Goal: Task Accomplishment & Management: Manage account settings

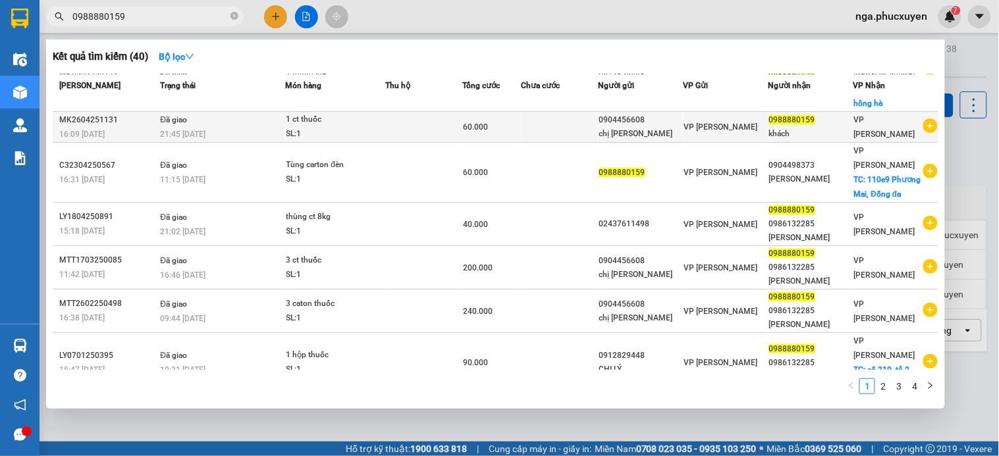
scroll to position [96, 0]
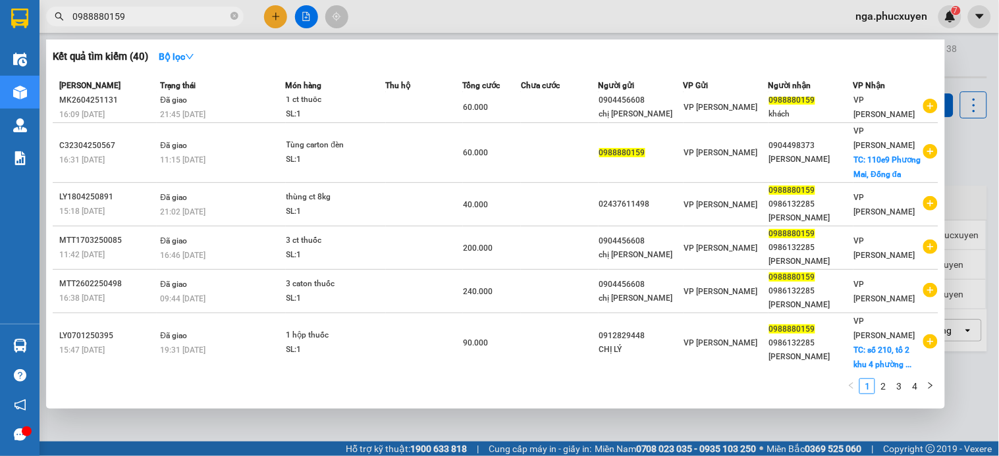
type input "0988880159"
click at [232, 14] on icon "close-circle" at bounding box center [234, 16] width 8 height 8
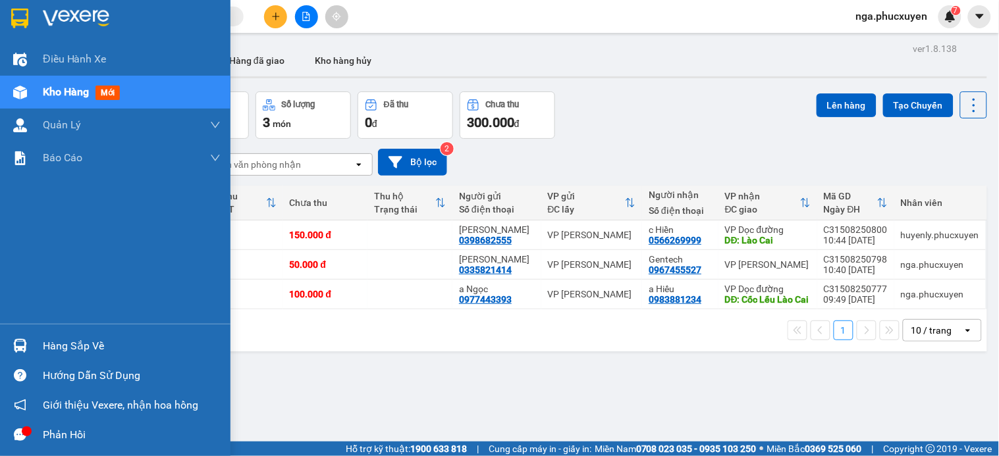
click at [14, 16] on img at bounding box center [19, 19] width 17 height 20
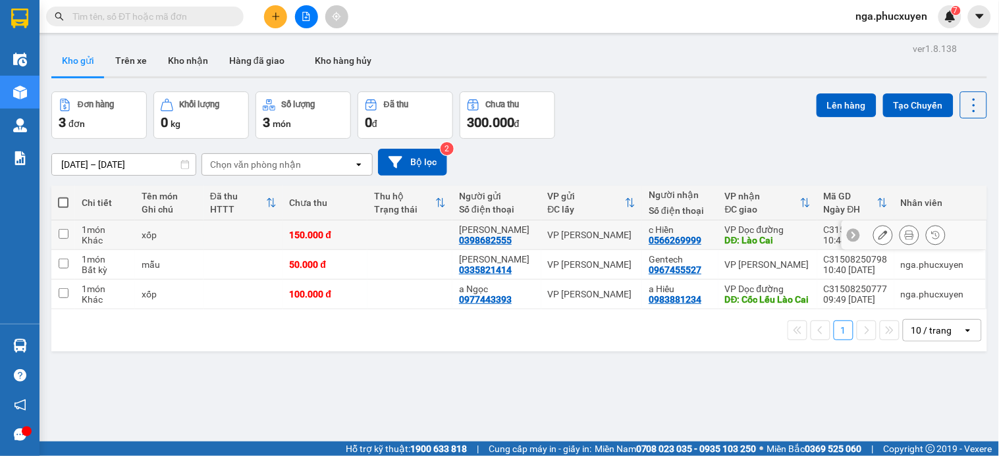
click at [412, 227] on td at bounding box center [409, 236] width 85 height 30
checkbox input "true"
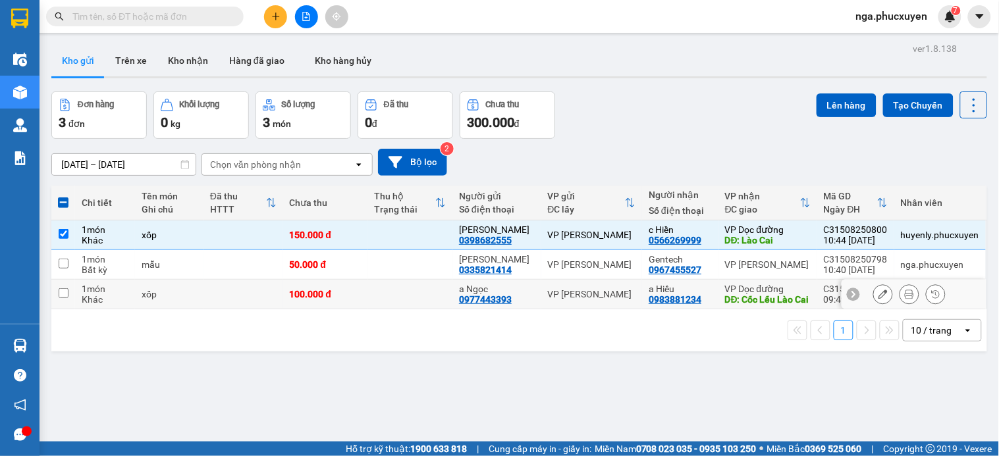
click at [416, 296] on td at bounding box center [409, 295] width 85 height 30
checkbox input "true"
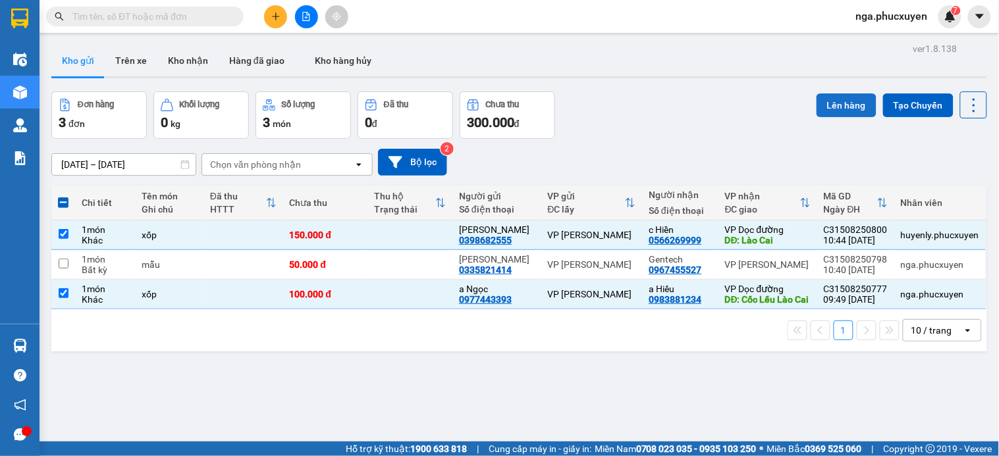
click at [844, 104] on button "Lên hàng" at bounding box center [846, 105] width 60 height 24
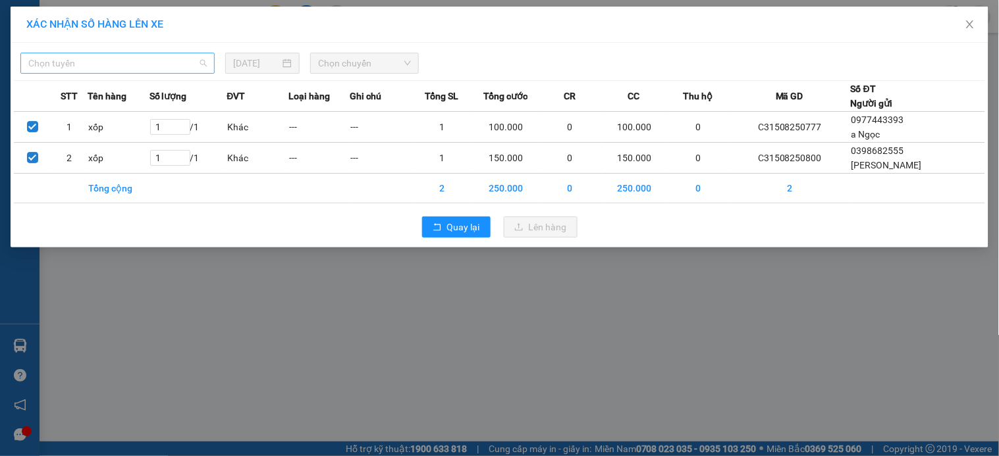
click at [159, 67] on span "Chọn tuyến" at bounding box center [117, 63] width 178 height 20
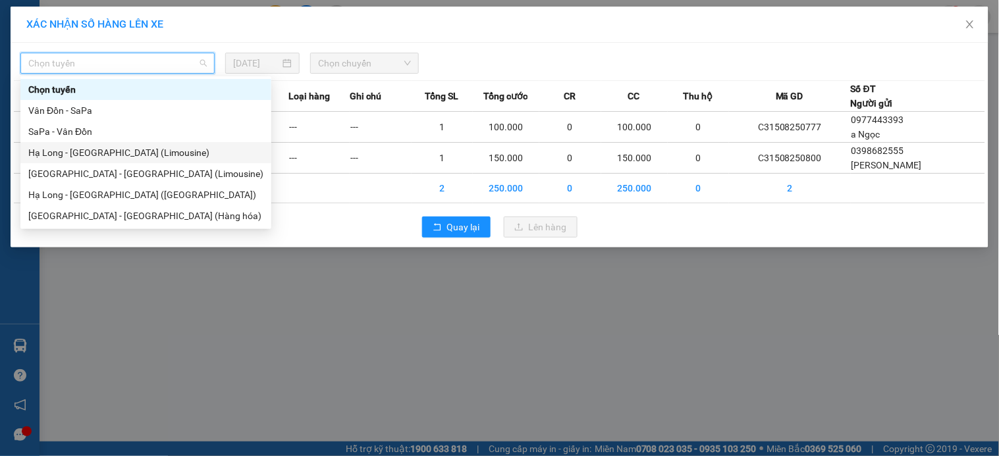
click at [127, 153] on div "Hạ Long - [GEOGRAPHIC_DATA] (Limousine)" at bounding box center [145, 153] width 235 height 14
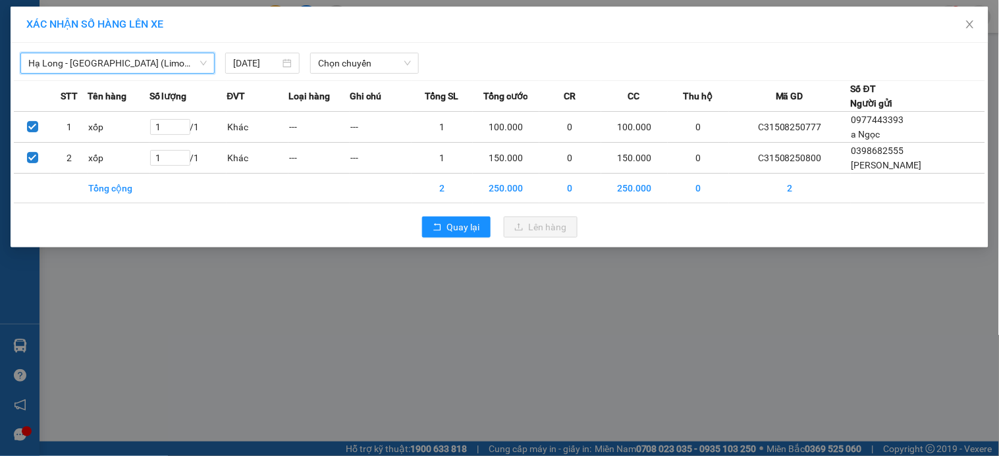
click at [153, 63] on span "Hạ Long - [GEOGRAPHIC_DATA] (Limousine)" at bounding box center [117, 63] width 178 height 20
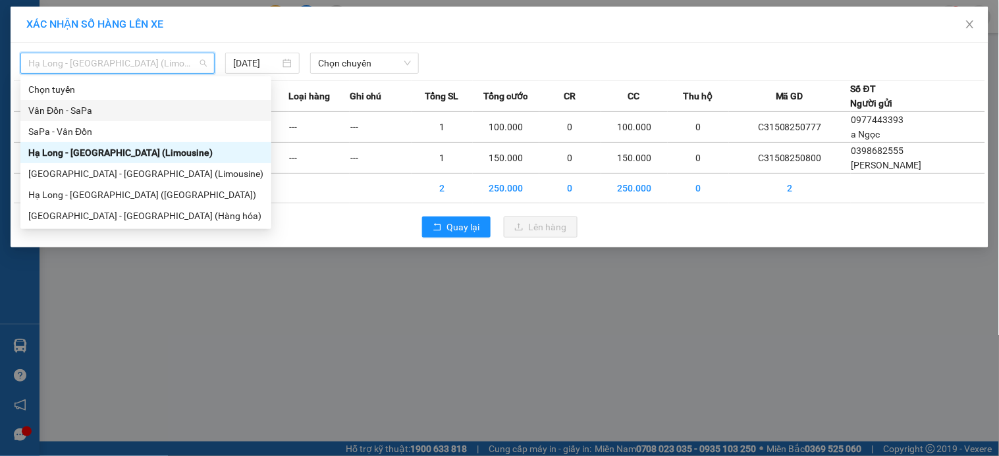
click at [79, 108] on div "Vân Đồn - SaPa" at bounding box center [145, 110] width 235 height 14
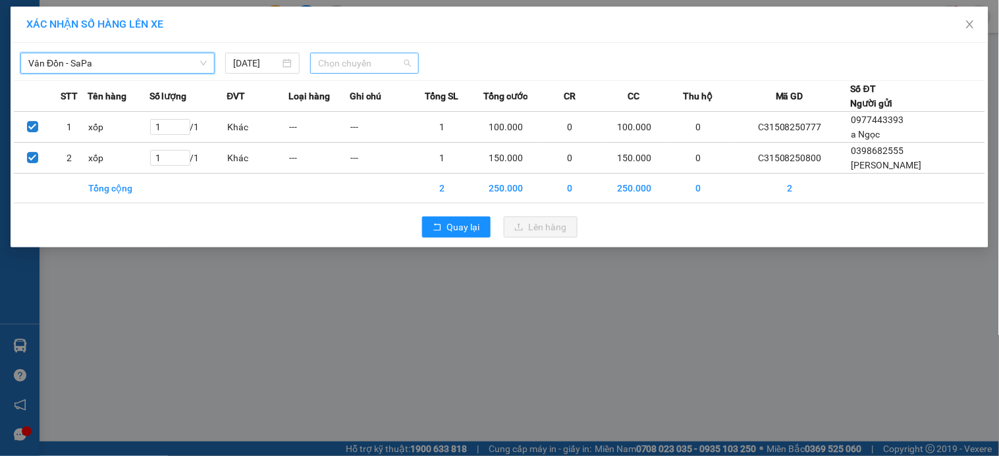
click at [390, 59] on span "Chọn chuyến" at bounding box center [364, 63] width 93 height 20
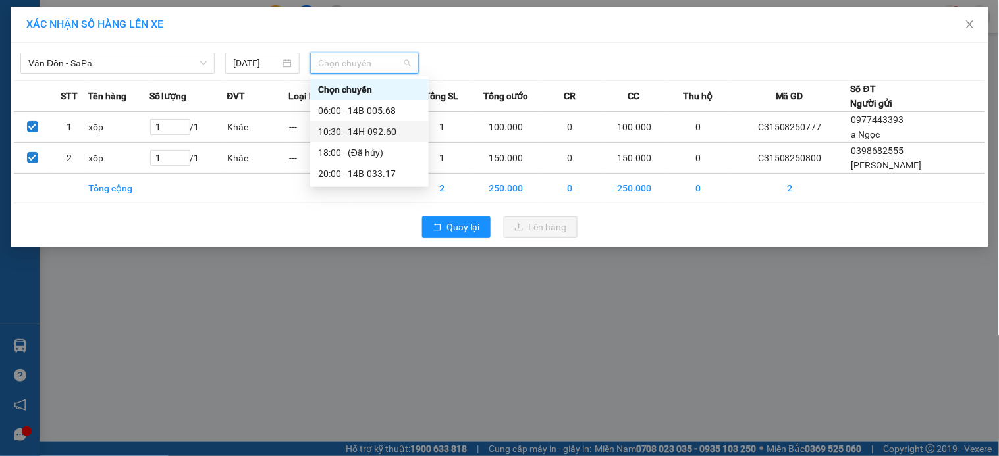
click at [374, 129] on div "10:30 - 14H-092.60" at bounding box center [369, 131] width 103 height 14
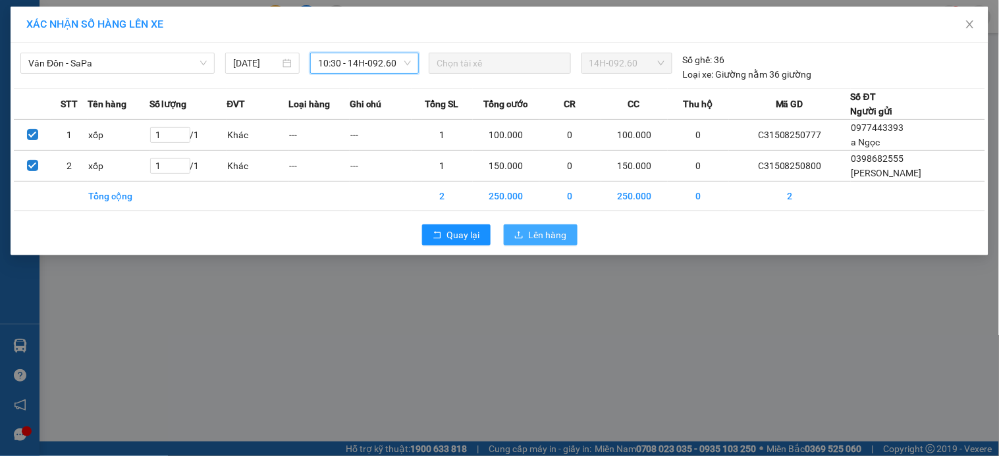
click at [554, 231] on span "Lên hàng" at bounding box center [548, 235] width 38 height 14
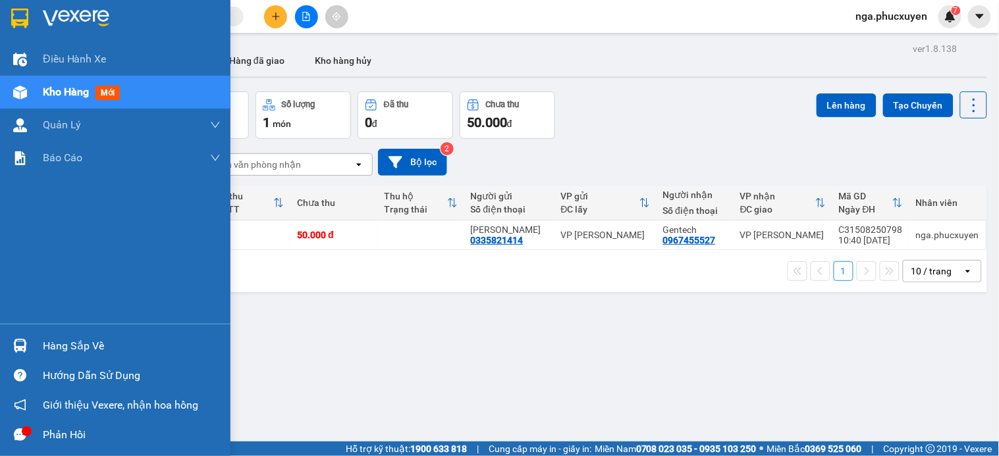
click at [28, 16] on div at bounding box center [20, 18] width 23 height 23
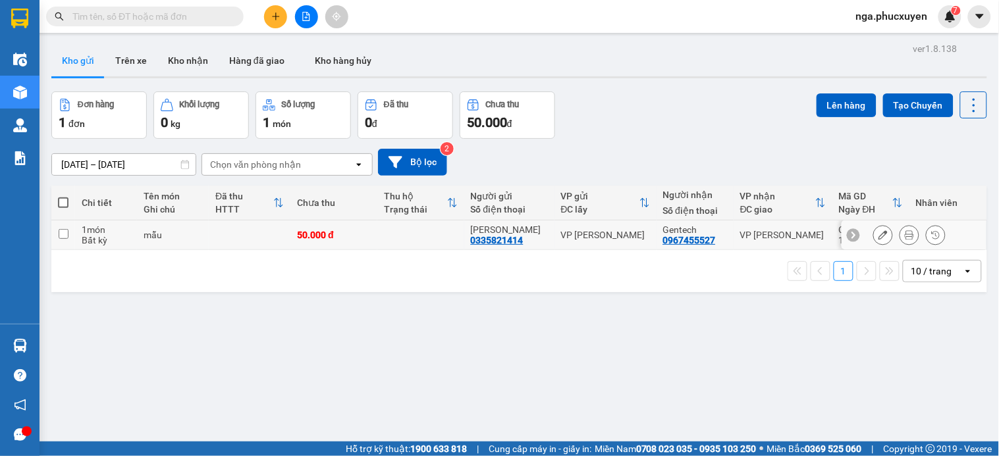
click at [396, 234] on td at bounding box center [420, 236] width 87 height 30
checkbox input "true"
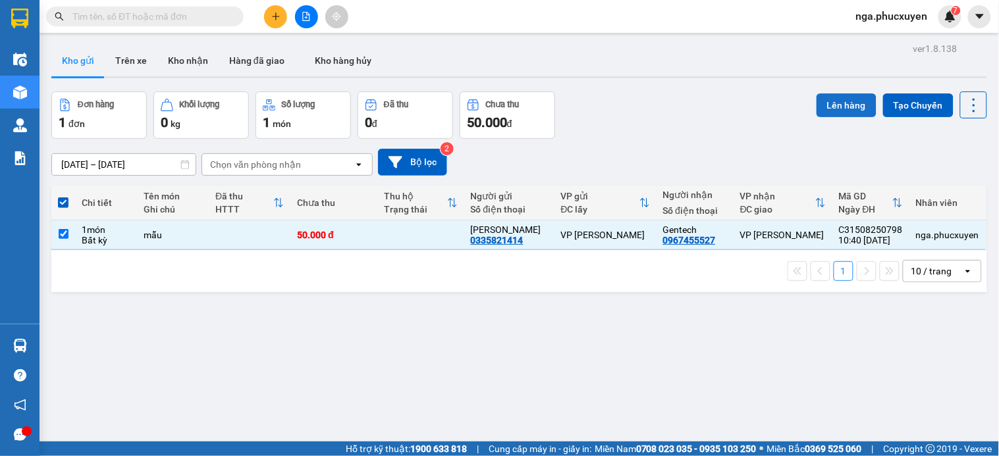
click at [833, 101] on button "Lên hàng" at bounding box center [846, 105] width 60 height 24
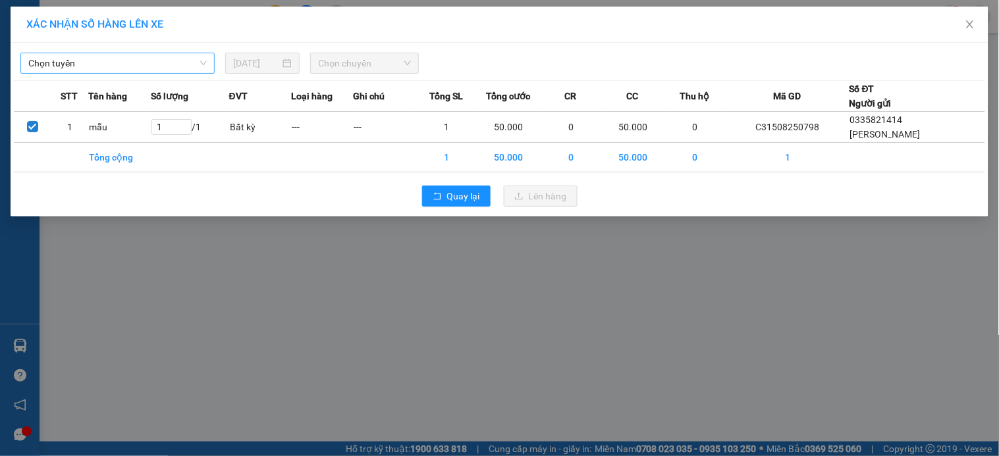
click at [193, 62] on span "Chọn tuyến" at bounding box center [117, 63] width 178 height 20
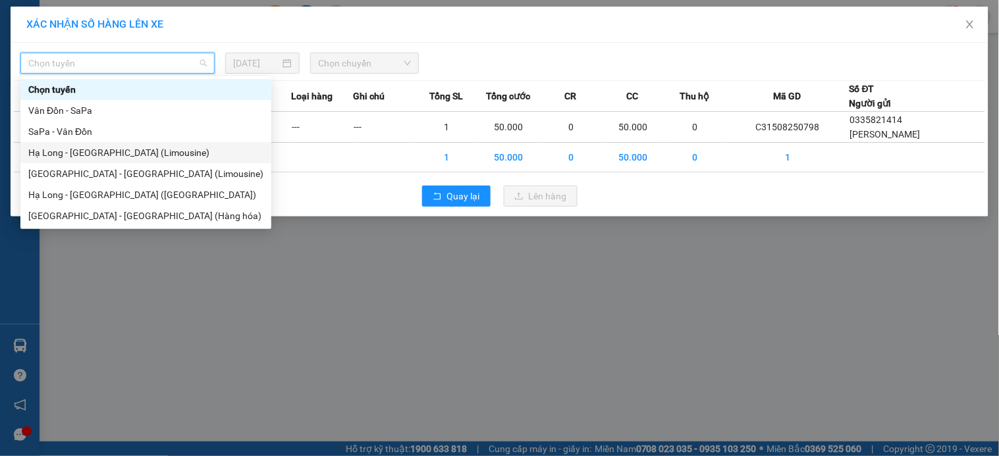
click at [142, 153] on div "Hạ Long - [GEOGRAPHIC_DATA] (Limousine)" at bounding box center [145, 153] width 235 height 14
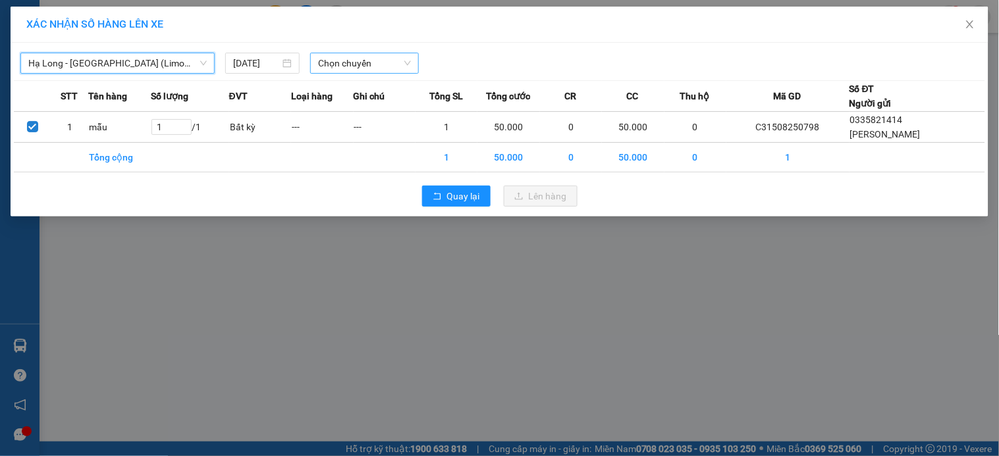
click at [375, 66] on span "Chọn chuyến" at bounding box center [364, 63] width 93 height 20
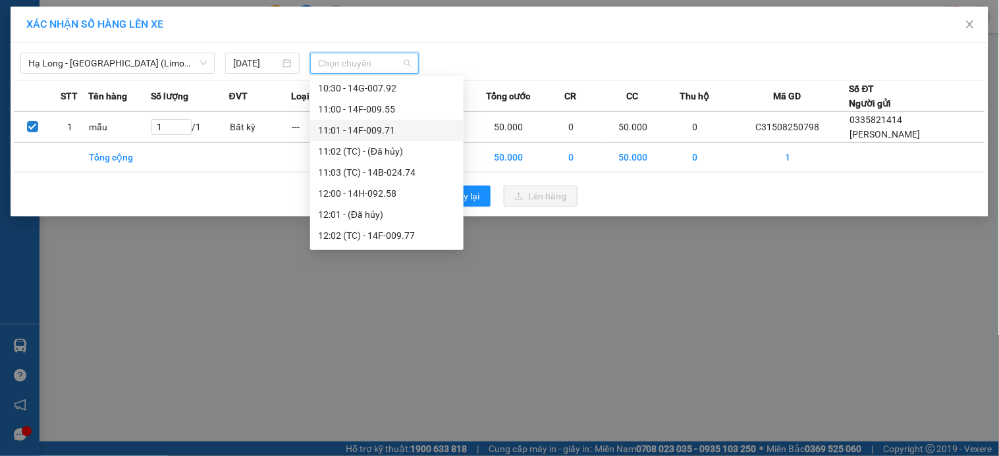
scroll to position [512, 0]
click at [415, 211] on div "12:02 (TC) - 14F-009.77" at bounding box center [387, 210] width 138 height 14
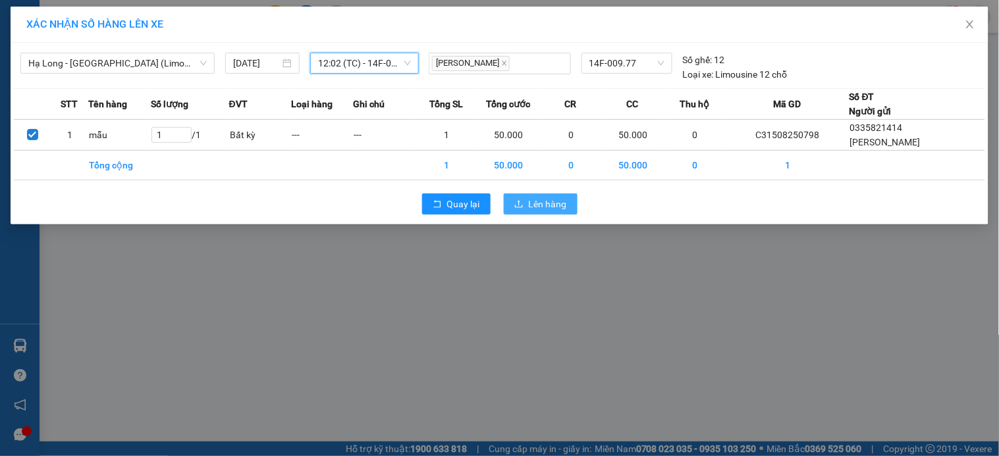
click at [554, 202] on span "Lên hàng" at bounding box center [548, 204] width 38 height 14
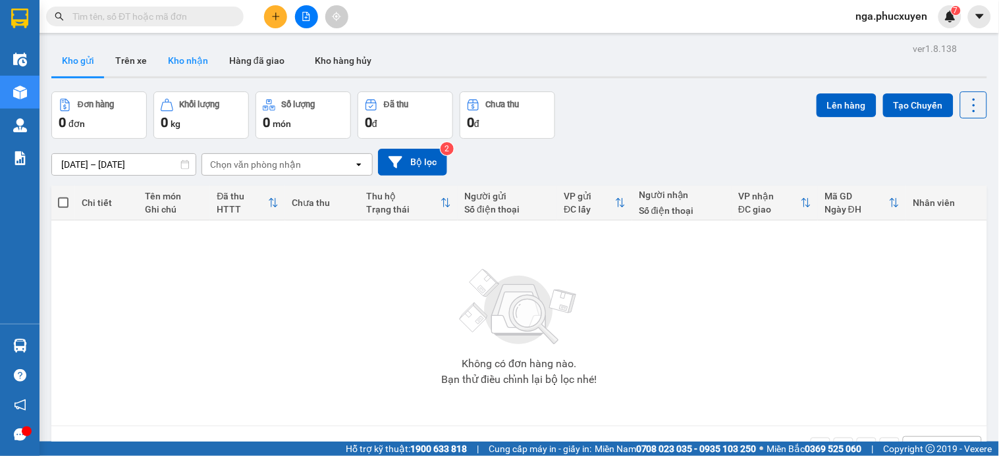
click at [171, 60] on button "Kho nhận" at bounding box center [187, 61] width 61 height 32
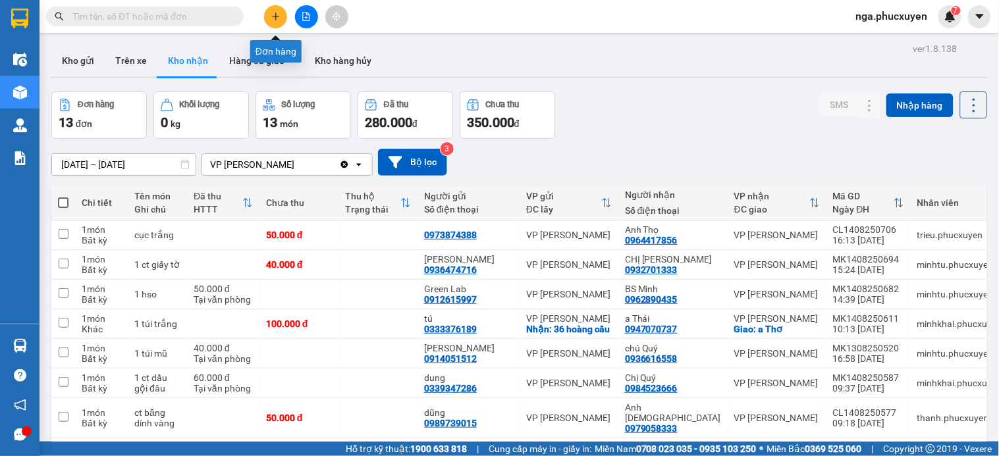
click at [265, 16] on button at bounding box center [275, 16] width 23 height 23
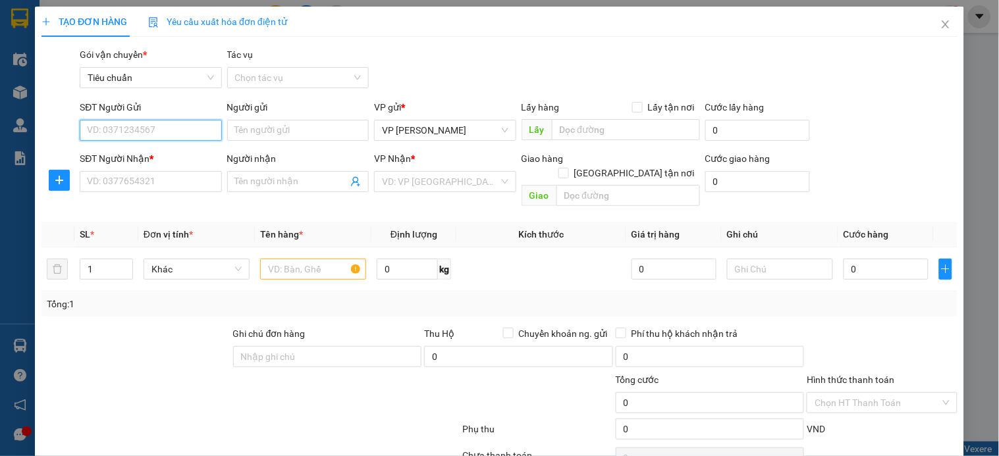
click at [179, 126] on input "SĐT Người Gửi" at bounding box center [151, 130] width 142 height 21
click at [179, 126] on input "0435" at bounding box center [151, 130] width 142 height 21
click at [163, 159] on div "0962890435 - BS Minh" at bounding box center [149, 156] width 124 height 14
type input "0962890435"
type input "BS Minh"
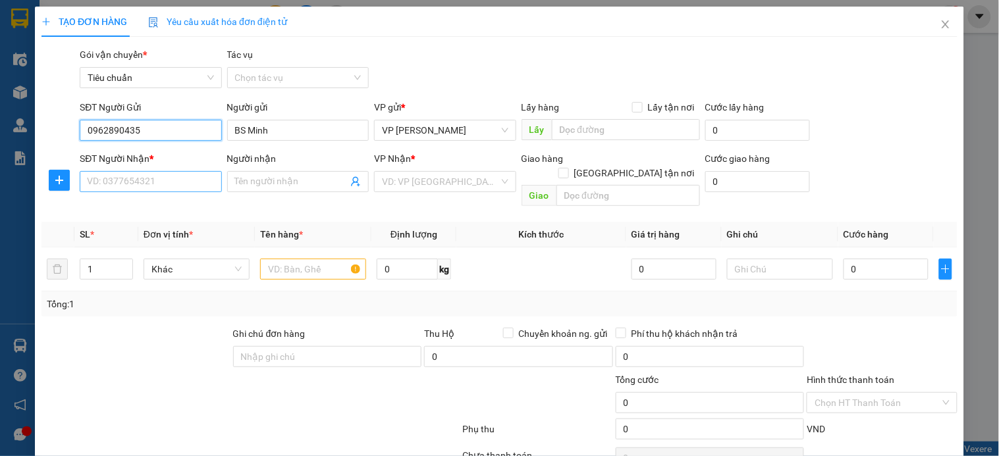
type input "0962890435"
click at [144, 183] on input "SĐT Người Nhận *" at bounding box center [151, 181] width 142 height 21
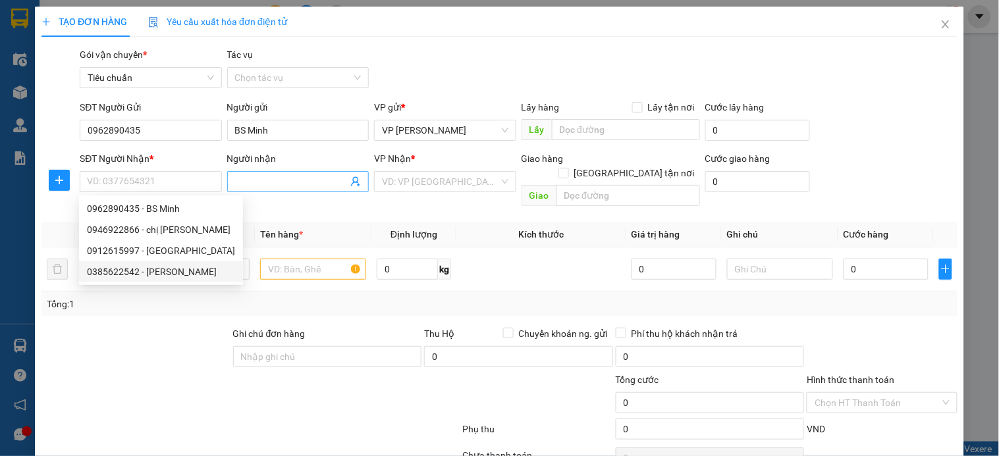
click at [351, 181] on icon "user-add" at bounding box center [355, 182] width 9 height 10
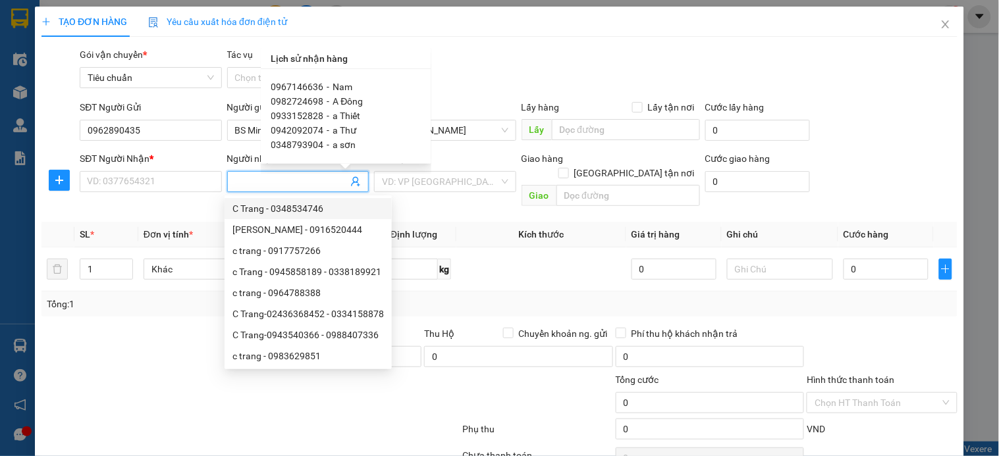
scroll to position [73, 0]
click at [346, 78] on span "e Nhi" at bounding box center [343, 83] width 20 height 11
type input "0342741555"
type input "e Nhi"
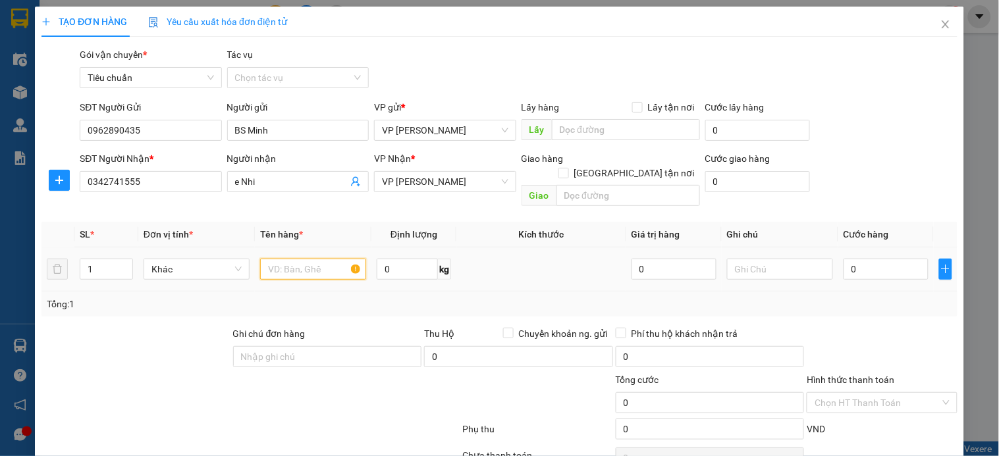
click at [317, 259] on input "text" at bounding box center [313, 269] width 106 height 21
type input "hồ sơ"
click at [878, 259] on input "0" at bounding box center [885, 269] width 85 height 21
type input "5"
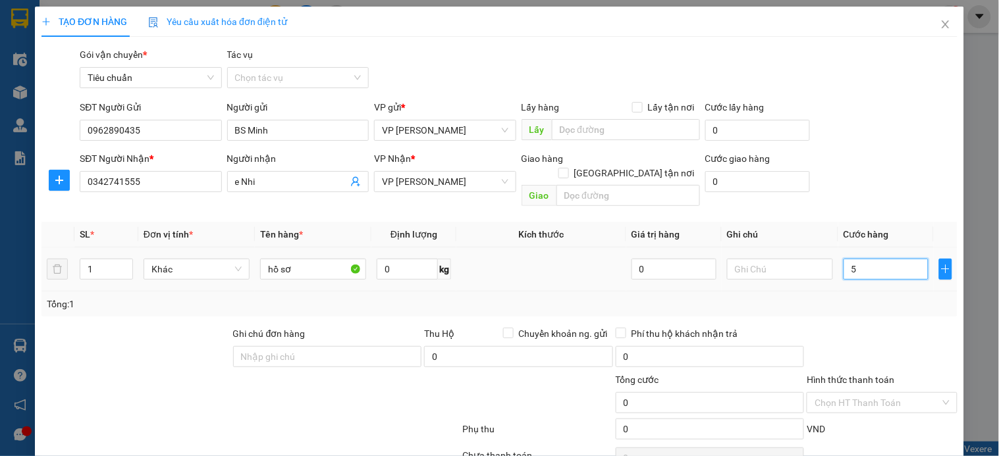
type input "5"
type input "50"
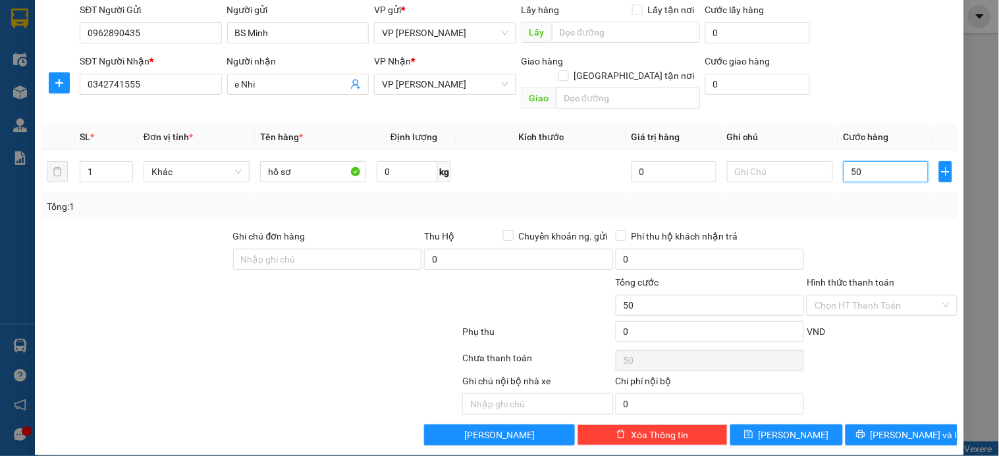
scroll to position [99, 0]
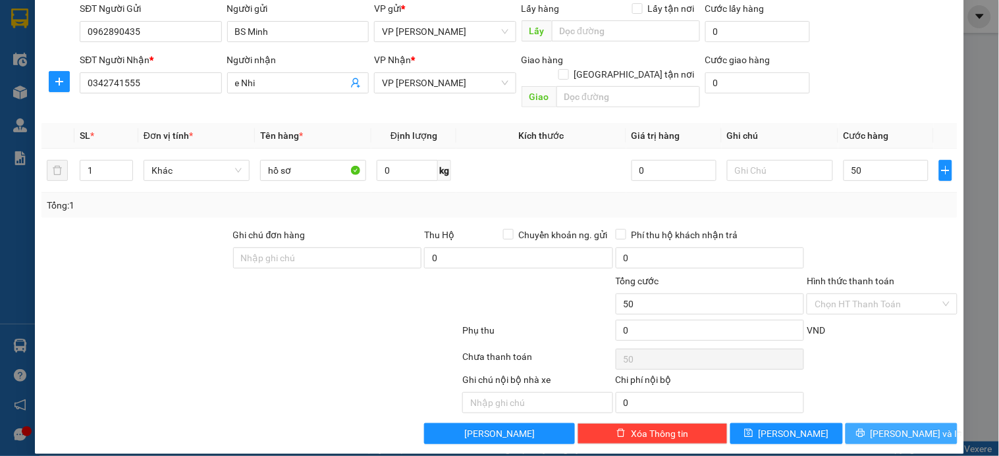
type input "50.000"
click at [905, 427] on span "[PERSON_NAME] và In" at bounding box center [916, 434] width 92 height 14
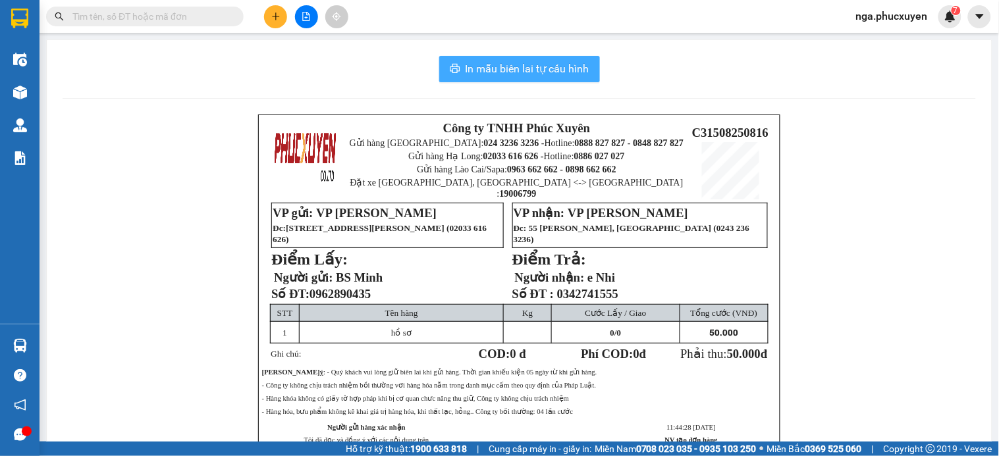
click at [536, 70] on span "In mẫu biên lai tự cấu hình" at bounding box center [528, 69] width 124 height 16
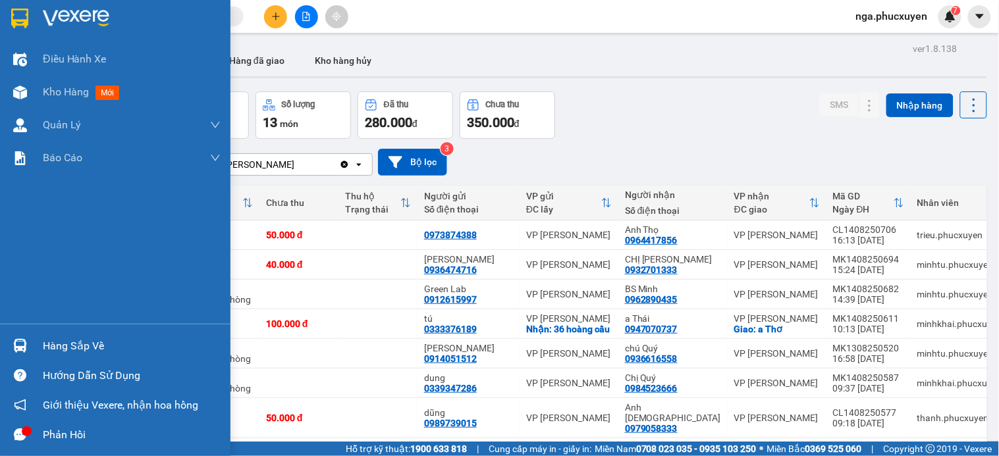
click at [44, 353] on div "Hàng sắp về" at bounding box center [132, 346] width 178 height 20
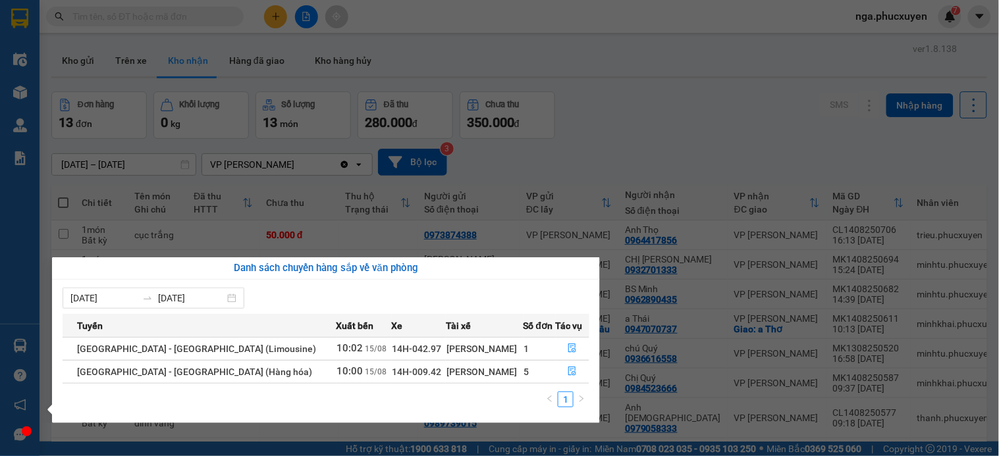
click at [620, 104] on section "Kết quả tìm kiếm ( 40 ) Bộ lọc Mã ĐH Trạng thái Món hàng Thu hộ Tổng cước Chưa …" at bounding box center [499, 228] width 999 height 456
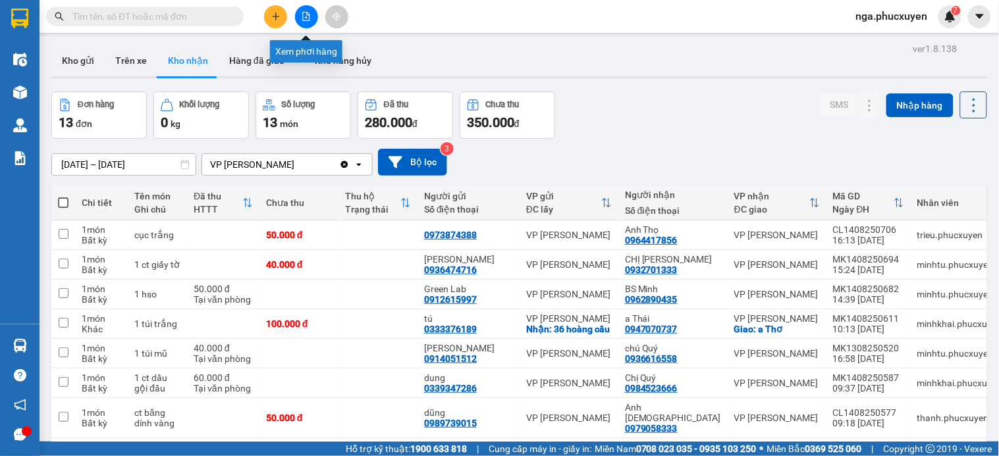
click at [312, 17] on button at bounding box center [306, 16] width 23 height 23
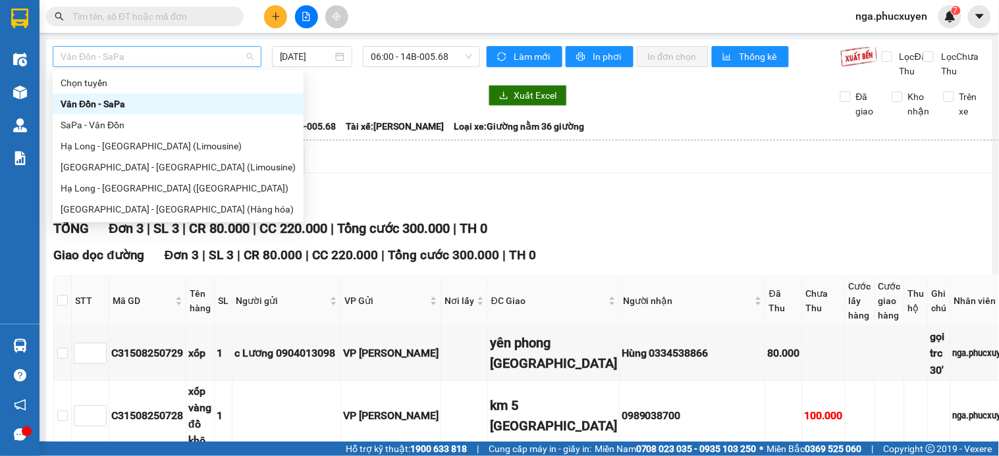
click at [165, 55] on span "Vân Đồn - SaPa" at bounding box center [157, 57] width 193 height 20
click at [173, 146] on div "Hạ Long - [GEOGRAPHIC_DATA] (Limousine)" at bounding box center [178, 146] width 235 height 14
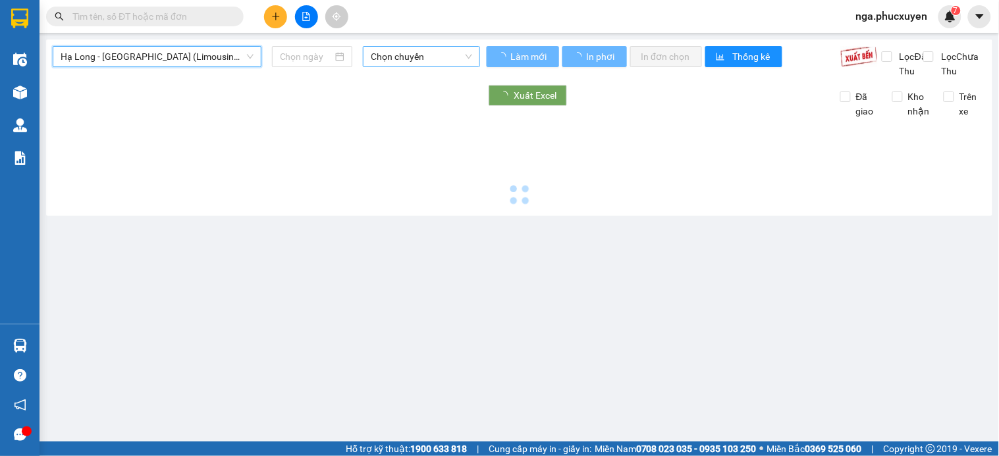
type input "[DATE]"
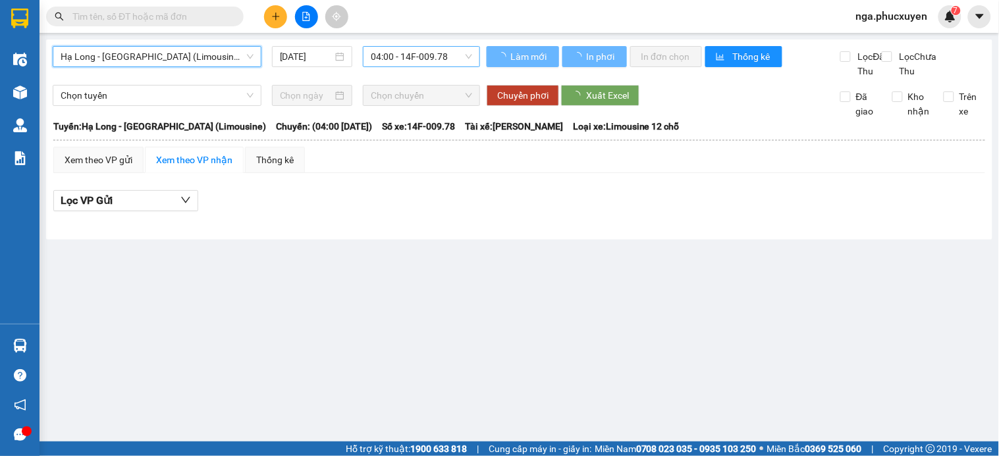
click at [449, 50] on span "04:00 - 14F-009.78" at bounding box center [421, 57] width 101 height 20
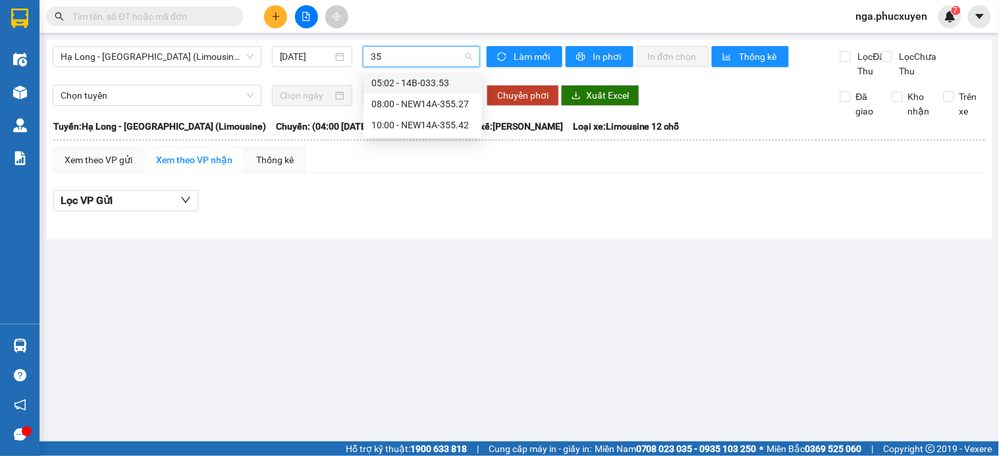
type input "355"
click at [437, 101] on div "10:00 - NEW14A-355.42" at bounding box center [422, 104] width 103 height 14
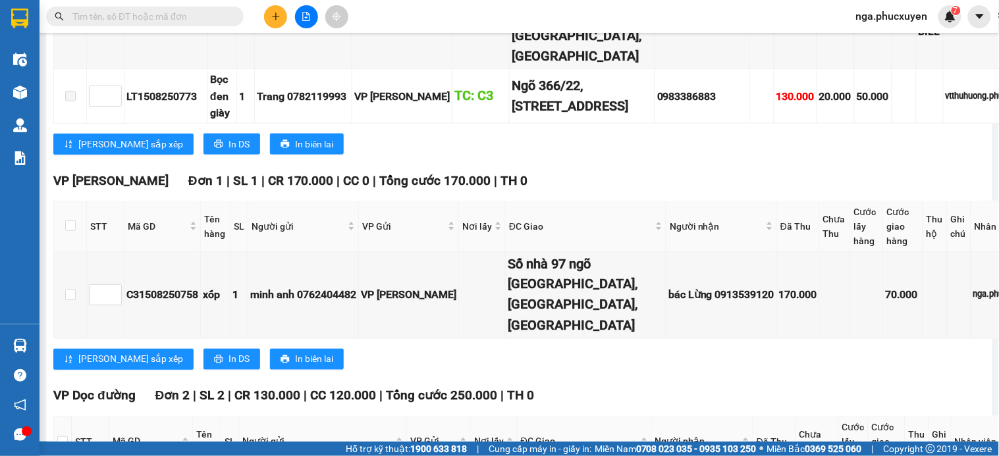
scroll to position [439, 0]
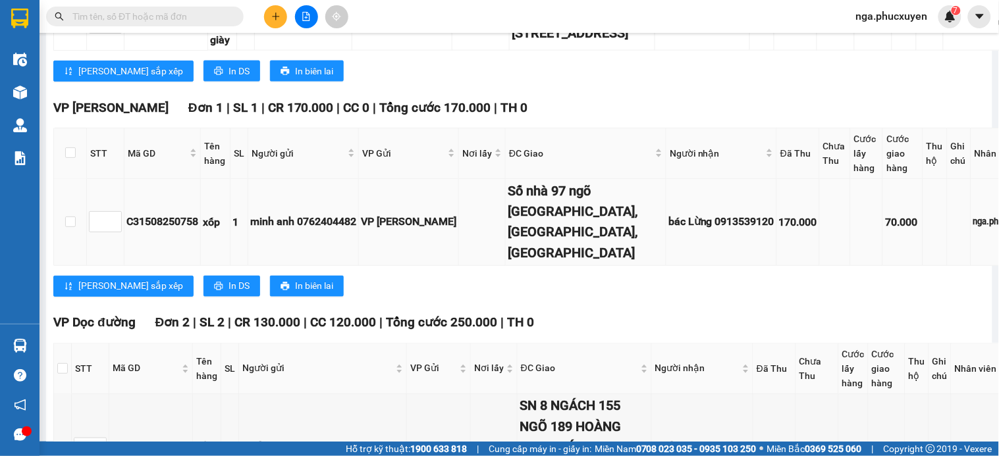
click at [153, 230] on div "C31508250758" at bounding box center [162, 222] width 72 height 16
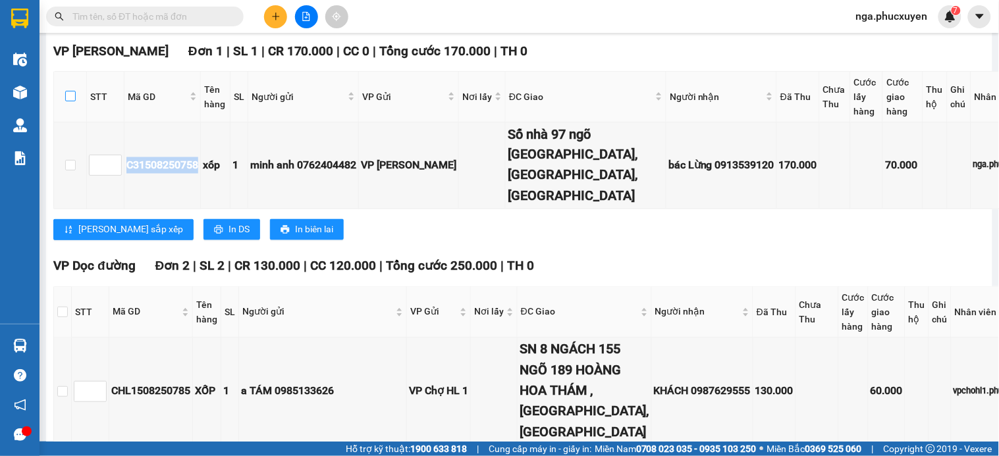
scroll to position [462, 0]
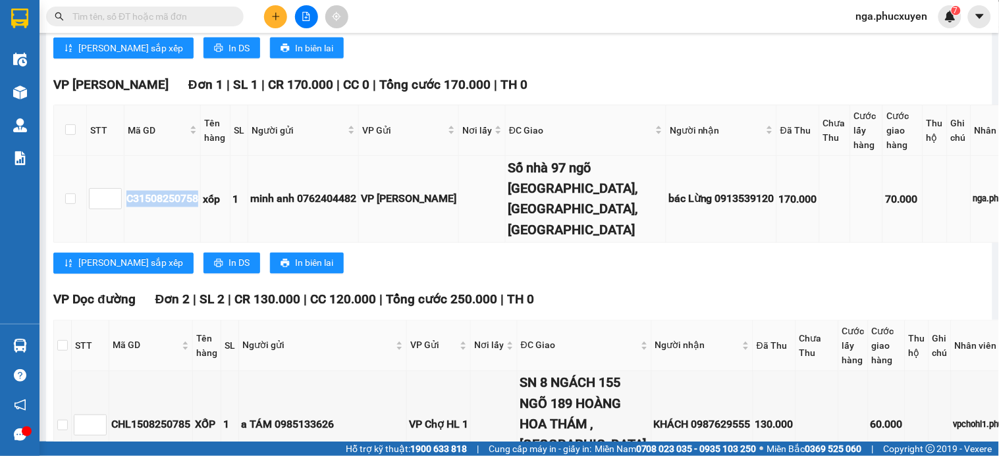
copy div "C31508250758"
paste input "C31508250758"
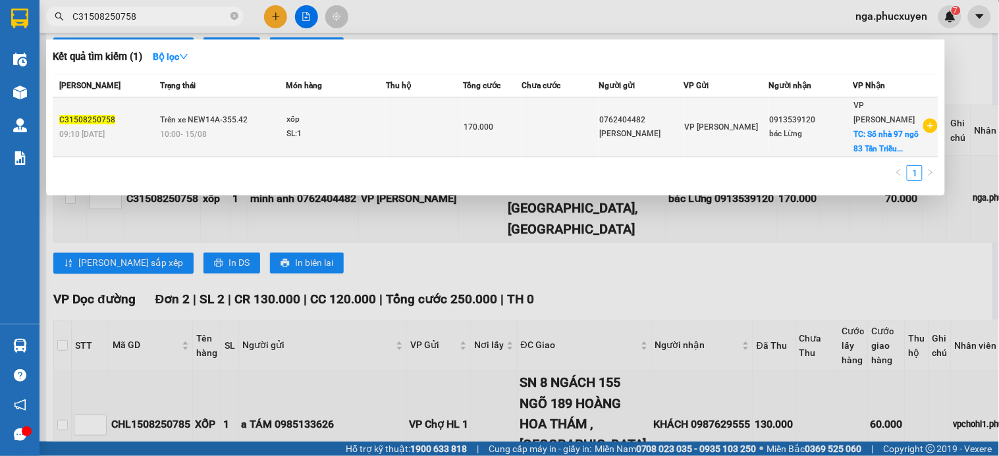
type input "C31508250758"
click at [457, 139] on td at bounding box center [424, 127] width 77 height 60
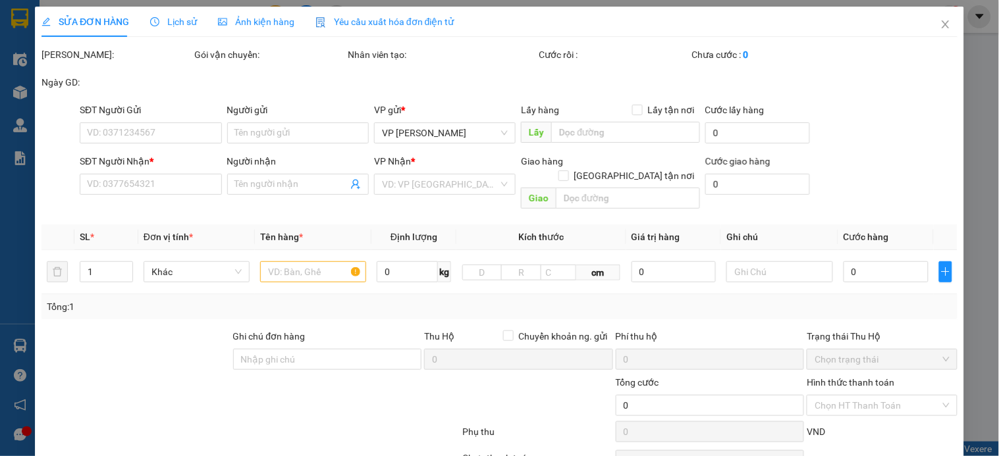
type input "0762404482"
type input "minh anh"
type input "0913539120"
type input "bác Lừng"
checkbox input "true"
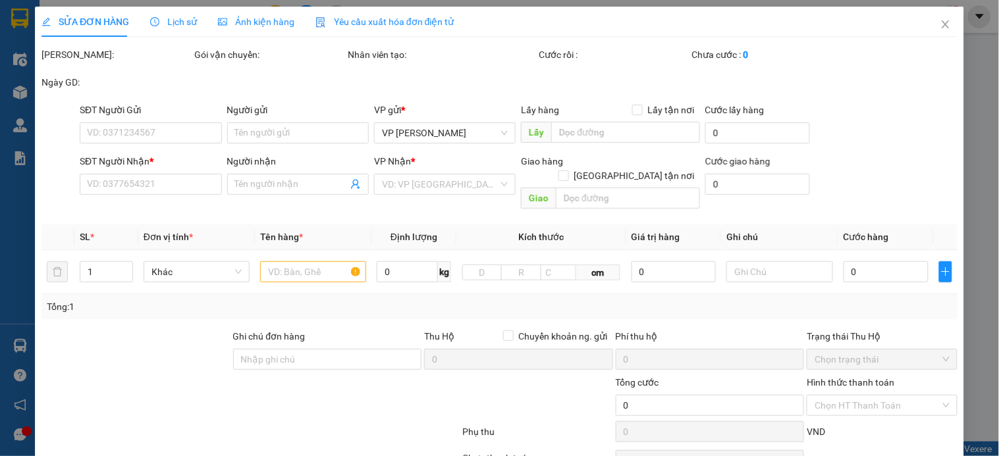
type input "Số nhà 97 ngõ 83 Tân Triều, Tân Triều, Thanh Trì"
checkbox input "true"
type input "170.000"
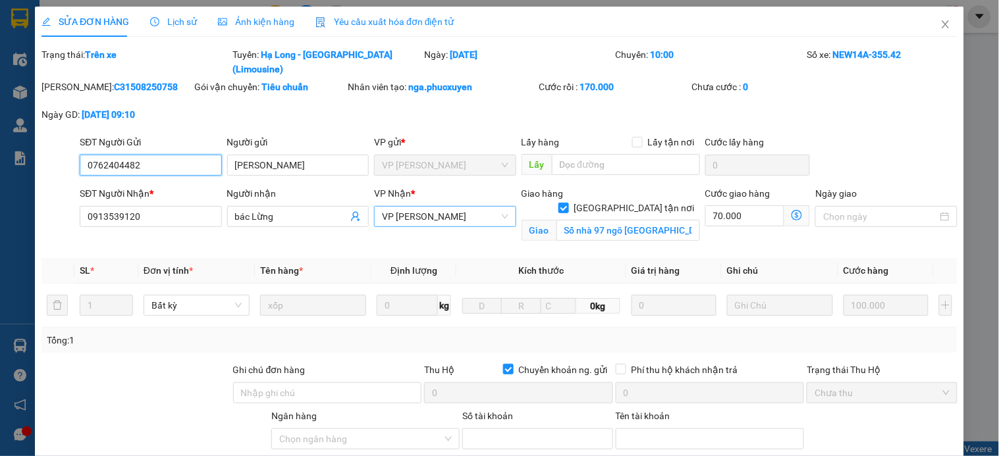
click at [472, 207] on span "VP [PERSON_NAME]" at bounding box center [445, 217] width 126 height 20
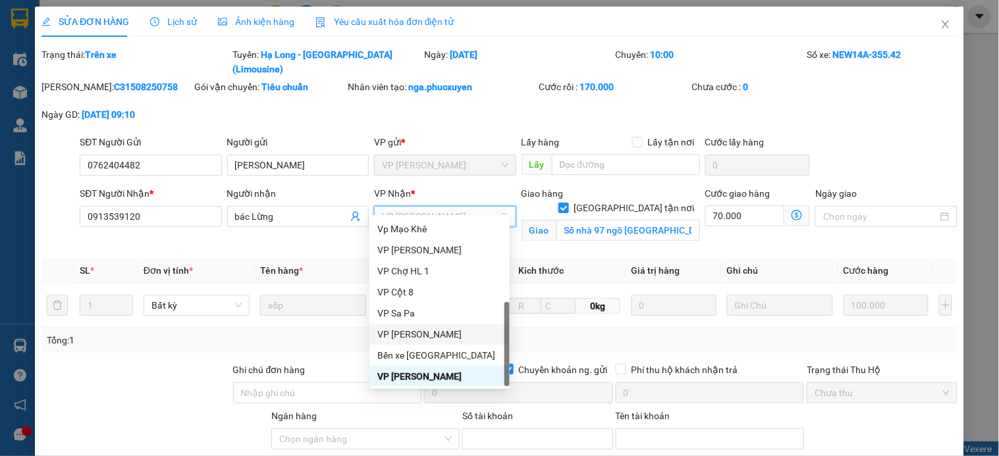
scroll to position [211, 0]
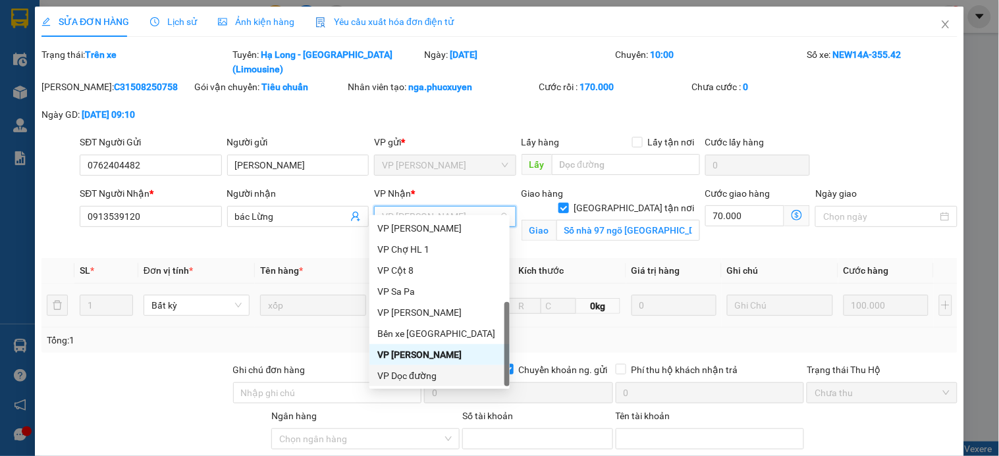
drag, startPoint x: 422, startPoint y: 375, endPoint x: 669, endPoint y: 275, distance: 266.4
click at [423, 376] on div "VP Dọc đường" at bounding box center [439, 376] width 124 height 14
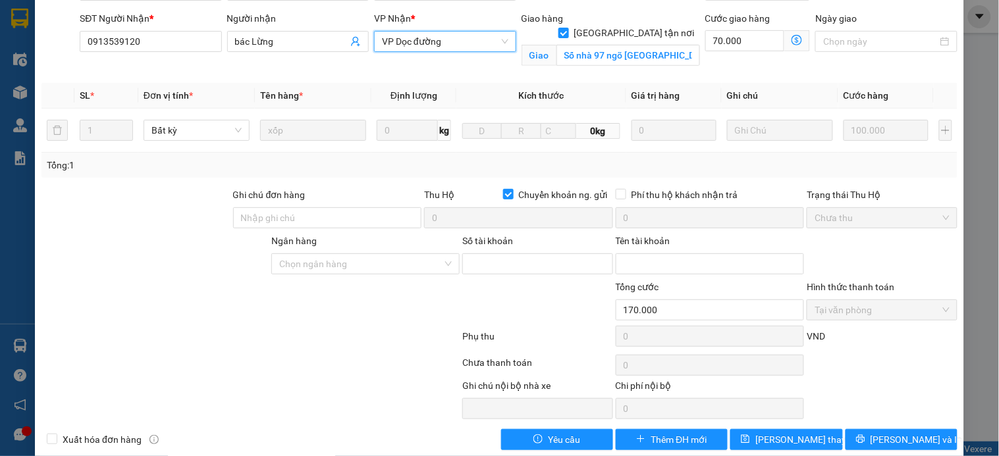
scroll to position [181, 0]
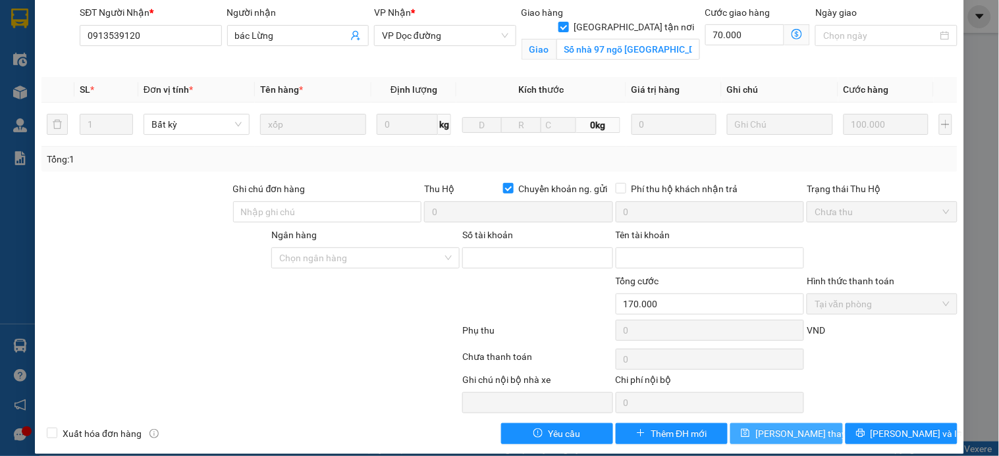
click at [778, 427] on span "[PERSON_NAME] thay đổi" at bounding box center [807, 434] width 105 height 14
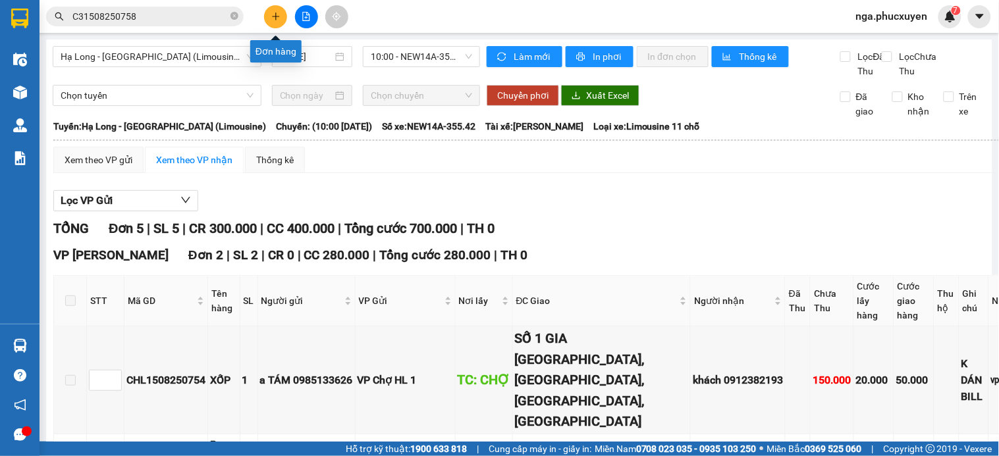
click at [269, 14] on button at bounding box center [275, 16] width 23 height 23
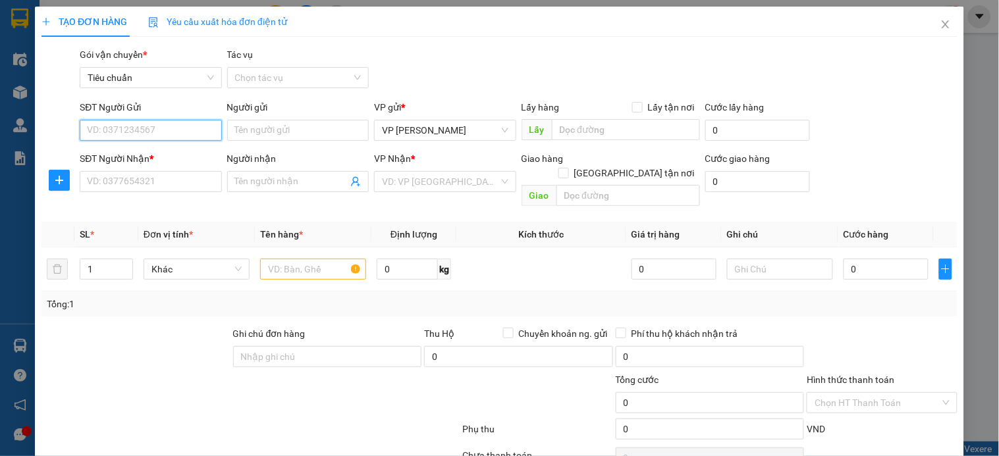
click at [166, 132] on input "SĐT Người Gửi" at bounding box center [151, 130] width 142 height 21
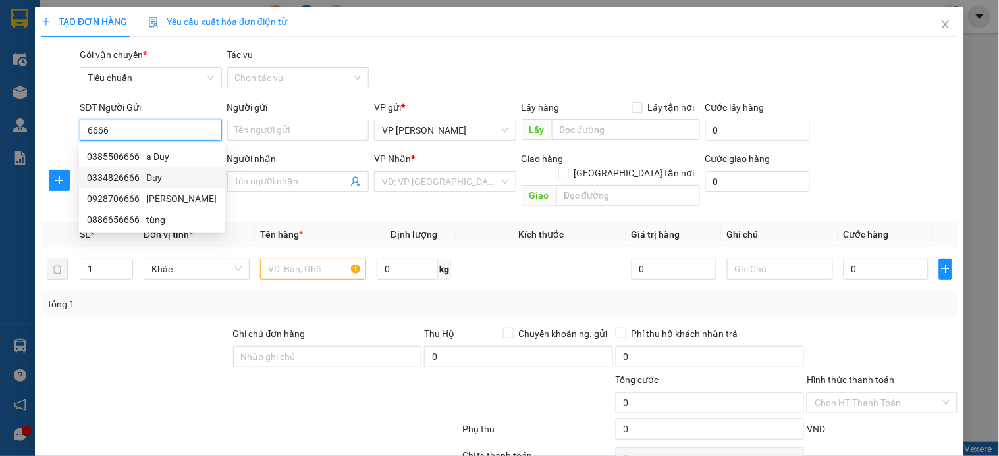
click at [128, 176] on div "0334826666 - Duy" at bounding box center [152, 178] width 130 height 14
type input "0334826666"
type input "Duy"
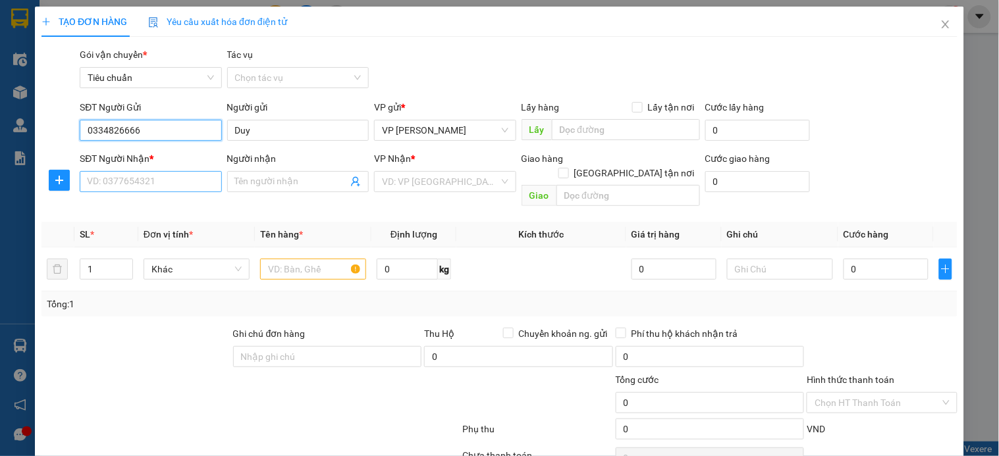
type input "0334826666"
click at [161, 180] on input "SĐT Người Nhận *" at bounding box center [151, 181] width 142 height 21
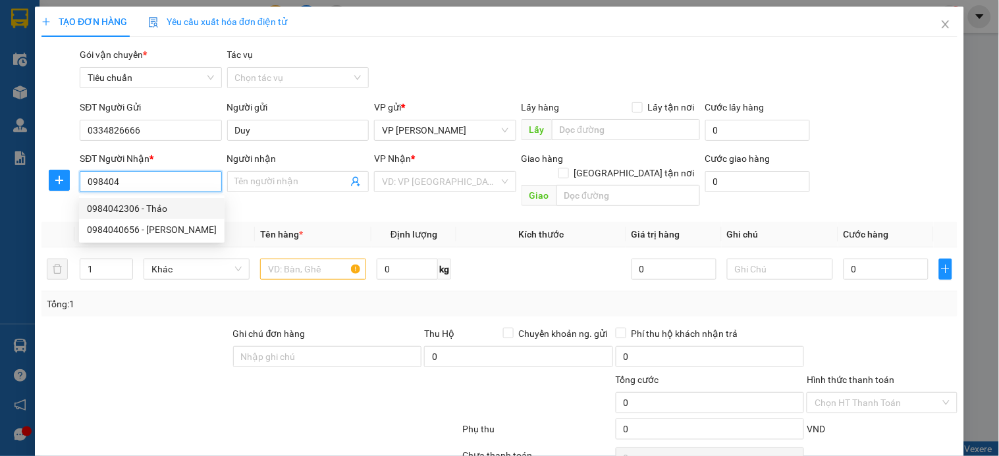
click at [142, 209] on div "0984042306 - Thảo" at bounding box center [152, 208] width 130 height 14
type input "0984042306"
type input "Thảo"
checkbox input "true"
type input "33 ngõ, 12 thạch cầu,long biên"
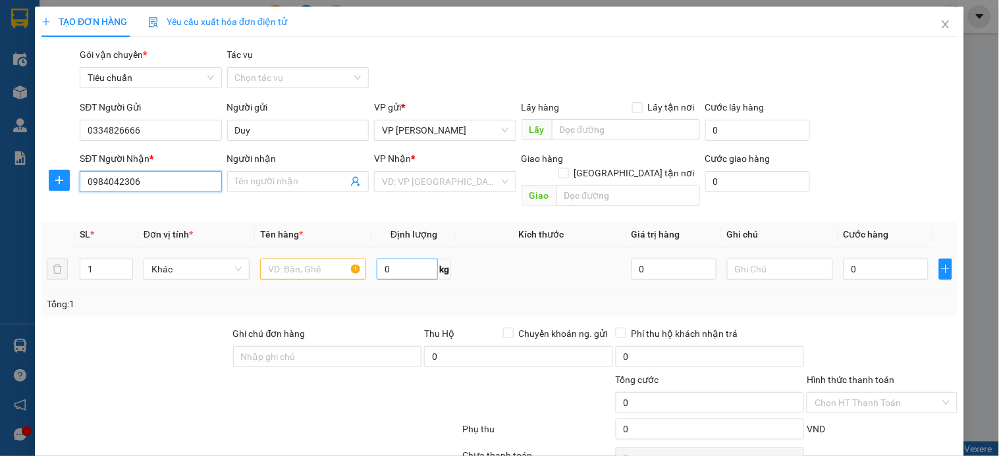
type input "50.000"
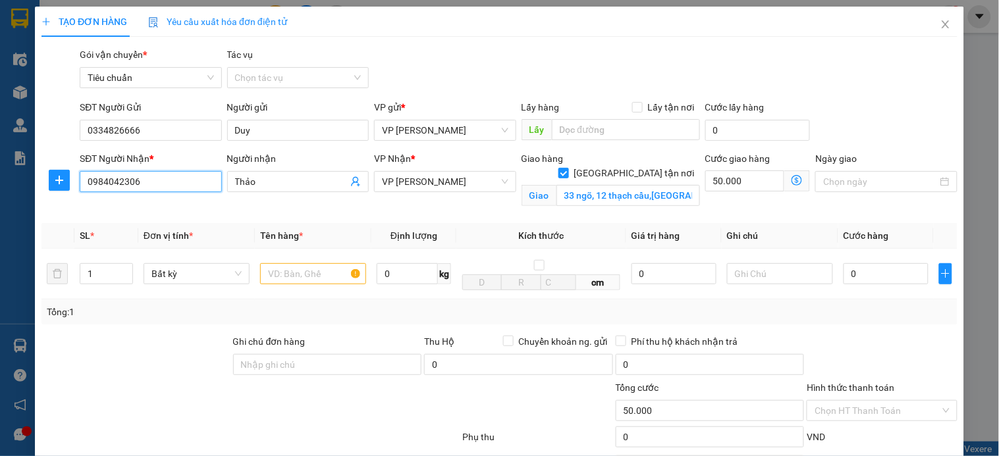
type input "0984042306"
click at [791, 179] on icon "dollar-circle" at bounding box center [796, 180] width 11 height 11
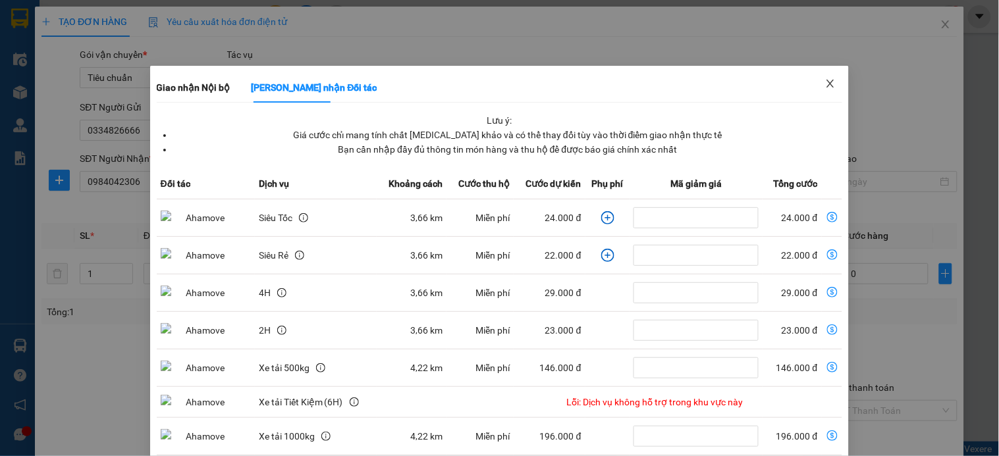
click at [825, 83] on icon "close" at bounding box center [830, 83] width 11 height 11
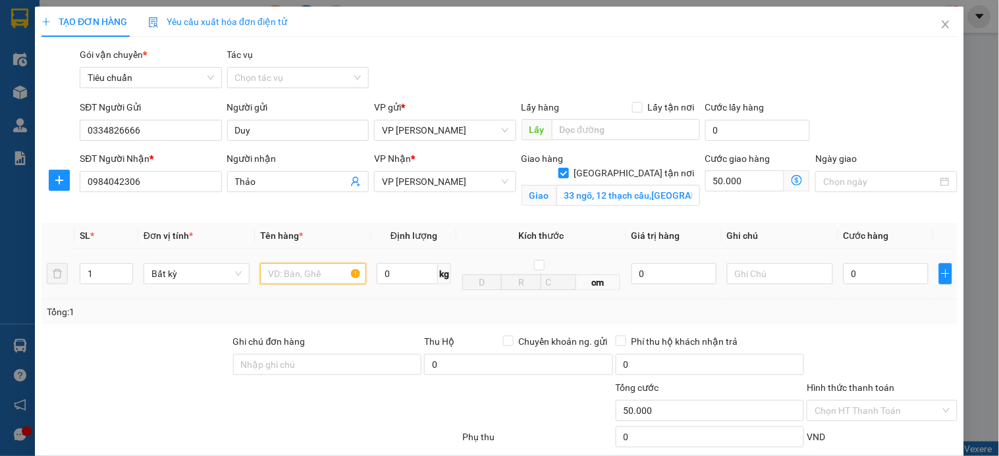
click at [286, 275] on input "text" at bounding box center [313, 273] width 106 height 21
type input "xốp dính kèm bọc đen"
click at [873, 275] on input "0" at bounding box center [885, 273] width 85 height 21
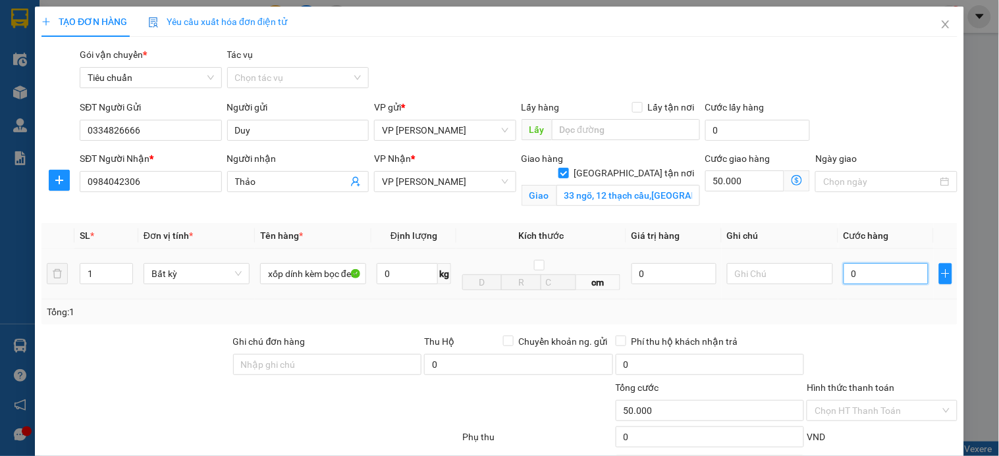
type input "1"
type input "50.001"
type input "11"
type input "50.011"
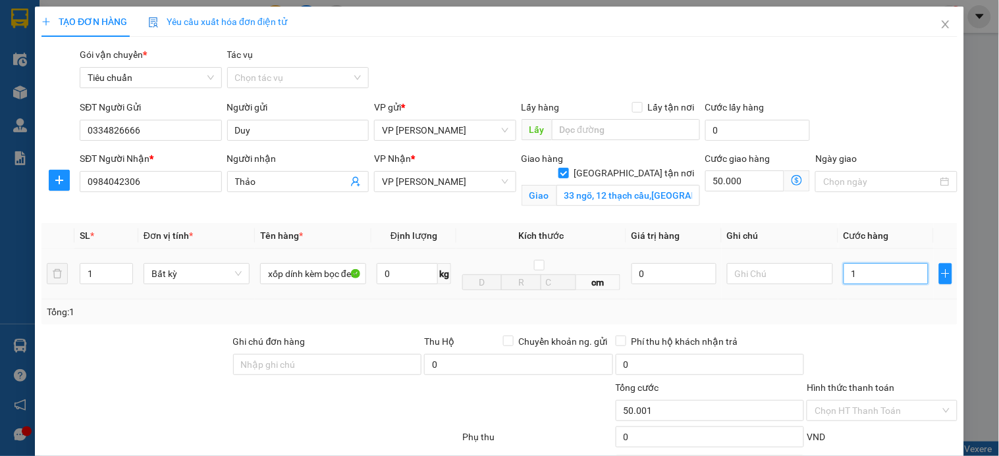
type input "50.011"
type input "110"
type input "50.110"
type input "110.000"
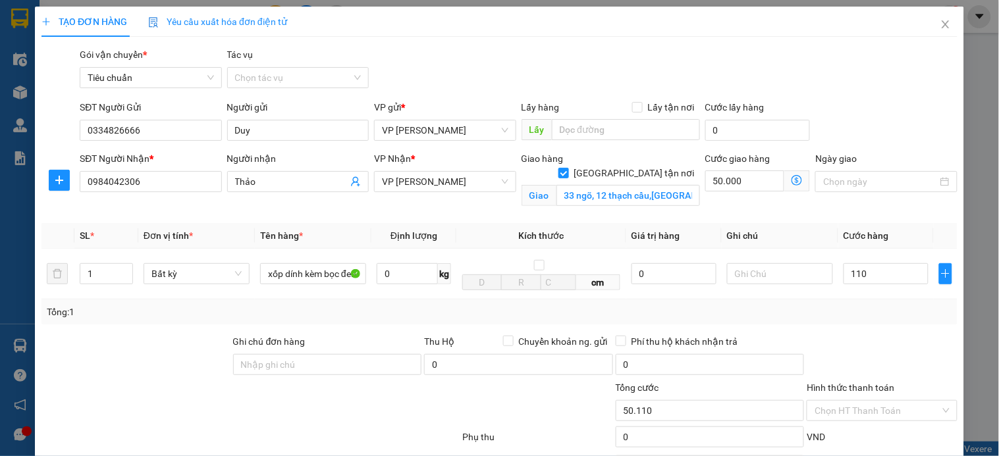
type input "160.000"
click at [791, 180] on icon "dollar-circle" at bounding box center [796, 180] width 11 height 11
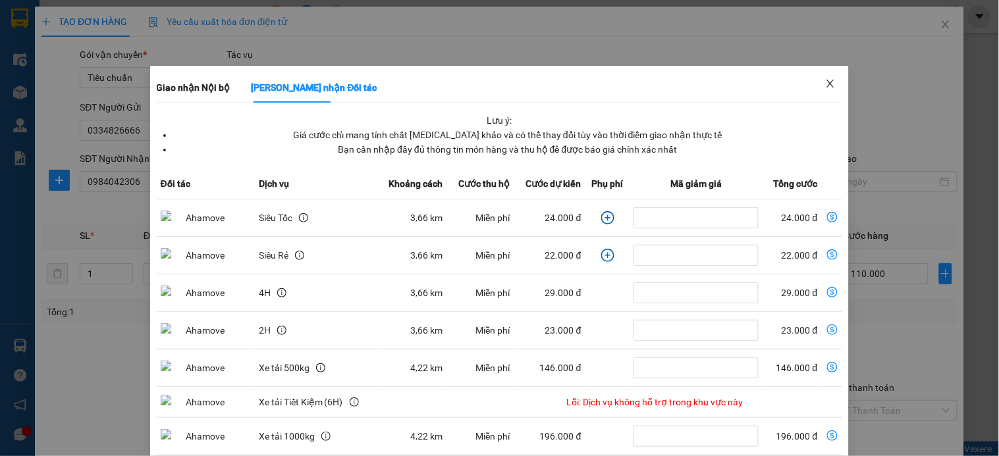
click at [827, 84] on icon "close" at bounding box center [830, 84] width 7 height 8
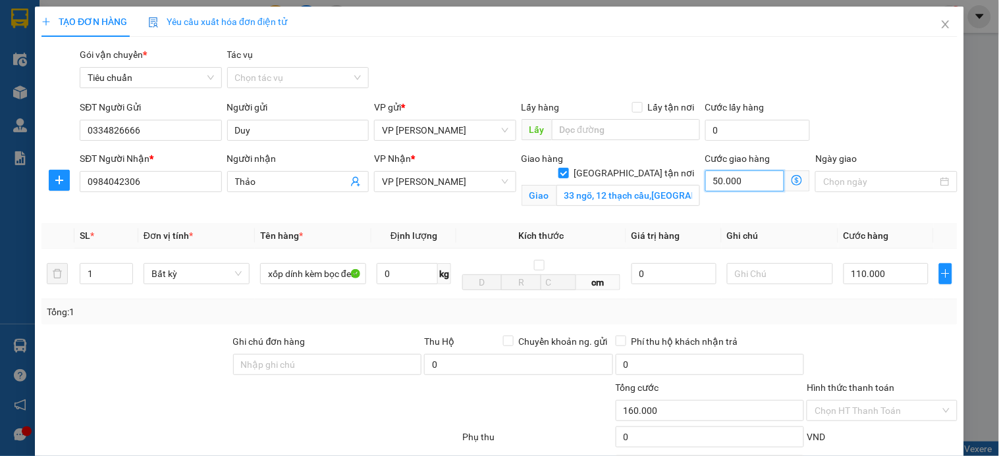
click at [735, 178] on input "50.000" at bounding box center [745, 181] width 80 height 21
type input "4"
type input "110.004"
type input "110.040"
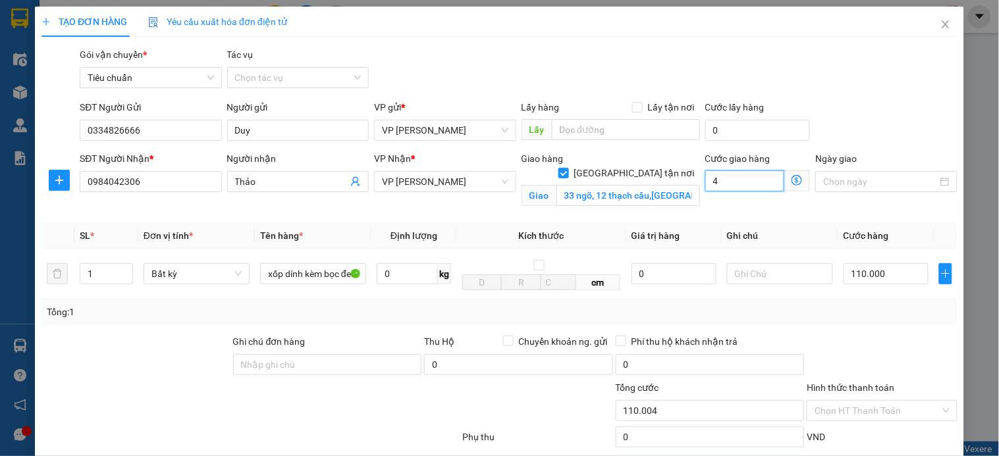
type input "110.040"
type input "40"
type input "150.000"
type input "40.000"
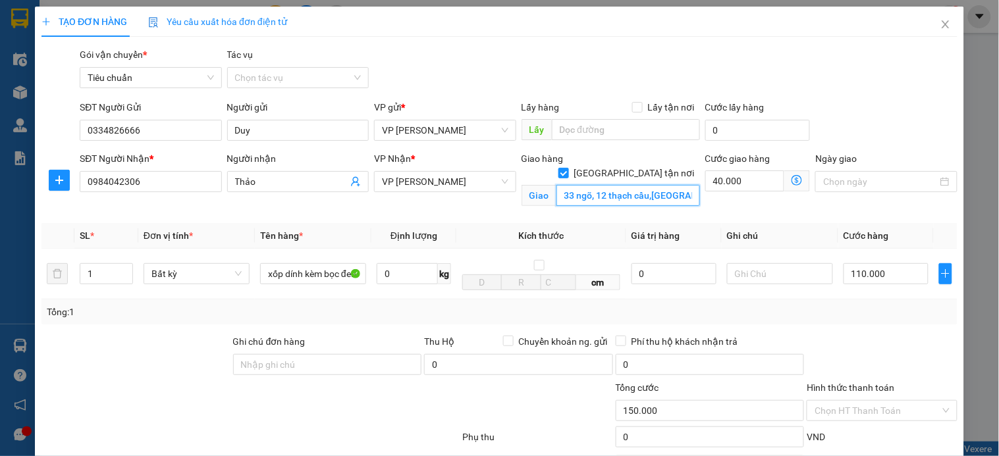
click at [604, 185] on input "33 ngõ, 12 thạch cầu,long biên" at bounding box center [628, 195] width 144 height 21
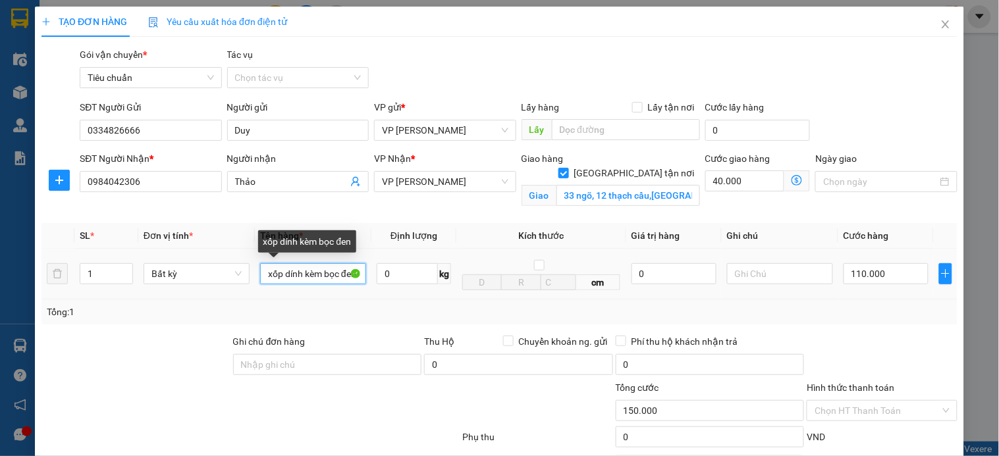
click at [325, 273] on input "xốp dính kèm bọc đen" at bounding box center [313, 273] width 106 height 21
type input "xốp kèm bọc đen"
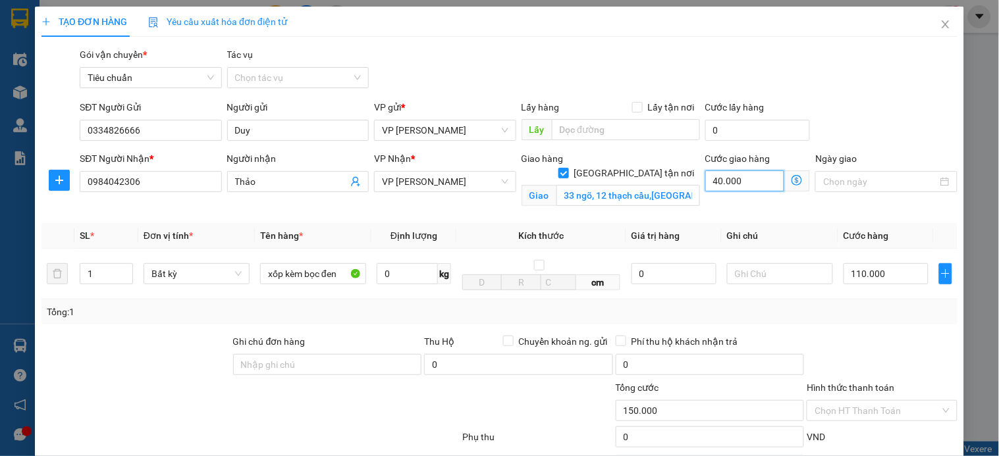
click at [732, 181] on input "40.000" at bounding box center [745, 181] width 80 height 21
type input "5"
type input "110.005"
type input "110.050"
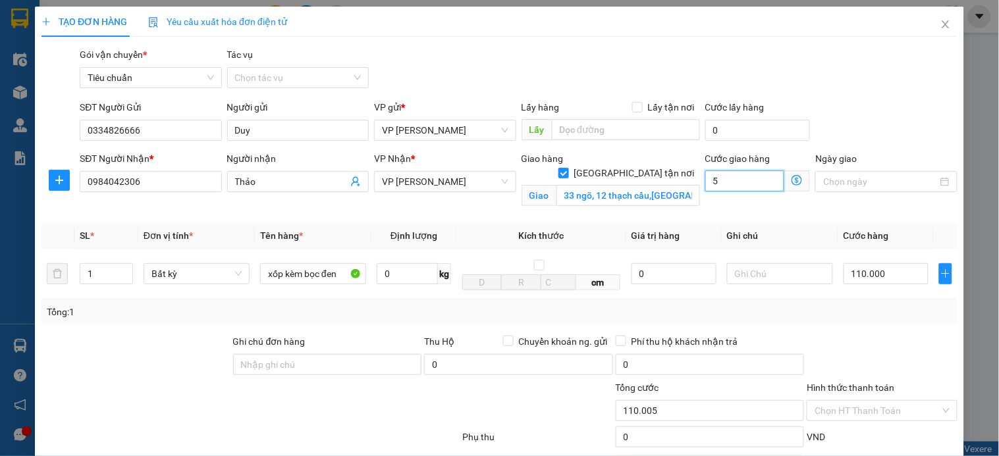
type input "110.050"
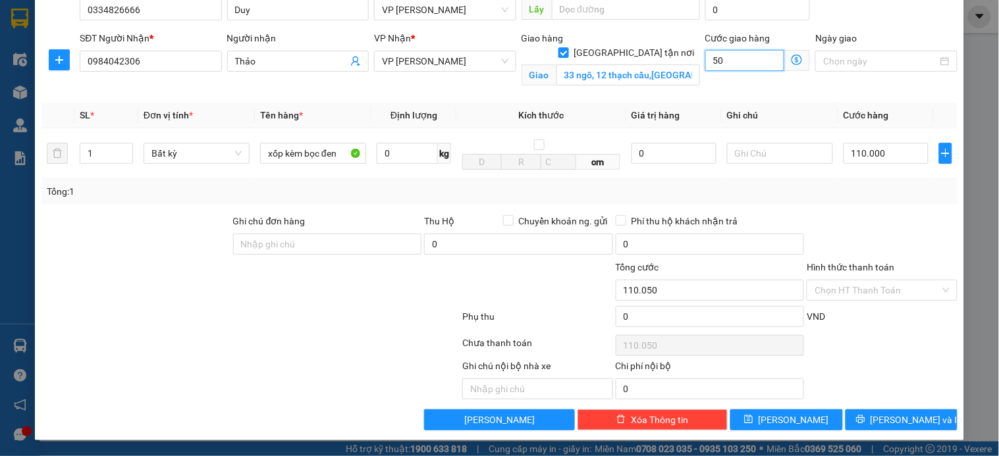
scroll to position [122, 0]
type input "50"
click at [873, 288] on input "Hình thức thanh toán" at bounding box center [876, 290] width 125 height 20
type input "160.000"
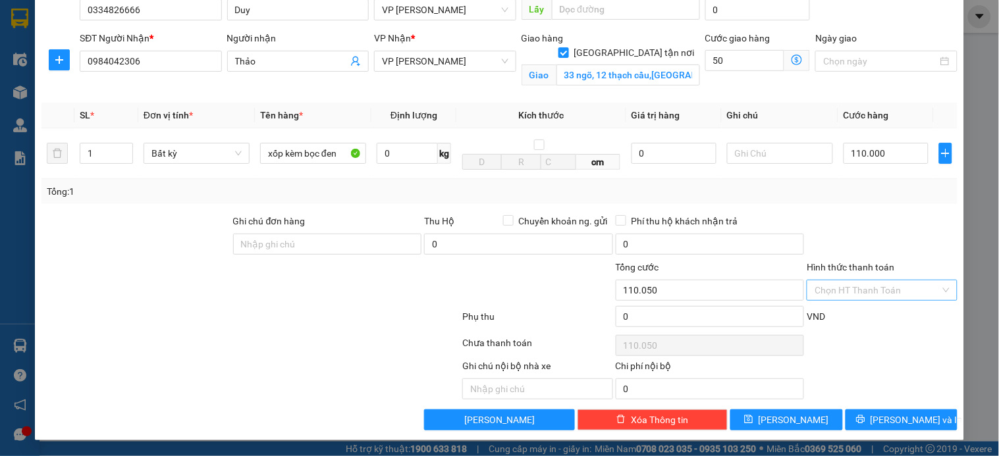
type input "50.000"
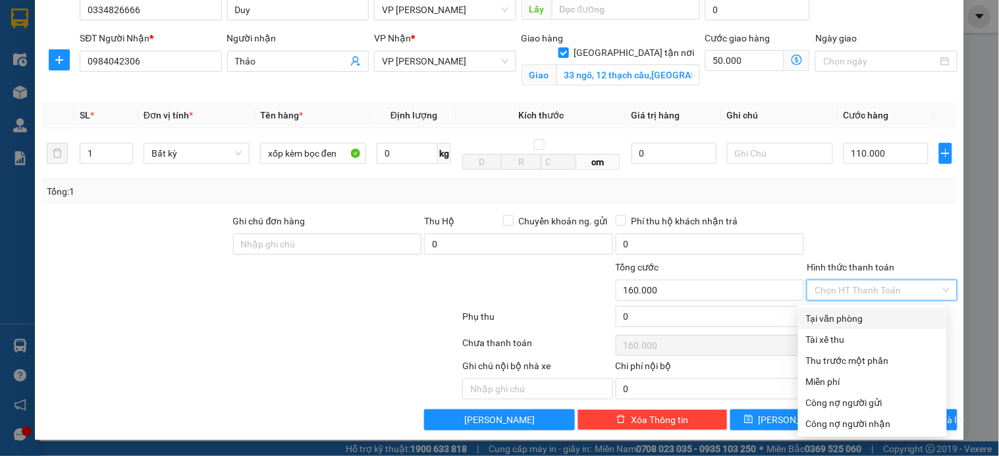
click at [866, 319] on div "Tại văn phòng" at bounding box center [872, 318] width 133 height 14
type input "0"
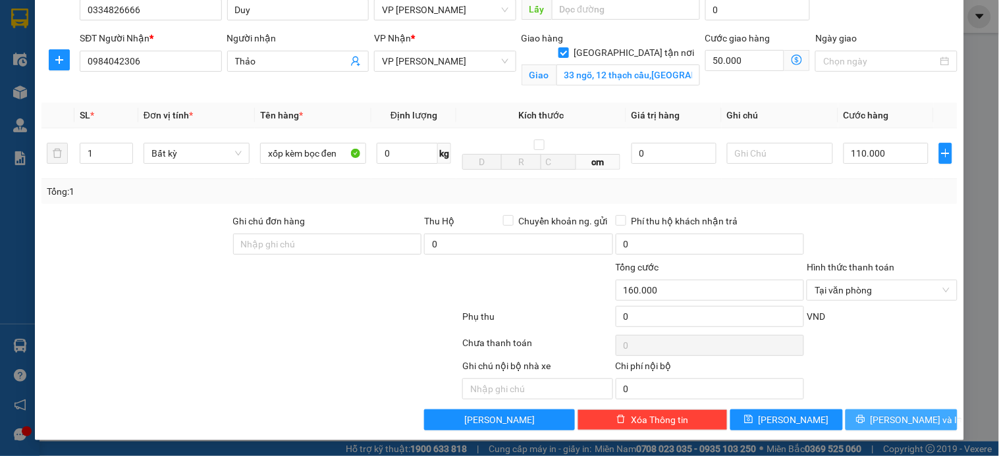
click at [889, 419] on span "[PERSON_NAME] và In" at bounding box center [916, 420] width 92 height 14
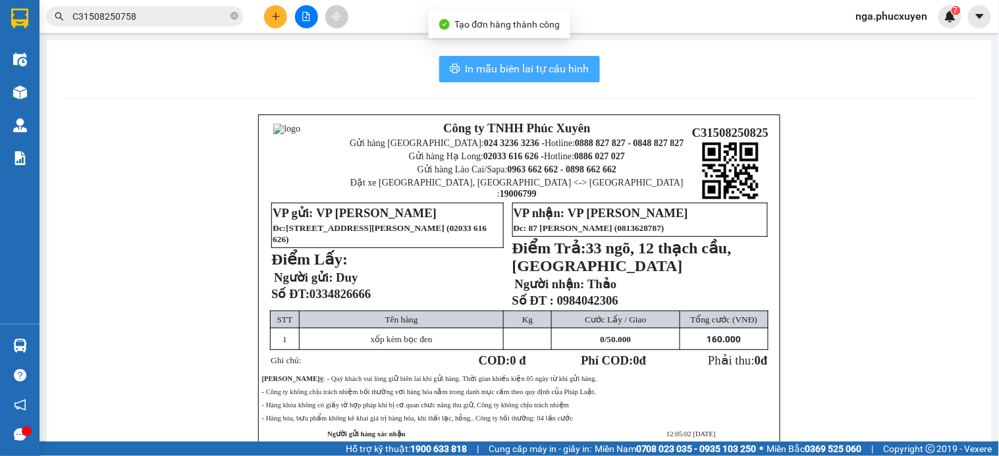
click at [487, 70] on span "In mẫu biên lai tự cấu hình" at bounding box center [528, 69] width 124 height 16
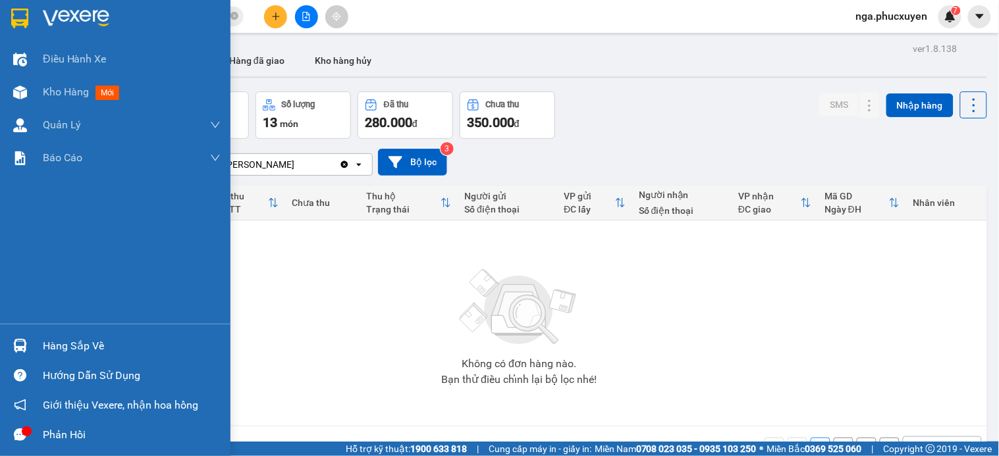
click at [67, 352] on div "Hàng sắp về" at bounding box center [132, 346] width 178 height 20
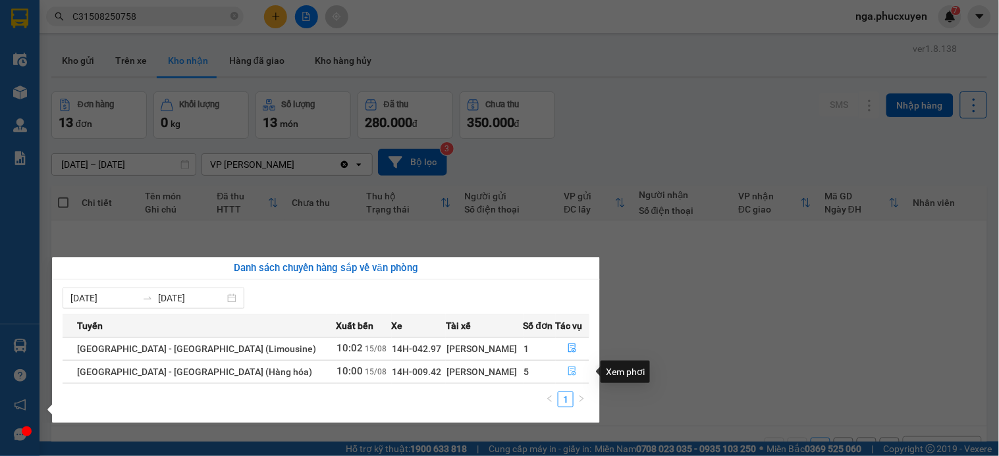
click at [568, 372] on icon "file-done" at bounding box center [572, 371] width 9 height 9
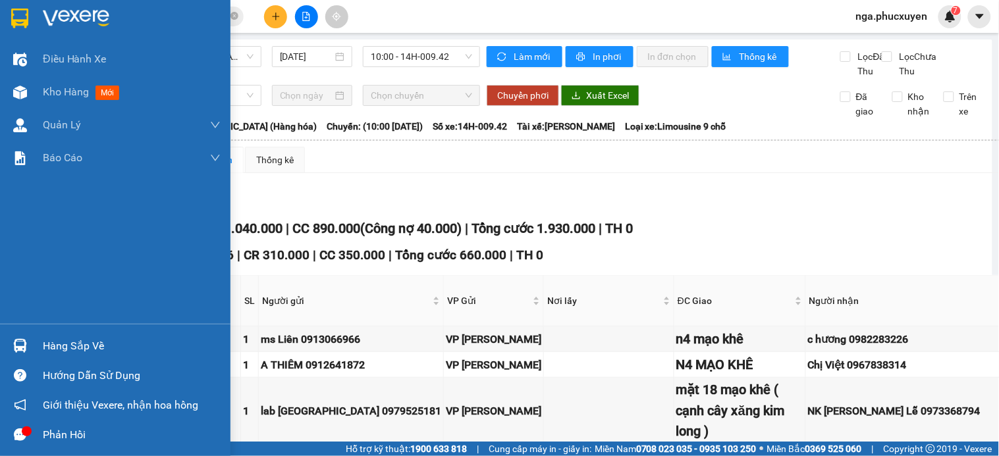
click at [51, 349] on div "Hàng sắp về" at bounding box center [132, 346] width 178 height 20
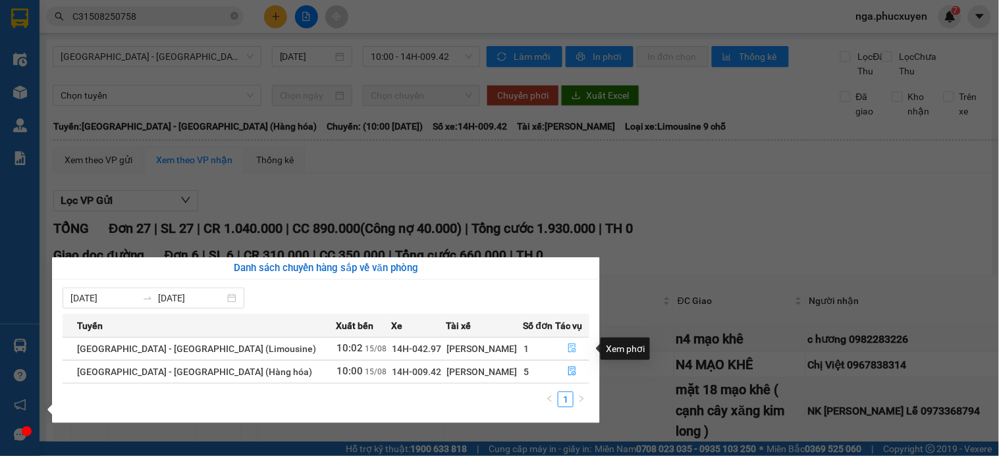
click at [569, 350] on icon "file-done" at bounding box center [573, 348] width 8 height 9
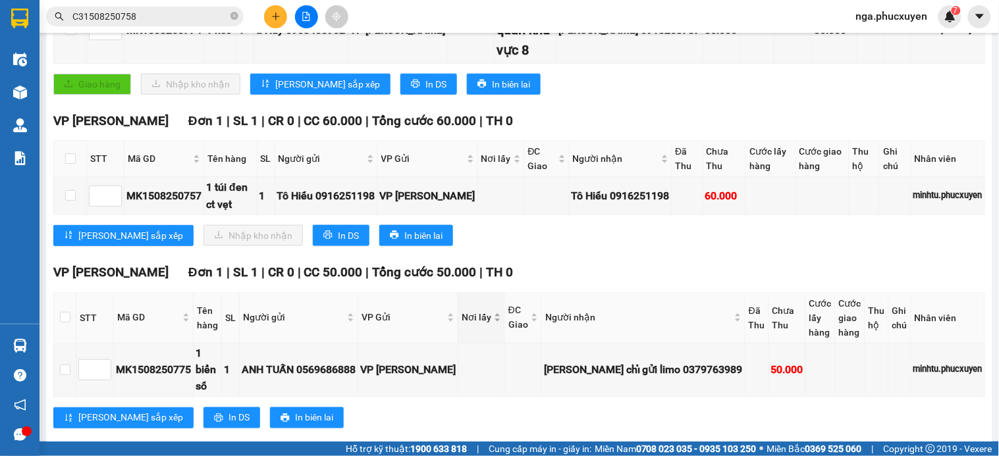
scroll to position [365, 0]
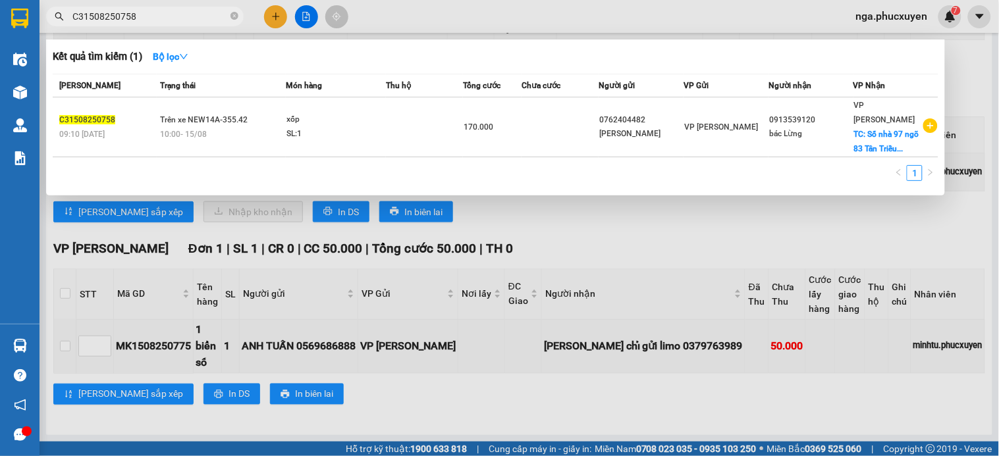
click at [194, 17] on input "C31508250758" at bounding box center [149, 16] width 155 height 14
click at [233, 12] on icon "close-circle" at bounding box center [234, 16] width 8 height 8
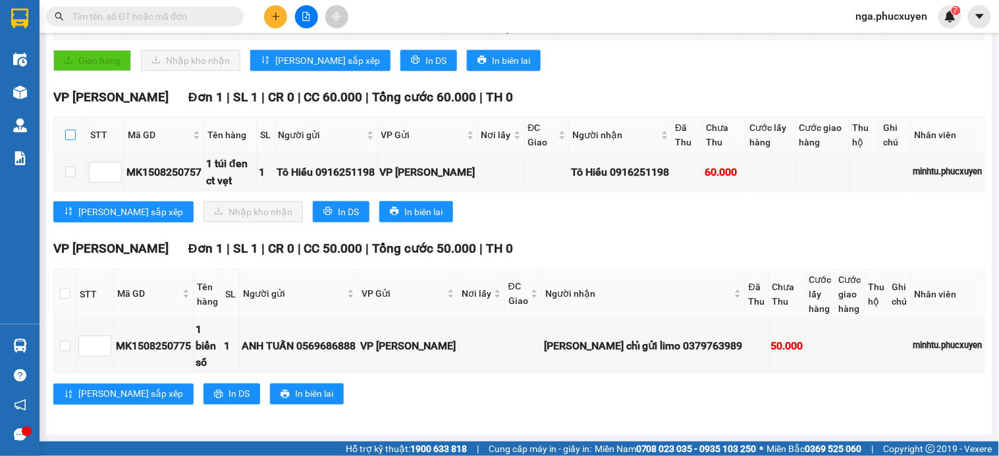
click at [68, 137] on input "checkbox" at bounding box center [70, 135] width 11 height 11
checkbox input "true"
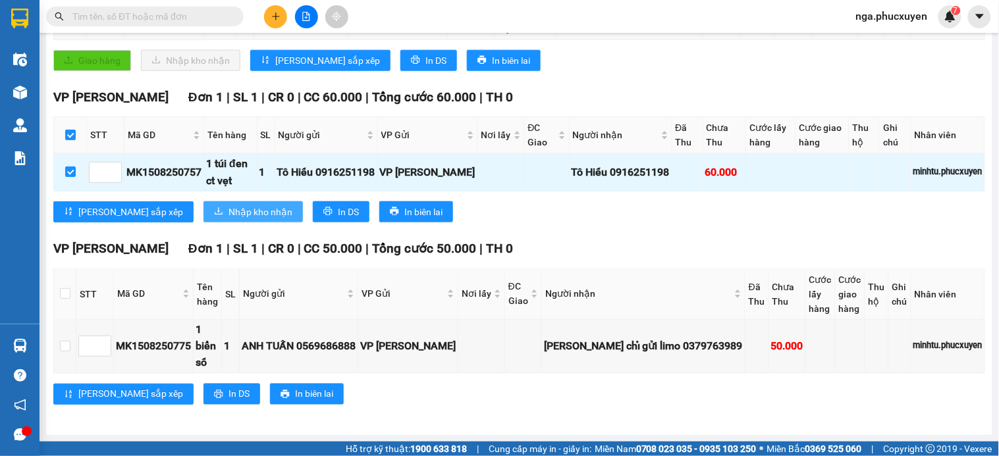
click at [228, 219] on span "Nhập kho nhận" at bounding box center [260, 212] width 64 height 14
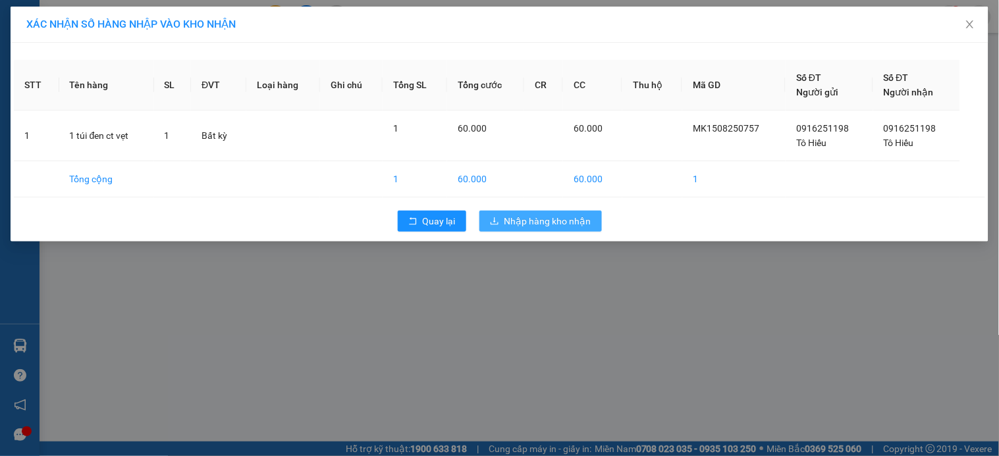
click at [572, 219] on span "Nhập hàng kho nhận" at bounding box center [547, 221] width 87 height 14
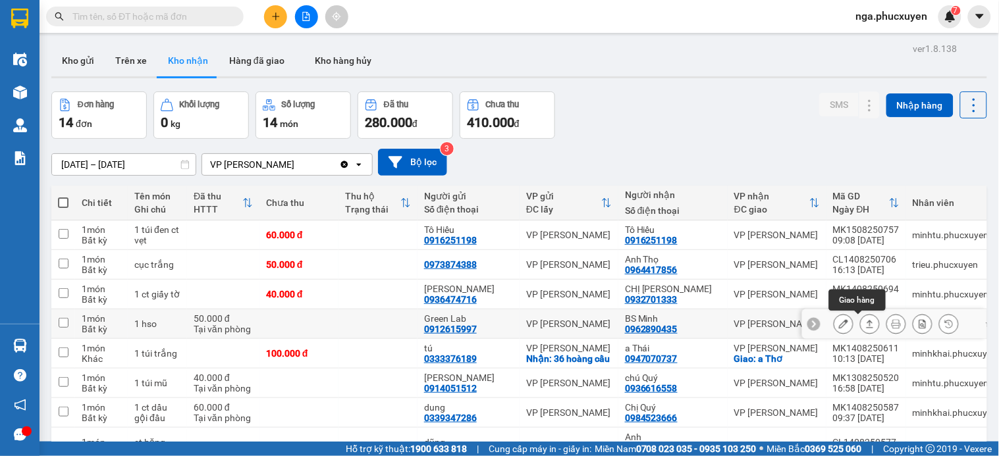
click at [865, 323] on icon at bounding box center [869, 323] width 9 height 9
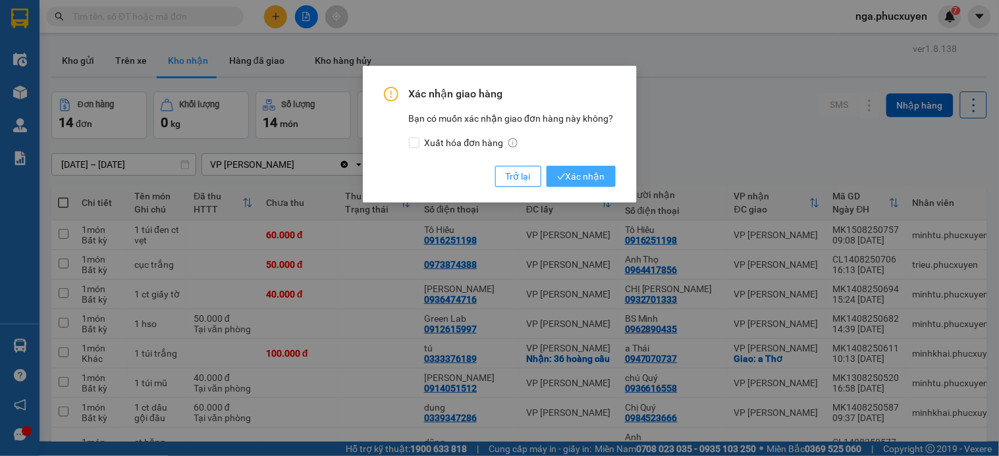
click at [588, 178] on span "Xác nhận" at bounding box center [581, 176] width 48 height 14
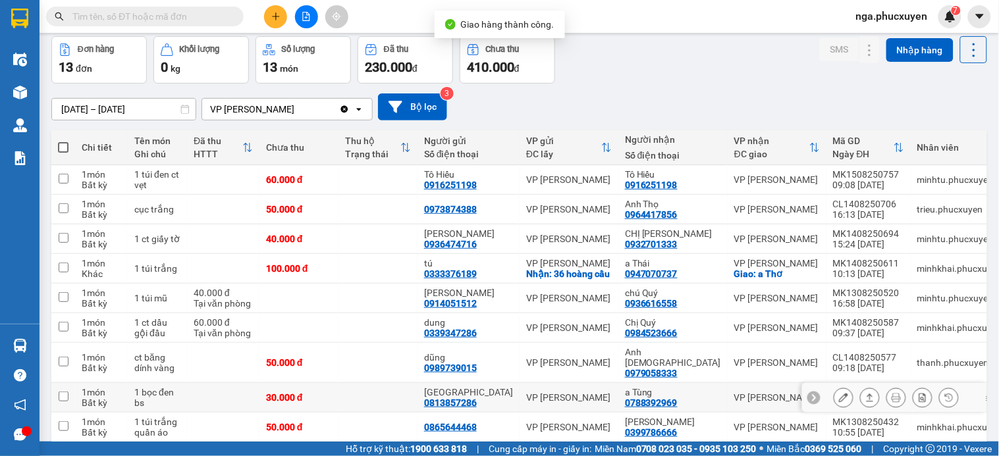
scroll to position [73, 0]
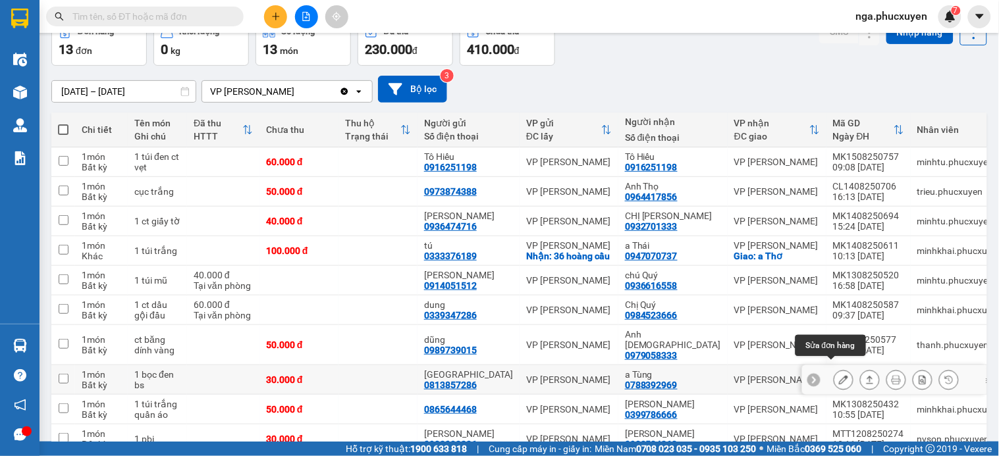
click at [839, 375] on icon at bounding box center [843, 379] width 9 height 9
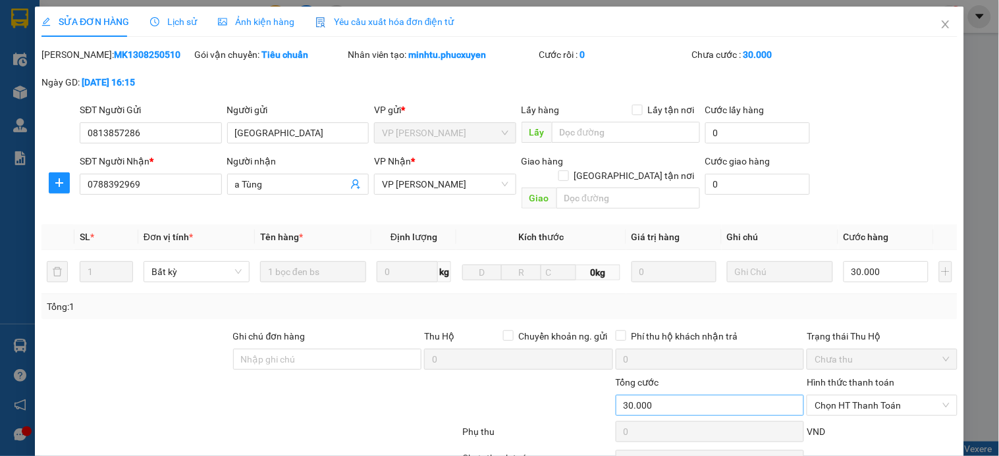
type input "0813857286"
type input "Anh Lộc"
type input "0788392969"
type input "a Tùng"
type input "30.000"
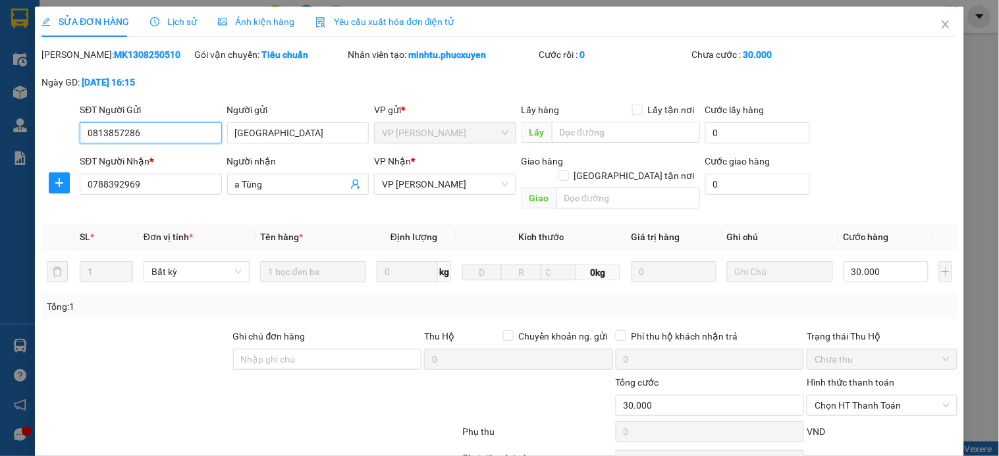
scroll to position [95, 0]
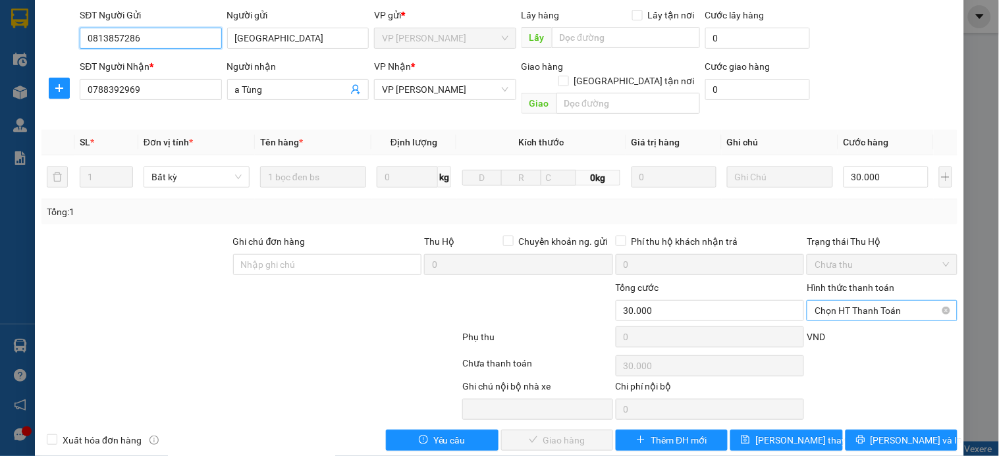
click at [826, 301] on span "Chọn HT Thanh Toán" at bounding box center [881, 311] width 134 height 20
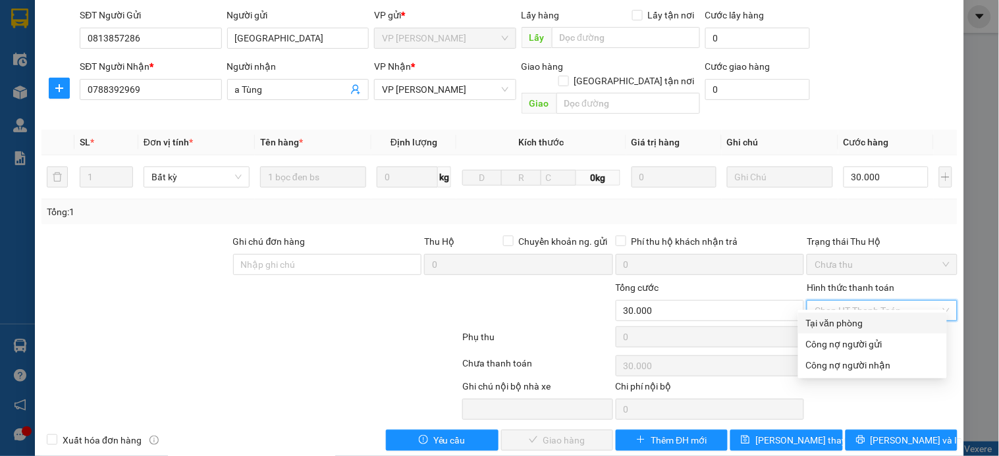
click at [835, 321] on div "Tại văn phòng" at bounding box center [872, 323] width 133 height 14
type input "0"
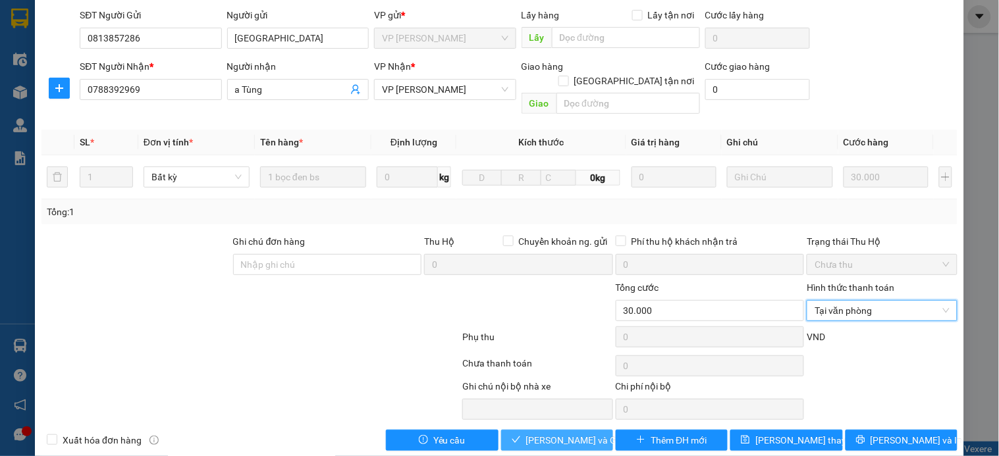
click at [589, 433] on span "[PERSON_NAME] và Giao hàng" at bounding box center [589, 440] width 126 height 14
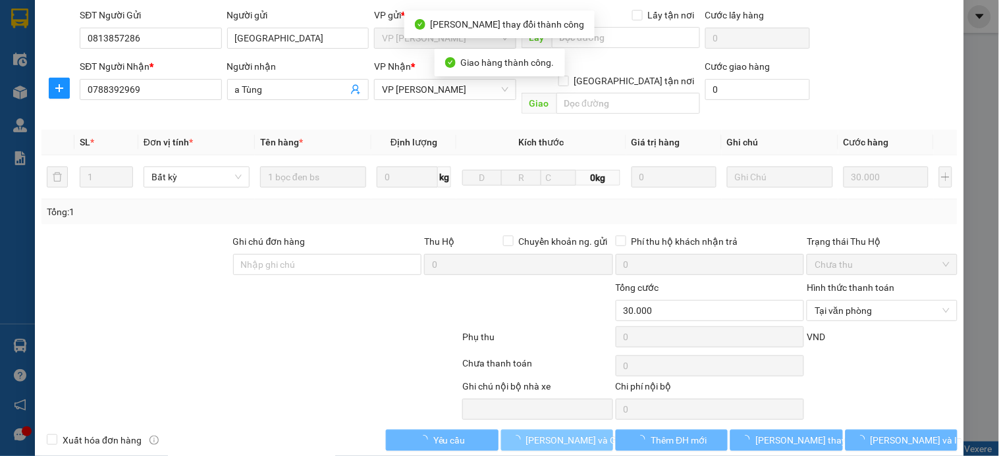
scroll to position [0, 0]
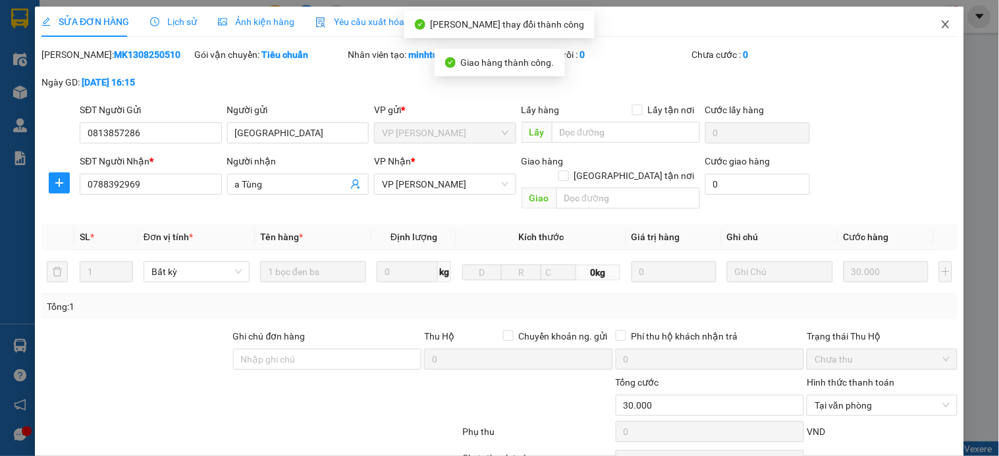
click at [942, 24] on icon "close" at bounding box center [945, 24] width 7 height 8
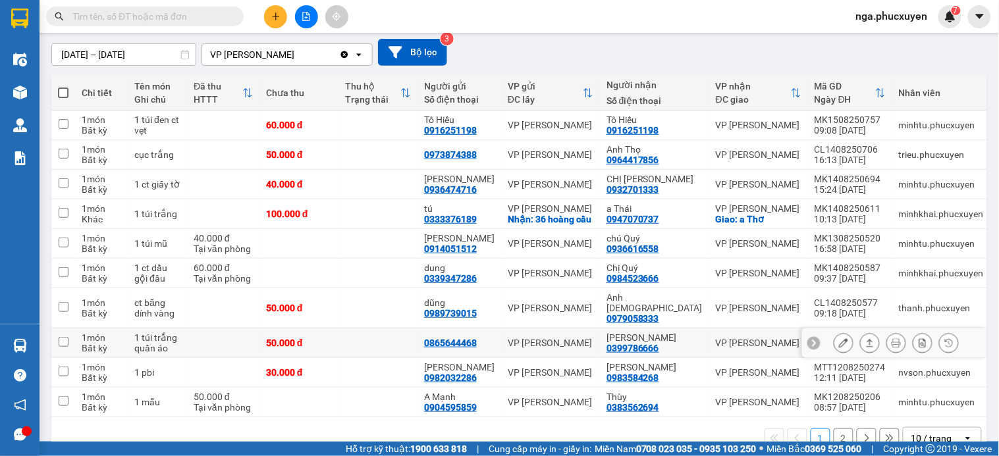
scroll to position [130, 0]
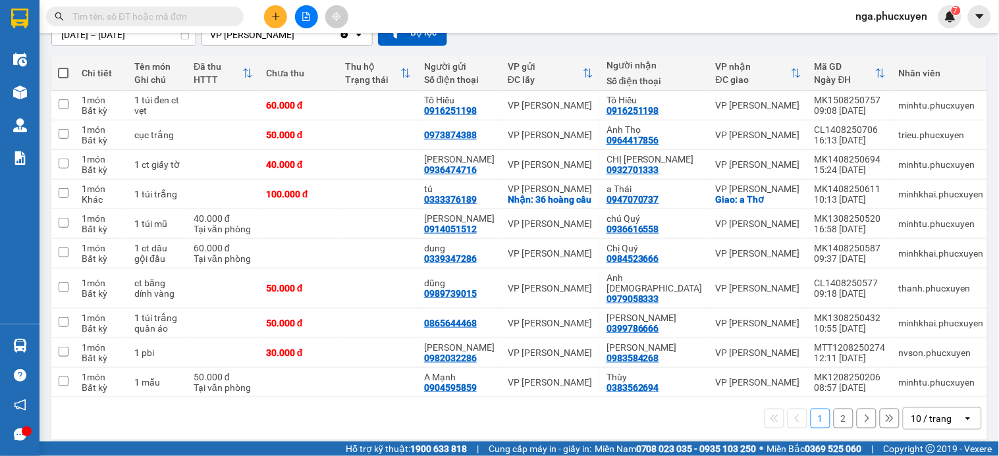
click at [834, 409] on button "2" at bounding box center [844, 419] width 20 height 20
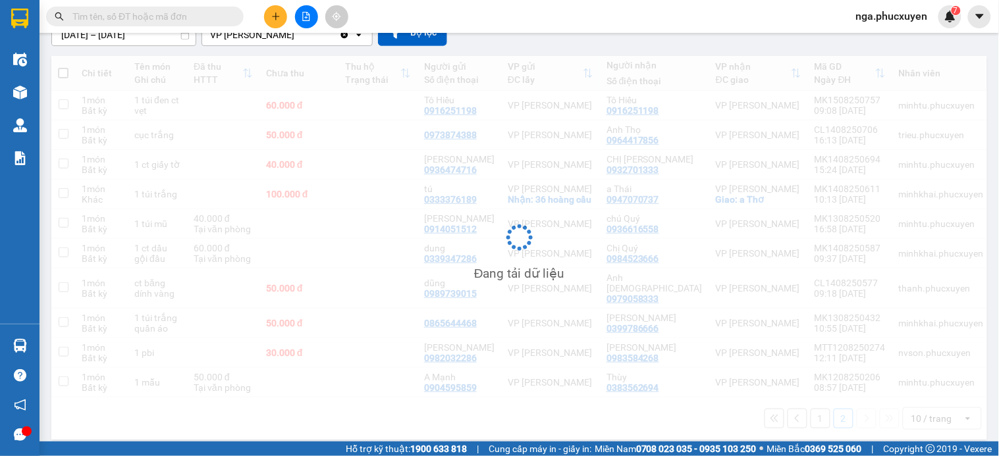
scroll to position [61, 0]
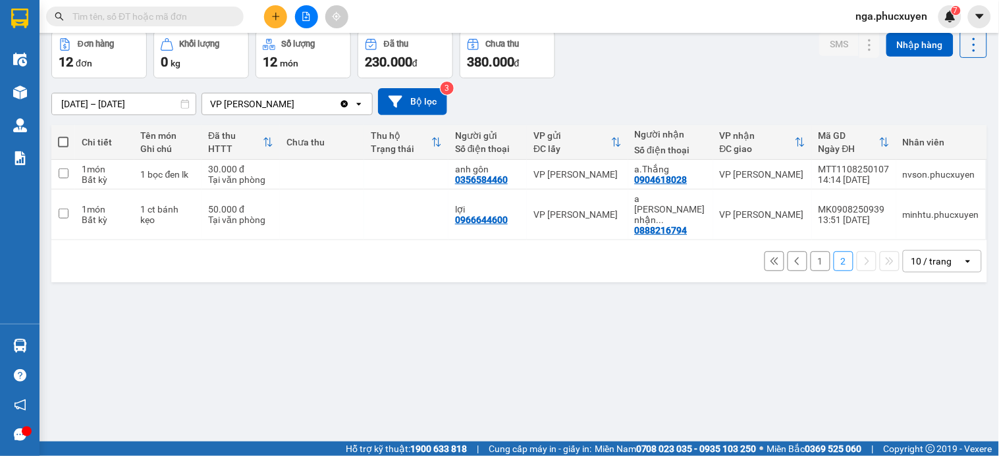
click at [793, 257] on icon at bounding box center [797, 261] width 9 height 9
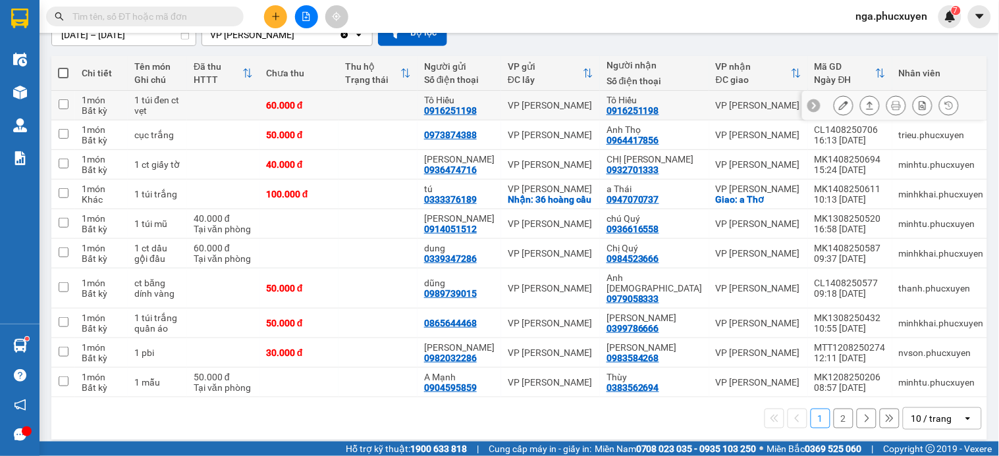
scroll to position [0, 0]
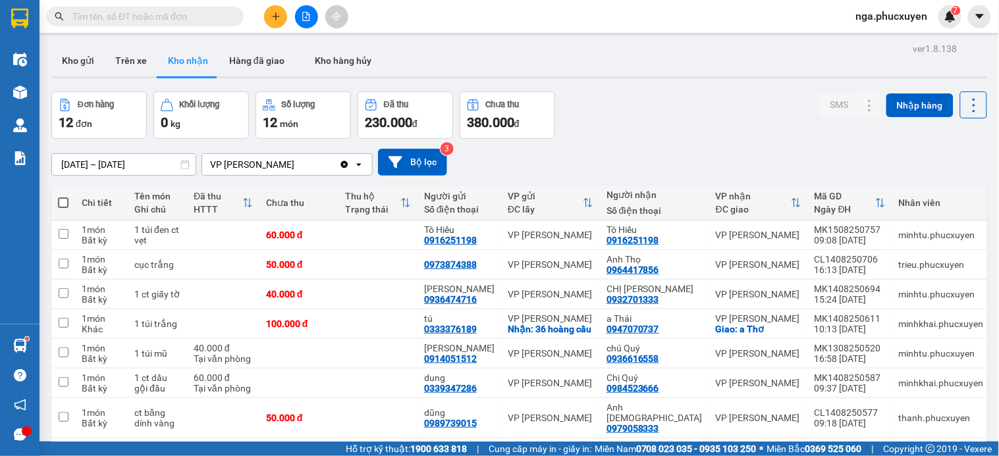
click at [271, 12] on icon "plus" at bounding box center [275, 16] width 9 height 9
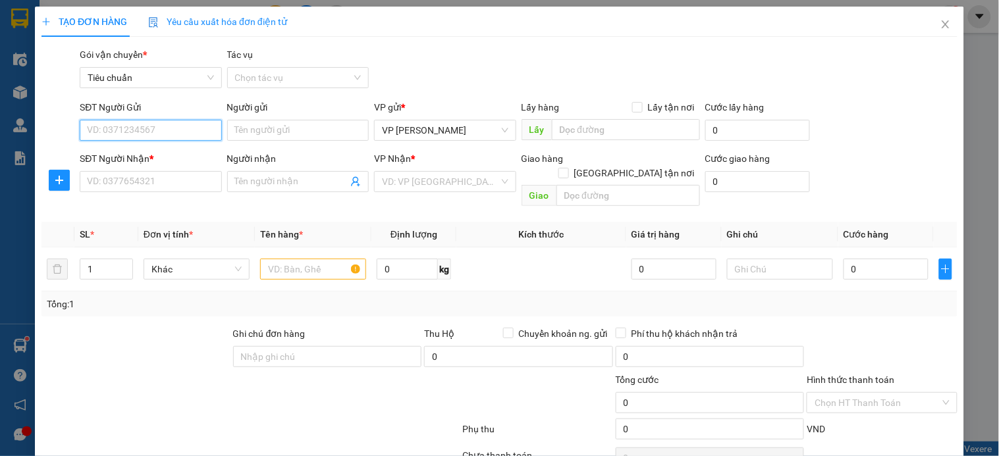
click at [181, 133] on input "SĐT Người Gửi" at bounding box center [151, 130] width 142 height 21
click at [180, 90] on div "Gói vận chuyển * Tiêu chuẩn" at bounding box center [151, 70] width 142 height 46
click at [162, 133] on input "SĐT Người Gửi" at bounding box center [151, 130] width 142 height 21
click at [161, 128] on input "SĐT Người Gửi" at bounding box center [151, 130] width 142 height 21
type input "0977203231"
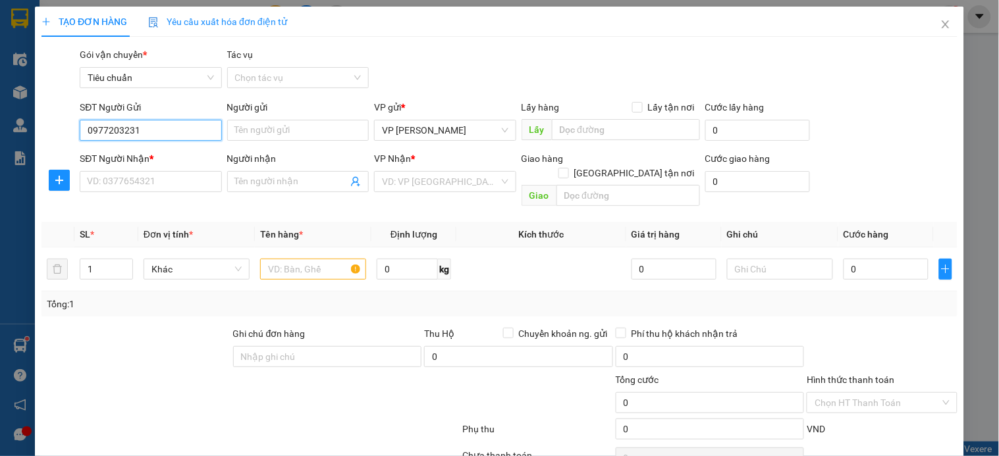
click at [161, 128] on input "0977203231" at bounding box center [151, 130] width 142 height 21
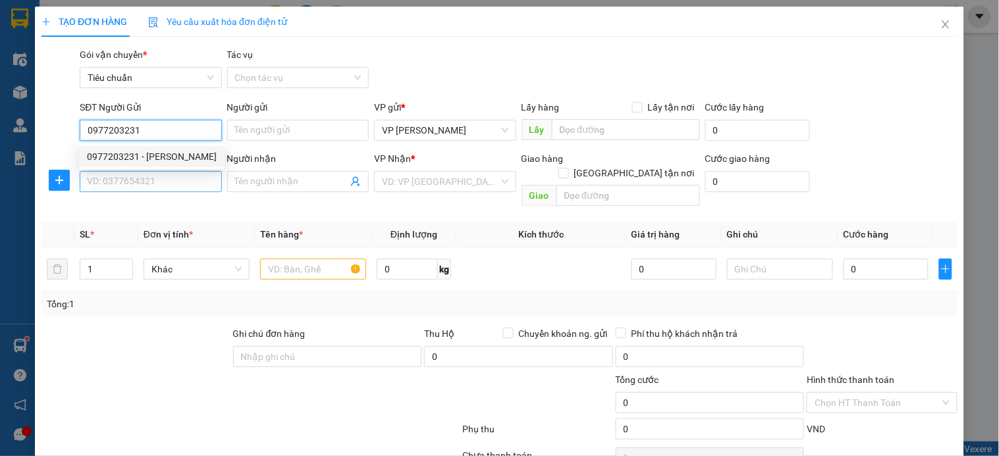
drag, startPoint x: 170, startPoint y: 155, endPoint x: 170, endPoint y: 172, distance: 17.1
click at [171, 155] on div "0977203231 - c Hương" at bounding box center [152, 156] width 130 height 14
type input "c Hương"
type input "0977203231"
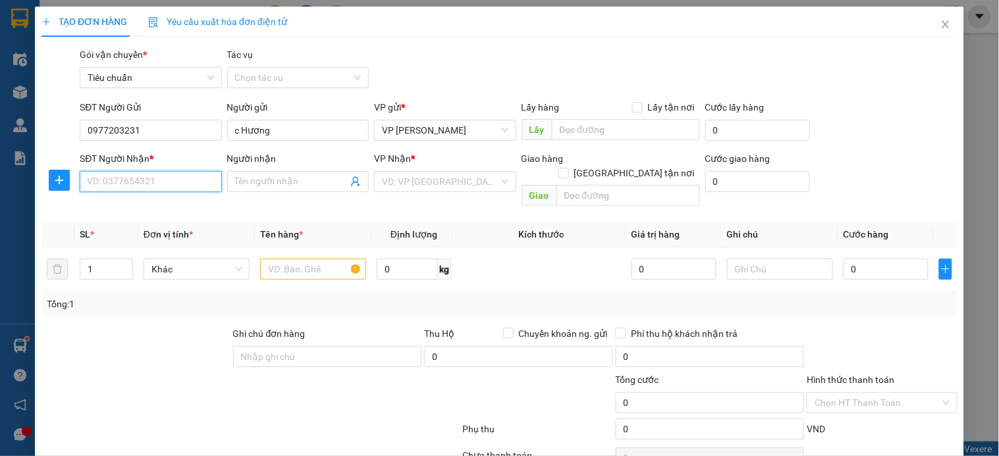
click at [169, 180] on input "SĐT Người Nhận *" at bounding box center [151, 181] width 142 height 21
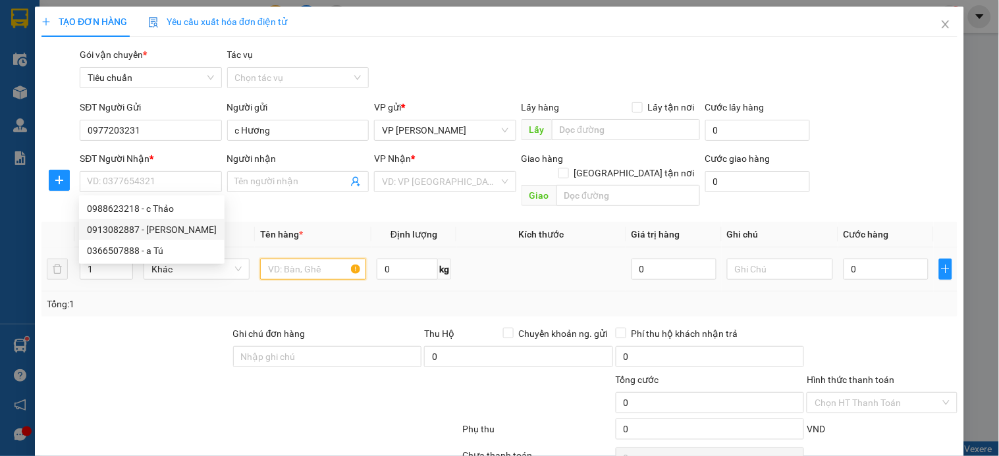
click at [298, 259] on input "text" at bounding box center [313, 269] width 106 height 21
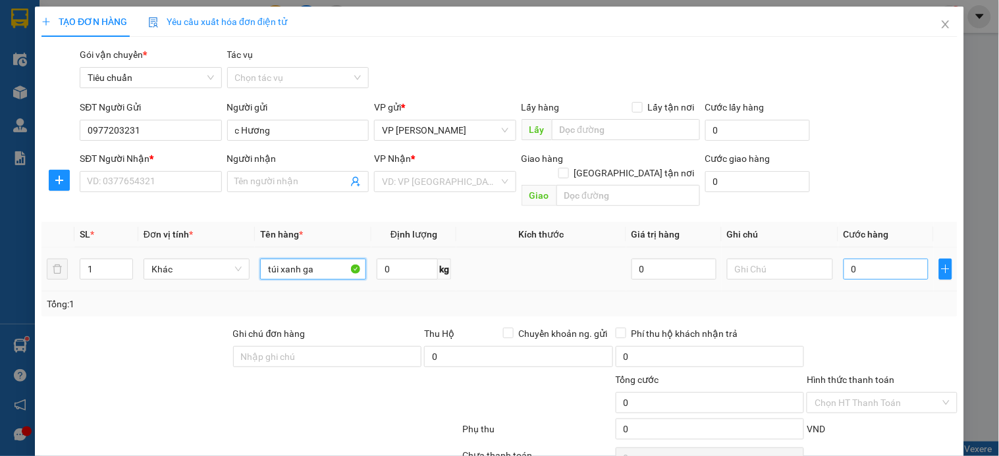
type input "túi xanh ga"
click at [867, 259] on input "0" at bounding box center [885, 269] width 85 height 21
type input "8"
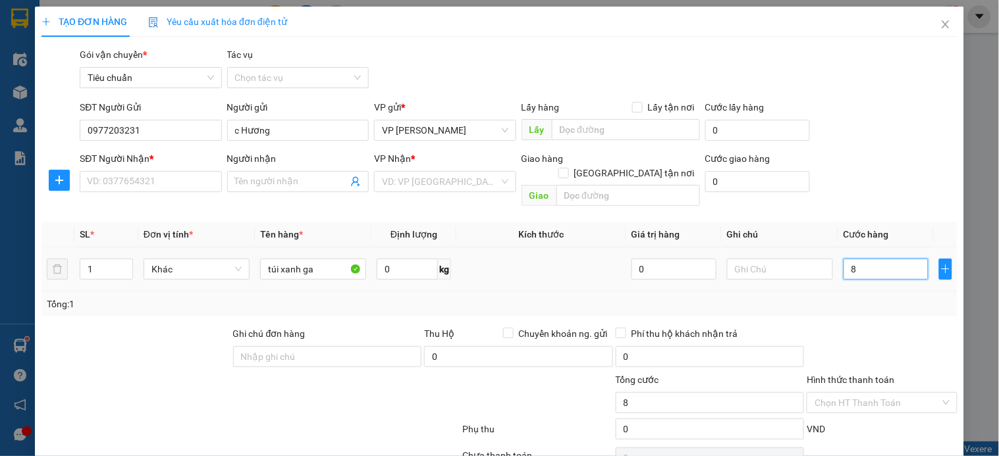
type input "80"
type input "80.000"
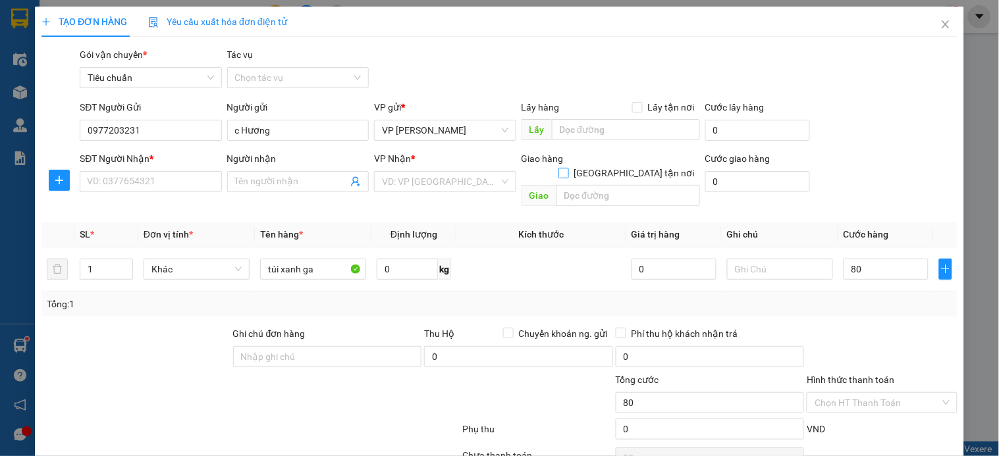
type input "80.000"
drag, startPoint x: 627, startPoint y: 158, endPoint x: 464, endPoint y: 166, distance: 162.8
click at [568, 168] on input "[GEOGRAPHIC_DATA] tận nơi" at bounding box center [562, 172] width 9 height 9
checkbox input "true"
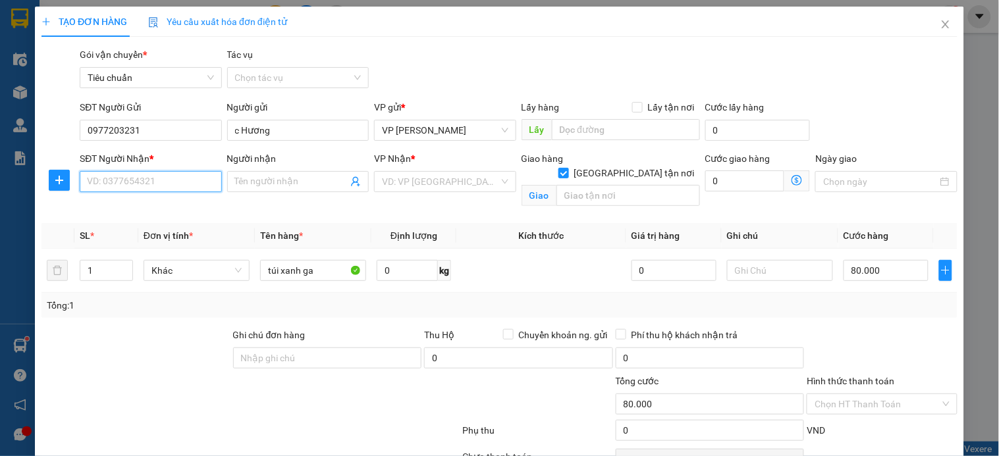
click at [128, 183] on input "SĐT Người Nhận *" at bounding box center [151, 181] width 142 height 21
type input "0988623218"
click at [130, 209] on div "0988623218 - c Thảo" at bounding box center [149, 208] width 124 height 14
type input "c Thảo"
type input "L01-19 An khang,khu đô thị dương nội,hà đông"
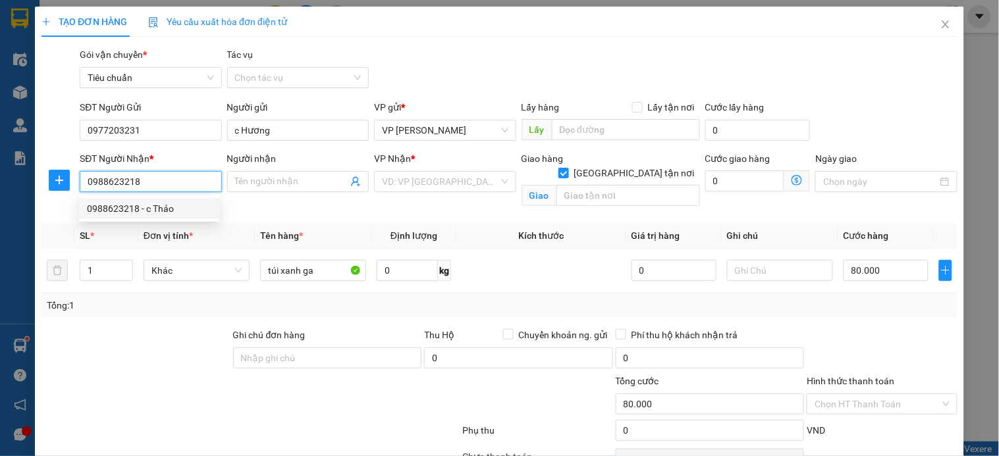
type input "160.000"
type input "80.000"
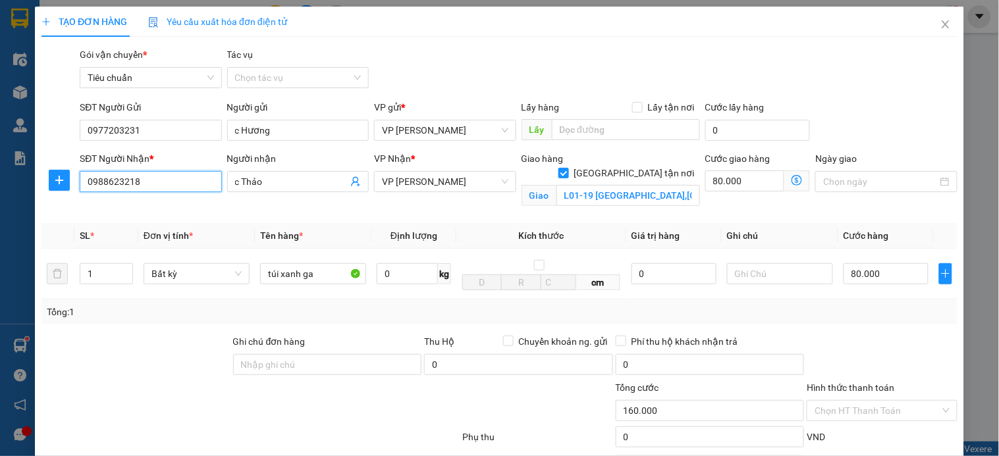
type input "0988623218"
click at [791, 179] on icon "dollar-circle" at bounding box center [796, 180] width 11 height 11
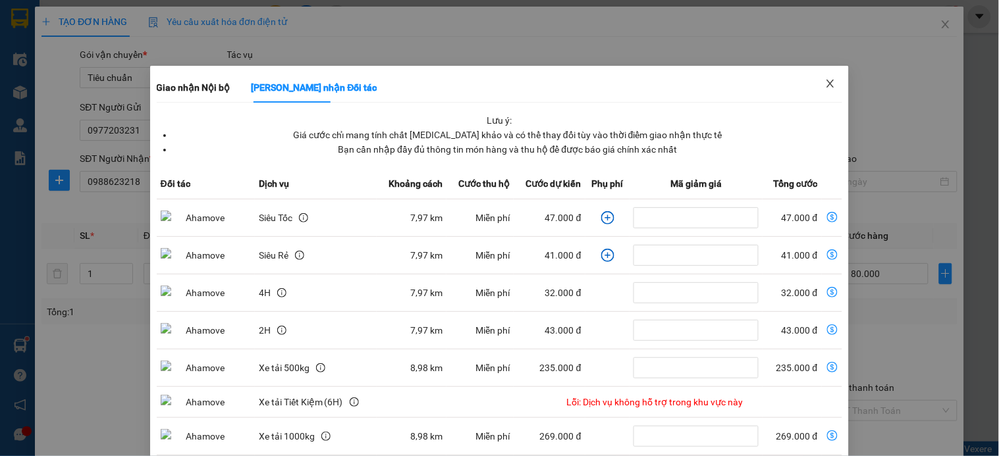
click at [825, 84] on icon "close" at bounding box center [830, 83] width 11 height 11
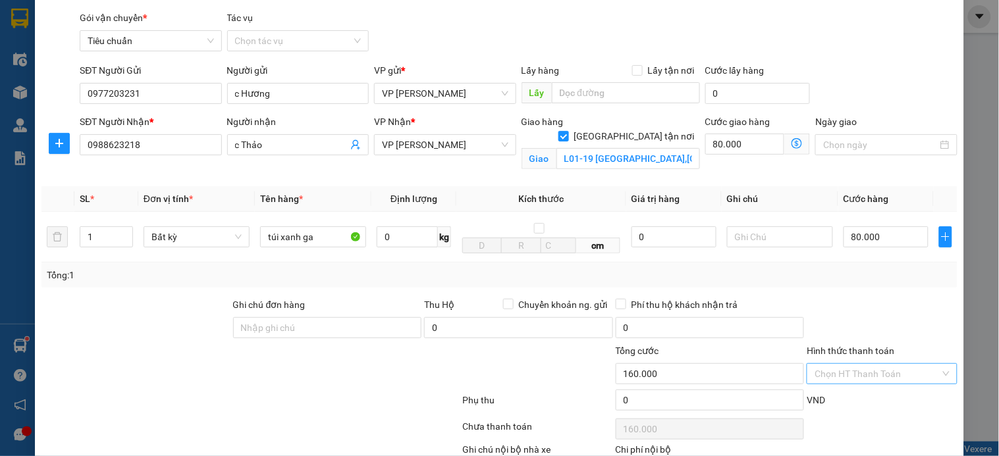
scroll to position [73, 0]
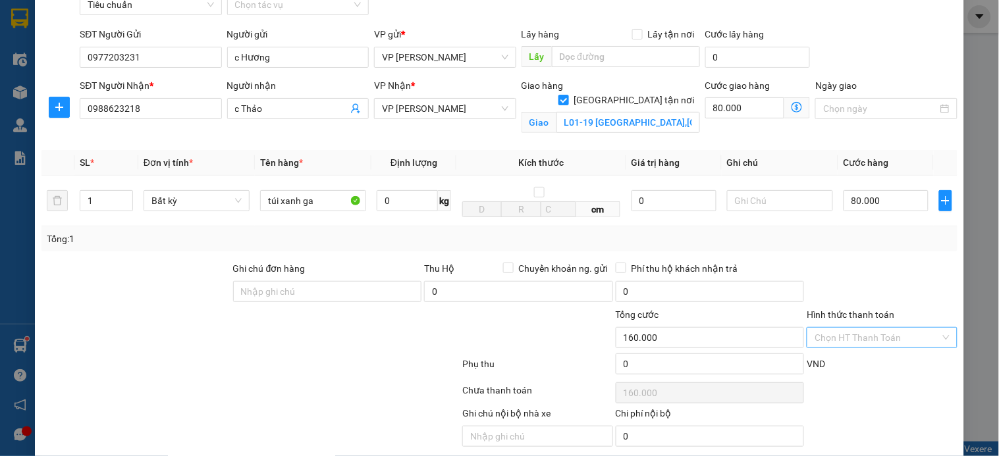
click at [869, 338] on input "Hình thức thanh toán" at bounding box center [876, 338] width 125 height 20
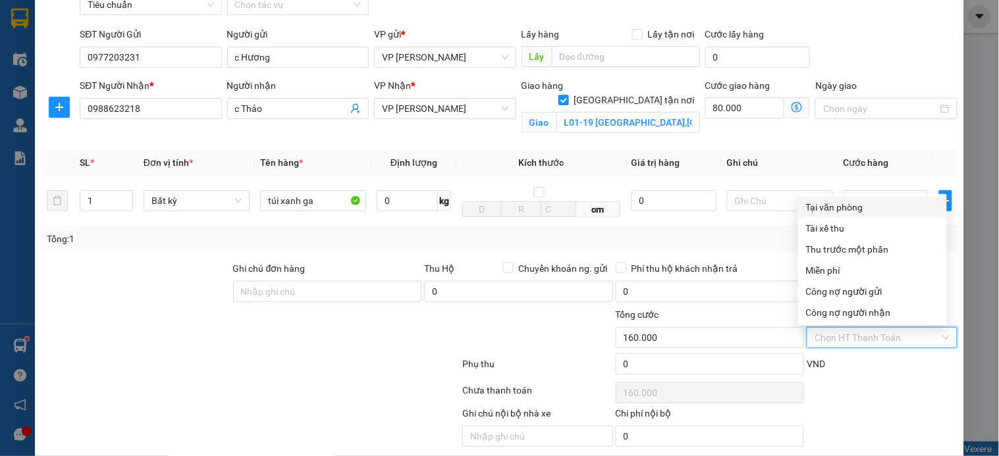
click at [838, 205] on div "Tại văn phòng" at bounding box center [872, 207] width 133 height 14
type input "0"
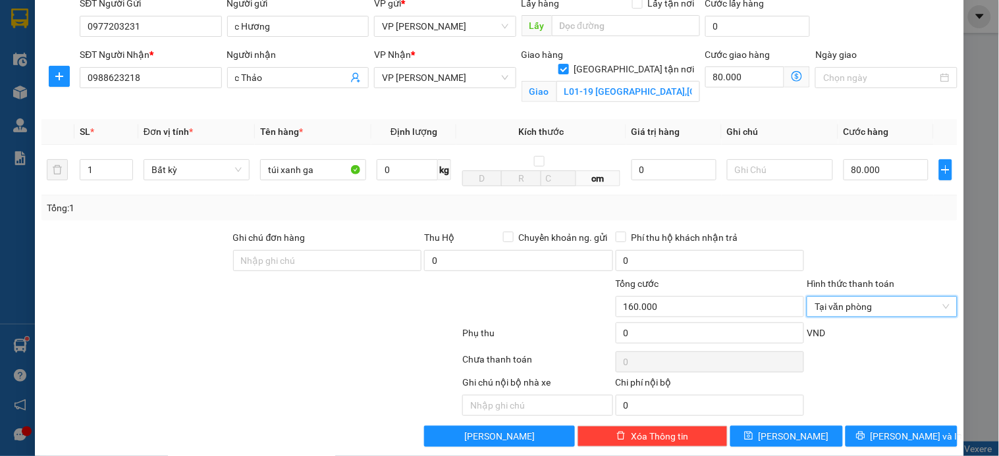
scroll to position [122, 0]
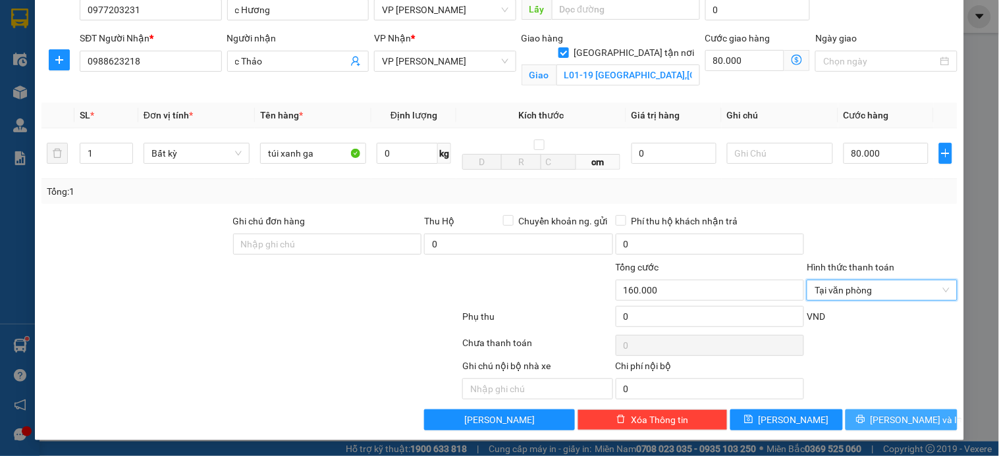
click at [889, 419] on span "[PERSON_NAME] và In" at bounding box center [916, 420] width 92 height 14
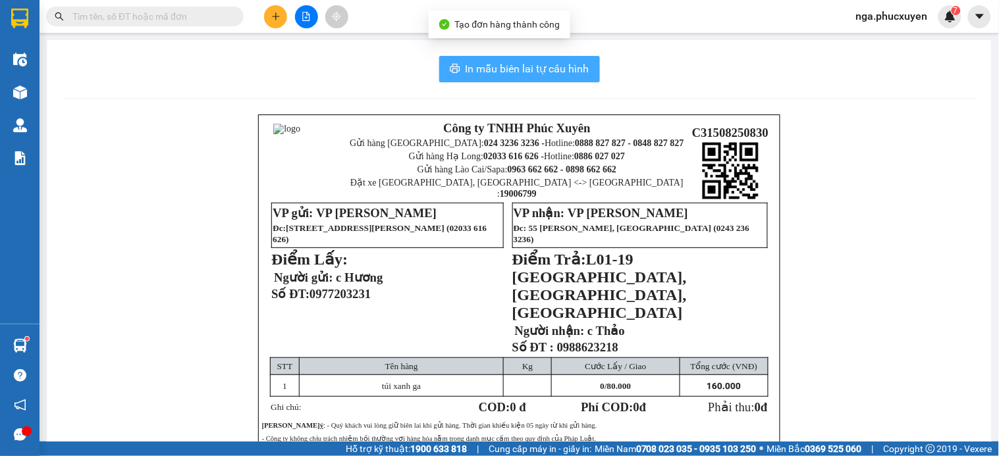
click at [477, 74] on span "In mẫu biên lai tự cấu hình" at bounding box center [528, 69] width 124 height 16
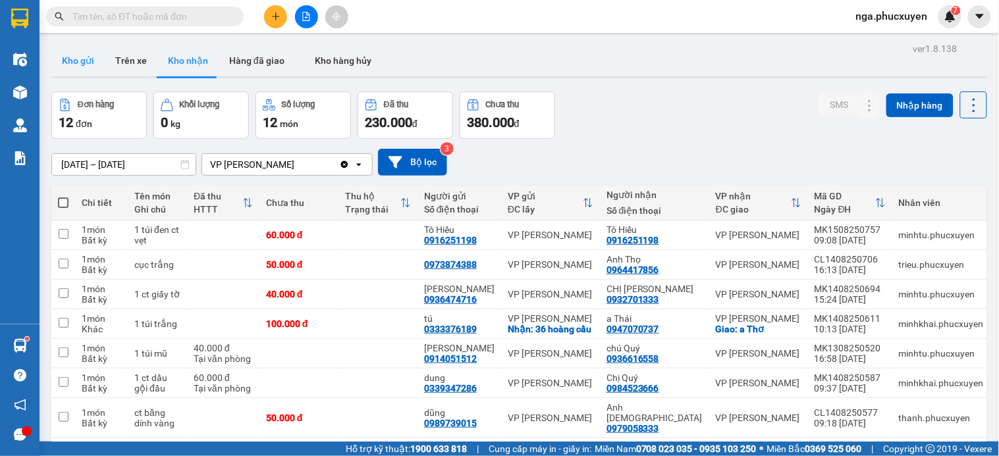
click at [82, 57] on button "Kho gửi" at bounding box center [77, 61] width 53 height 32
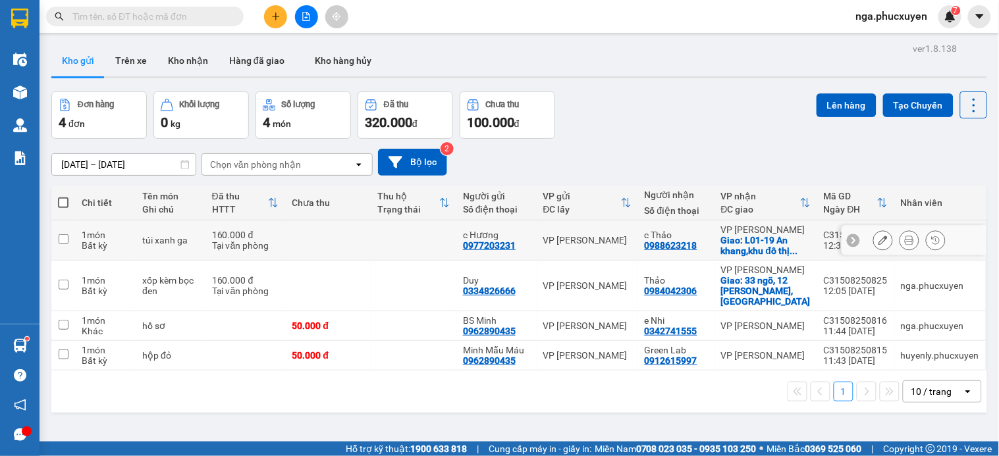
click at [332, 244] on td at bounding box center [328, 241] width 86 height 40
checkbox input "true"
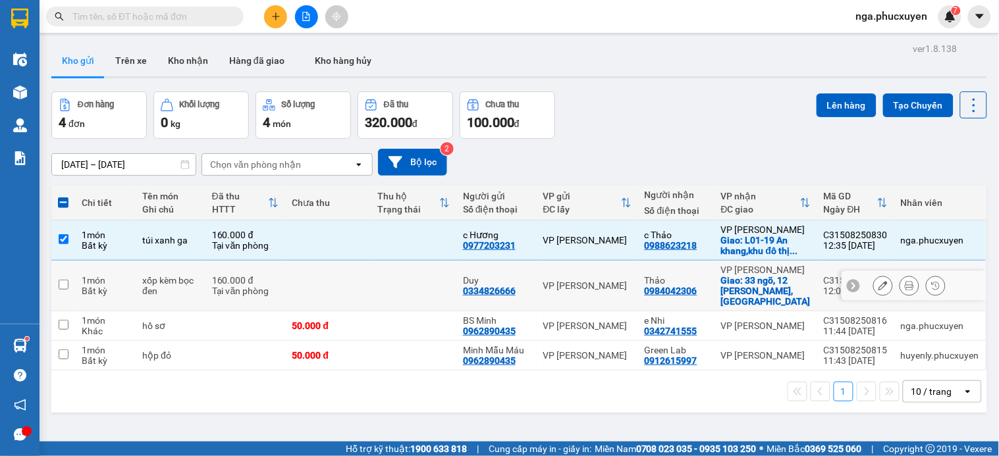
click at [336, 294] on td at bounding box center [328, 286] width 86 height 51
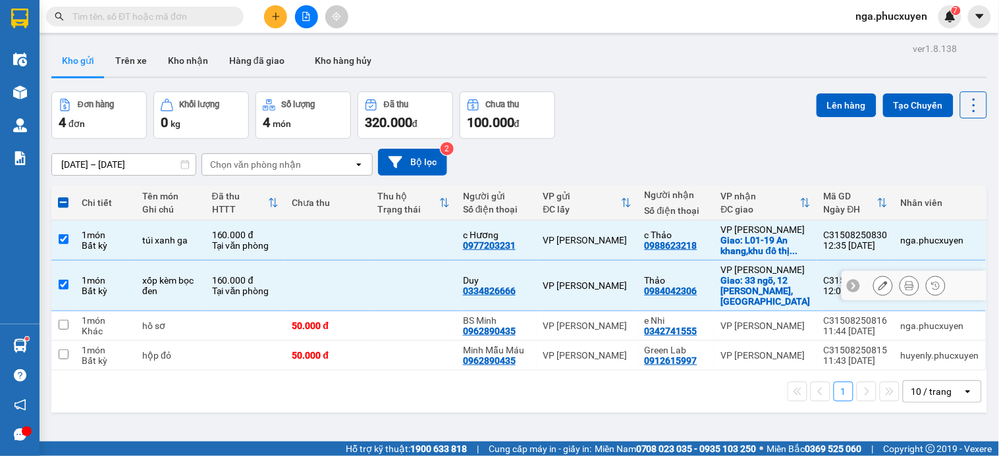
drag, startPoint x: 379, startPoint y: 290, endPoint x: 364, endPoint y: 309, distance: 24.9
click at [379, 290] on td at bounding box center [414, 286] width 86 height 51
checkbox input "false"
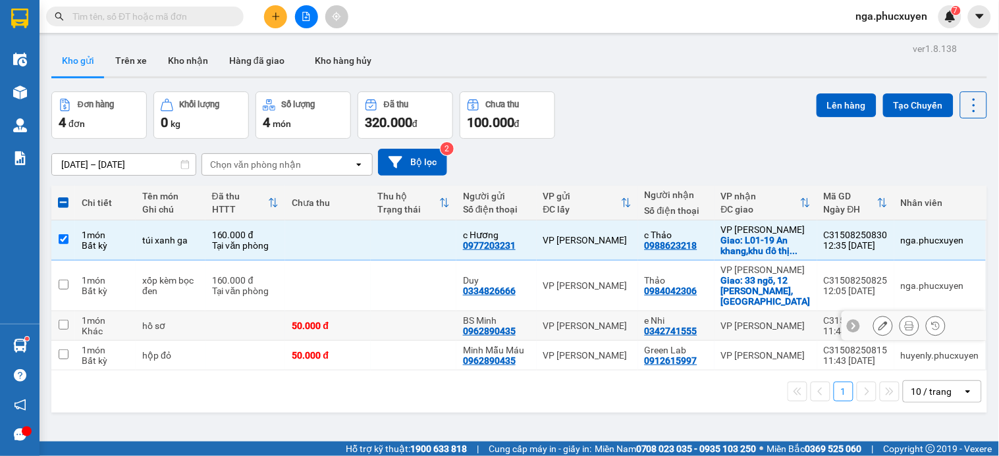
click at [376, 324] on td at bounding box center [414, 326] width 86 height 30
checkbox input "true"
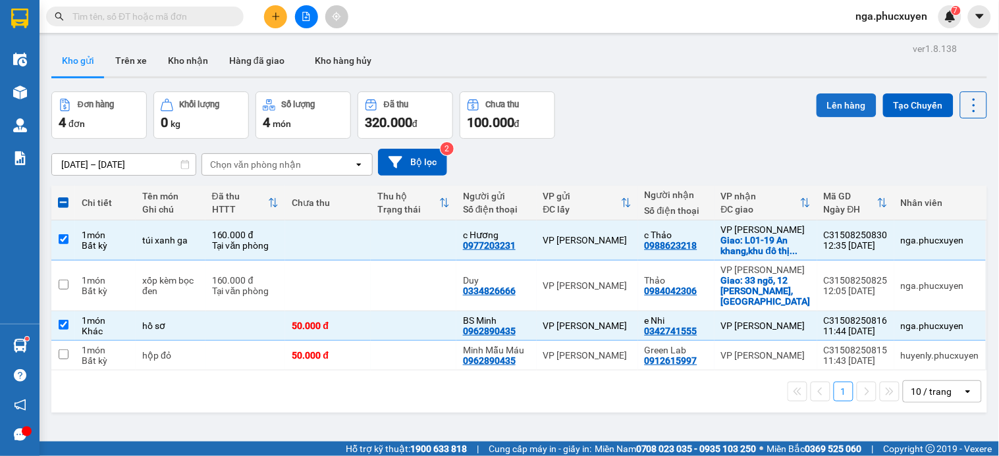
click at [833, 111] on button "Lên hàng" at bounding box center [846, 105] width 60 height 24
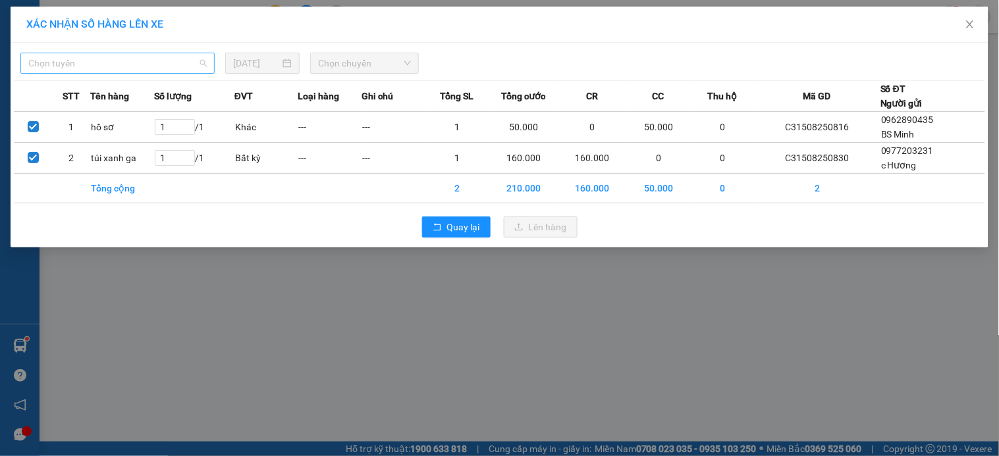
click at [176, 61] on span "Chọn tuyến" at bounding box center [117, 63] width 178 height 20
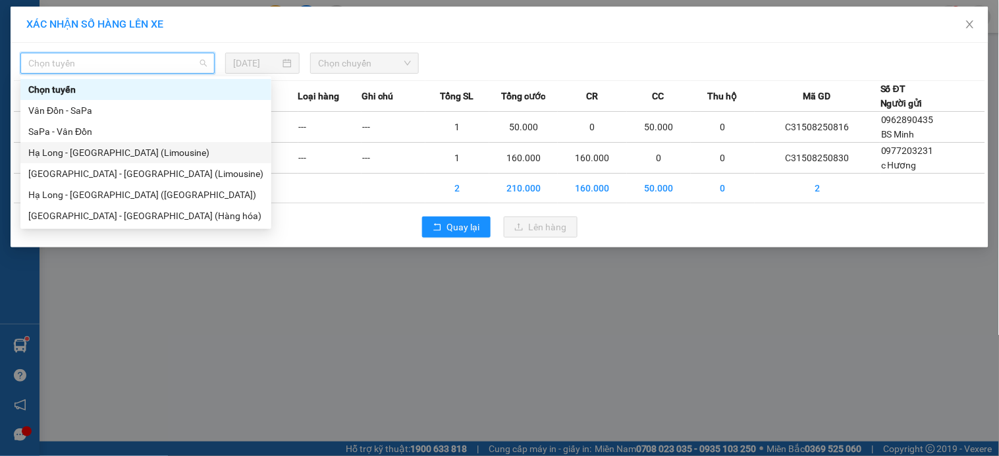
click at [152, 147] on div "Hạ Long - Hà Nội (Limousine)" at bounding box center [145, 153] width 235 height 14
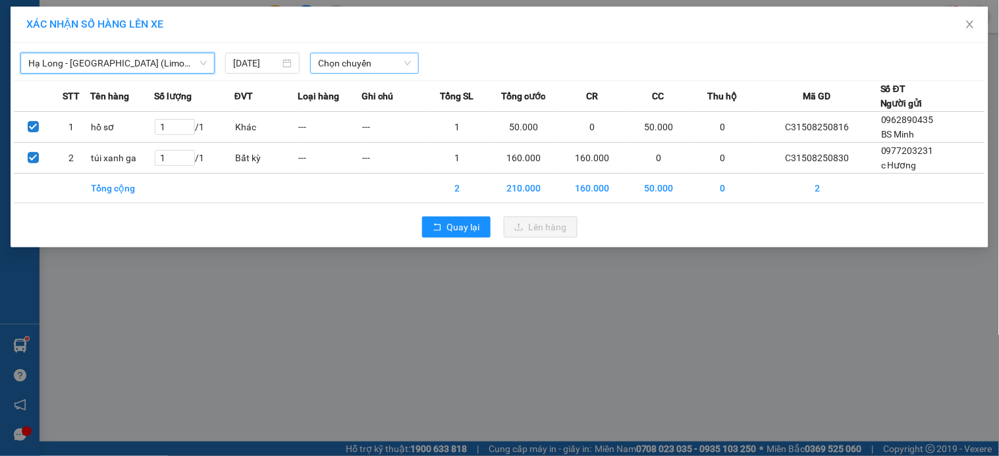
click at [377, 61] on span "Chọn chuyến" at bounding box center [364, 63] width 93 height 20
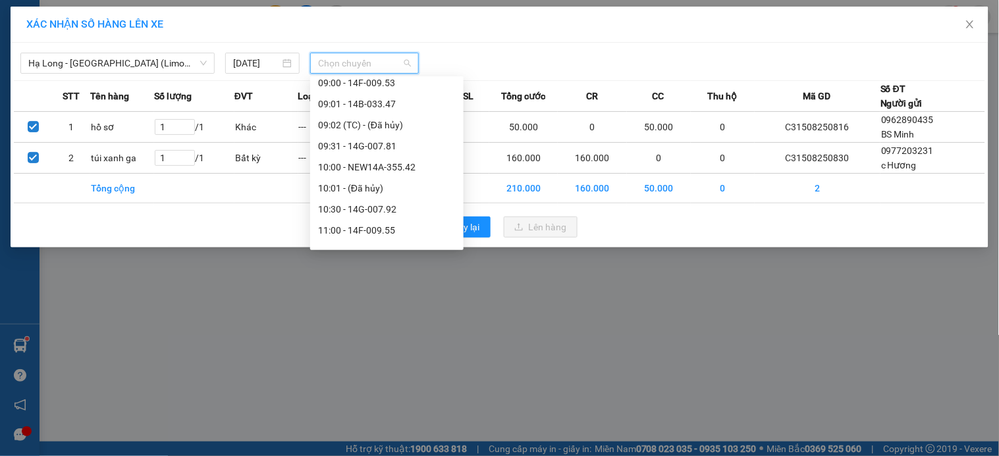
scroll to position [657, 0]
click at [395, 189] on div "13:30 - 14H-042.80" at bounding box center [387, 191] width 138 height 14
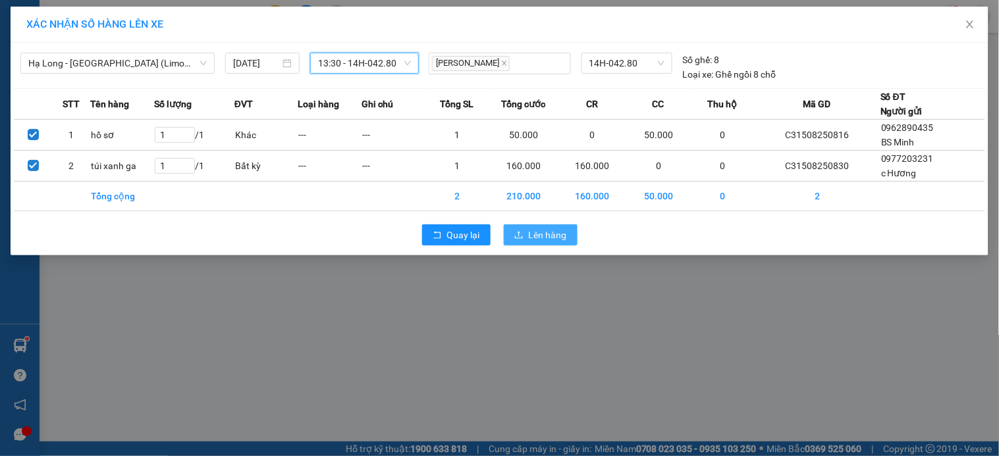
click at [546, 237] on span "Lên hàng" at bounding box center [548, 235] width 38 height 14
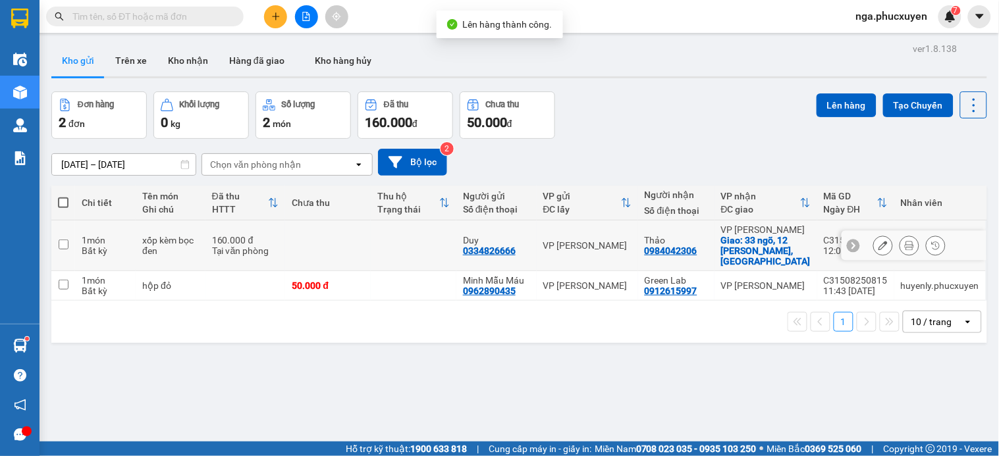
drag, startPoint x: 377, startPoint y: 239, endPoint x: 664, endPoint y: 207, distance: 288.8
click at [379, 239] on td at bounding box center [414, 246] width 86 height 51
checkbox input "true"
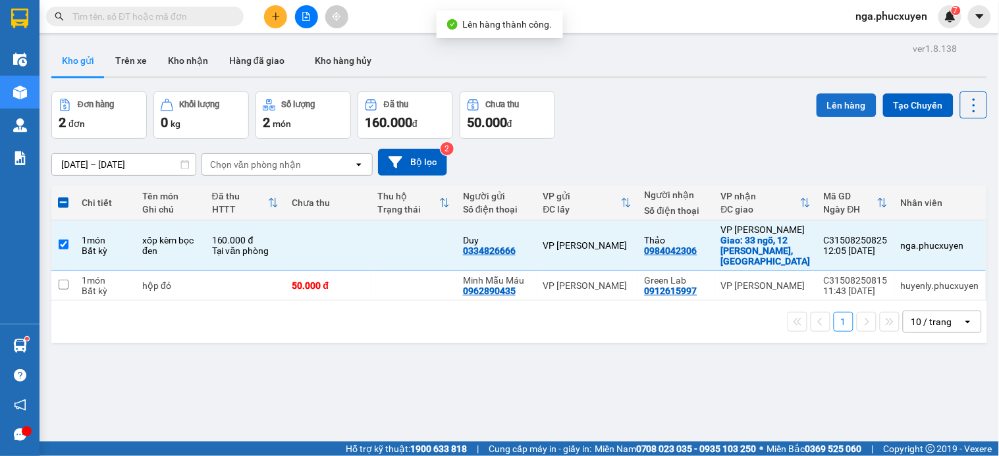
click at [833, 103] on button "Lên hàng" at bounding box center [846, 105] width 60 height 24
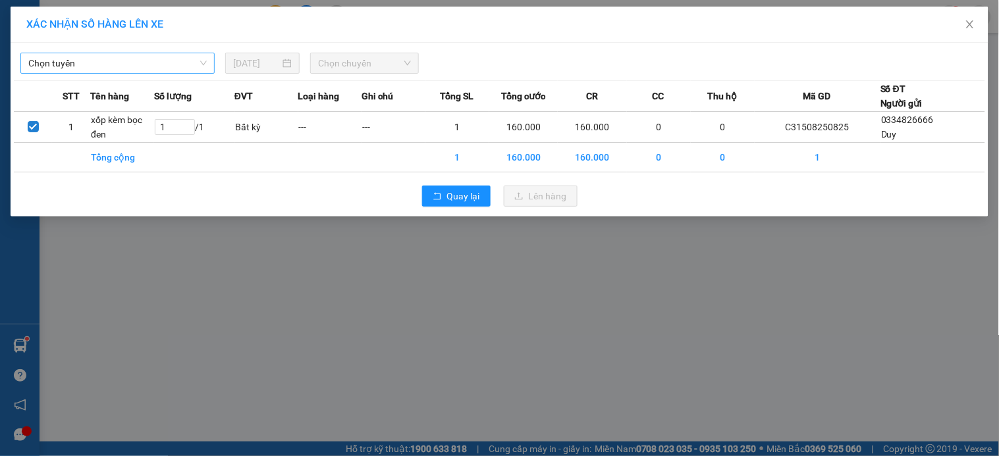
drag, startPoint x: 176, startPoint y: 63, endPoint x: 166, endPoint y: 71, distance: 13.2
click at [176, 63] on span "Chọn tuyến" at bounding box center [117, 63] width 178 height 20
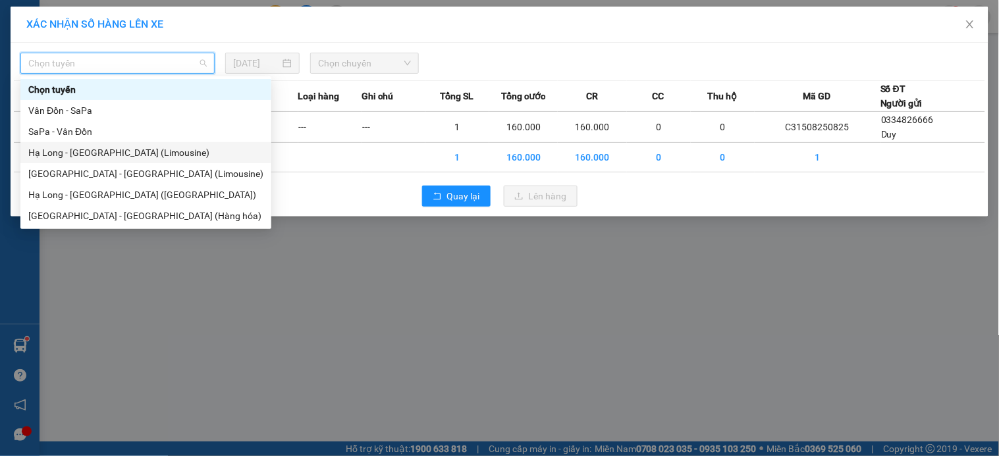
click at [120, 151] on div "Hạ Long - Hà Nội (Limousine)" at bounding box center [145, 153] width 235 height 14
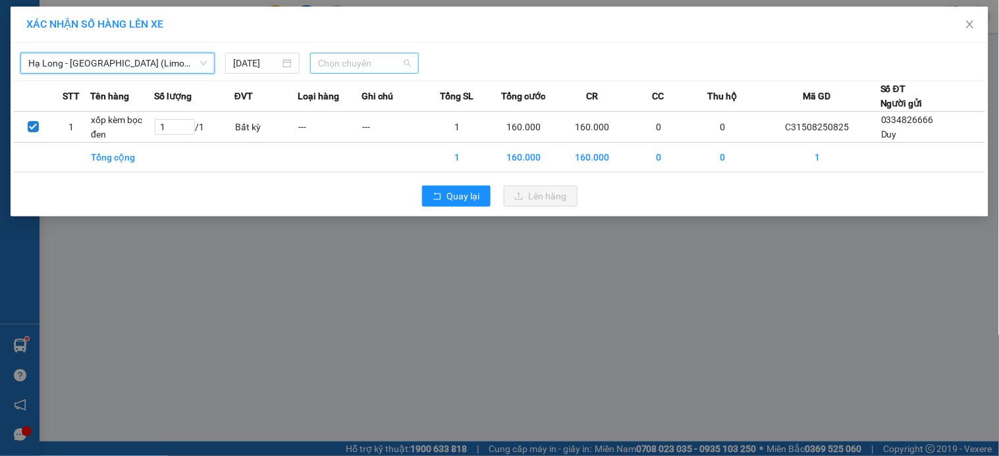
click at [385, 67] on span "Chọn chuyến" at bounding box center [364, 63] width 93 height 20
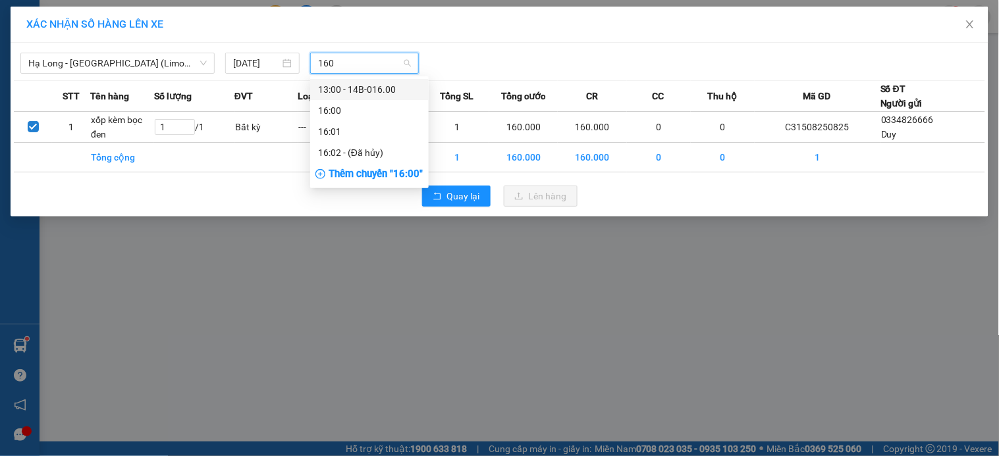
type input "1600"
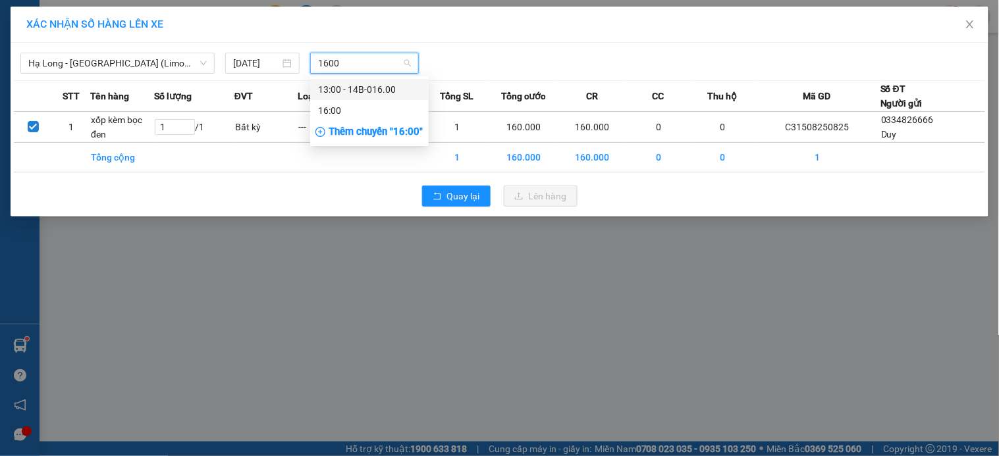
click at [380, 86] on div "13:00 - 14B-016.00" at bounding box center [369, 89] width 103 height 14
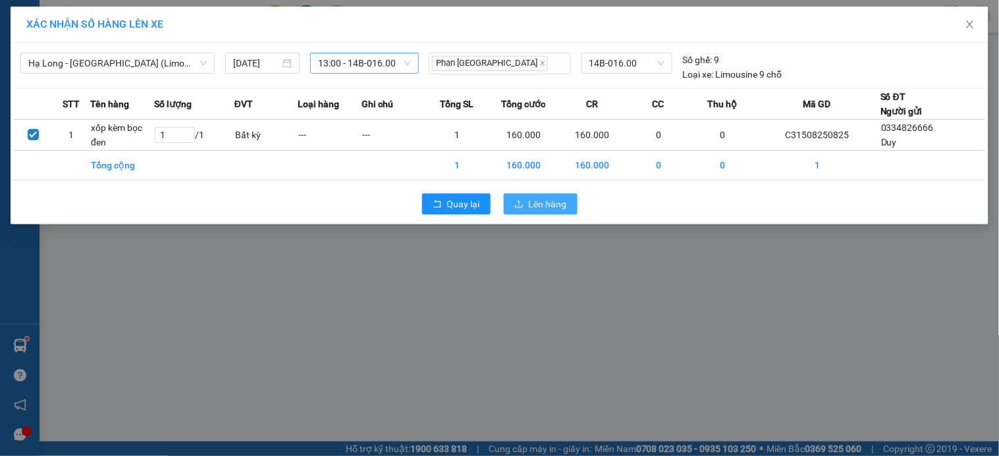
click at [536, 199] on span "Lên hàng" at bounding box center [548, 204] width 38 height 14
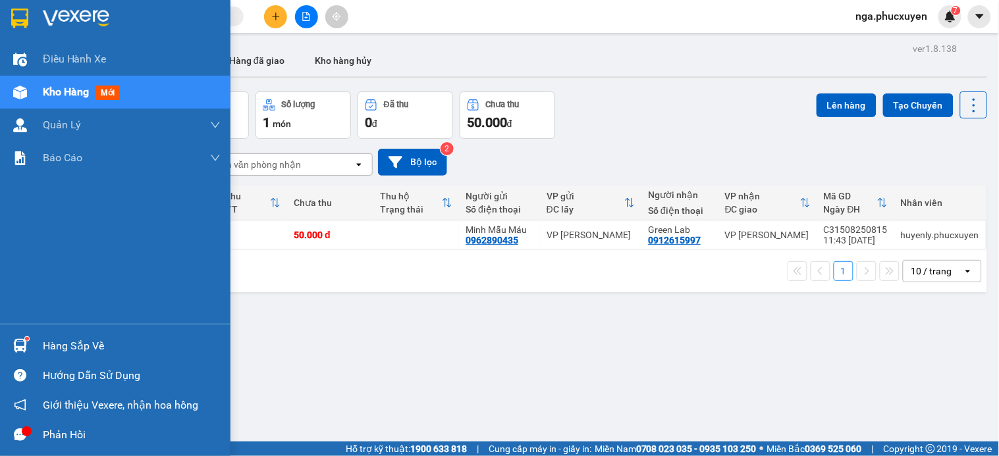
click at [23, 341] on img at bounding box center [20, 346] width 14 height 14
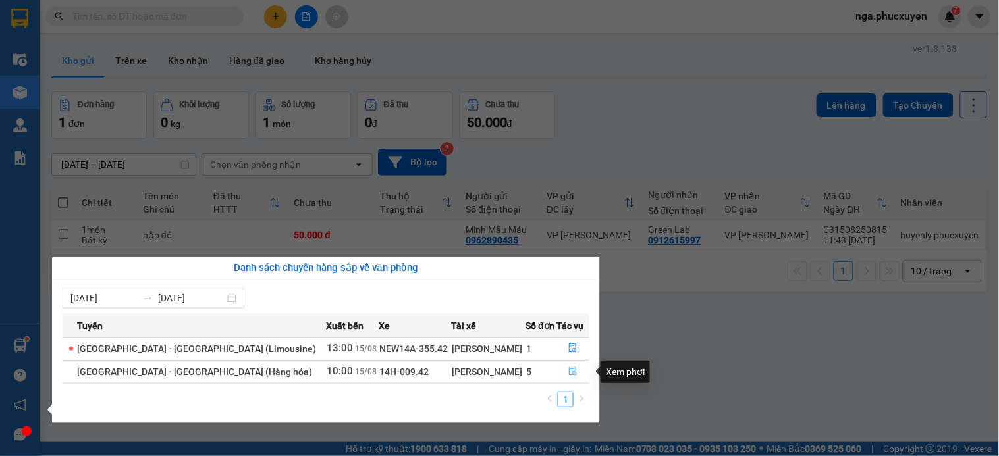
click at [562, 373] on button "button" at bounding box center [574, 371] width 32 height 21
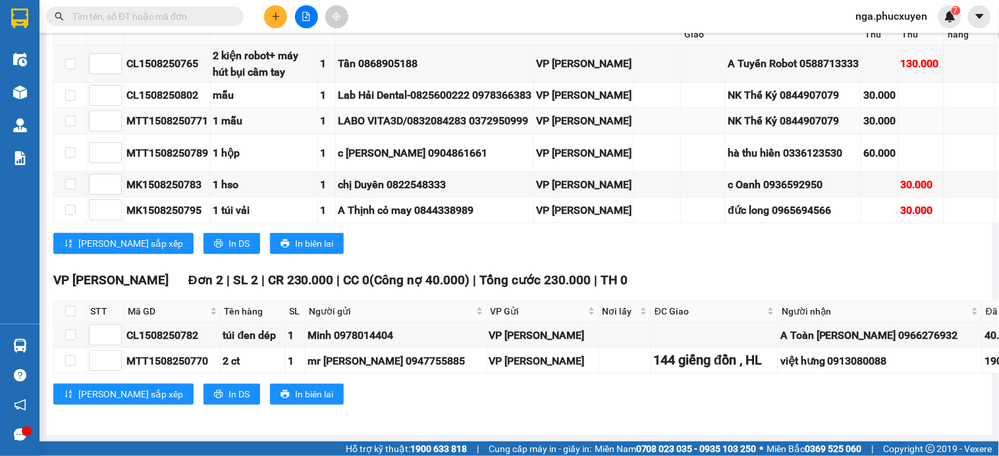
scroll to position [1528, 0]
click at [279, 14] on icon "plus" at bounding box center [275, 16] width 9 height 9
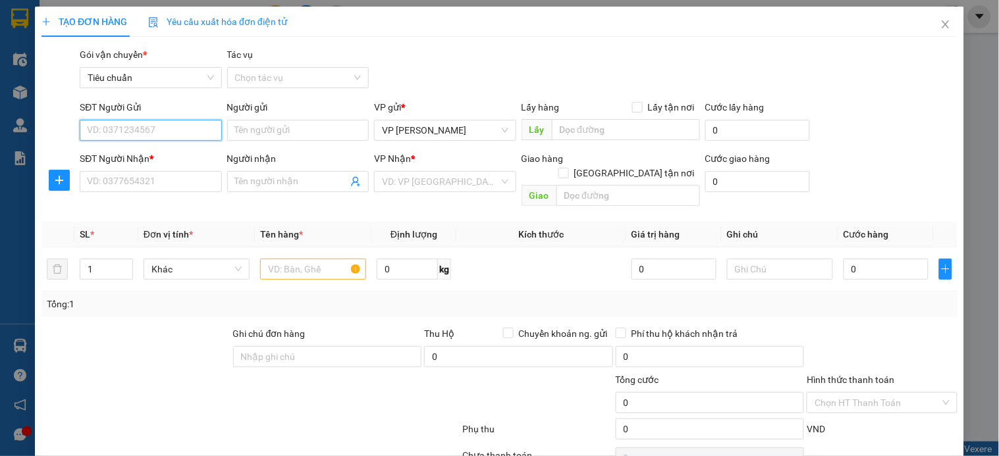
click at [174, 132] on input "SĐT Người Gửi" at bounding box center [151, 130] width 142 height 21
click at [169, 154] on div "0947070737 - a Thái" at bounding box center [149, 156] width 124 height 14
type input "0947070737"
type input "a Thái"
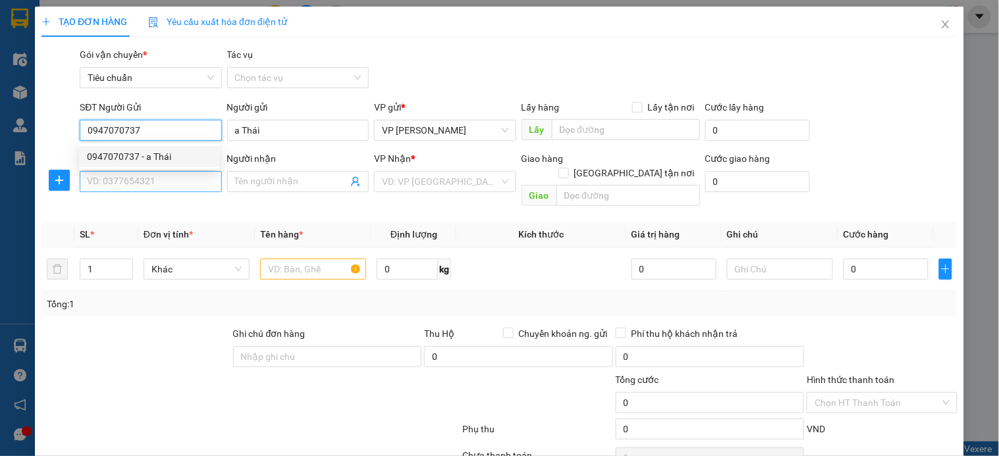
type input "0947070737"
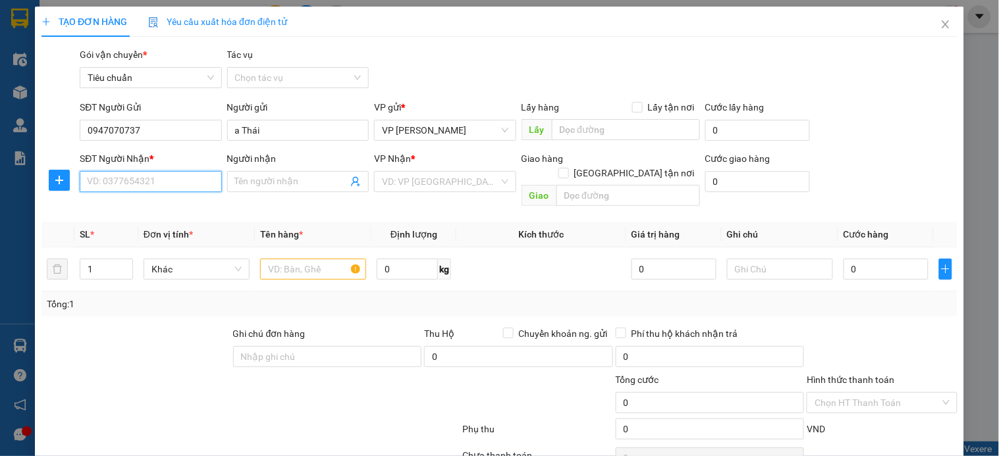
click at [161, 185] on input "SĐT Người Nhận *" at bounding box center [151, 181] width 142 height 21
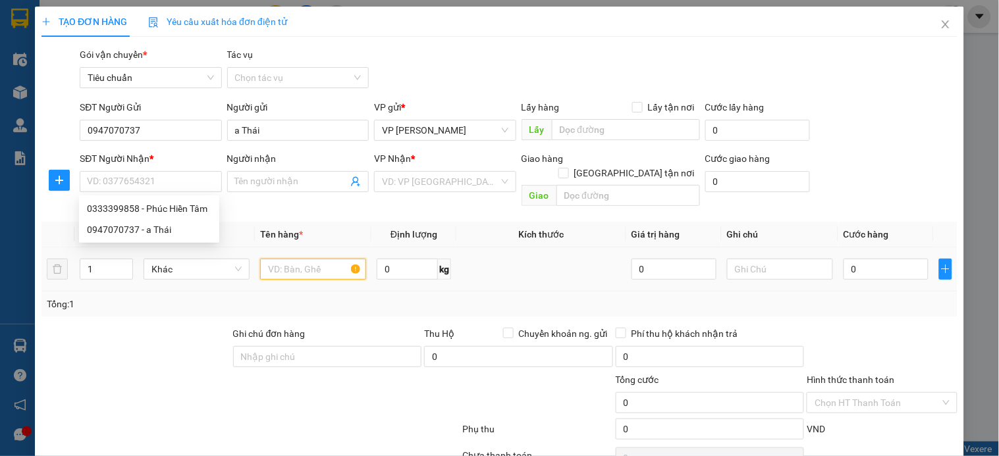
click at [301, 262] on input "text" at bounding box center [313, 269] width 106 height 21
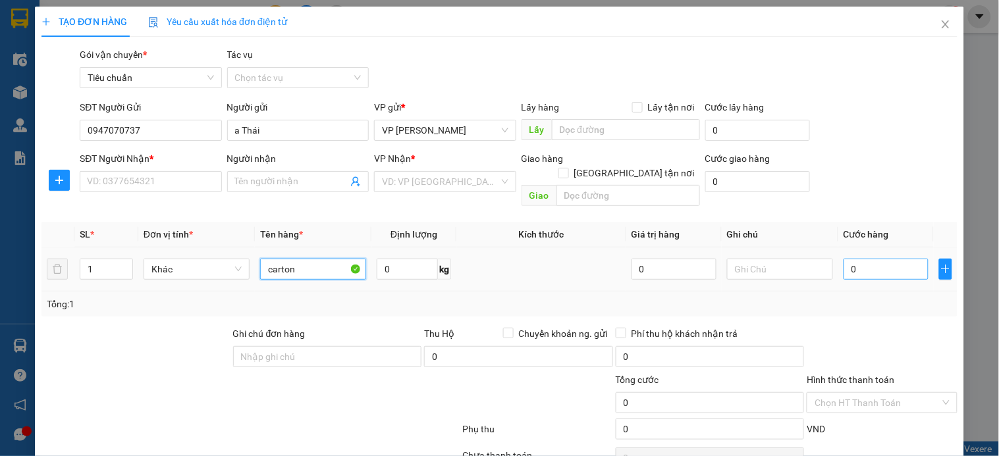
type input "carton"
click at [859, 259] on input "0" at bounding box center [885, 269] width 85 height 21
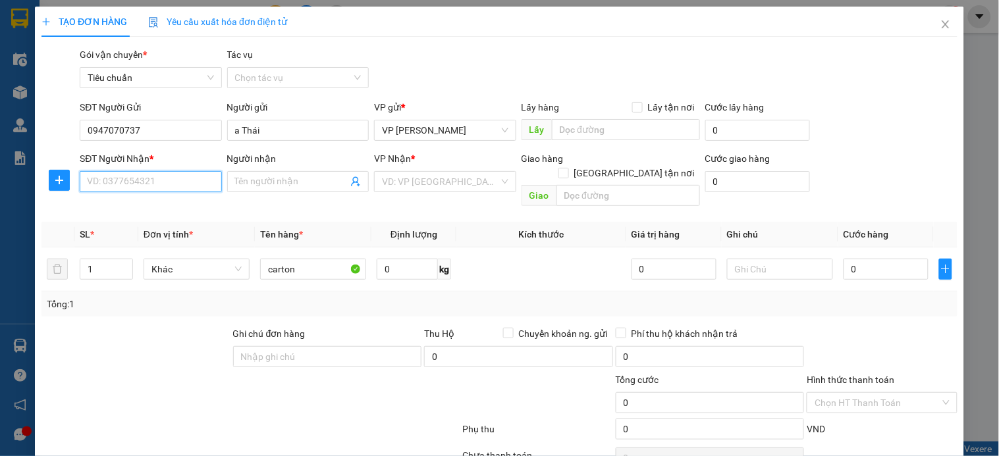
click at [195, 180] on input "SĐT Người Nhận *" at bounding box center [151, 181] width 142 height 21
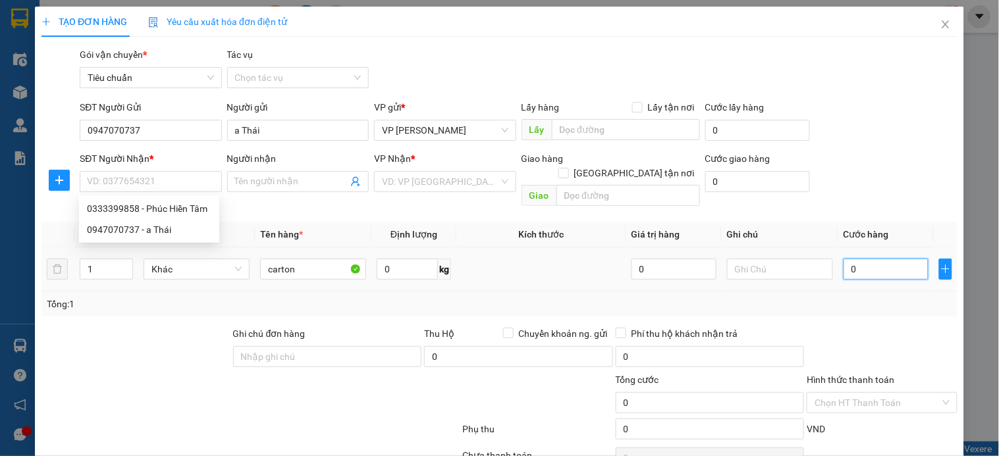
click at [907, 259] on input "0" at bounding box center [885, 269] width 85 height 21
type input "4"
type input "40"
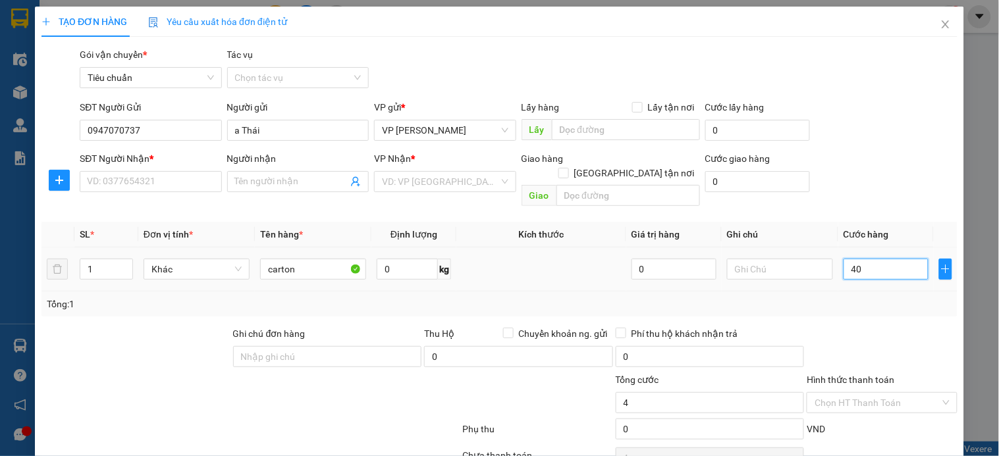
type input "40"
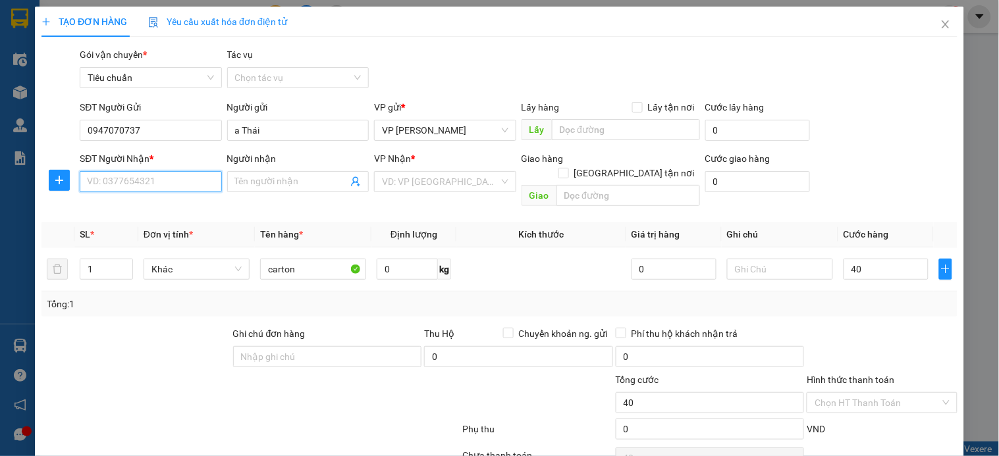
type input "40.000"
click at [138, 179] on input "SĐT Người Nhận *" at bounding box center [151, 181] width 142 height 21
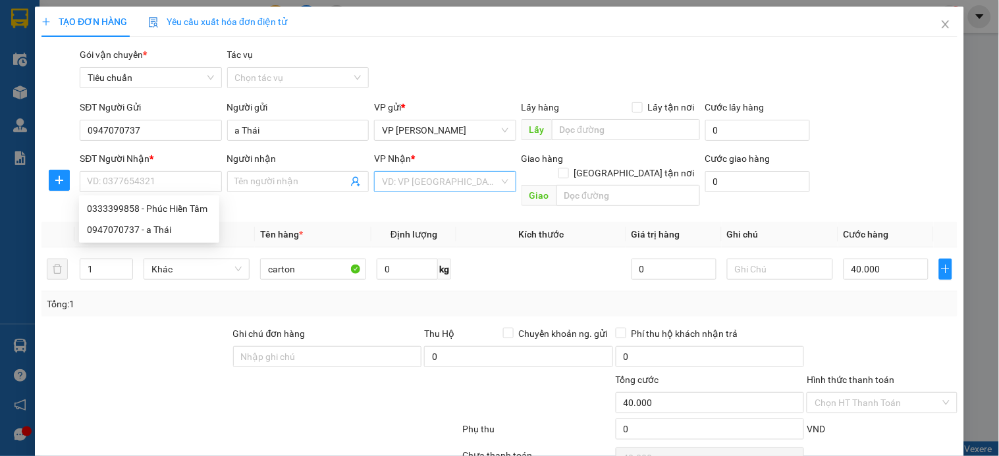
click at [429, 184] on input "search" at bounding box center [440, 182] width 117 height 20
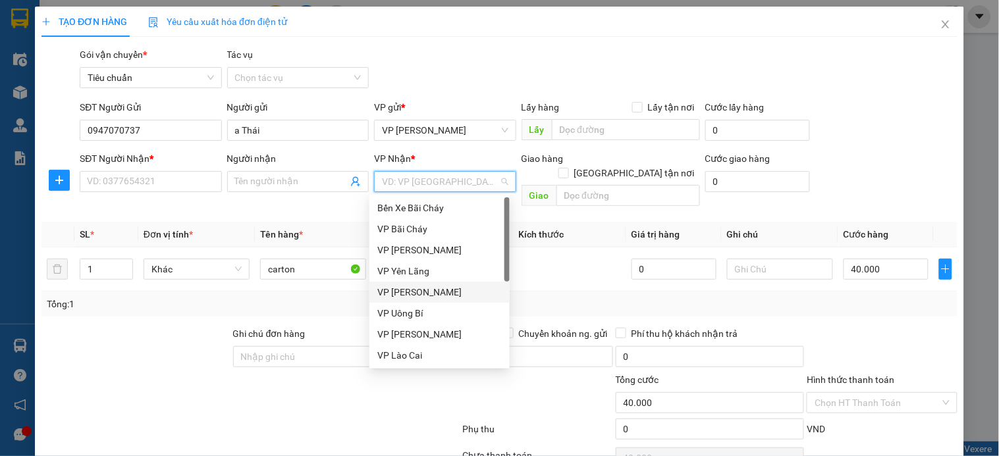
click at [428, 293] on div "VP [PERSON_NAME]" at bounding box center [439, 292] width 124 height 14
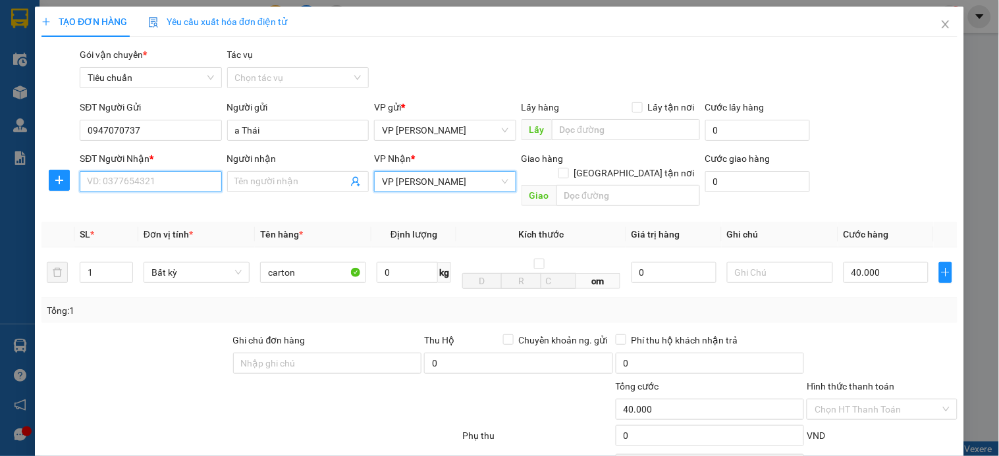
click at [155, 186] on input "SĐT Người Nhận *" at bounding box center [151, 181] width 142 height 21
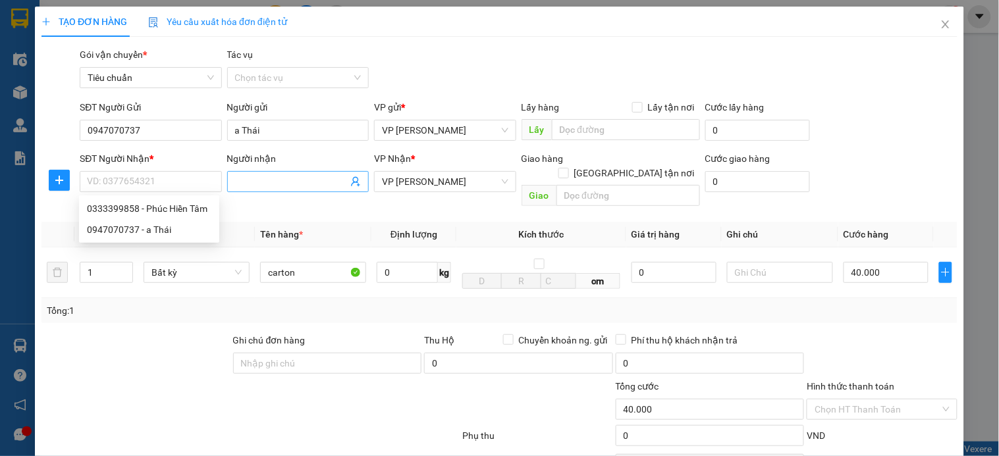
click at [351, 179] on icon "user-add" at bounding box center [355, 181] width 11 height 11
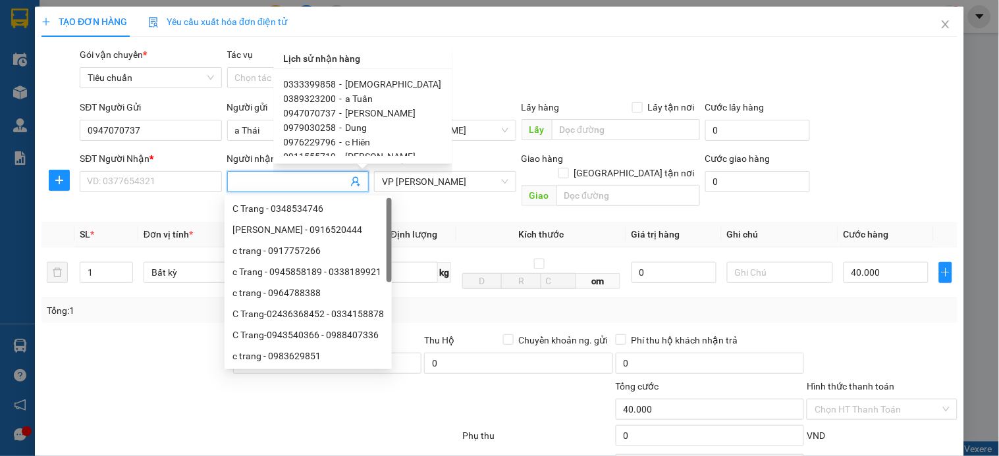
scroll to position [73, 0]
click at [372, 99] on span "a Thành" at bounding box center [363, 98] width 34 height 11
type input "0904160513"
type input "a Thành"
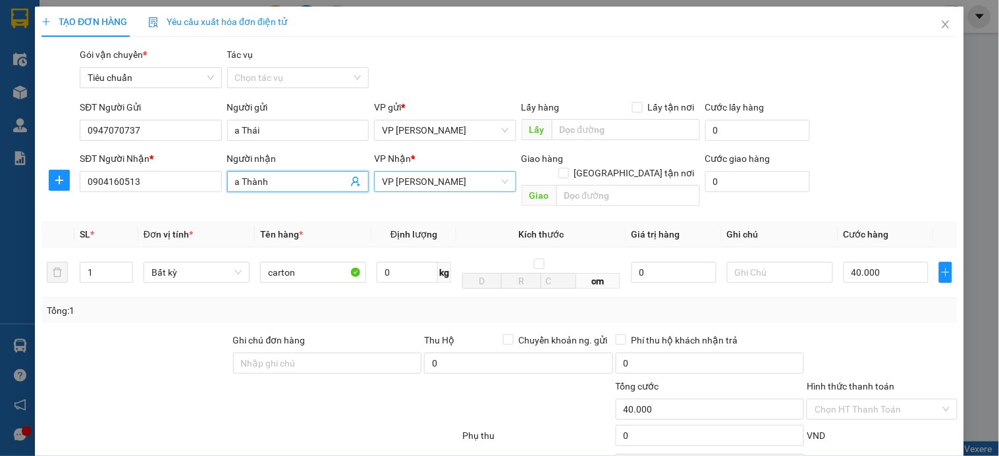
click at [475, 188] on span "VP Trần Khát Chân" at bounding box center [445, 182] width 126 height 20
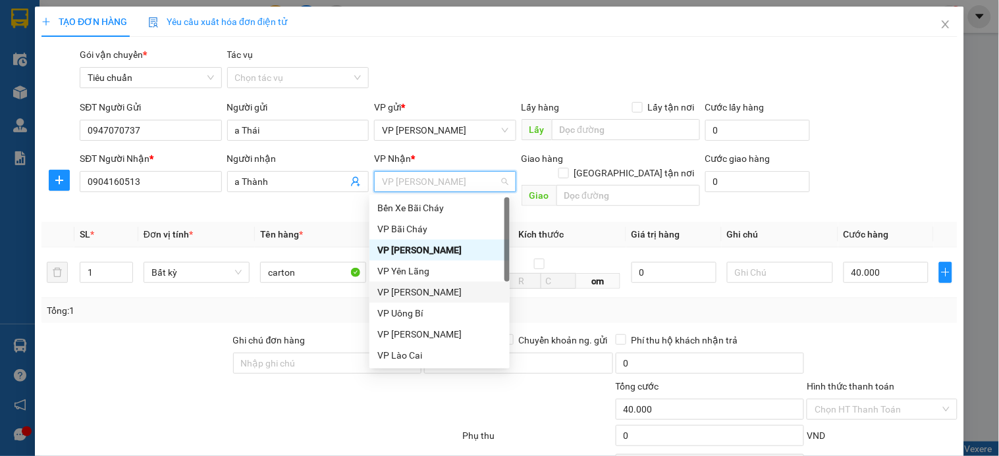
click at [436, 288] on div "VP [PERSON_NAME]" at bounding box center [439, 292] width 124 height 14
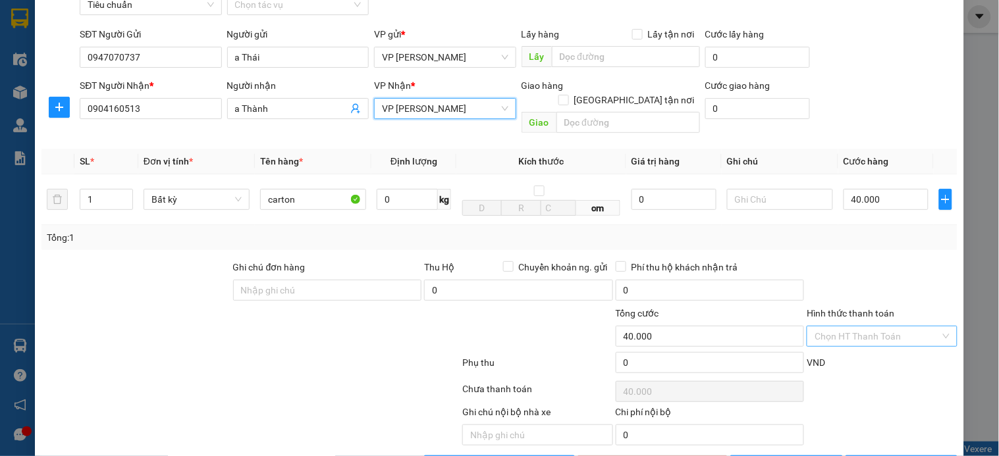
click at [854, 327] on input "Hình thức thanh toán" at bounding box center [876, 337] width 125 height 20
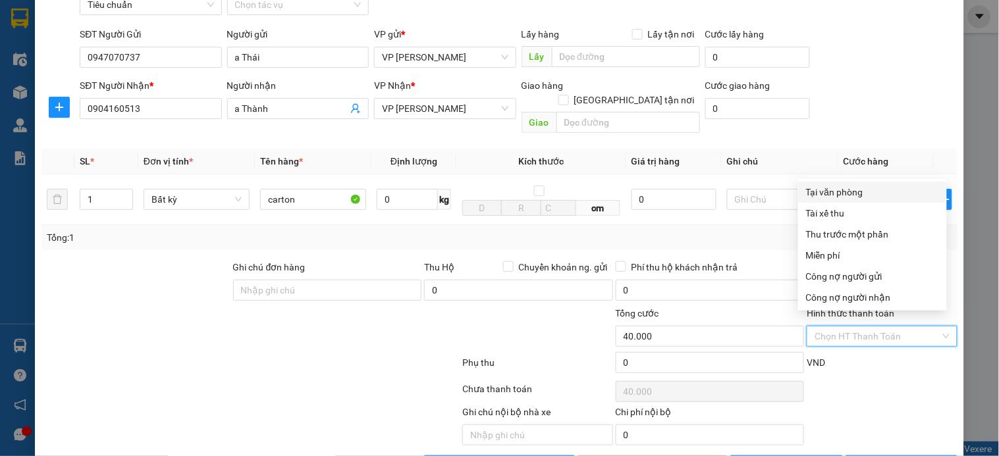
click at [843, 190] on div "Tại văn phòng" at bounding box center [872, 192] width 133 height 14
type input "0"
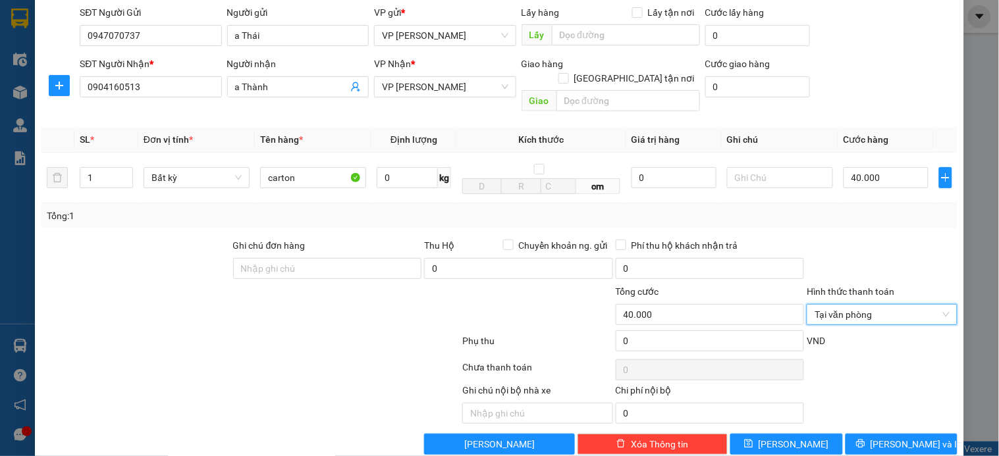
scroll to position [107, 0]
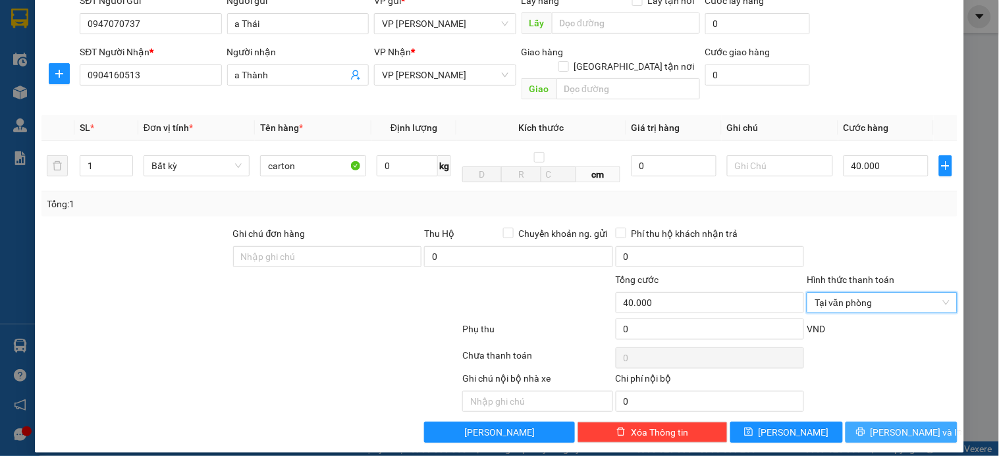
click at [890, 425] on span "[PERSON_NAME] và In" at bounding box center [916, 432] width 92 height 14
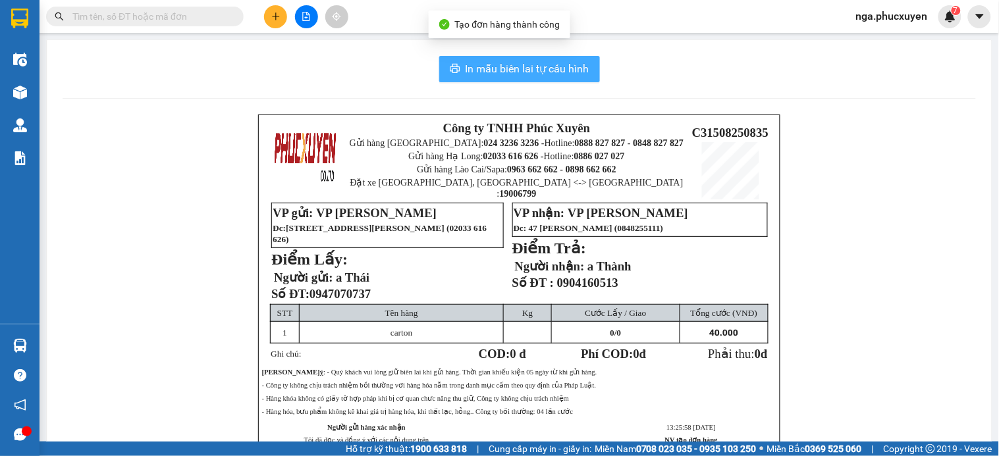
click at [525, 67] on span "In mẫu biên lai tự cấu hình" at bounding box center [528, 69] width 124 height 16
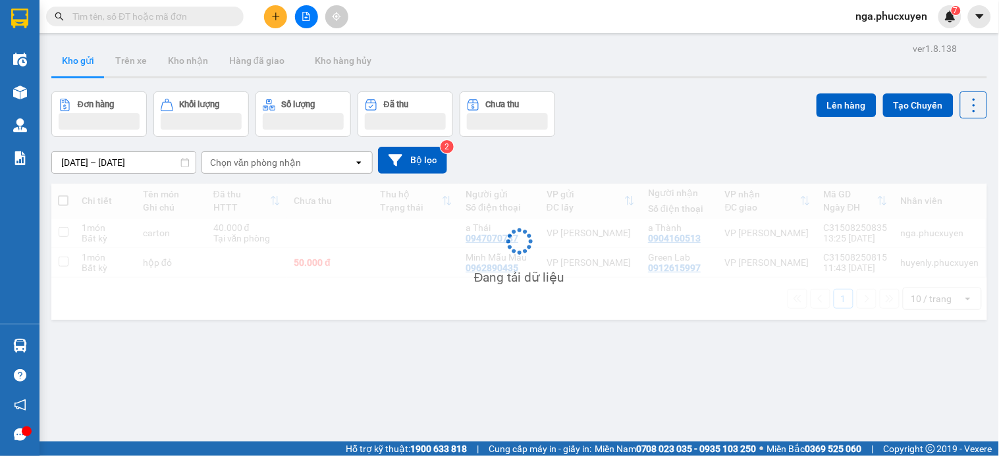
scroll to position [61, 0]
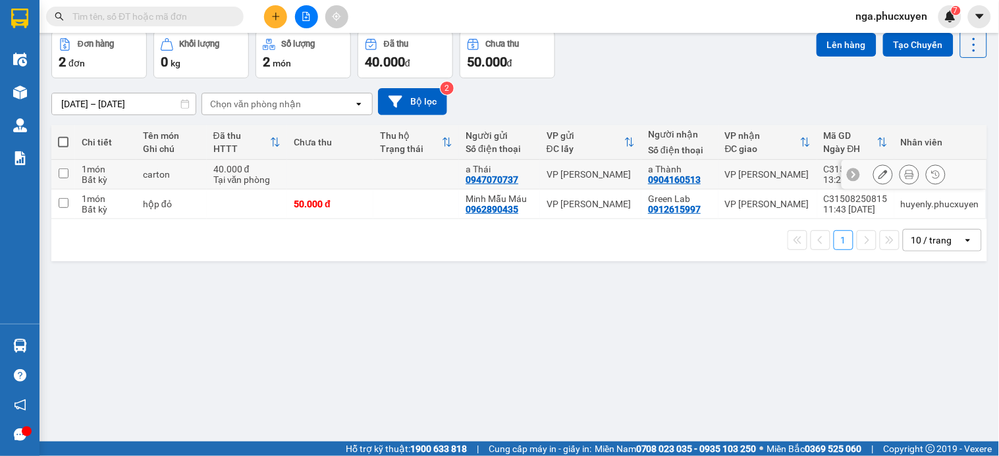
click at [905, 173] on icon at bounding box center [909, 174] width 9 height 9
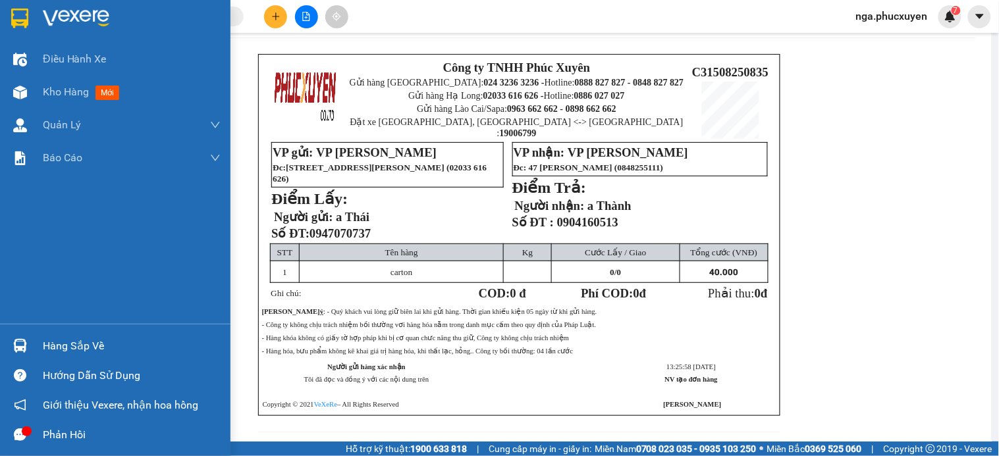
click at [27, 18] on img at bounding box center [19, 19] width 17 height 20
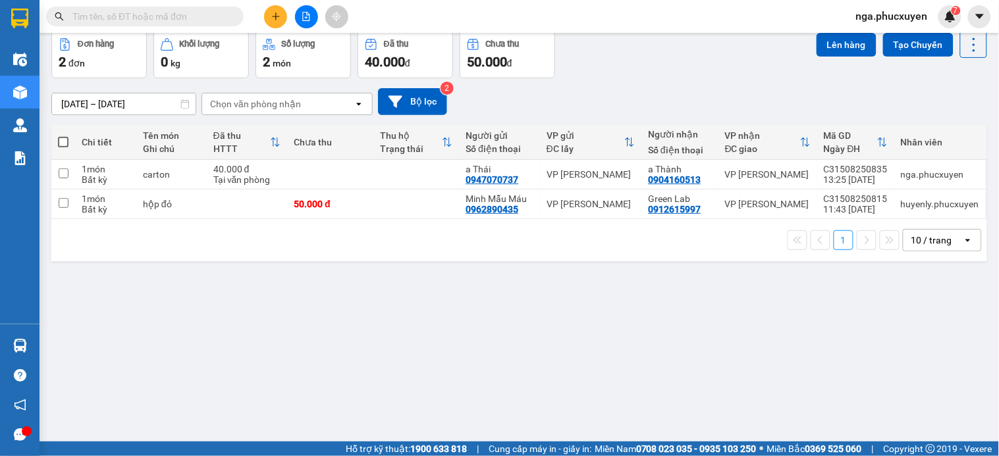
paste input "0375331800"
type input "0375331800"
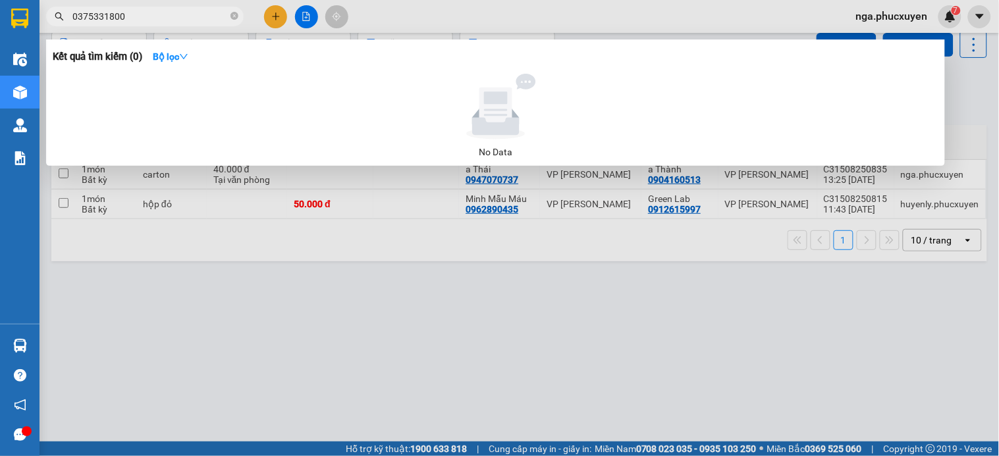
click at [232, 14] on icon "close-circle" at bounding box center [234, 16] width 8 height 8
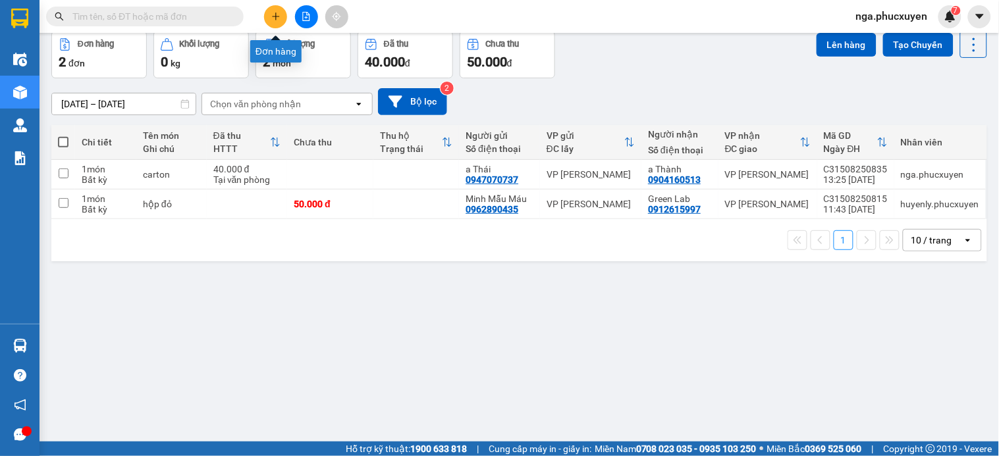
click at [271, 14] on icon "plus" at bounding box center [275, 16] width 9 height 9
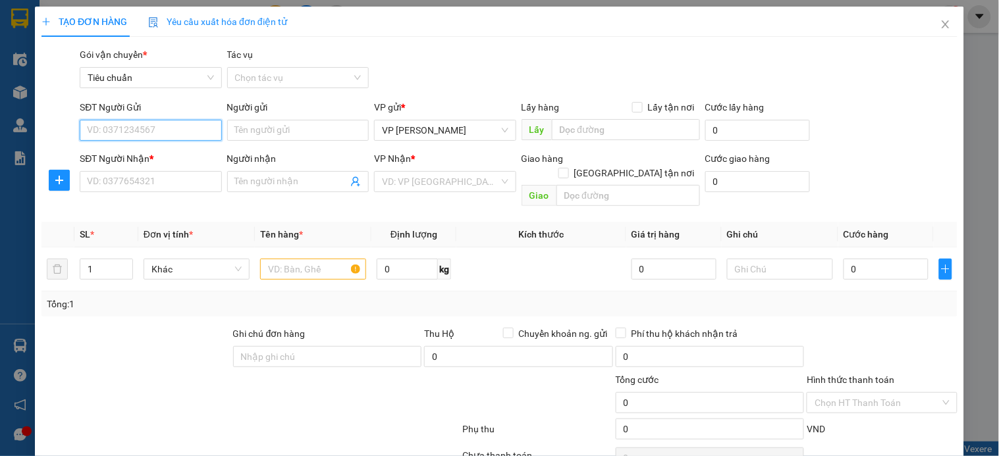
click at [192, 132] on input "SĐT Người Gửi" at bounding box center [151, 130] width 142 height 21
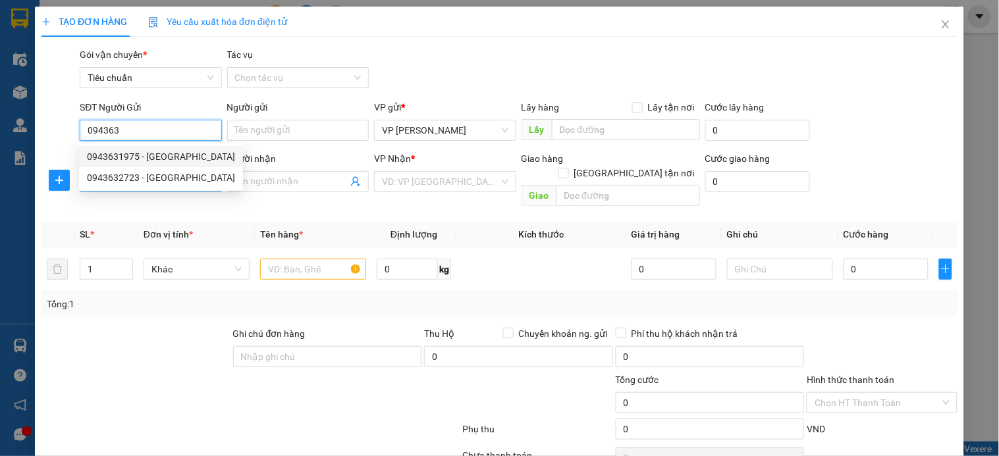
drag, startPoint x: 167, startPoint y: 157, endPoint x: 163, endPoint y: 174, distance: 18.2
click at [167, 158] on div "0943631975 - E Trang" at bounding box center [161, 156] width 148 height 14
type input "0943631975"
type input "E Trang"
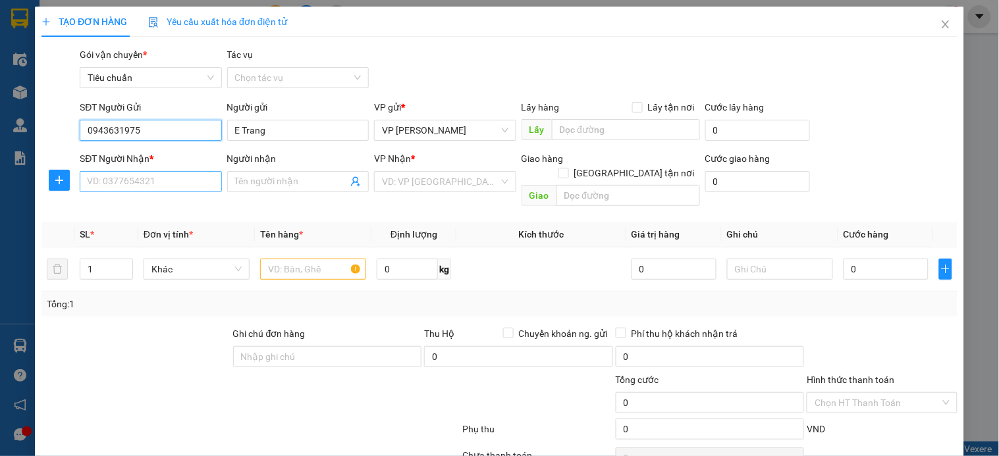
type input "0943631975"
click at [159, 187] on input "SĐT Người Nhận *" at bounding box center [151, 181] width 142 height 21
type input "0962963366"
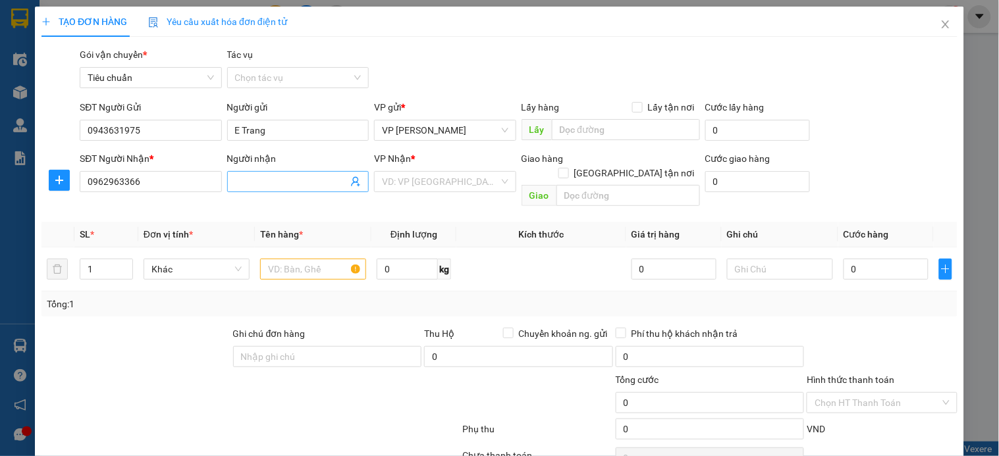
click at [245, 180] on input "Người nhận" at bounding box center [291, 181] width 113 height 14
type input "a Viện"
click at [425, 176] on input "search" at bounding box center [440, 182] width 117 height 20
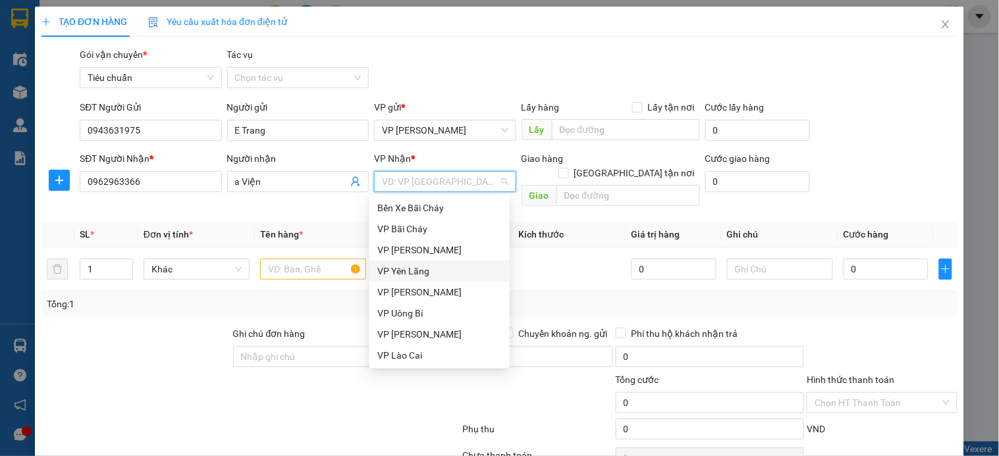
scroll to position [211, 0]
click at [315, 259] on input "text" at bounding box center [313, 269] width 106 height 21
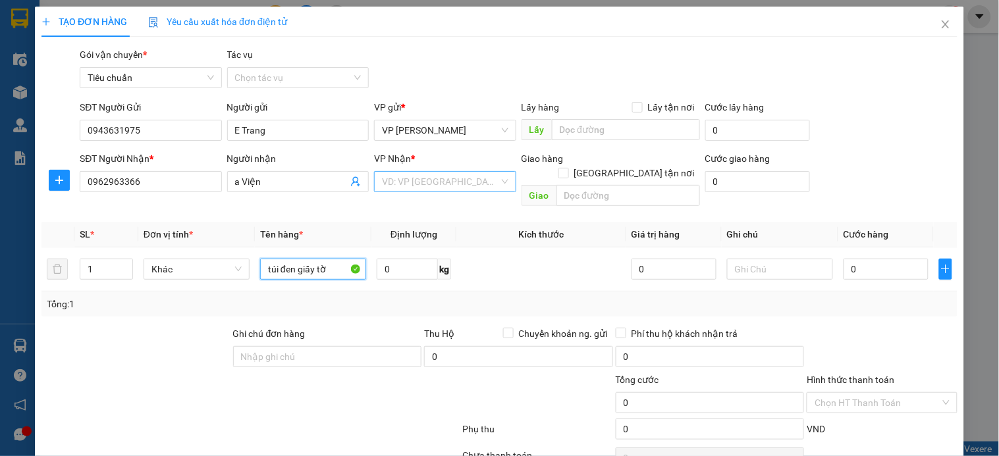
type input "túi đen giấy tờ"
click at [469, 179] on input "search" at bounding box center [440, 182] width 117 height 20
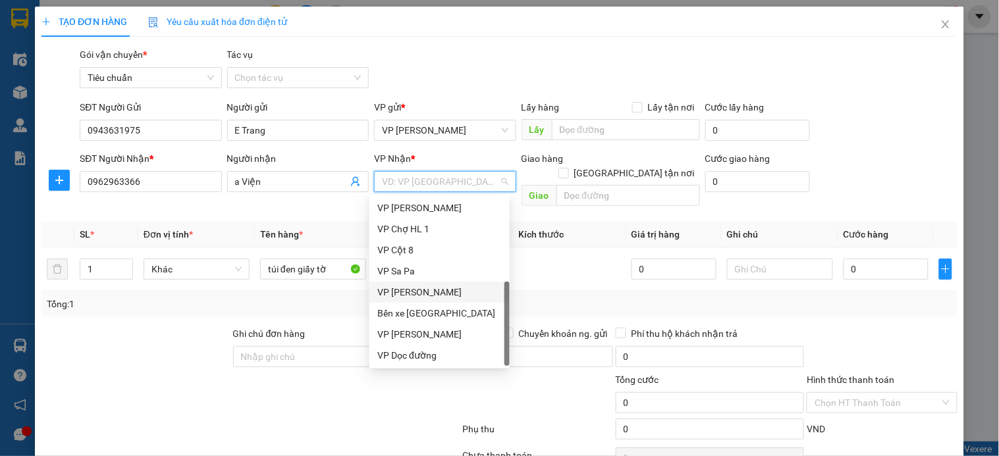
click at [407, 291] on div "VP [PERSON_NAME]" at bounding box center [439, 292] width 124 height 14
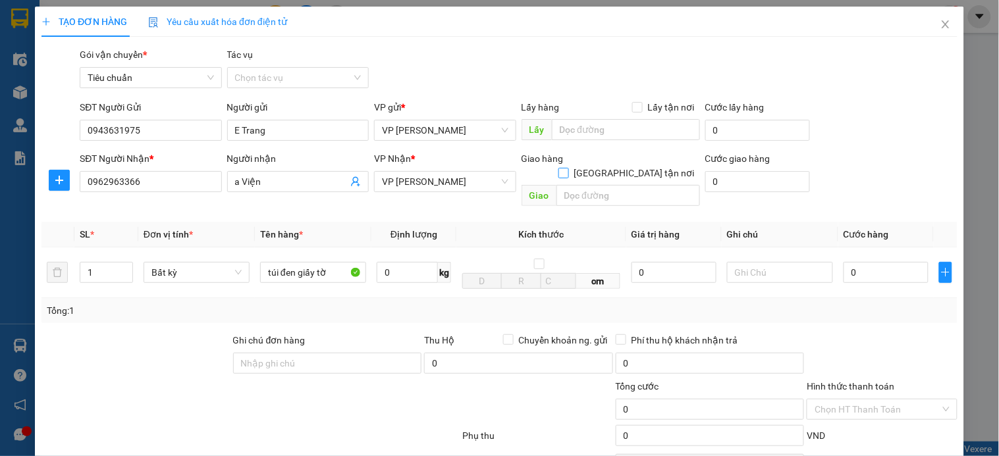
click at [568, 168] on input "[GEOGRAPHIC_DATA] tận nơi" at bounding box center [562, 172] width 9 height 9
checkbox input "true"
click at [583, 189] on input "text" at bounding box center [628, 195] width 144 height 21
click at [595, 185] on input "ocean park 1" at bounding box center [628, 195] width 144 height 21
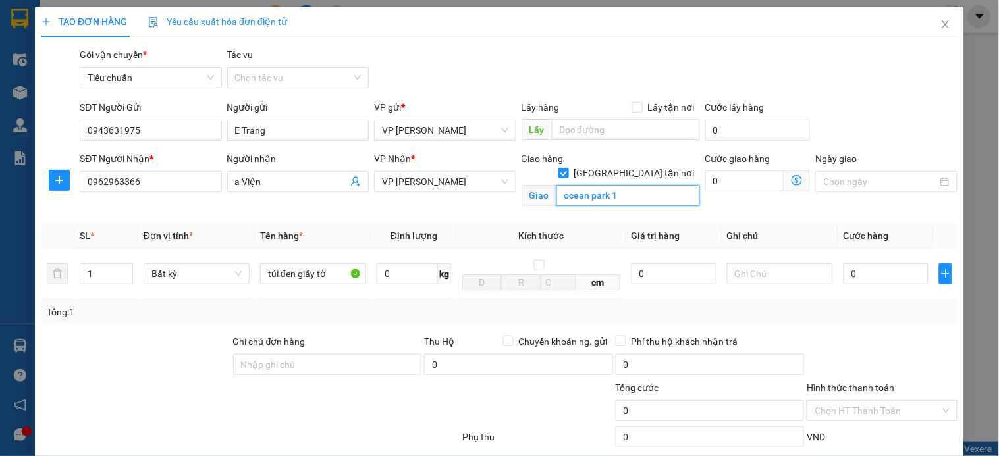
click at [595, 185] on input "ocean park 1" at bounding box center [628, 195] width 144 height 21
type input "ocean park 1"
click at [463, 185] on span "VP [PERSON_NAME]" at bounding box center [445, 182] width 126 height 20
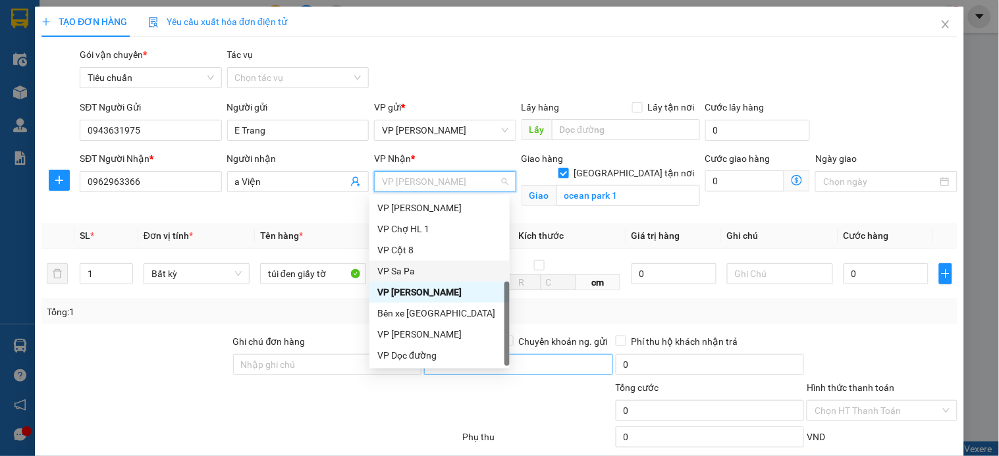
click at [449, 356] on div "VP Dọc đường" at bounding box center [439, 355] width 124 height 14
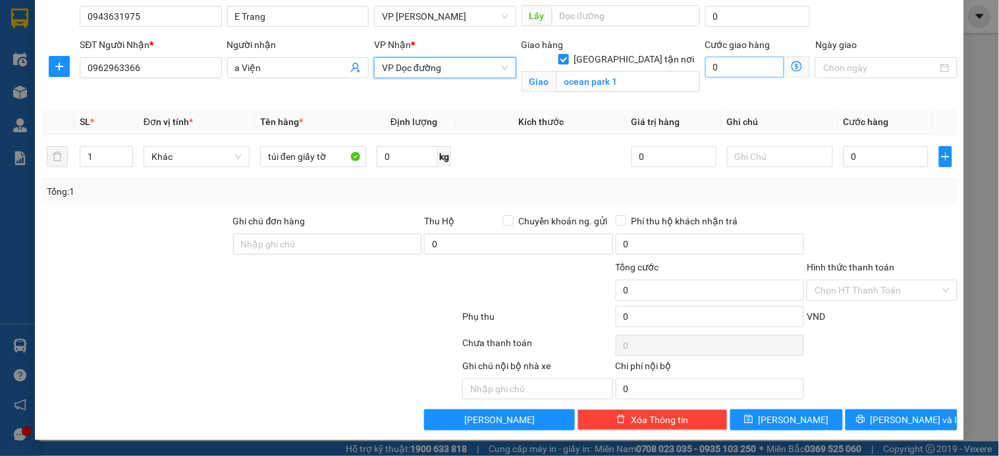
scroll to position [115, 0]
click at [755, 59] on input "0" at bounding box center [745, 67] width 80 height 21
type input "3"
type input "30"
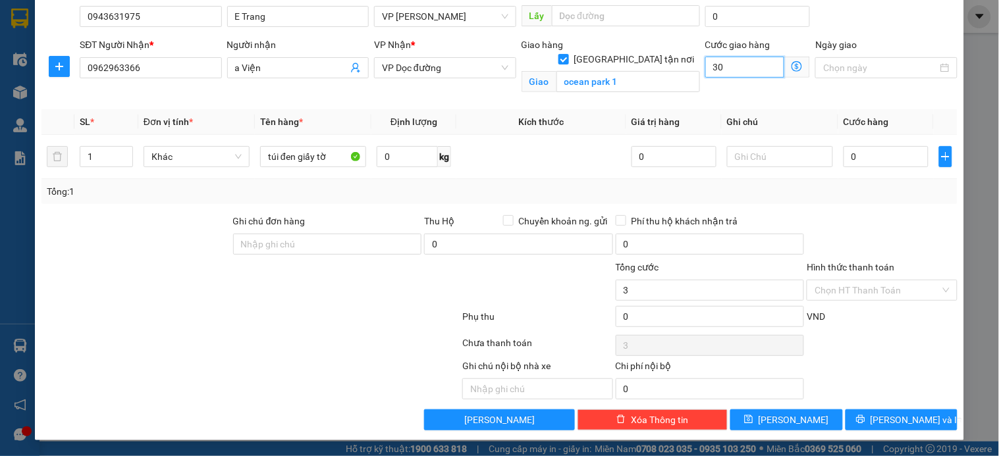
type input "30"
click at [859, 158] on input "0" at bounding box center [885, 156] width 85 height 21
type input "30.000"
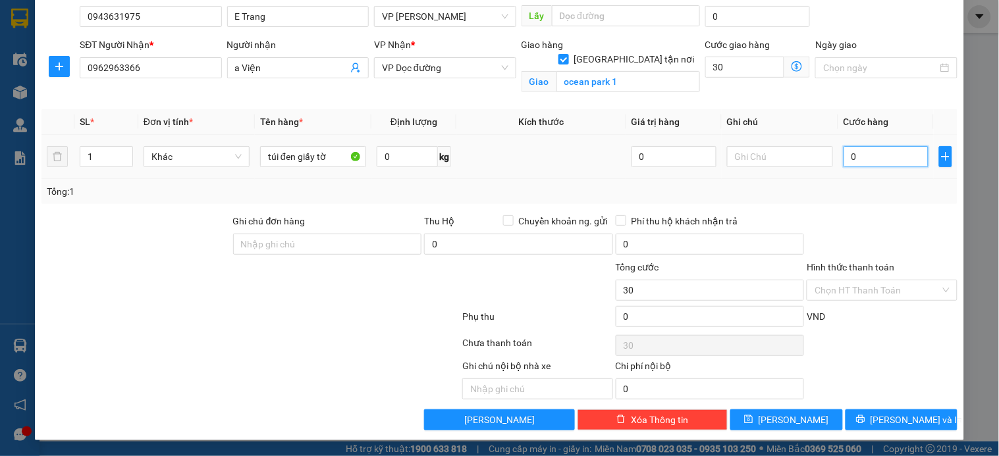
type input "30.000"
click at [749, 66] on input "30.000" at bounding box center [745, 67] width 80 height 21
type input "4"
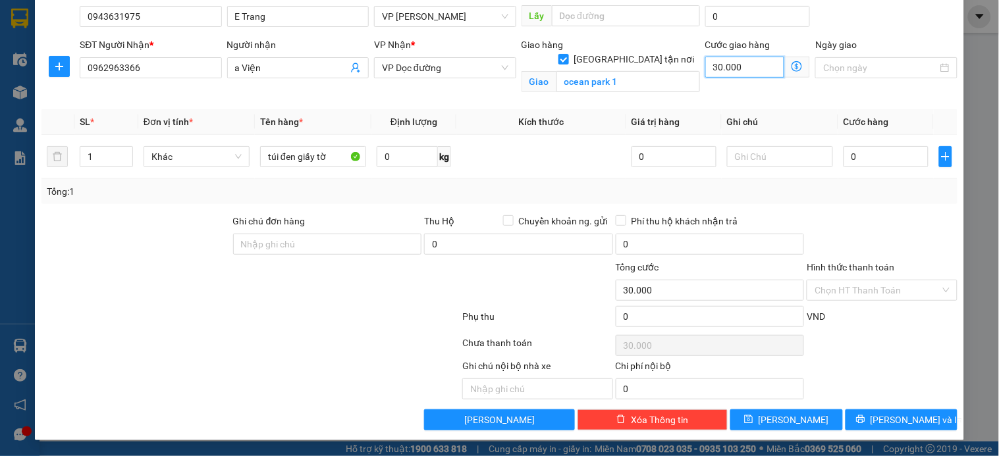
type input "4"
type input "40"
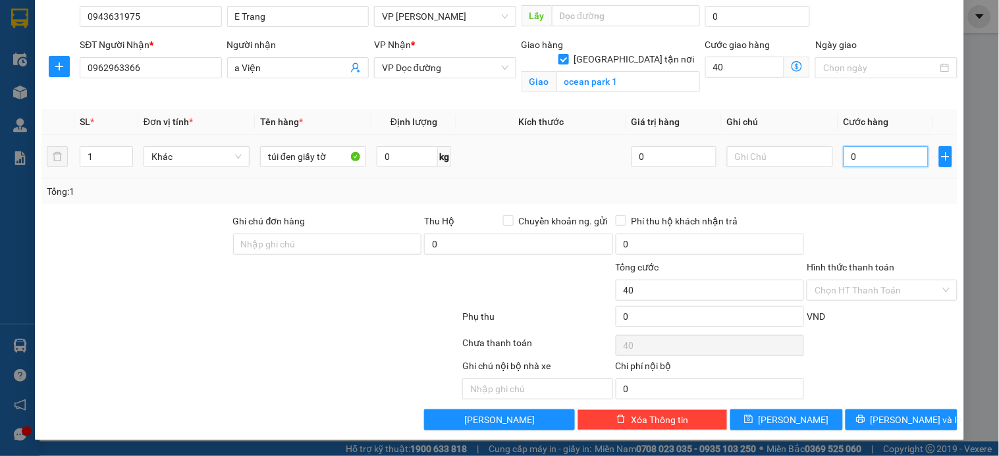
type input "40.000"
click at [856, 157] on input "0" at bounding box center [885, 156] width 85 height 21
type input "6"
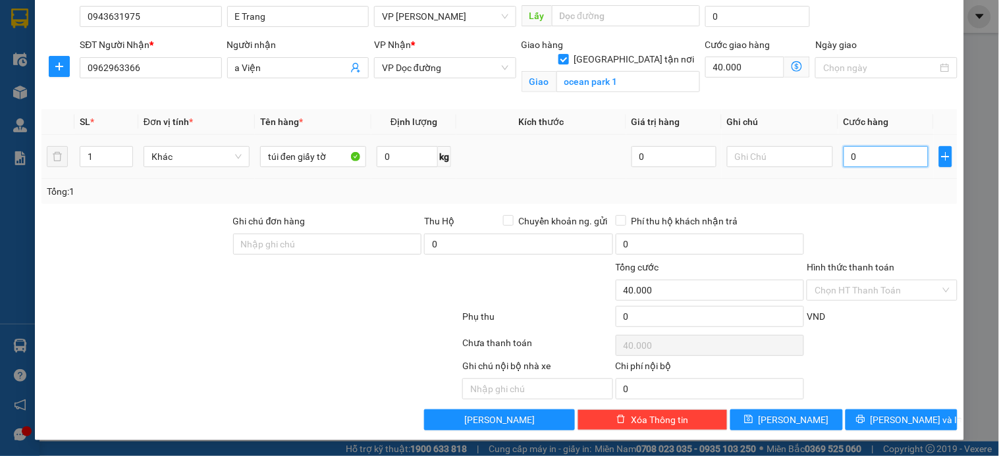
type input "40.006"
type input "60"
type input "40.060"
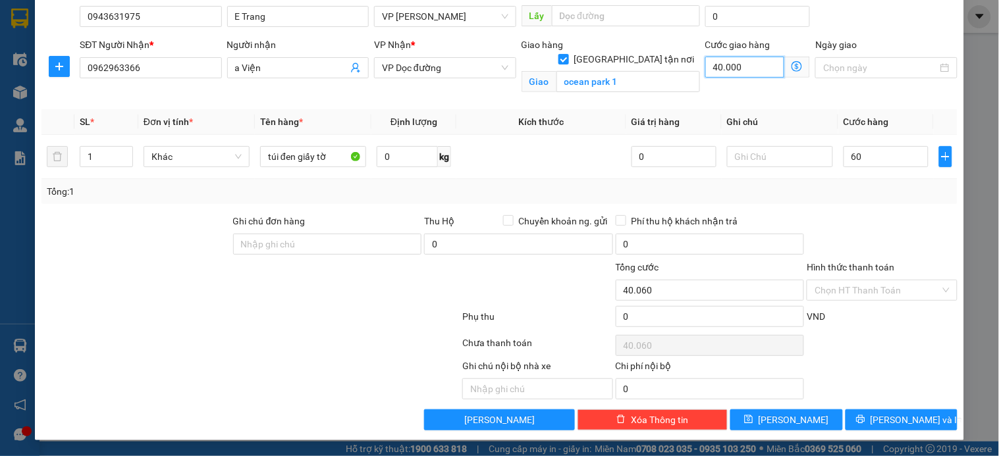
click at [746, 69] on input "40.000" at bounding box center [745, 67] width 80 height 21
type input "60.000"
type input "100.000"
click at [746, 69] on input "40.000" at bounding box center [745, 67] width 80 height 21
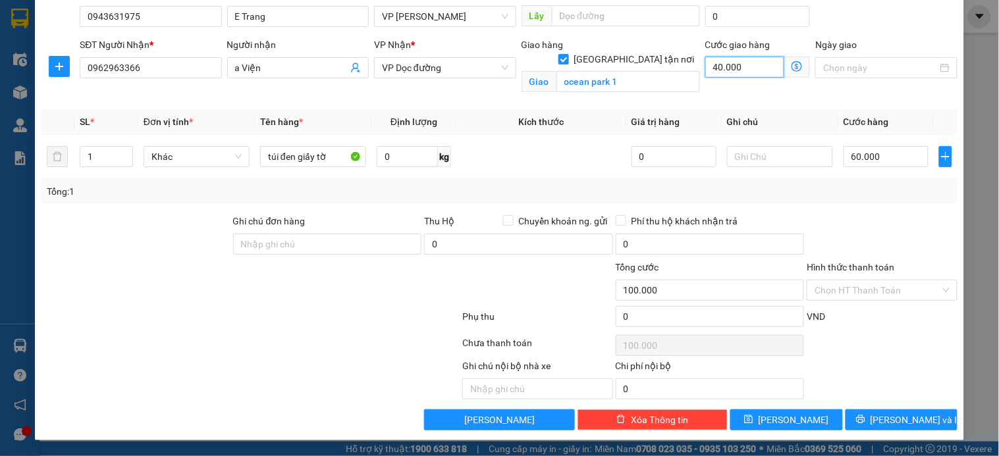
type input "60.003"
type input "3"
type input "60.030"
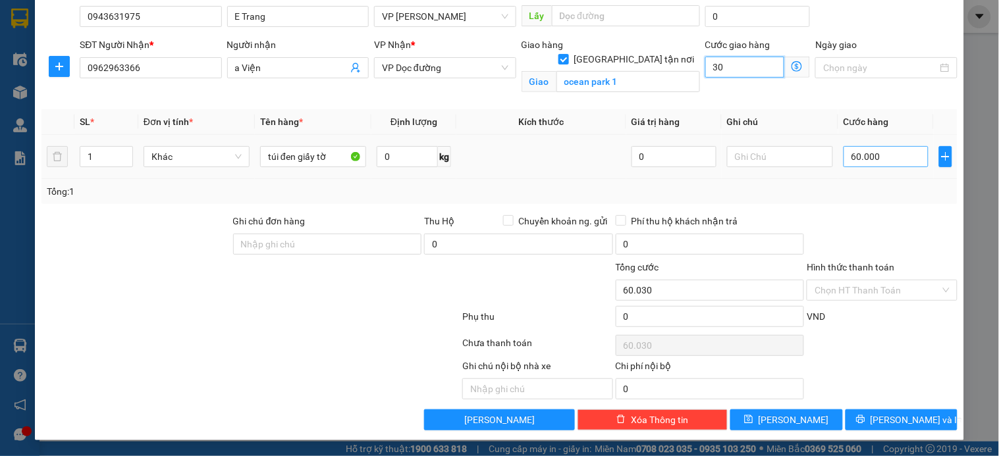
type input "30"
type input "90.000"
type input "30.000"
click at [891, 161] on input "60.000" at bounding box center [885, 156] width 85 height 21
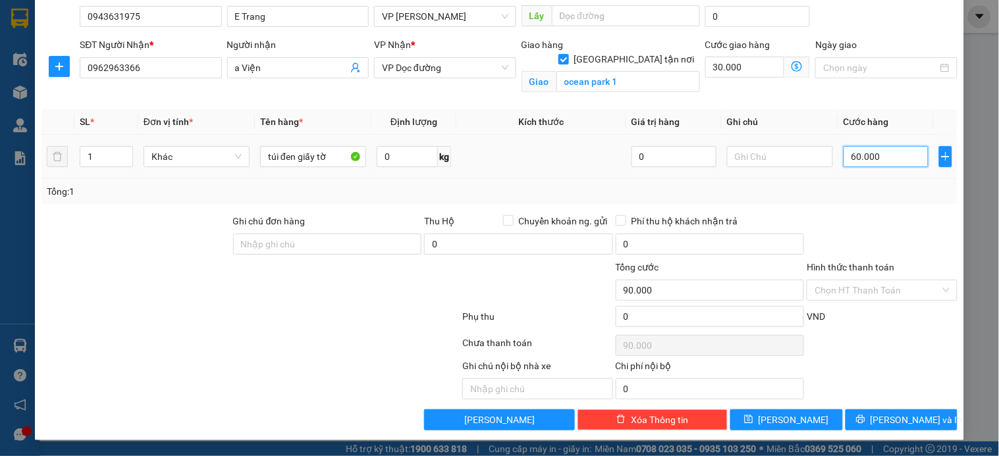
type input "7"
type input "30.007"
type input "70"
type input "30.070"
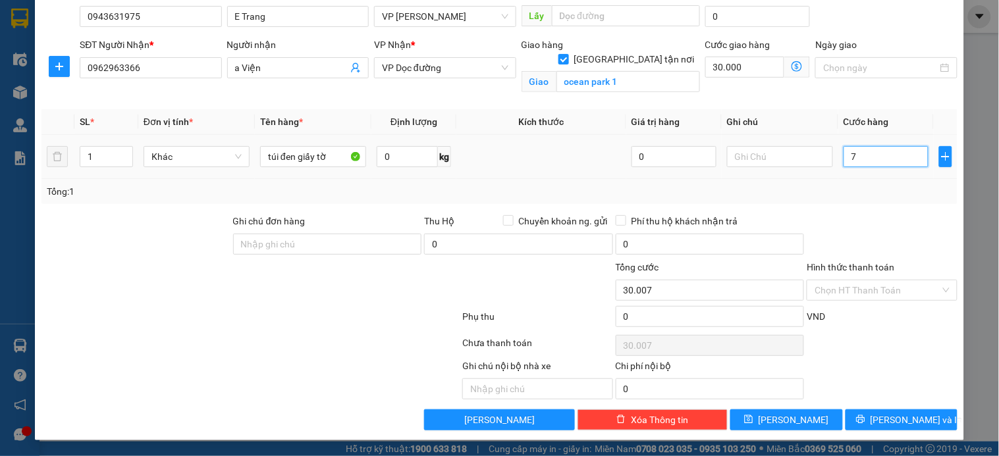
type input "30.070"
type input "70.000"
type input "100.000"
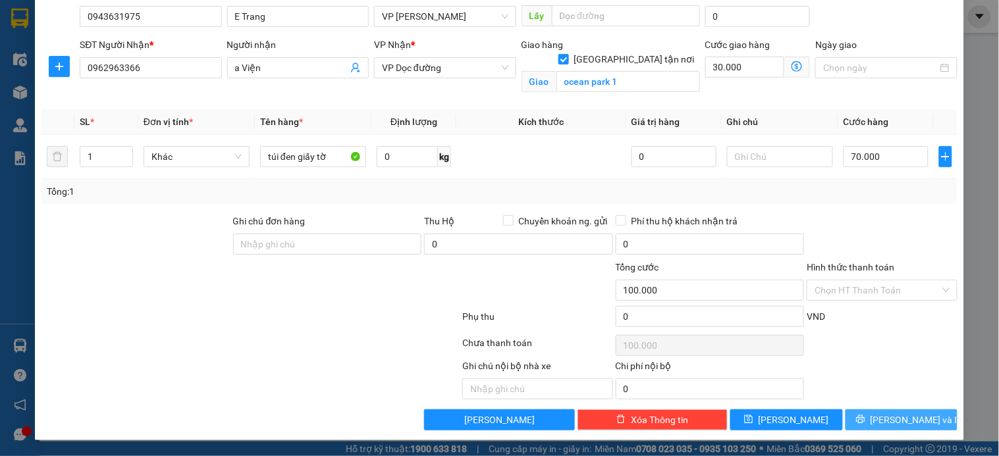
click at [891, 416] on span "[PERSON_NAME] và In" at bounding box center [916, 420] width 92 height 14
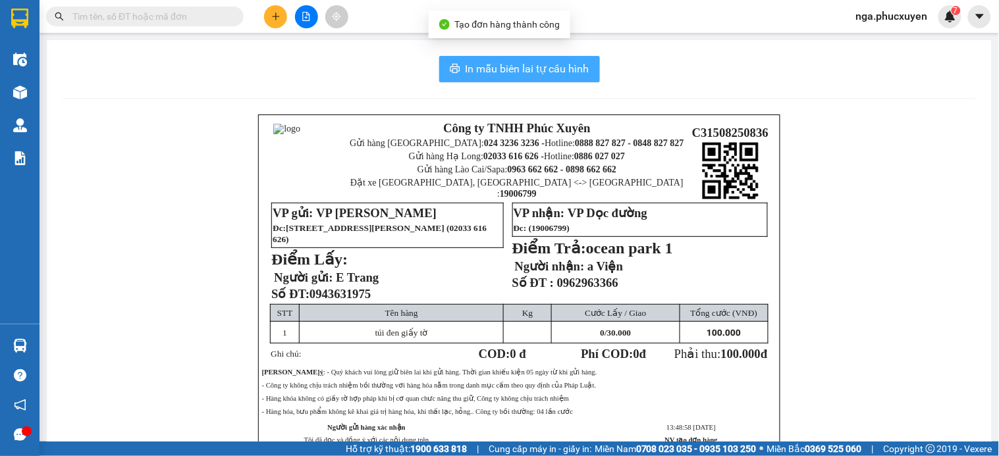
click at [488, 74] on span "In mẫu biên lai tự cấu hình" at bounding box center [528, 69] width 124 height 16
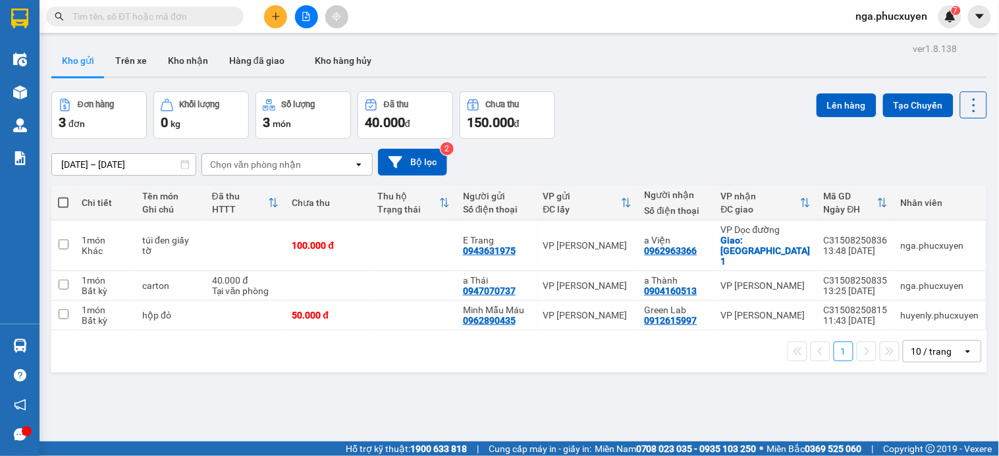
click at [207, 18] on input "text" at bounding box center [149, 16] width 155 height 14
click at [302, 17] on icon "file-add" at bounding box center [306, 16] width 9 height 9
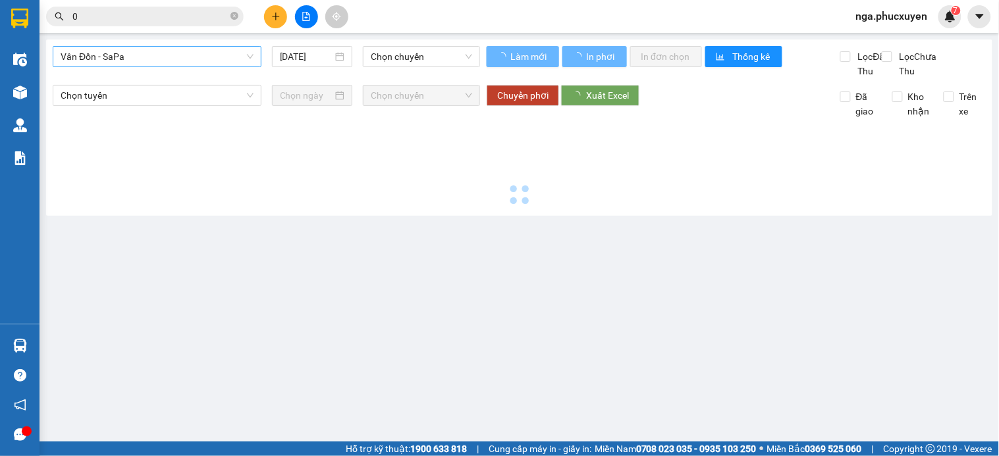
click at [231, 53] on span "Vân Đồn - SaPa" at bounding box center [157, 57] width 193 height 20
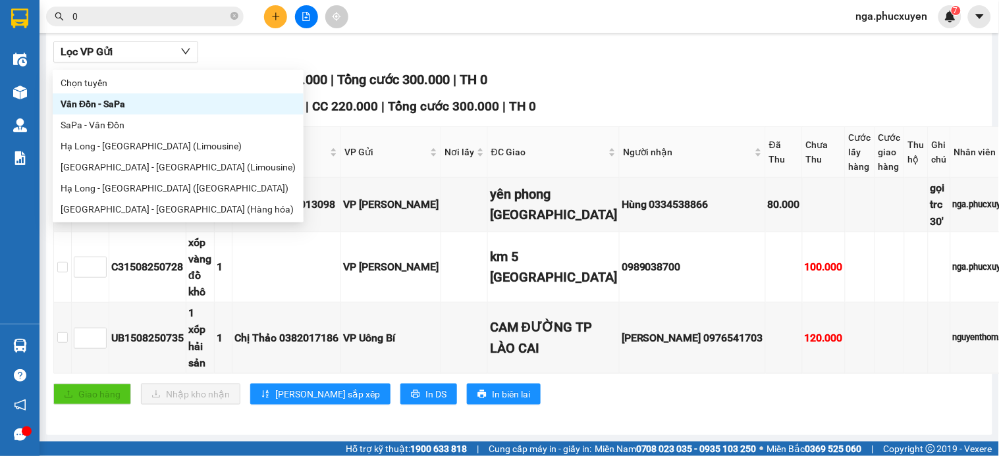
scroll to position [193, 0]
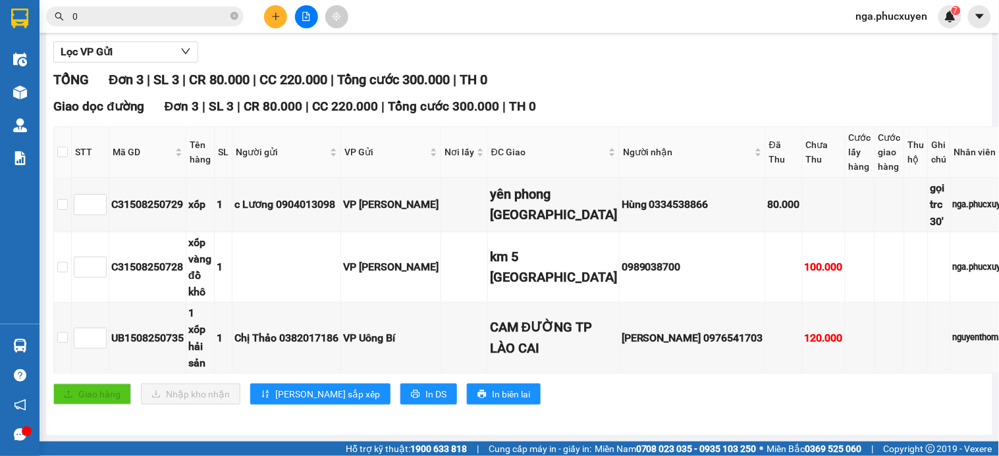
click at [169, 15] on input "0" at bounding box center [149, 16] width 155 height 14
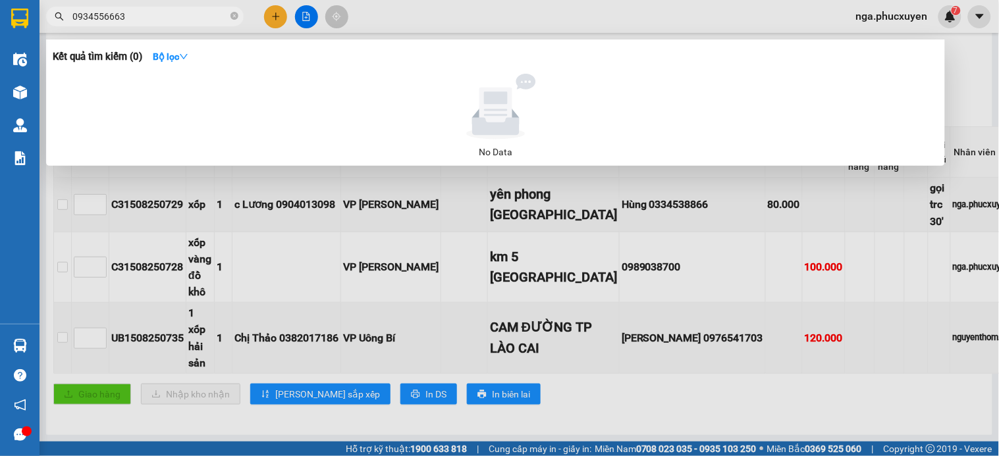
type input "0934556663"
click at [233, 16] on icon "close-circle" at bounding box center [234, 16] width 8 height 8
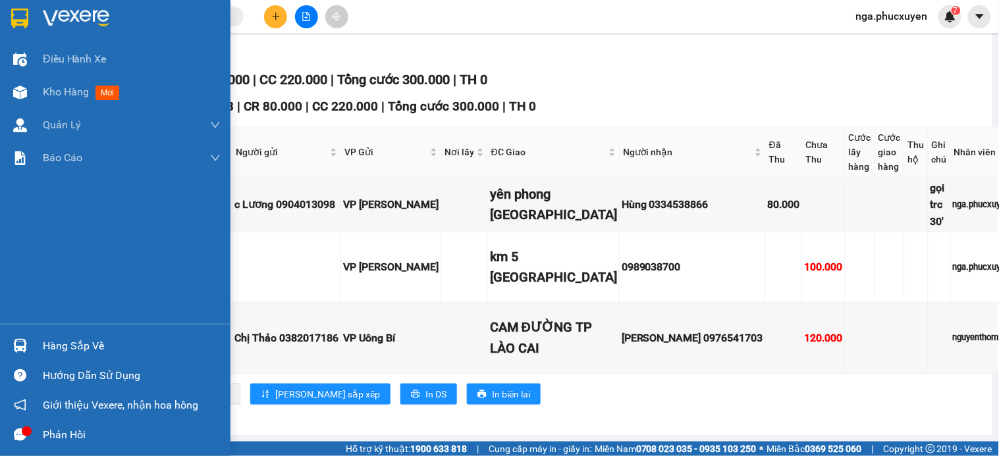
click at [45, 16] on img at bounding box center [76, 19] width 67 height 20
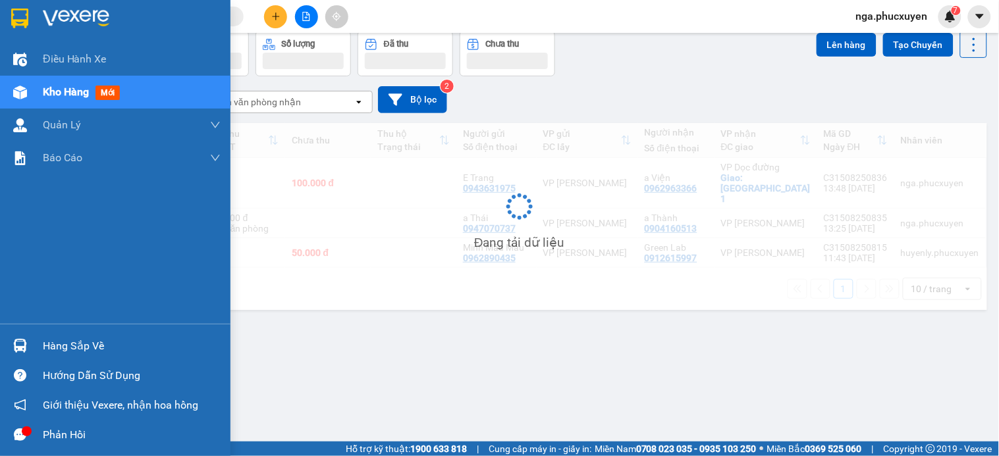
scroll to position [61, 0]
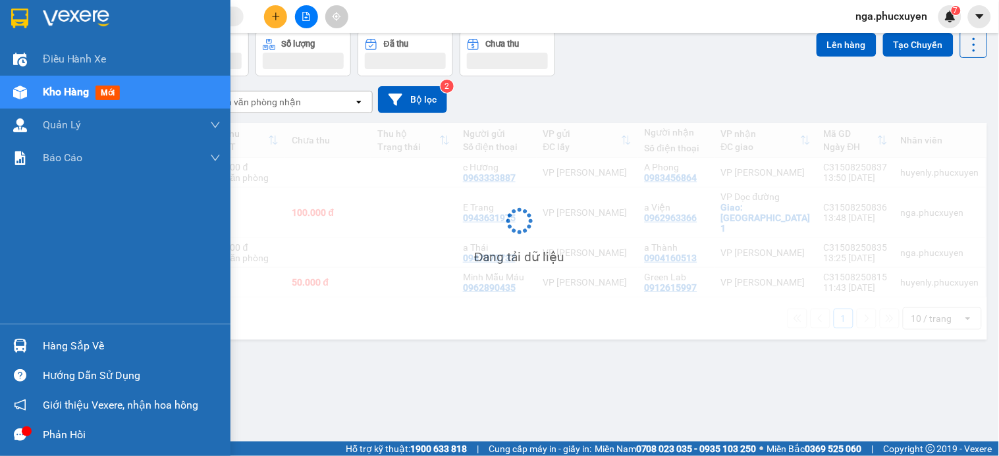
click at [63, 346] on div "Hàng sắp về" at bounding box center [132, 346] width 178 height 20
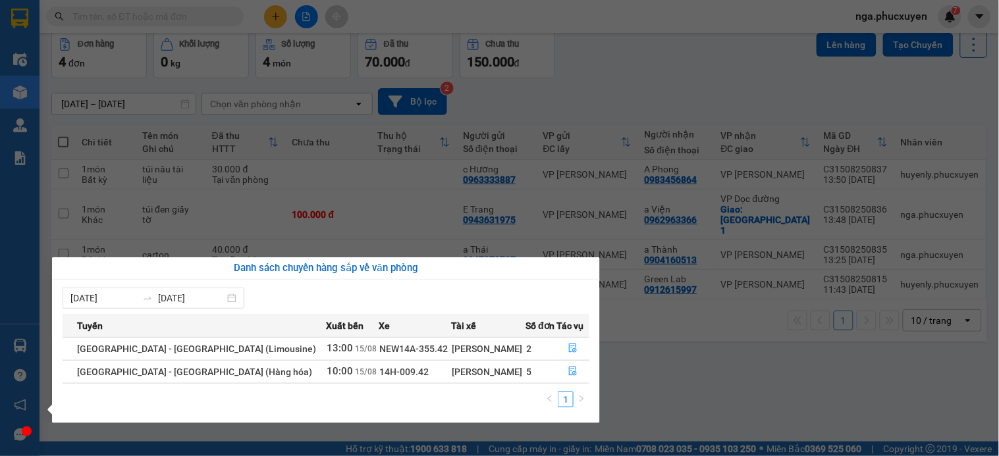
drag, startPoint x: 18, startPoint y: 156, endPoint x: 14, endPoint y: 169, distance: 13.1
click at [18, 158] on div "Điều hành xe Kho hàng mới Quản Lý Quản lý thu hộ Quản lý chuyến Quản lý khách h…" at bounding box center [20, 228] width 40 height 456
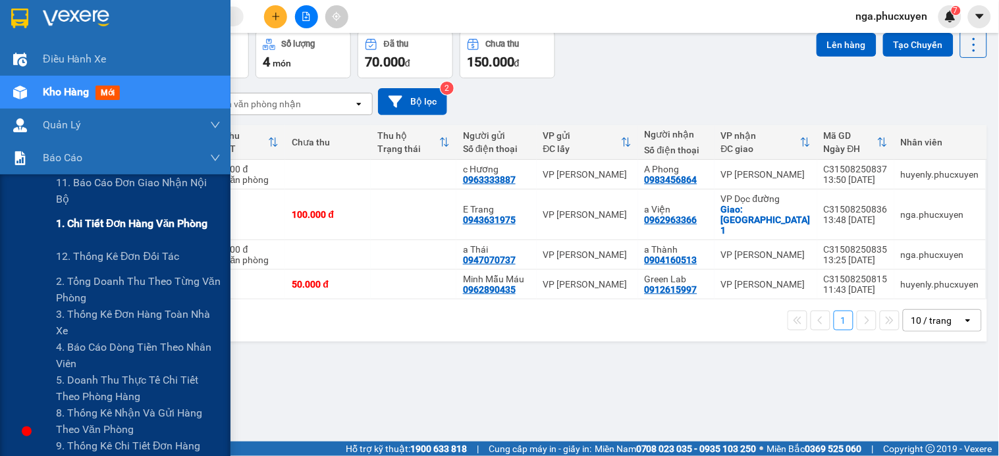
click at [159, 225] on span "1. Chi tiết đơn hàng văn phòng" at bounding box center [131, 223] width 151 height 16
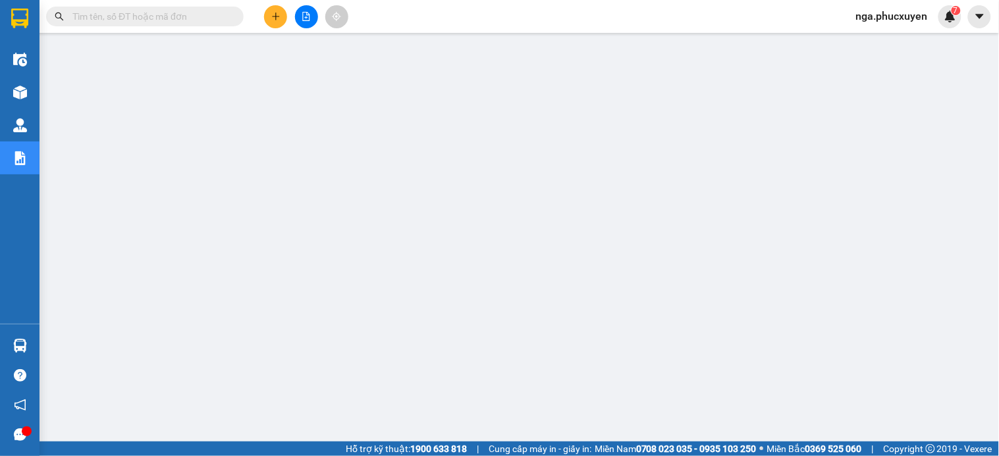
scroll to position [63, 0]
click at [890, 12] on span "nga.phucxuyen" at bounding box center [891, 16] width 93 height 16
click at [885, 38] on span "Đăng xuất" at bounding box center [898, 41] width 65 height 14
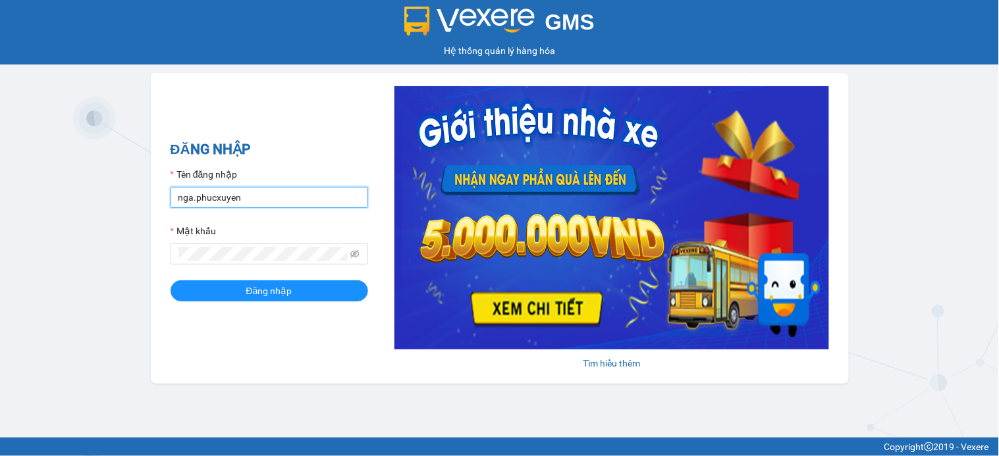
click at [350, 196] on input "nga.phucxuyen" at bounding box center [270, 197] width 198 height 21
type input "tunghuy.phucxuyen"
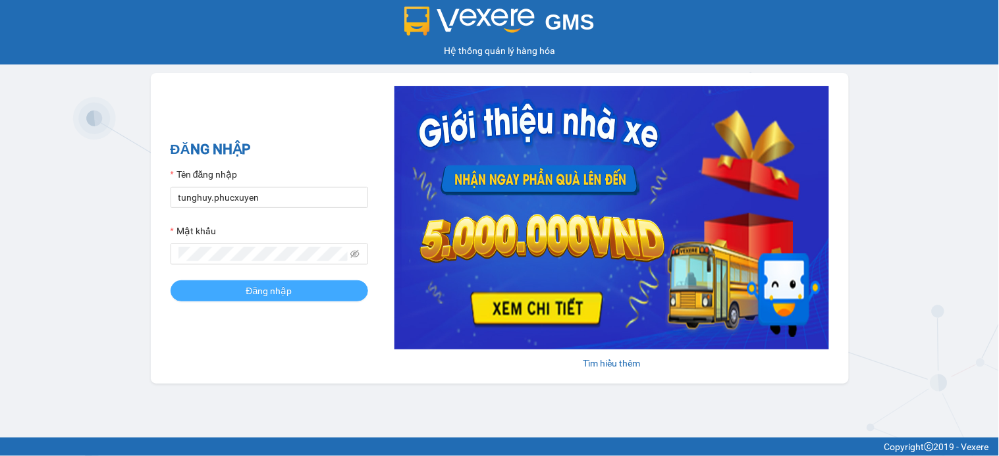
click at [254, 300] on button "Đăng nhập" at bounding box center [270, 290] width 198 height 21
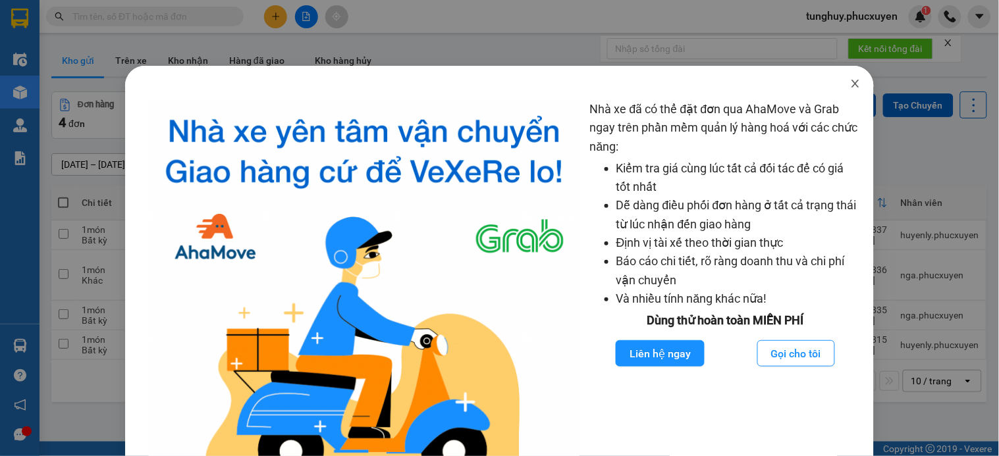
click at [850, 84] on icon "close" at bounding box center [855, 83] width 11 height 11
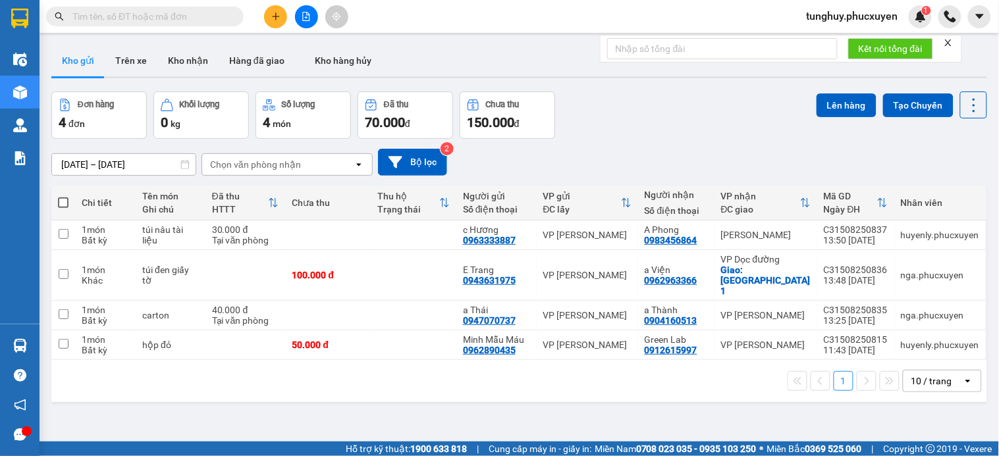
click at [949, 44] on icon "close" at bounding box center [948, 42] width 9 height 9
click at [947, 371] on div "10 / trang" at bounding box center [932, 381] width 59 height 21
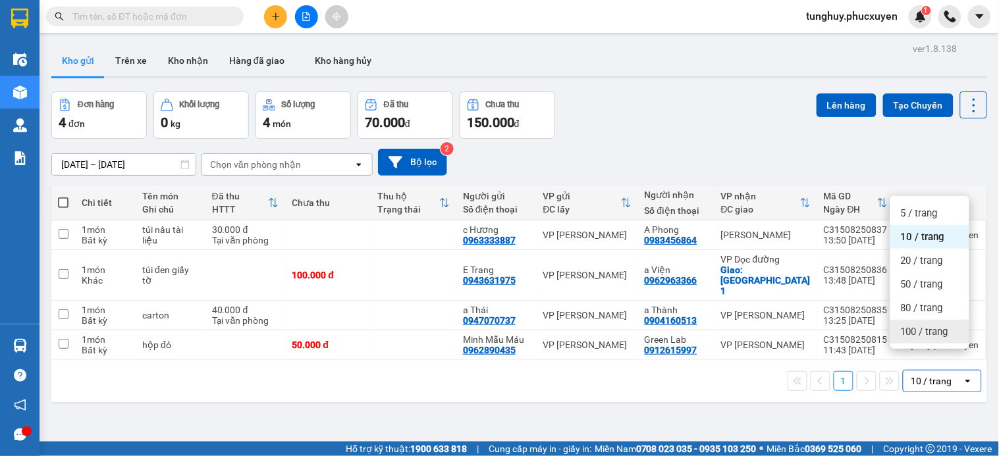
drag, startPoint x: 940, startPoint y: 338, endPoint x: 770, endPoint y: 267, distance: 183.8
click at [939, 338] on div "100 / trang" at bounding box center [929, 332] width 79 height 24
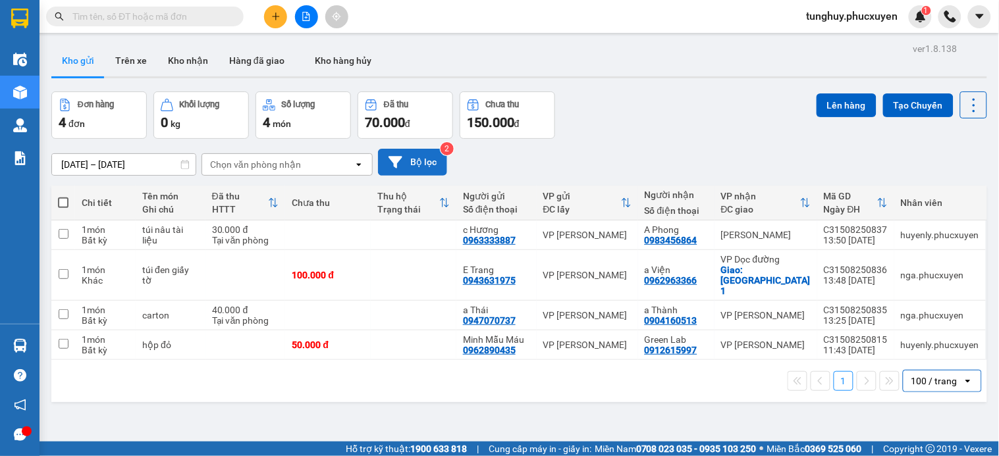
click at [423, 165] on button "Bộ lọc" at bounding box center [412, 162] width 69 height 27
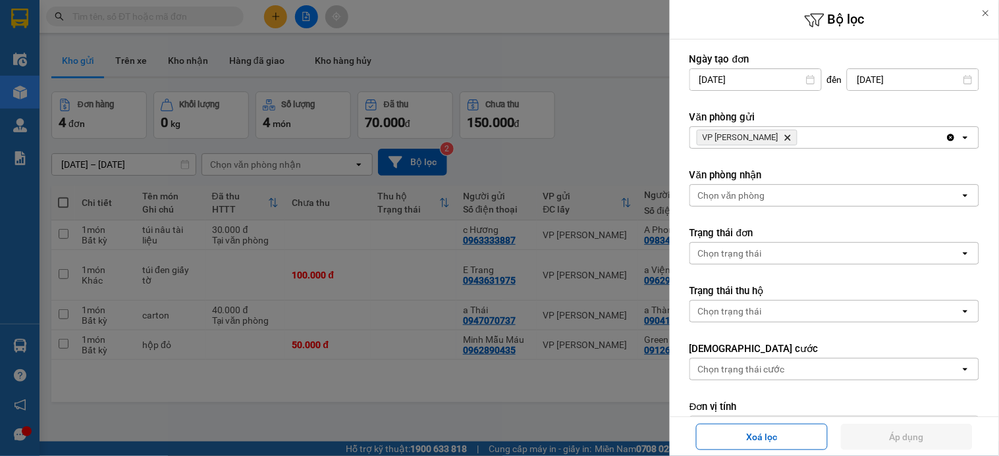
click at [784, 83] on input "13/08/2025" at bounding box center [755, 79] width 131 height 21
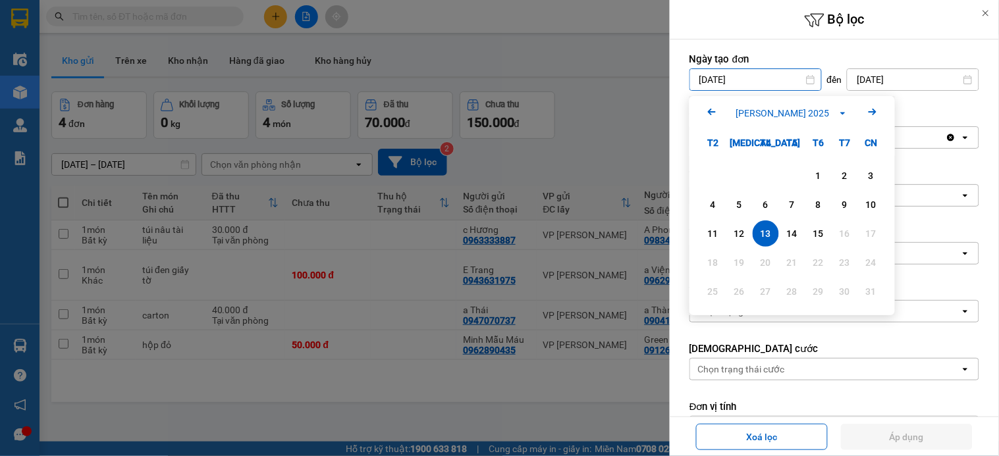
click at [711, 112] on icon "Previous month." at bounding box center [712, 112] width 8 height 7
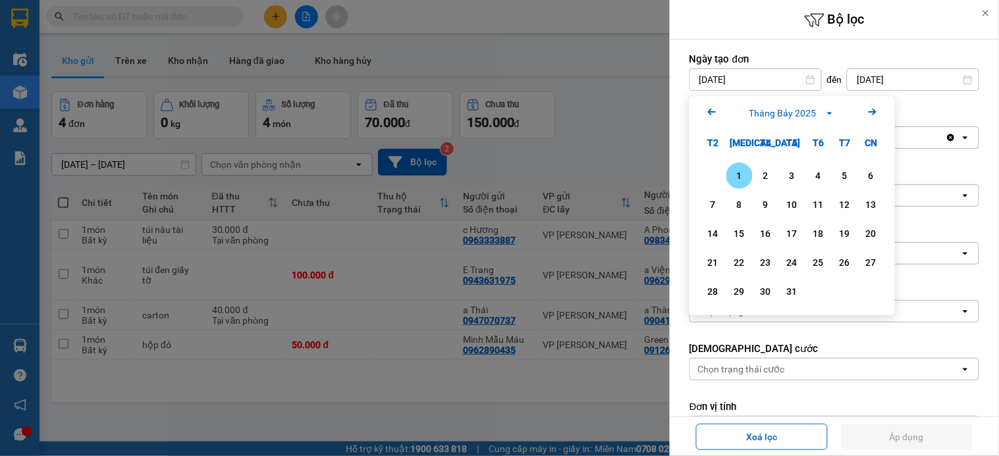
click at [741, 173] on div "1" at bounding box center [739, 176] width 18 height 16
type input "01/07/2025"
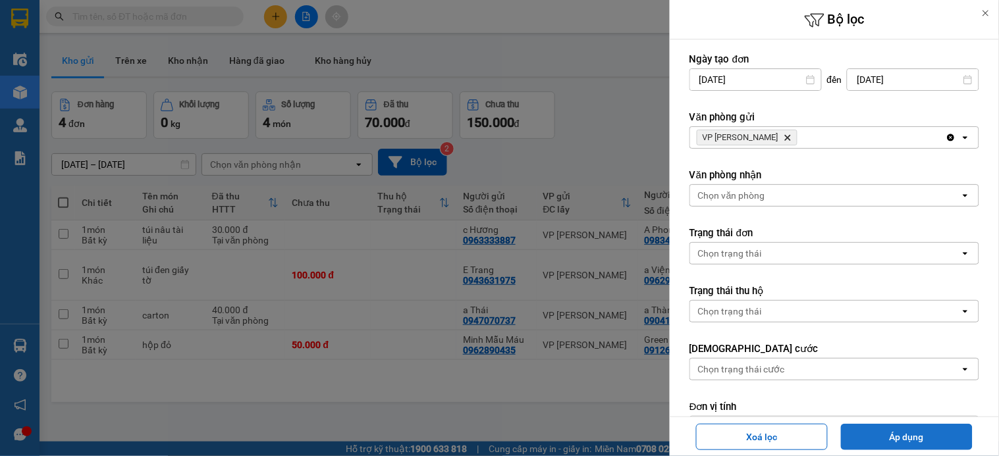
click at [914, 438] on button "Áp dụng" at bounding box center [907, 437] width 132 height 26
type input "01/07/2025 – 15/08/2025"
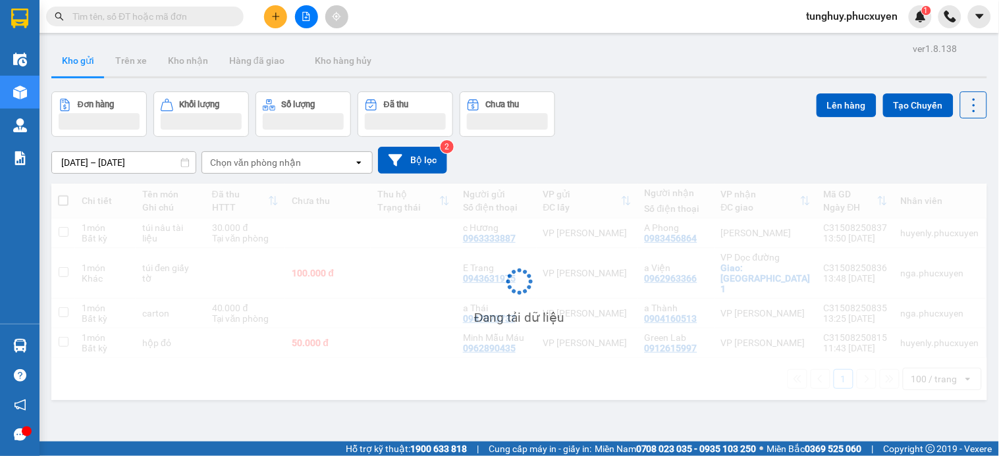
click at [182, 63] on button "Kho nhận" at bounding box center [187, 61] width 61 height 32
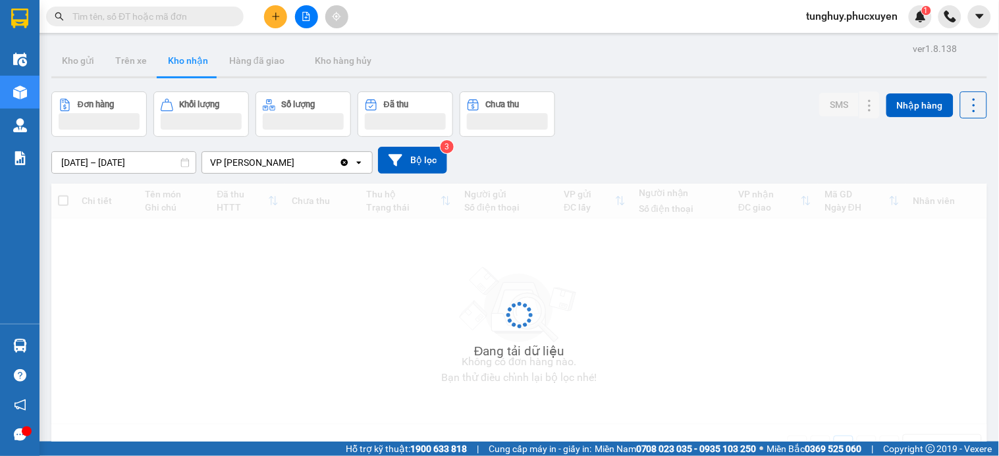
click at [182, 63] on button "Kho nhận" at bounding box center [187, 61] width 61 height 32
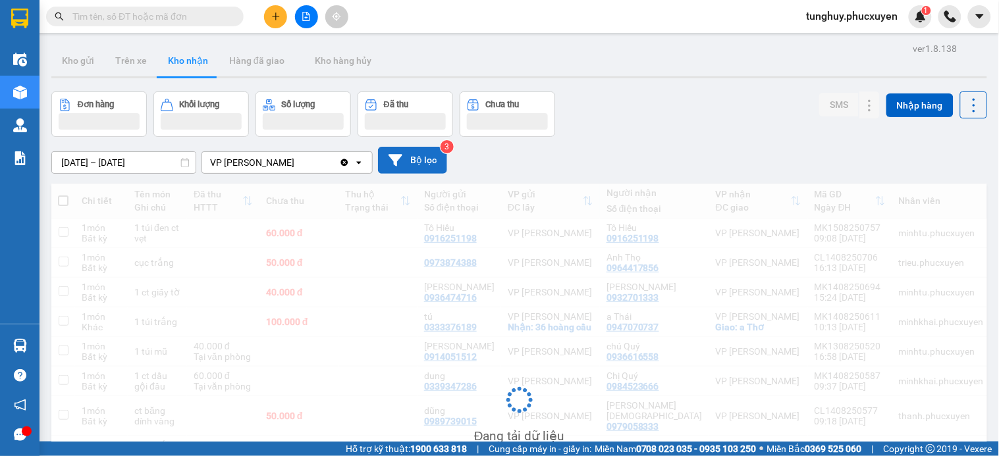
click at [419, 161] on button "Bộ lọc" at bounding box center [412, 160] width 69 height 27
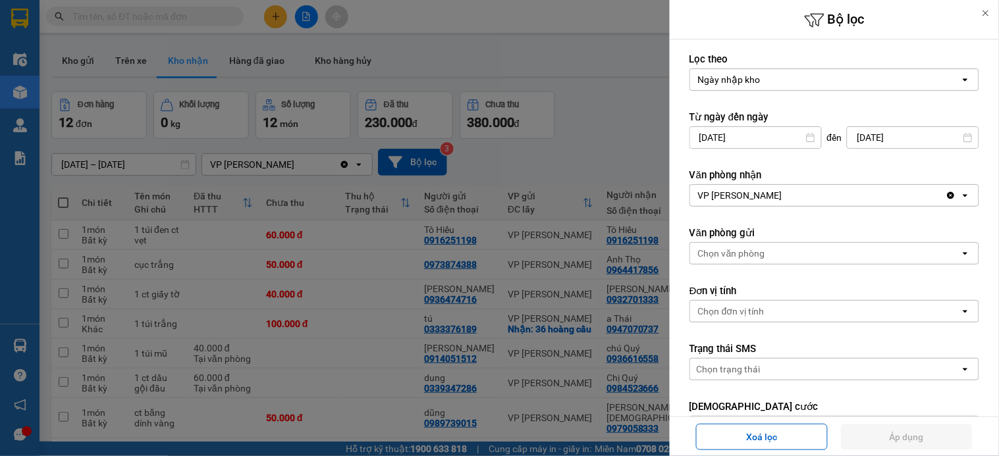
click at [751, 132] on input "01/07/2025" at bounding box center [755, 137] width 131 height 21
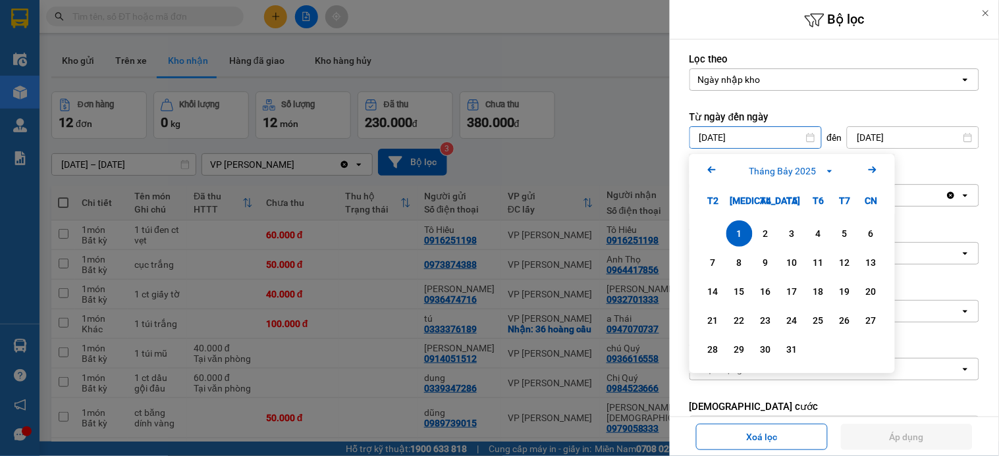
click at [598, 119] on div at bounding box center [499, 228] width 999 height 456
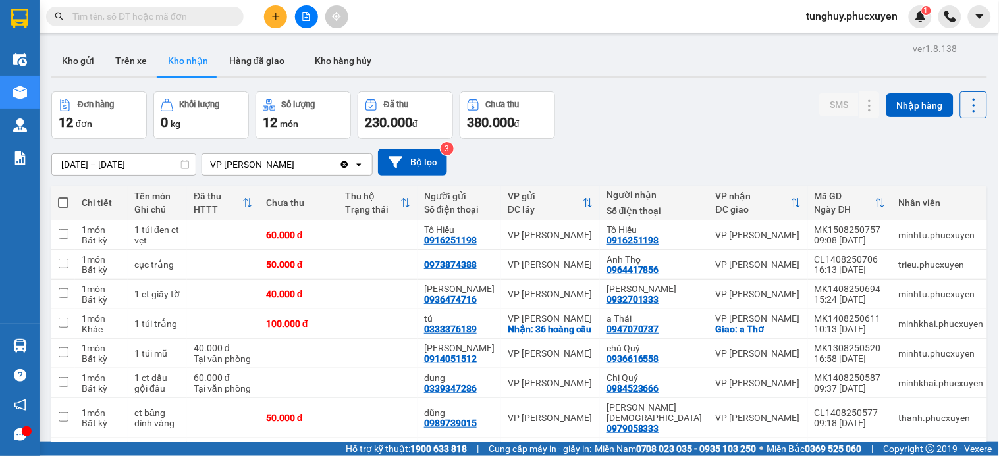
click at [598, 119] on div at bounding box center [499, 228] width 999 height 456
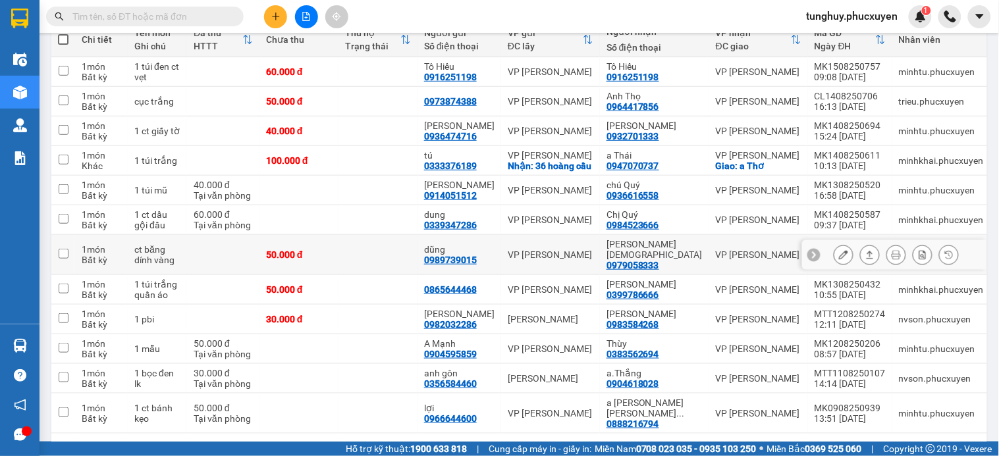
scroll to position [189, 0]
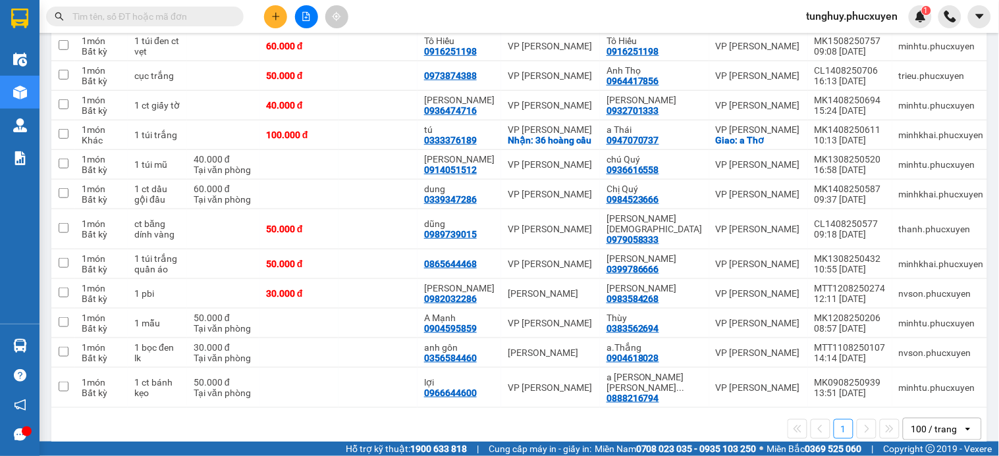
click at [944, 419] on div "100 / trang" at bounding box center [932, 429] width 59 height 21
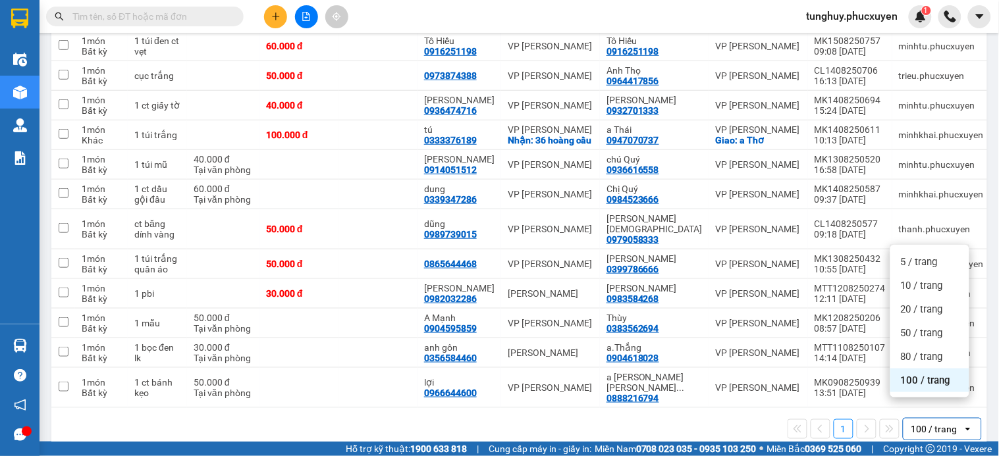
click at [743, 424] on div "1 100 / trang open" at bounding box center [519, 429] width 936 height 42
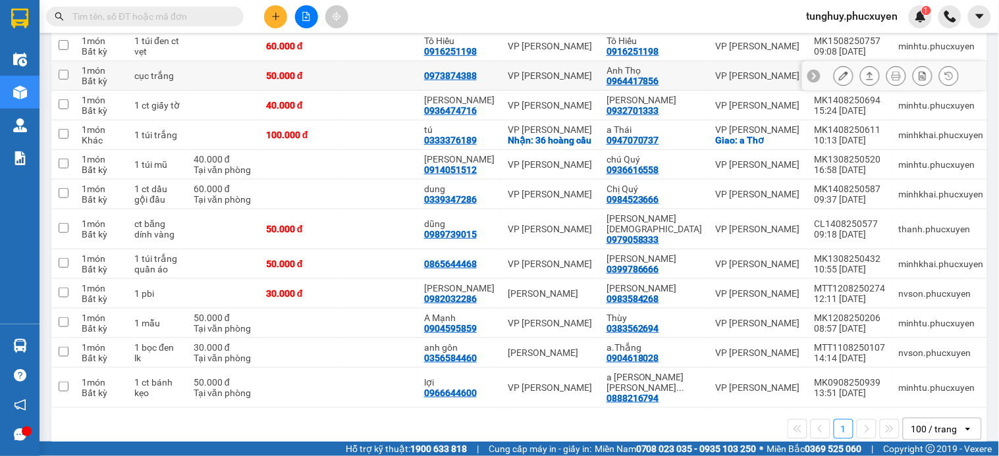
scroll to position [0, 0]
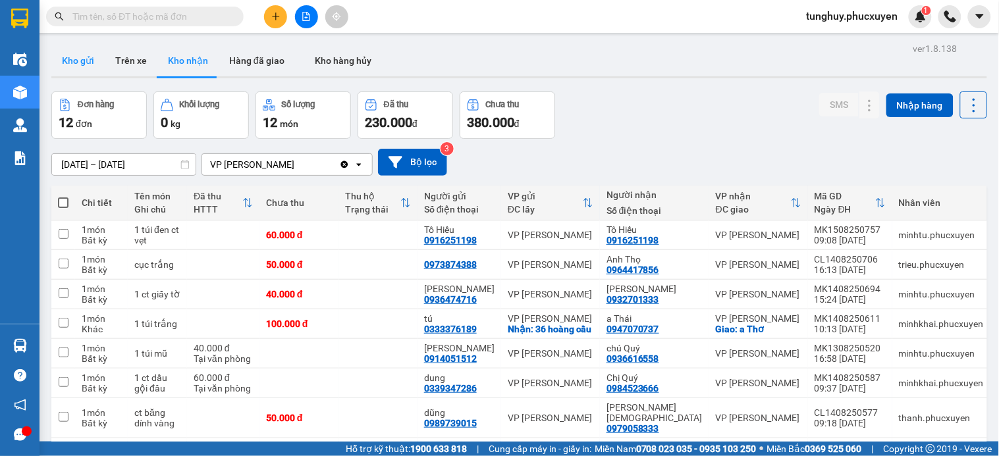
click at [74, 70] on button "Kho gửi" at bounding box center [77, 61] width 53 height 32
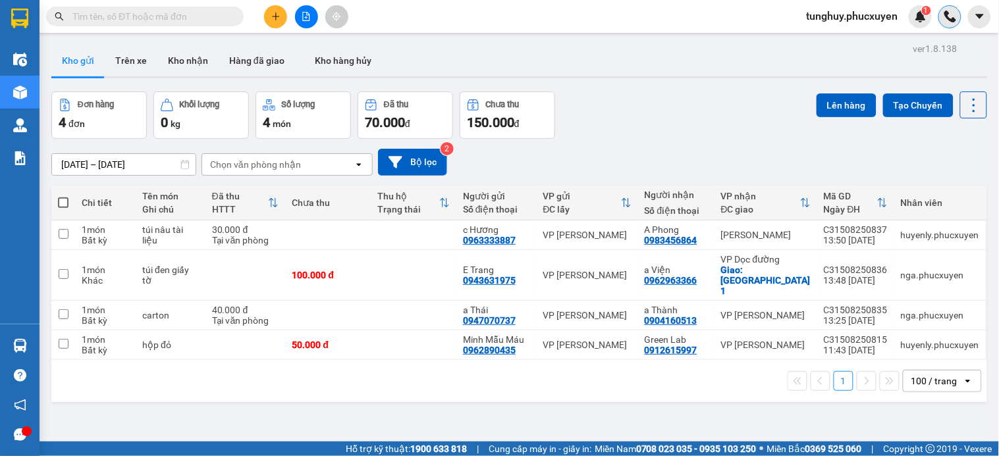
click at [946, 15] on img at bounding box center [950, 17] width 12 height 12
click at [758, 55] on input "text" at bounding box center [722, 48] width 230 height 21
type input "301"
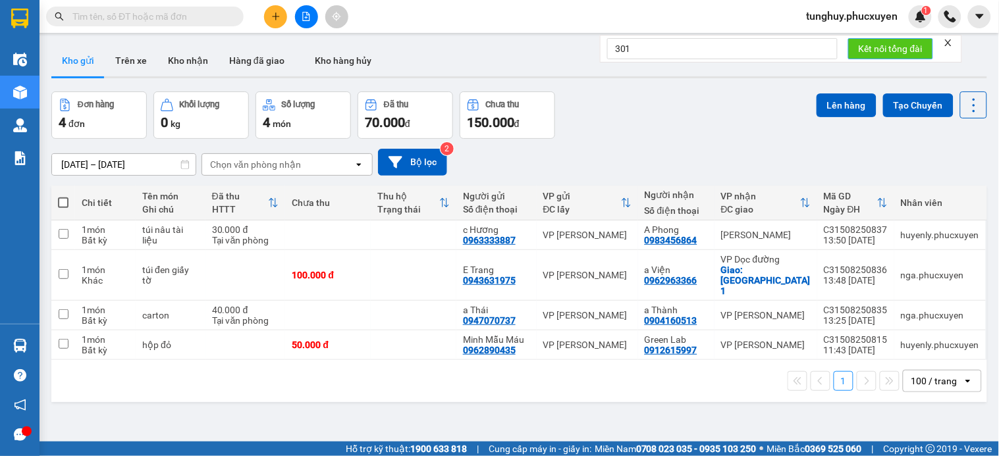
click at [871, 47] on span "Kết nối tổng đài" at bounding box center [891, 48] width 64 height 14
click at [950, 42] on icon "close" at bounding box center [948, 42] width 9 height 9
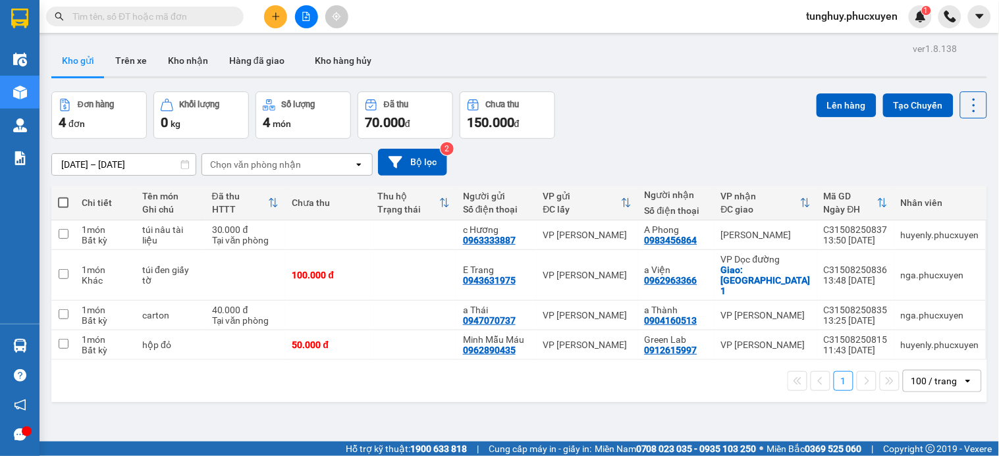
click at [254, 73] on div "ver 1.8.138 Kho gửi Trên xe Kho nhận Hàng đã giao Kho hàng hủy Đơn hàng 4 đơn K…" at bounding box center [519, 268] width 946 height 456
click at [278, 10] on button at bounding box center [275, 16] width 23 height 23
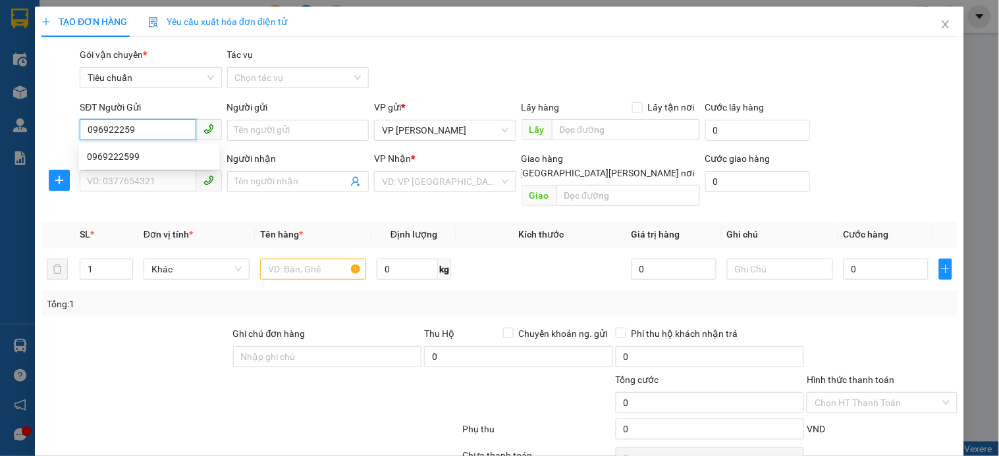
type input "0969222599"
click at [161, 151] on div "0969222599" at bounding box center [149, 156] width 124 height 14
type input "hà phong"
type input "0969222599"
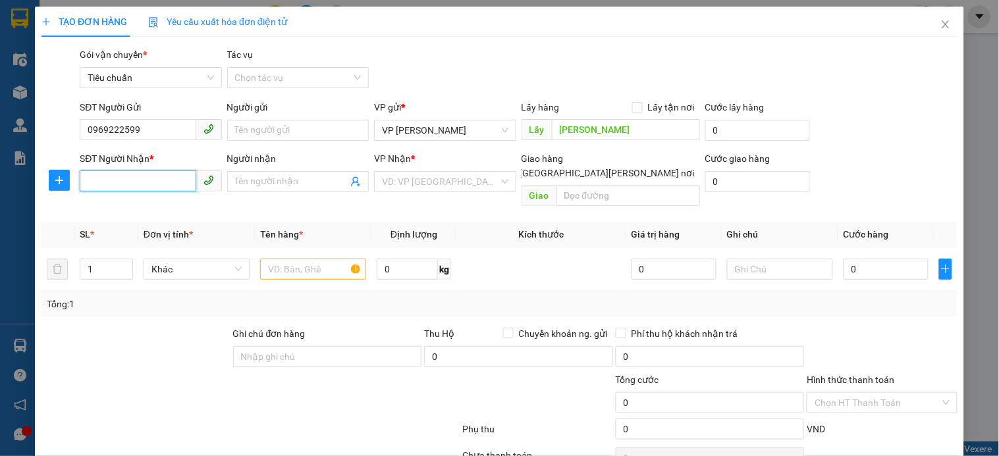
click at [123, 178] on input "SĐT Người Nhận *" at bounding box center [138, 181] width 116 height 21
type input "0985551968"
click at [170, 212] on div "0985551968 - Anh Hùng" at bounding box center [152, 208] width 130 height 14
type input "Anh Hùng"
checkbox input "true"
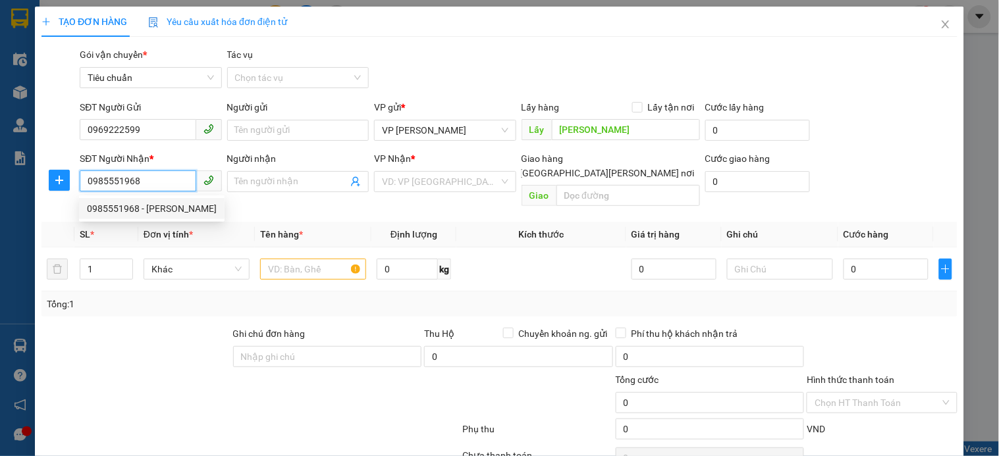
type input "19 tổ 45 khu 5 hà phong"
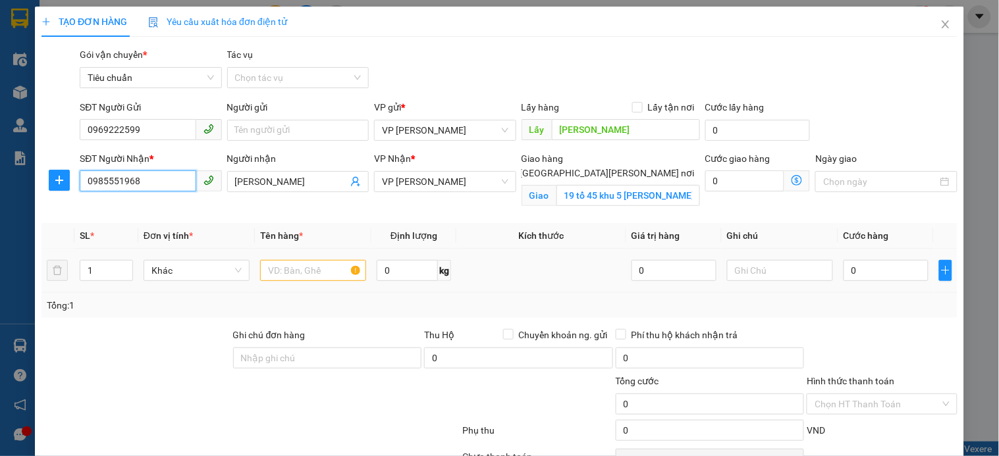
type input "0985551968"
click at [332, 269] on input "text" at bounding box center [313, 270] width 106 height 21
drag, startPoint x: 716, startPoint y: 186, endPoint x: 621, endPoint y: 185, distance: 94.8
click at [714, 186] on input "0" at bounding box center [745, 181] width 80 height 21
click at [621, 185] on input "19 tổ 45 khu 5 hà phong" at bounding box center [628, 195] width 144 height 21
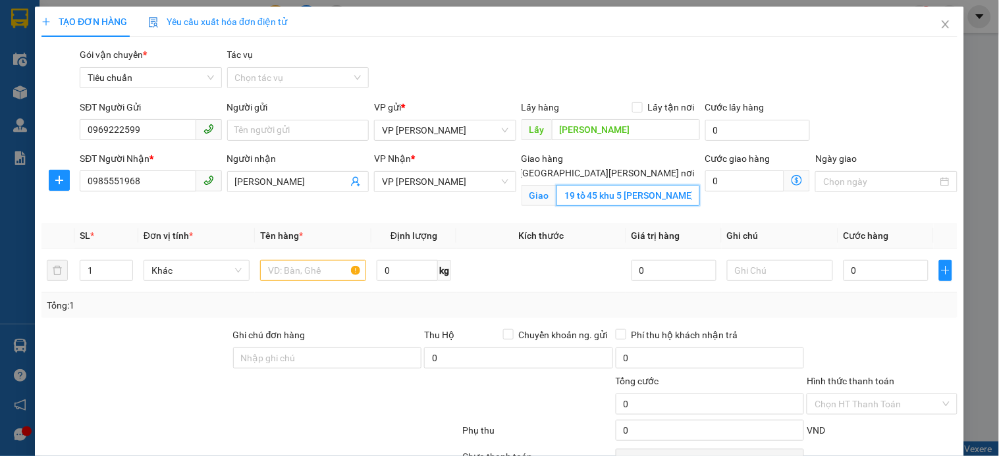
paste input "TTTM, Ecolife Capitol, 58, P. Tố Hữu, Trung Văn, Nam Từ Liêm, Hà Nội 10000, Việ…"
type input "TTTM, Ecolife Capitol, 58, P. Tố Hữu, Trung Văn, Nam Từ Liêm, Hà Nội 10000, Việ…"
click at [323, 275] on input "text" at bounding box center [313, 270] width 106 height 21
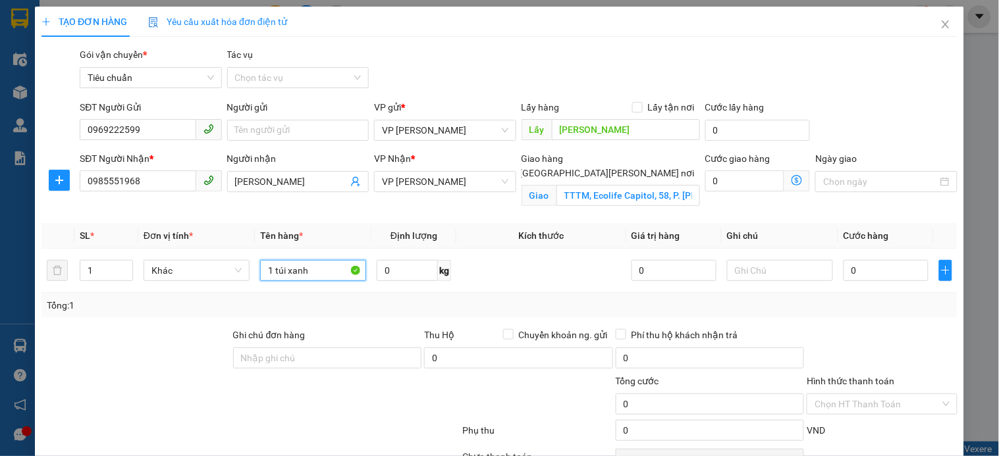
type input "1 túi xanh"
click at [791, 178] on icon "dollar-circle" at bounding box center [796, 180] width 11 height 11
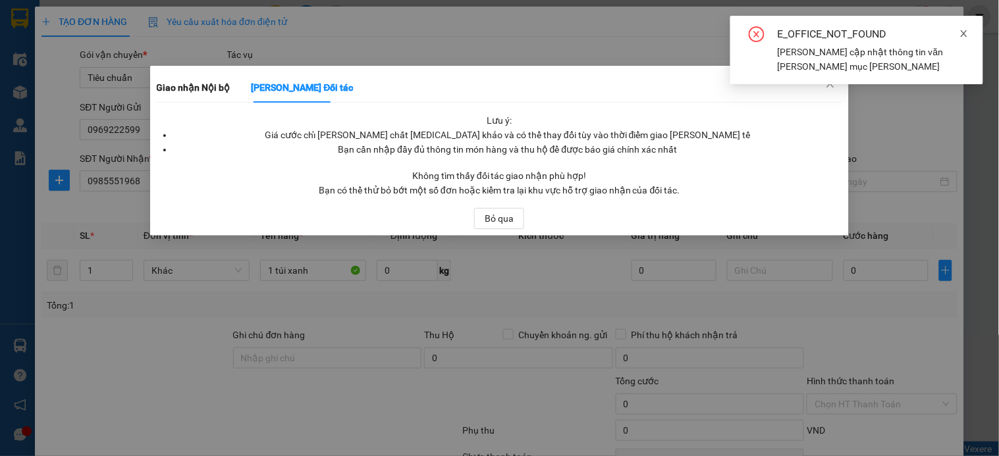
click at [963, 33] on icon "close" at bounding box center [963, 33] width 9 height 9
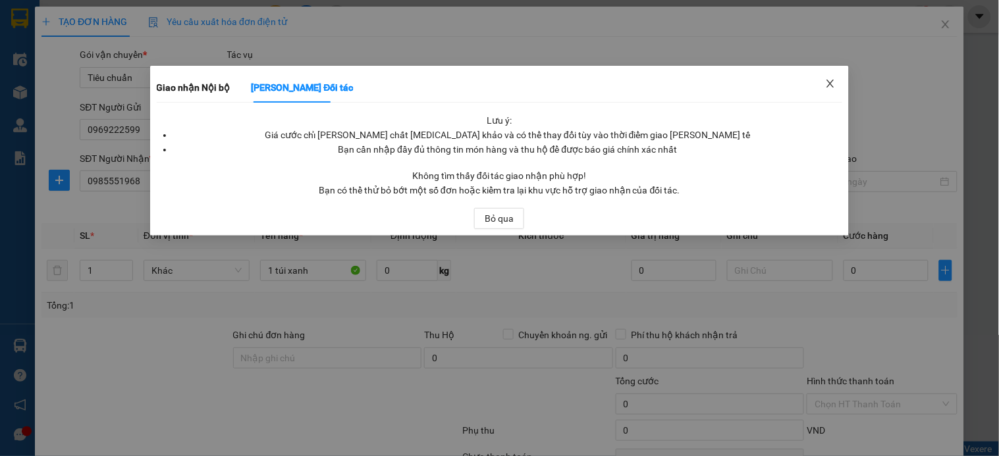
click at [831, 79] on icon "close" at bounding box center [830, 83] width 11 height 11
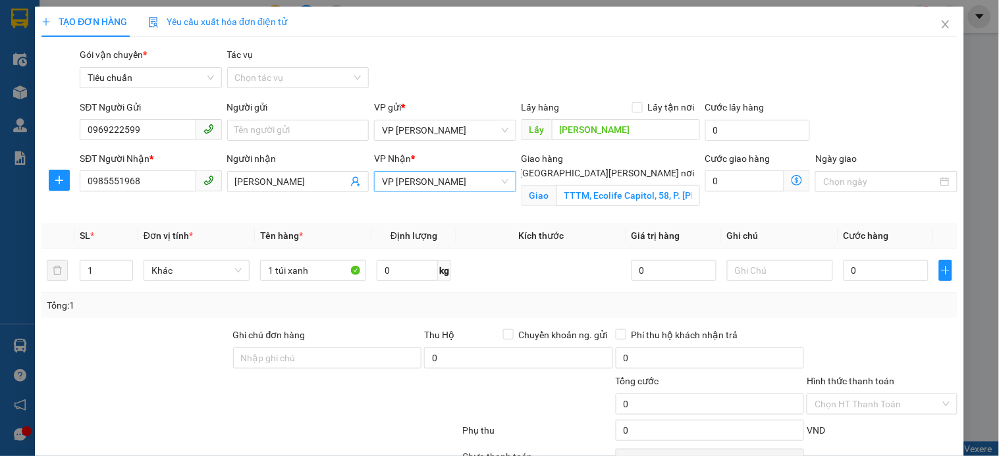
click at [471, 183] on span "VP [PERSON_NAME]" at bounding box center [445, 182] width 126 height 20
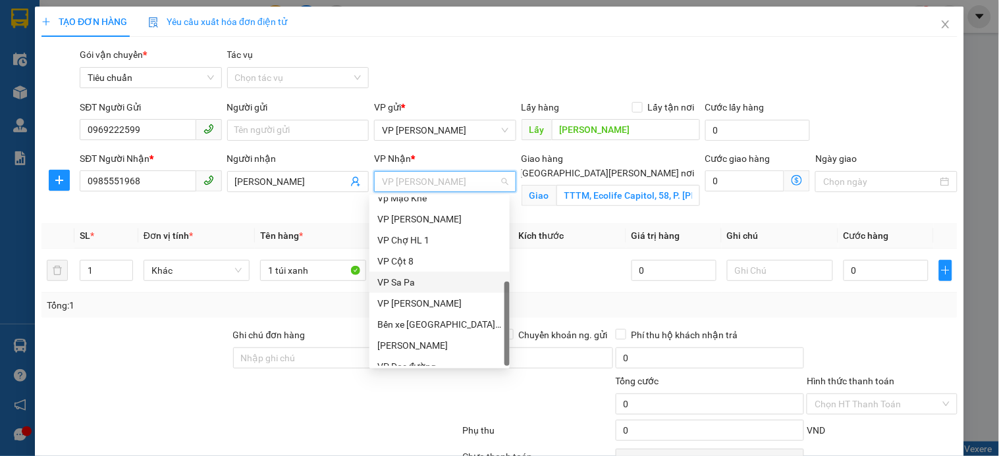
scroll to position [211, 0]
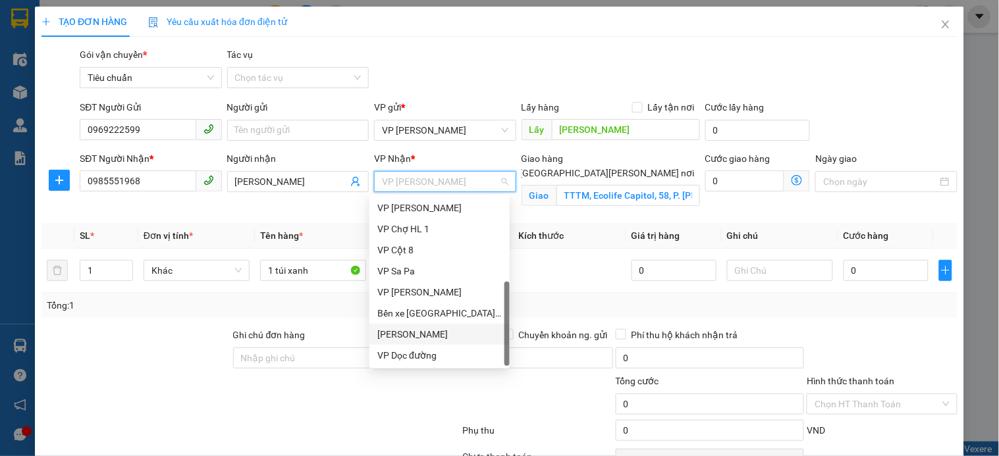
click at [456, 331] on div "VP [PERSON_NAME]" at bounding box center [439, 334] width 124 height 14
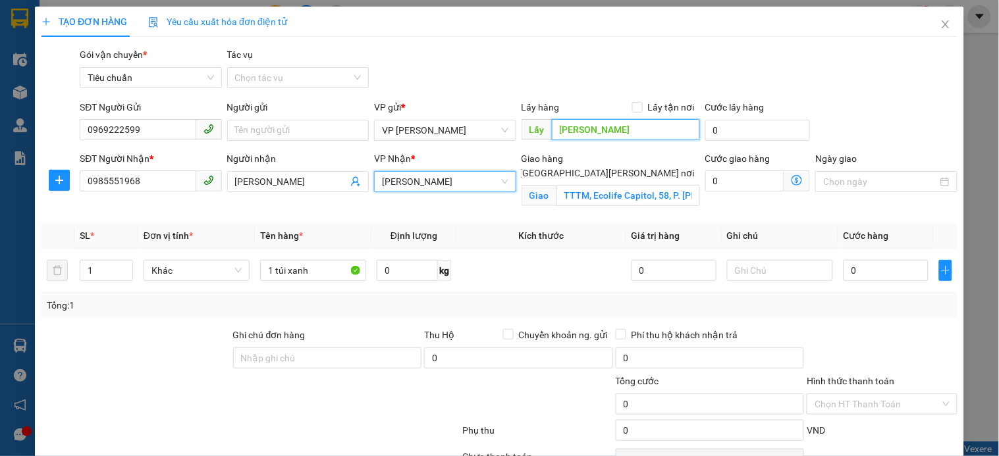
click at [606, 132] on input "hà phong" at bounding box center [626, 129] width 148 height 21
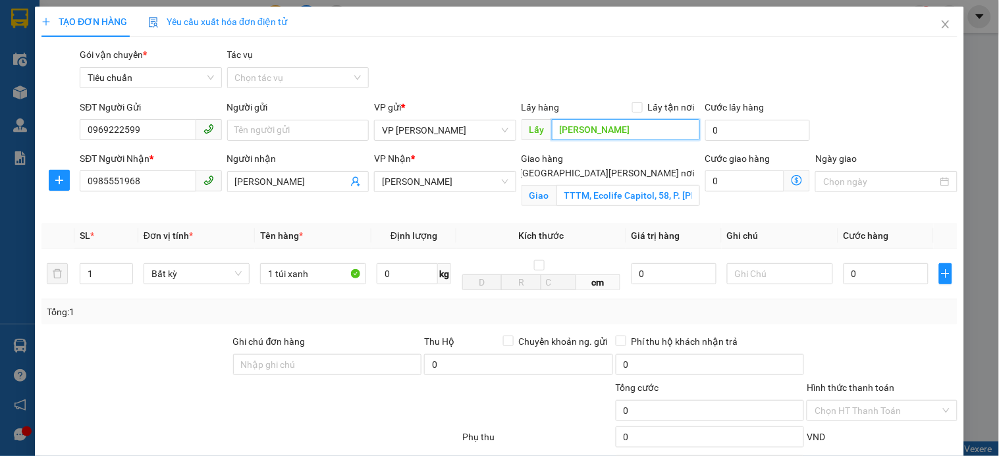
click at [606, 132] on input "hà phong" at bounding box center [626, 129] width 148 height 21
click at [791, 178] on icon "dollar-circle" at bounding box center [796, 180] width 11 height 11
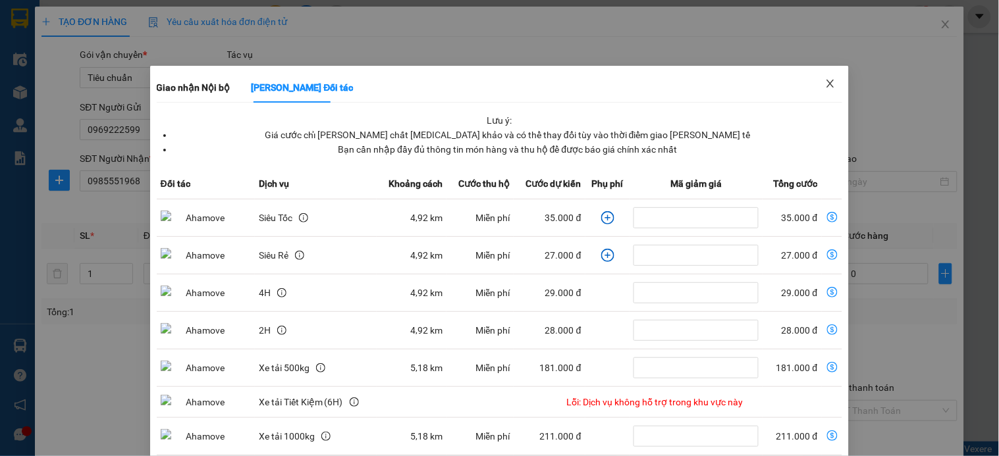
click at [812, 90] on span "Close" at bounding box center [830, 84] width 37 height 37
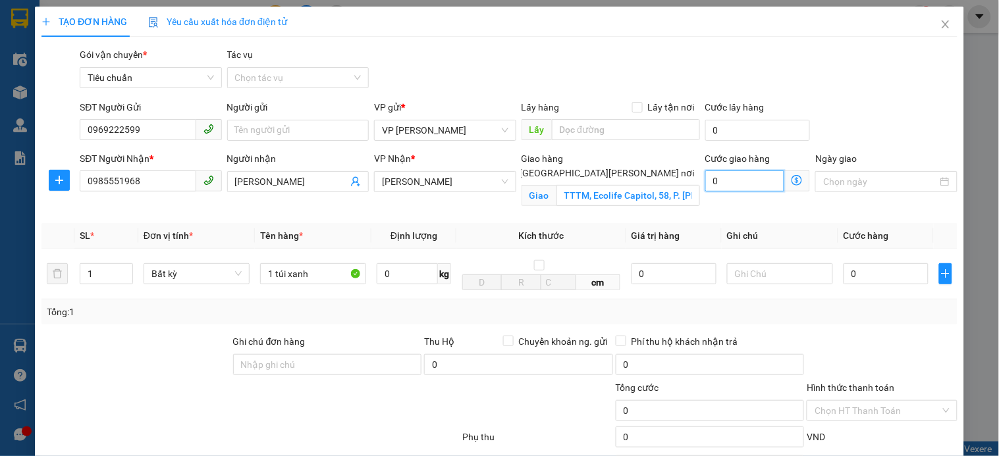
click at [751, 175] on input "0" at bounding box center [745, 181] width 80 height 21
type input "5"
type input "50"
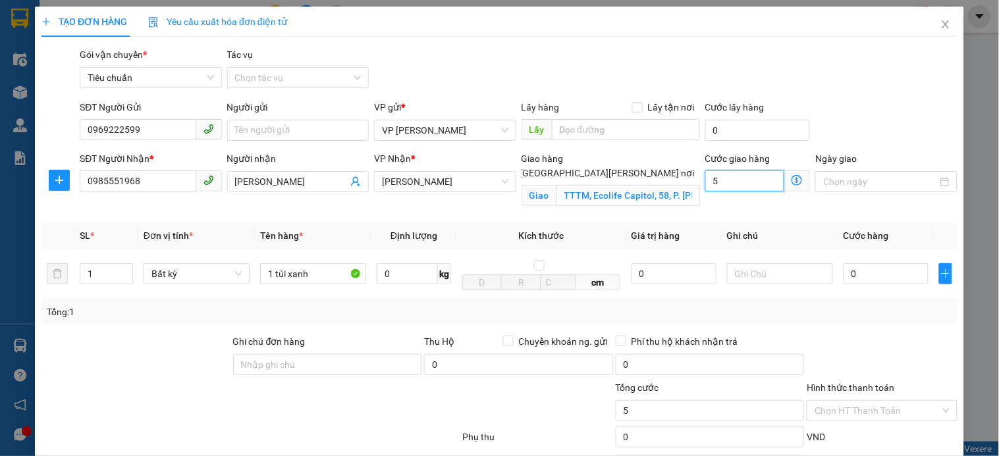
type input "50"
click at [473, 186] on span "VP [PERSON_NAME]" at bounding box center [445, 182] width 126 height 20
type input "50"
type input "50.000"
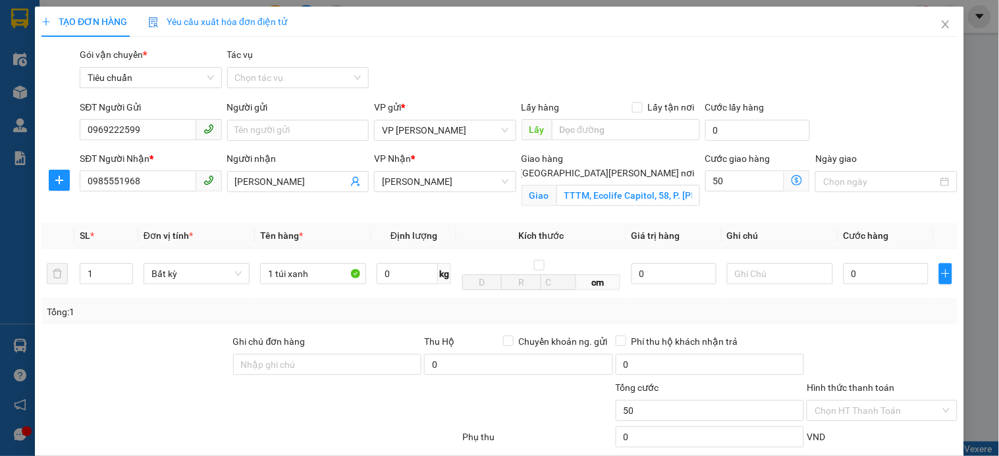
type input "50.000"
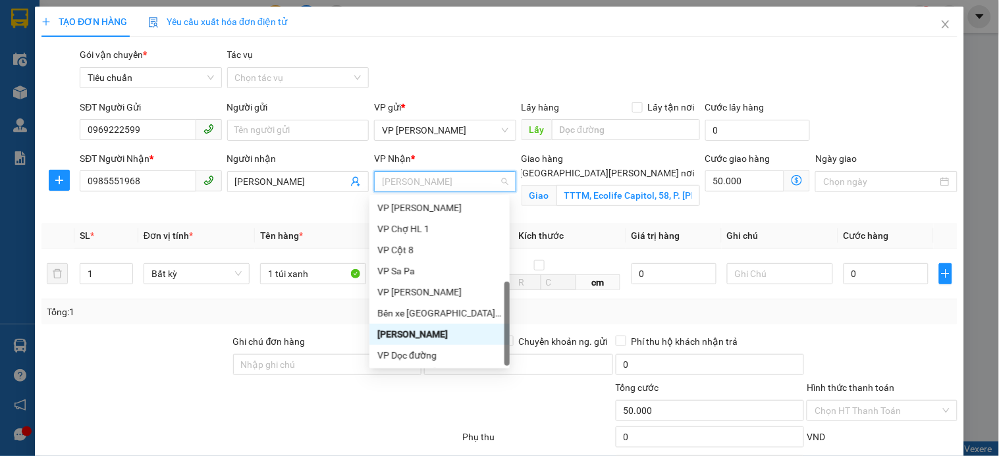
drag, startPoint x: 490, startPoint y: 300, endPoint x: 483, endPoint y: 310, distance: 12.4
drag, startPoint x: 483, startPoint y: 310, endPoint x: 405, endPoint y: 275, distance: 85.8
click at [288, 337] on label "Ghi chú đơn hàng" at bounding box center [269, 341] width 72 height 11
click at [288, 354] on input "Ghi chú đơn hàng" at bounding box center [327, 364] width 189 height 21
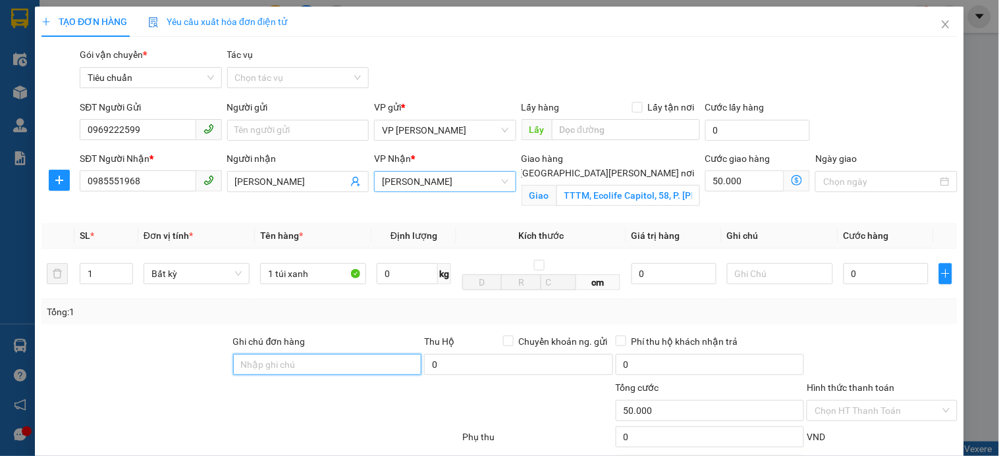
click at [450, 176] on span "VP [PERSON_NAME]" at bounding box center [445, 182] width 126 height 20
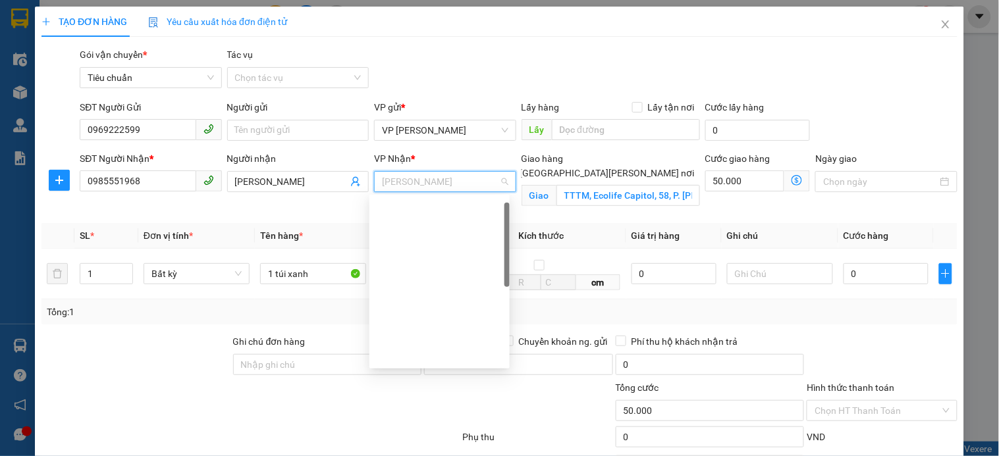
scroll to position [13, 0]
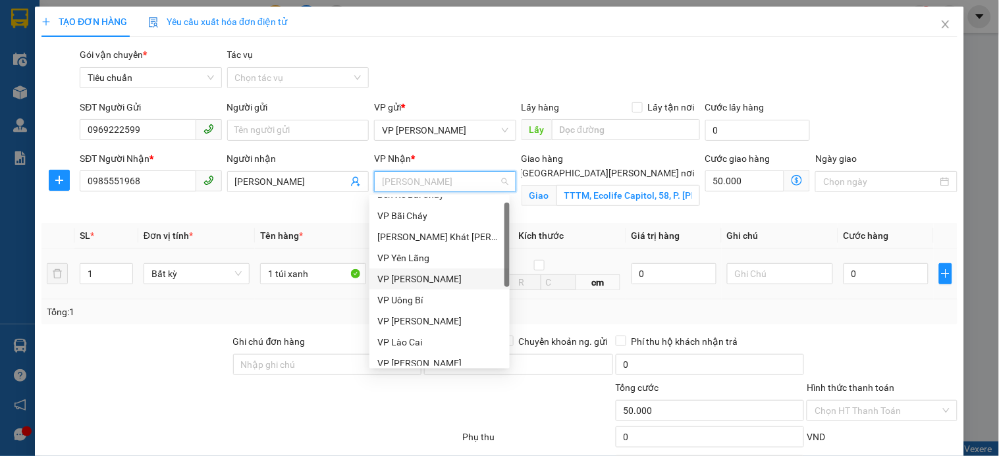
drag, startPoint x: 431, startPoint y: 273, endPoint x: 450, endPoint y: 268, distance: 19.2
click at [431, 273] on div "VP [PERSON_NAME]" at bounding box center [439, 279] width 124 height 14
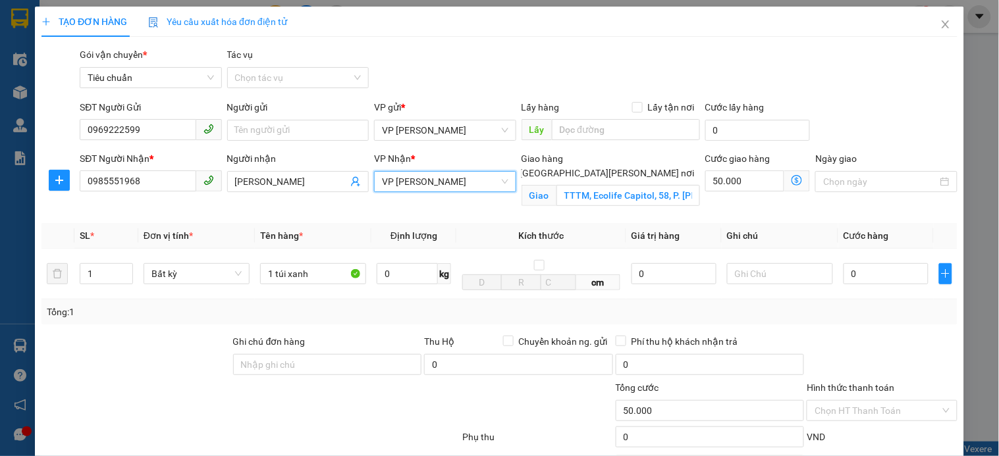
click at [791, 185] on icon "dollar-circle" at bounding box center [796, 180] width 11 height 11
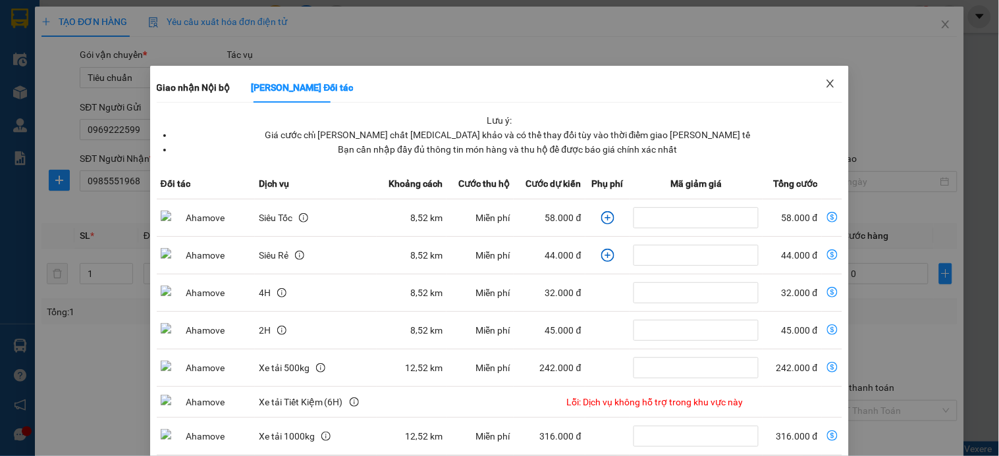
drag, startPoint x: 825, startPoint y: 82, endPoint x: 848, endPoint y: 72, distance: 24.8
click at [839, 76] on div "Giao nhận Nội bộ Giao nhận Đối tác Lưu ý: Giá cước chỉ mang tính chất tham khảo…" at bounding box center [499, 228] width 999 height 456
click at [827, 87] on icon "close" at bounding box center [830, 84] width 7 height 8
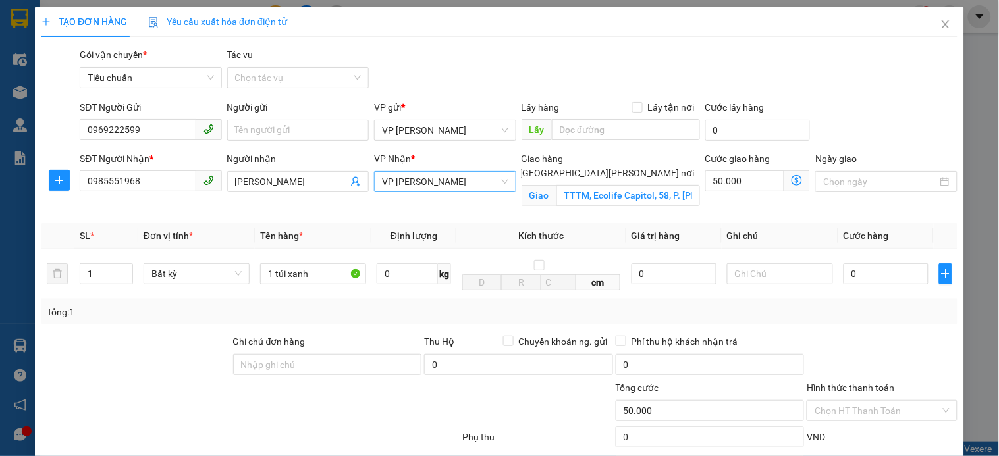
click at [471, 174] on span "VP [PERSON_NAME]" at bounding box center [445, 182] width 126 height 20
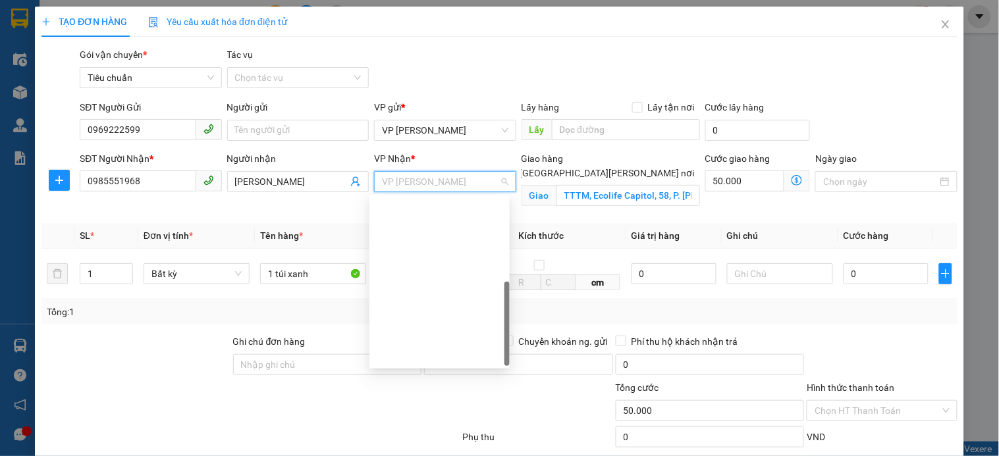
scroll to position [211, 0]
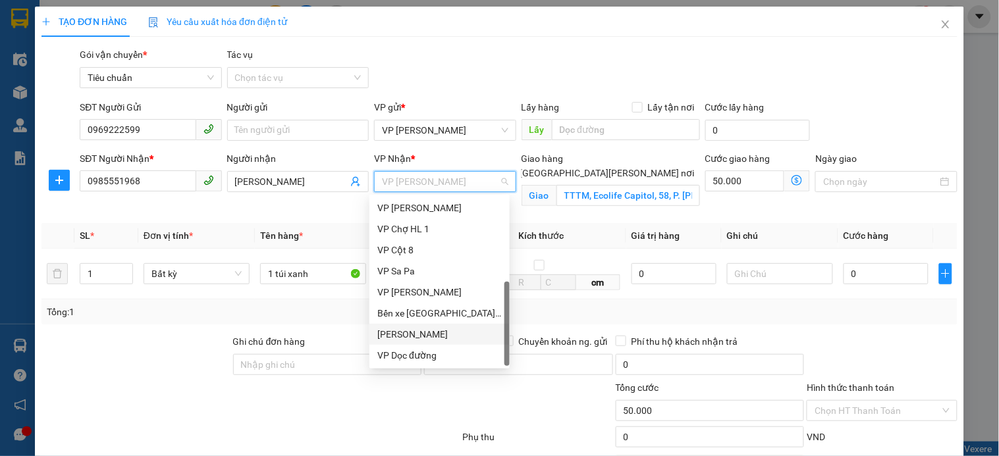
click at [444, 330] on div "VP [PERSON_NAME]" at bounding box center [439, 334] width 124 height 14
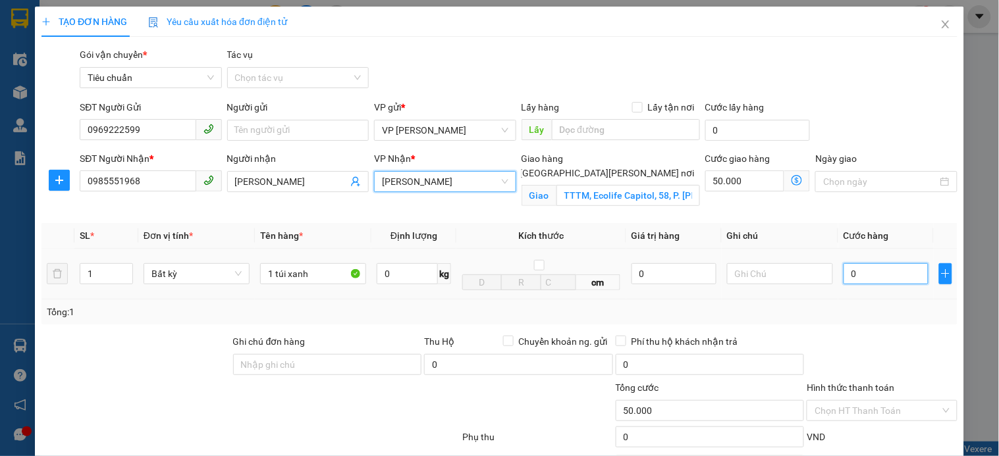
click at [872, 272] on input "0" at bounding box center [885, 273] width 85 height 21
type input "5"
type input "50.005"
type input "50"
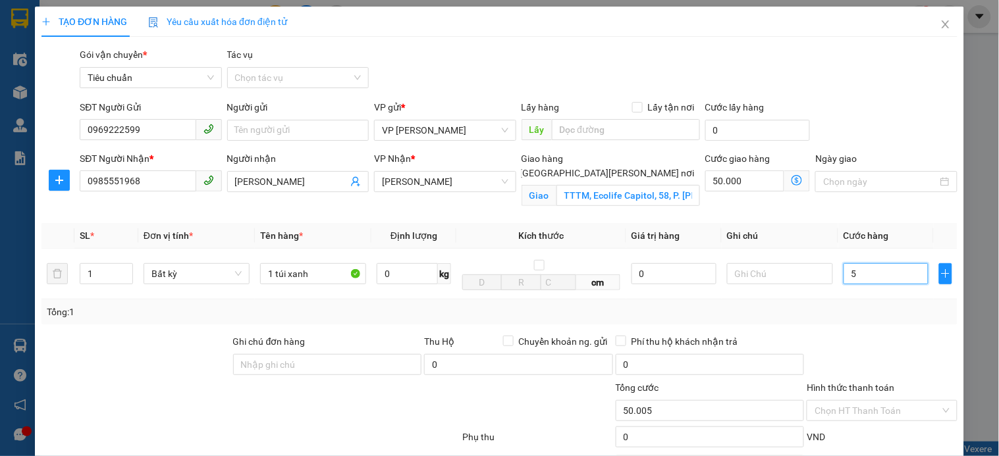
type input "50.050"
drag, startPoint x: 787, startPoint y: 180, endPoint x: 998, endPoint y: 176, distance: 210.7
click at [791, 180] on icon "dollar-circle" at bounding box center [796, 180] width 11 height 11
type input "50.000"
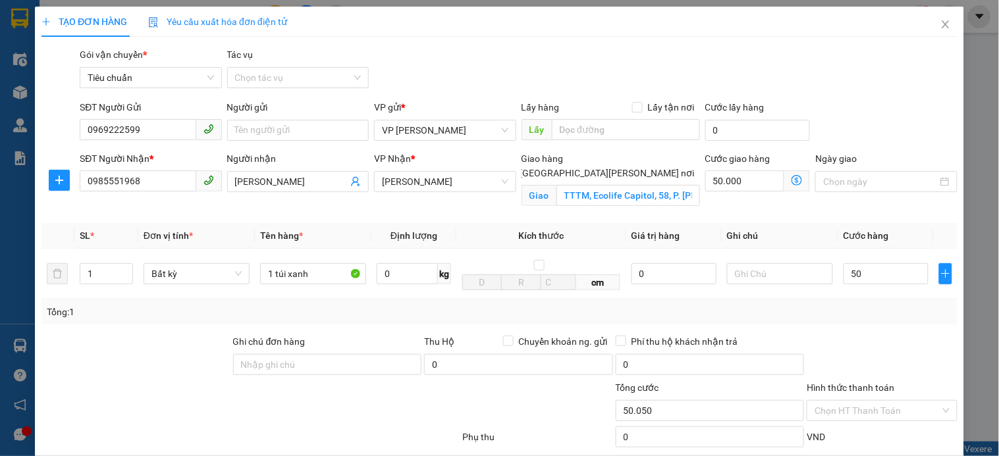
type input "100.000"
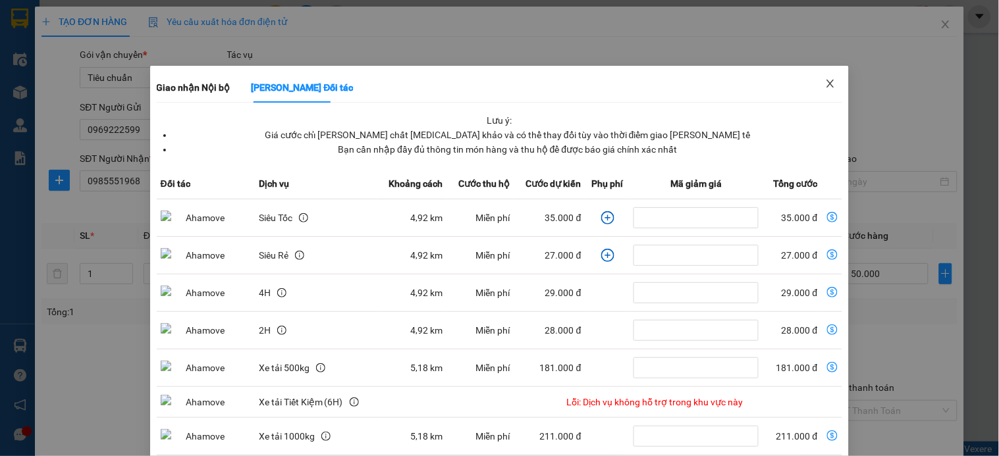
click at [812, 82] on span "Close" at bounding box center [830, 84] width 37 height 37
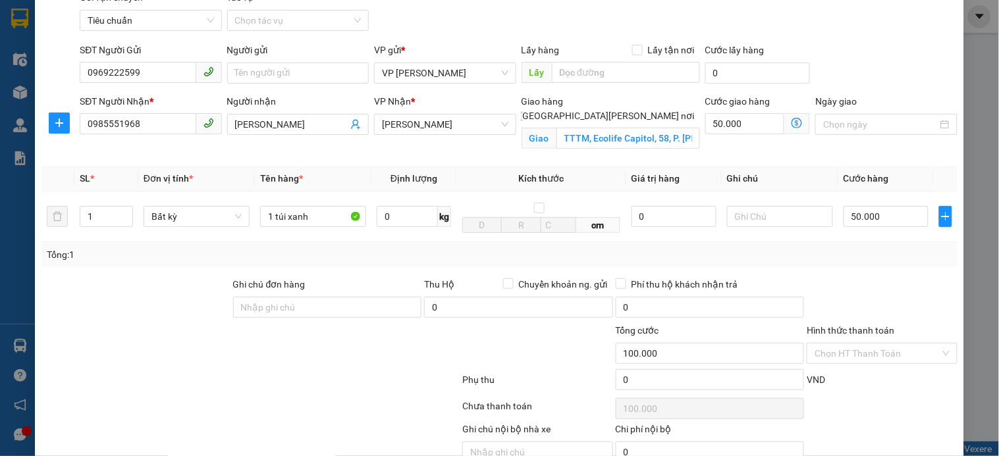
scroll to position [122, 0]
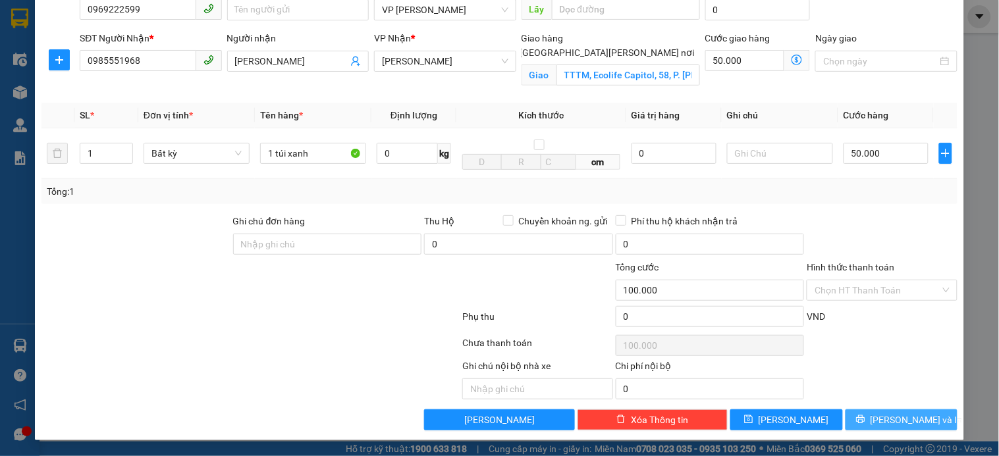
click at [865, 418] on icon "printer" at bounding box center [860, 419] width 9 height 9
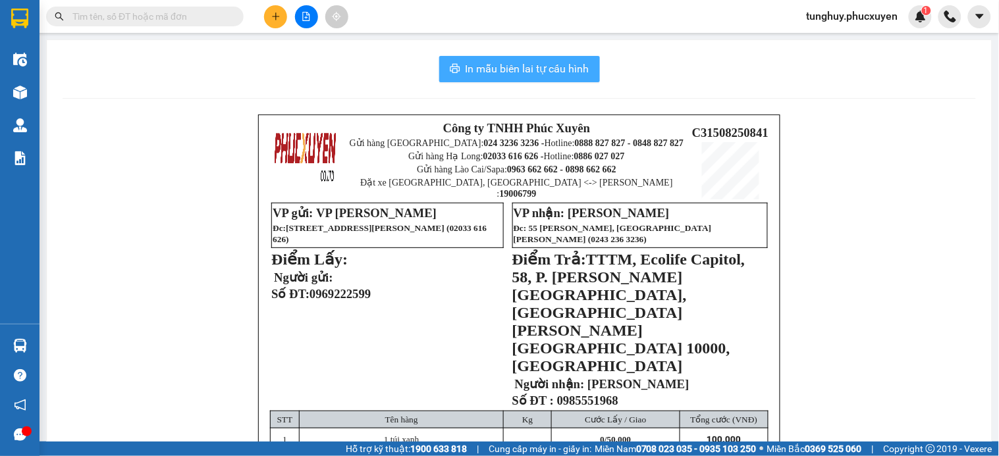
click at [556, 67] on span "In mẫu biên lai tự cấu hình" at bounding box center [528, 69] width 124 height 16
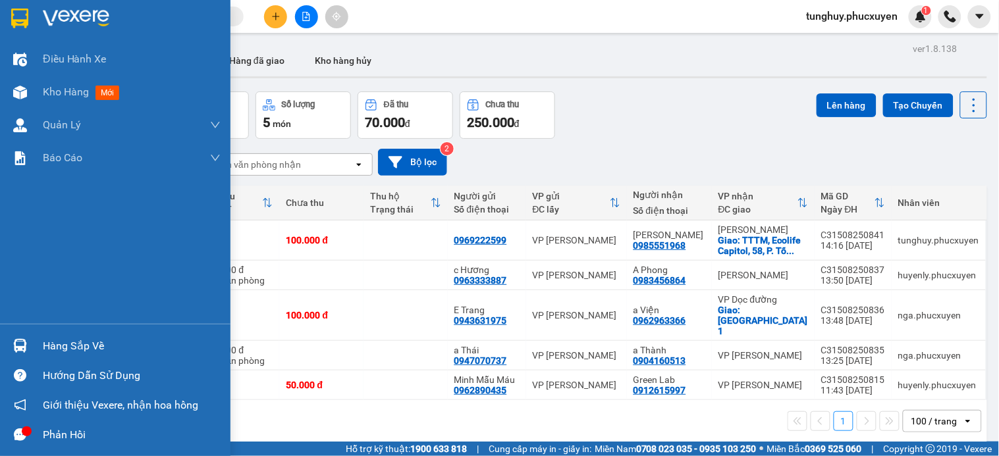
click at [40, 342] on div "Hàng sắp về" at bounding box center [115, 346] width 230 height 30
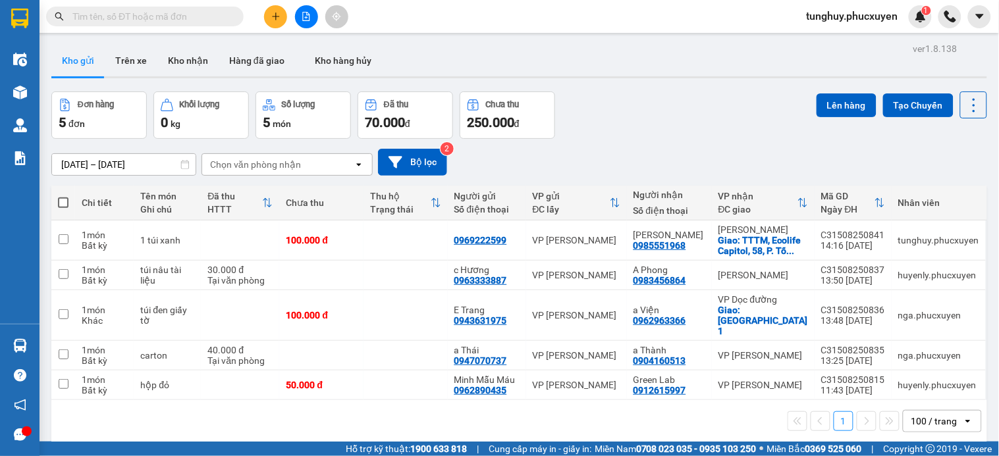
click at [259, 215] on section "Kết quả tìm kiếm ( 0 ) Bộ lọc No Data tunghuy.phucxuyen 1 Điều hành xe Kho hàng…" at bounding box center [499, 228] width 999 height 456
drag, startPoint x: 416, startPoint y: 324, endPoint x: 408, endPoint y: 321, distance: 8.6
click at [412, 323] on td at bounding box center [405, 315] width 84 height 51
checkbox input "true"
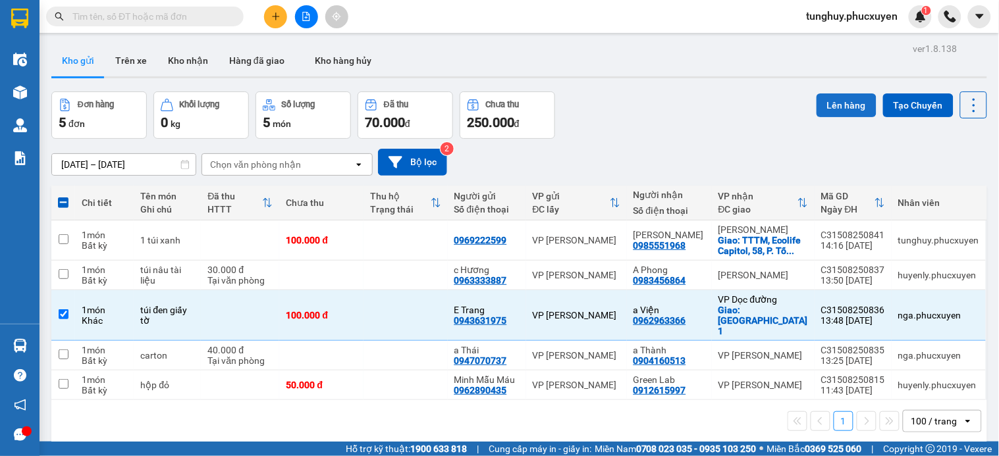
click at [836, 113] on button "Lên hàng" at bounding box center [846, 105] width 60 height 24
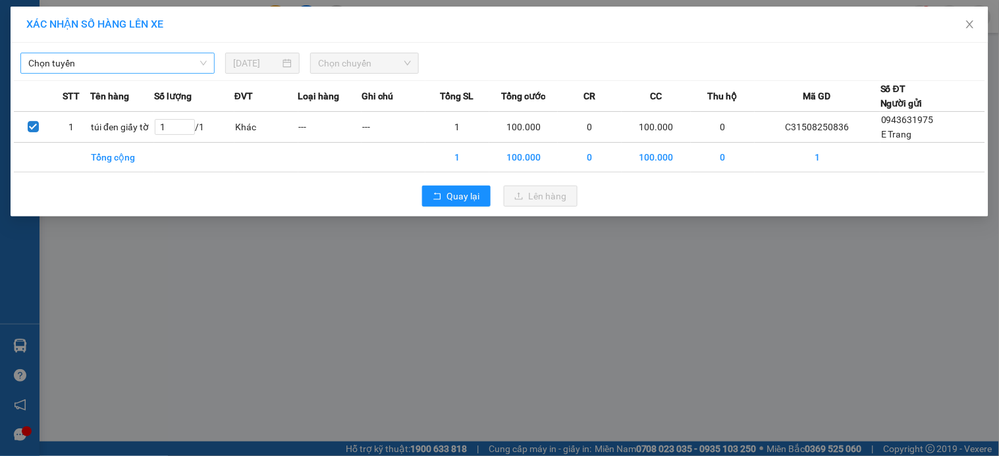
click at [165, 62] on span "Chọn tuyến" at bounding box center [117, 63] width 178 height 20
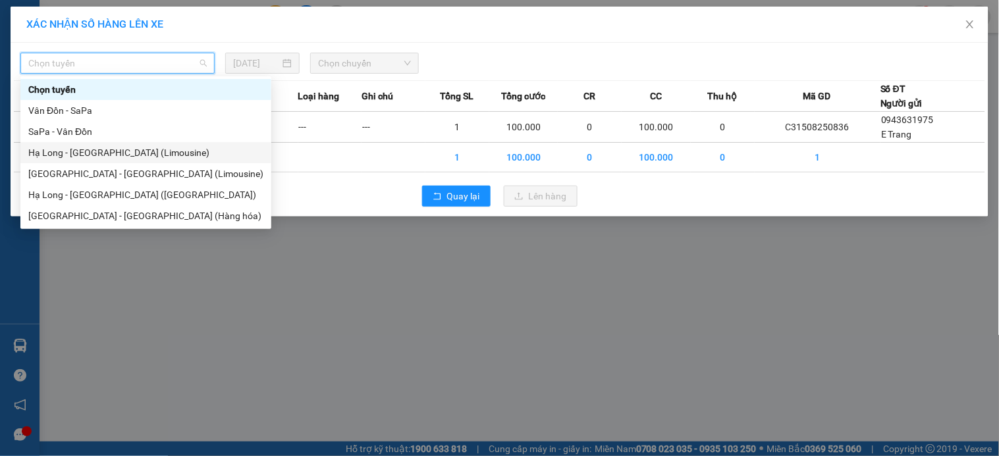
click at [161, 147] on div "Hạ Long - [GEOGRAPHIC_DATA] (Limousine)" at bounding box center [145, 153] width 235 height 14
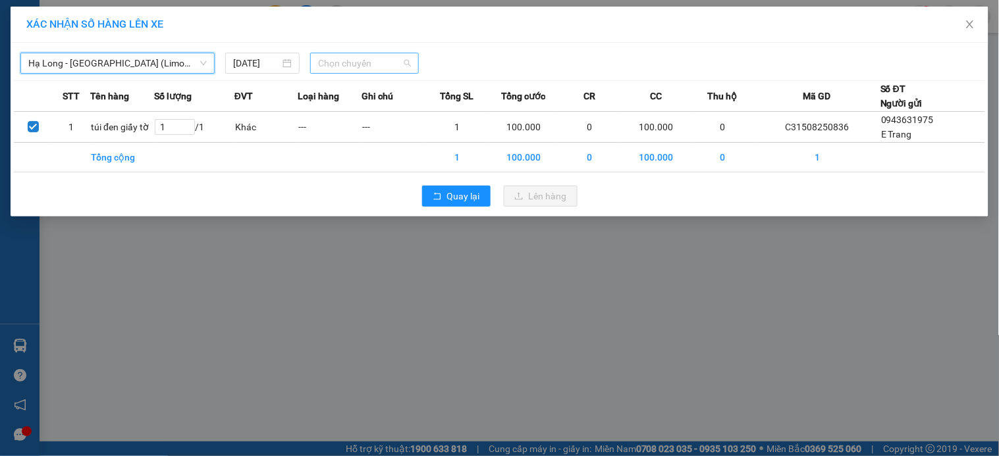
click at [375, 68] on span "Chọn chuyến" at bounding box center [364, 63] width 93 height 20
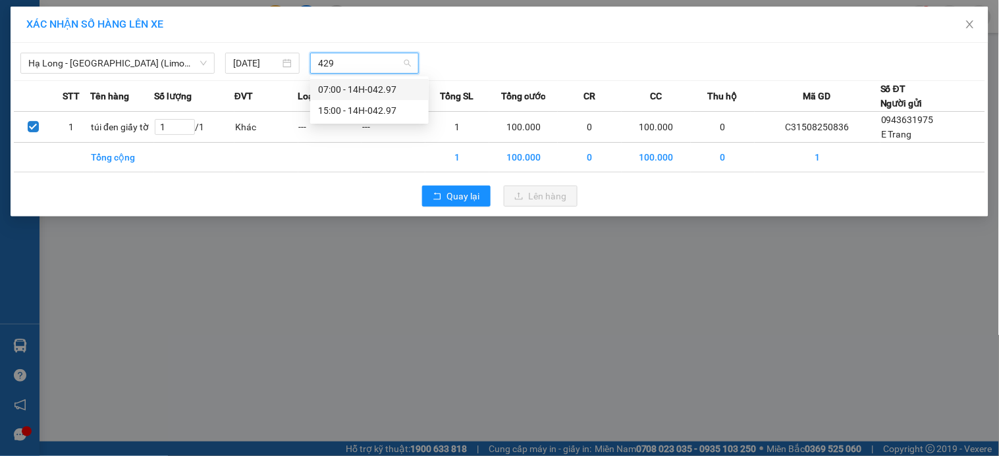
type input "4297"
click at [369, 107] on div "15:00 - 14H-042.97" at bounding box center [369, 110] width 103 height 14
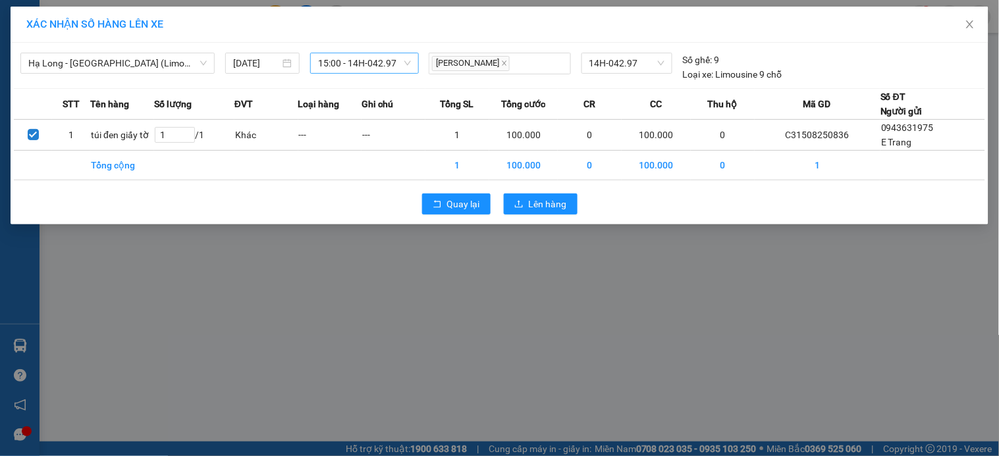
click at [524, 192] on div "Quay lại Lên hàng" at bounding box center [499, 204] width 971 height 34
click at [525, 200] on button "Lên hàng" at bounding box center [541, 204] width 74 height 21
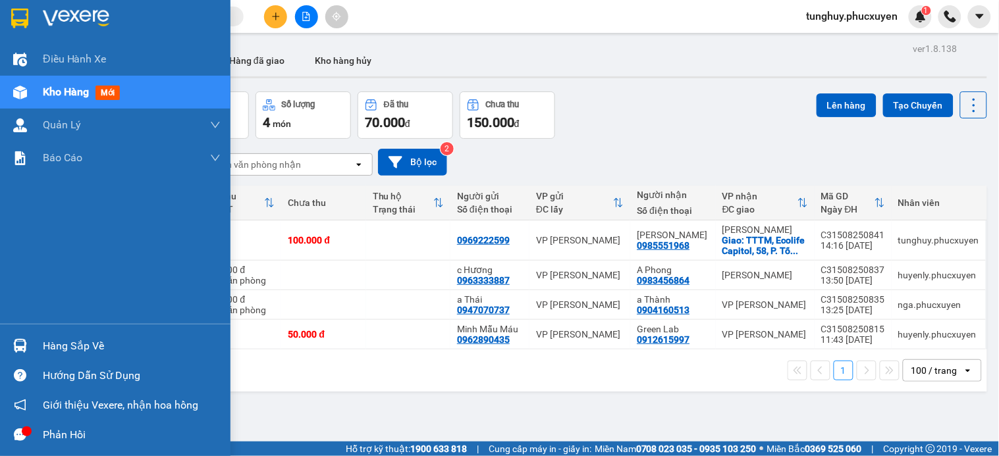
click at [15, 337] on div at bounding box center [20, 345] width 23 height 23
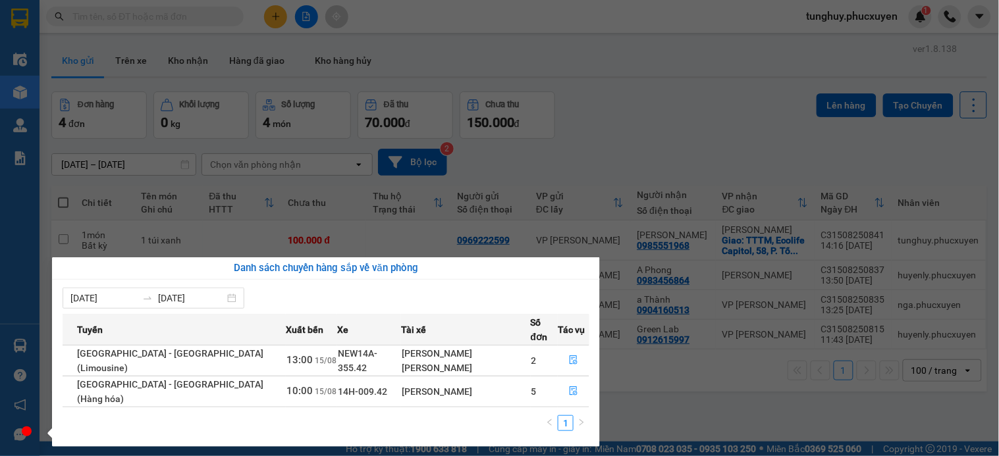
click at [789, 212] on section "Kết quả tìm kiếm ( 0 ) Bộ lọc No Data tunghuy.phucxuyen 1 Điều hành xe Kho hàng…" at bounding box center [499, 228] width 999 height 456
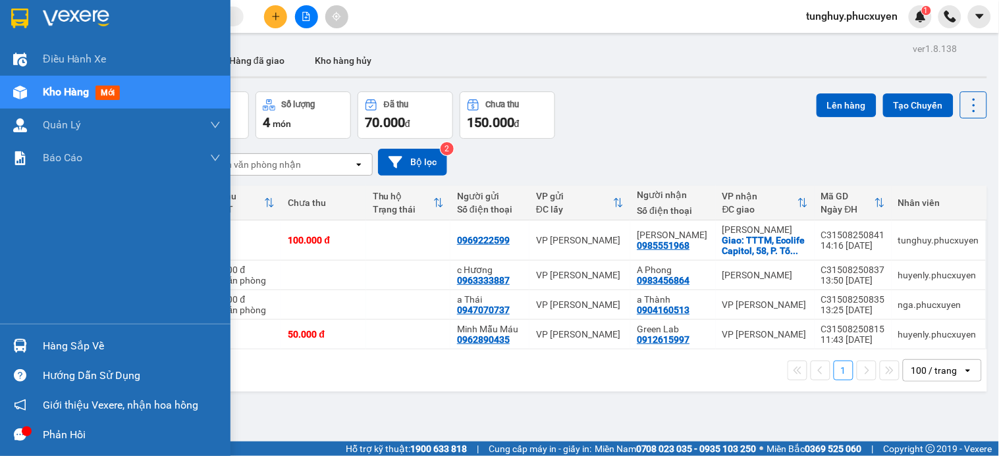
click at [24, 342] on img at bounding box center [20, 346] width 14 height 14
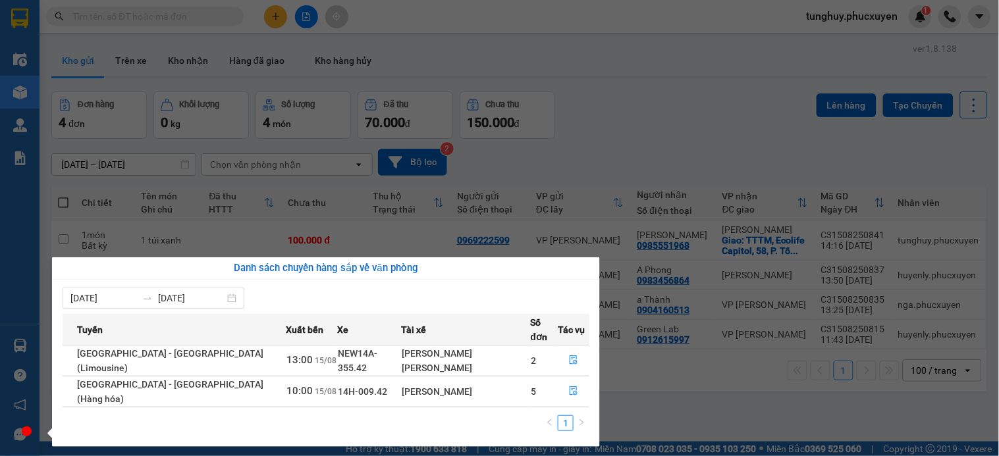
click at [859, 146] on section "Kết quả tìm kiếm ( 0 ) Bộ lọc No Data tunghuy.phucxuyen 1 Điều hành xe Kho hàng…" at bounding box center [499, 228] width 999 height 456
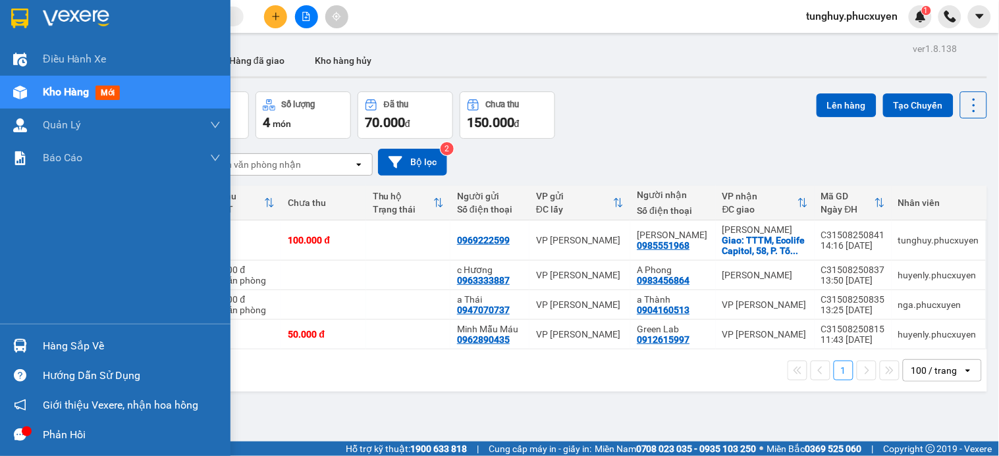
click at [25, 339] on img at bounding box center [20, 346] width 14 height 14
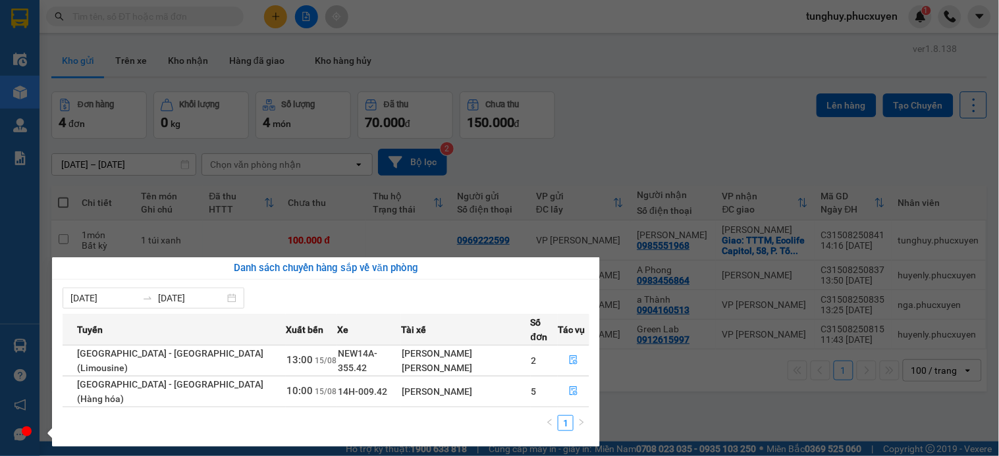
click at [521, 188] on section "Kết quả tìm kiếm ( 0 ) Bộ lọc No Data tunghuy.phucxuyen 1 Điều hành xe Kho hàng…" at bounding box center [499, 228] width 999 height 456
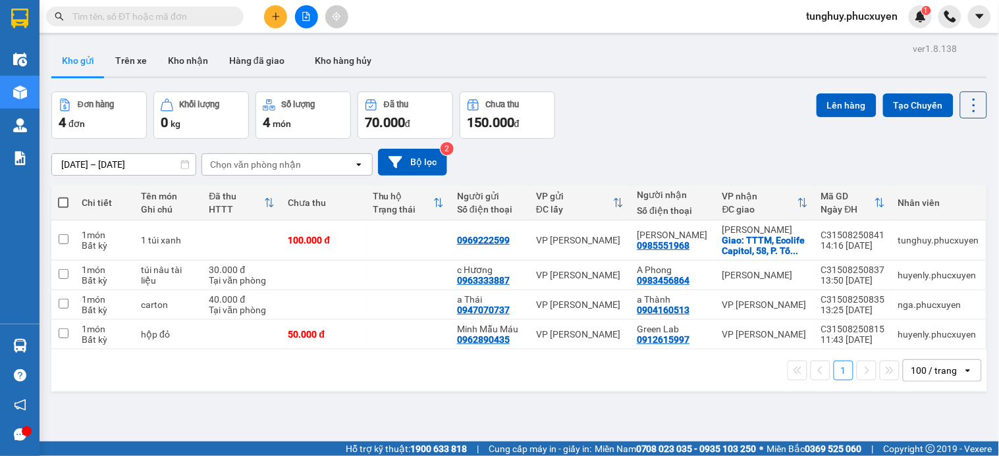
click at [268, 16] on button at bounding box center [275, 16] width 23 height 23
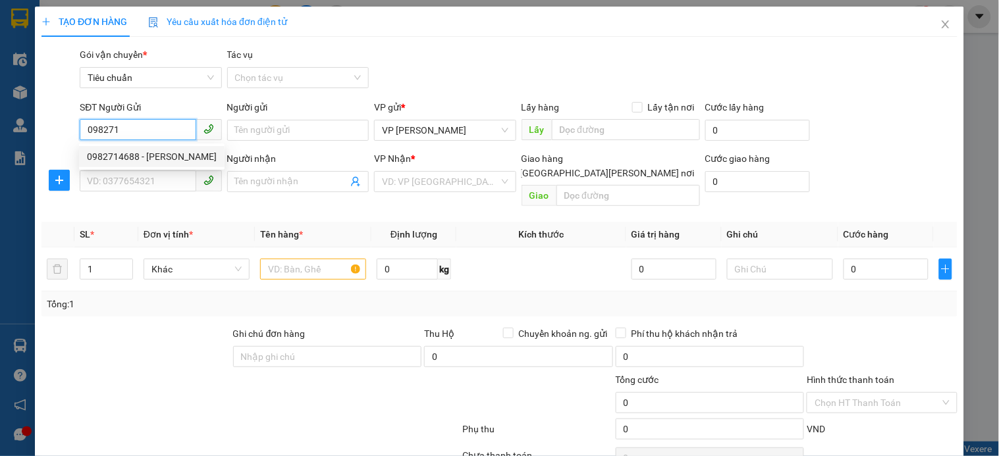
click at [169, 161] on div "0982714688 - Ms Xuân" at bounding box center [152, 156] width 130 height 14
type input "0982714688"
type input "Ms Xuân"
type input "0982714688"
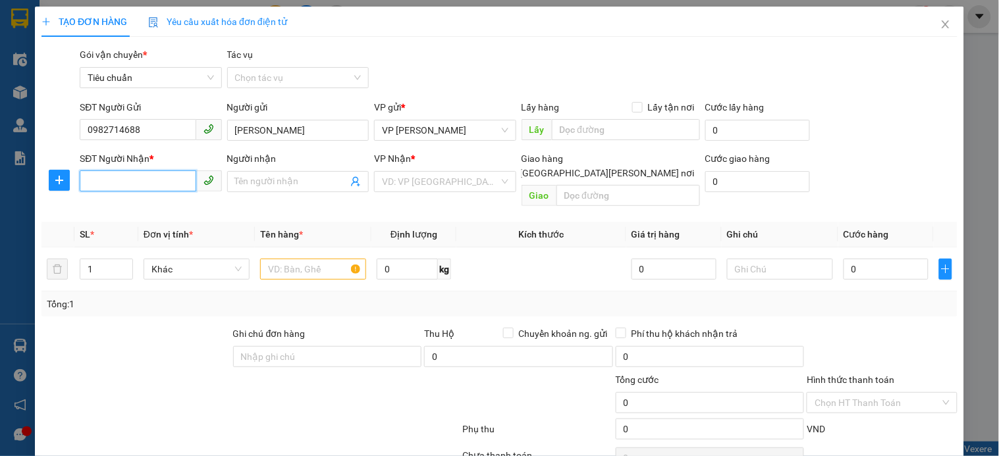
click at [141, 182] on input "SĐT Người Nhận *" at bounding box center [138, 181] width 116 height 21
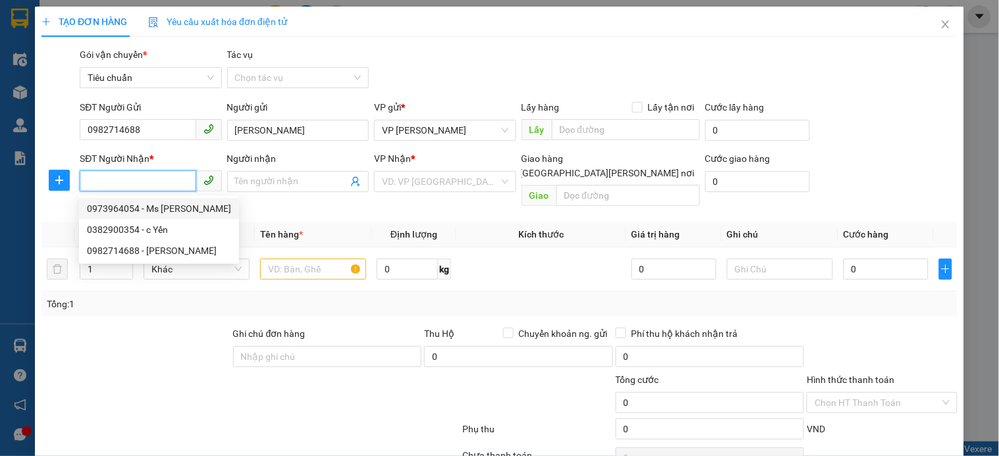
click at [179, 204] on div "0973964054 - Ms Vy" at bounding box center [159, 208] width 144 height 14
type input "0973964054"
type input "Ms Vy"
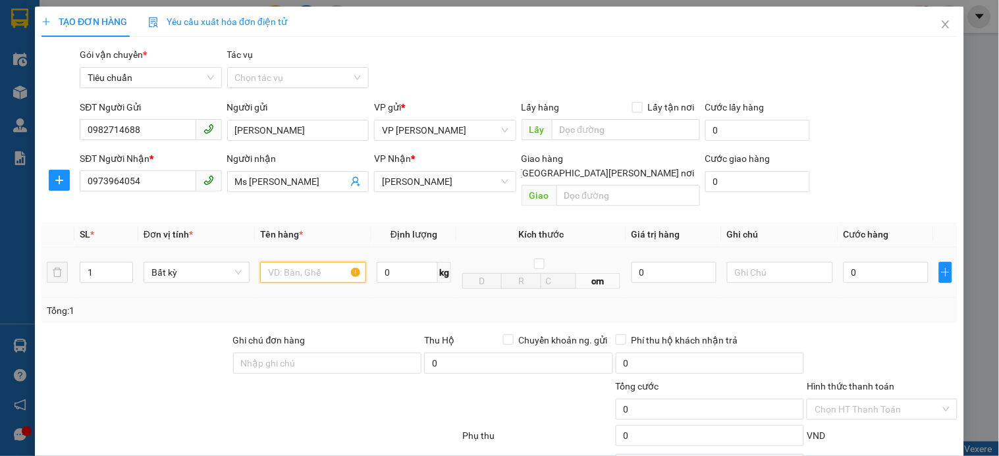
click at [279, 262] on input "text" at bounding box center [313, 272] width 106 height 21
type input "1 ct"
click at [887, 262] on input "0" at bounding box center [885, 272] width 85 height 21
type input "5"
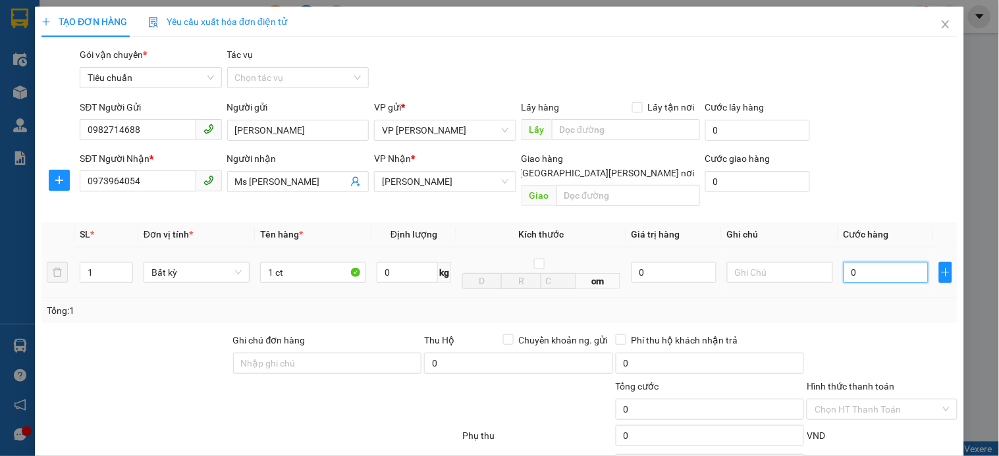
type input "5"
type input "50"
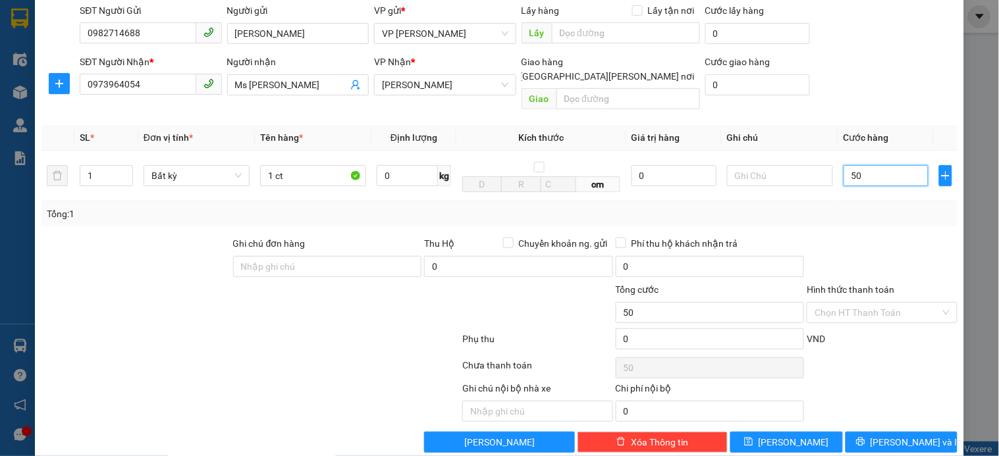
scroll to position [107, 0]
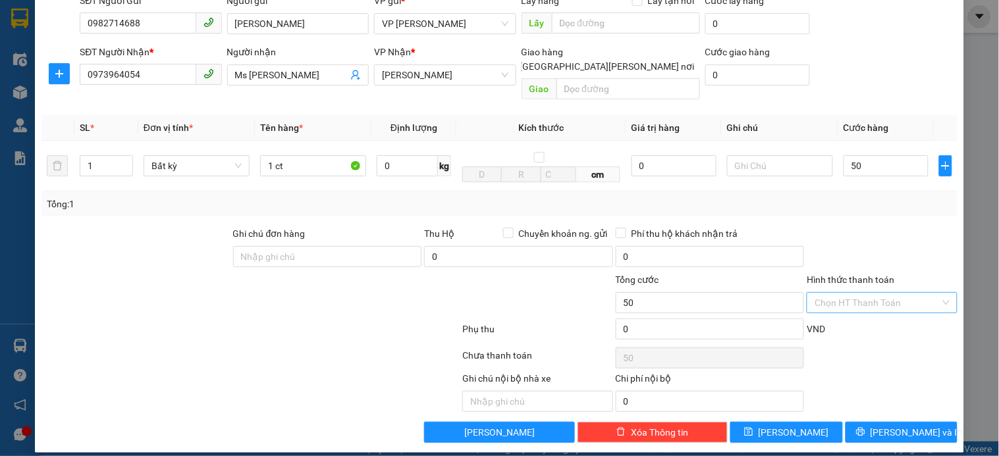
click at [884, 293] on input "Hình thức thanh toán" at bounding box center [876, 303] width 125 height 20
type input "50.000"
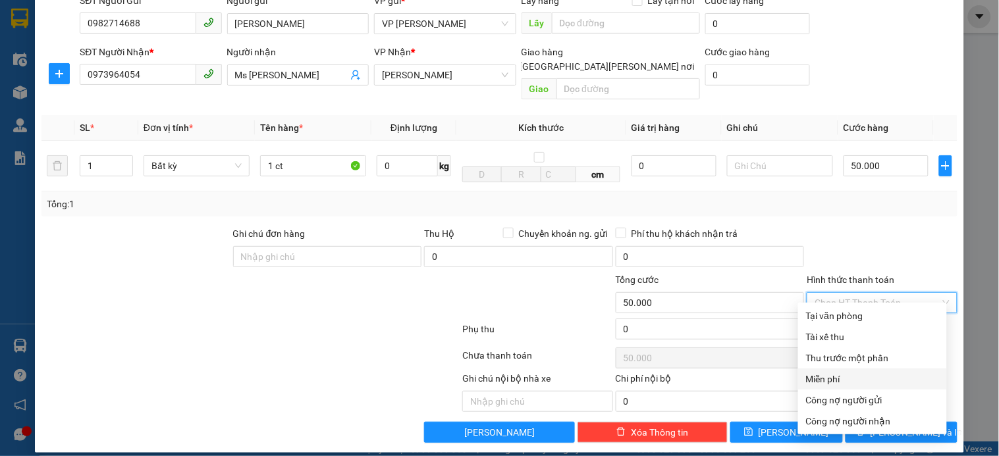
click at [863, 246] on div at bounding box center [881, 249] width 153 height 46
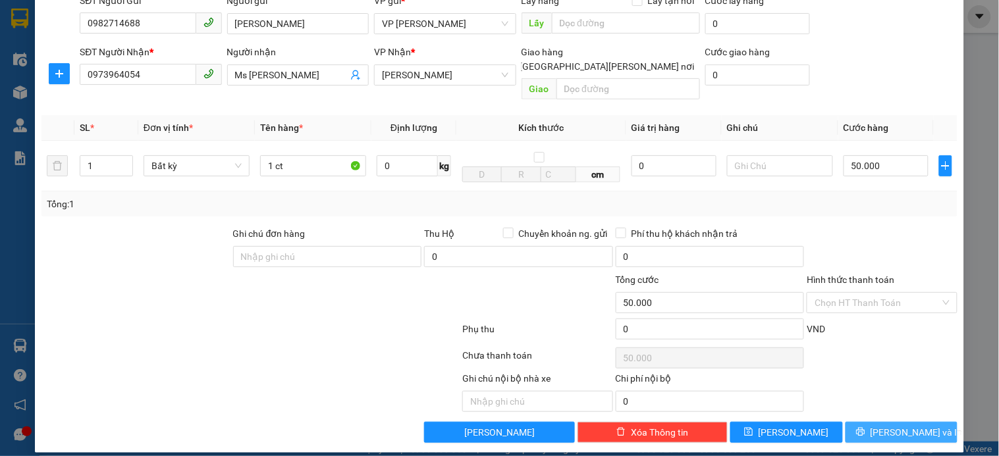
drag, startPoint x: 890, startPoint y: 412, endPoint x: 984, endPoint y: 308, distance: 140.3
click at [889, 425] on span "[PERSON_NAME] và In" at bounding box center [916, 432] width 92 height 14
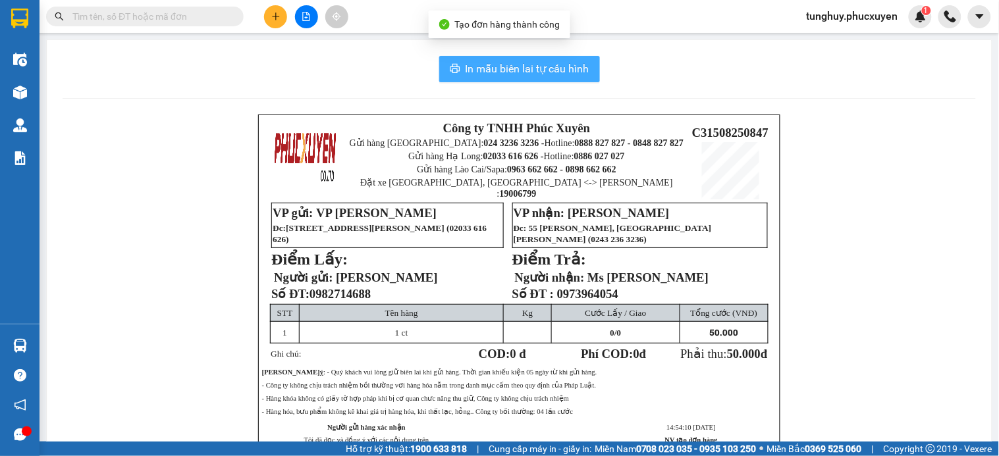
click at [501, 67] on span "In mẫu biên lai tự cấu hình" at bounding box center [528, 69] width 124 height 16
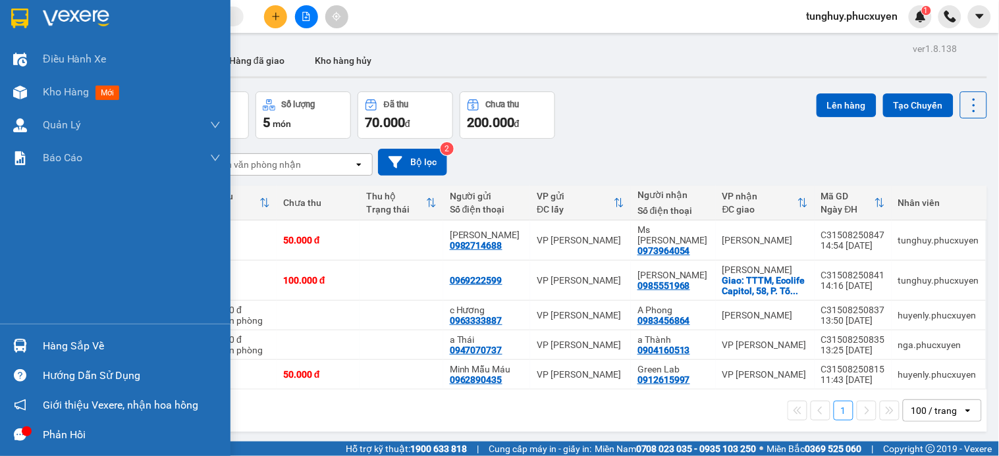
drag, startPoint x: 13, startPoint y: 344, endPoint x: 224, endPoint y: 237, distance: 236.5
click at [14, 344] on img at bounding box center [20, 346] width 14 height 14
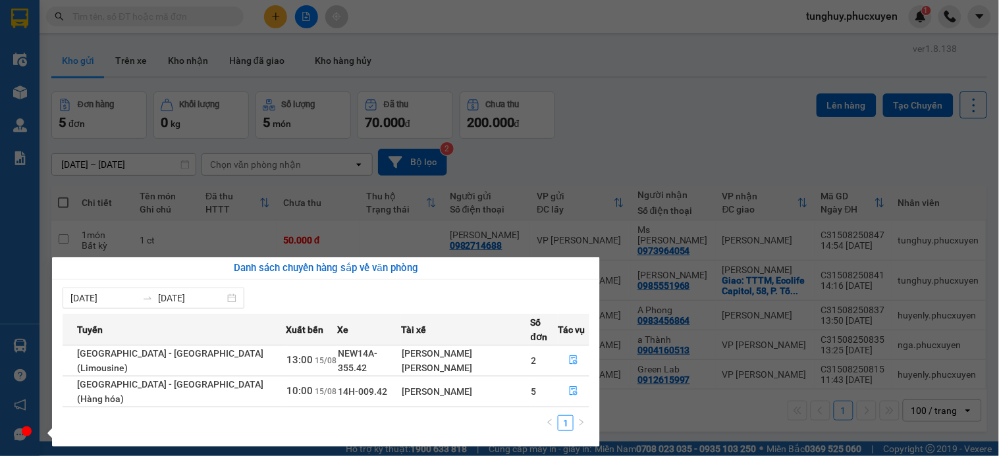
click at [275, 43] on section "Kết quả tìm kiếm ( 0 ) Bộ lọc No Data tunghuy.phucxuyen 1 Điều hành xe Kho hàng…" at bounding box center [499, 228] width 999 height 456
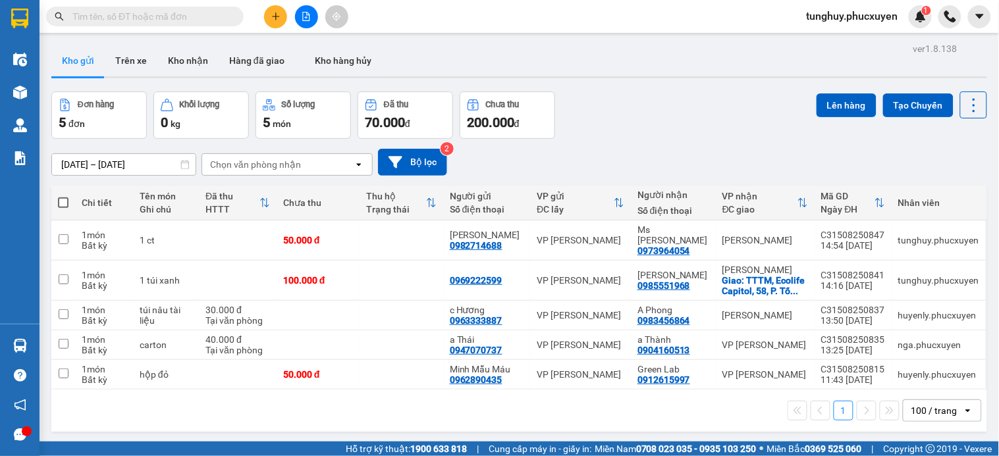
click at [219, 9] on input "text" at bounding box center [149, 16] width 155 height 14
click at [280, 17] on button at bounding box center [275, 16] width 23 height 23
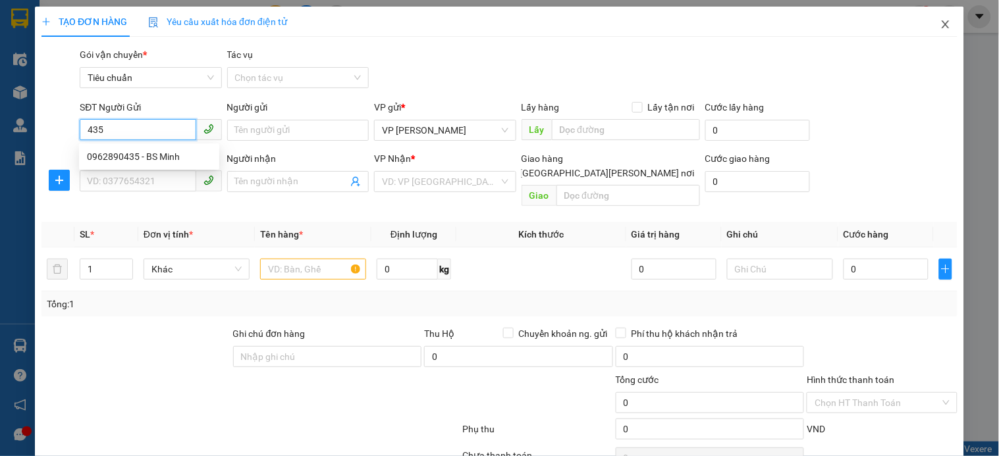
type input "435"
click at [942, 24] on span "Close" at bounding box center [945, 25] width 37 height 37
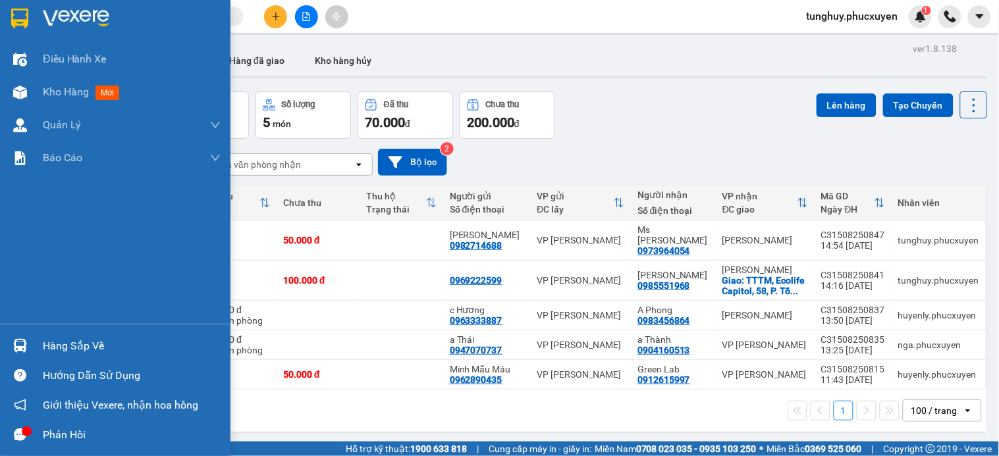
drag, startPoint x: 24, startPoint y: 349, endPoint x: 78, endPoint y: 290, distance: 79.7
click at [24, 346] on img at bounding box center [20, 346] width 14 height 14
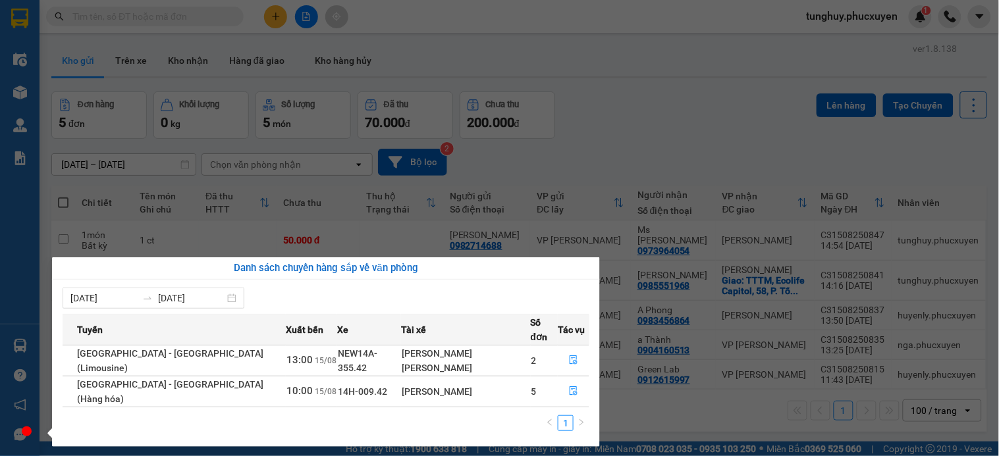
click at [850, 99] on section "Kết quả tìm kiếm ( 0 ) Bộ lọc No Data tunghuy.phucxuyen 1 Điều hành xe Kho hàng…" at bounding box center [499, 228] width 999 height 456
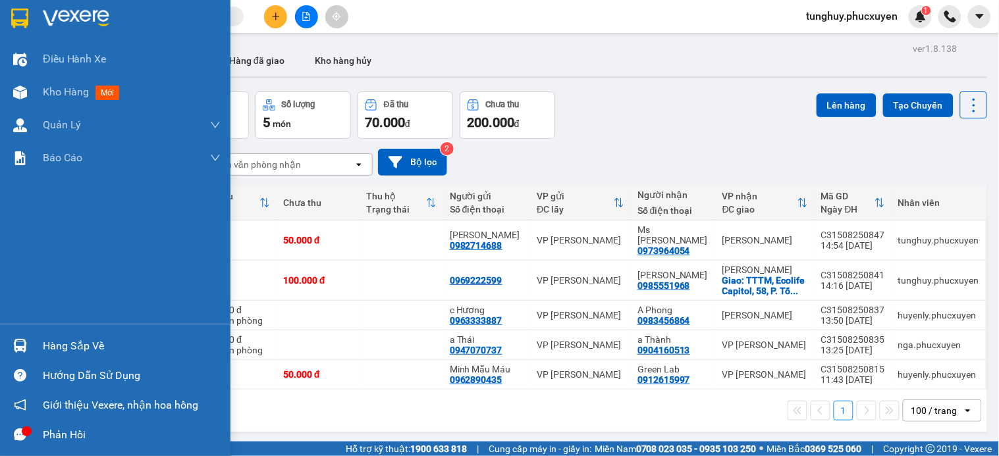
click at [27, 336] on div at bounding box center [20, 345] width 23 height 23
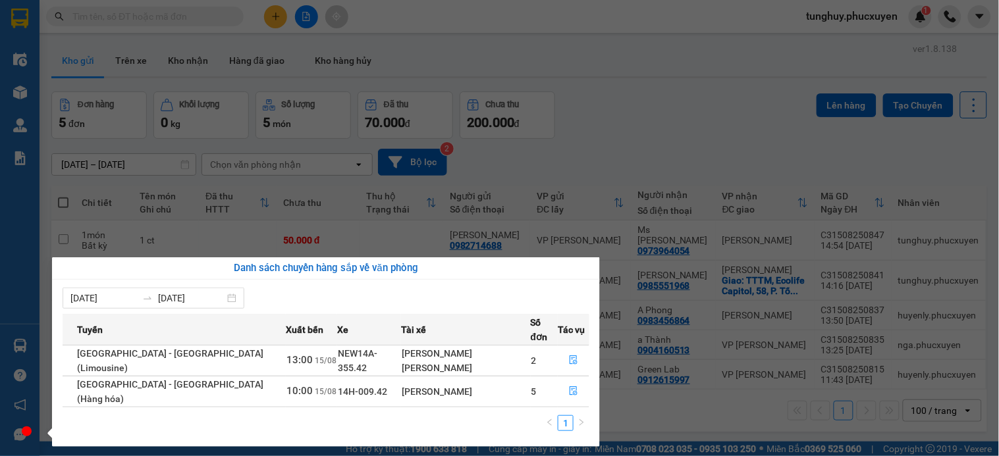
click at [806, 178] on section "Kết quả tìm kiếm ( 0 ) Bộ lọc No Data tunghuy.phucxuyen 1 Điều hành xe Kho hàng…" at bounding box center [499, 228] width 999 height 456
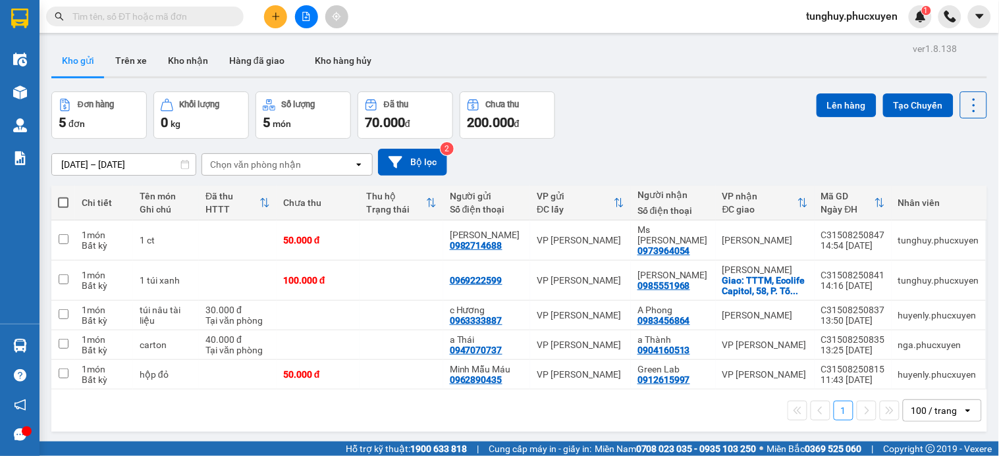
click at [198, 18] on input "text" at bounding box center [149, 16] width 155 height 14
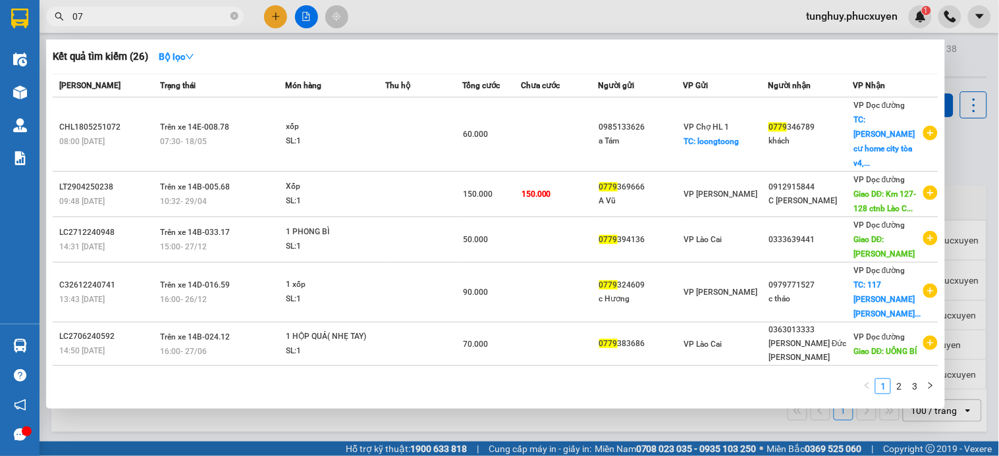
type input "0"
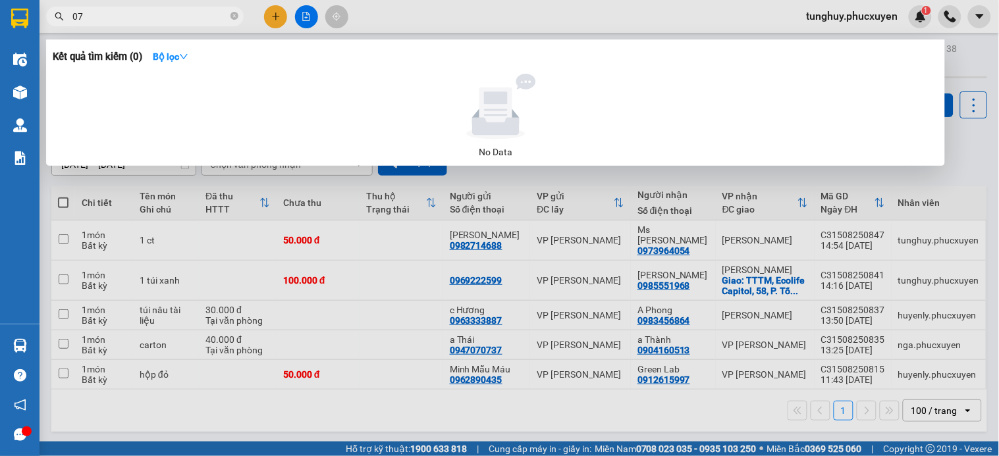
type input "0"
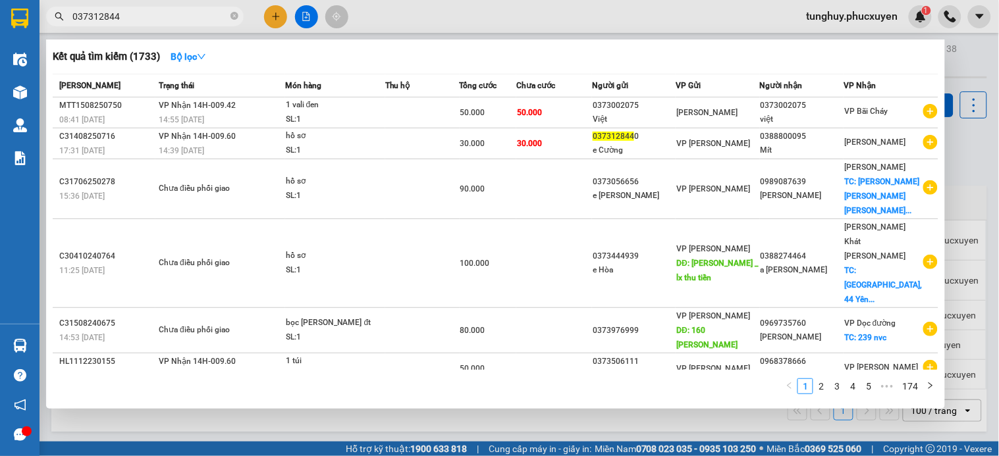
type input "0373128440"
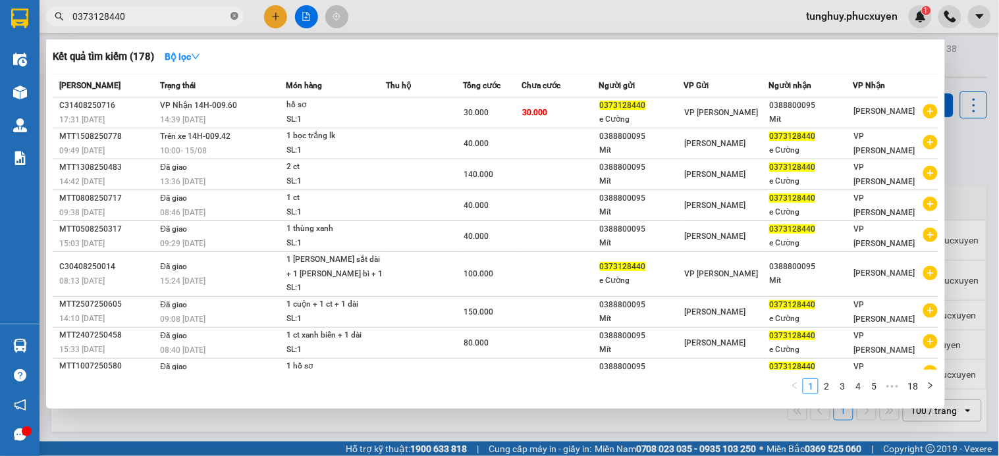
click at [232, 17] on icon "close-circle" at bounding box center [234, 16] width 8 height 8
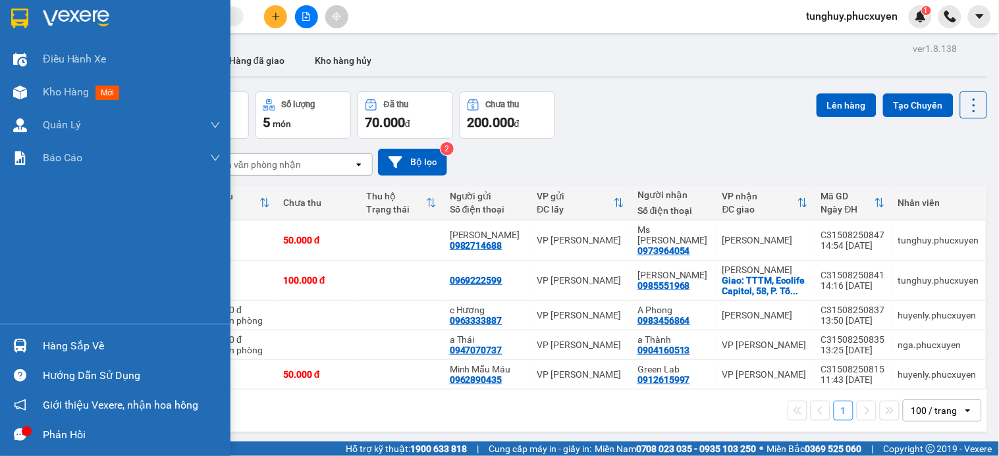
click at [9, 341] on div at bounding box center [20, 345] width 23 height 23
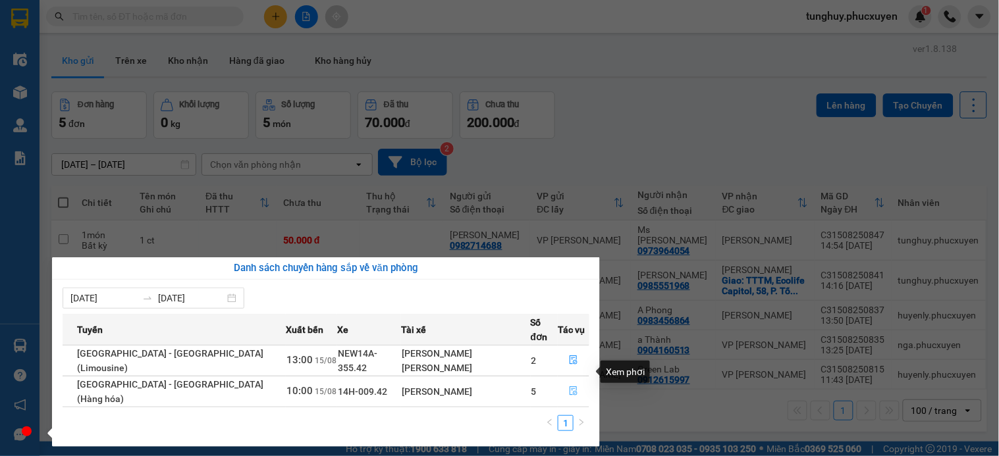
click at [570, 386] on icon "file-done" at bounding box center [574, 390] width 8 height 9
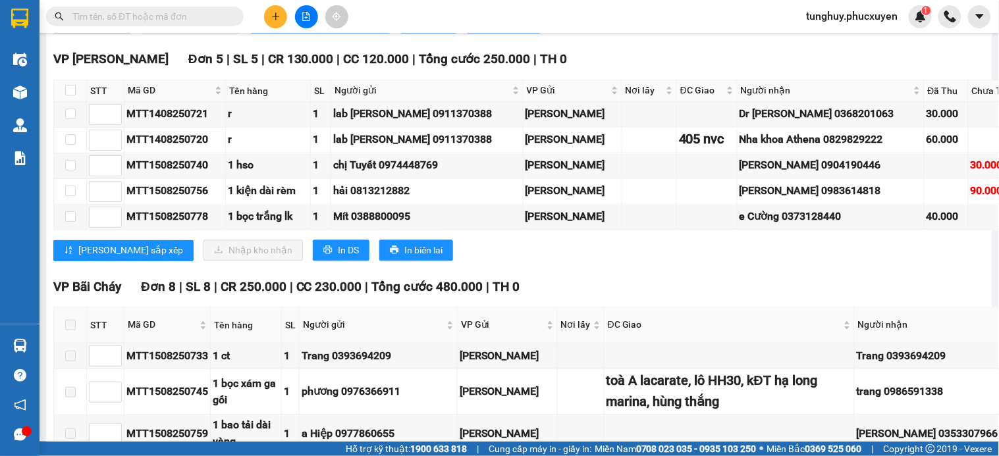
scroll to position [732, 0]
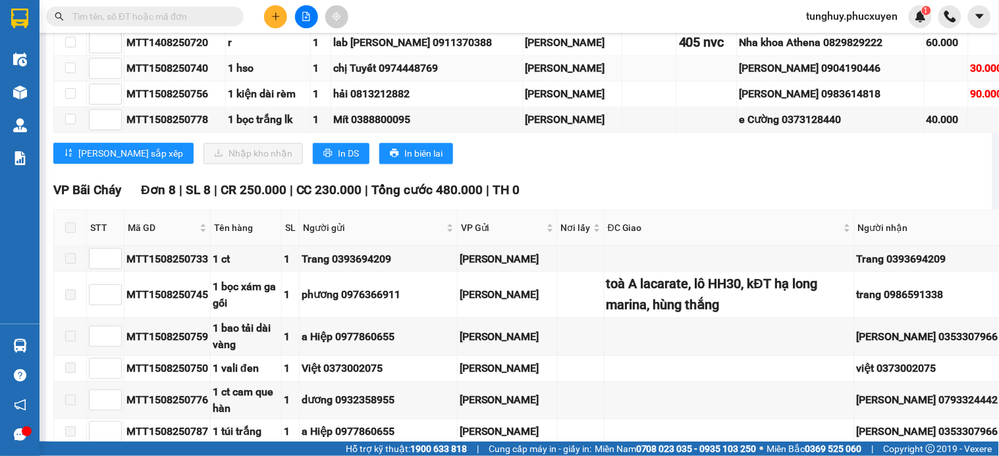
drag, startPoint x: 64, startPoint y: 163, endPoint x: 172, endPoint y: 247, distance: 137.0
checkbox input "true"
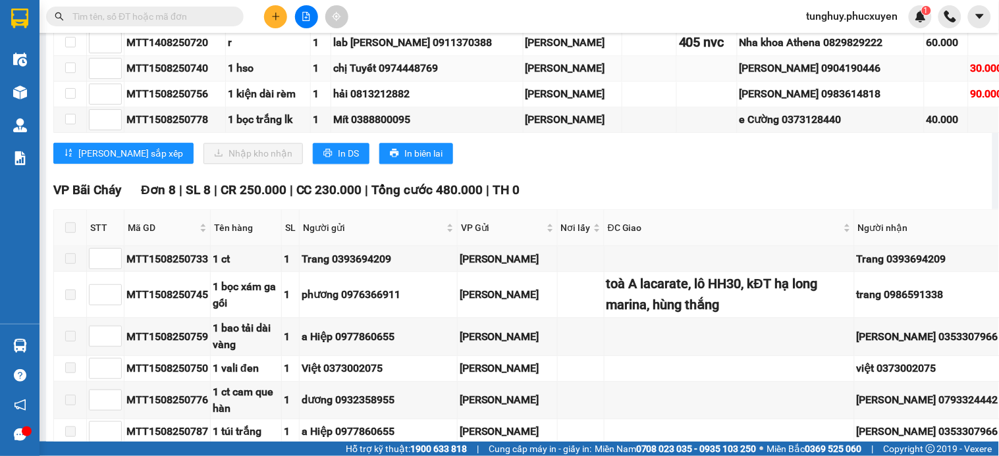
checkbox input "true"
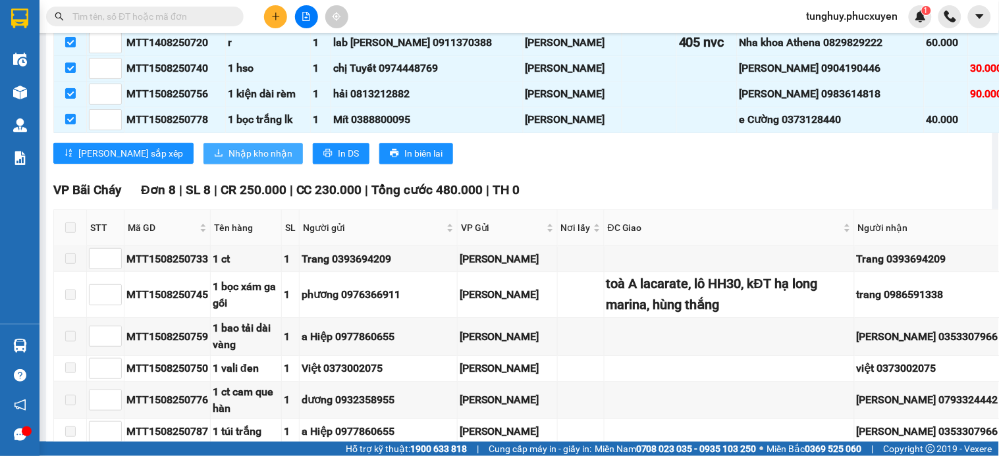
click at [228, 161] on span "Nhập kho nhận" at bounding box center [260, 153] width 64 height 14
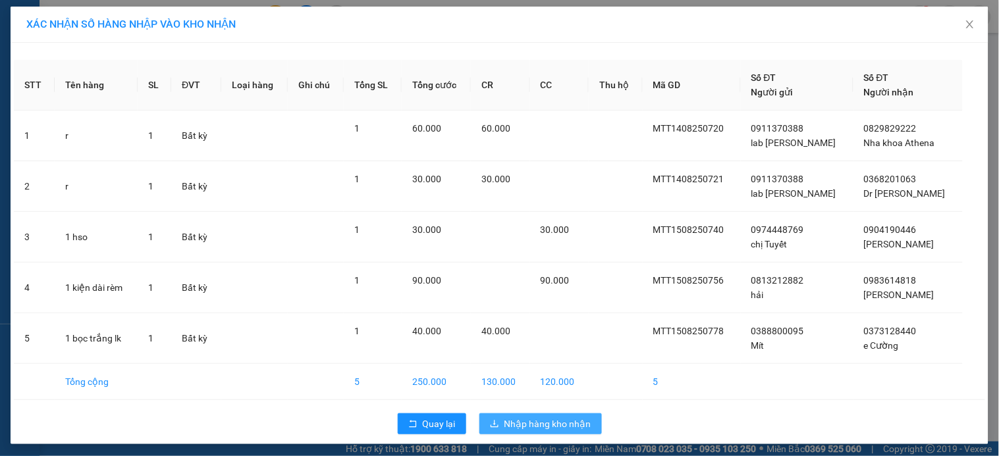
click at [560, 419] on span "Nhập hàng kho nhận" at bounding box center [547, 424] width 87 height 14
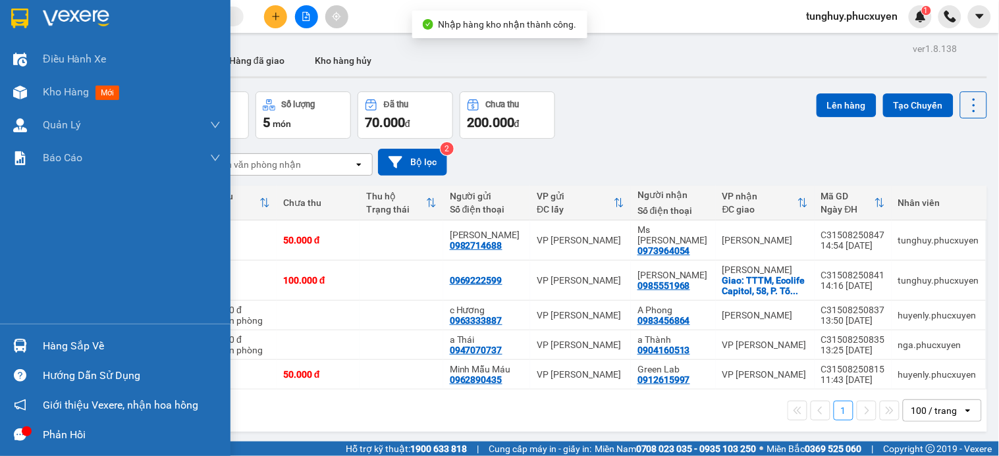
click at [13, 346] on img at bounding box center [20, 346] width 14 height 14
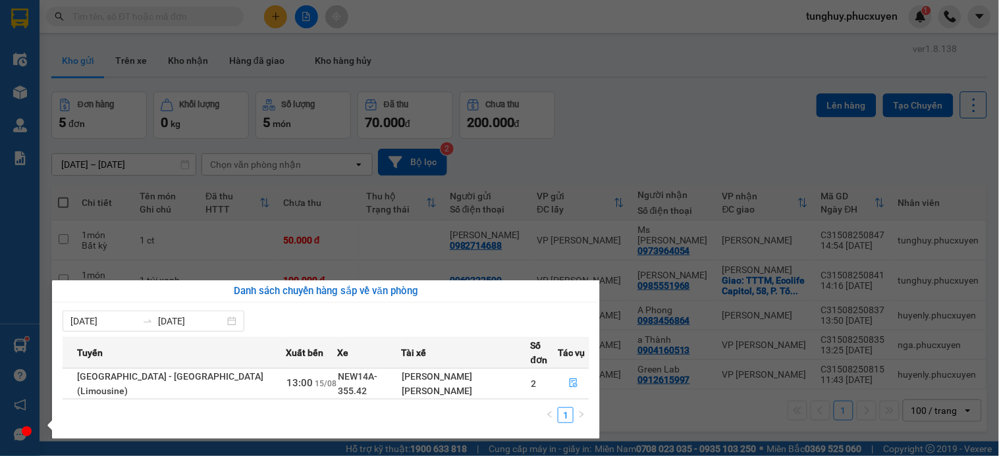
click at [240, 175] on section "Kết quả tìm kiếm ( 178 ) Bộ lọc Mã ĐH Trạng thái Món hàng Thu hộ Tổng cước Chưa…" at bounding box center [499, 228] width 999 height 456
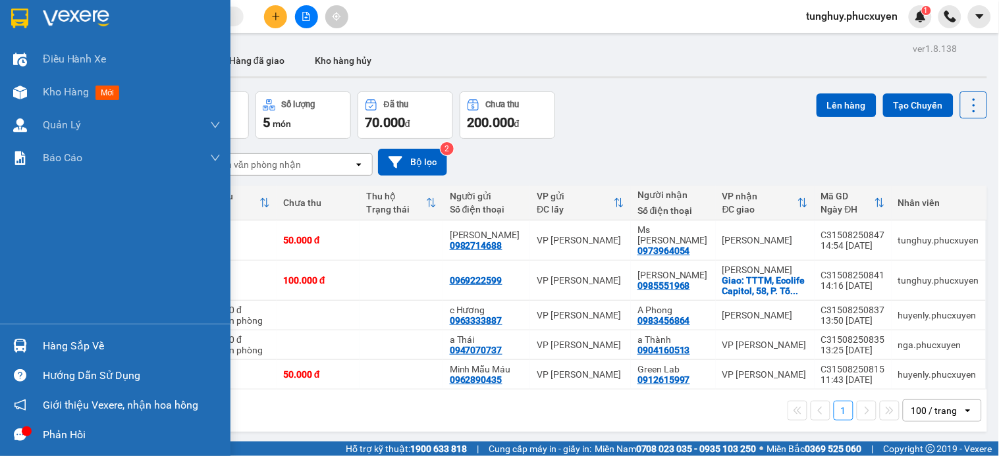
click at [29, 344] on div at bounding box center [20, 345] width 23 height 23
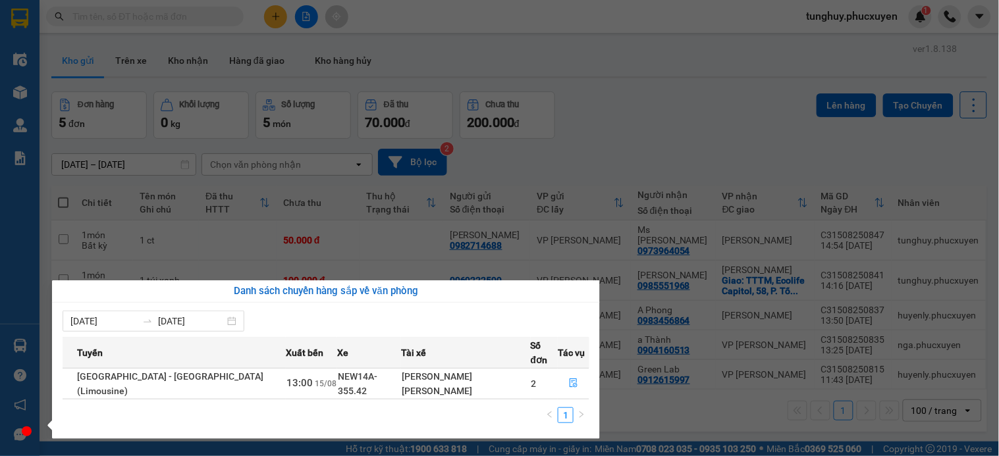
click at [252, 184] on section "Kết quả tìm kiếm ( 178 ) Bộ lọc Mã ĐH Trạng thái Món hàng Thu hộ Tổng cước Chưa…" at bounding box center [499, 228] width 999 height 456
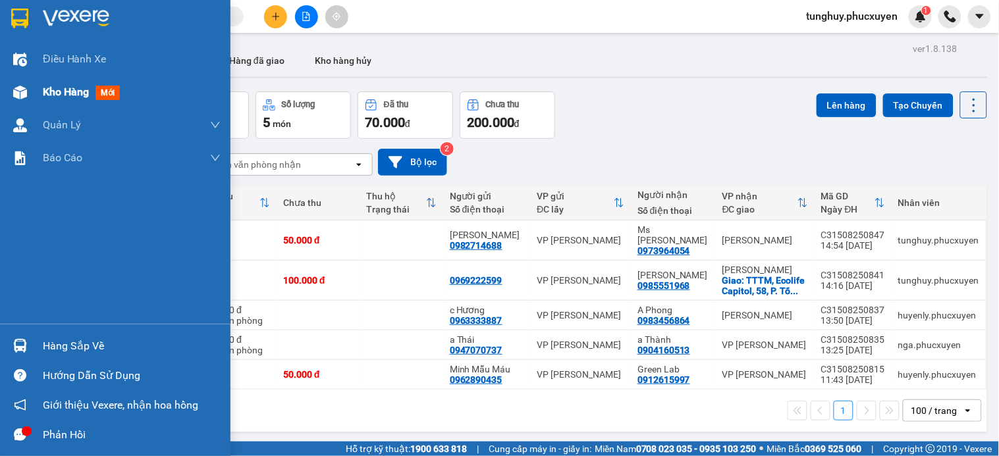
click at [21, 95] on img at bounding box center [20, 93] width 14 height 14
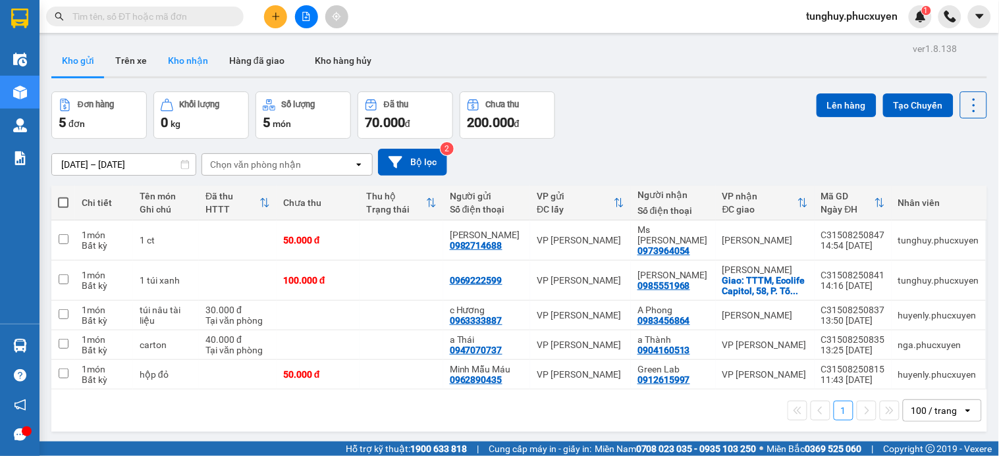
click at [192, 60] on button "Kho nhận" at bounding box center [187, 61] width 61 height 32
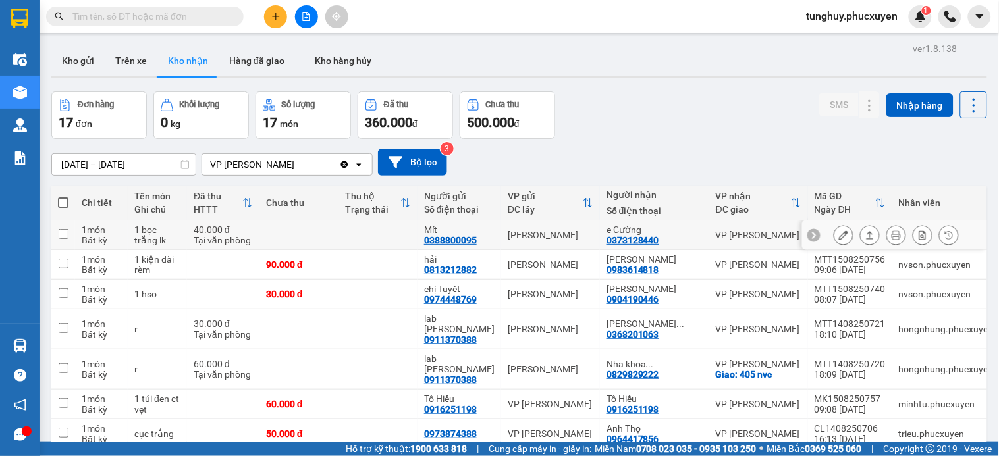
click at [865, 234] on icon at bounding box center [869, 234] width 9 height 9
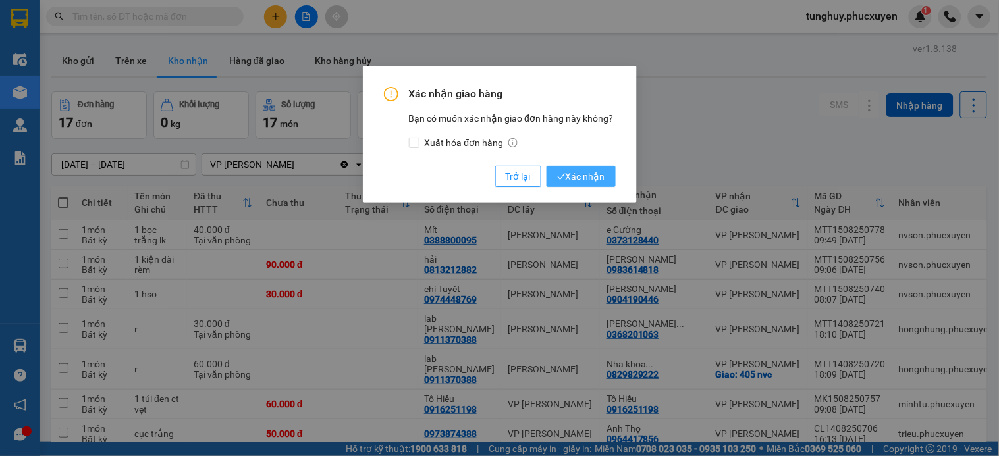
click at [598, 173] on span "Xác nhận" at bounding box center [581, 176] width 48 height 14
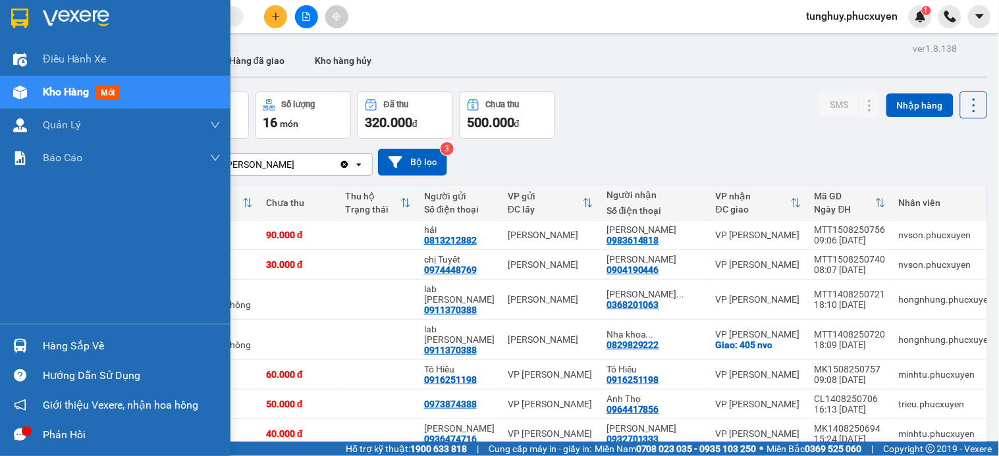
click at [21, 334] on div at bounding box center [20, 345] width 23 height 23
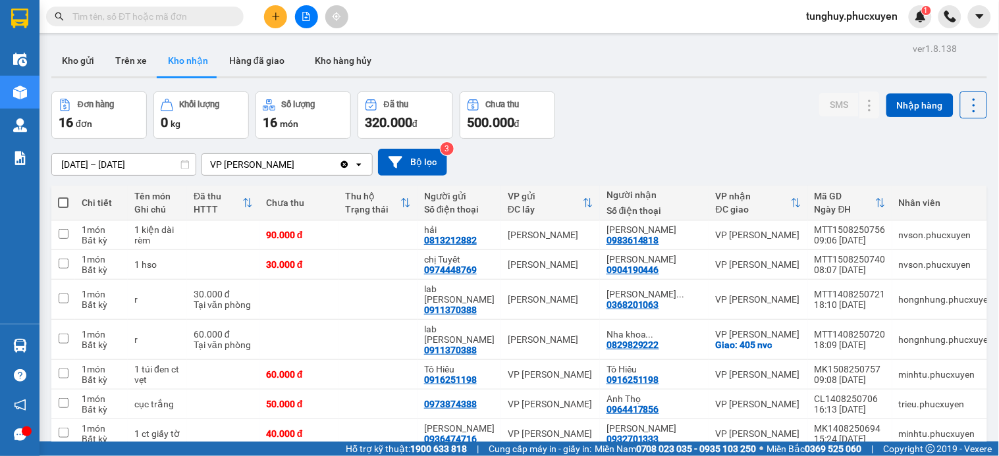
click at [644, 198] on section "Kết quả tìm kiếm ( 178 ) Bộ lọc Mã ĐH Trạng thái Món hàng Thu hộ Tổng cước Chưa…" at bounding box center [499, 228] width 999 height 456
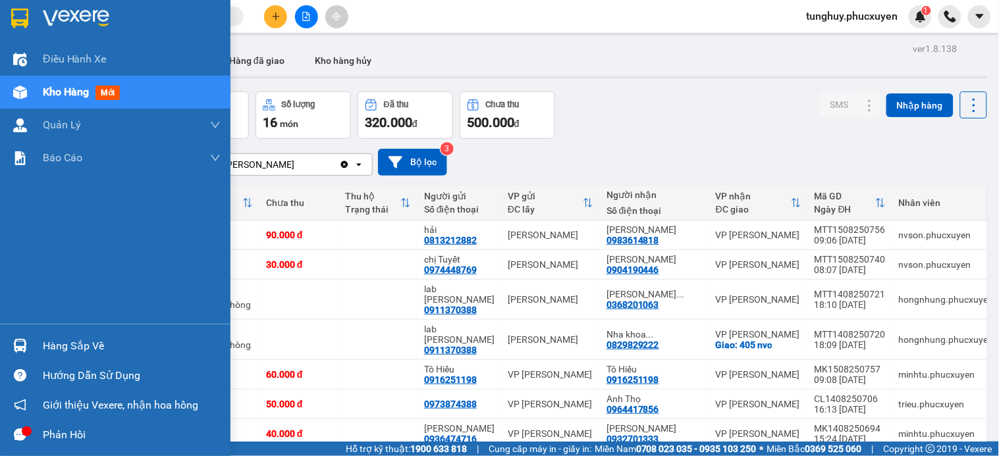
click at [17, 347] on img at bounding box center [20, 346] width 14 height 14
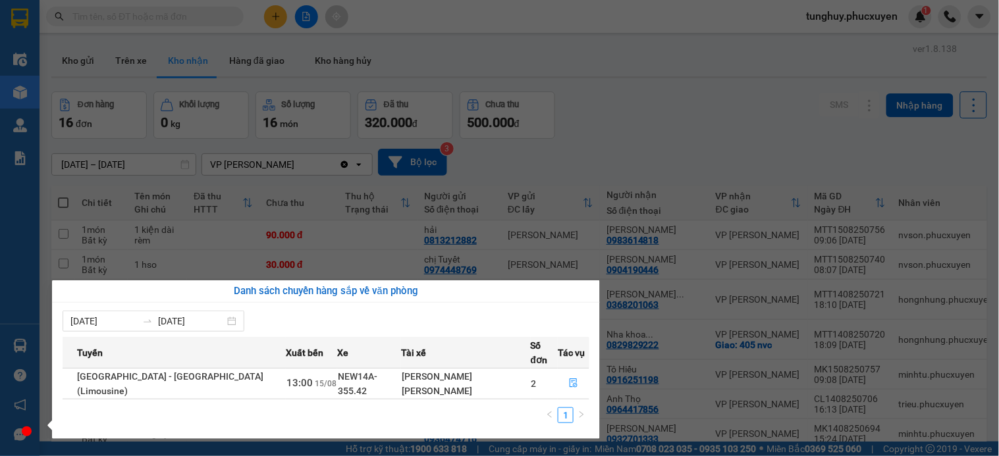
click at [649, 364] on section "Kết quả tìm kiếm ( 178 ) Bộ lọc Mã ĐH Trạng thái Món hàng Thu hộ Tổng cước Chưa…" at bounding box center [499, 228] width 999 height 456
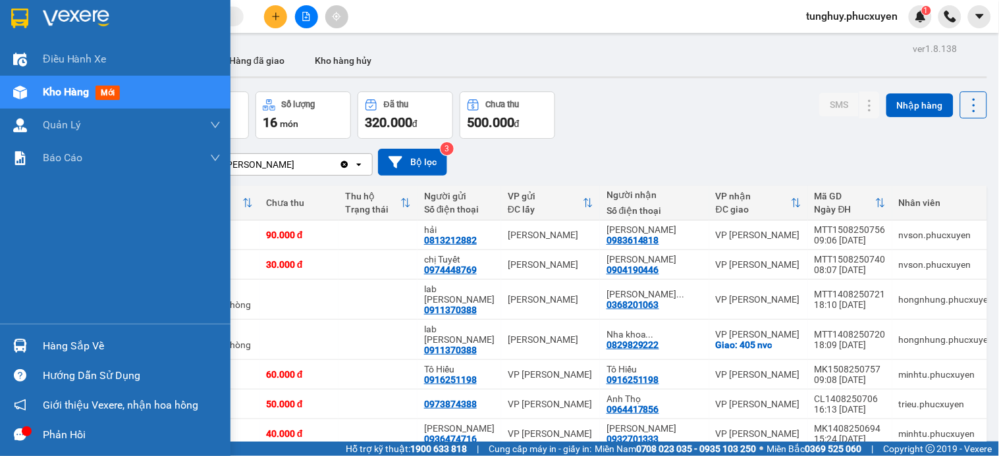
click at [23, 349] on img at bounding box center [20, 346] width 14 height 14
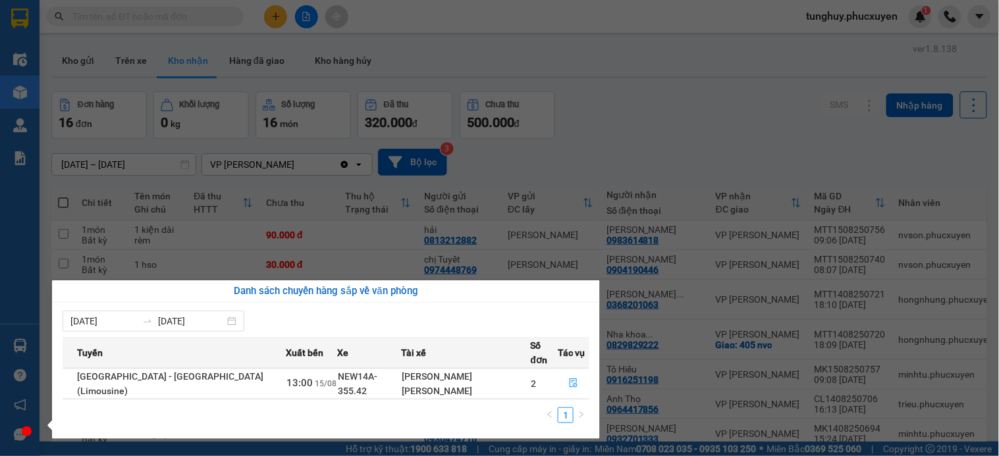
click at [711, 233] on section "Kết quả tìm kiếm ( 178 ) Bộ lọc Mã ĐH Trạng thái Món hàng Thu hộ Tổng cước Chưa…" at bounding box center [499, 228] width 999 height 456
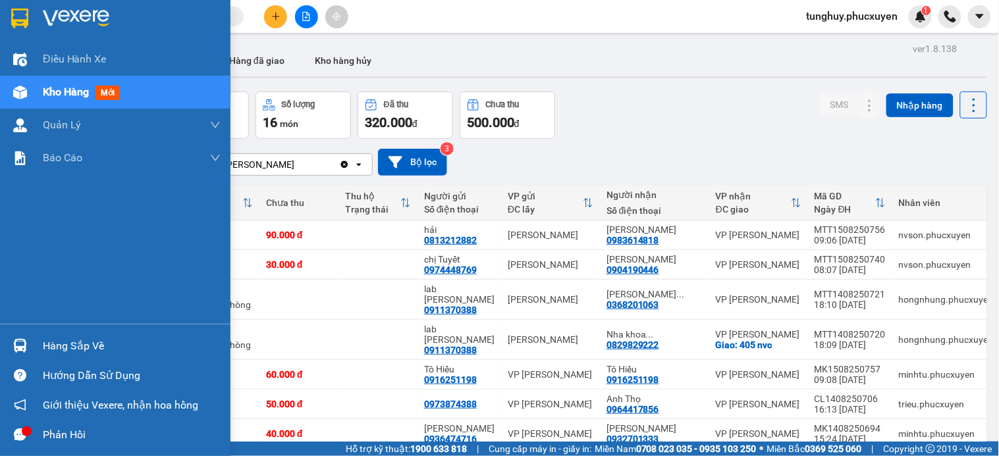
drag, startPoint x: 11, startPoint y: 358, endPoint x: 16, endPoint y: 354, distance: 7.1
click at [11, 358] on div "Hàng sắp về" at bounding box center [115, 346] width 230 height 30
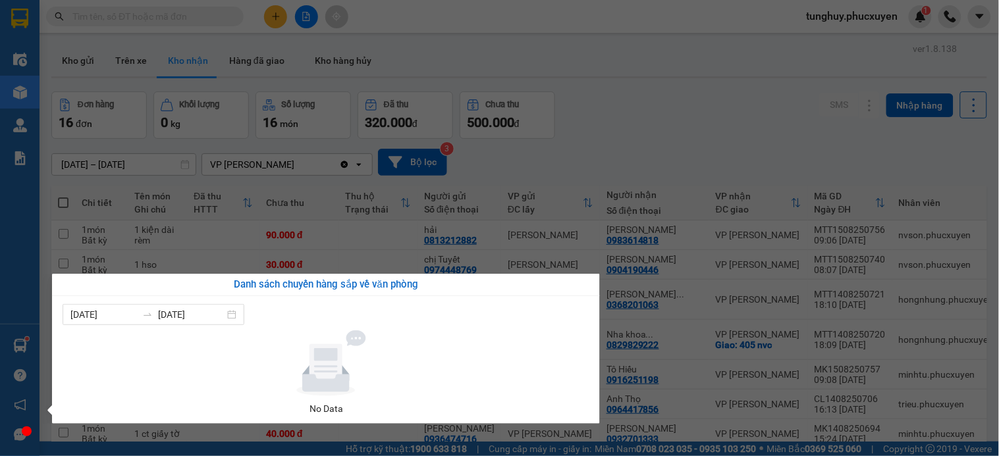
click at [512, 161] on section "Kết quả tìm kiếm ( 178 ) Bộ lọc Mã ĐH Trạng thái Món hàng Thu hộ Tổng cước Chưa…" at bounding box center [499, 228] width 999 height 456
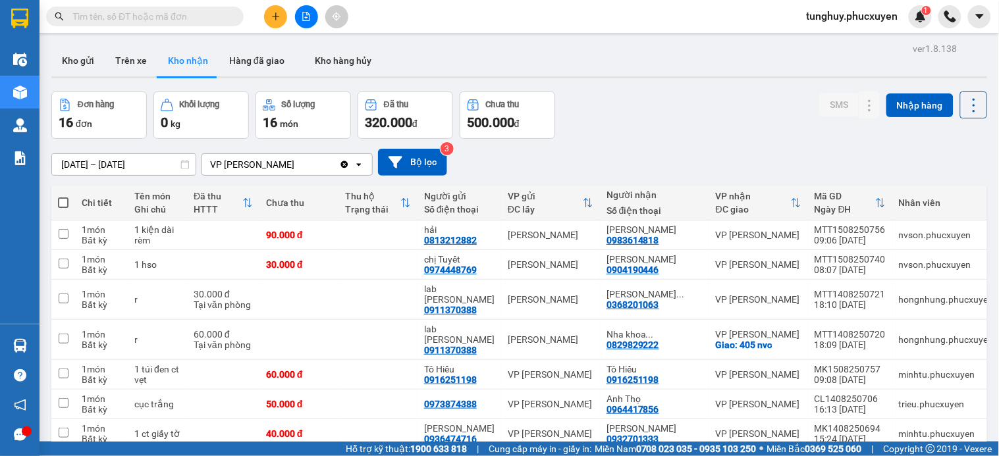
click at [780, 93] on div "Đơn hàng 16 đơn Khối lượng 0 kg Số lượng 16 món Đã thu 320.000 đ Chưa thu 500.0…" at bounding box center [519, 115] width 936 height 47
click at [413, 165] on button "Bộ lọc" at bounding box center [412, 162] width 69 height 27
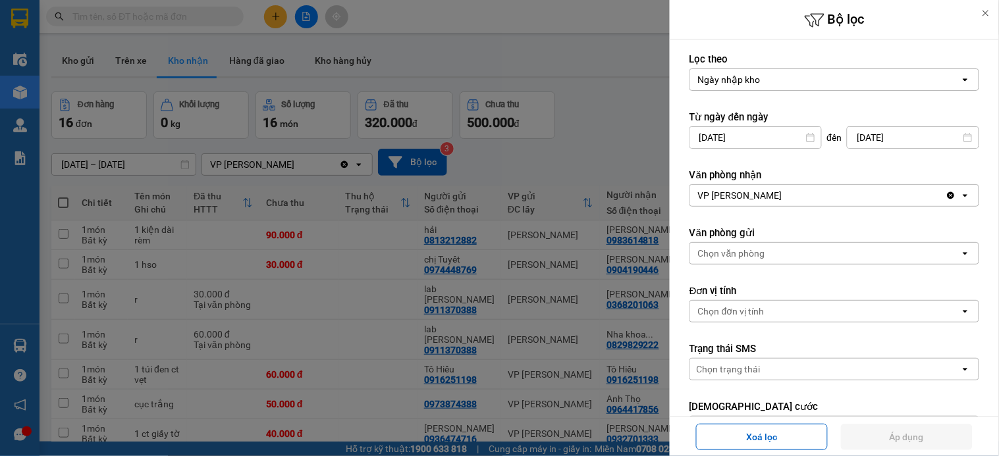
click at [562, 55] on div at bounding box center [499, 228] width 999 height 456
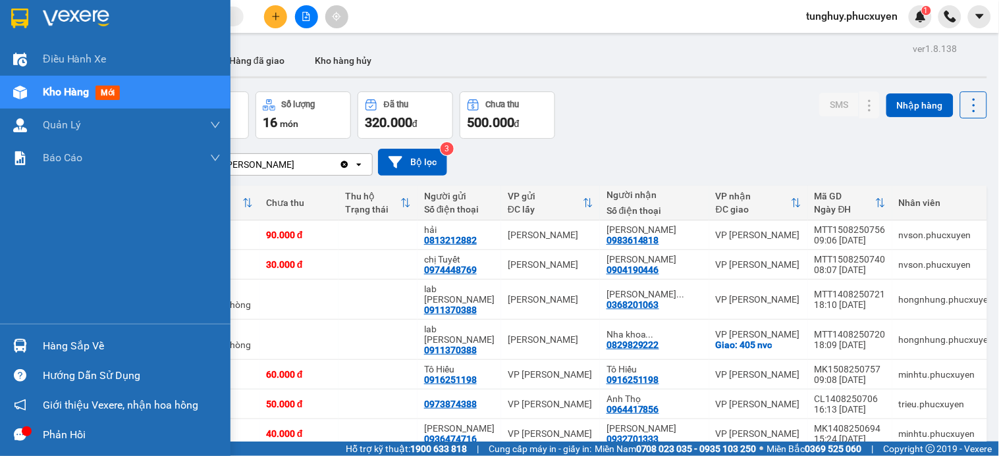
click at [9, 354] on div at bounding box center [20, 345] width 23 height 23
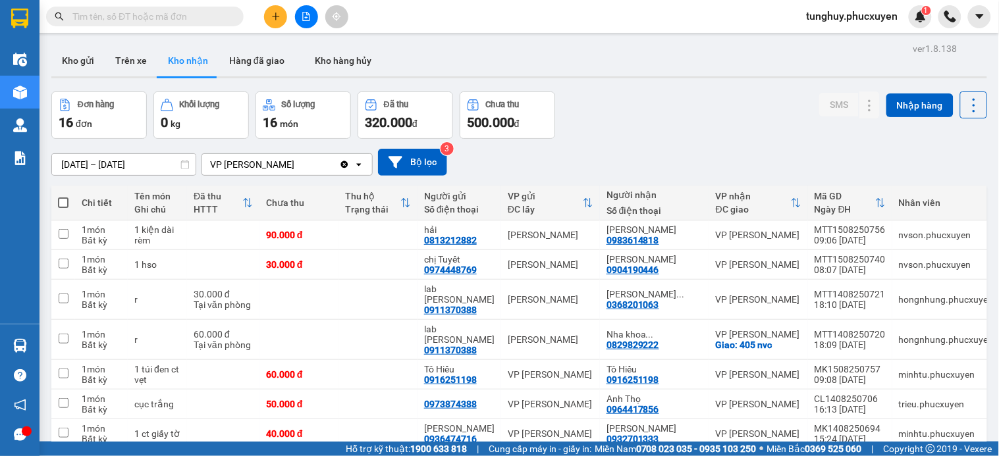
click at [271, 215] on section "Kết quả tìm kiếm ( 178 ) Bộ lọc Mã ĐH Trạng thái Món hàng Thu hộ Tổng cước Chưa…" at bounding box center [499, 228] width 999 height 456
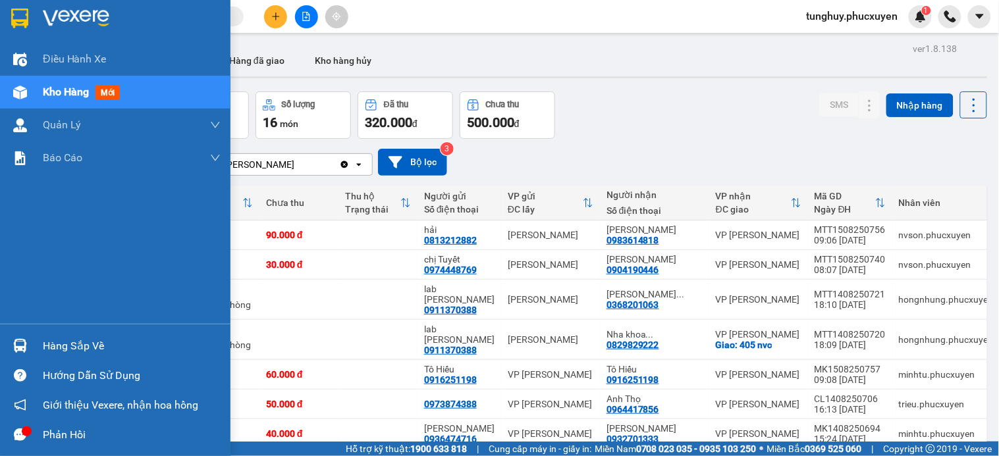
click at [18, 339] on img at bounding box center [20, 346] width 14 height 14
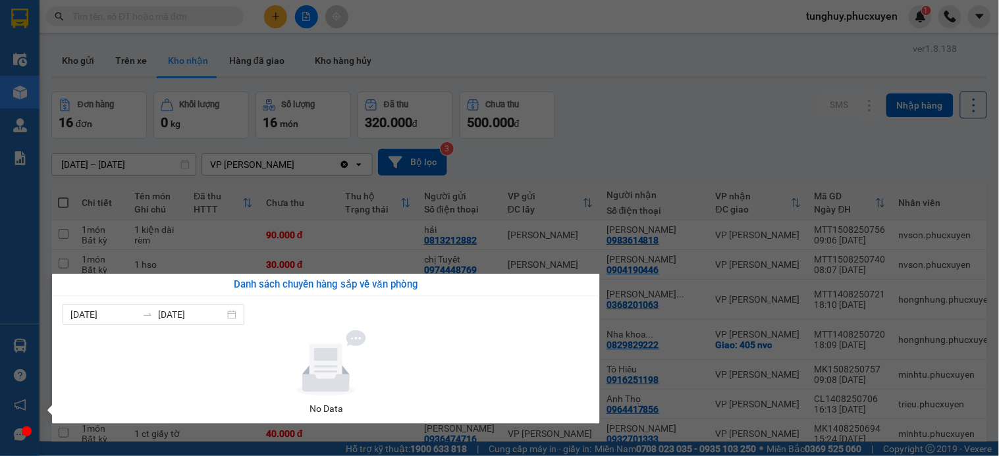
click at [678, 206] on section "Kết quả tìm kiếm ( 178 ) Bộ lọc Mã ĐH Trạng thái Món hàng Thu hộ Tổng cước Chưa…" at bounding box center [499, 228] width 999 height 456
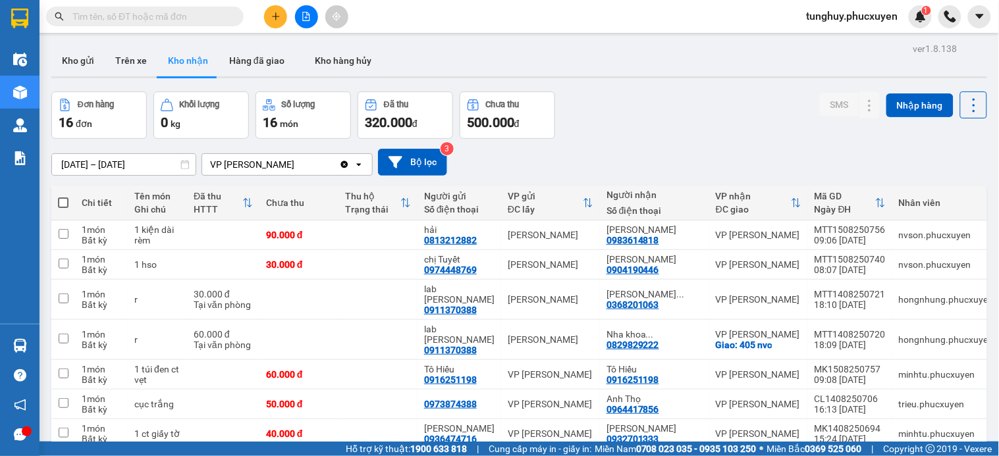
click at [84, 60] on button "Kho gửi" at bounding box center [77, 61] width 53 height 32
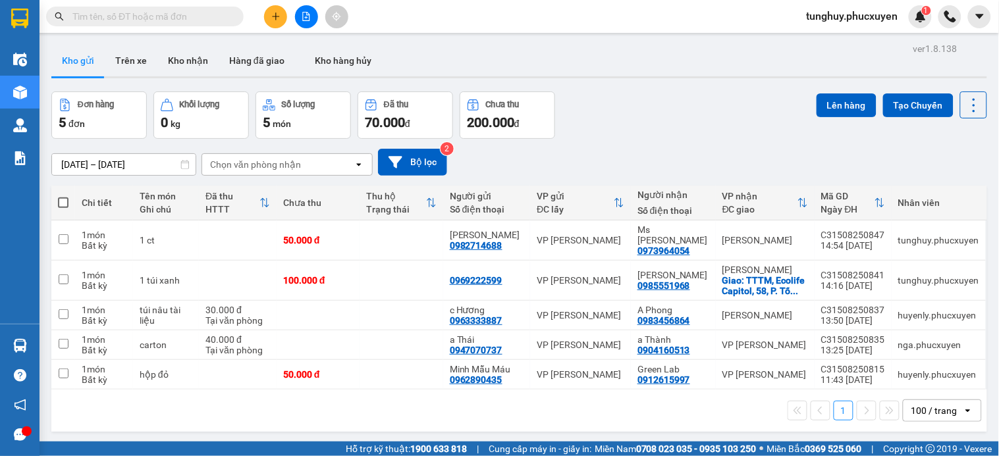
drag, startPoint x: 61, startPoint y: 200, endPoint x: 682, endPoint y: 192, distance: 621.6
click at [58, 200] on span at bounding box center [63, 203] width 11 height 11
click at [63, 196] on input "checkbox" at bounding box center [63, 196] width 0 height 0
checkbox input "true"
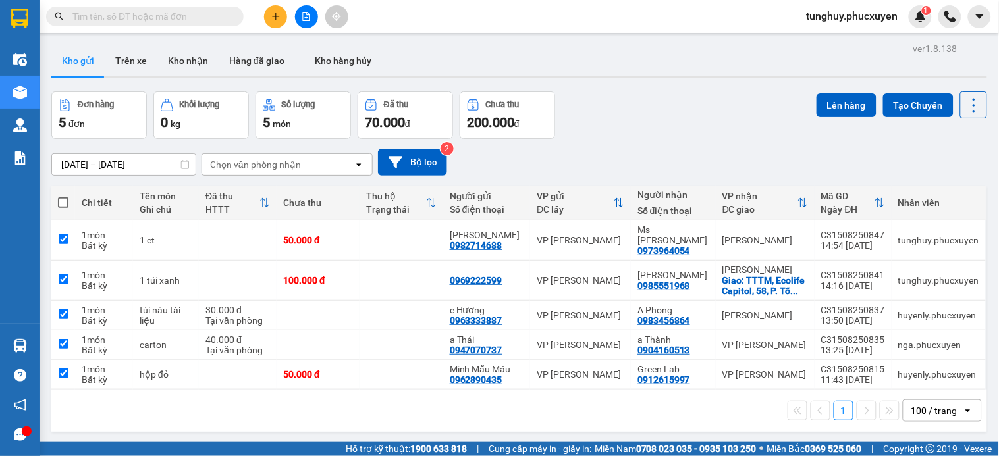
checkbox input "true"
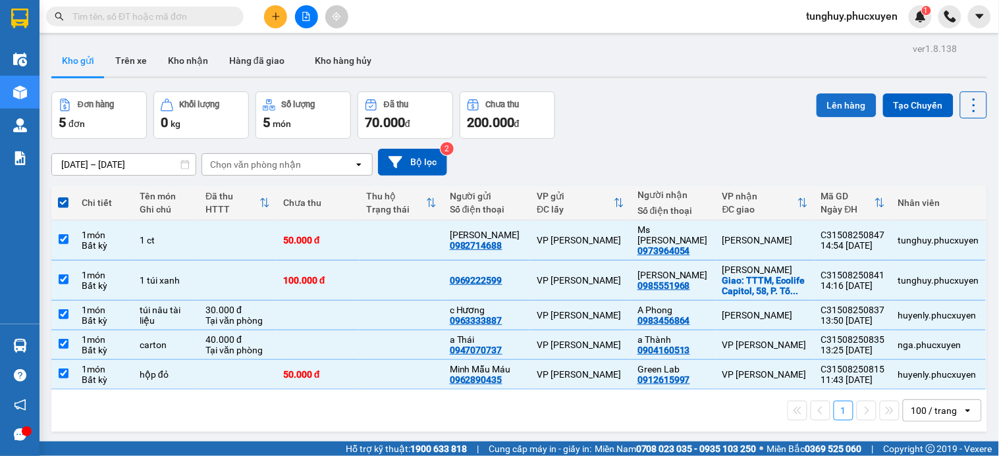
click at [820, 101] on button "Lên hàng" at bounding box center [846, 105] width 60 height 24
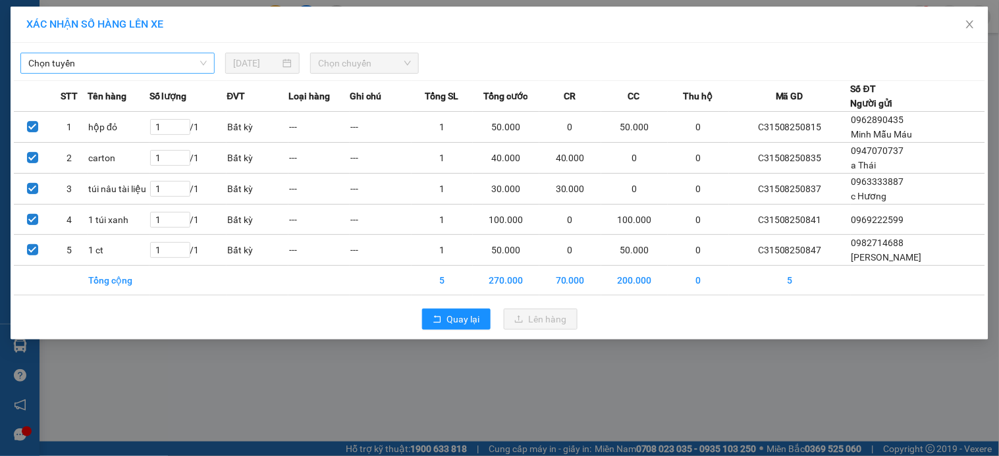
click at [188, 61] on span "Chọn tuyến" at bounding box center [117, 63] width 178 height 20
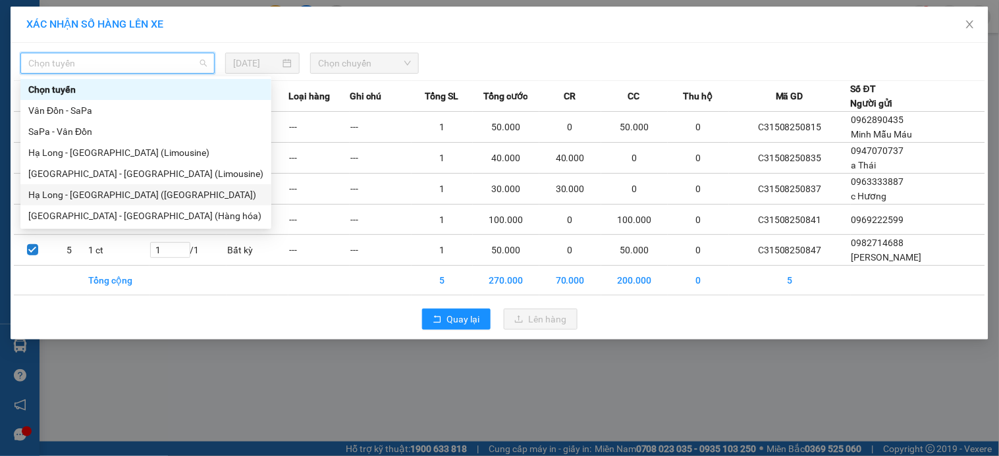
click at [186, 180] on div "[GEOGRAPHIC_DATA] - [GEOGRAPHIC_DATA] (Limousine)" at bounding box center [145, 174] width 235 height 14
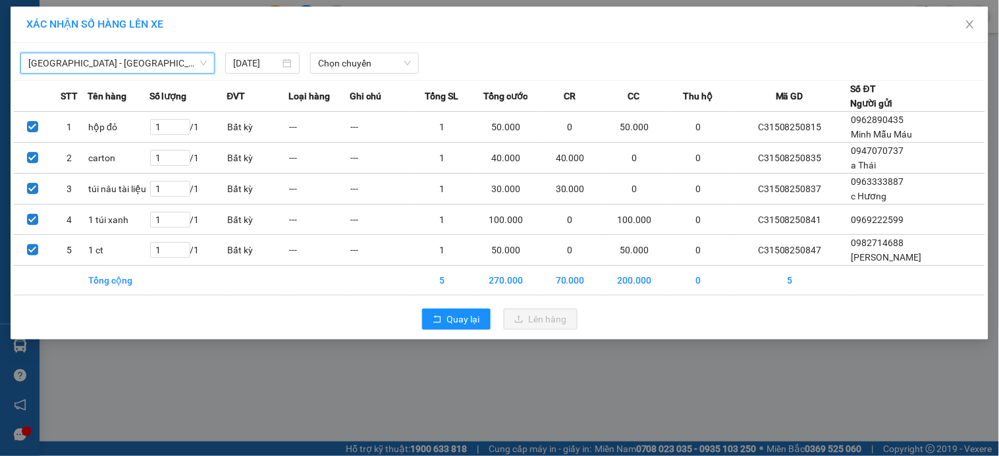
click at [178, 68] on span "[GEOGRAPHIC_DATA] - [GEOGRAPHIC_DATA] (Limousine)" at bounding box center [117, 63] width 178 height 20
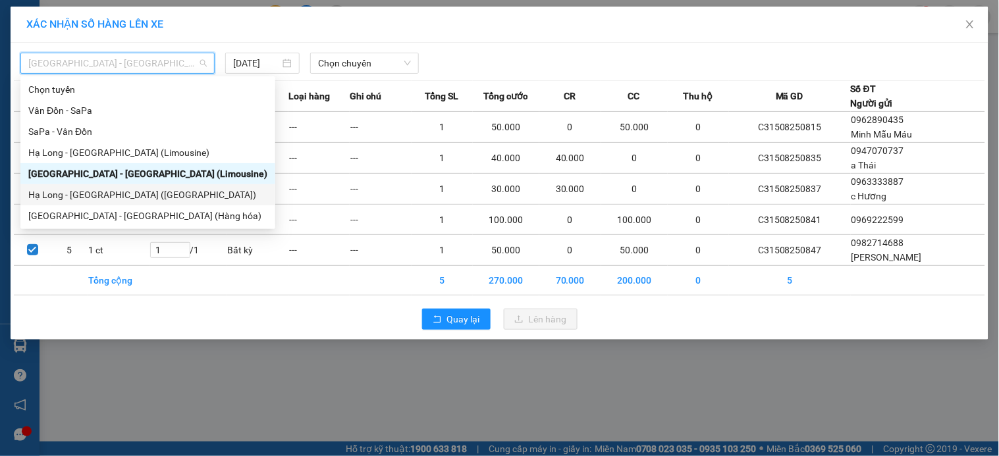
click at [180, 194] on div "Hạ Long - [GEOGRAPHIC_DATA] ([GEOGRAPHIC_DATA])" at bounding box center [147, 195] width 239 height 14
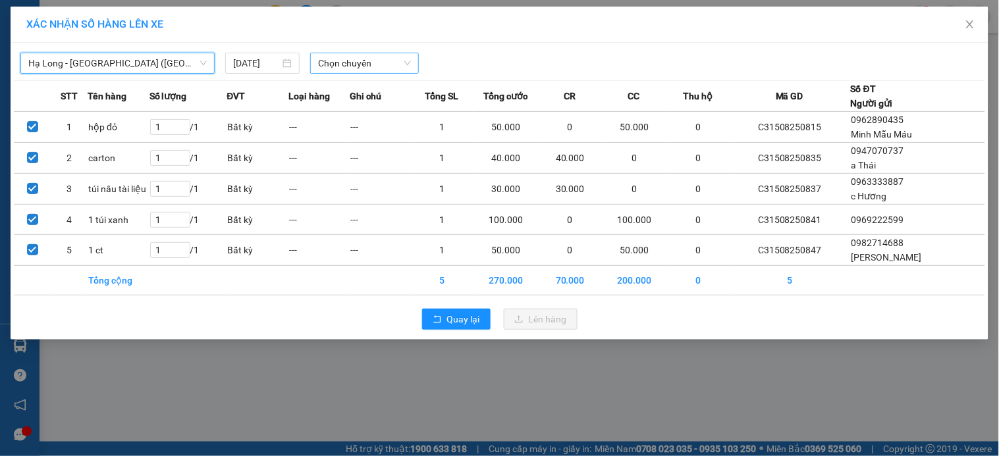
click at [375, 67] on span "Chọn chuyến" at bounding box center [364, 63] width 93 height 20
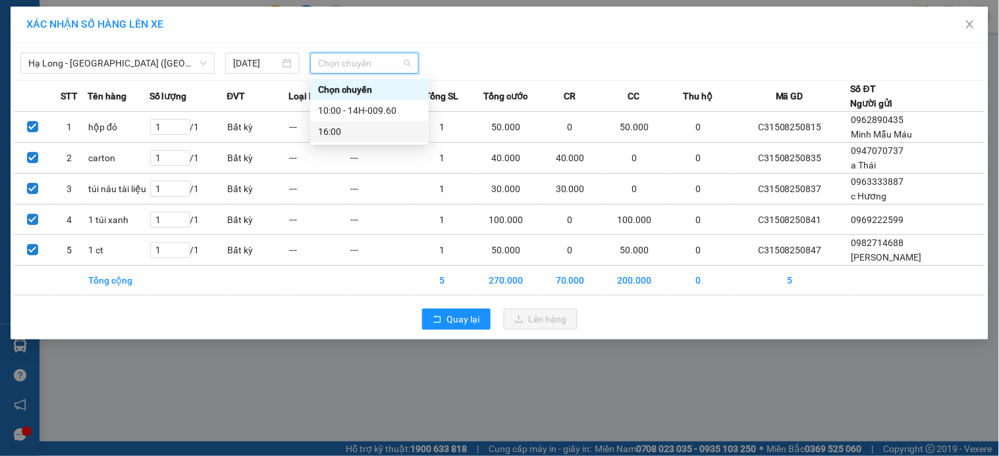
drag, startPoint x: 347, startPoint y: 126, endPoint x: 644, endPoint y: 426, distance: 421.8
click at [352, 127] on div "16:00" at bounding box center [369, 131] width 103 height 14
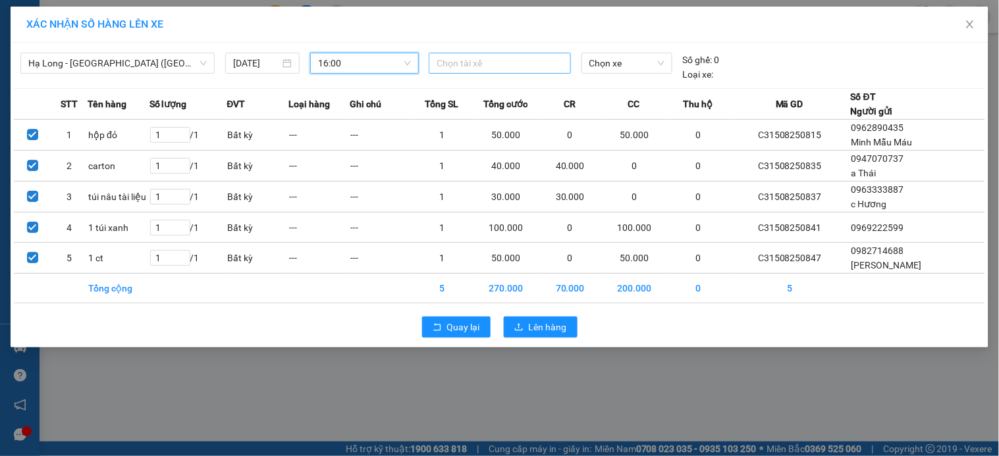
click at [495, 63] on div at bounding box center [499, 63] width 135 height 16
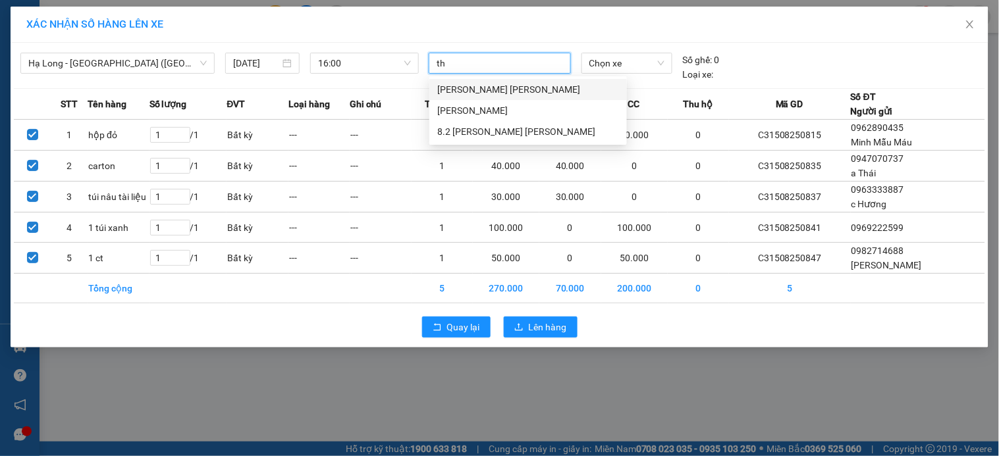
type input "thơ"
click at [560, 116] on div "[PERSON_NAME]" at bounding box center [528, 110] width 182 height 14
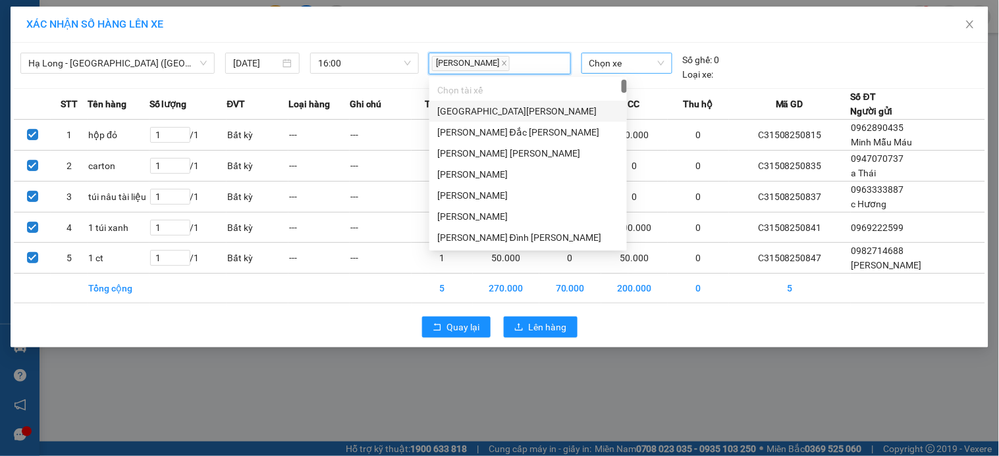
click at [662, 61] on span "Chọn xe" at bounding box center [626, 63] width 75 height 20
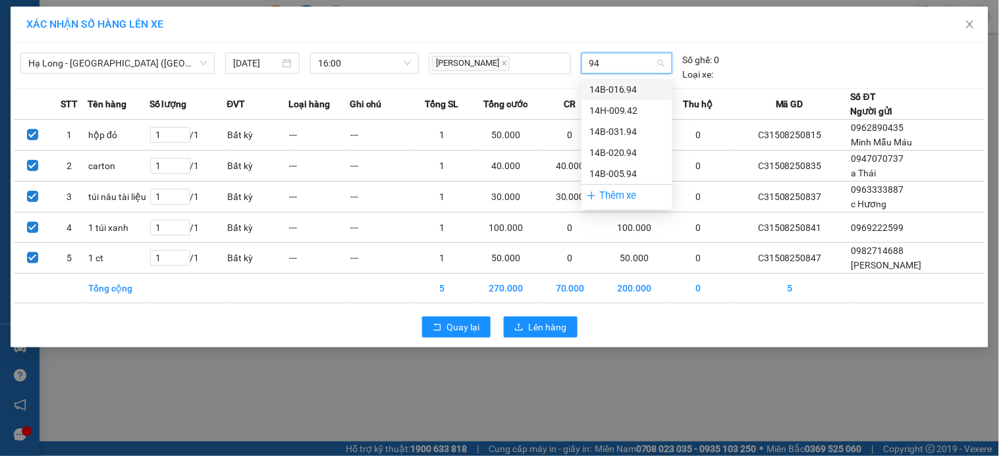
type input "942"
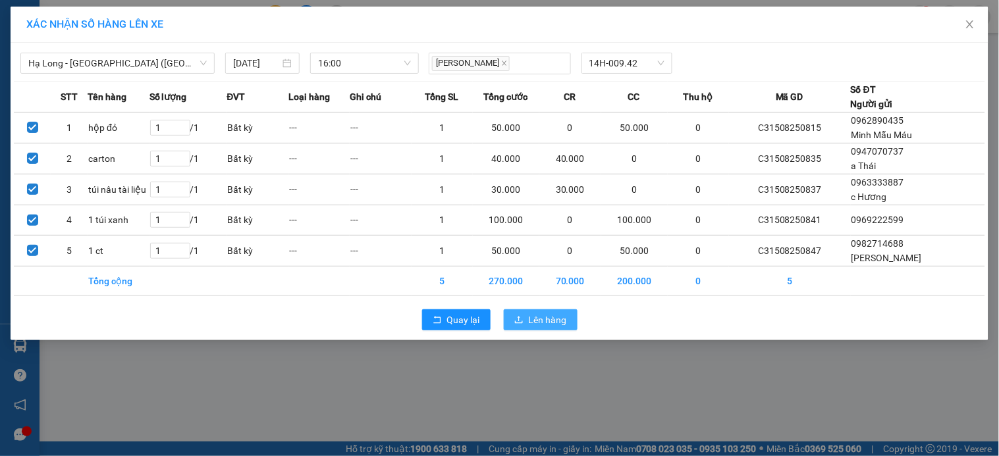
click at [520, 325] on span "upload" at bounding box center [518, 320] width 9 height 11
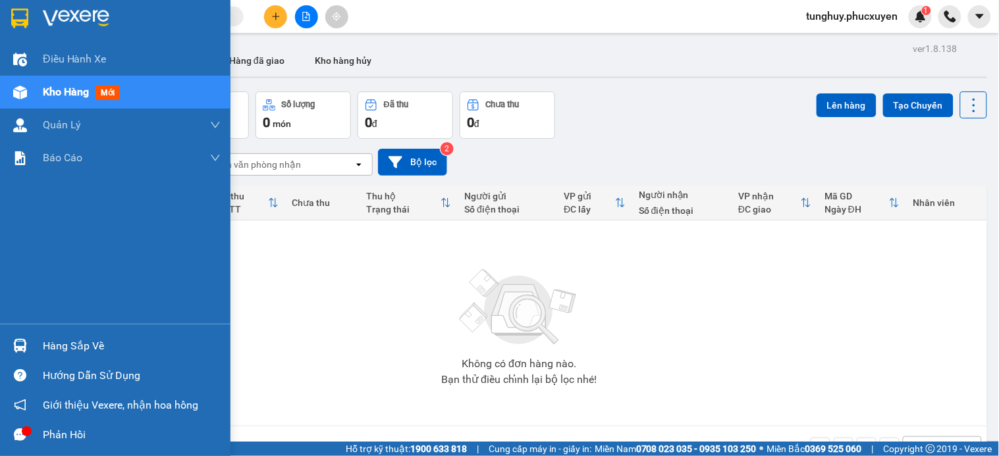
click at [5, 346] on div "Hàng sắp về" at bounding box center [115, 346] width 230 height 30
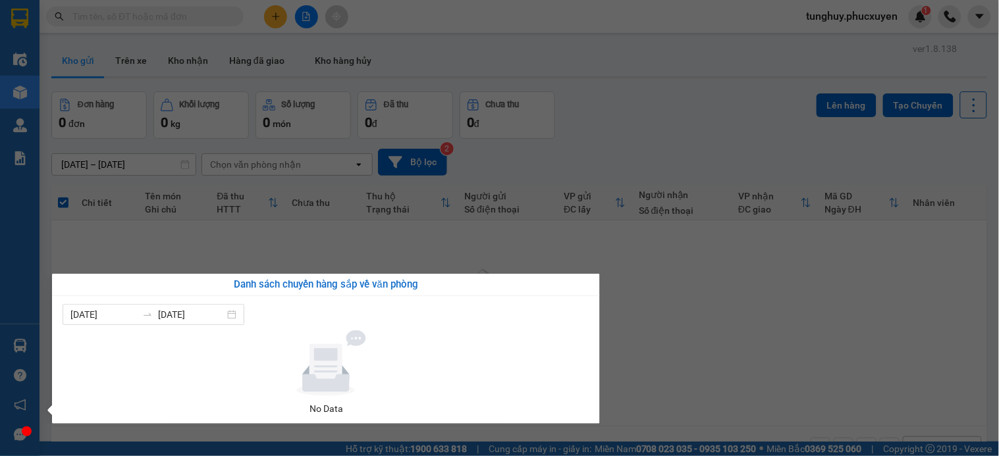
click at [277, 157] on section "Kết quả tìm kiếm ( 178 ) Bộ lọc Mã ĐH Trạng thái Món hàng Thu hộ Tổng cước Chưa…" at bounding box center [499, 228] width 999 height 456
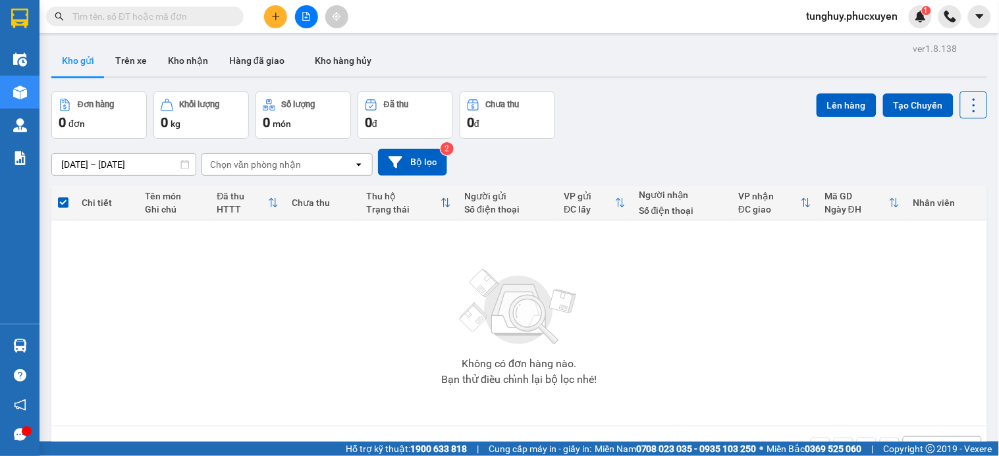
click at [40, 342] on main "ver 1.8.138 Kho gửi Trên xe Kho nhận Hàng đã giao Kho hàng hủy Đơn hàng 0 đơn K…" at bounding box center [499, 221] width 999 height 442
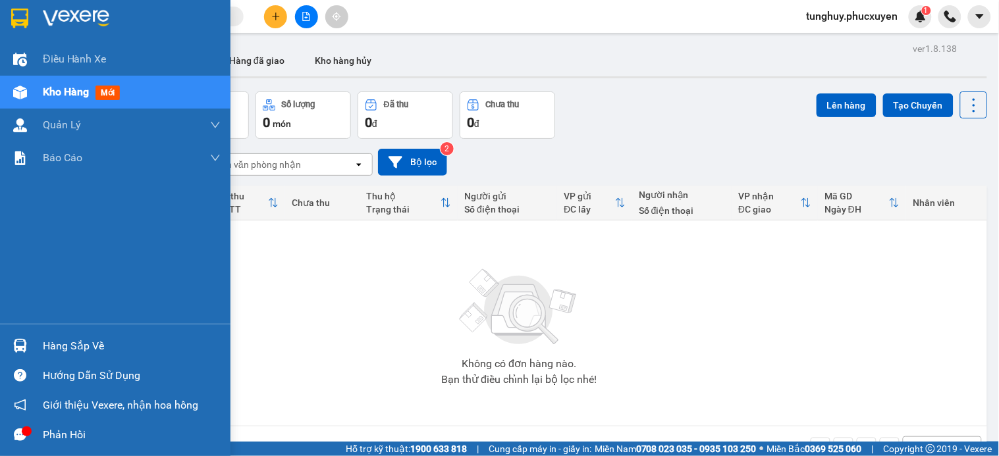
click at [27, 344] on div at bounding box center [20, 345] width 23 height 23
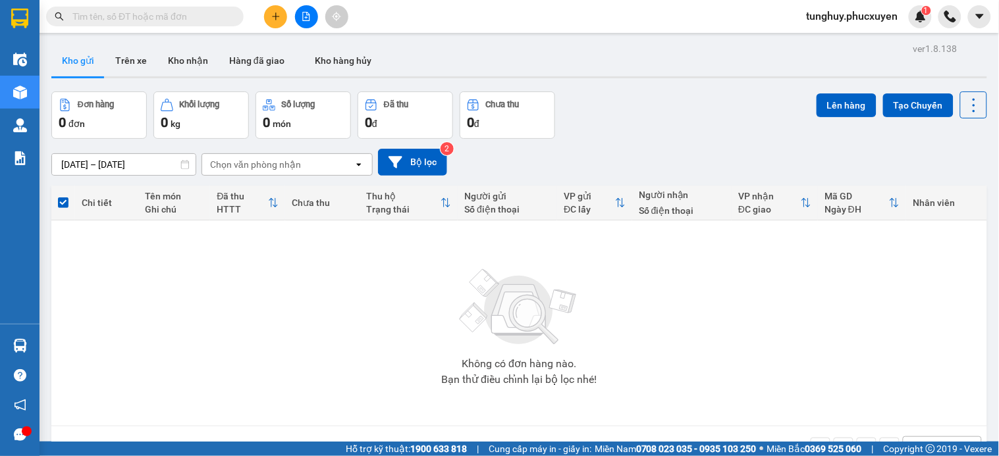
click at [598, 235] on section "Kết quả tìm kiếm ( 178 ) Bộ lọc Mã ĐH Trạng thái Món hàng Thu hộ Tổng cước Chưa…" at bounding box center [499, 228] width 999 height 456
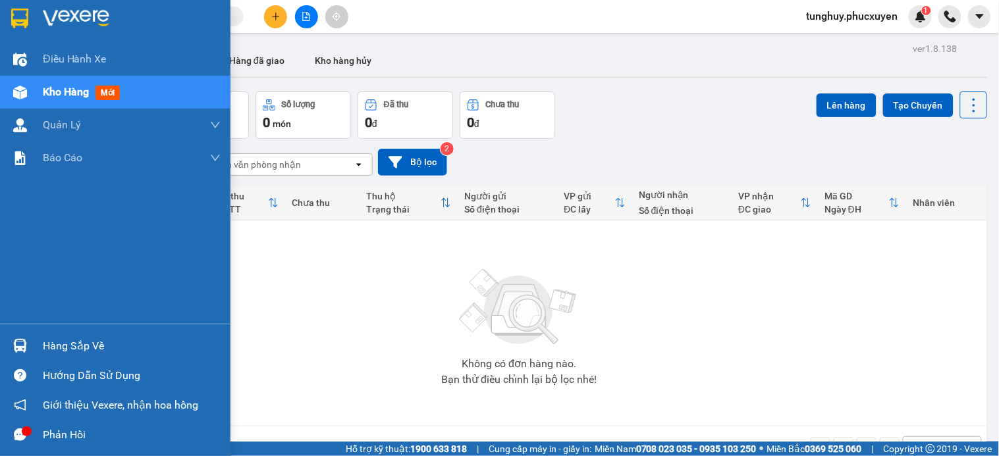
click at [1, 334] on div "Hàng sắp về" at bounding box center [115, 346] width 230 height 30
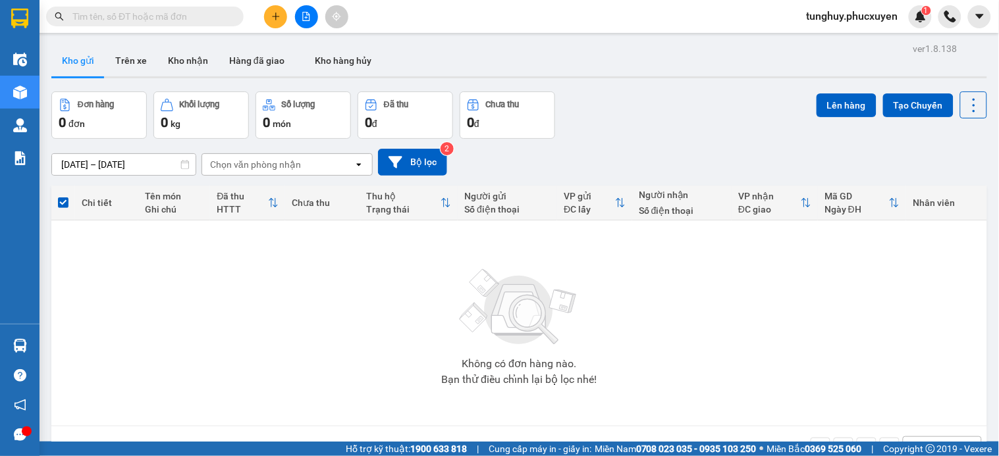
drag, startPoint x: 290, startPoint y: 51, endPoint x: 255, endPoint y: 37, distance: 36.9
click at [284, 50] on section "Kết quả tìm kiếm ( 178 ) Bộ lọc Mã ĐH Trạng thái Món hàng Thu hộ Tổng cước Chưa…" at bounding box center [499, 228] width 999 height 456
click at [196, 13] on input "text" at bounding box center [149, 16] width 155 height 14
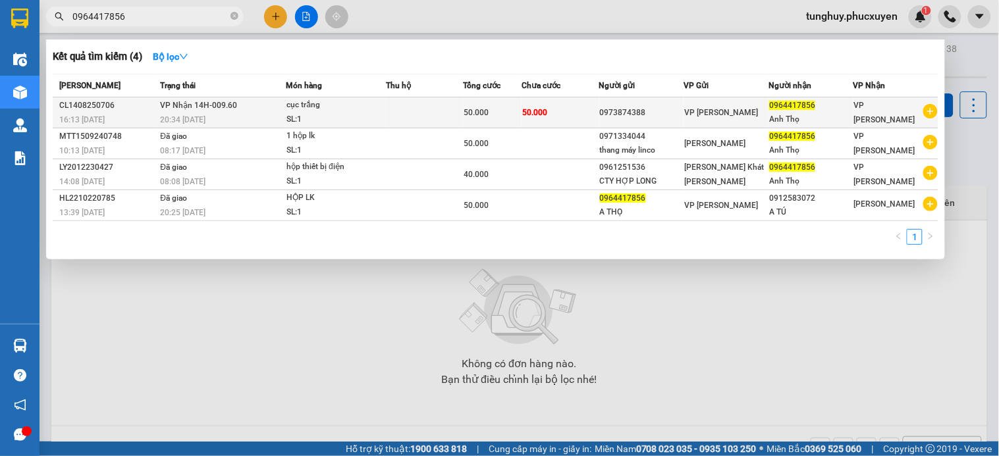
type input "0964417856"
click at [568, 115] on td "50.000" at bounding box center [560, 112] width 78 height 31
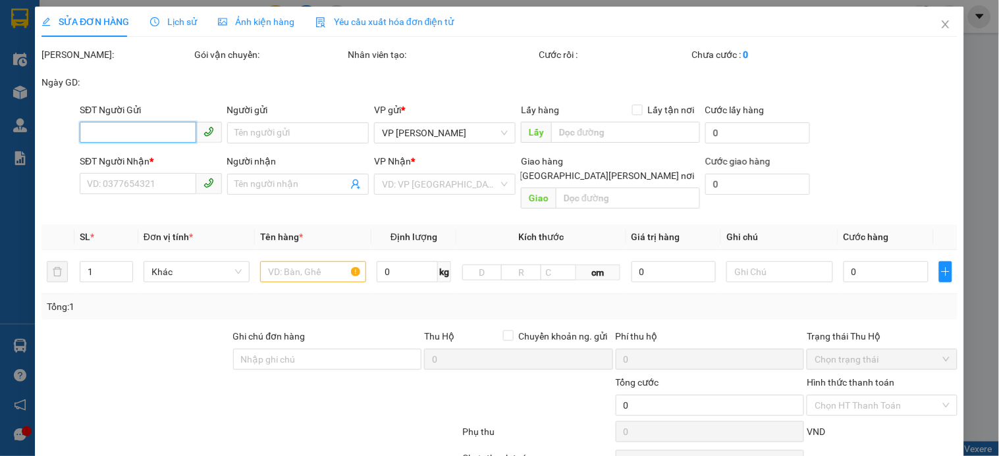
type input "0973874388"
type input "0964417856"
type input "Anh Thọ"
type input "50.000"
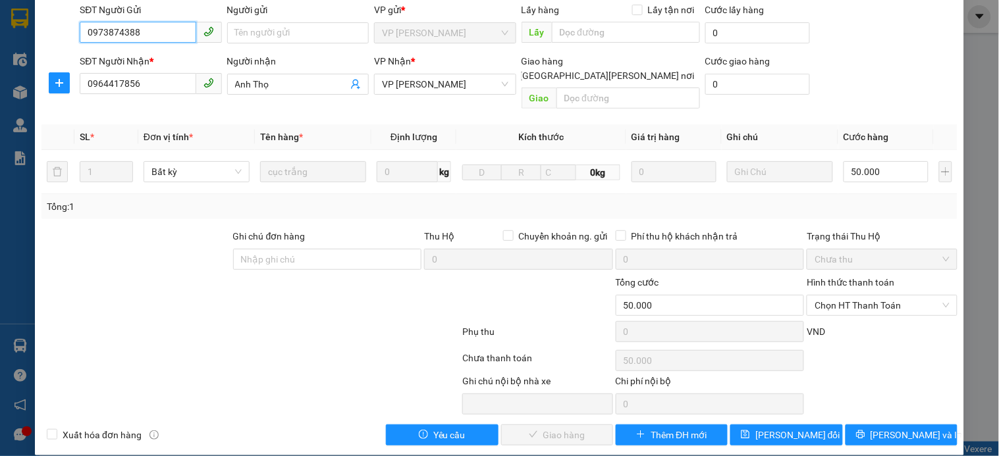
scroll to position [101, 0]
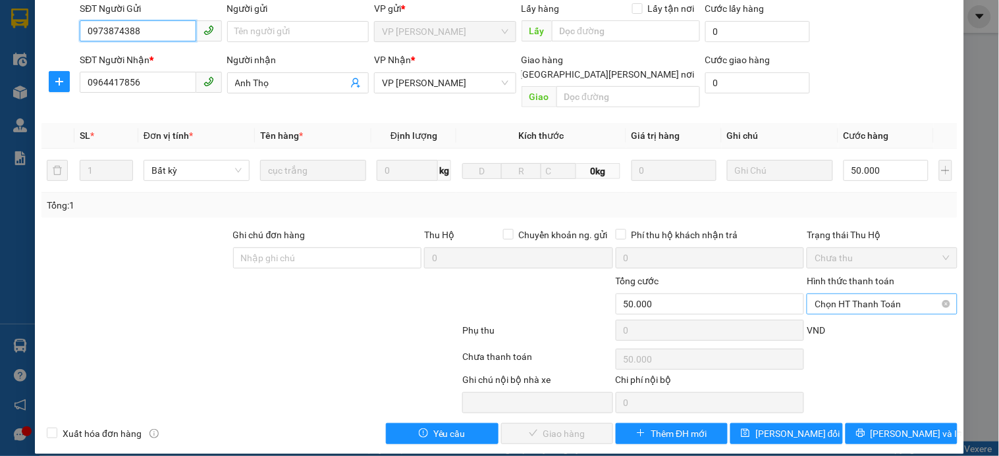
click at [865, 294] on span "Chọn HT Thanh Toán" at bounding box center [881, 304] width 134 height 20
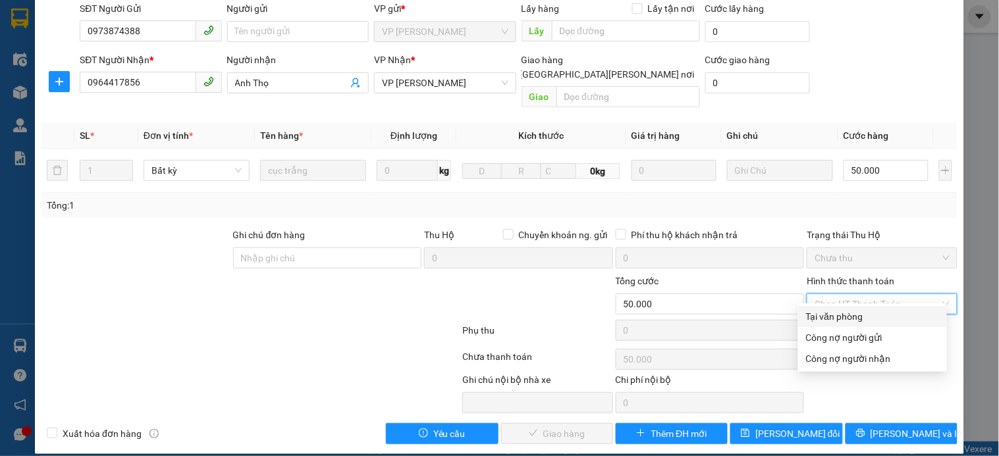
click at [853, 311] on div "Tại văn phòng" at bounding box center [872, 316] width 133 height 14
type input "0"
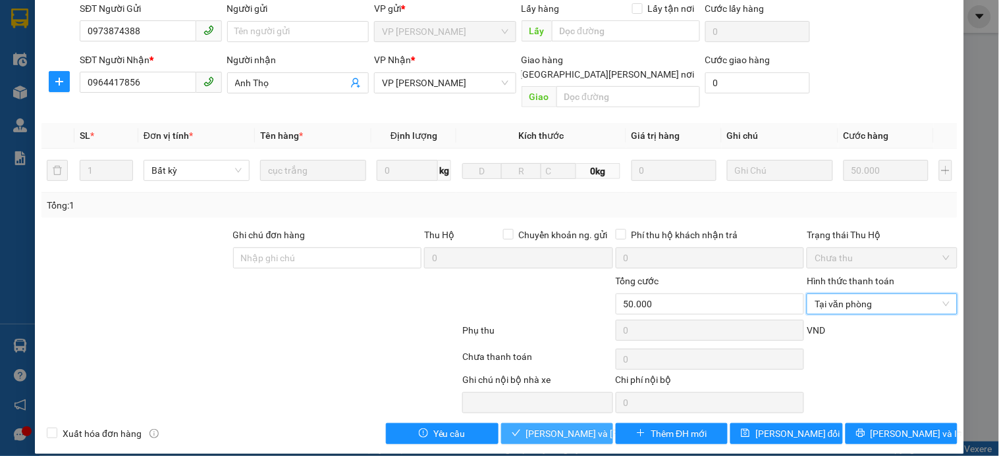
click at [549, 427] on span "[PERSON_NAME] và Giao hàng" at bounding box center [615, 434] width 178 height 14
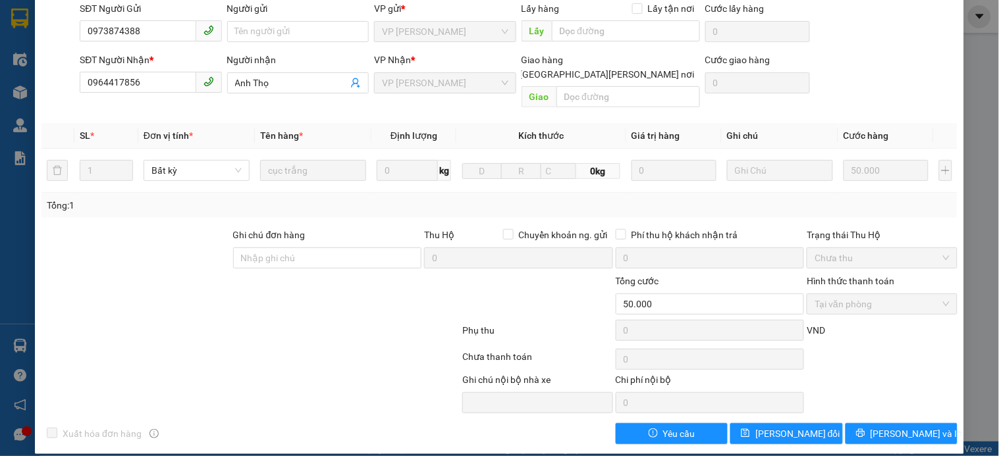
scroll to position [0, 0]
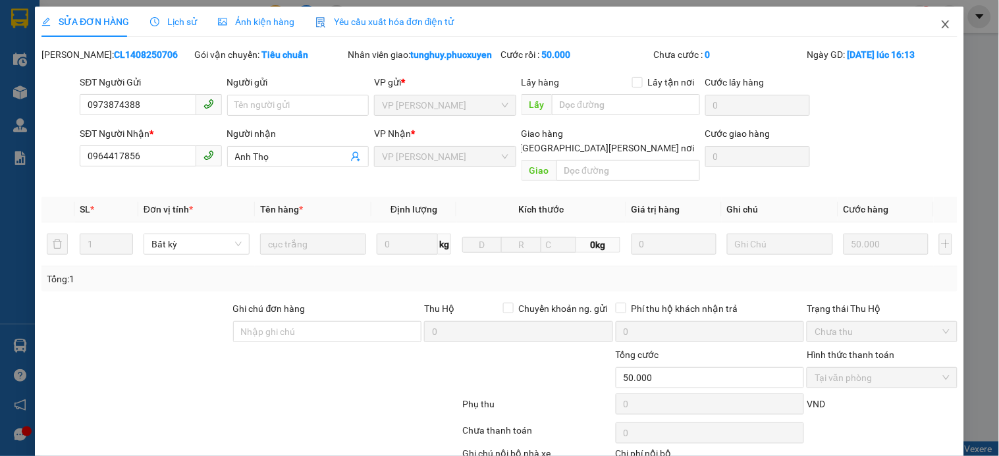
click at [942, 22] on icon "close" at bounding box center [945, 24] width 7 height 8
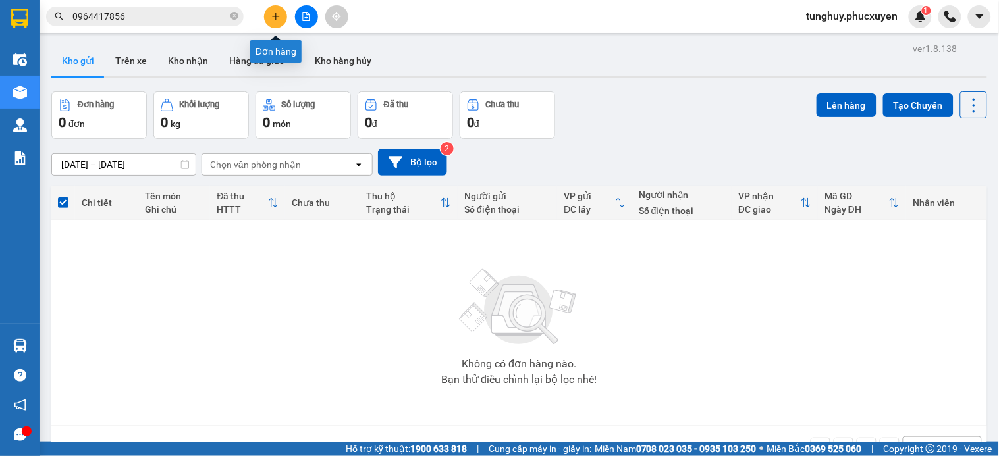
click at [272, 16] on icon "plus" at bounding box center [275, 16] width 9 height 9
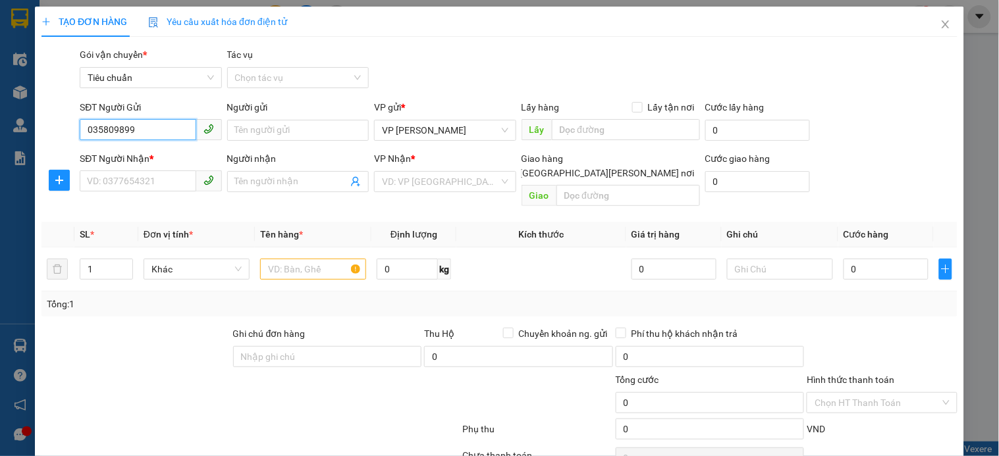
type input "0358098996"
click at [142, 162] on div "0358098996 - Ông Bắc" at bounding box center [149, 156] width 124 height 14
type input "Ông Bắc"
type input "0358098996"
click at [143, 180] on input "SĐT Người Nhận *" at bounding box center [138, 181] width 116 height 21
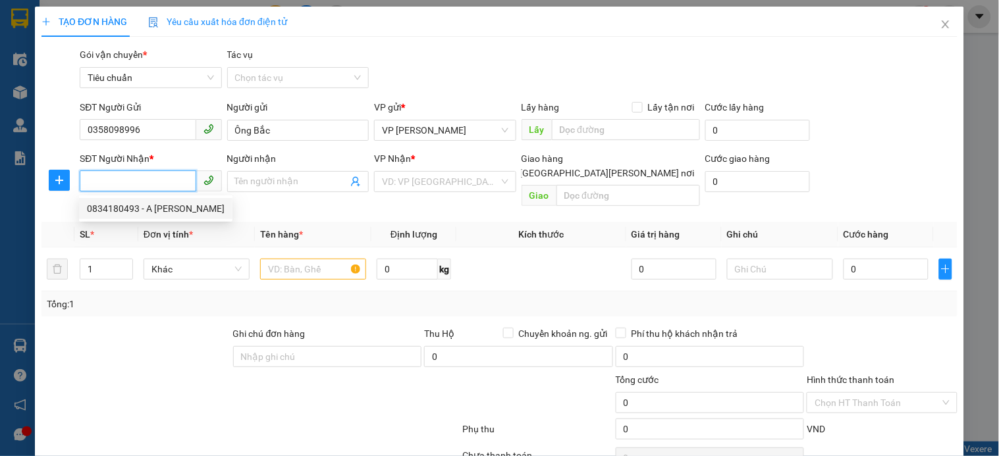
click at [161, 213] on div "0834180493 - A Cương" at bounding box center [156, 208] width 138 height 14
type input "0834180493"
type input "A Cương"
checkbox input "true"
type input "Số 11 Ngách 82/122 Kim Mã Ba Đình"
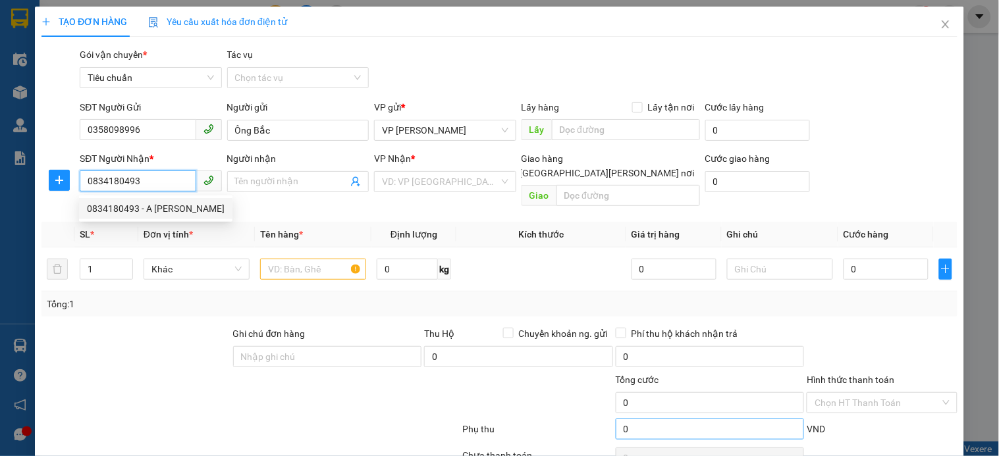
type input "50.000"
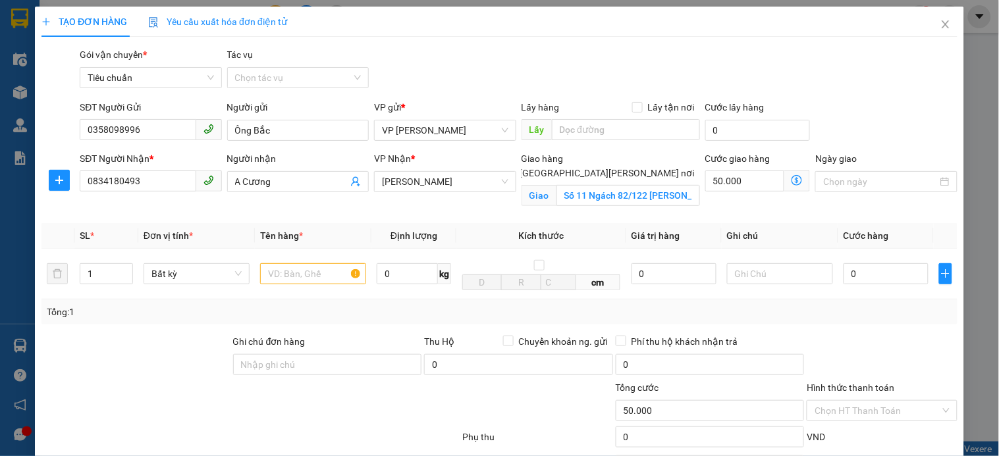
click at [791, 180] on icon "dollar-circle" at bounding box center [796, 180] width 11 height 11
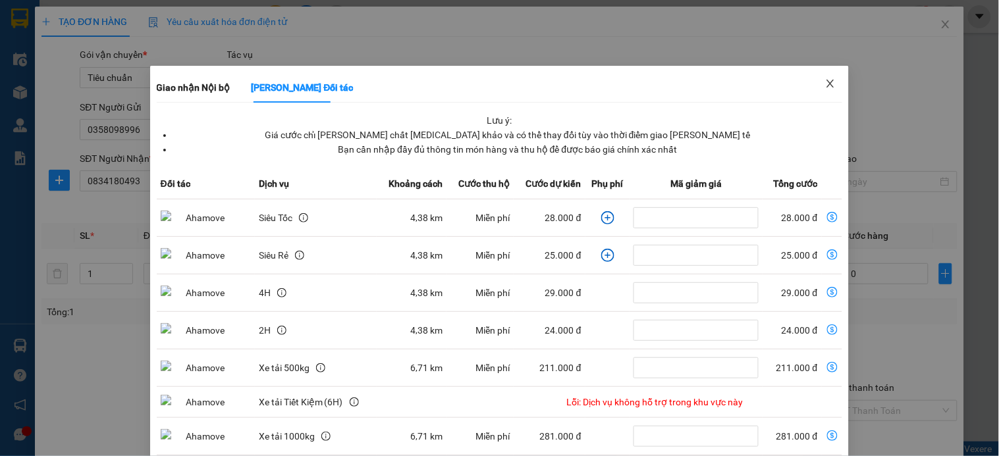
drag, startPoint x: 832, startPoint y: 84, endPoint x: 828, endPoint y: 77, distance: 7.4
click at [832, 83] on span "Close" at bounding box center [830, 84] width 37 height 37
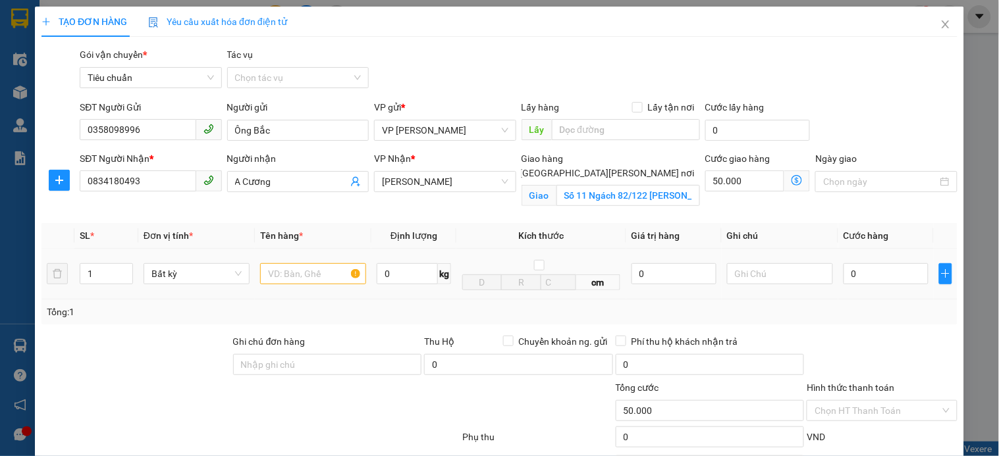
drag, startPoint x: 260, startPoint y: 288, endPoint x: 326, endPoint y: 300, distance: 66.9
click at [282, 291] on td at bounding box center [313, 274] width 117 height 51
click at [330, 279] on input "text" at bounding box center [313, 273] width 106 height 21
type input "hồ sơ"
click at [900, 275] on input "0" at bounding box center [885, 273] width 85 height 21
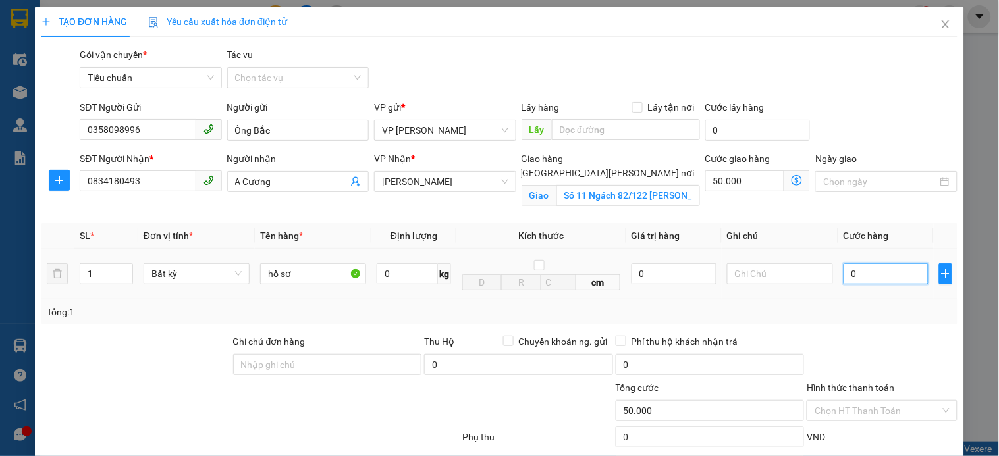
type input "5"
type input "50.005"
type input "50"
type input "50.050"
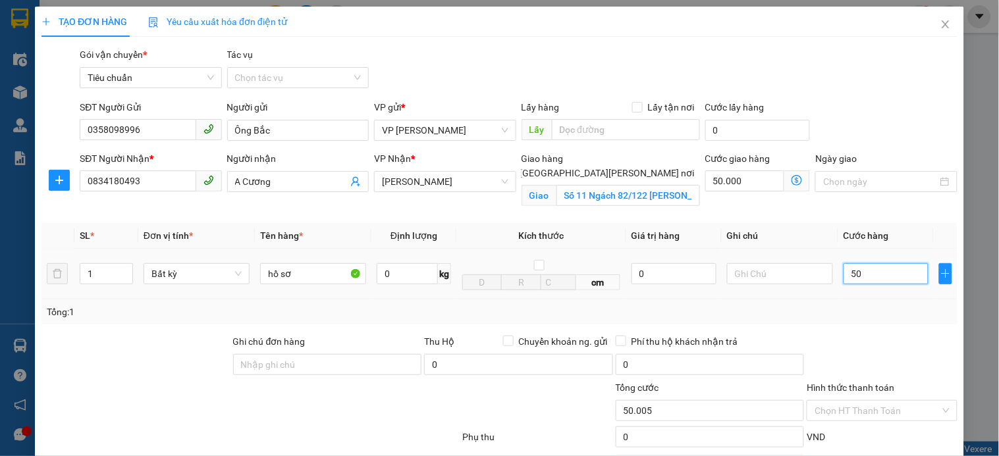
type input "50.050"
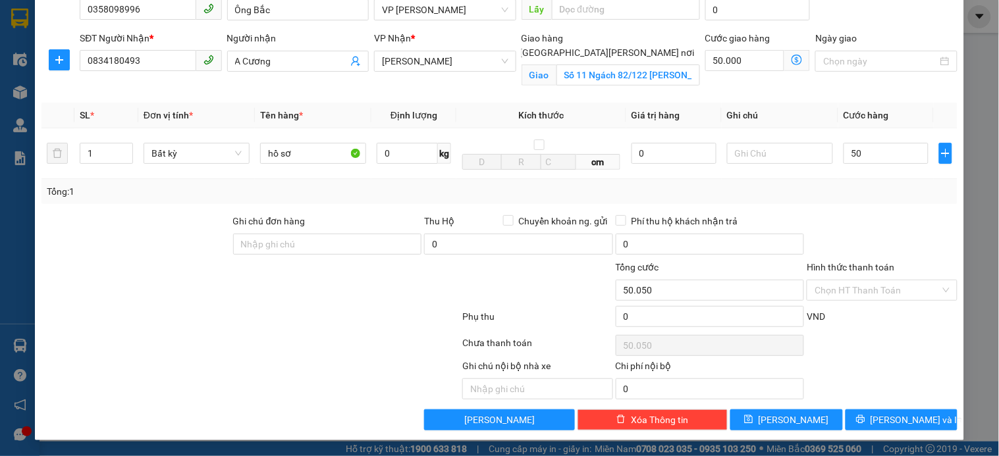
type input "50.000"
type input "100.000"
click at [847, 277] on div "Hình thức thanh toán" at bounding box center [882, 270] width 150 height 20
click at [857, 288] on input "Hình thức thanh toán" at bounding box center [876, 290] width 125 height 20
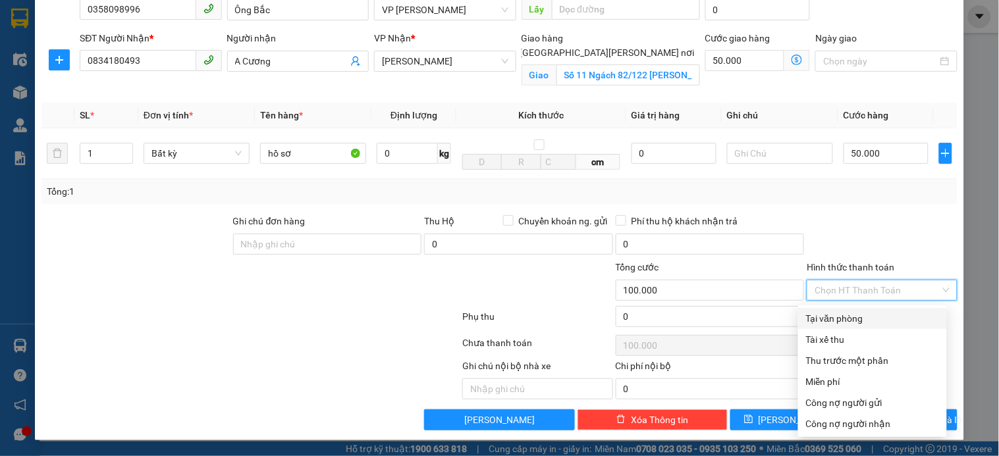
click at [858, 318] on div "Tại văn phòng" at bounding box center [872, 318] width 133 height 14
type input "0"
click at [836, 313] on div "Tại văn phòng" at bounding box center [872, 318] width 133 height 14
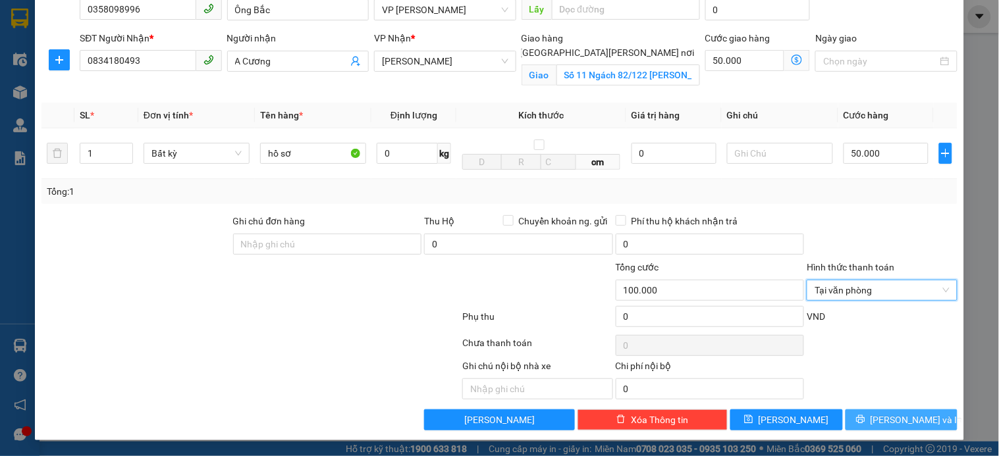
drag, startPoint x: 896, startPoint y: 415, endPoint x: 892, endPoint y: 450, distance: 35.8
click at [896, 415] on span "[PERSON_NAME] và In" at bounding box center [916, 420] width 92 height 14
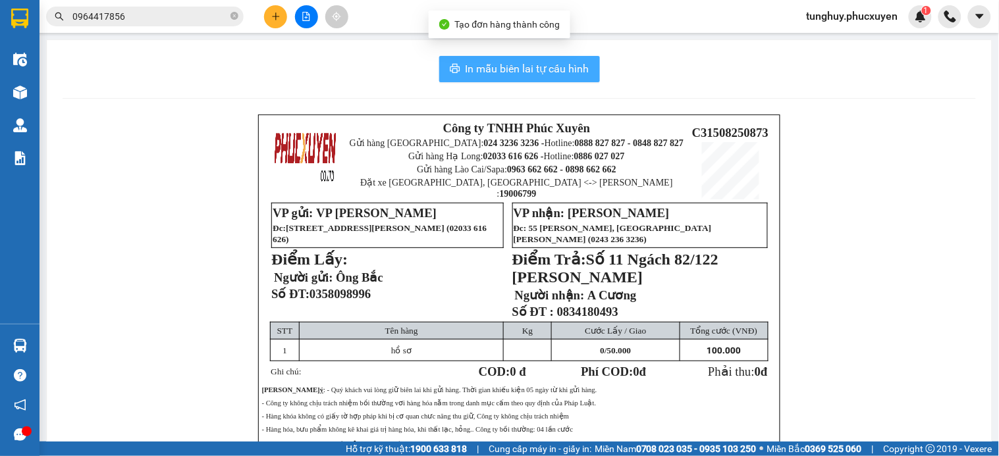
drag, startPoint x: 514, startPoint y: 70, endPoint x: 608, endPoint y: 24, distance: 104.2
click at [520, 70] on span "In mẫu biên lai tự cấu hình" at bounding box center [528, 69] width 124 height 16
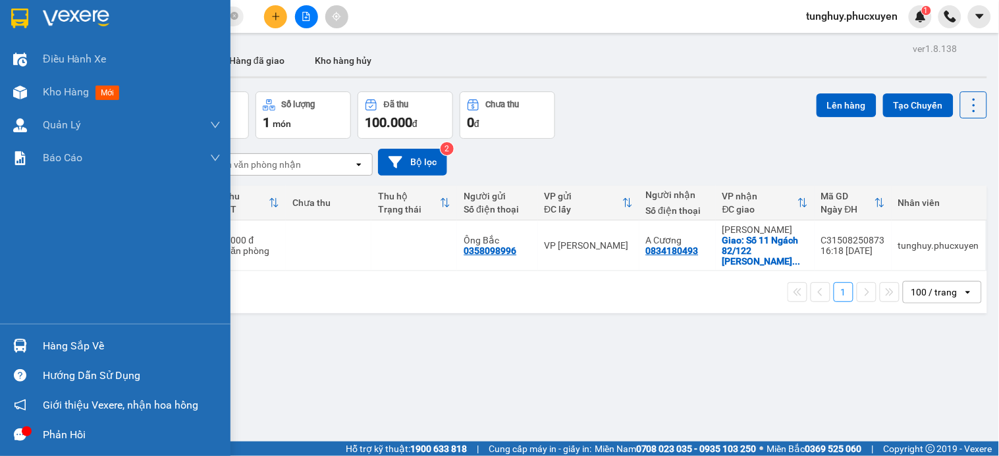
click at [14, 334] on div at bounding box center [20, 345] width 23 height 23
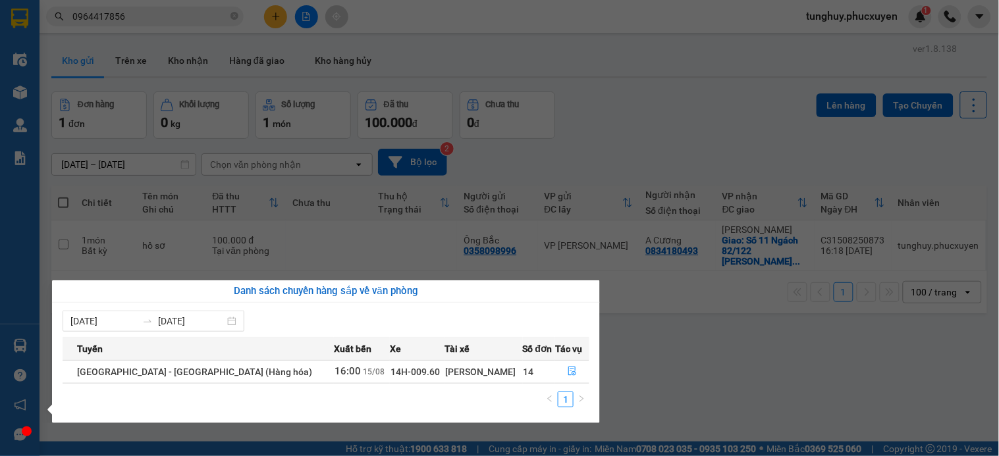
click at [583, 248] on section "Kết quả tìm kiếm ( 4 ) Bộ lọc Mã ĐH Trạng thái Món hàng Thu hộ Tổng cước Chưa c…" at bounding box center [499, 228] width 999 height 456
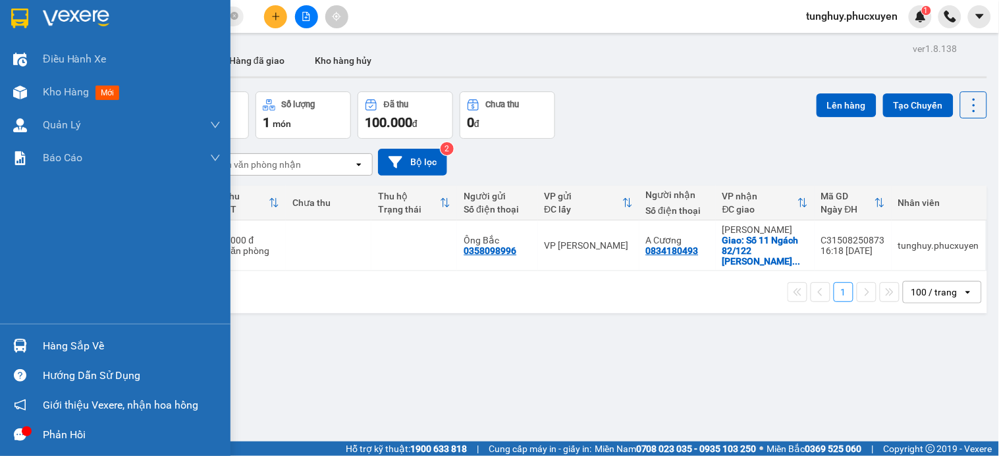
click at [24, 344] on img at bounding box center [20, 346] width 14 height 14
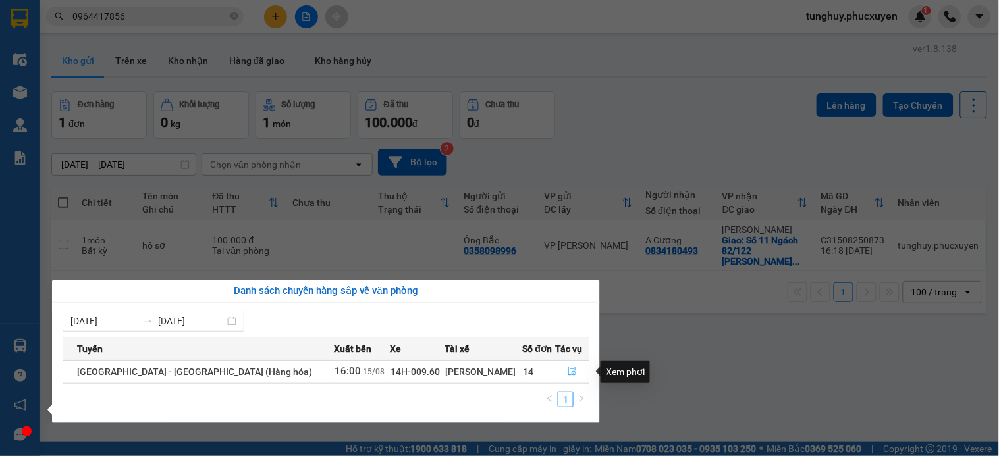
click at [568, 374] on icon "file-done" at bounding box center [572, 371] width 8 height 9
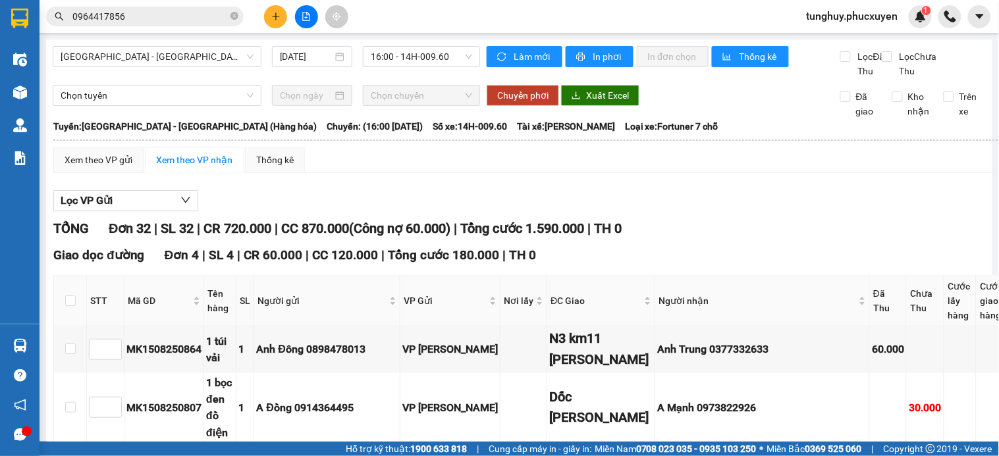
click at [194, 21] on input "0964417856" at bounding box center [149, 16] width 155 height 14
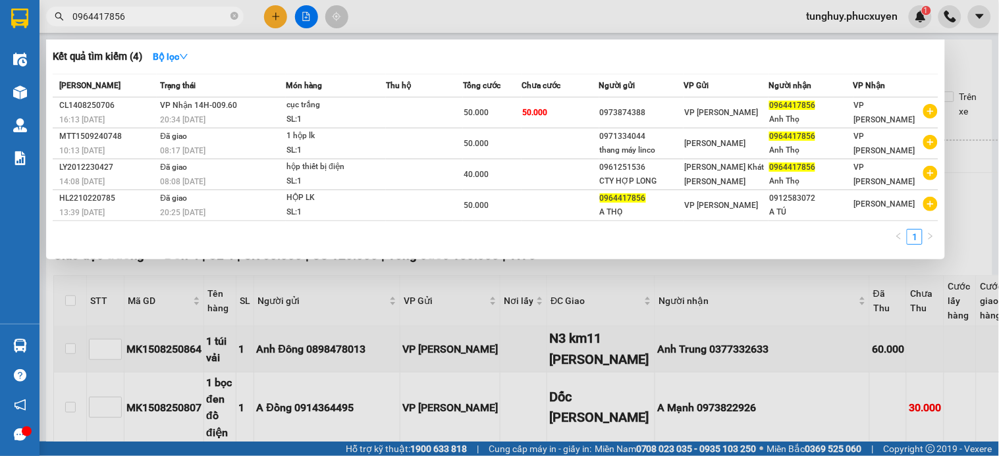
click at [194, 21] on input "0964417856" at bounding box center [149, 16] width 155 height 14
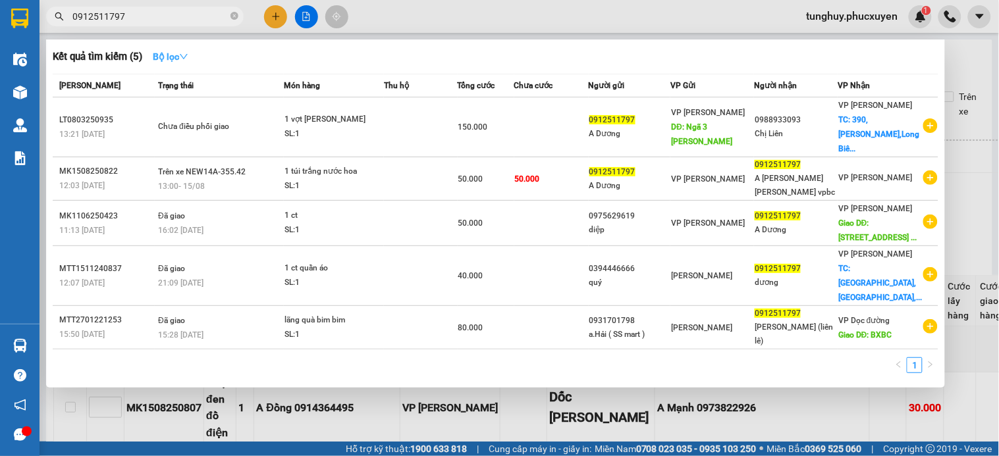
type input "0912511797"
drag, startPoint x: 176, startPoint y: 49, endPoint x: 266, endPoint y: 0, distance: 102.3
click at [176, 51] on strong "Bộ lọc" at bounding box center [171, 56] width 36 height 11
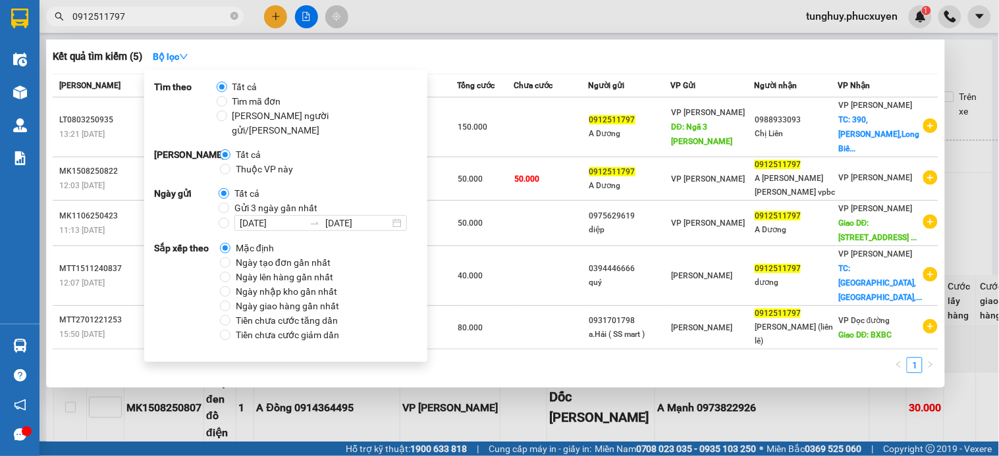
click at [235, 201] on span "Gửi 3 ngày gần nhất" at bounding box center [275, 208] width 93 height 14
click at [229, 203] on input "Gửi 3 ngày gần nhất" at bounding box center [224, 208] width 11 height 11
radio input "true"
radio input "false"
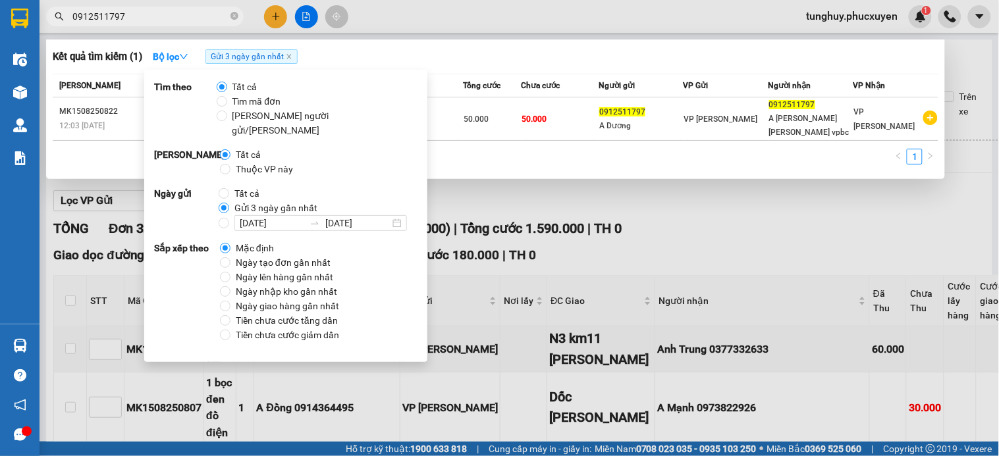
click at [516, 169] on div "1" at bounding box center [496, 161] width 886 height 24
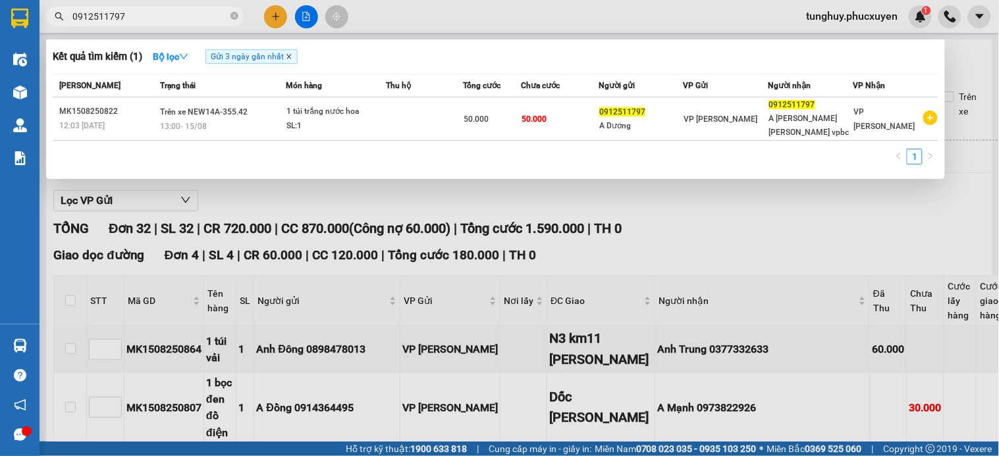
click at [287, 54] on icon "close" at bounding box center [289, 56] width 7 height 7
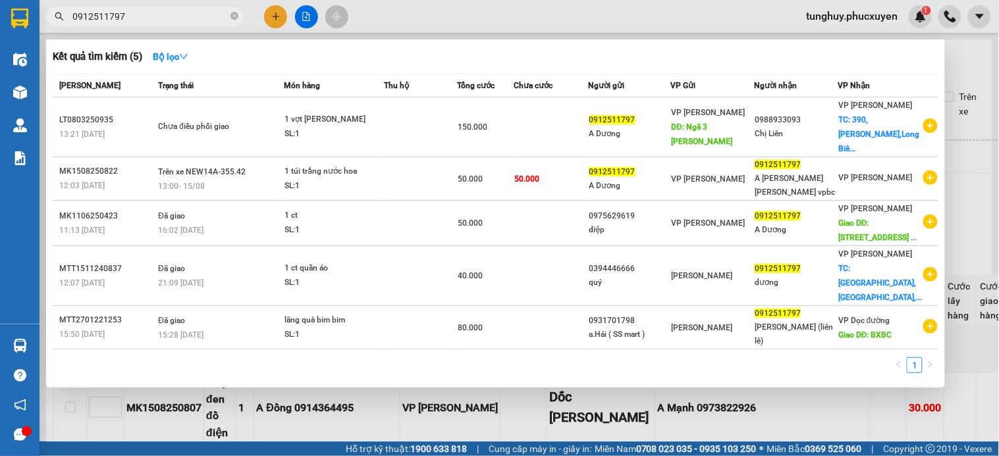
drag, startPoint x: 940, startPoint y: 82, endPoint x: 929, endPoint y: 53, distance: 31.7
click at [940, 82] on div "Kết quả tìm kiếm ( 5 ) Bộ lọc Mã ĐH Trạng thái Món hàng Thu hộ Tổng cước Chưa c…" at bounding box center [495, 214] width 899 height 348
click at [957, 47] on div at bounding box center [499, 228] width 999 height 456
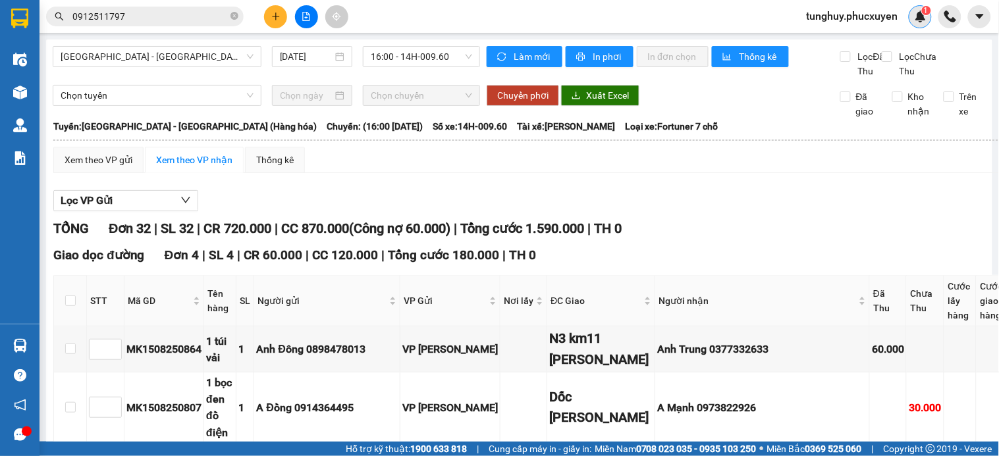
click at [912, 16] on div "1" at bounding box center [920, 16] width 23 height 23
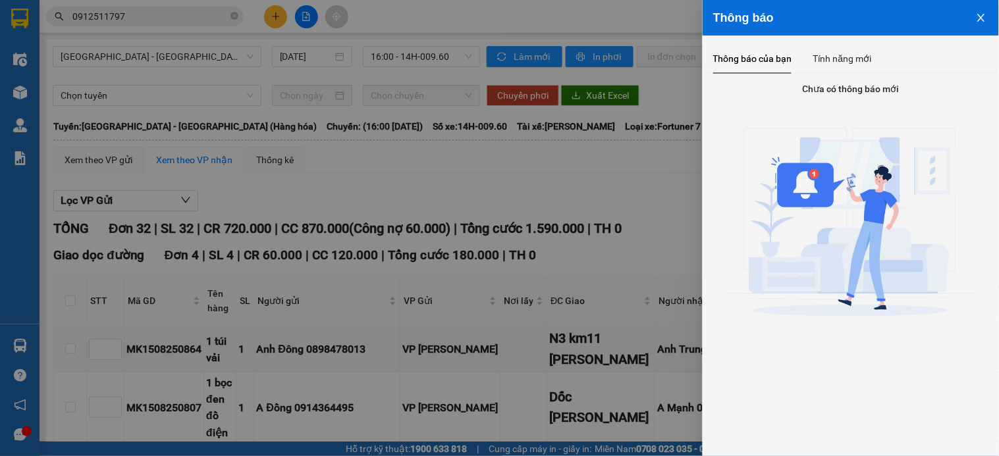
click at [977, 20] on icon "close" at bounding box center [981, 18] width 11 height 11
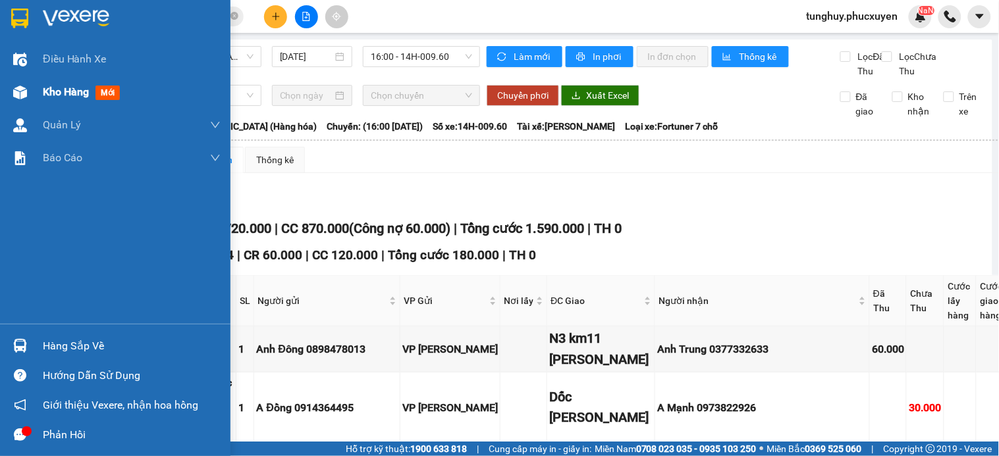
click at [18, 95] on img at bounding box center [20, 93] width 14 height 14
click at [22, 93] on img at bounding box center [20, 93] width 14 height 14
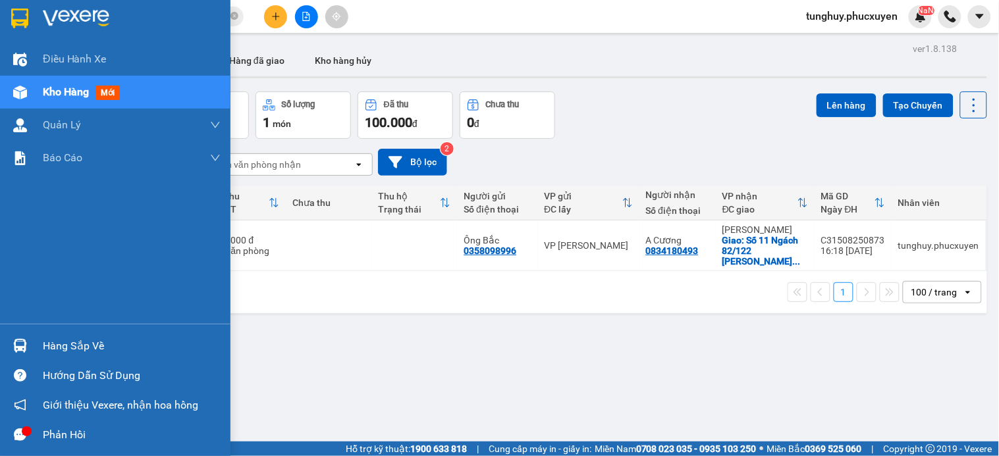
click at [9, 346] on div at bounding box center [20, 345] width 23 height 23
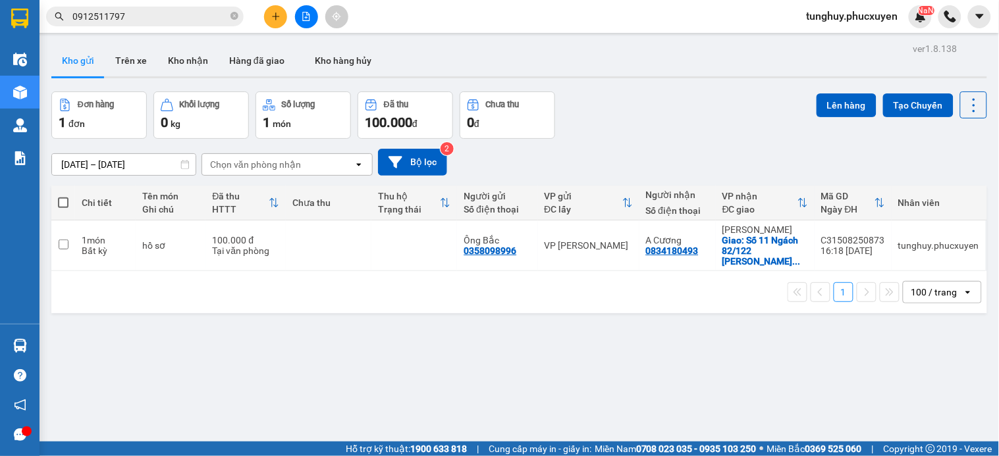
click at [424, 109] on section "Kết quả tìm kiếm ( 5 ) Bộ lọc Mã ĐH Trạng thái Món hàng Thu hộ Tổng cước Chưa c…" at bounding box center [499, 228] width 999 height 456
drag, startPoint x: 232, startPoint y: 157, endPoint x: 211, endPoint y: 81, distance: 78.4
click at [226, 146] on div "01/07/2025 – 15/08/2025 Press the down arrow key to interact with the calendar …" at bounding box center [519, 162] width 936 height 47
click at [200, 57] on button "Kho nhận" at bounding box center [187, 61] width 61 height 32
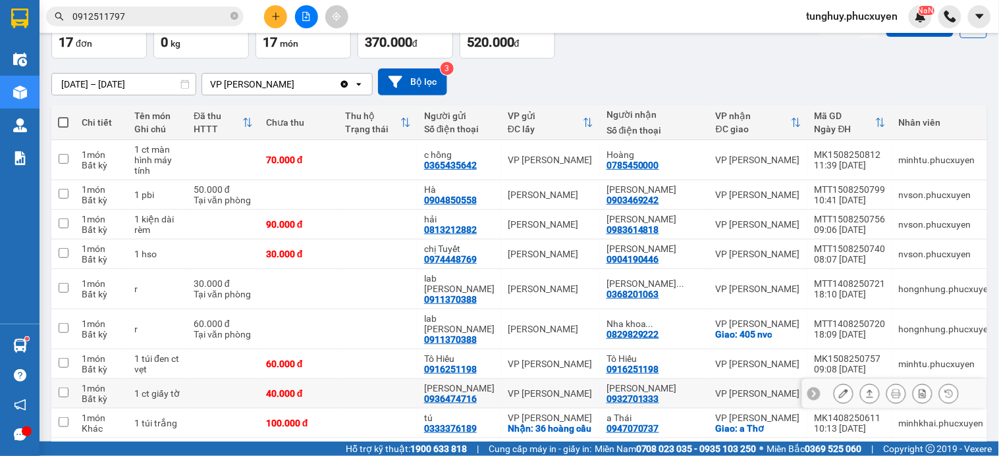
scroll to position [219, 0]
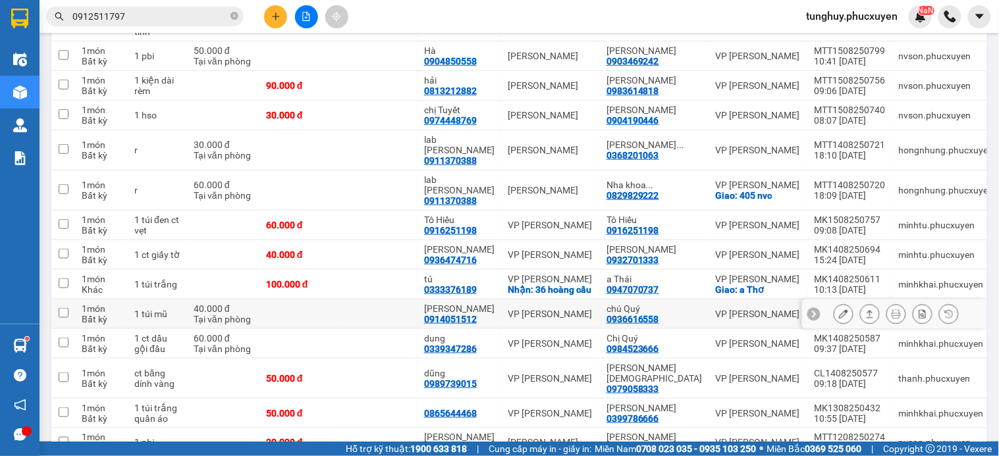
drag, startPoint x: 701, startPoint y: 290, endPoint x: 699, endPoint y: 298, distance: 9.0
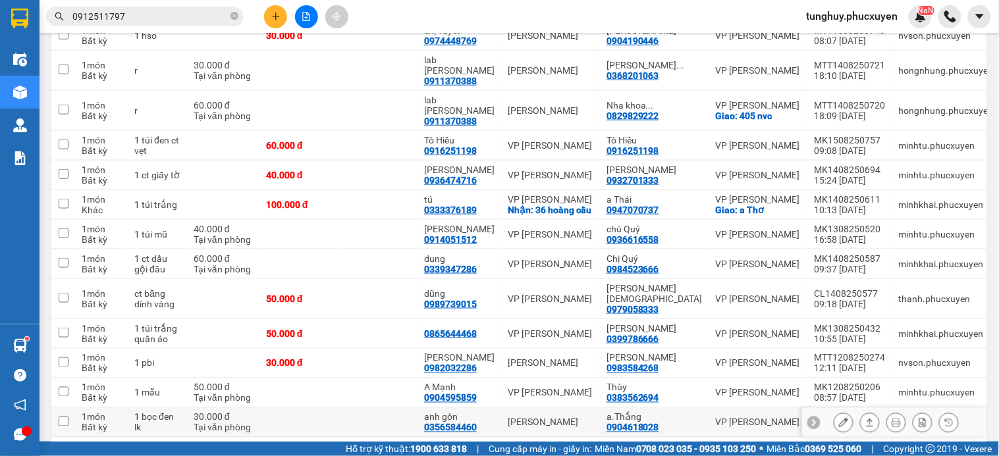
scroll to position [348, 0]
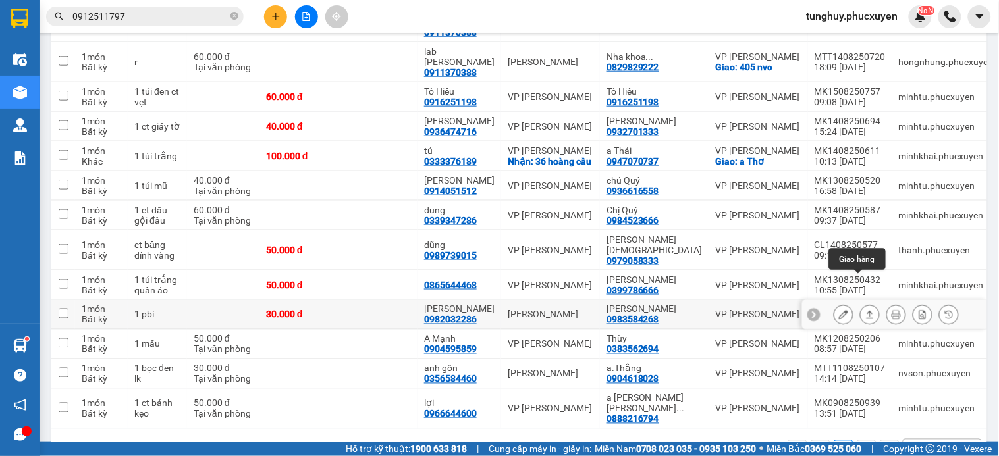
click at [865, 310] on icon at bounding box center [869, 314] width 9 height 9
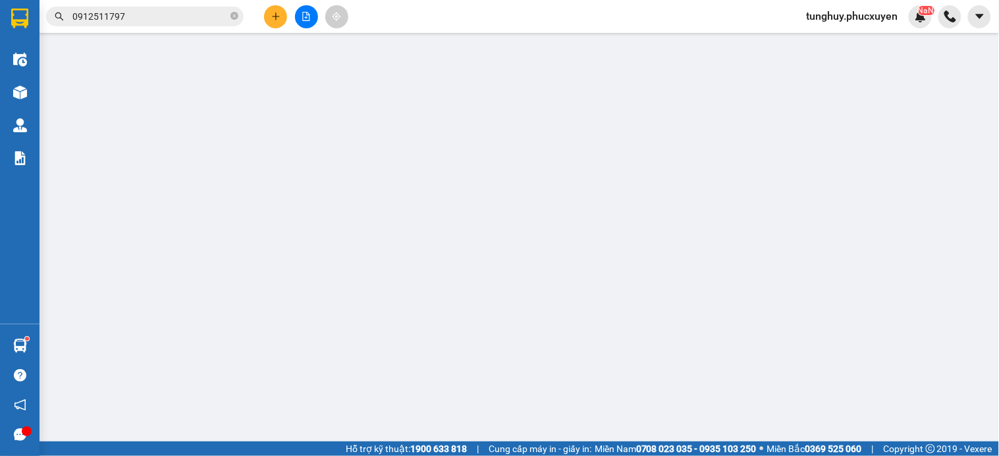
type input "0982032286"
type input "anh tùng"
type input "0983584268"
type input "C Khánh"
type input "30.000"
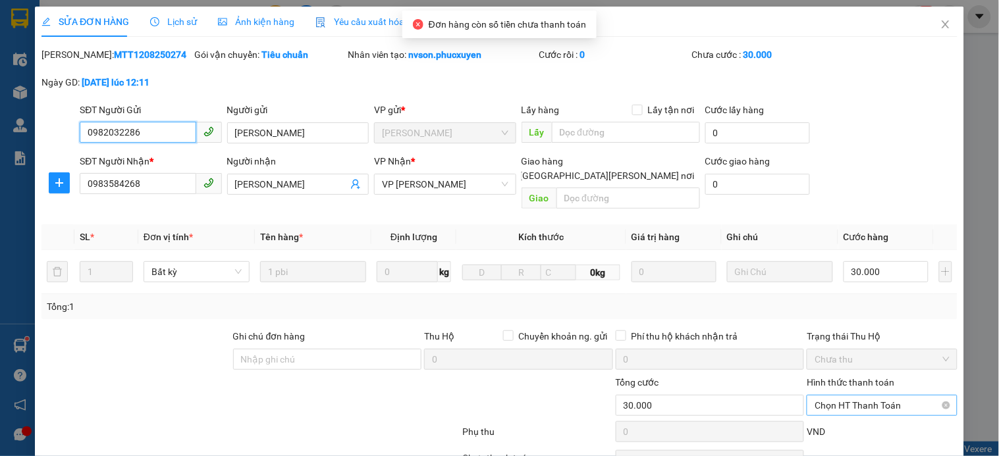
scroll to position [95, 0]
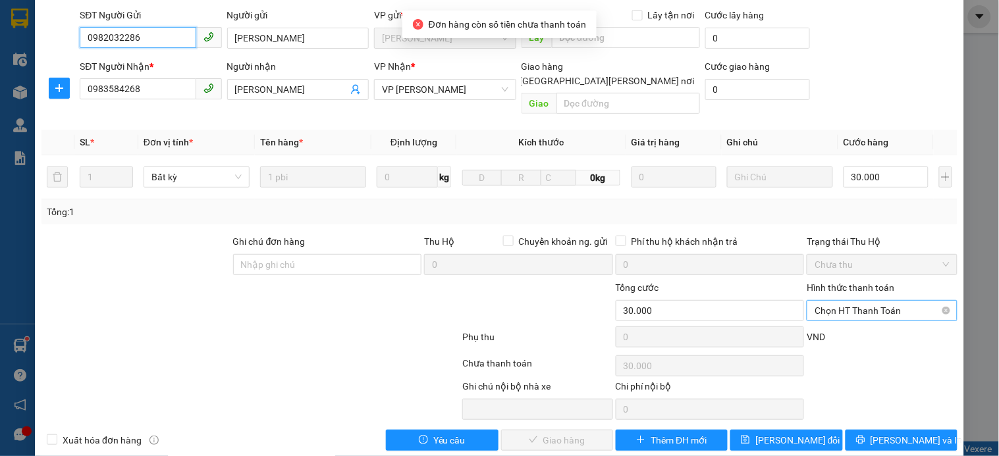
click at [871, 301] on span "Chọn HT Thanh Toán" at bounding box center [881, 311] width 134 height 20
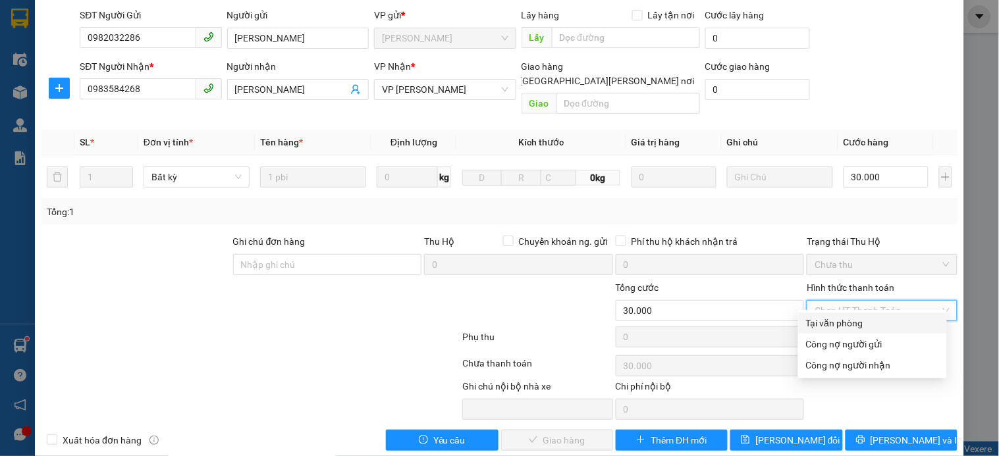
click at [895, 319] on div "Tại văn phòng" at bounding box center [872, 323] width 133 height 14
type input "0"
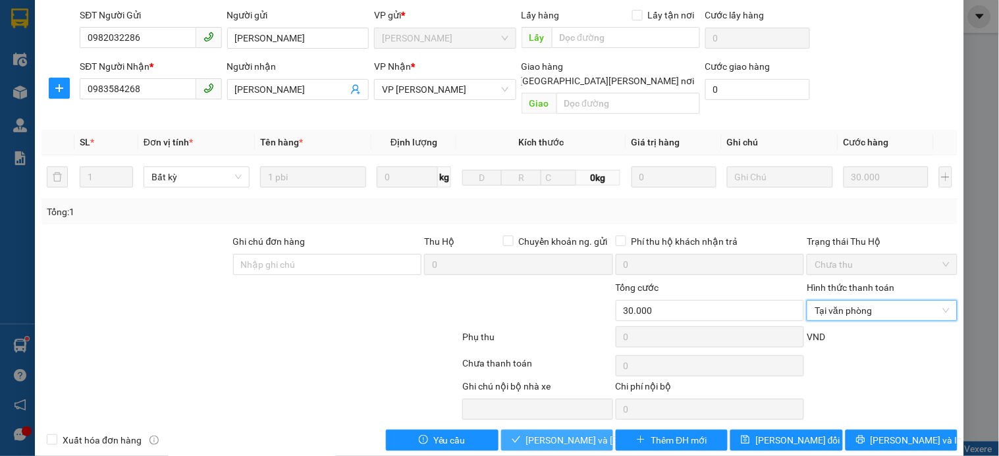
click at [535, 433] on span "[PERSON_NAME] và Giao hàng" at bounding box center [615, 440] width 178 height 14
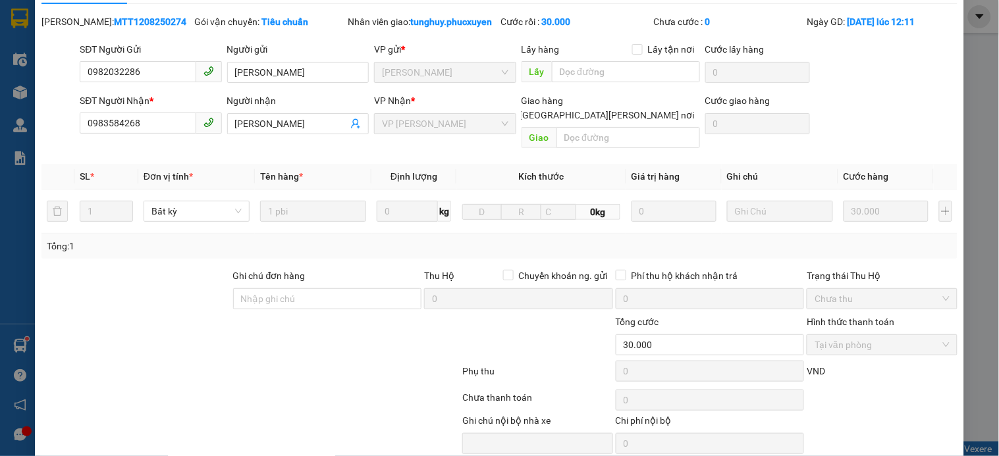
scroll to position [0, 0]
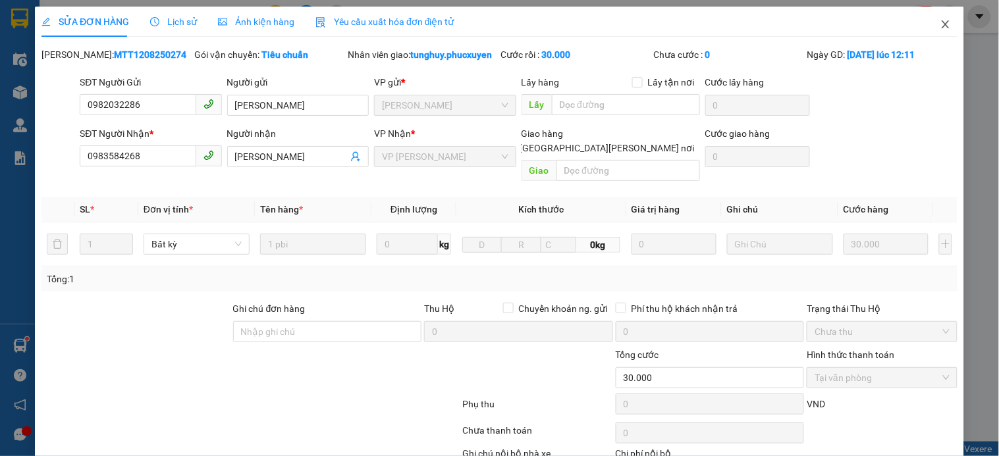
click at [927, 22] on span "Close" at bounding box center [945, 25] width 37 height 37
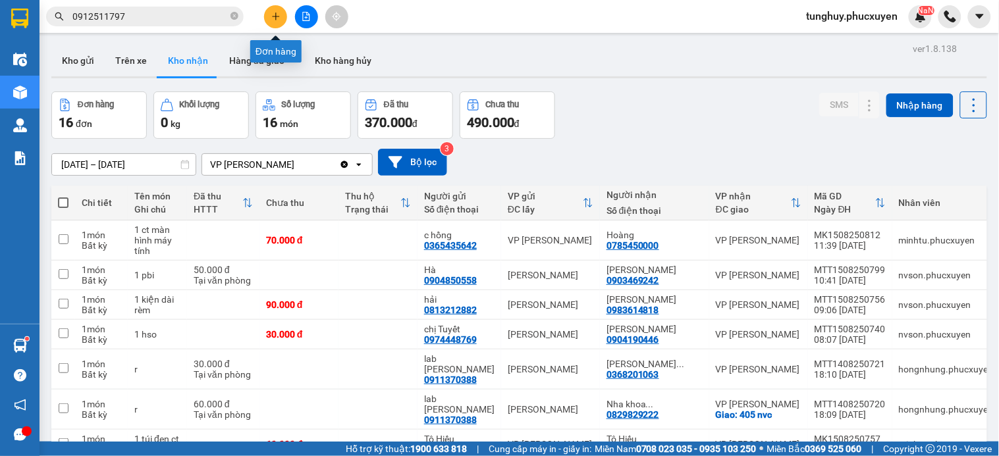
click at [275, 20] on icon "plus" at bounding box center [275, 16] width 9 height 9
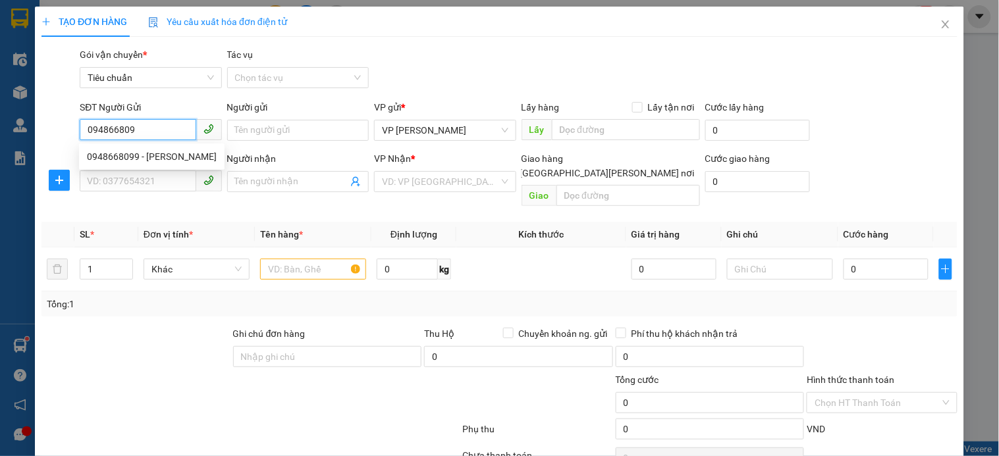
type input "0948668099"
click at [174, 162] on div "0948668099 - Chị Hương" at bounding box center [152, 156] width 130 height 14
type input "Chị Hương"
type input "0948668099"
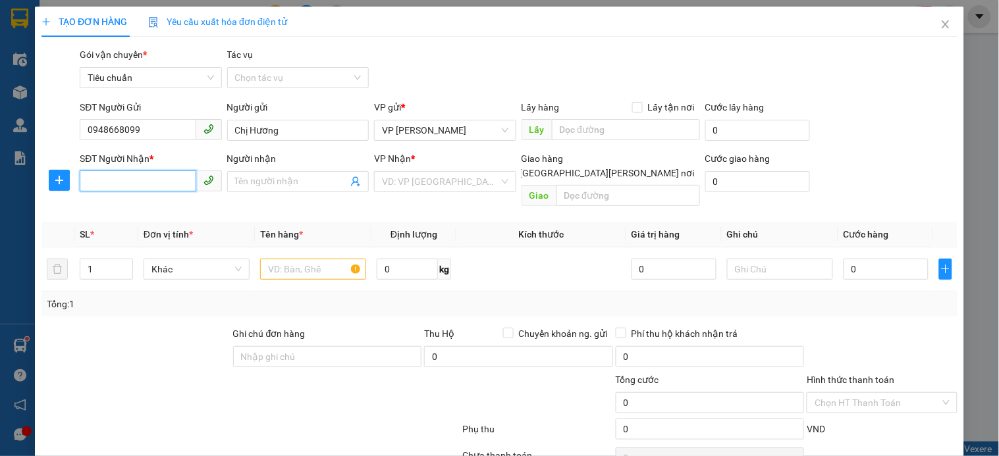
click at [165, 186] on input "SĐT Người Nhận *" at bounding box center [138, 181] width 116 height 21
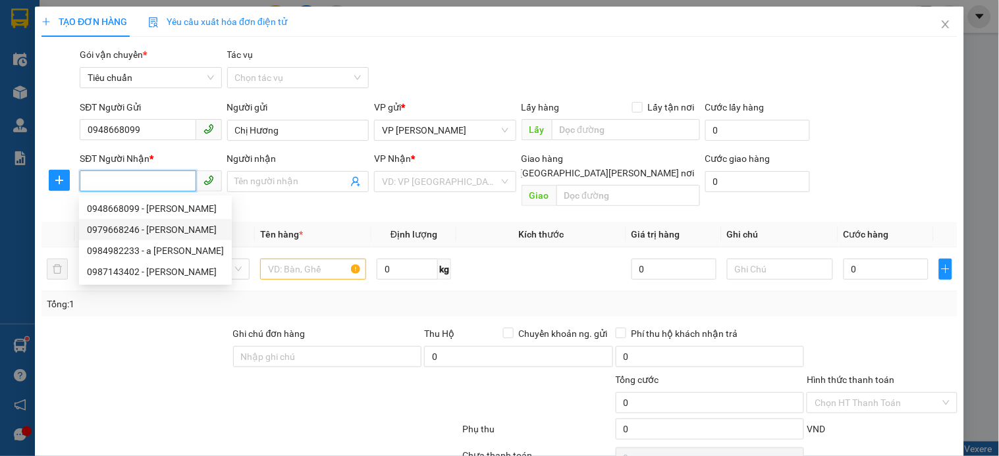
click at [181, 226] on div "0979668246 - c Lê" at bounding box center [155, 230] width 137 height 14
type input "0979668246"
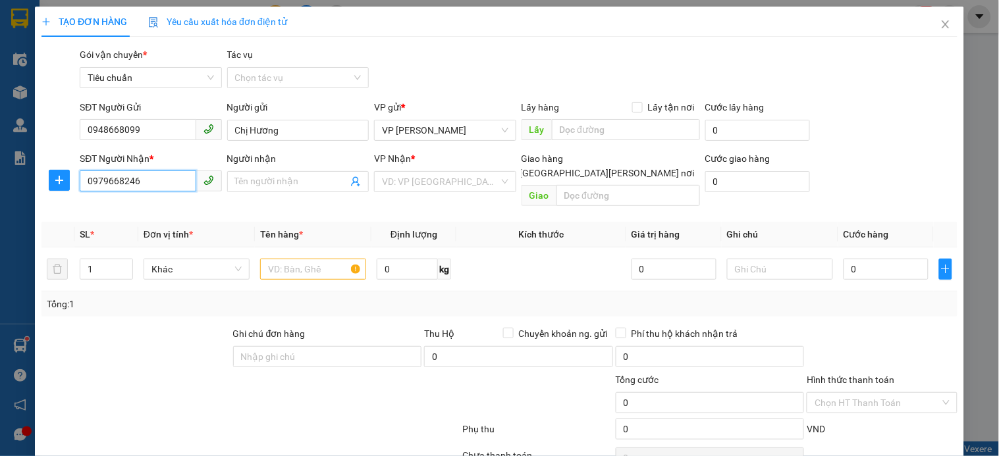
type input "[PERSON_NAME]"
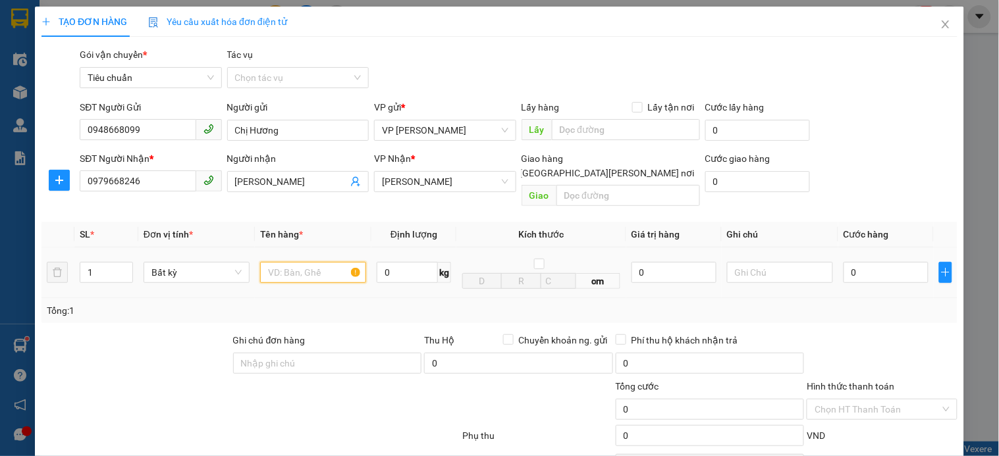
click at [272, 262] on input "text" at bounding box center [313, 272] width 106 height 21
type input "hồ sơ"
click at [867, 262] on input "0" at bounding box center [885, 272] width 85 height 21
type input "3"
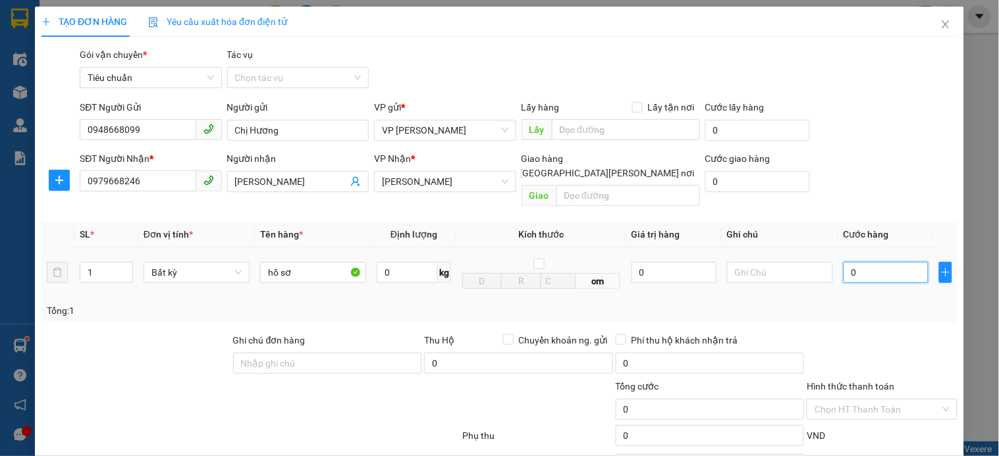
type input "3"
type input "30"
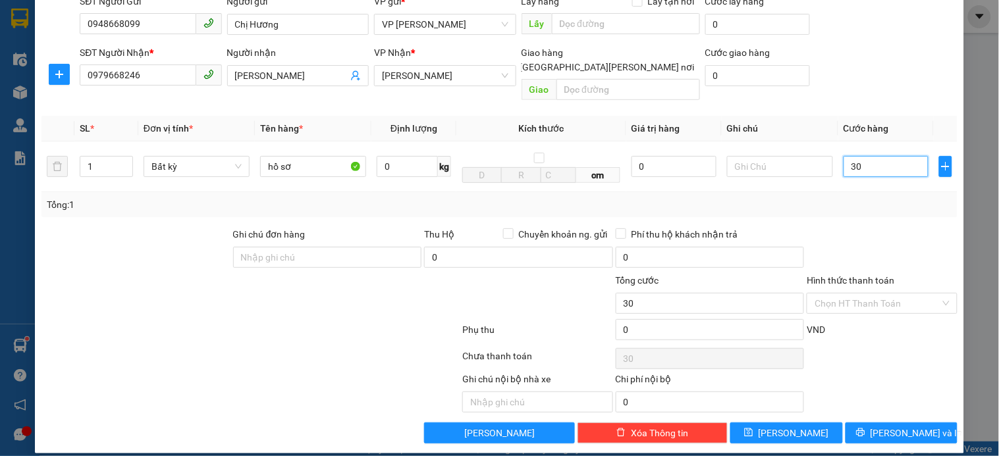
scroll to position [107, 0]
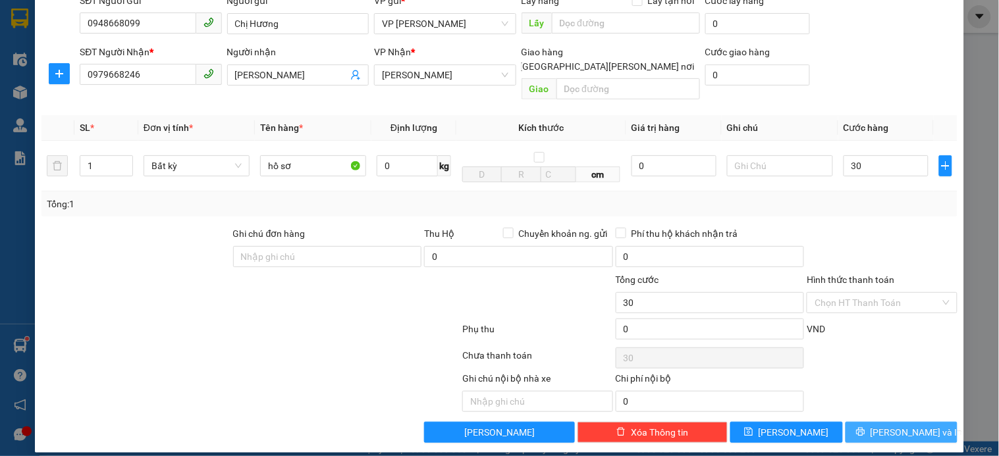
click at [904, 425] on span "[PERSON_NAME] và In" at bounding box center [916, 432] width 92 height 14
type input "30.000"
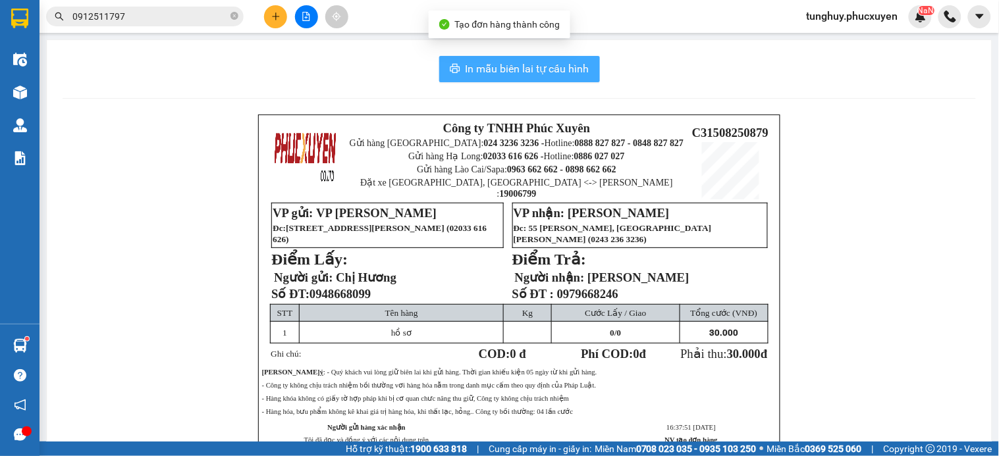
drag, startPoint x: 478, startPoint y: 61, endPoint x: 455, endPoint y: 56, distance: 23.6
click at [477, 62] on span "In mẫu biên lai tự cấu hình" at bounding box center [528, 69] width 124 height 16
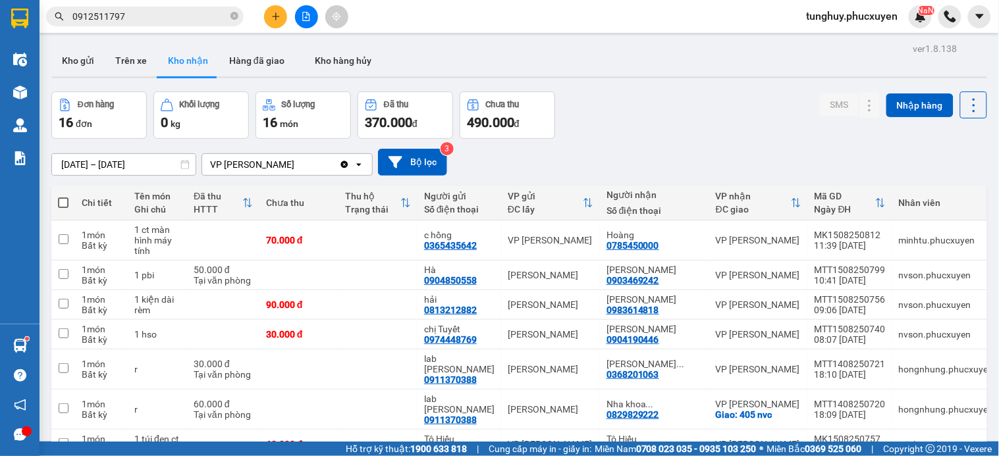
click at [78, 61] on button "Kho gửi" at bounding box center [77, 61] width 53 height 32
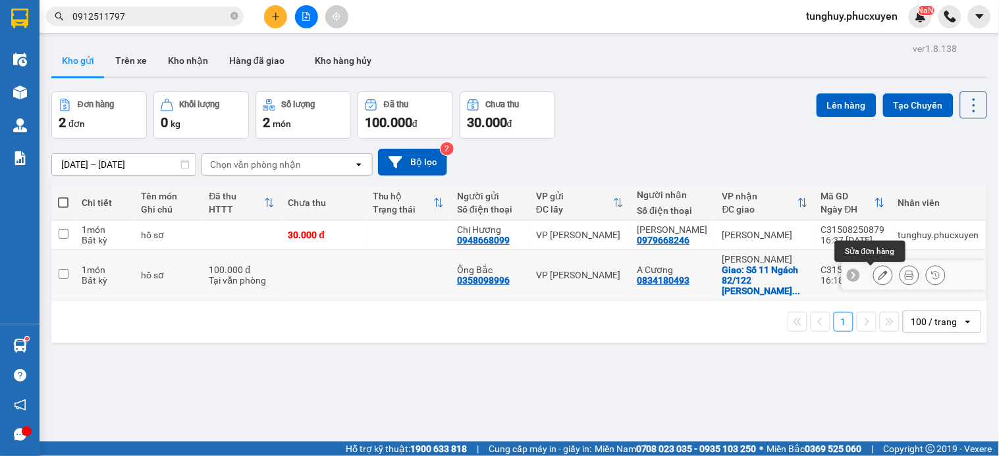
click at [878, 278] on icon at bounding box center [882, 275] width 9 height 9
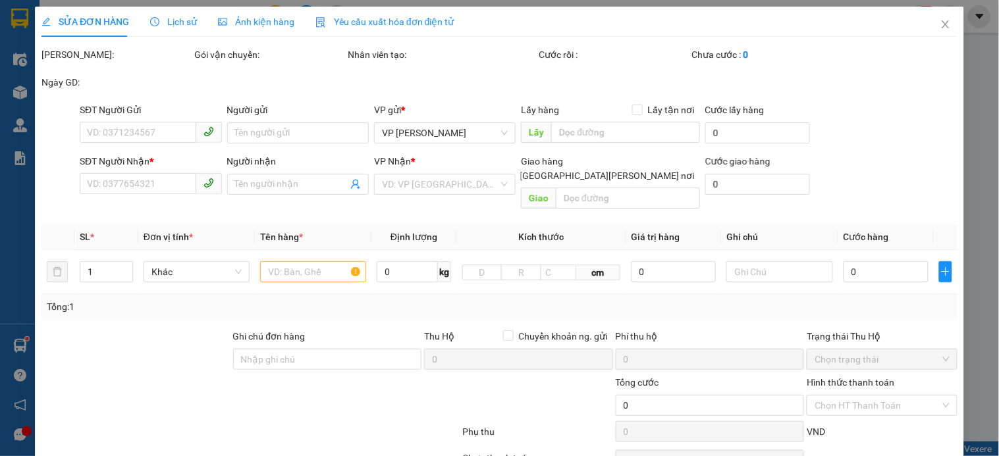
type input "0358098996"
type input "Ông Bắc"
type input "0834180493"
type input "A Cương"
checkbox input "true"
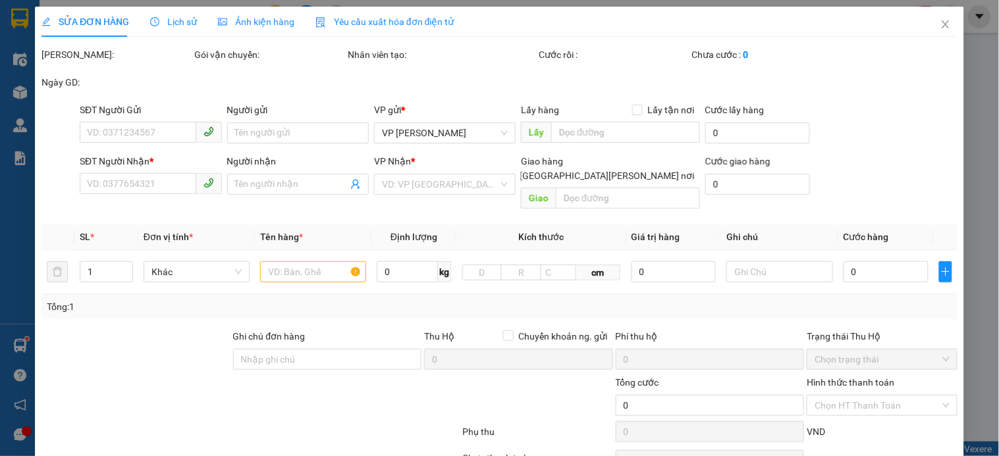
type input "Số 11 Ngách 82/122 Kim Mã Ba Đình"
type input "100.000"
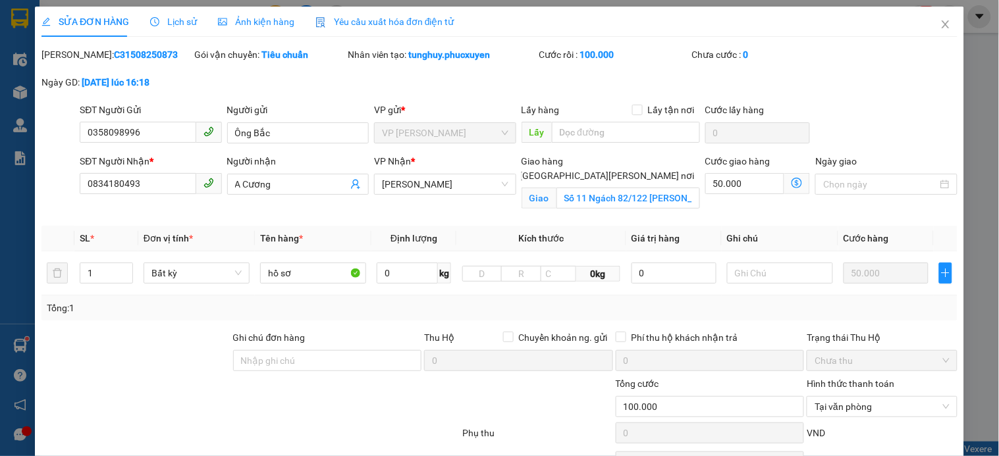
click at [791, 169] on div "Cước giao hàng" at bounding box center [757, 164] width 105 height 20
click at [791, 178] on icon "dollar-circle" at bounding box center [796, 183] width 11 height 11
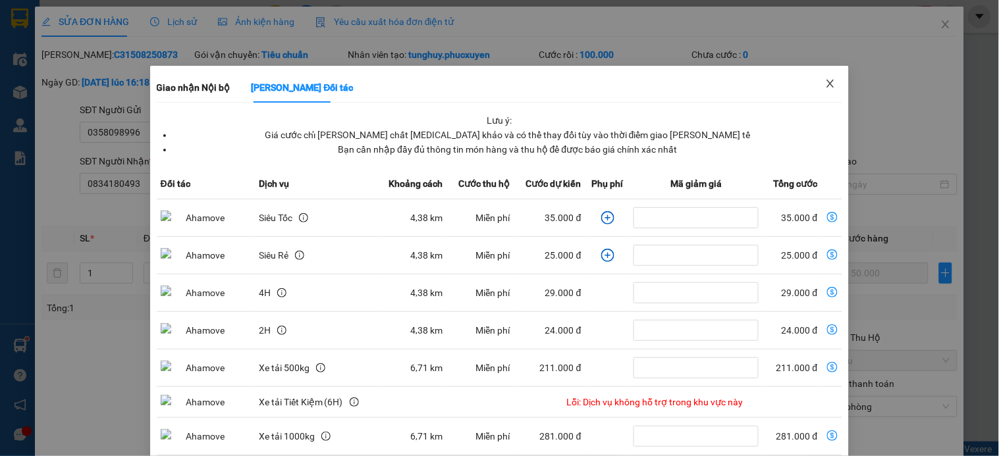
click at [812, 80] on span "Close" at bounding box center [830, 84] width 37 height 37
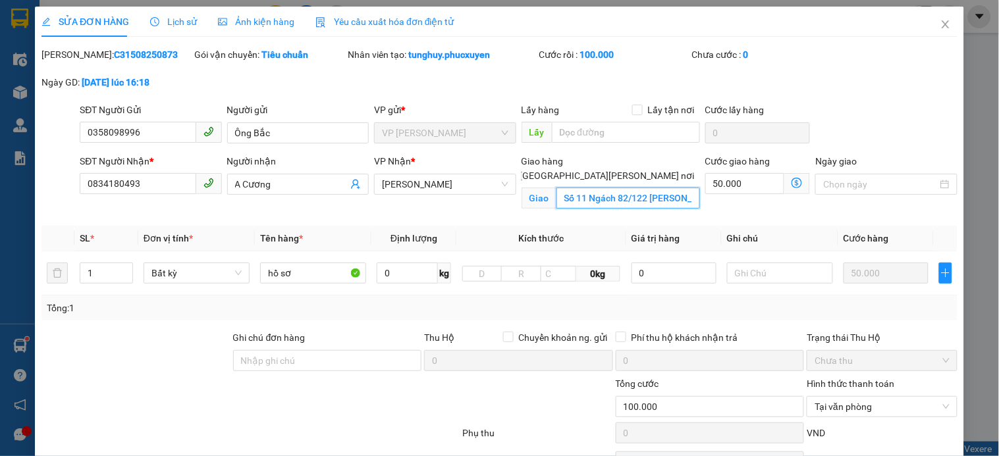
click at [590, 188] on input "Số 11 Ngách 82/122 Kim Mã Ba Đình" at bounding box center [628, 198] width 144 height 21
paste input "27 P. Mai Hắc Đế, Nguyễn Du, Hai Bà Trưng, Hà Nội, Việt Nam"
type input "27 P. Mai Hắc Đế, Nguyễn Du, Hai Bà Trưng, Hà Nội, Việt Nam"
click at [791, 184] on icon "dollar-circle" at bounding box center [796, 183] width 11 height 11
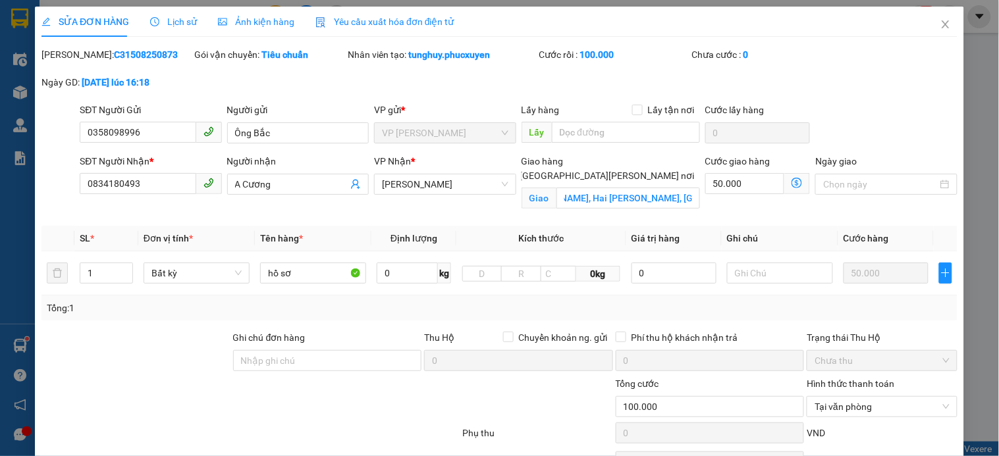
scroll to position [0, 0]
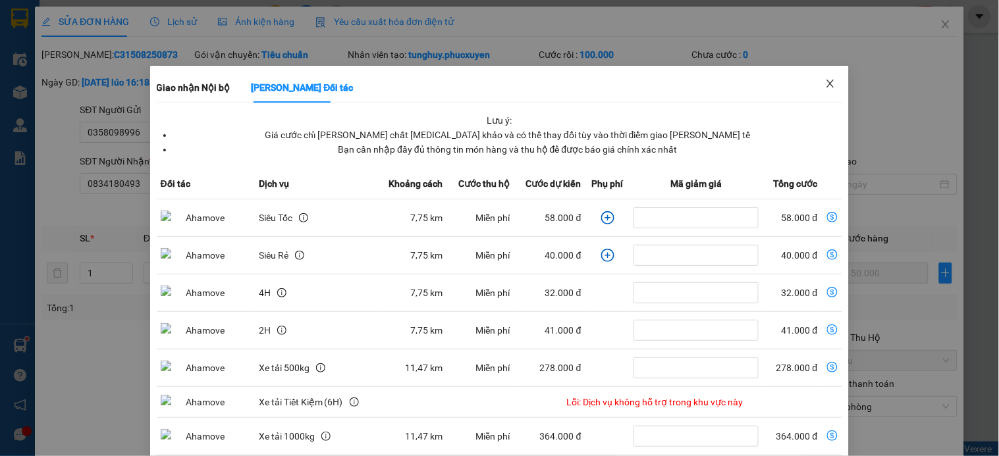
click at [826, 82] on span "Close" at bounding box center [830, 84] width 37 height 37
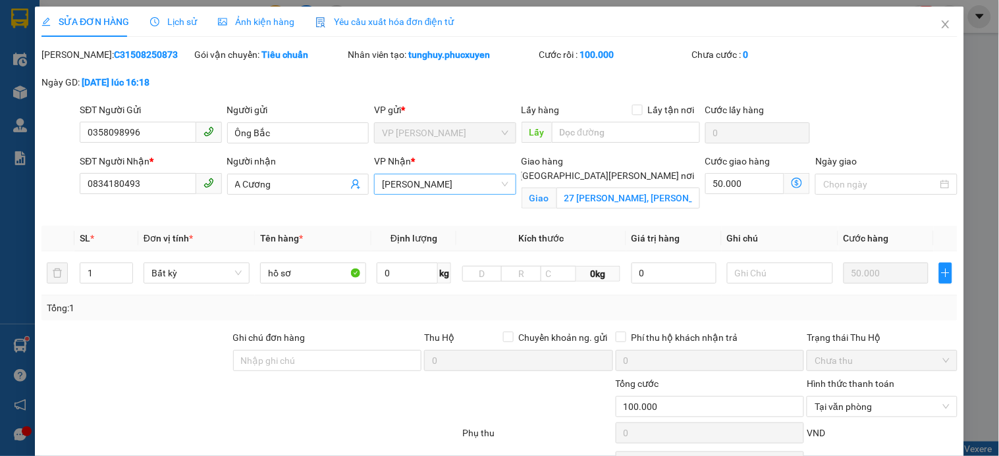
click at [469, 188] on span "VP [PERSON_NAME]" at bounding box center [445, 184] width 126 height 20
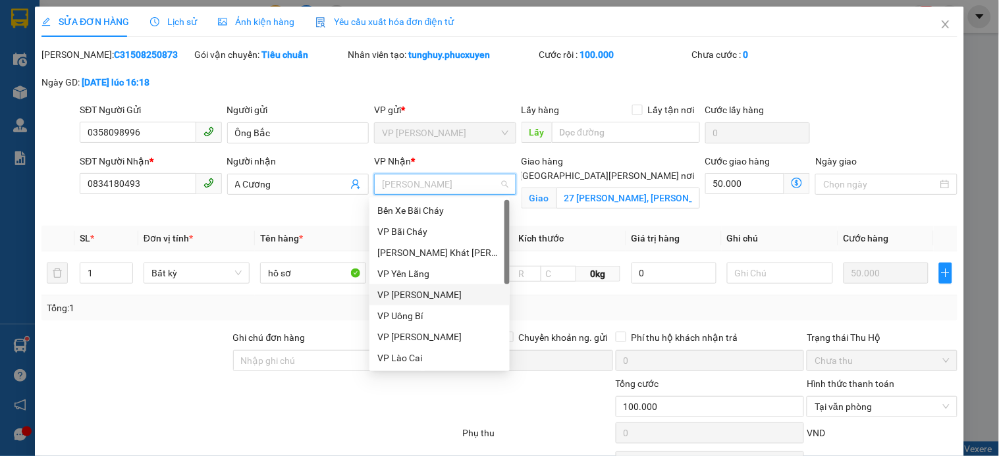
click at [449, 293] on div "VP [PERSON_NAME]" at bounding box center [439, 295] width 124 height 14
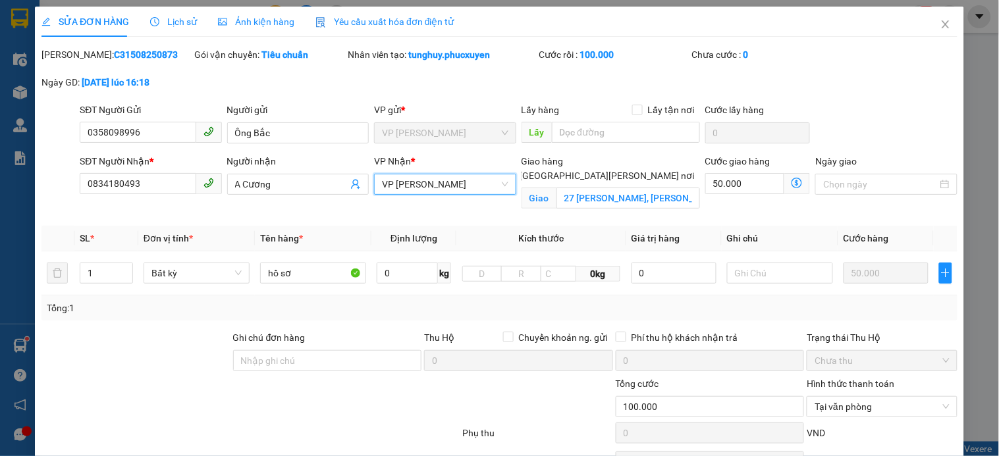
click at [791, 181] on icon "dollar-circle" at bounding box center [796, 183] width 11 height 11
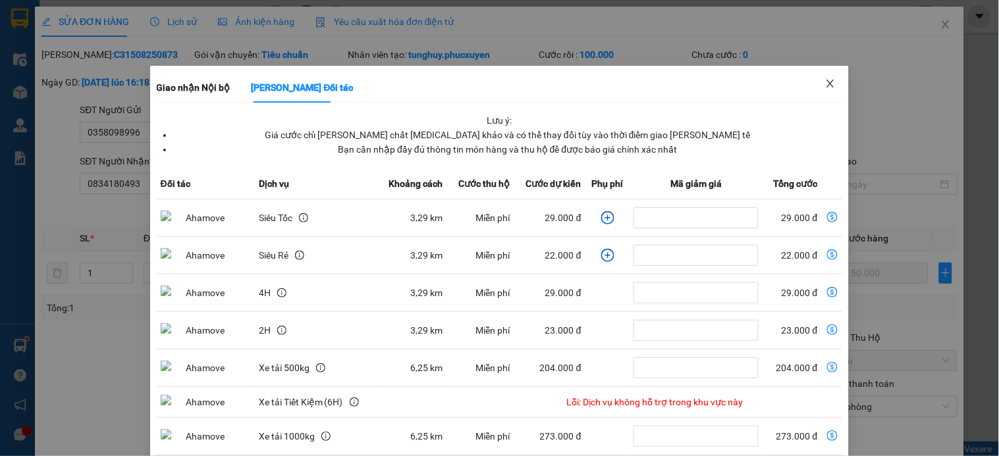
click at [827, 86] on icon "close" at bounding box center [830, 84] width 7 height 8
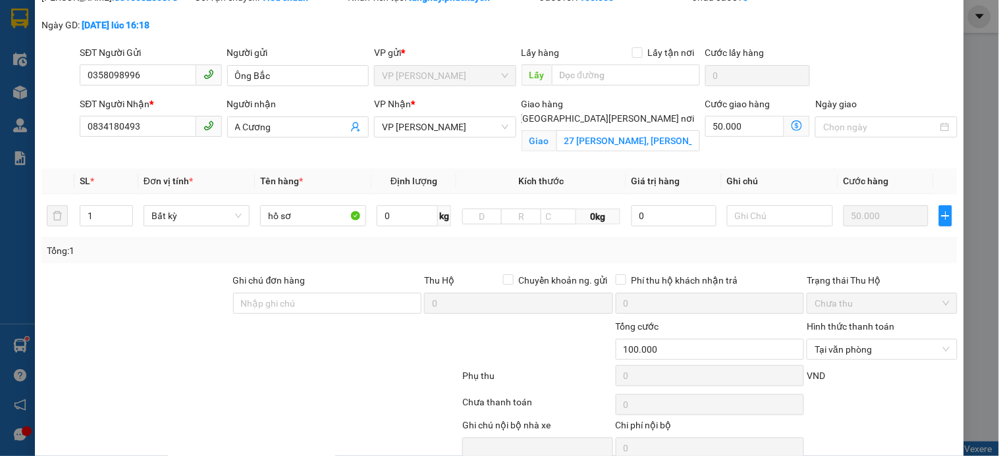
scroll to position [117, 0]
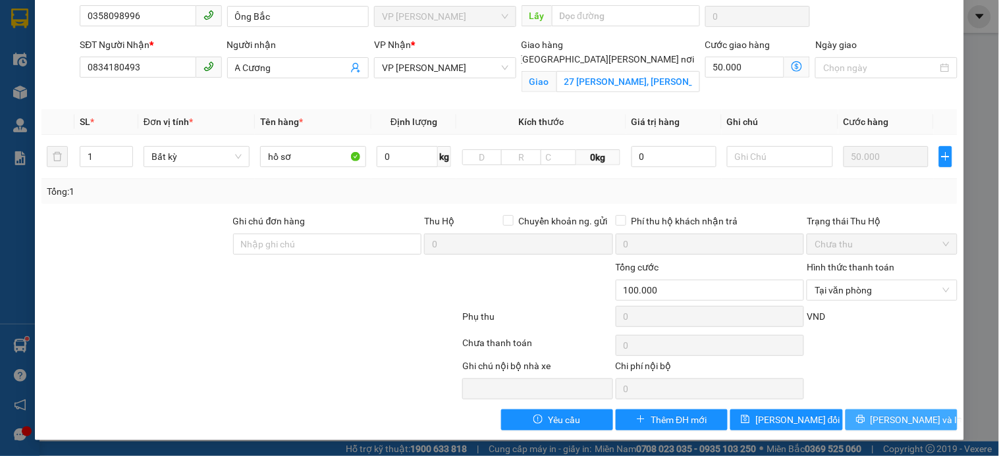
click at [876, 423] on button "[PERSON_NAME] và In" at bounding box center [901, 420] width 112 height 21
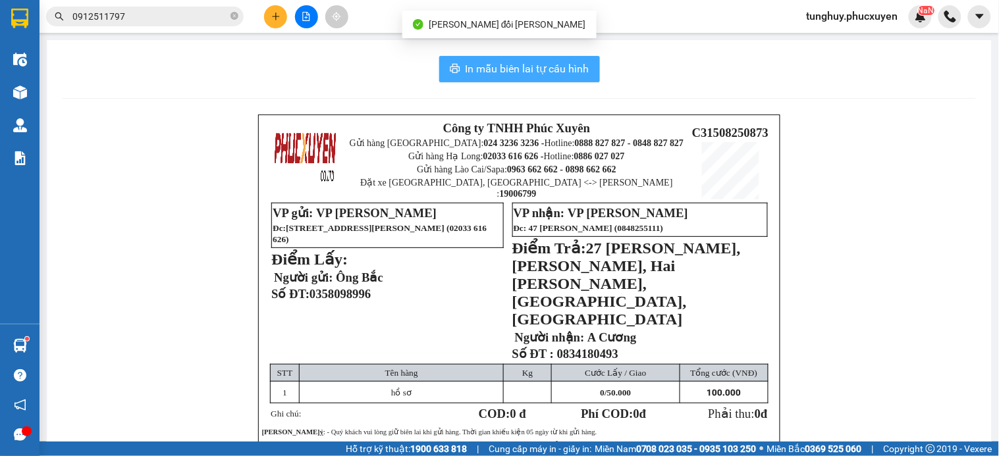
drag, startPoint x: 545, startPoint y: 72, endPoint x: 0, endPoint y: 34, distance: 545.9
click at [555, 71] on span "In mẫu biên lai tự cấu hình" at bounding box center [528, 69] width 124 height 16
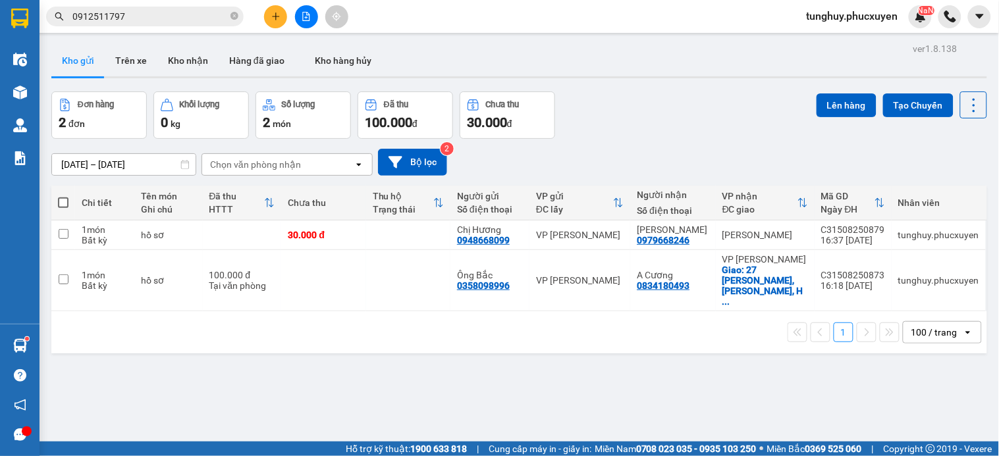
click at [741, 356] on div "ver 1.8.138 Kho gửi Trên xe Kho nhận Hàng đã giao Kho hàng hủy Đơn hàng 2 đơn K…" at bounding box center [519, 268] width 946 height 456
click at [905, 276] on icon at bounding box center [909, 280] width 9 height 9
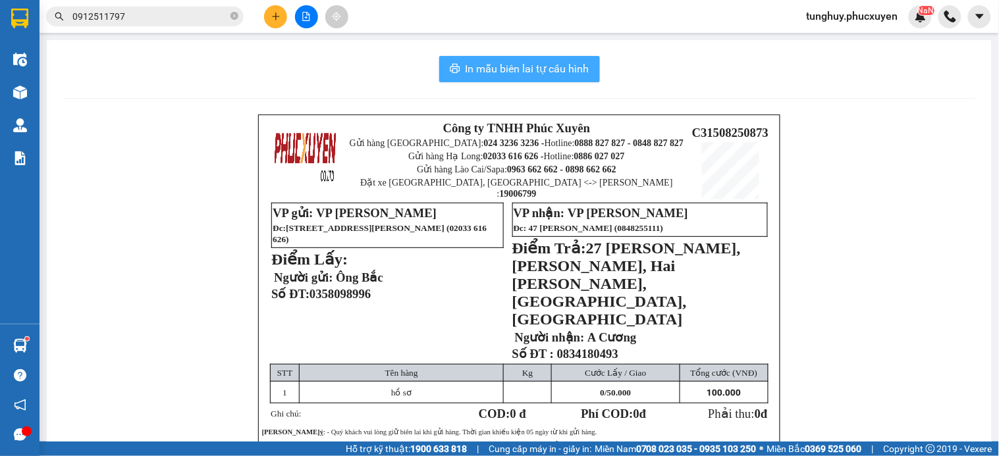
click at [571, 68] on span "In mẫu biên lai tự cấu hình" at bounding box center [528, 69] width 124 height 16
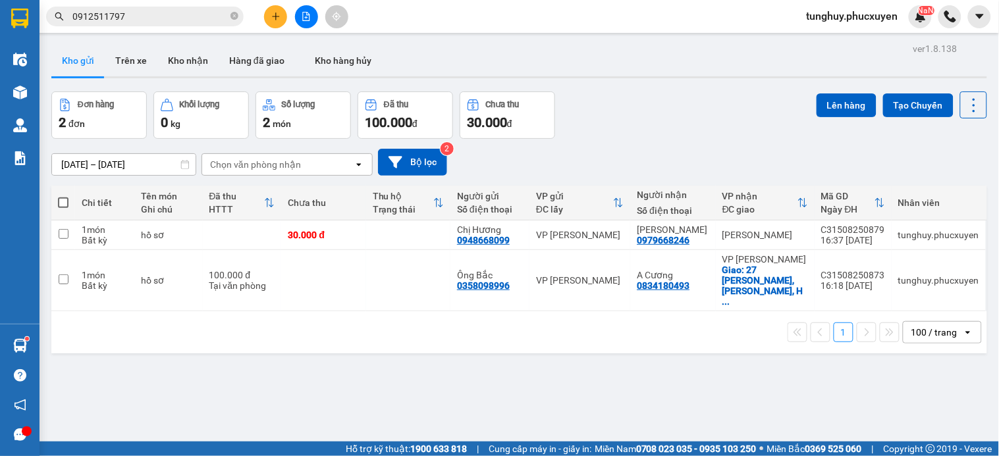
click at [174, 11] on input "0912511797" at bounding box center [149, 16] width 155 height 14
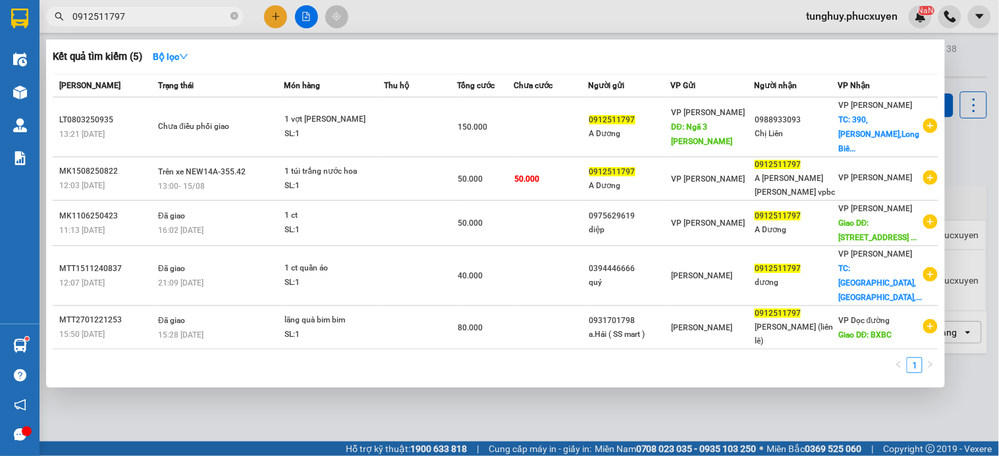
click at [174, 11] on input "0912511797" at bounding box center [149, 16] width 155 height 14
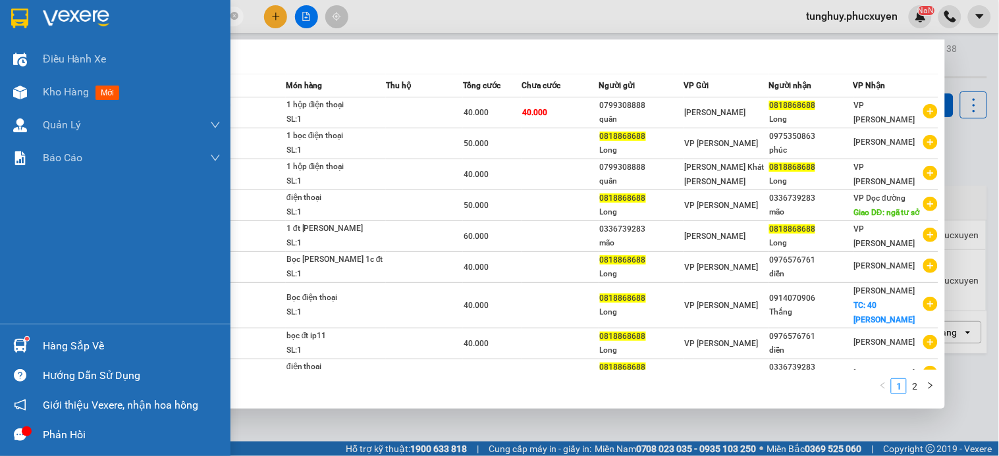
click at [16, 343] on img at bounding box center [20, 346] width 14 height 14
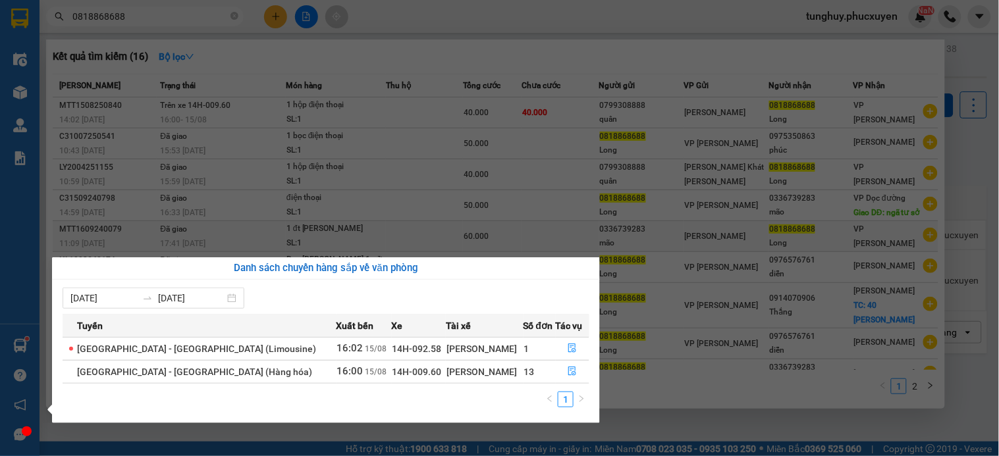
click at [512, 248] on section "Kết quả tìm kiếm ( 16 ) Bộ lọc Mã ĐH Trạng thái Món hàng Thu hộ Tổng cước Chưa …" at bounding box center [499, 228] width 999 height 456
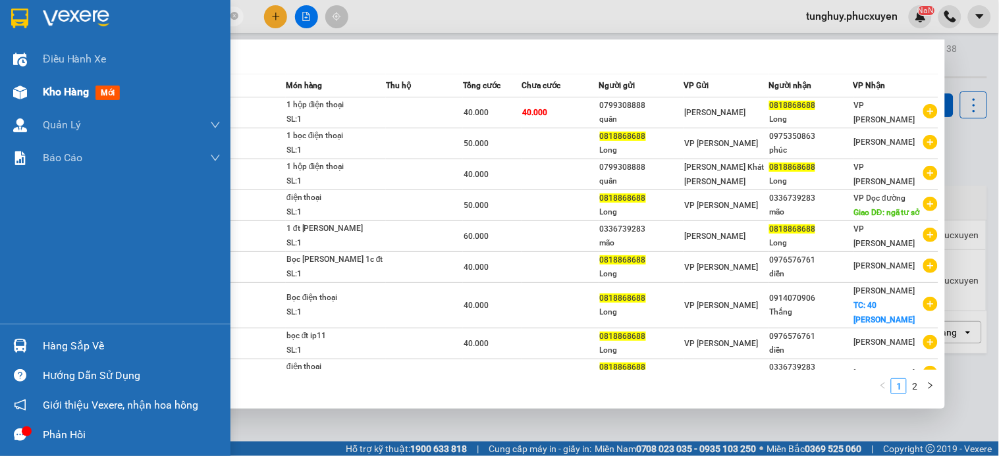
click at [51, 88] on span "Kho hàng" at bounding box center [66, 92] width 46 height 13
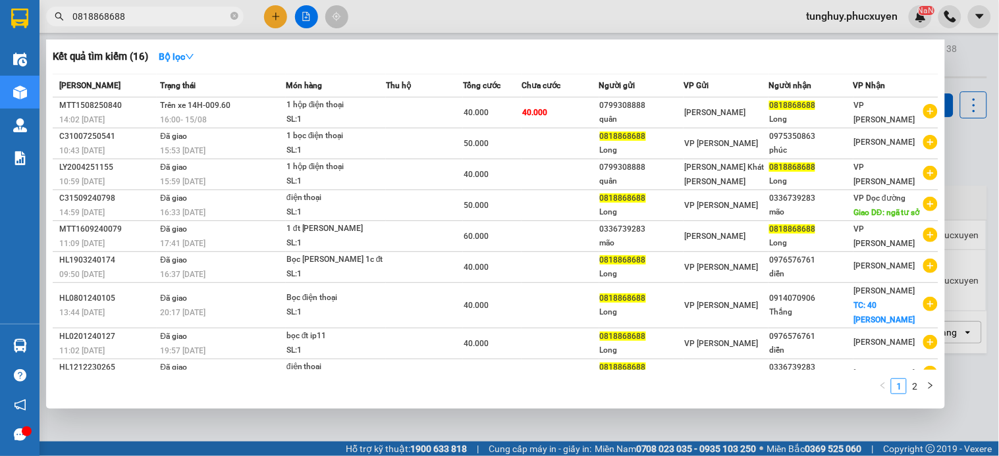
click at [506, 419] on div at bounding box center [499, 228] width 999 height 456
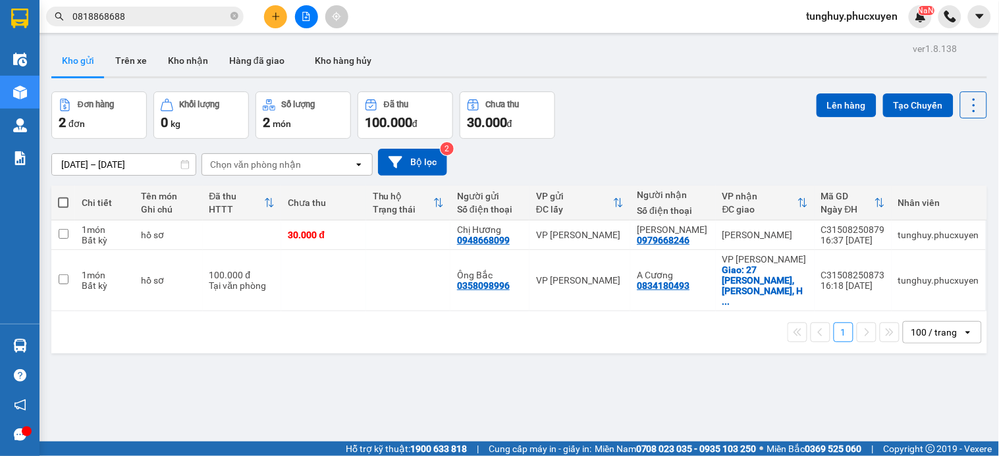
click at [217, 18] on input "0818868688" at bounding box center [149, 16] width 155 height 14
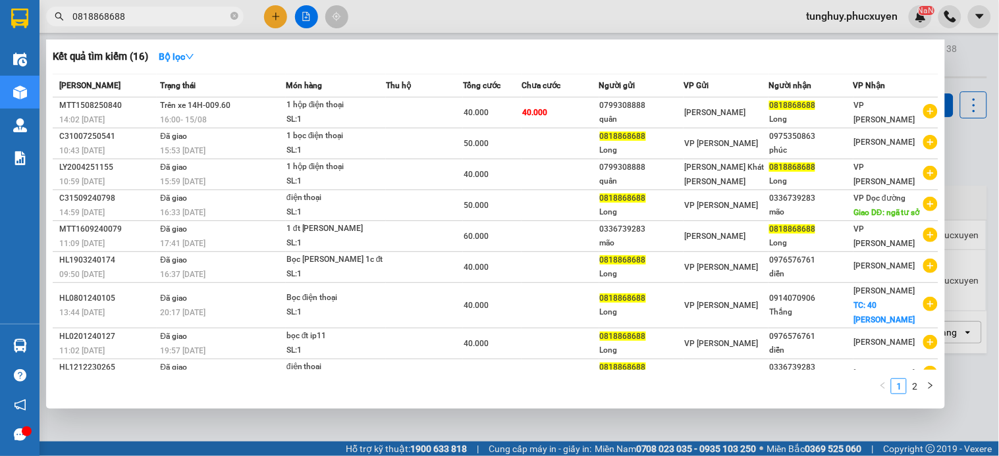
click at [219, 18] on input "0818868688" at bounding box center [149, 16] width 155 height 14
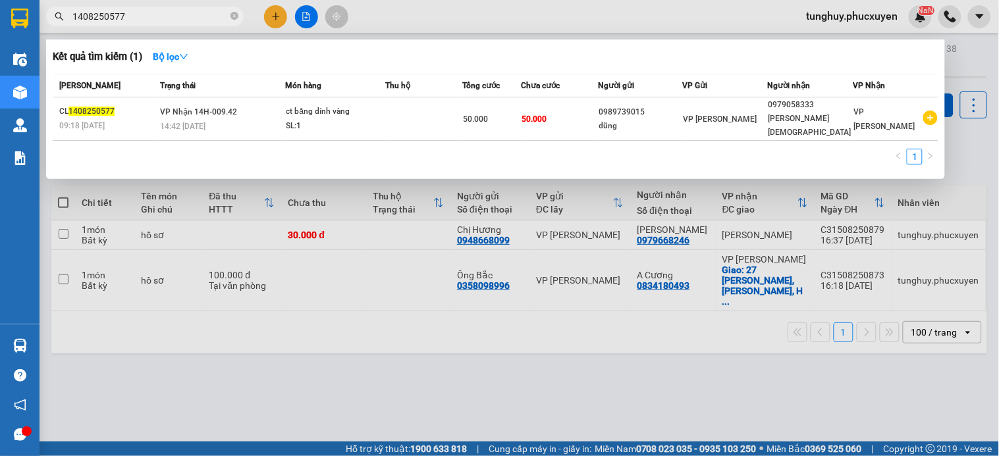
type input "1408250577"
click at [446, 341] on div at bounding box center [499, 228] width 999 height 456
click at [204, 17] on input "1408250577" at bounding box center [149, 16] width 155 height 14
click at [612, 332] on div at bounding box center [499, 228] width 999 height 456
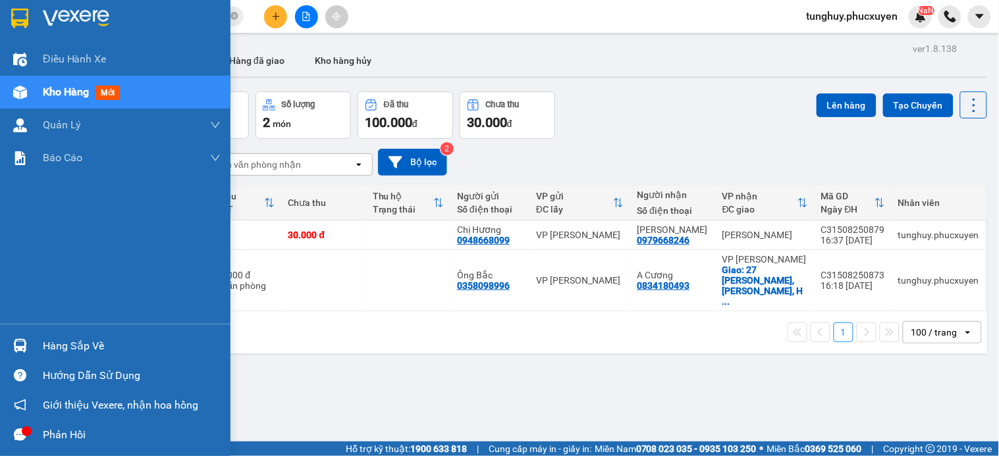
drag, startPoint x: 9, startPoint y: 347, endPoint x: 0, endPoint y: 340, distance: 11.3
click at [9, 347] on div at bounding box center [20, 345] width 23 height 23
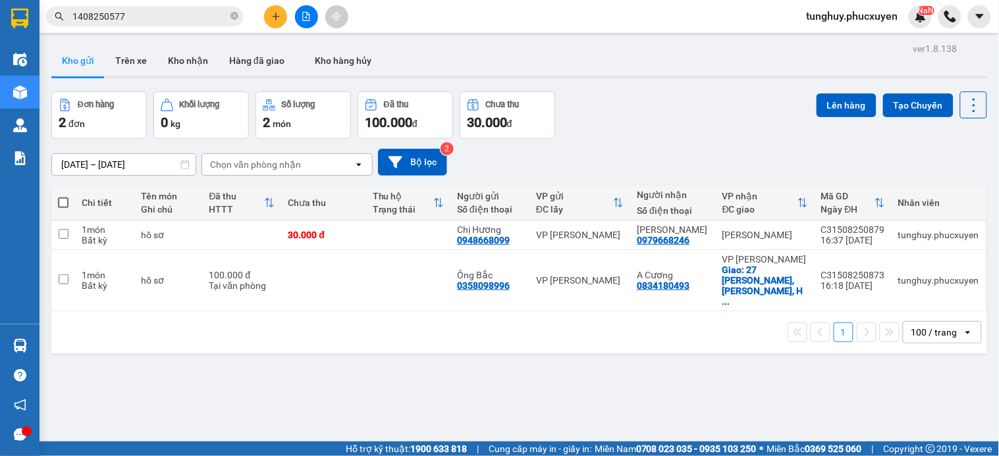
click at [639, 43] on section "Kết quả tìm kiếm ( 1 ) Bộ lọc Mã ĐH Trạng thái Món hàng Thu hộ Tổng cước Chưa c…" at bounding box center [499, 228] width 999 height 456
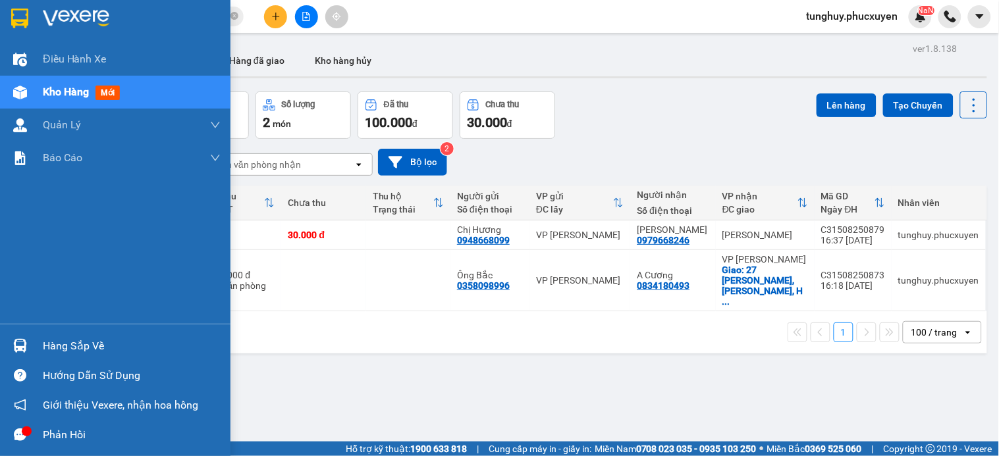
click at [9, 340] on div at bounding box center [20, 345] width 23 height 23
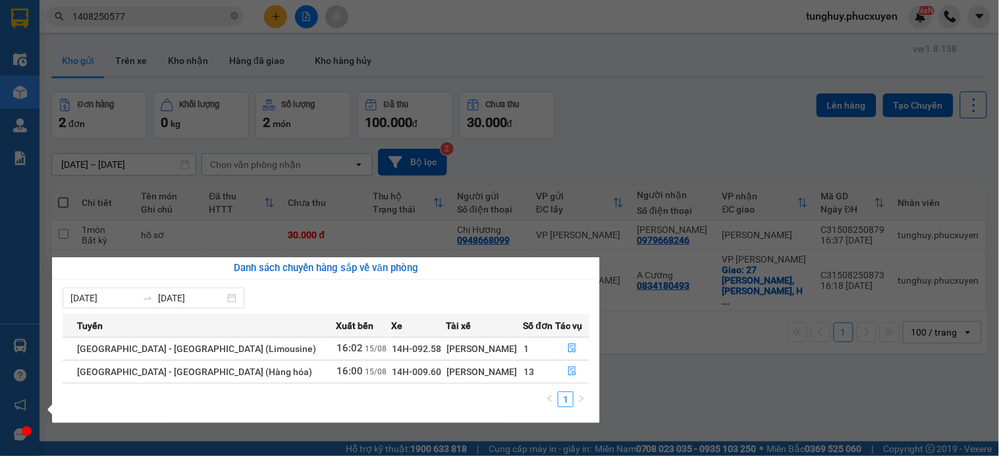
click at [707, 396] on section "Kết quả tìm kiếm ( 1 ) Bộ lọc Mã ĐH Trạng thái Món hàng Thu hộ Tổng cước Chưa c…" at bounding box center [499, 228] width 999 height 456
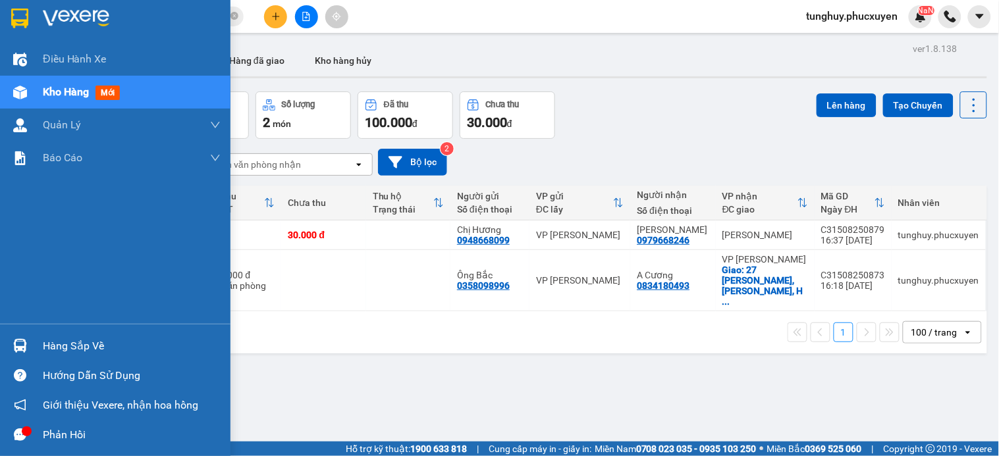
click at [28, 340] on div at bounding box center [20, 345] width 23 height 23
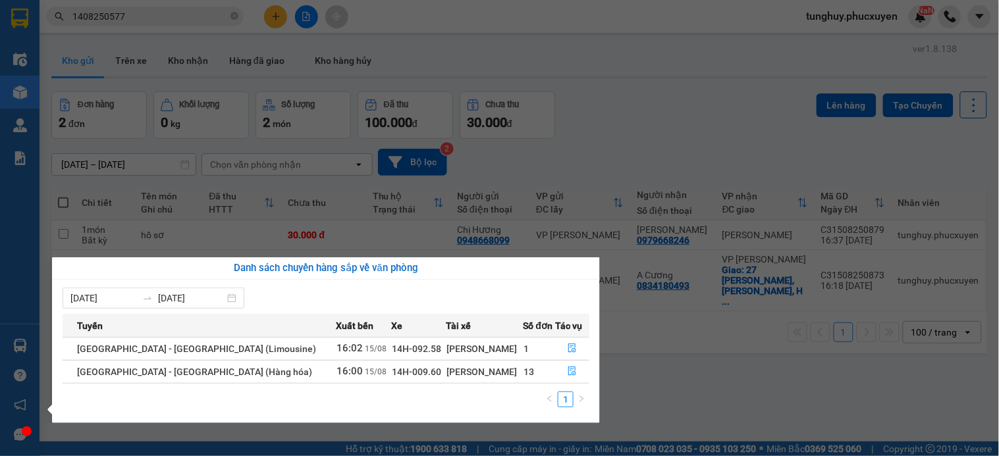
click at [607, 294] on section "Kết quả tìm kiếm ( 1 ) Bộ lọc Mã ĐH Trạng thái Món hàng Thu hộ Tổng cước Chưa c…" at bounding box center [499, 228] width 999 height 456
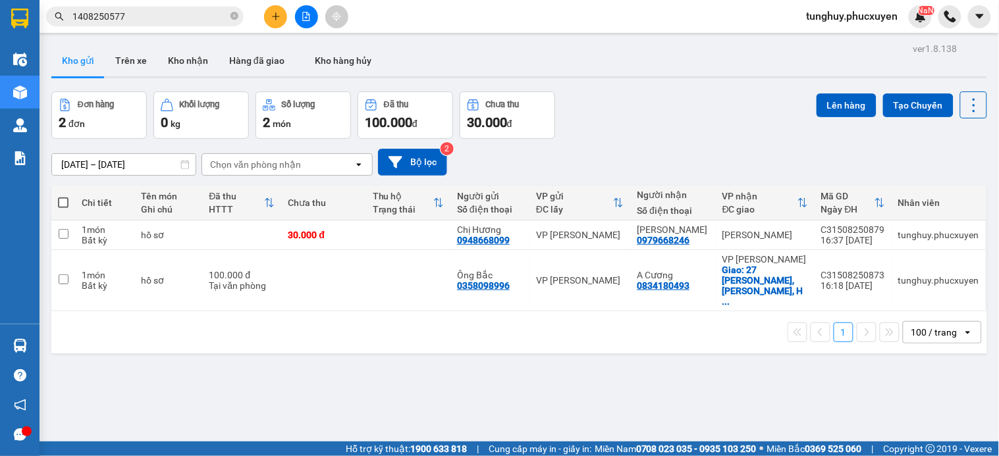
drag, startPoint x: 788, startPoint y: 146, endPoint x: 14, endPoint y: 344, distance: 798.6
click at [14, 345] on img at bounding box center [20, 346] width 14 height 14
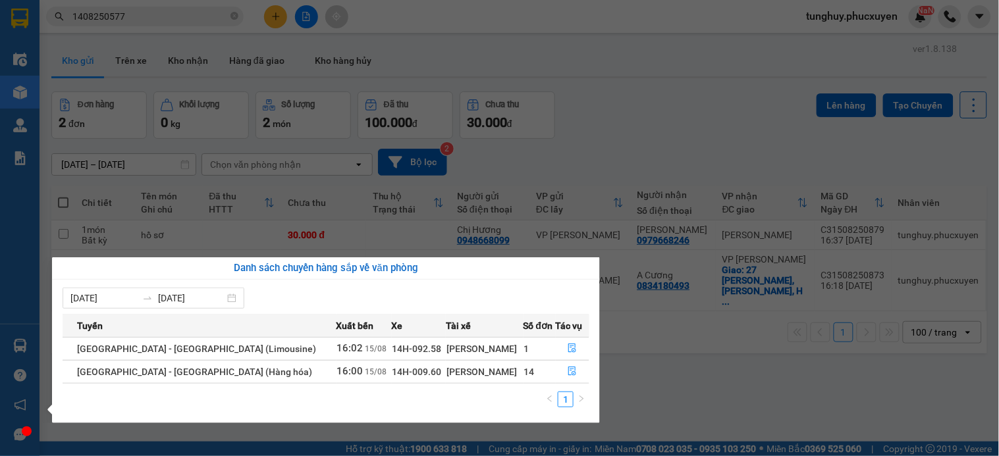
drag, startPoint x: 759, startPoint y: 147, endPoint x: 695, endPoint y: 138, distance: 64.4
click at [758, 147] on section "Kết quả tìm kiếm ( 1 ) Bộ lọc Mã ĐH Trạng thái Món hàng Thu hộ Tổng cước Chưa c…" at bounding box center [499, 228] width 999 height 456
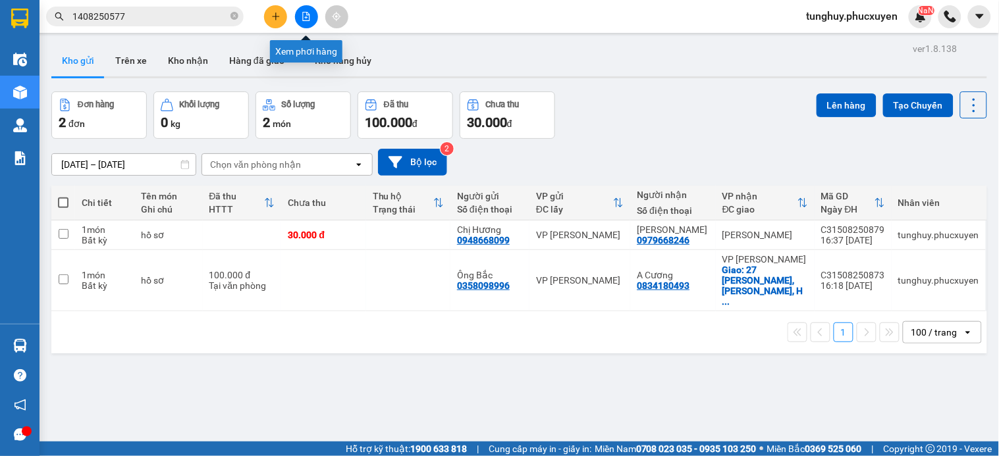
click at [311, 20] on button at bounding box center [306, 16] width 23 height 23
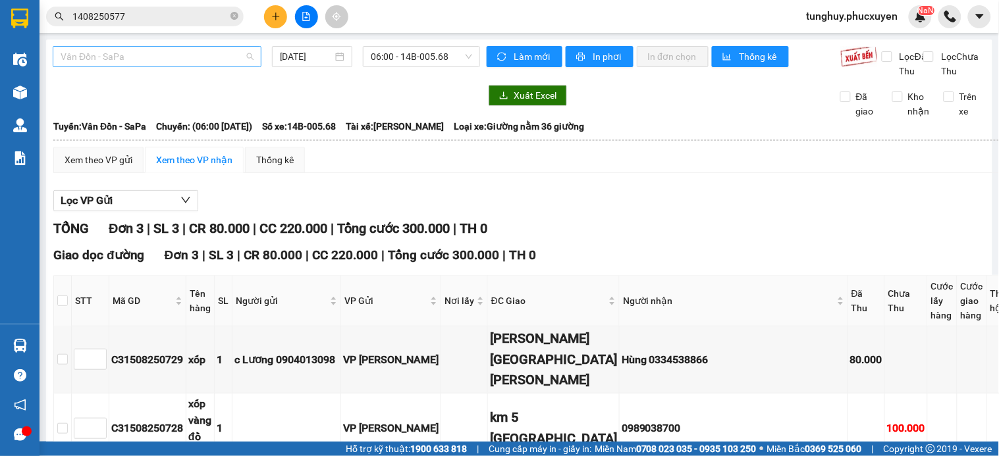
click at [226, 51] on span "Vân Đồn - SaPa" at bounding box center [157, 57] width 193 height 20
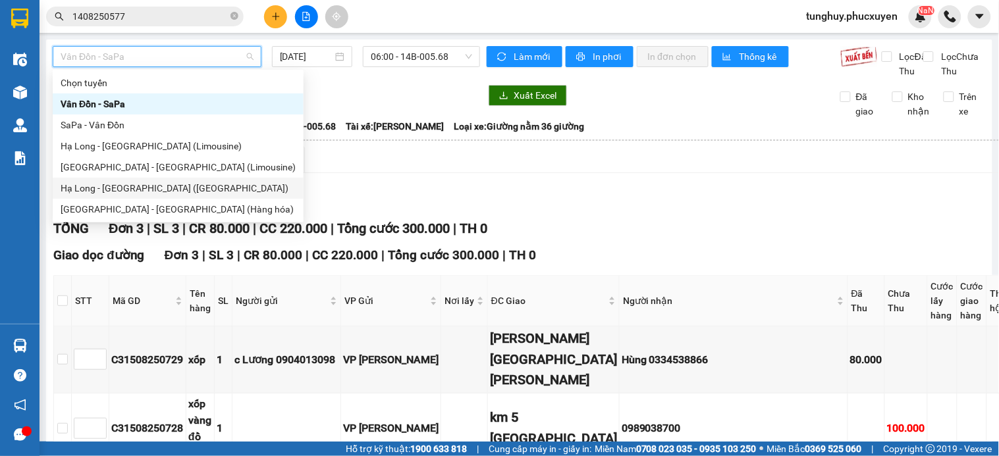
click at [187, 188] on div "Hạ Long - Hà Nội (Hàng hóa)" at bounding box center [178, 188] width 235 height 14
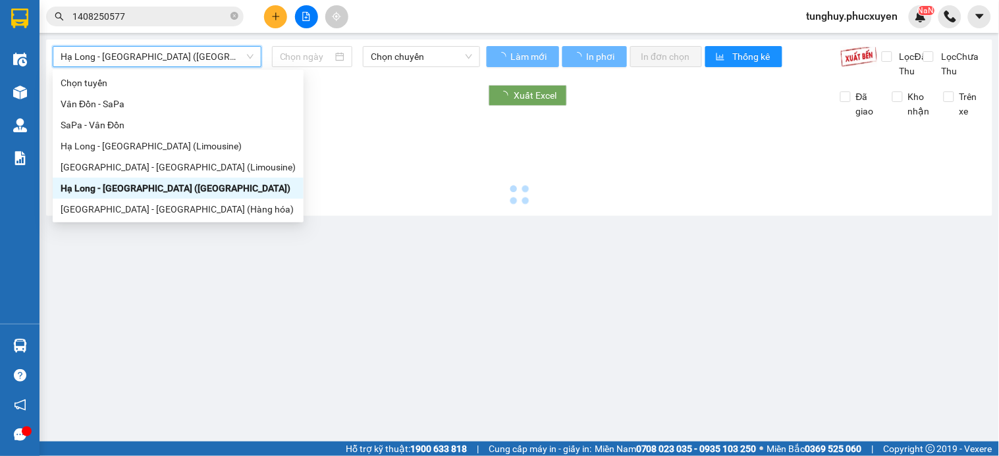
type input "[DATE]"
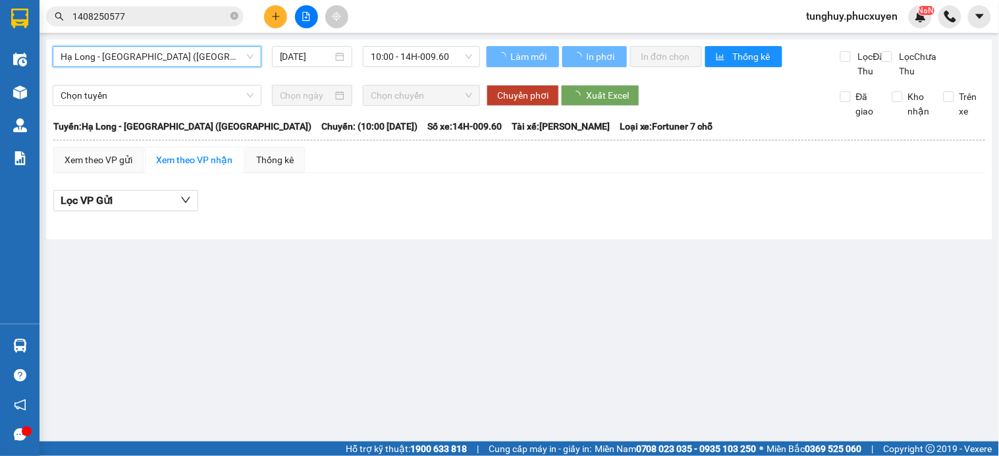
click at [443, 53] on span "10:00 - 14H-009.60" at bounding box center [421, 57] width 101 height 20
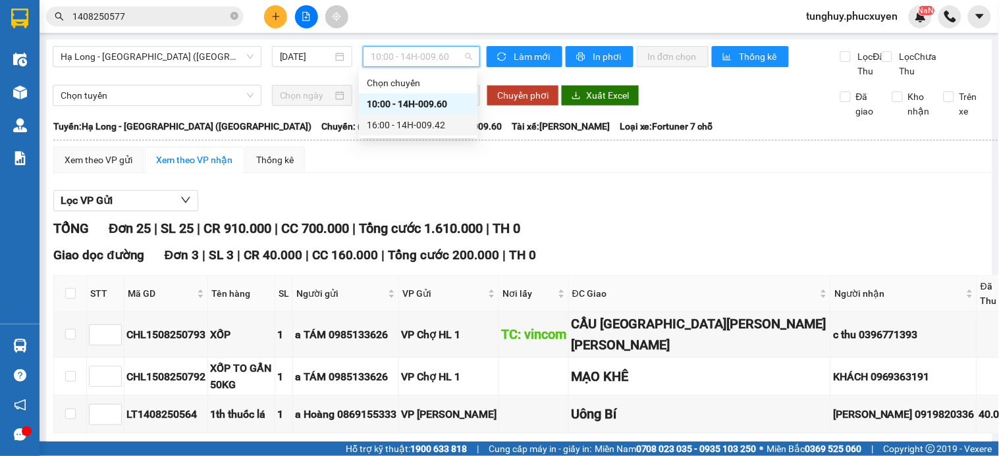
click at [402, 120] on div "16:00 - 14H-009.42" at bounding box center [418, 125] width 103 height 14
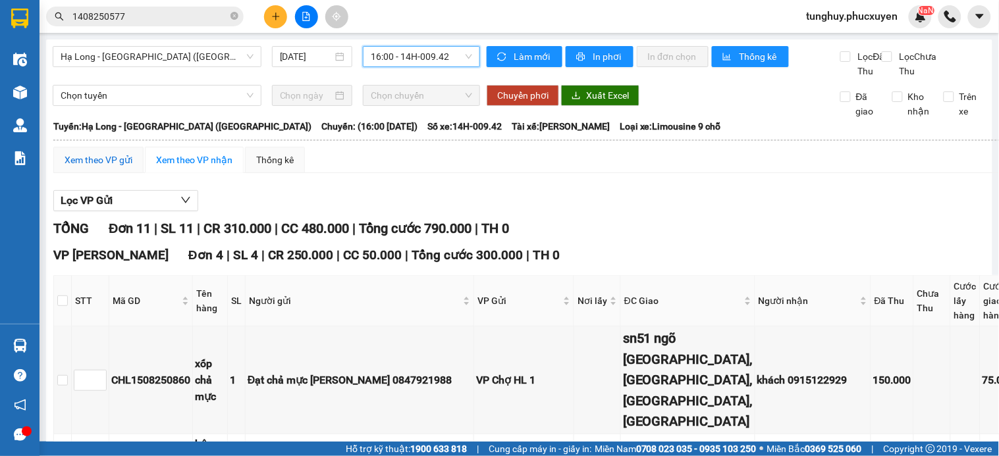
click at [82, 167] on div "Xem theo VP gửi" at bounding box center [99, 160] width 68 height 14
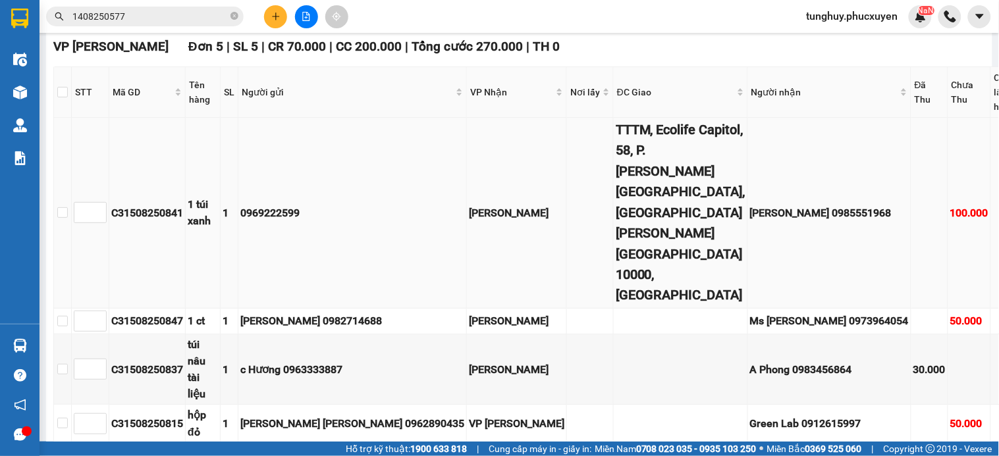
scroll to position [805, 0]
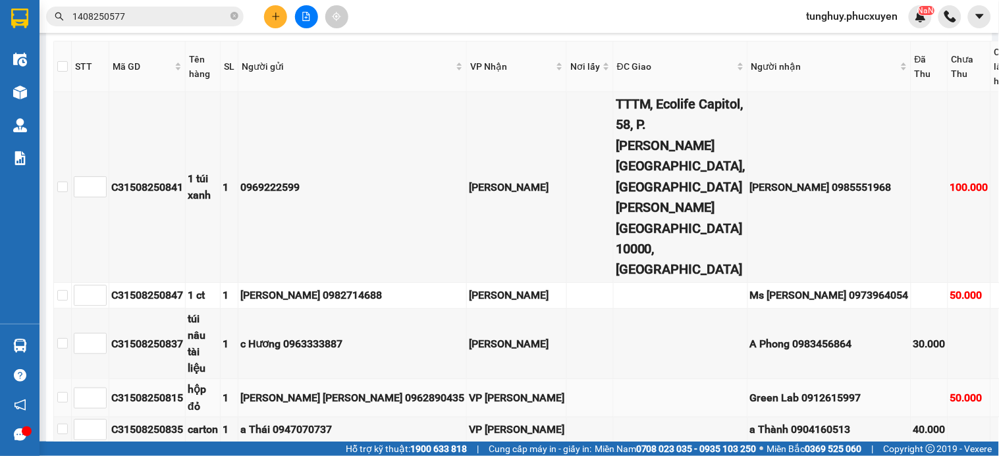
click at [174, 390] on div "C31508250815" at bounding box center [147, 398] width 72 height 16
copy div "C31508250815"
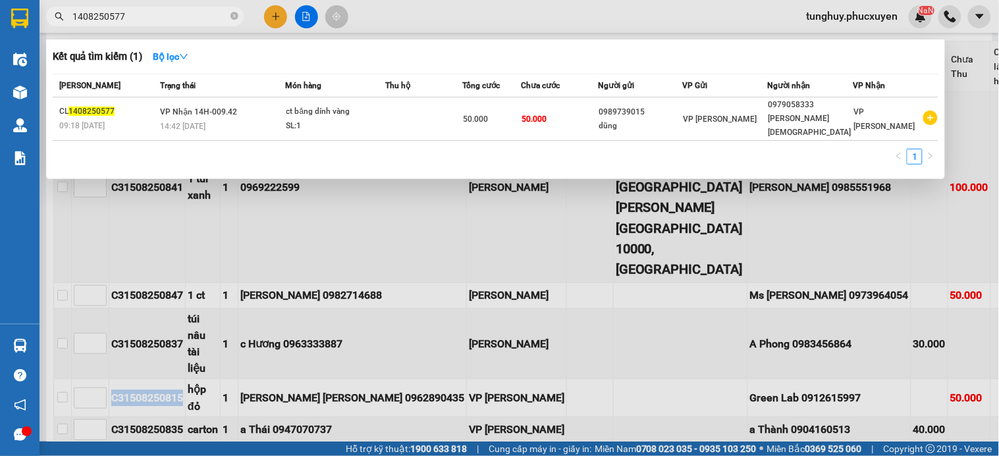
click at [186, 20] on input "1408250577" at bounding box center [149, 16] width 155 height 14
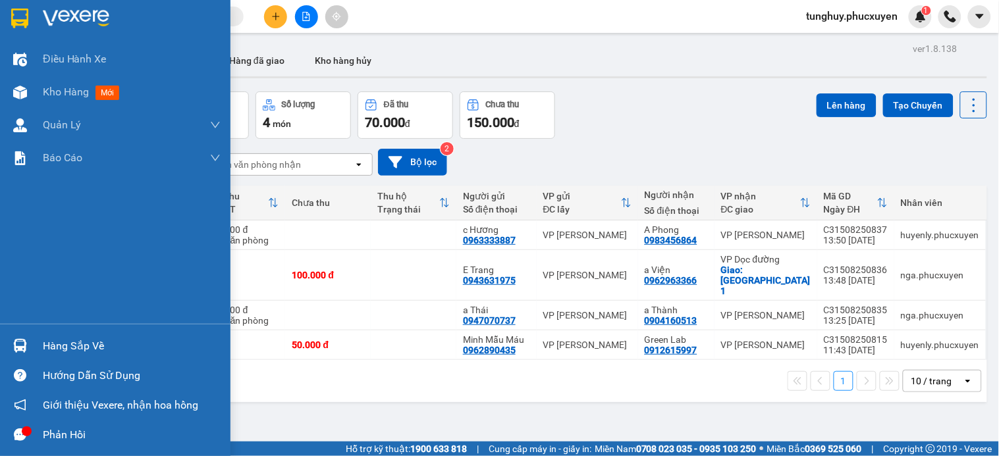
click at [9, 338] on div at bounding box center [20, 345] width 23 height 23
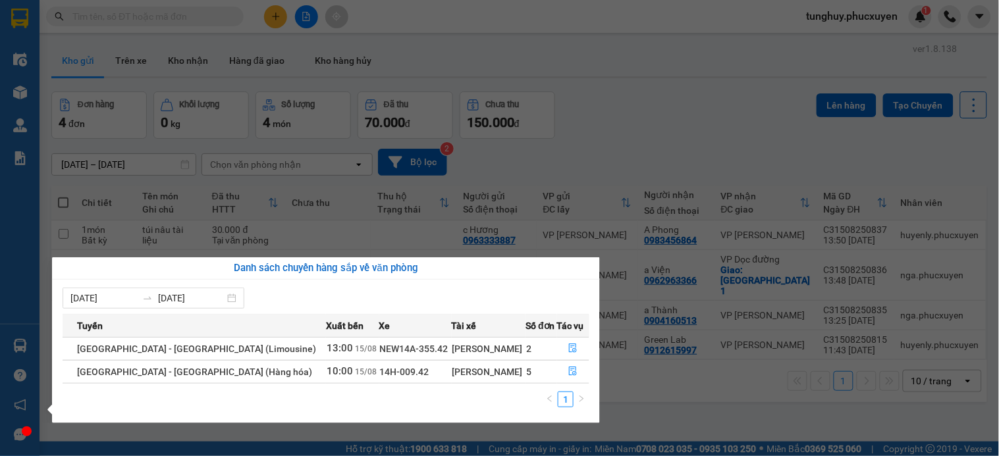
drag, startPoint x: 601, startPoint y: 62, endPoint x: 672, endPoint y: 10, distance: 88.1
click at [600, 55] on section "Kết quả tìm kiếm ( 0 ) Bộ lọc No Data tunghuy.phucxuyen 1 Điều hành xe Kho hàng…" at bounding box center [499, 228] width 999 height 456
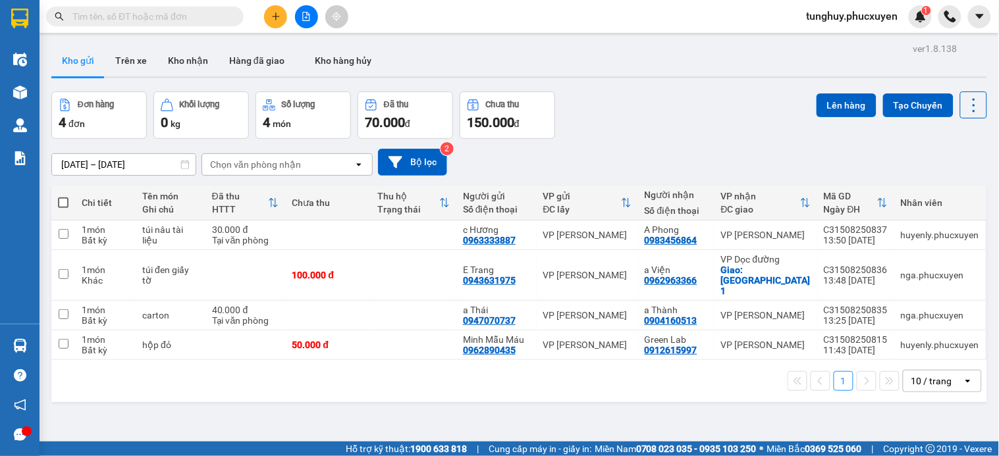
click at [814, 72] on div "Kho gửi Trên xe Kho nhận Hàng đã giao Kho hàng hủy" at bounding box center [519, 62] width 936 height 35
drag, startPoint x: 188, startPoint y: 57, endPoint x: 0, endPoint y: 267, distance: 282.1
click at [188, 57] on button "Kho nhận" at bounding box center [187, 61] width 61 height 32
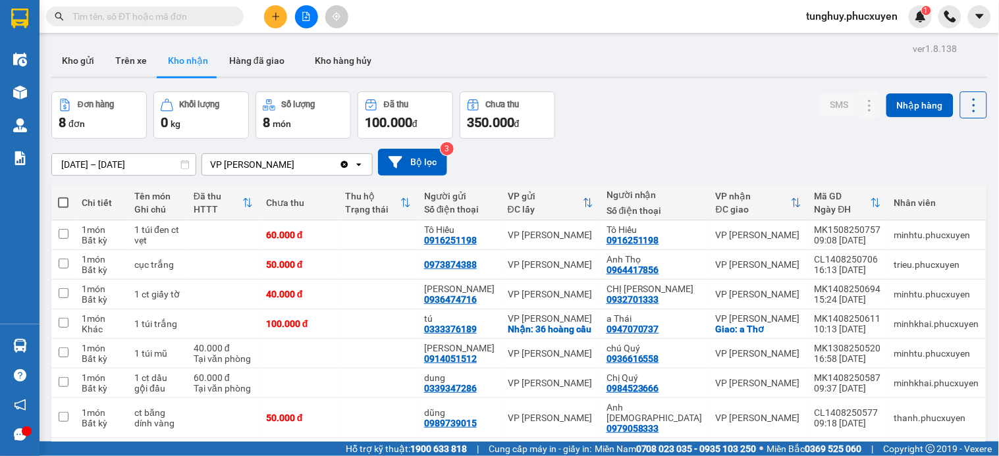
scroll to position [70, 0]
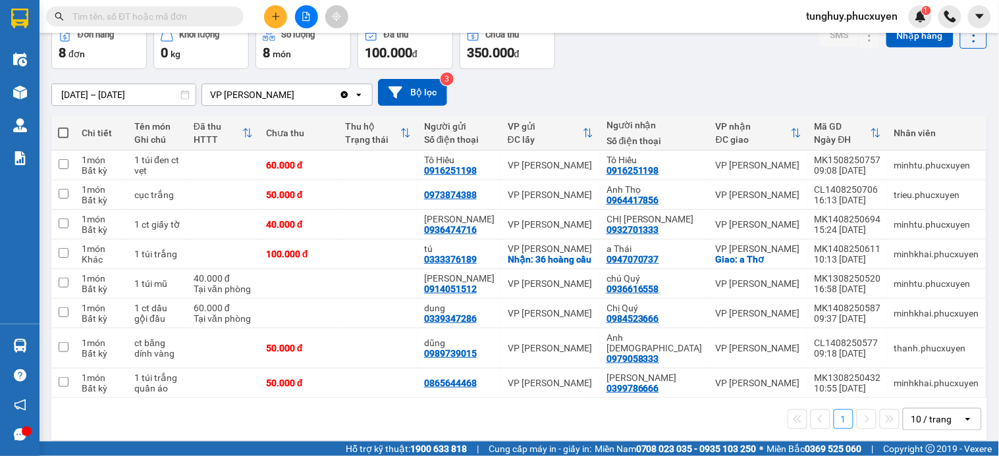
click at [938, 413] on div "10 / trang" at bounding box center [931, 419] width 41 height 13
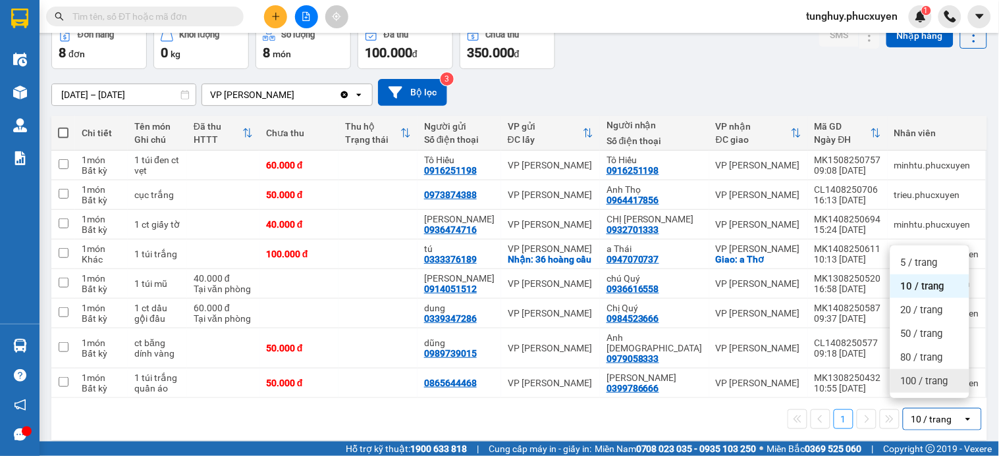
click at [936, 386] on span "100 / trang" at bounding box center [924, 381] width 47 height 13
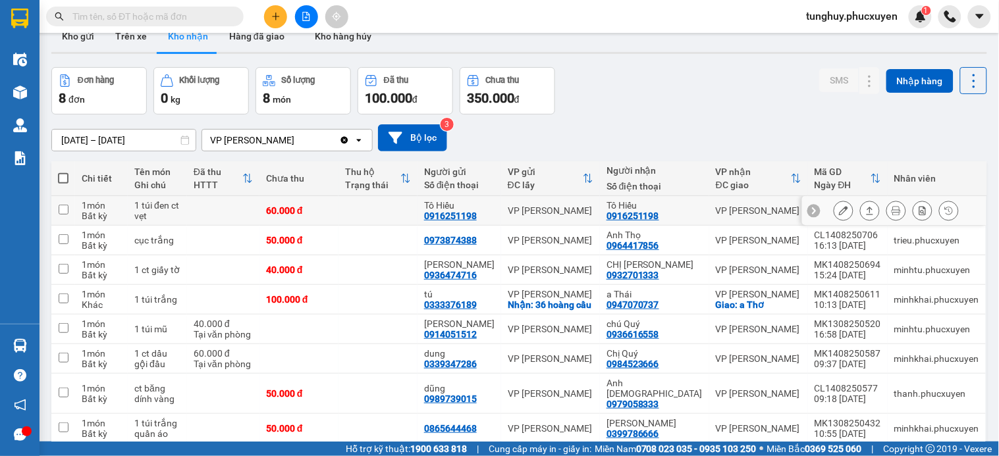
scroll to position [0, 0]
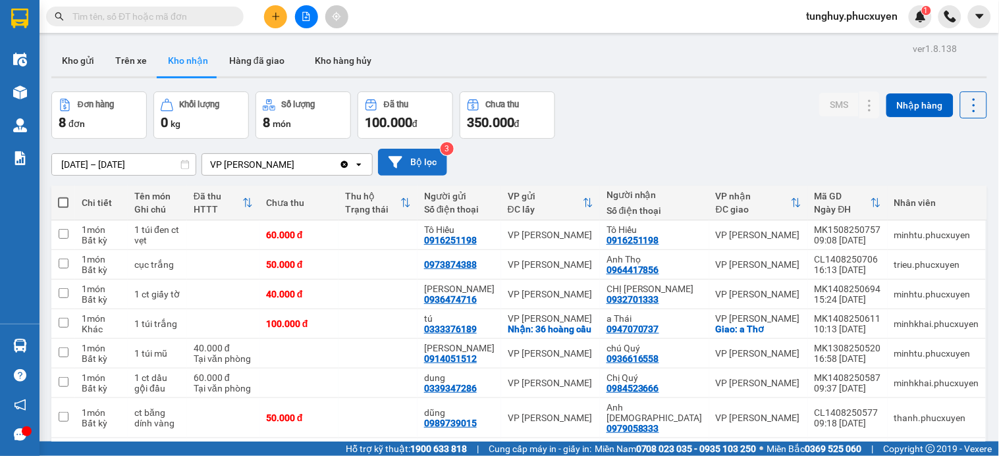
click at [416, 165] on button "Bộ lọc" at bounding box center [412, 162] width 69 height 27
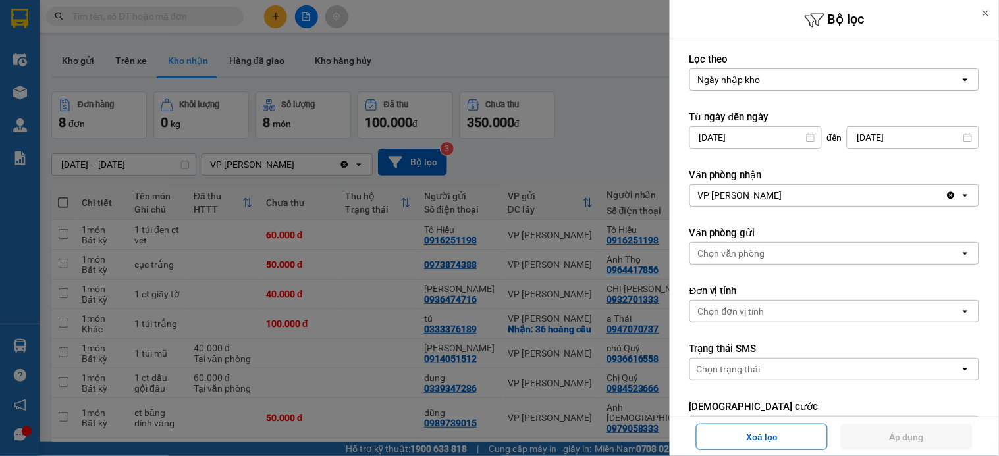
click at [762, 136] on input "13/08/2025" at bounding box center [755, 137] width 131 height 21
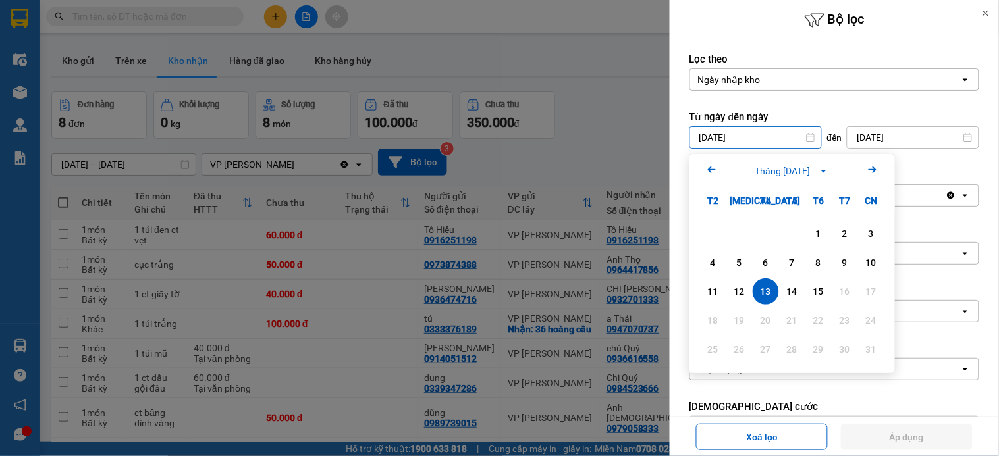
click at [706, 165] on icon "Arrow Left" at bounding box center [712, 170] width 16 height 16
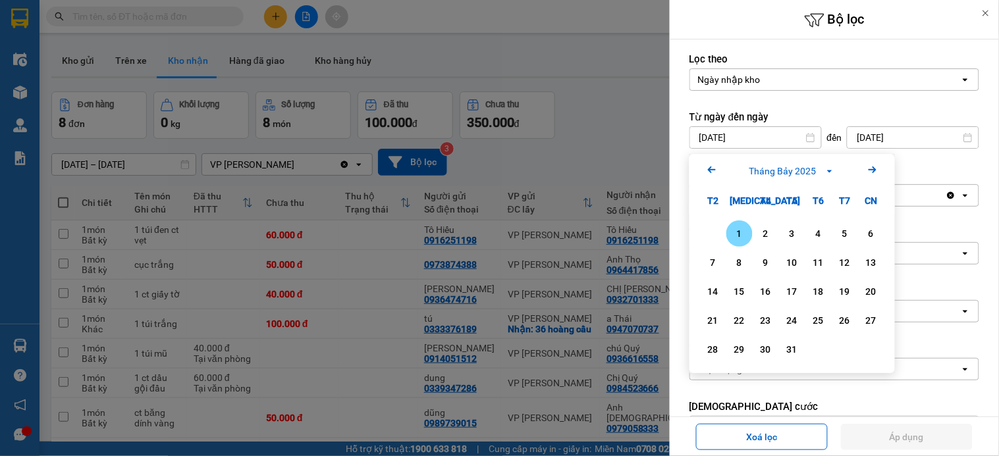
click at [737, 234] on div "1" at bounding box center [739, 234] width 18 height 16
type input "01/07/2025"
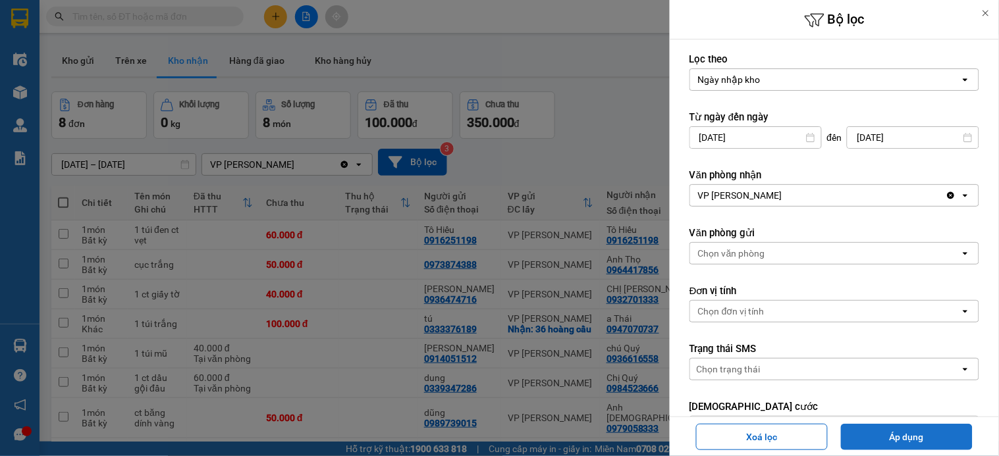
click at [960, 439] on button "Áp dụng" at bounding box center [907, 437] width 132 height 26
type input "01/07/2025 – 15/08/2025"
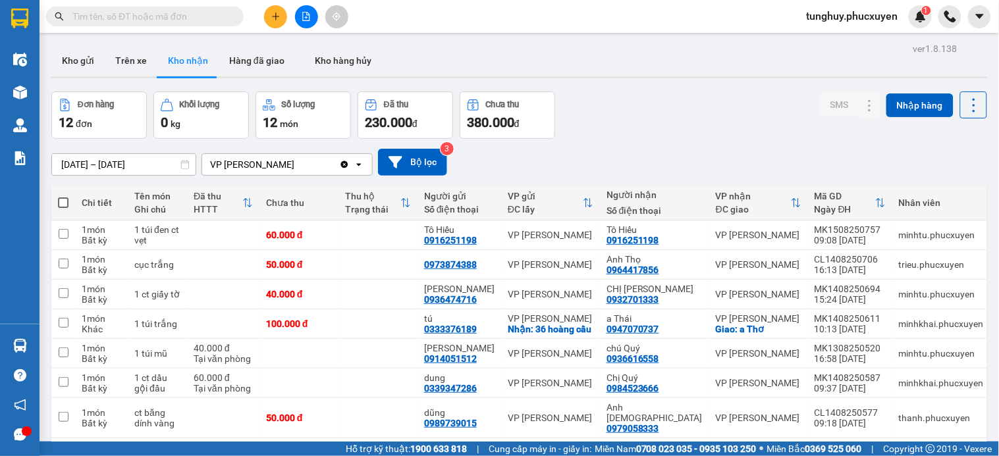
click at [86, 65] on button "Kho gửi" at bounding box center [77, 61] width 53 height 32
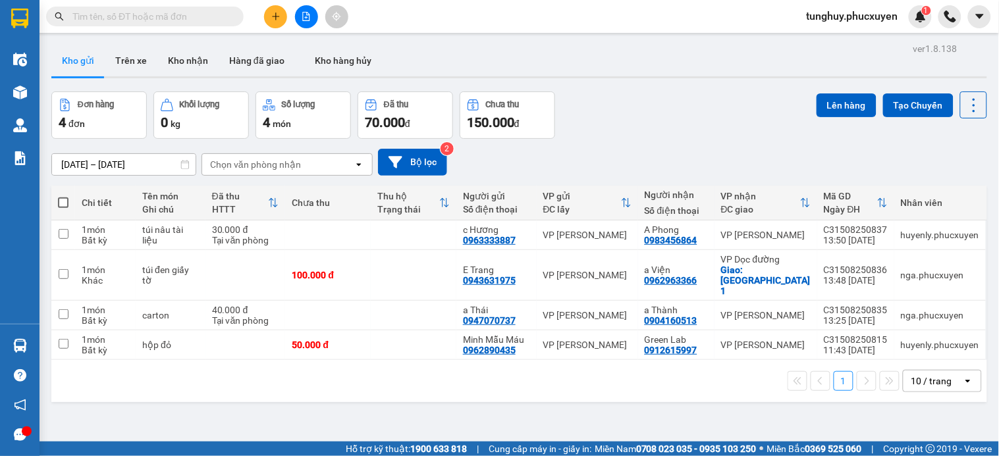
click at [938, 371] on div "10 / trang" at bounding box center [932, 381] width 59 height 21
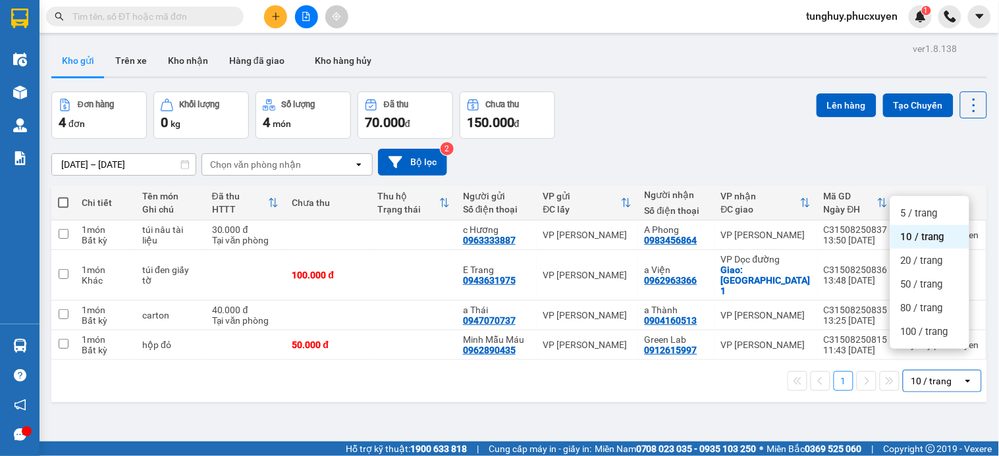
drag, startPoint x: 942, startPoint y: 345, endPoint x: 936, endPoint y: 340, distance: 7.0
click at [940, 344] on ul "5 / trang 10 / trang 20 / trang 50 / trang 80 / trang 100 / trang" at bounding box center [929, 272] width 79 height 153
click at [936, 340] on div "100 / trang" at bounding box center [929, 332] width 79 height 24
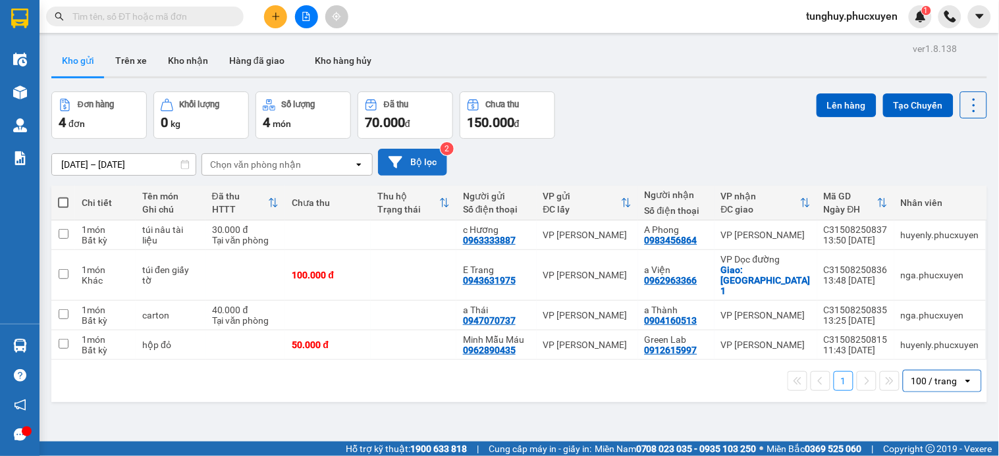
click at [426, 159] on button "Bộ lọc" at bounding box center [412, 162] width 69 height 27
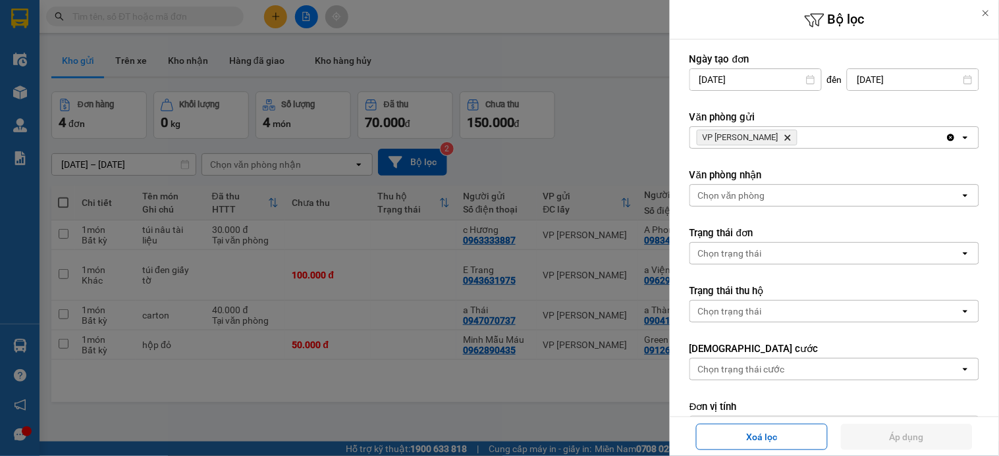
drag, startPoint x: 764, startPoint y: 81, endPoint x: 998, endPoint y: 107, distance: 235.8
click at [765, 81] on input "13/08/2025" at bounding box center [755, 79] width 131 height 21
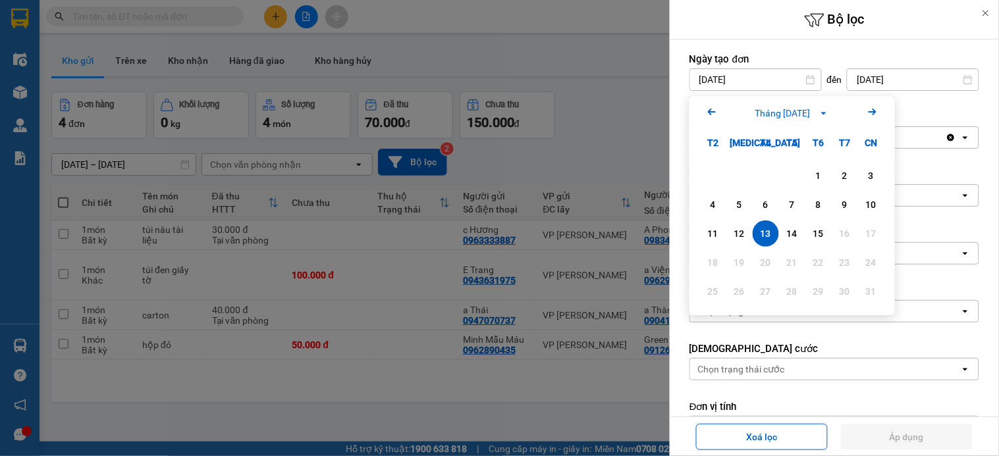
drag, startPoint x: 712, startPoint y: 112, endPoint x: 998, endPoint y: 172, distance: 292.6
click at [711, 110] on icon "Arrow Left" at bounding box center [712, 112] width 16 height 16
click at [745, 175] on div "1" at bounding box center [739, 176] width 18 height 16
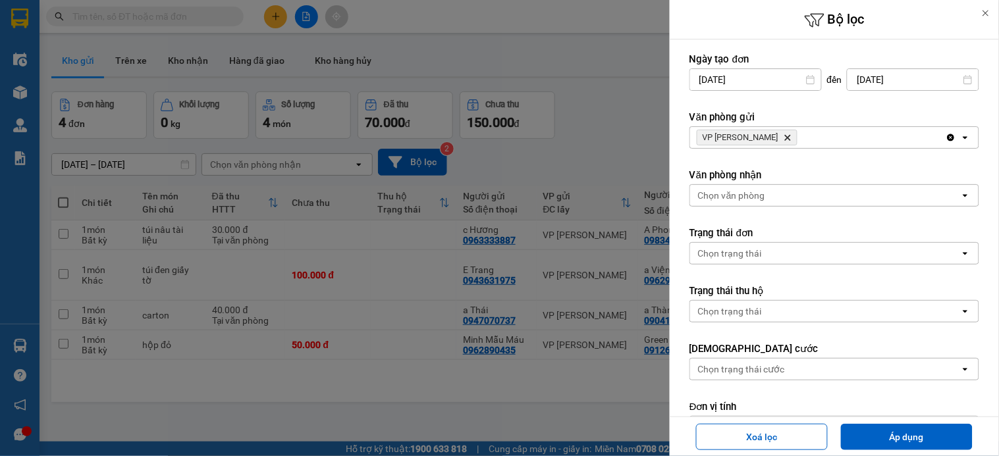
type input "01/07/2025"
click at [917, 429] on button "Áp dụng" at bounding box center [907, 437] width 132 height 26
type input "01/07/2025 – 15/08/2025"
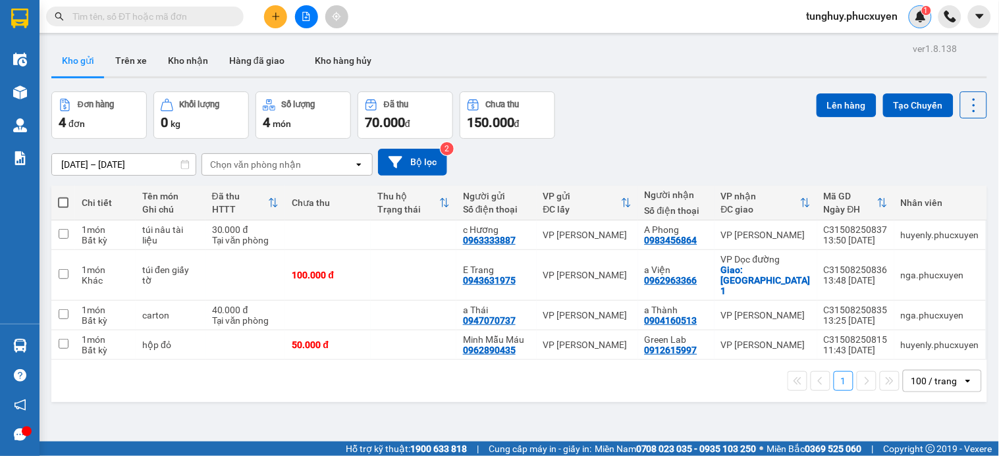
click at [915, 18] on img at bounding box center [921, 17] width 12 height 12
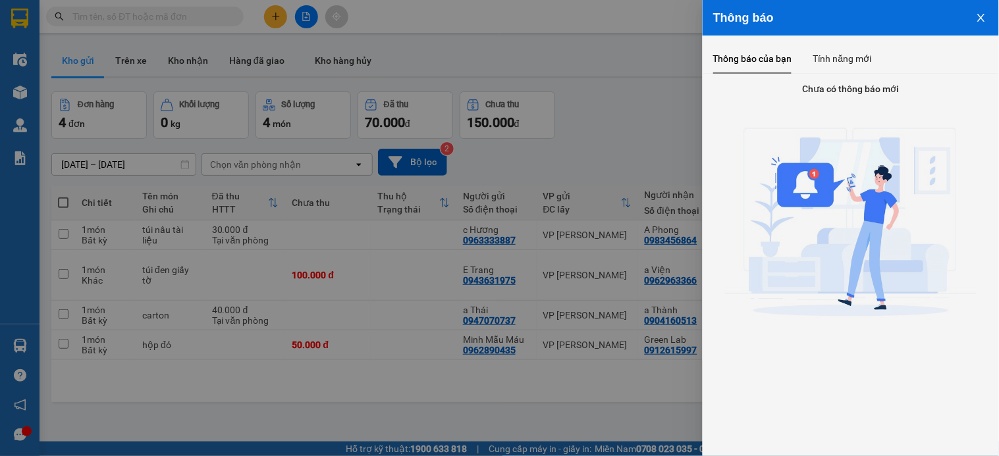
click at [452, 201] on div at bounding box center [499, 228] width 999 height 456
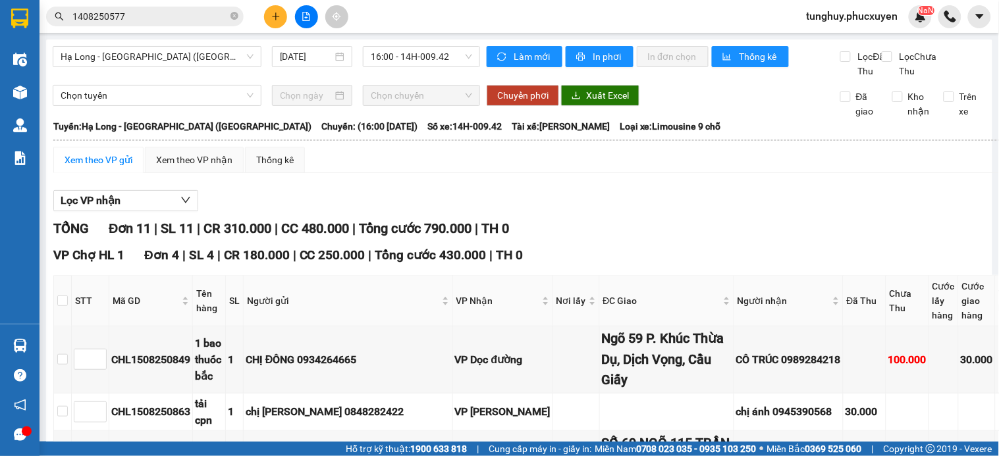
scroll to position [805, 0]
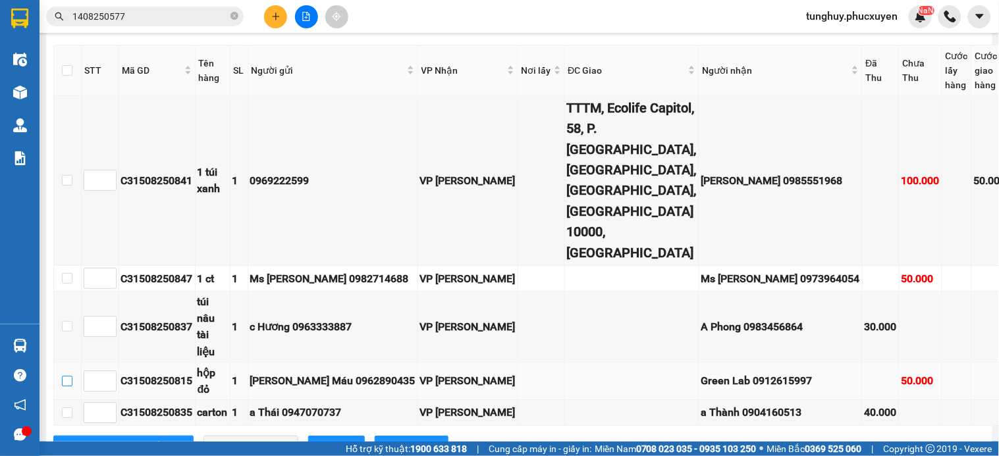
click at [68, 376] on input "checkbox" at bounding box center [67, 381] width 11 height 11
checkbox input "true"
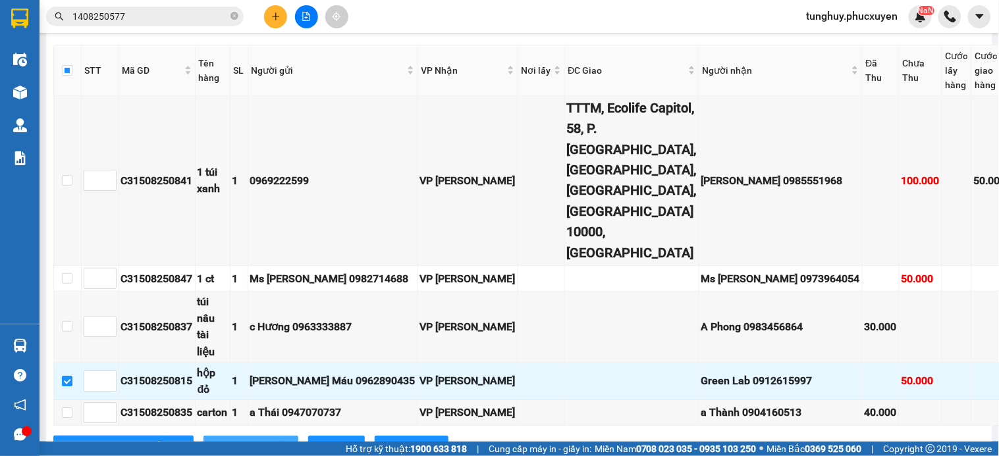
click at [228, 439] on span "Xuống kho gửi" at bounding box center [257, 446] width 59 height 14
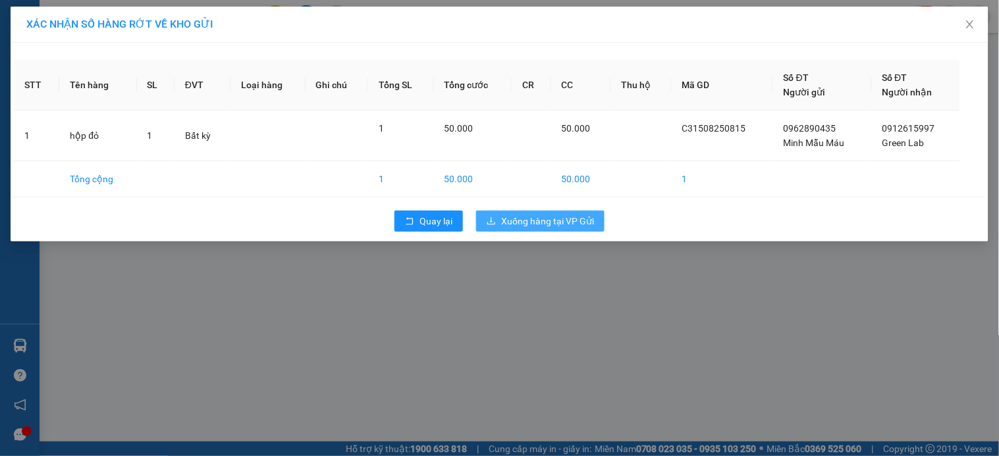
click at [573, 226] on span "Xuống hàng tại VP Gửi" at bounding box center [547, 221] width 93 height 14
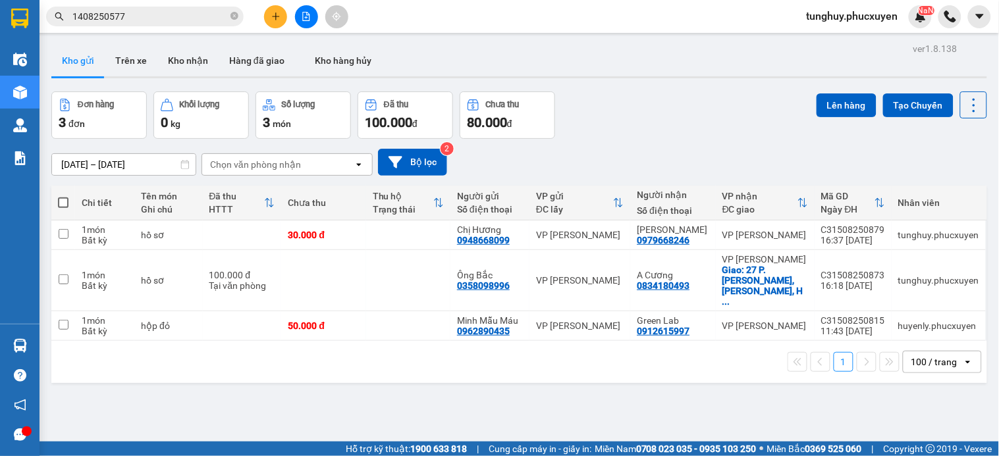
drag, startPoint x: 169, startPoint y: 50, endPoint x: 998, endPoint y: 5, distance: 830.8
click at [169, 48] on button "Kho nhận" at bounding box center [187, 61] width 61 height 32
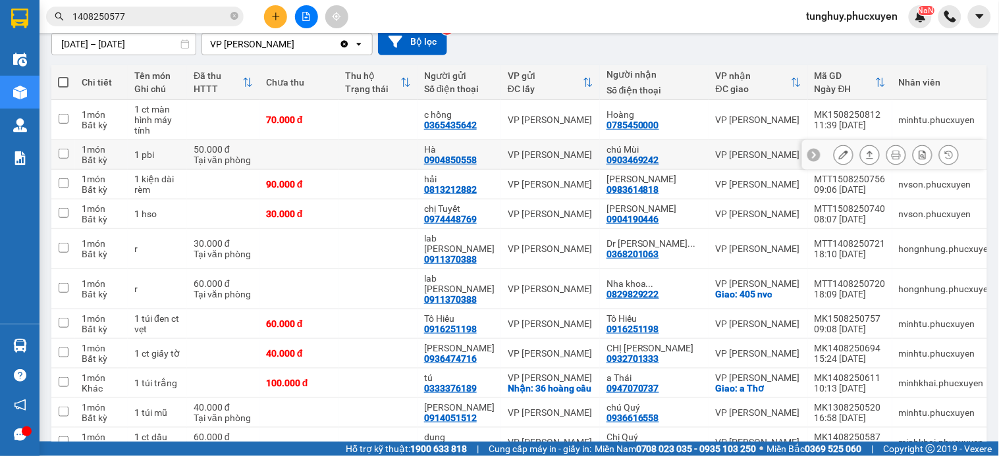
scroll to position [146, 0]
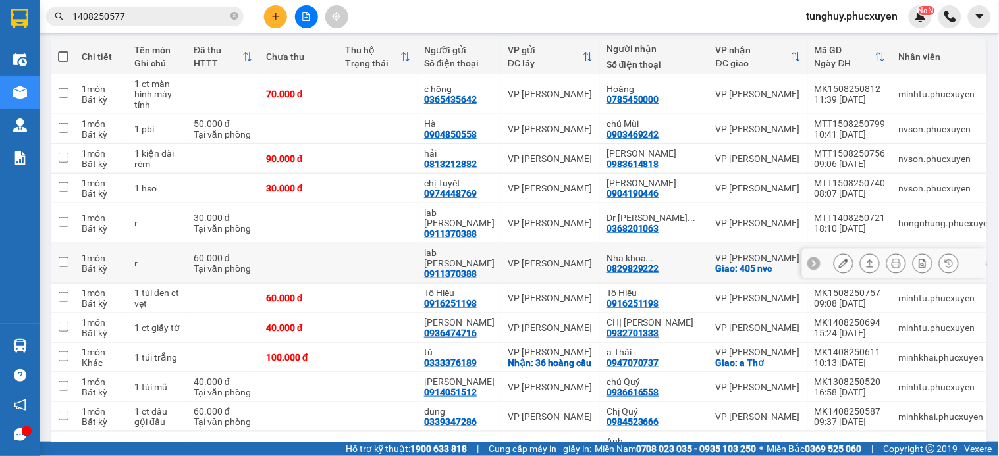
click at [839, 259] on icon at bounding box center [843, 263] width 9 height 9
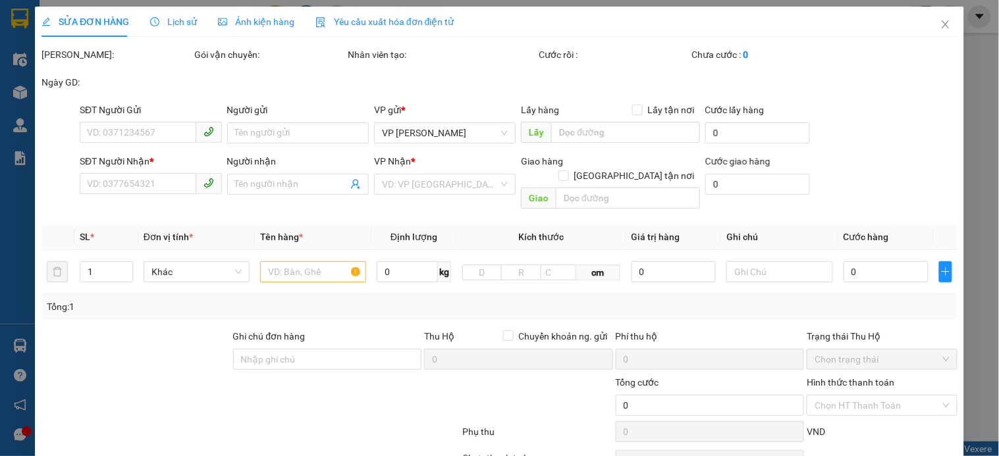
type input "0911370388"
type input "lab Hùng Hân"
type input "0829829222"
type input "Nha khoa Athena"
checkbox input "true"
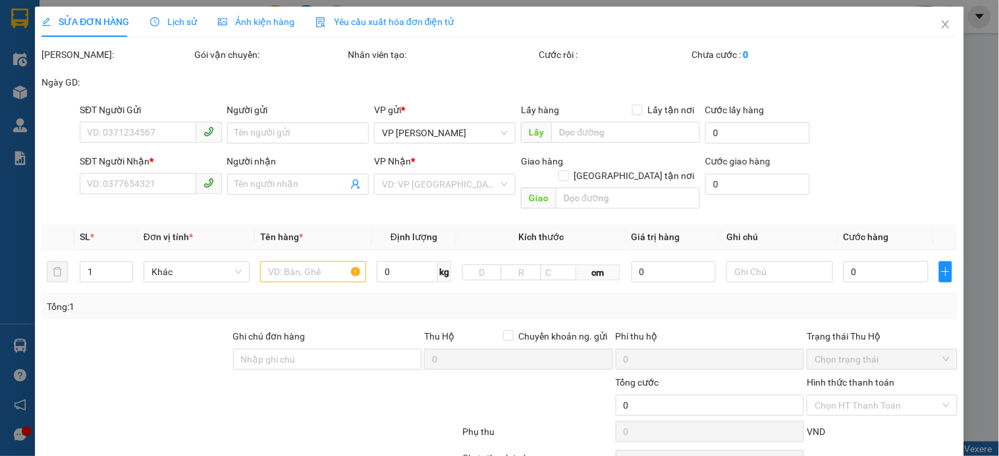
type input "405 nvc"
type input "60.000"
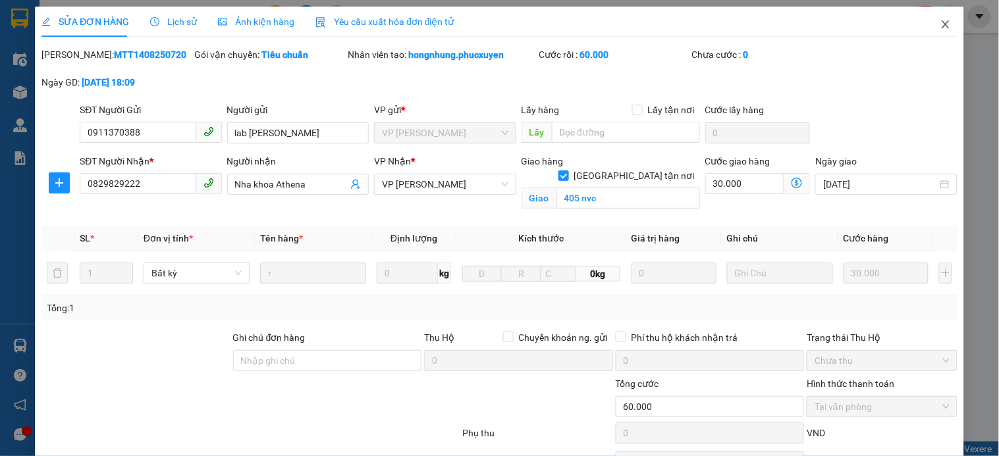
click at [935, 18] on span "Close" at bounding box center [945, 25] width 37 height 37
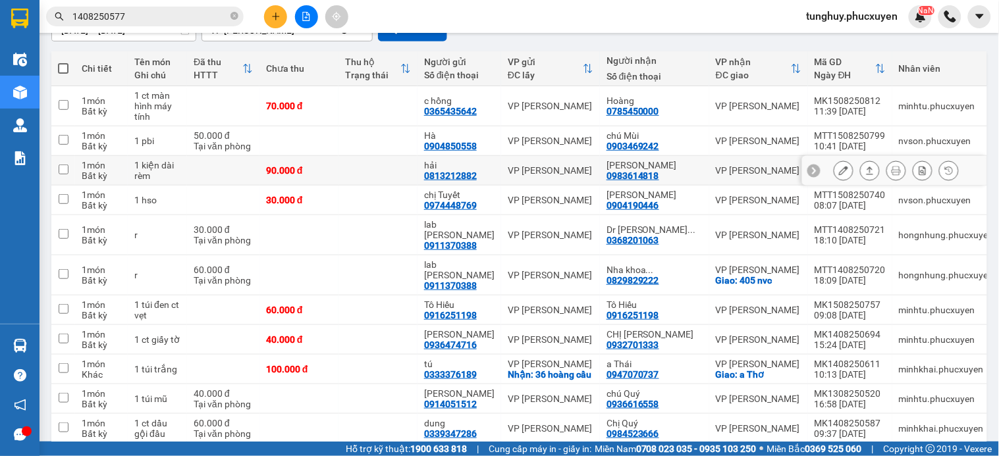
scroll to position [146, 0]
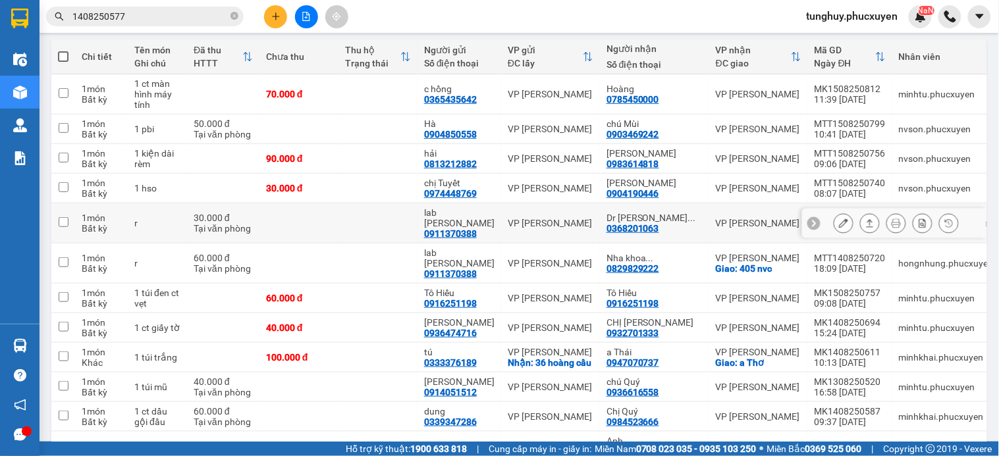
click at [865, 219] on icon at bounding box center [869, 223] width 9 height 9
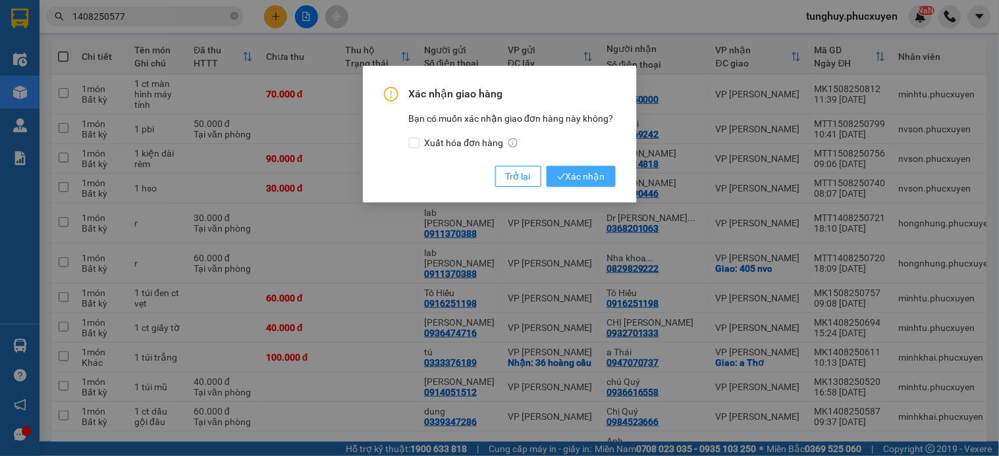
click at [595, 178] on span "Xác nhận" at bounding box center [581, 176] width 48 height 14
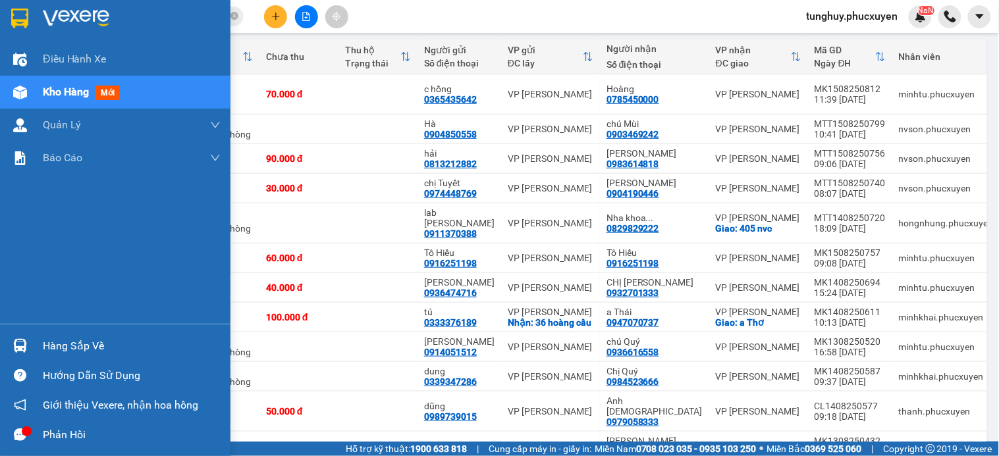
click at [45, 350] on div "Hàng sắp về" at bounding box center [132, 346] width 178 height 20
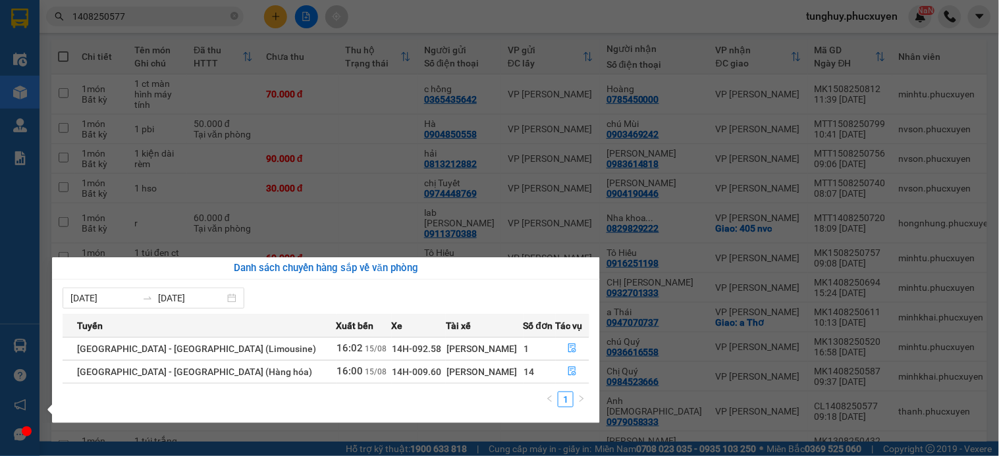
click at [279, 208] on section "Kết quả tìm kiếm ( 1 ) Bộ lọc Mã ĐH Trạng thái Món hàng Thu hộ Tổng cước Chưa c…" at bounding box center [499, 228] width 999 height 456
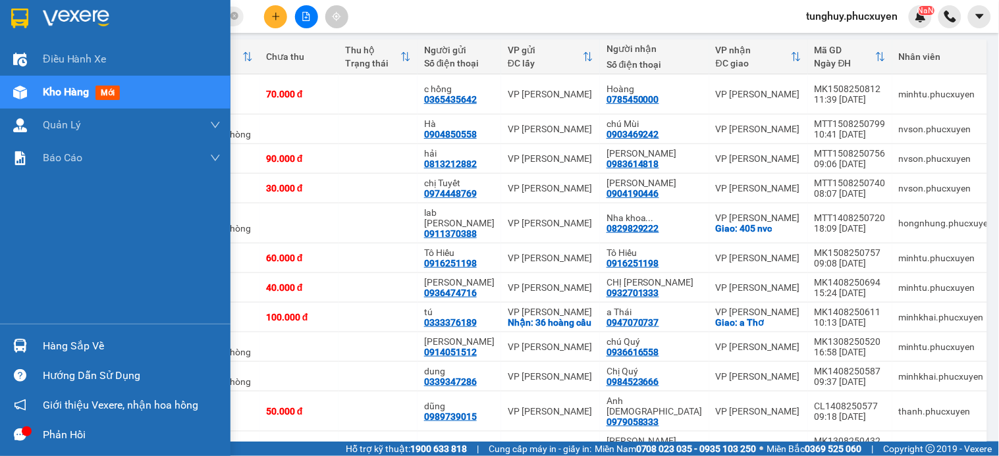
drag, startPoint x: 22, startPoint y: 338, endPoint x: 48, endPoint y: 334, distance: 26.6
click at [22, 338] on div at bounding box center [20, 345] width 23 height 23
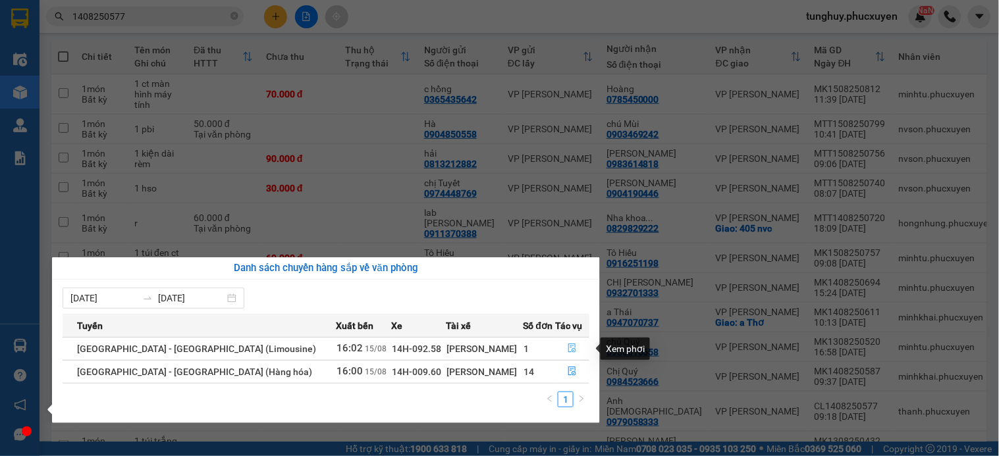
click at [567, 342] on button "button" at bounding box center [572, 348] width 33 height 21
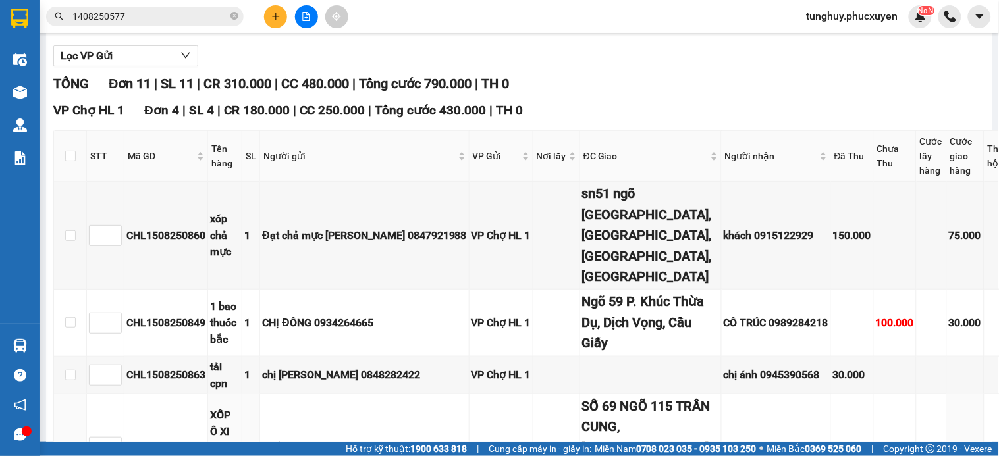
scroll to position [5, 0]
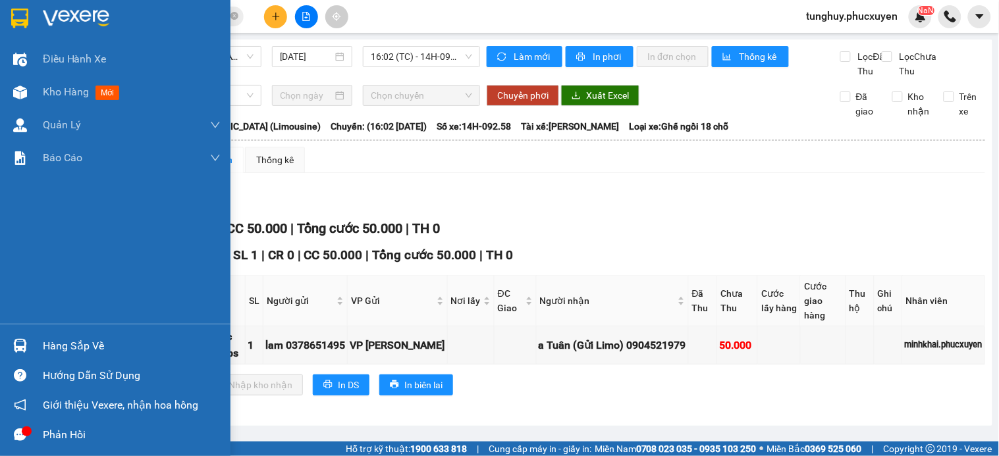
click at [20, 337] on div at bounding box center [20, 345] width 23 height 23
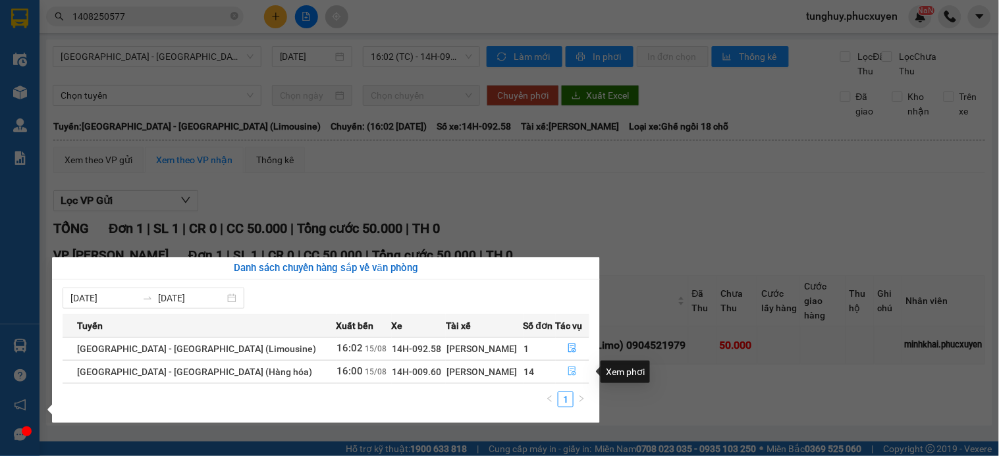
click at [568, 369] on icon "file-done" at bounding box center [572, 371] width 9 height 9
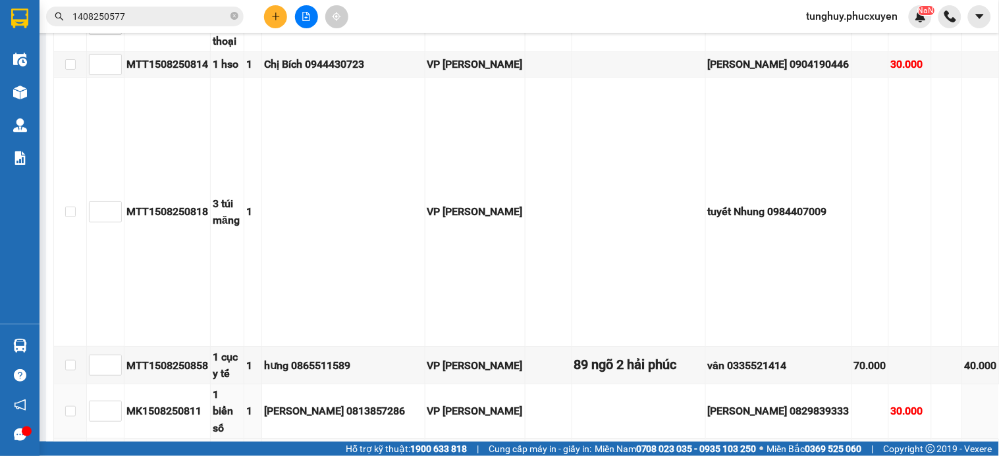
scroll to position [1024, 0]
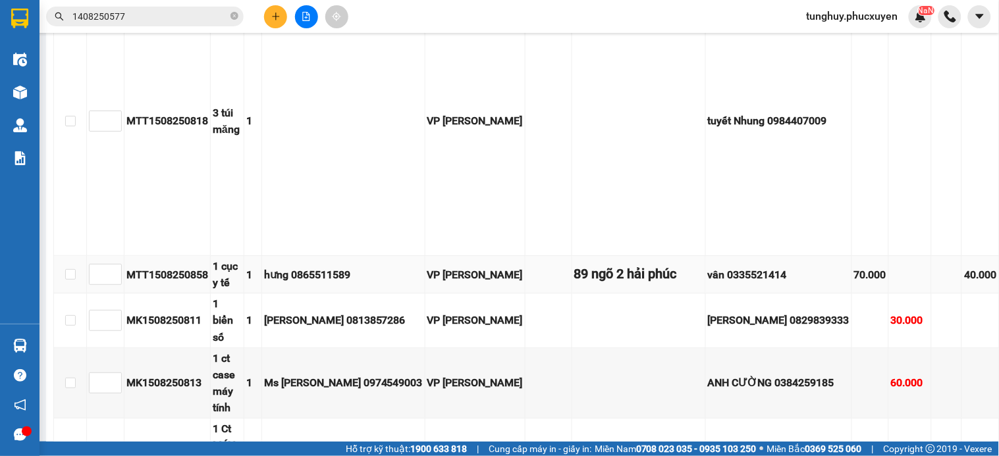
drag, startPoint x: 831, startPoint y: 55, endPoint x: 799, endPoint y: 61, distance: 32.2
click at [889, 256] on td at bounding box center [910, 275] width 43 height 38
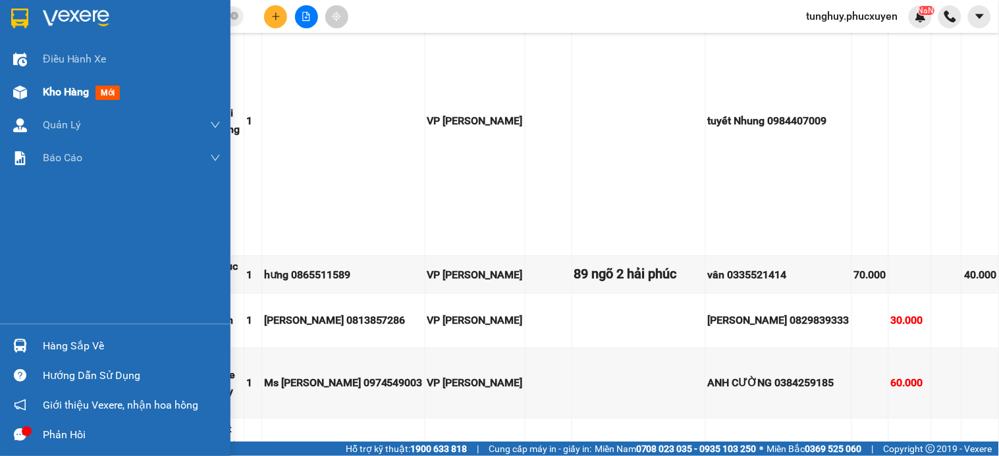
click at [0, 93] on div "Kho hàng mới" at bounding box center [115, 92] width 230 height 33
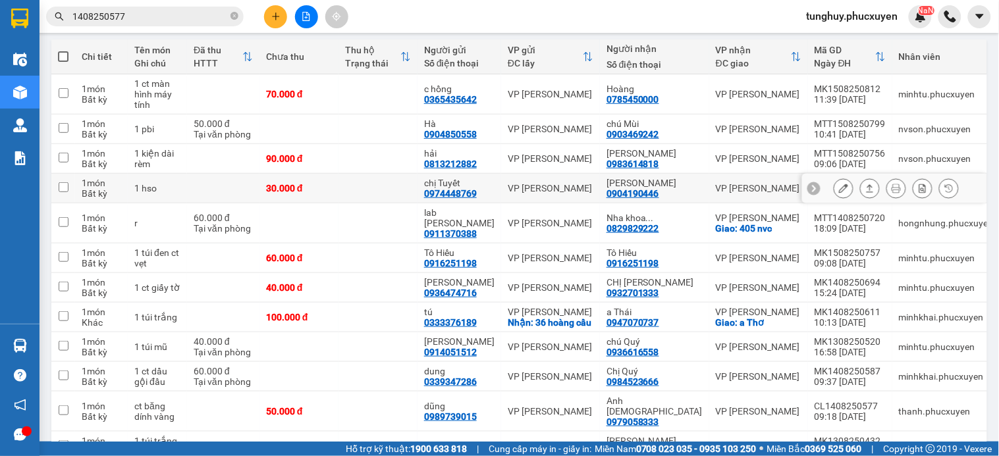
scroll to position [219, 0]
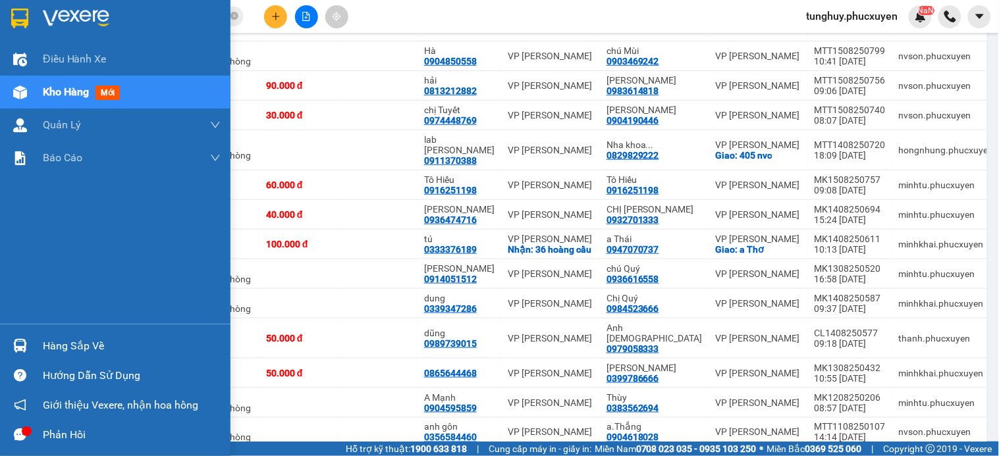
click at [0, 340] on div "Hàng sắp về" at bounding box center [115, 346] width 230 height 30
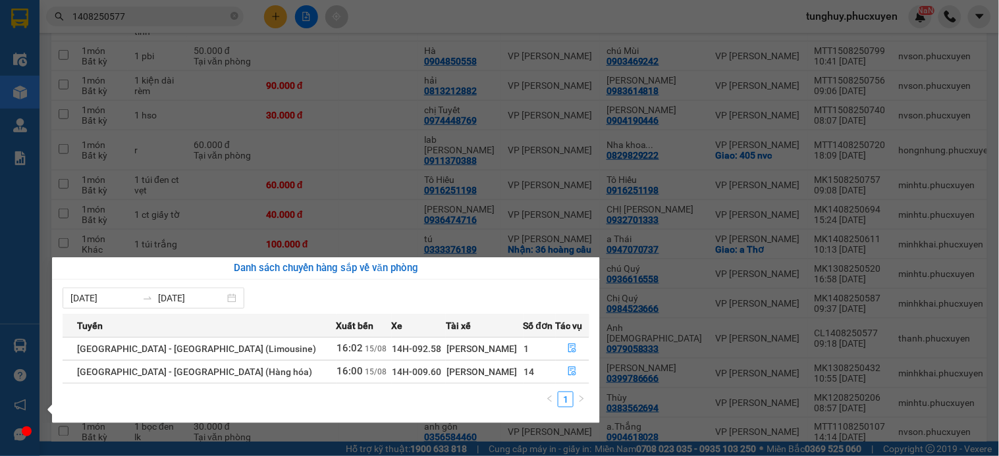
drag, startPoint x: 218, startPoint y: 149, endPoint x: 244, endPoint y: 104, distance: 51.9
click at [218, 149] on section "Kết quả tìm kiếm ( 1 ) Bộ lọc Mã ĐH Trạng thái Món hàng Thu hộ Tổng cước Chưa c…" at bounding box center [499, 228] width 999 height 456
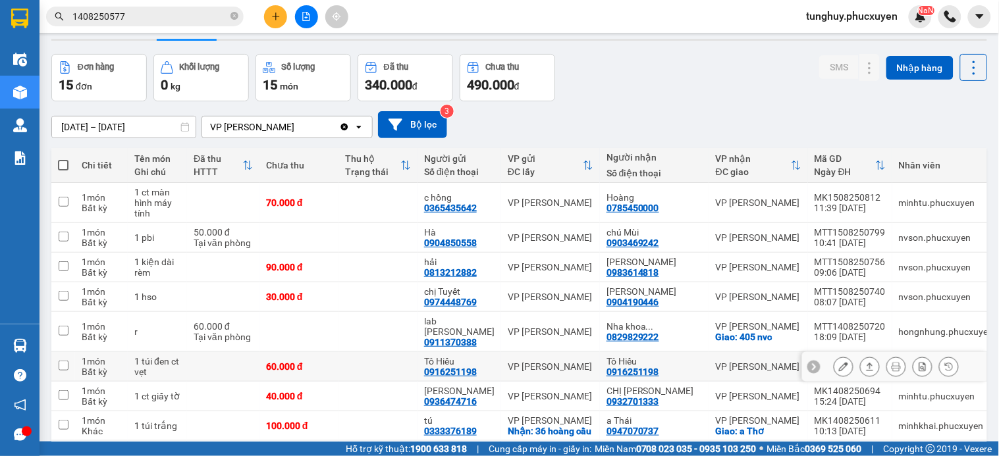
scroll to position [0, 0]
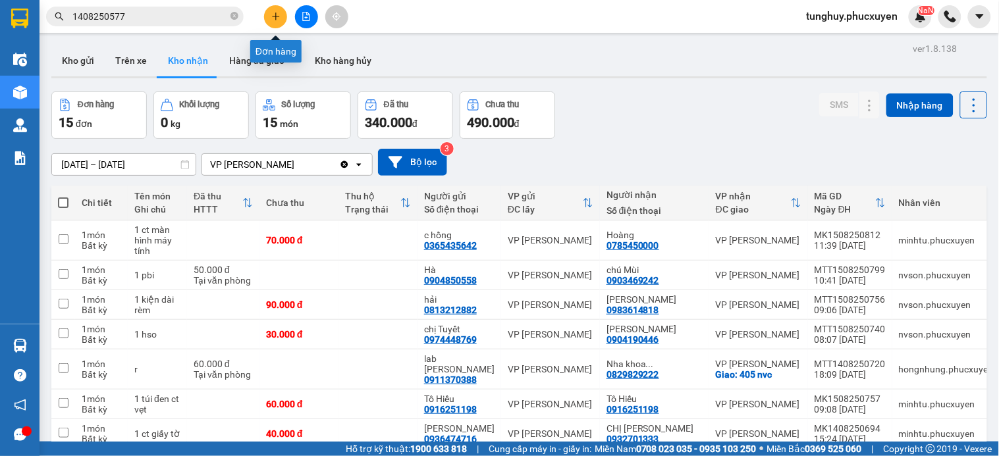
click at [272, 12] on icon "plus" at bounding box center [275, 16] width 9 height 9
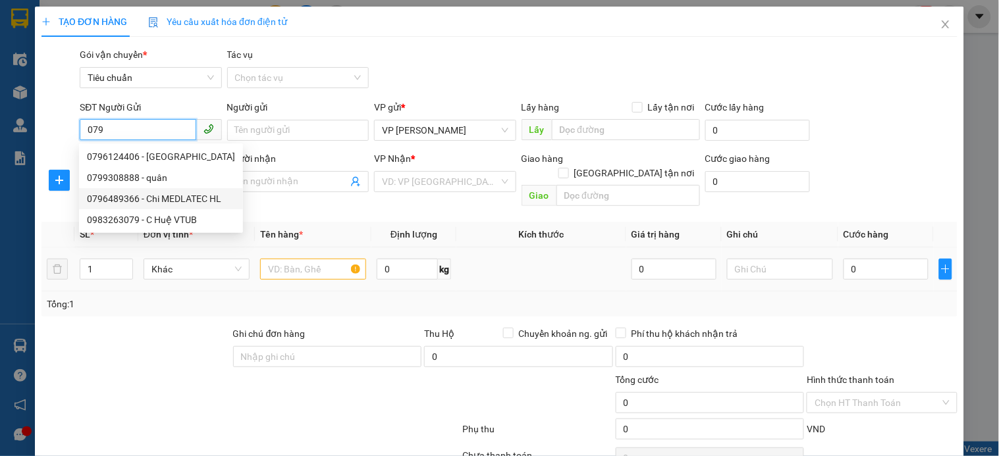
click at [180, 193] on div "0796489366 - Chi MEDLATEC HL" at bounding box center [161, 199] width 148 height 14
type input "0796489366"
type input "Chi MEDLATEC HL"
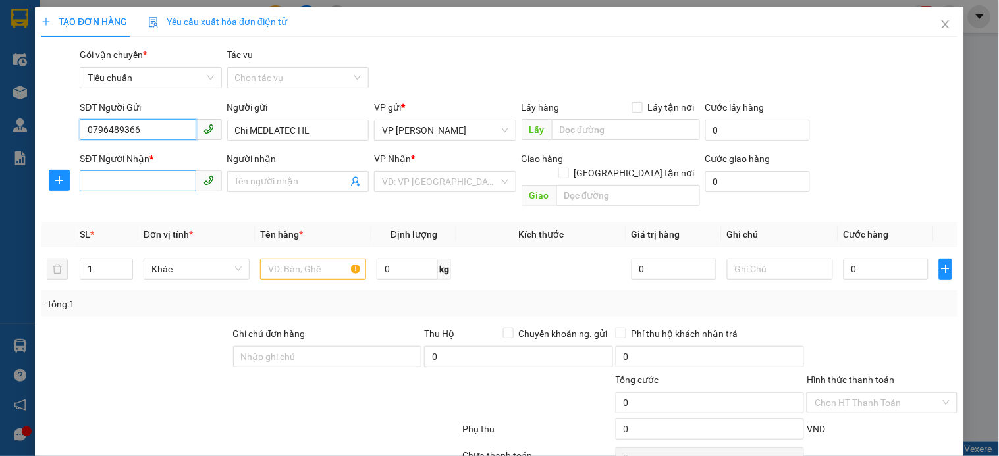
type input "0796489366"
click at [137, 187] on input "SĐT Người Nhận *" at bounding box center [138, 181] width 116 height 21
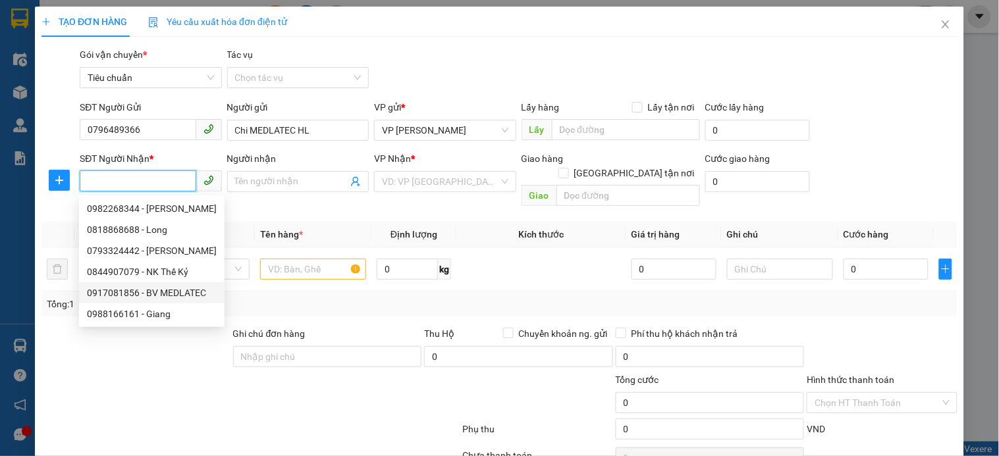
click at [163, 286] on div "0917081856 - BV MEDLATEC" at bounding box center [152, 293] width 130 height 14
type input "0917081856"
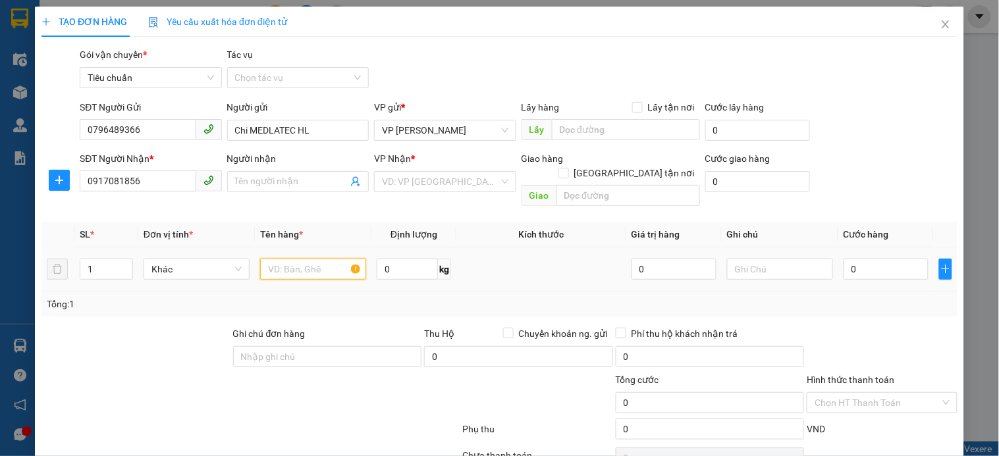
click at [323, 259] on input "text" at bounding box center [313, 269] width 106 height 21
type input "BV MEDLATEC"
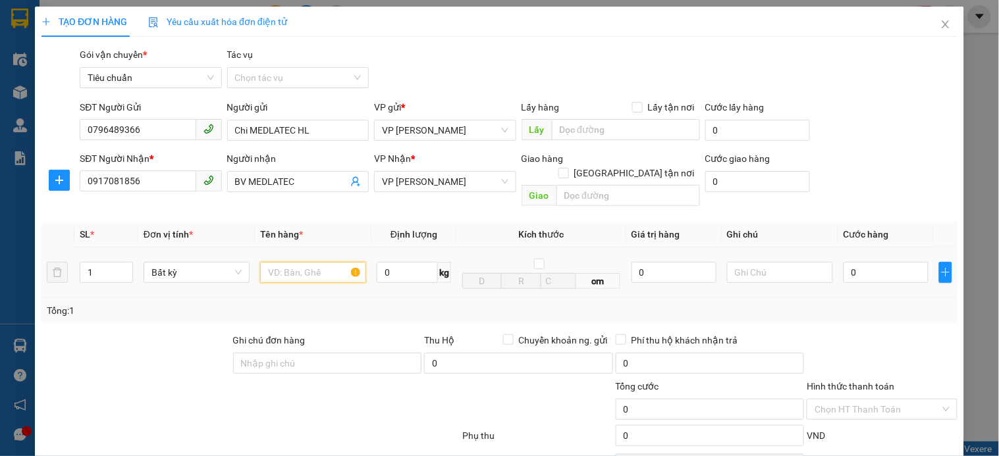
type input "x"
type input "mẫu"
drag, startPoint x: 884, startPoint y: 267, endPoint x: 891, endPoint y: 261, distance: 9.5
click at [884, 266] on input "0" at bounding box center [885, 272] width 85 height 21
type input "5"
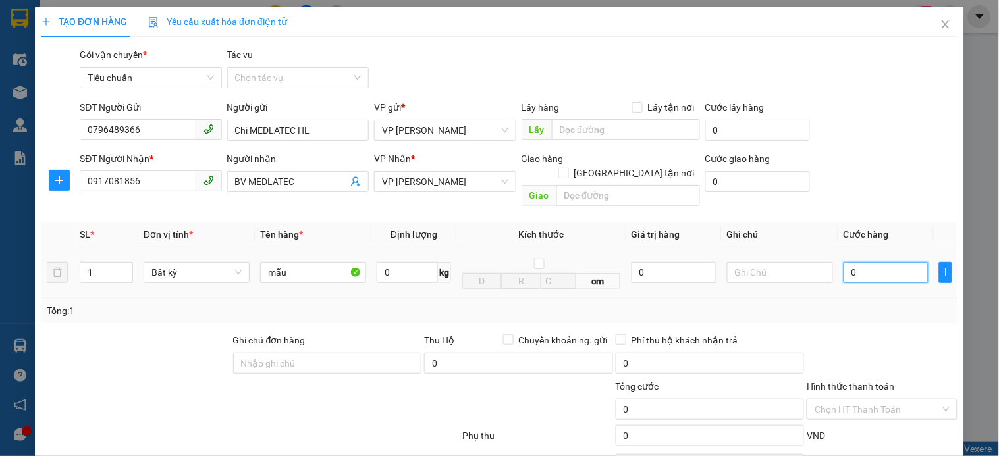
type input "5"
type input "50"
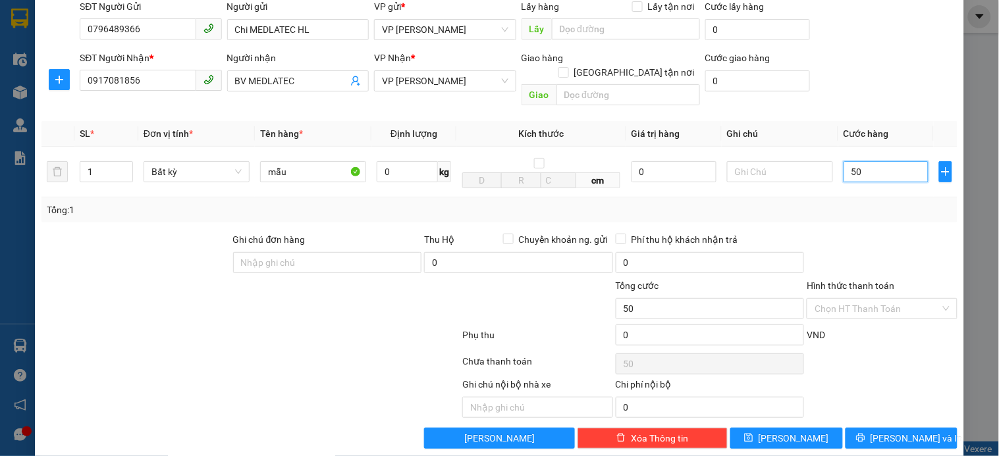
scroll to position [107, 0]
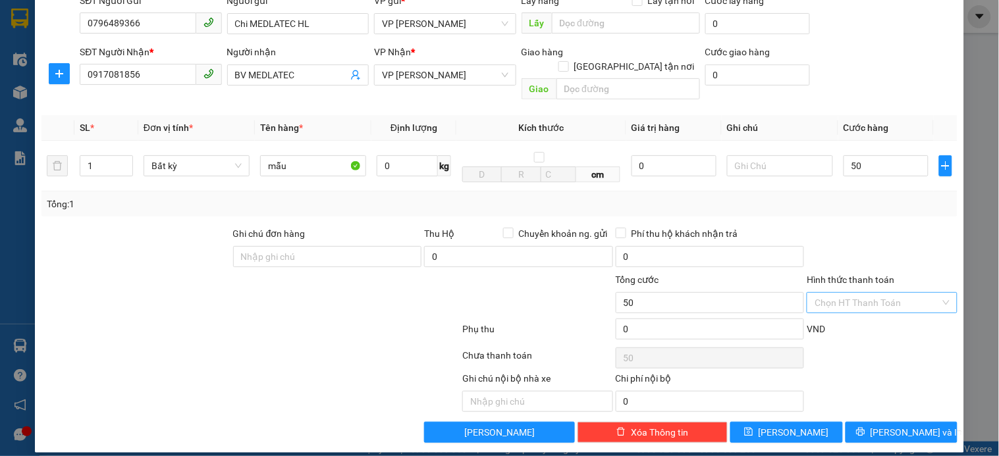
click at [888, 293] on input "Hình thức thanh toán" at bounding box center [876, 303] width 125 height 20
type input "50.000"
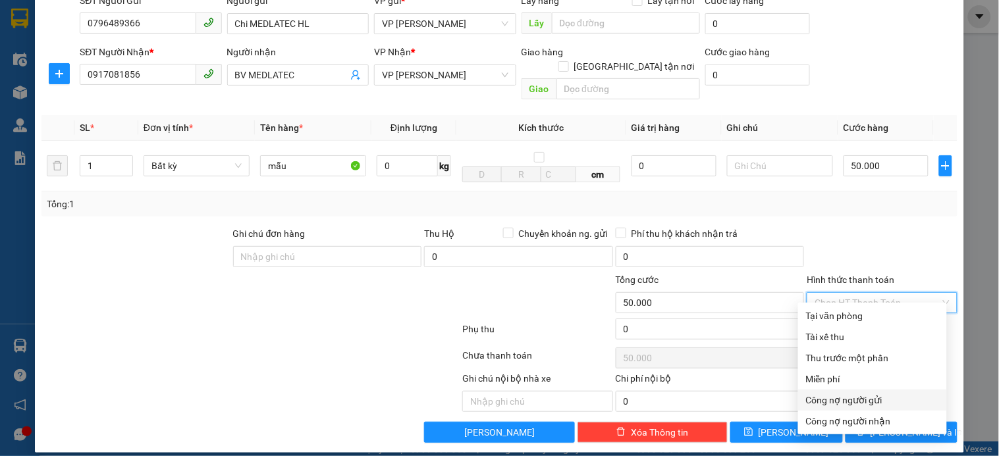
click at [852, 404] on div "Công nợ người gửi" at bounding box center [872, 400] width 133 height 14
type input "0"
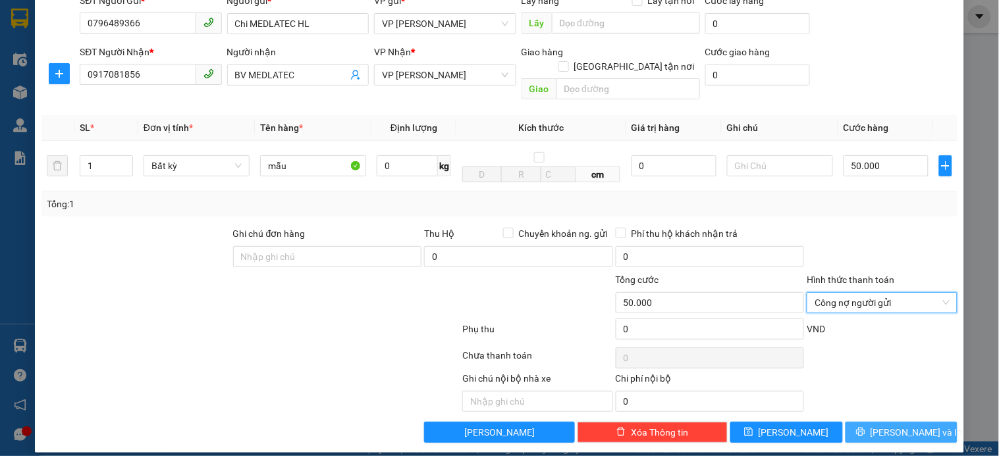
click at [865, 427] on icon "printer" at bounding box center [860, 431] width 9 height 9
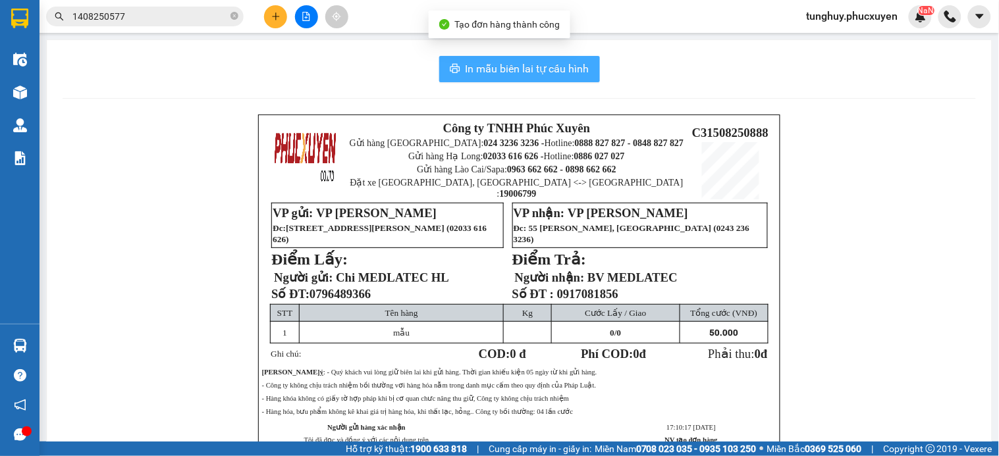
click at [574, 74] on span "In mẫu biên lai tự cấu hình" at bounding box center [528, 69] width 124 height 16
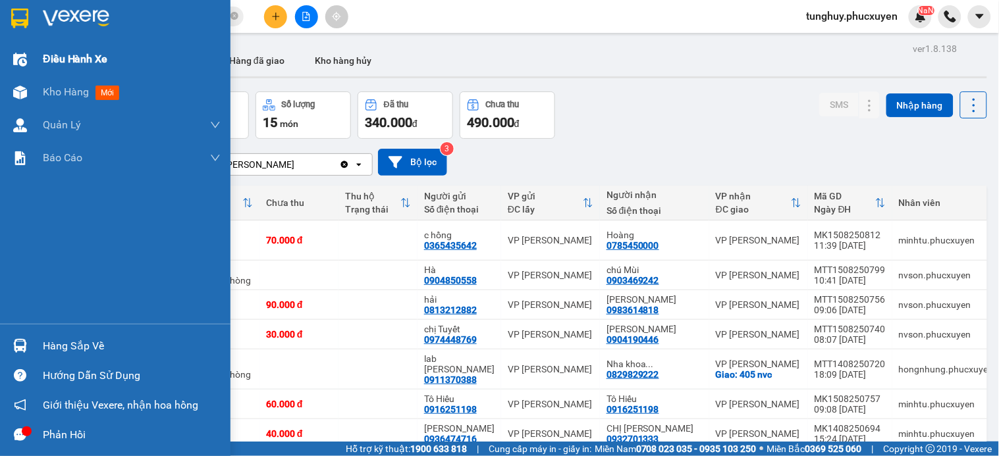
click at [84, 61] on span "Điều hành xe" at bounding box center [75, 59] width 65 height 16
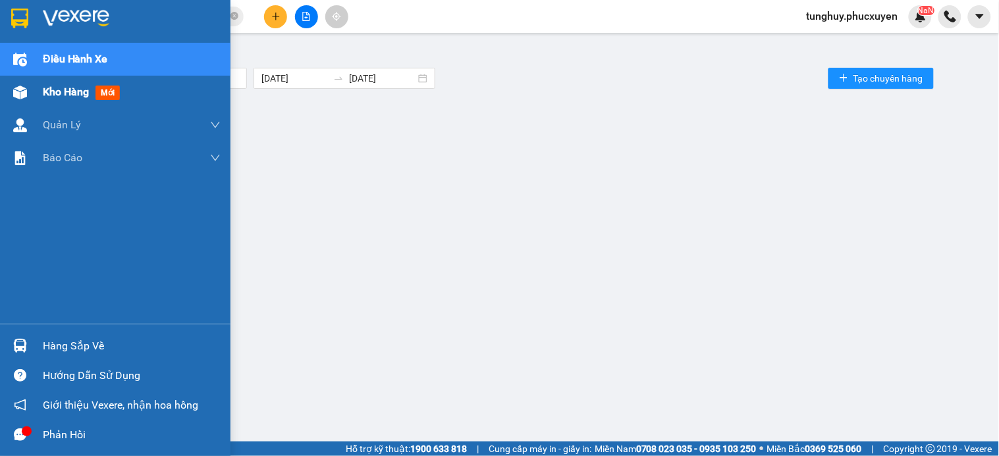
click at [7, 90] on div "Kho hàng mới" at bounding box center [115, 92] width 230 height 33
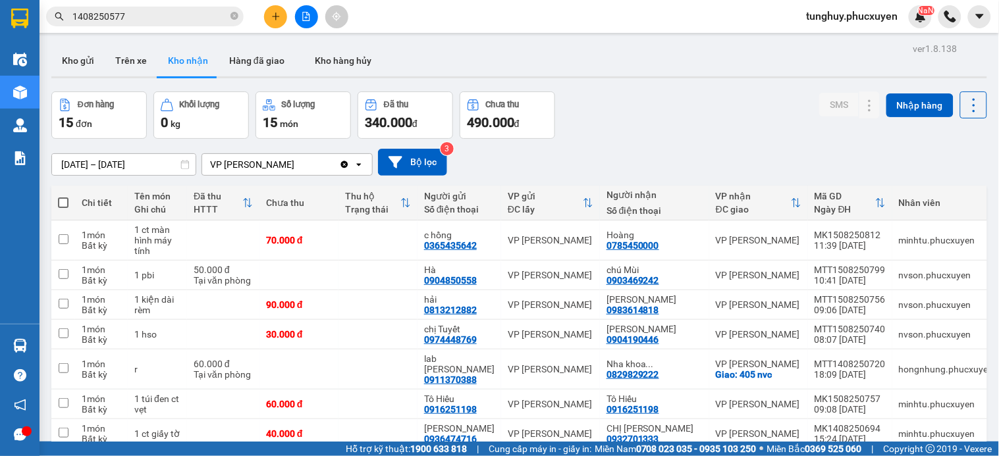
click at [91, 59] on button "Kho gửi" at bounding box center [77, 61] width 53 height 32
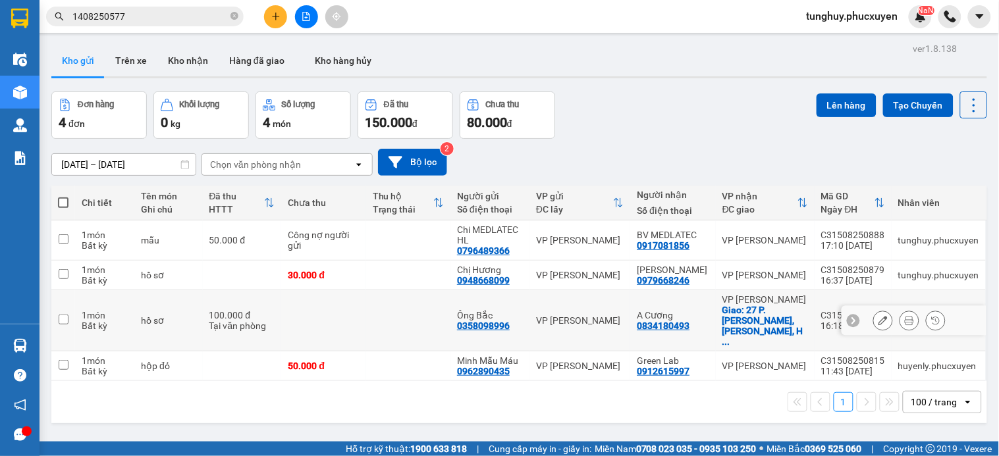
click at [681, 310] on div "A Cương" at bounding box center [673, 315] width 72 height 11
checkbox input "true"
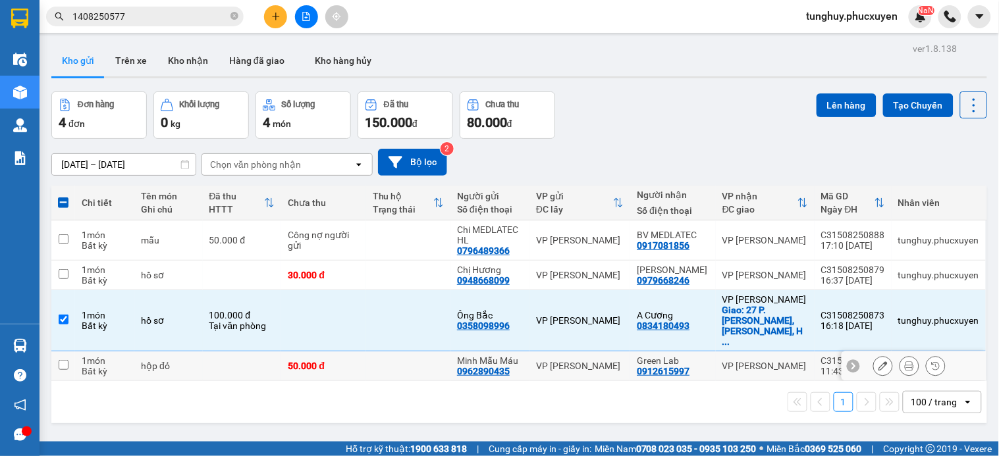
drag, startPoint x: 696, startPoint y: 346, endPoint x: 732, endPoint y: 341, distance: 36.6
click at [699, 356] on div "Green Lab 0912615997" at bounding box center [673, 366] width 72 height 21
checkbox input "true"
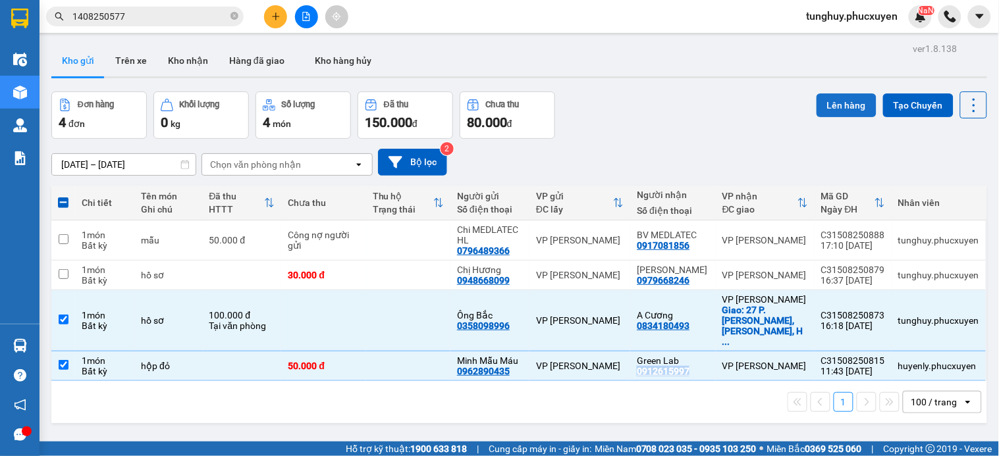
click at [835, 102] on button "Lên hàng" at bounding box center [846, 105] width 60 height 24
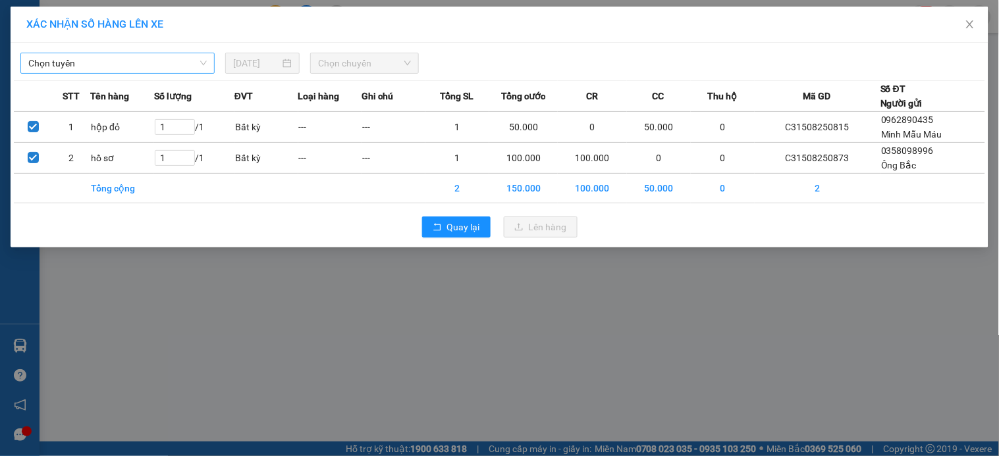
click at [174, 63] on span "Chọn tuyến" at bounding box center [117, 63] width 178 height 20
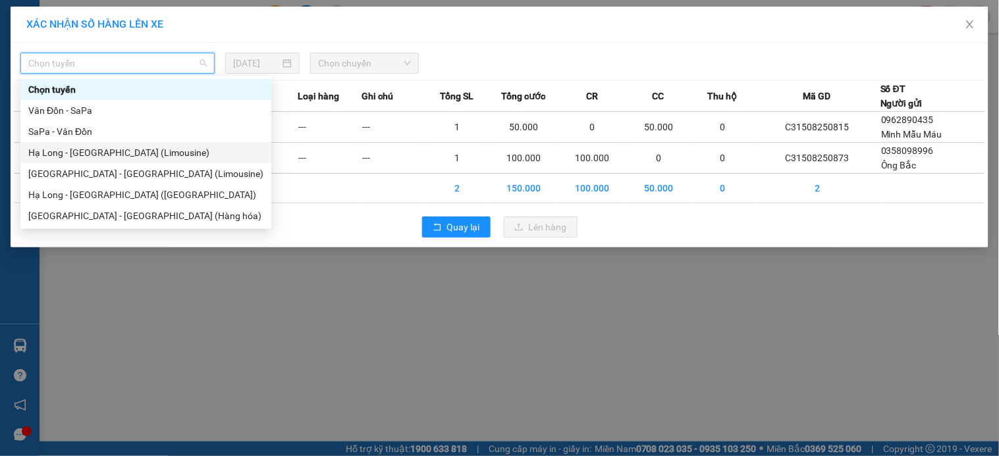
click at [158, 157] on div "Hạ Long - [GEOGRAPHIC_DATA] (Limousine)" at bounding box center [145, 153] width 235 height 14
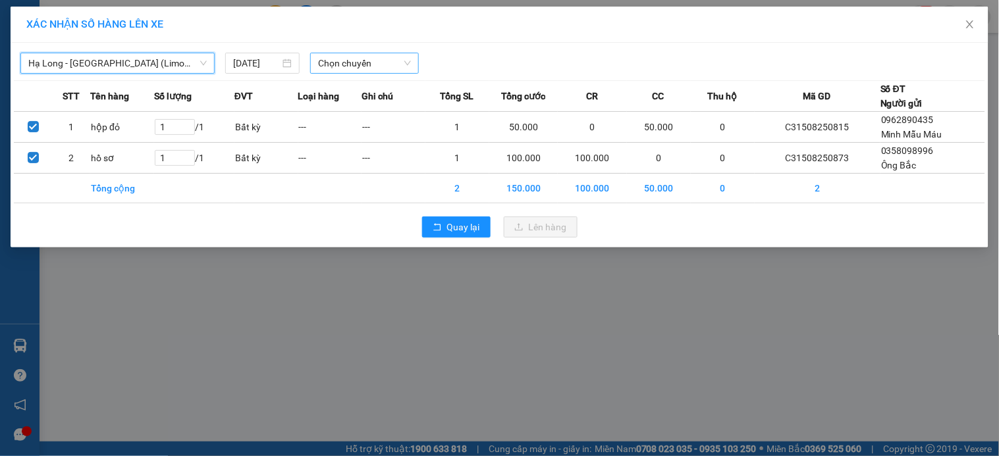
click at [383, 68] on span "Chọn chuyến" at bounding box center [364, 63] width 93 height 20
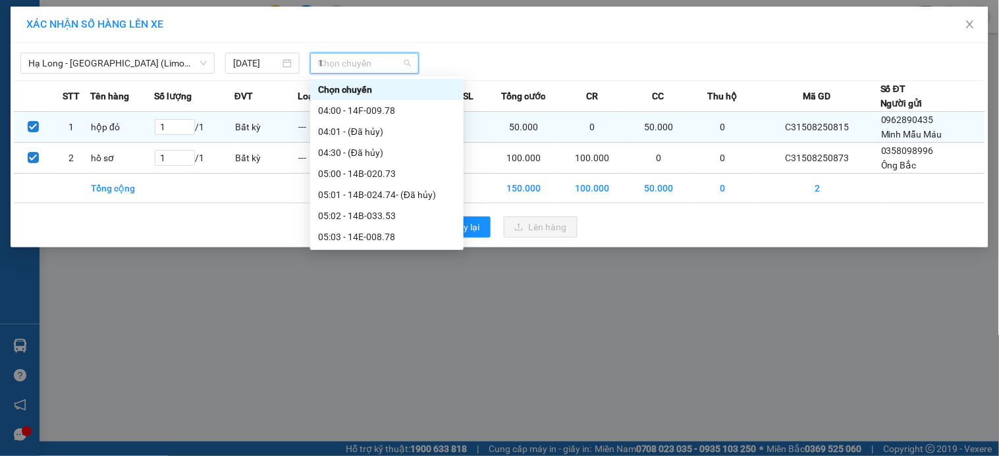
type input "18"
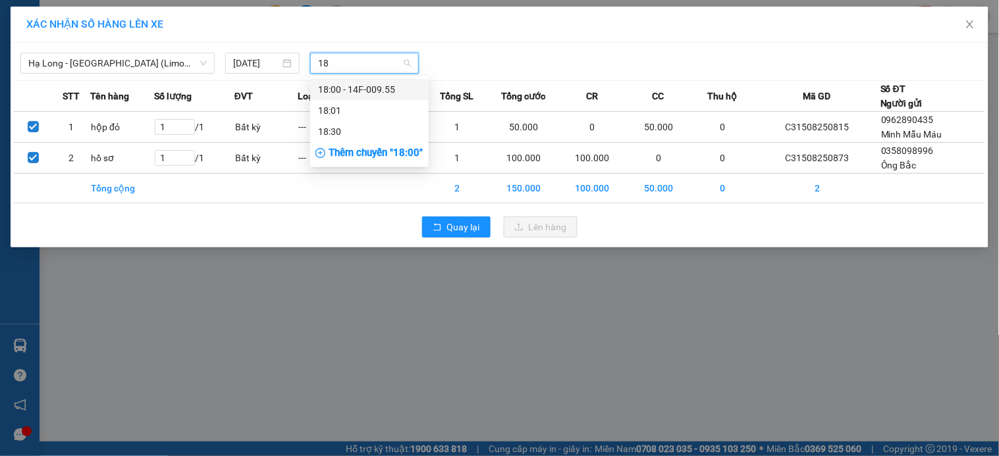
click at [398, 93] on div "18:00 - 14F-009.55" at bounding box center [369, 89] width 103 height 14
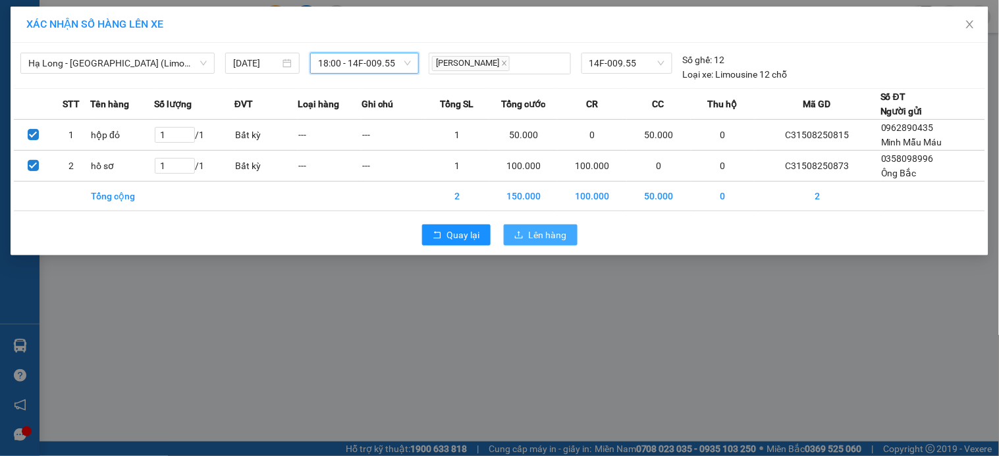
click at [527, 229] on button "Lên hàng" at bounding box center [541, 235] width 74 height 21
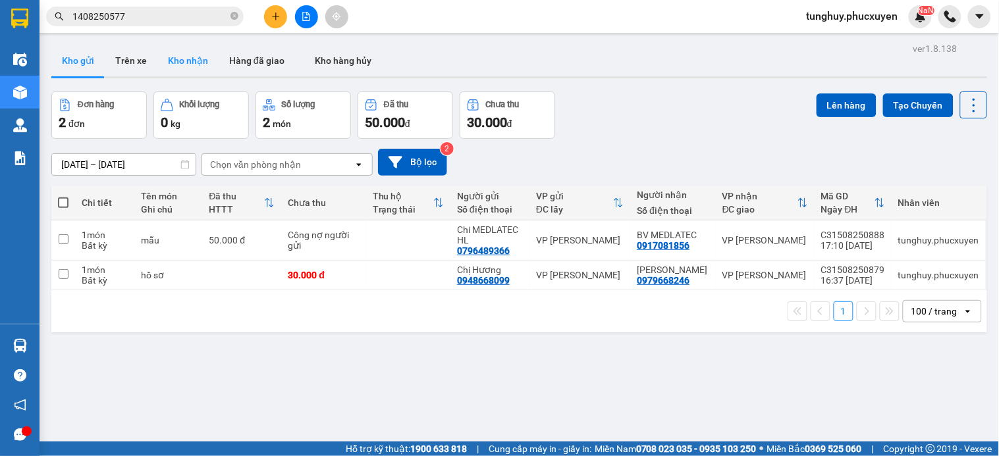
click at [213, 67] on button "Kho nhận" at bounding box center [187, 61] width 61 height 32
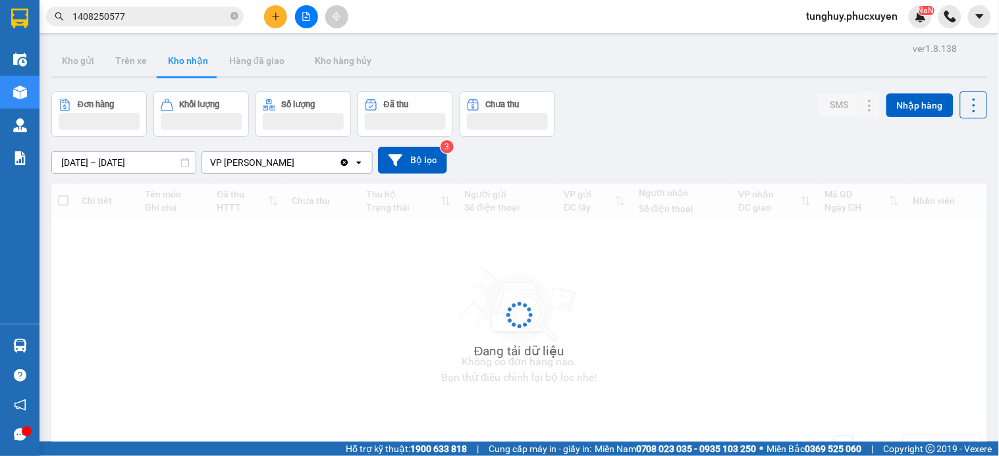
click at [209, 66] on button "Kho nhận" at bounding box center [187, 61] width 61 height 32
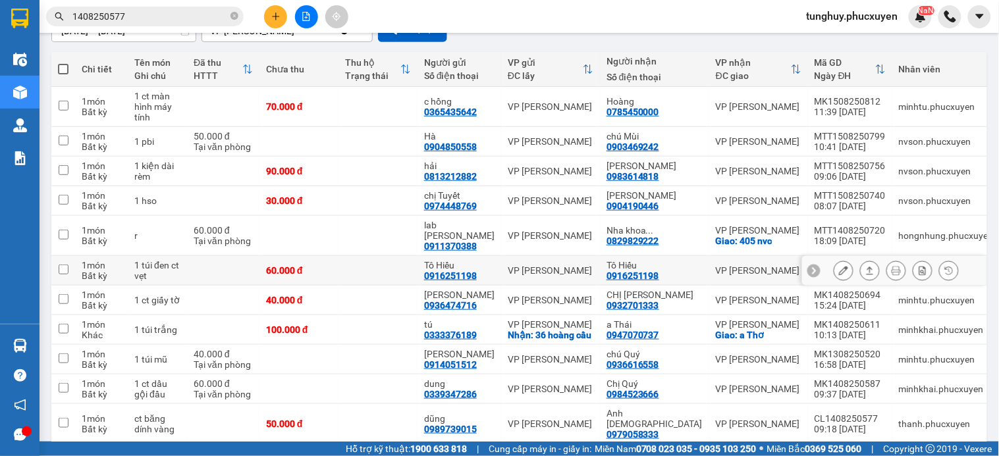
scroll to position [207, 0]
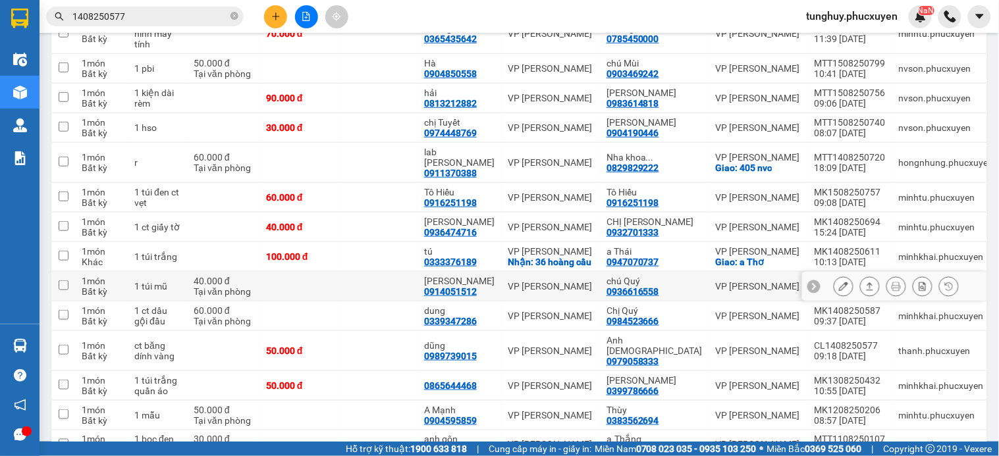
click at [861, 275] on button at bounding box center [870, 286] width 18 height 23
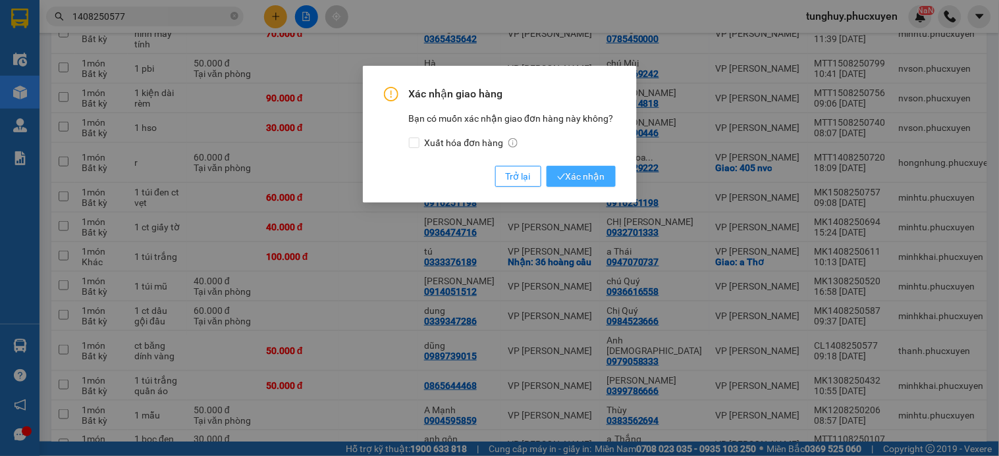
click at [583, 179] on span "Xác nhận" at bounding box center [581, 176] width 48 height 14
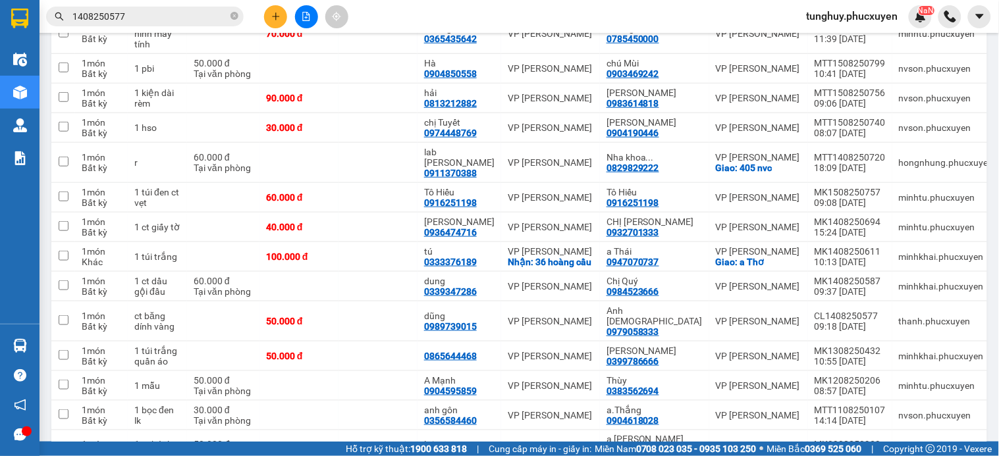
click at [271, 14] on icon "plus" at bounding box center [275, 16] width 9 height 9
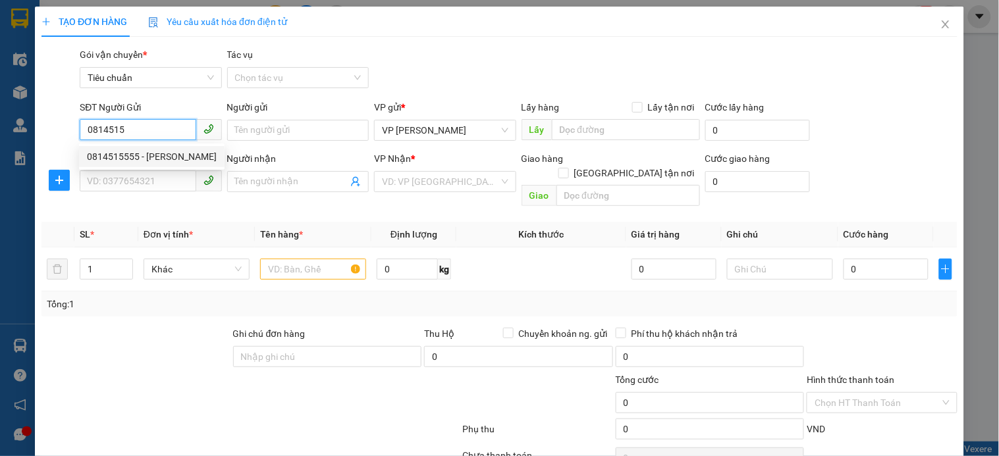
click at [187, 153] on div "0814515555 - anh Sơn" at bounding box center [152, 156] width 130 height 14
type input "0814515555"
type input "anh Sơn"
click at [143, 124] on input "0814515555" at bounding box center [138, 129] width 116 height 21
click at [144, 125] on input "0814515555" at bounding box center [138, 129] width 116 height 21
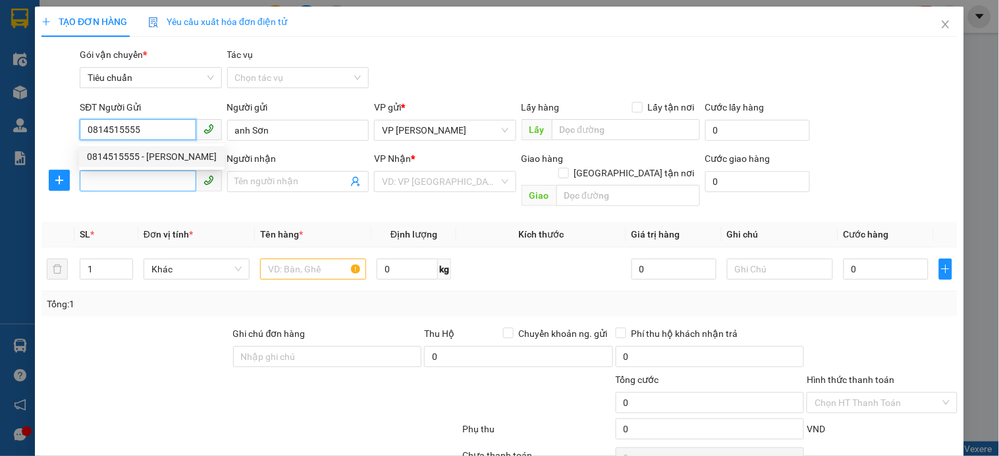
type input "0814515555"
drag, startPoint x: 169, startPoint y: 180, endPoint x: 157, endPoint y: 178, distance: 11.9
click at [167, 180] on input "SĐT Người Nhận *" at bounding box center [138, 181] width 116 height 21
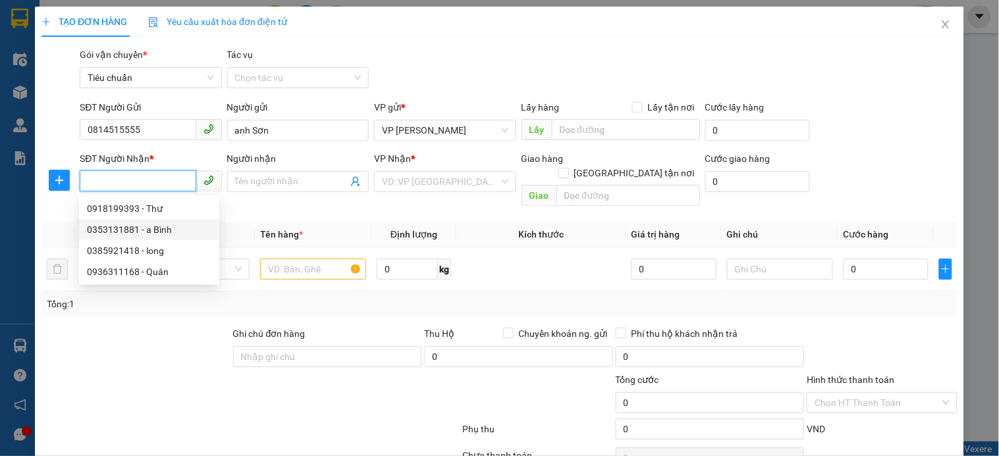
click at [154, 226] on div "0353131881 - a Bình" at bounding box center [149, 230] width 124 height 14
type input "0353131881"
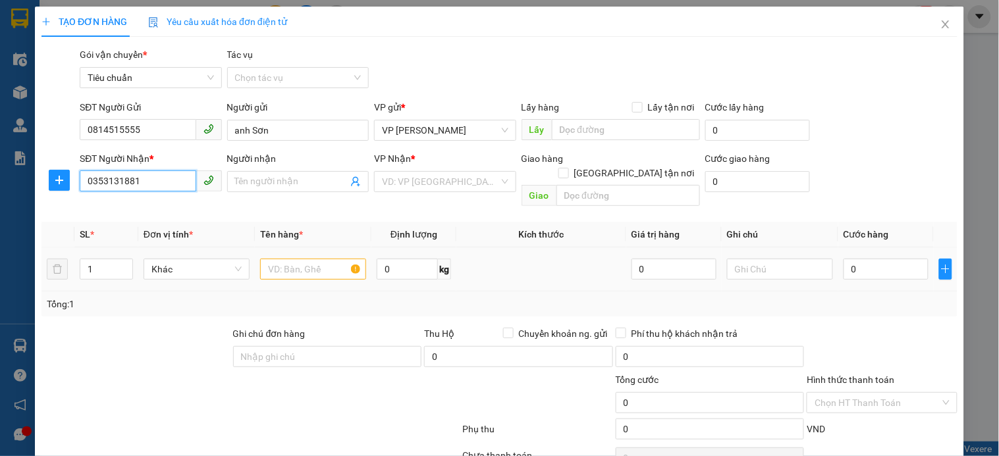
type input "a Bình"
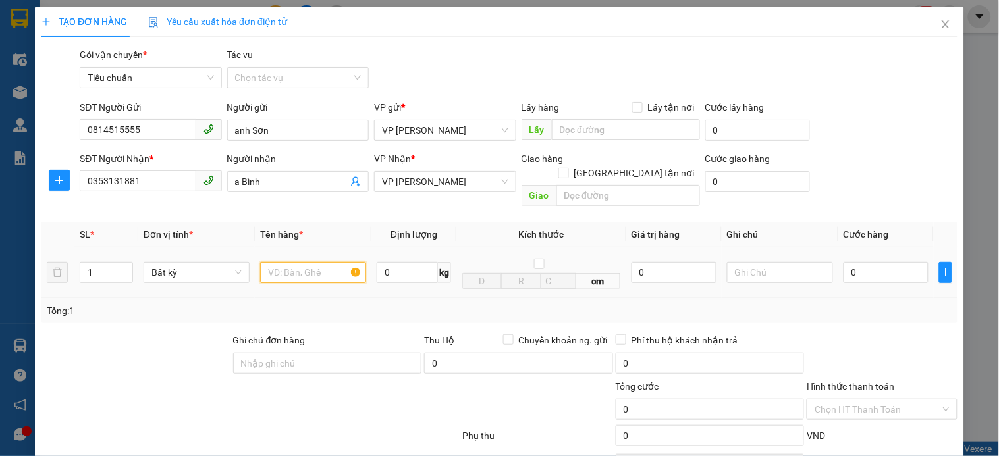
click at [299, 262] on input "text" at bounding box center [313, 272] width 106 height 21
type input "1 thùng đen"
click at [865, 262] on input "0" at bounding box center [885, 272] width 85 height 21
type input "7"
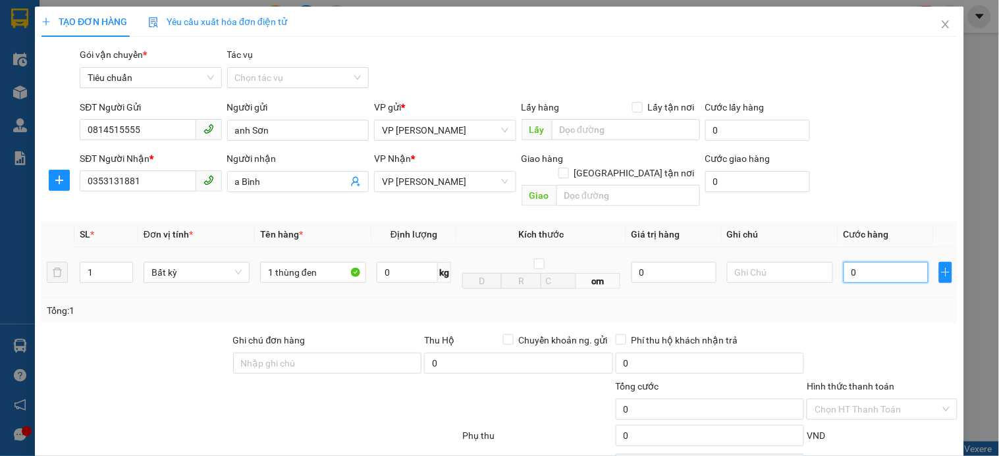
type input "7"
type input "70"
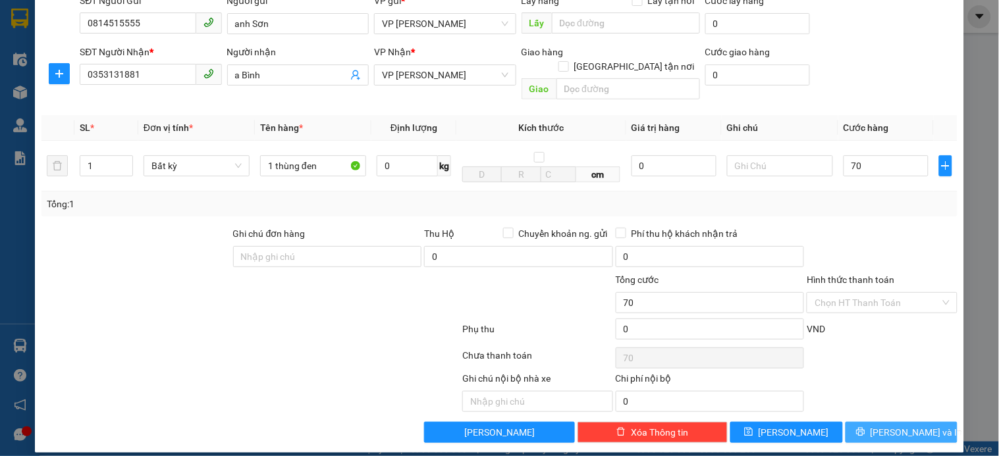
drag, startPoint x: 889, startPoint y: 416, endPoint x: 903, endPoint y: 361, distance: 57.0
click at [888, 425] on span "[PERSON_NAME] và In" at bounding box center [916, 432] width 92 height 14
type input "70.000"
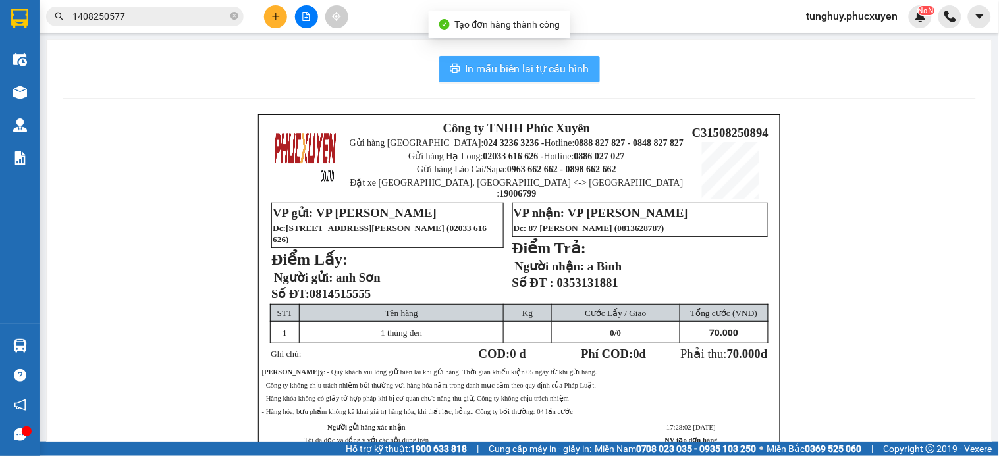
click at [475, 63] on span "In mẫu biên lai tự cấu hình" at bounding box center [528, 69] width 124 height 16
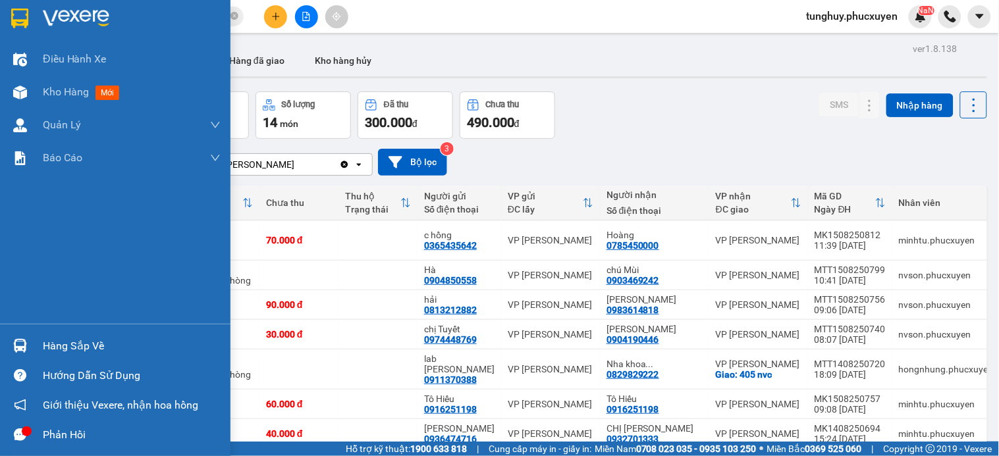
click at [36, 349] on div "Hàng sắp về" at bounding box center [115, 346] width 230 height 30
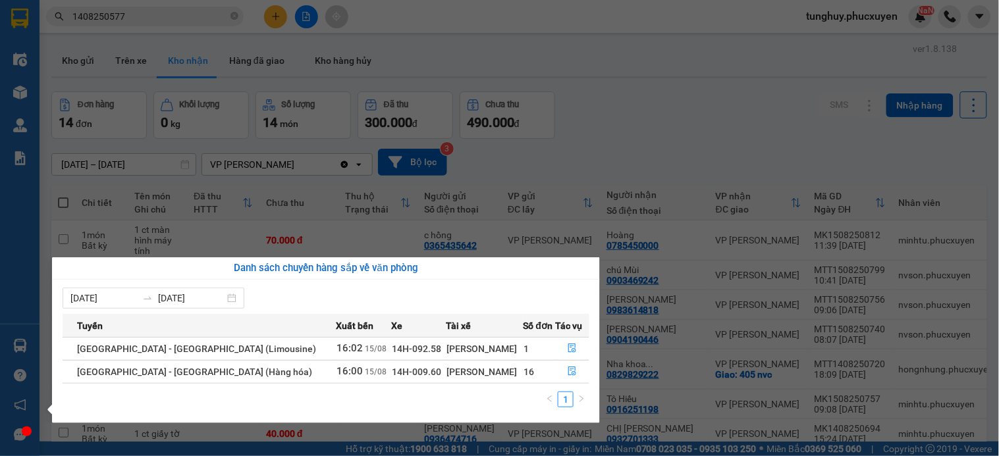
click at [396, 103] on section "Kết quả tìm kiếm ( 1 ) Bộ lọc Mã ĐH Trạng thái Món hàng Thu hộ Tổng cước Chưa c…" at bounding box center [499, 228] width 999 height 456
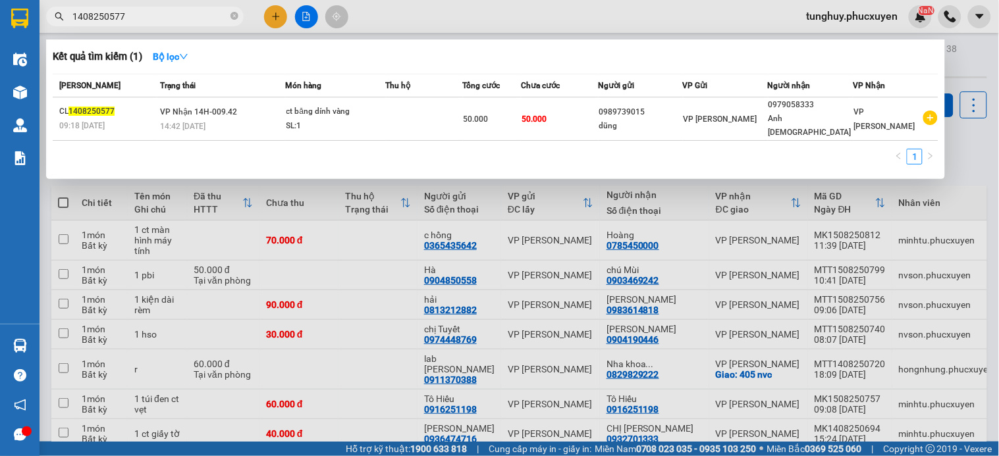
click at [167, 11] on input "1408250577" at bounding box center [149, 16] width 155 height 14
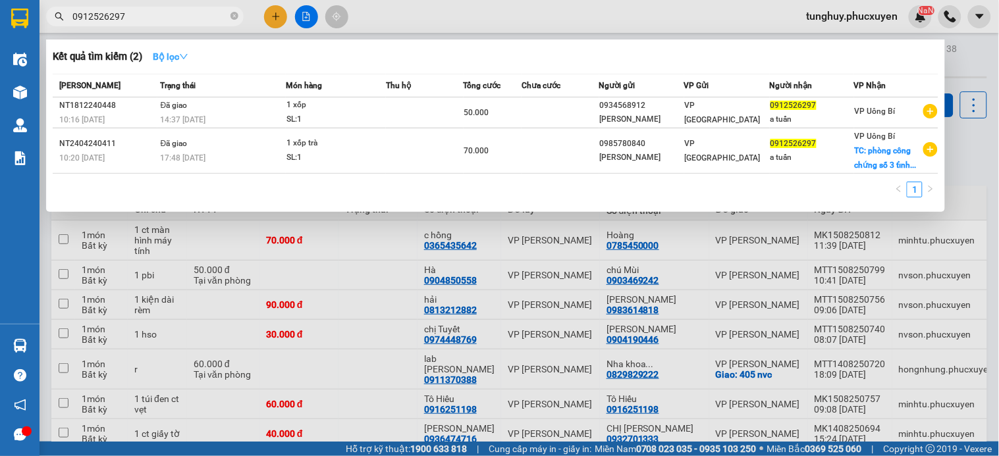
type input "0912526297"
click at [175, 51] on strong "Bộ lọc" at bounding box center [171, 56] width 36 height 11
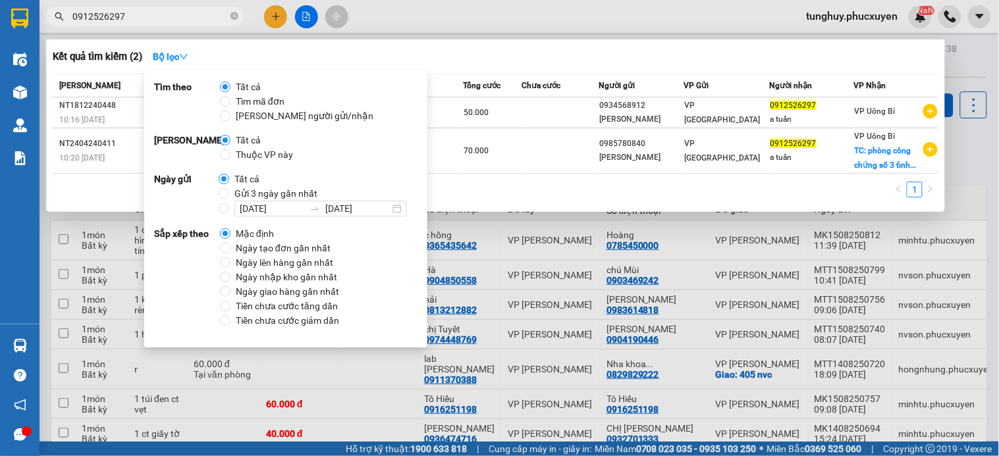
drag, startPoint x: 233, startPoint y: 193, endPoint x: 272, endPoint y: 135, distance: 69.8
click at [233, 194] on span "Gửi 3 ngày gần nhất" at bounding box center [275, 193] width 93 height 14
click at [229, 194] on input "Gửi 3 ngày gần nhất" at bounding box center [224, 193] width 11 height 11
radio input "true"
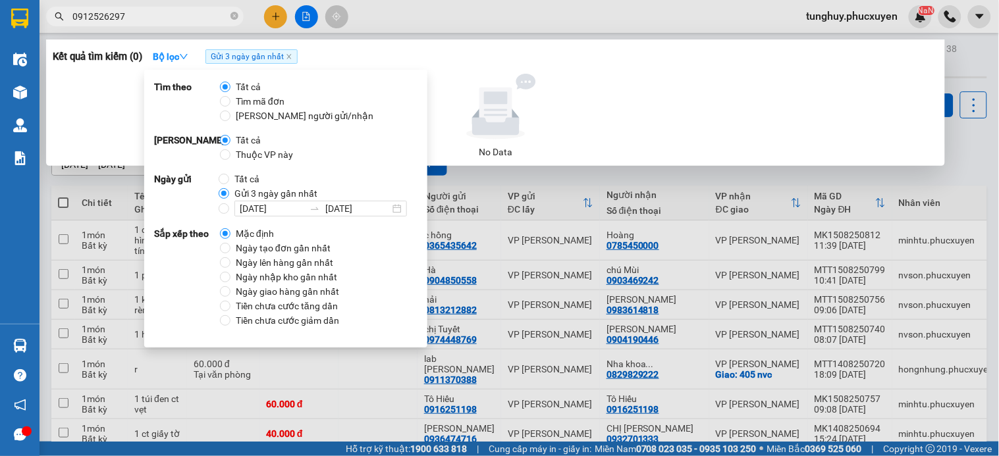
click at [232, 179] on span "Tất cả" at bounding box center [247, 179] width 36 height 14
click at [229, 179] on input "Tất cả" at bounding box center [224, 179] width 11 height 11
radio input "true"
radio input "false"
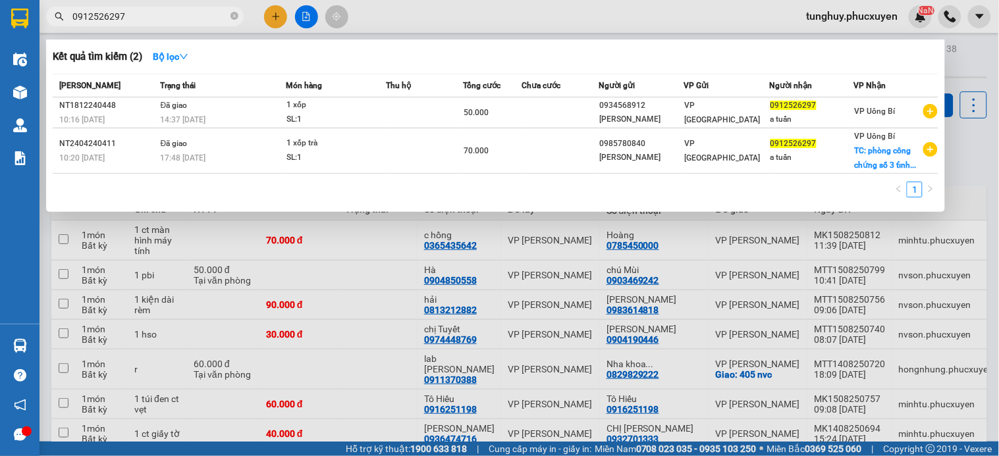
click at [515, 200] on div "1" at bounding box center [496, 194] width 886 height 24
click at [963, 80] on div at bounding box center [499, 228] width 999 height 456
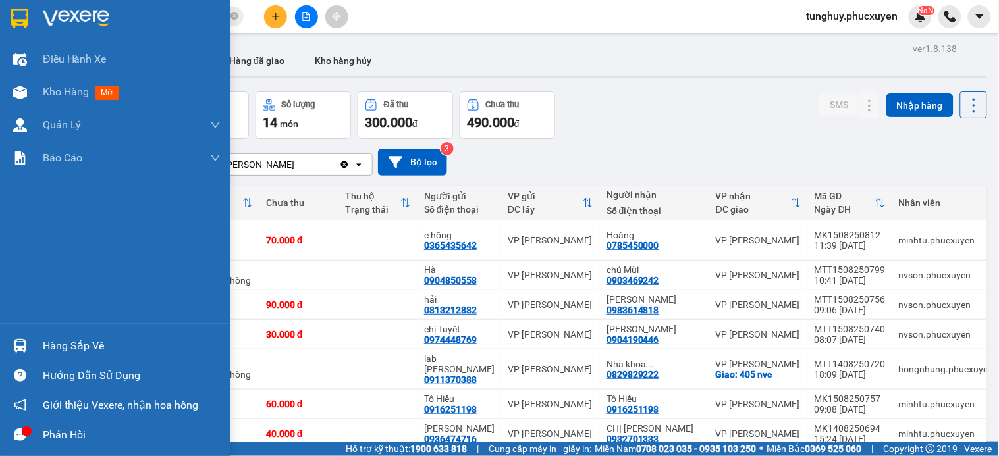
click at [18, 339] on img at bounding box center [20, 346] width 14 height 14
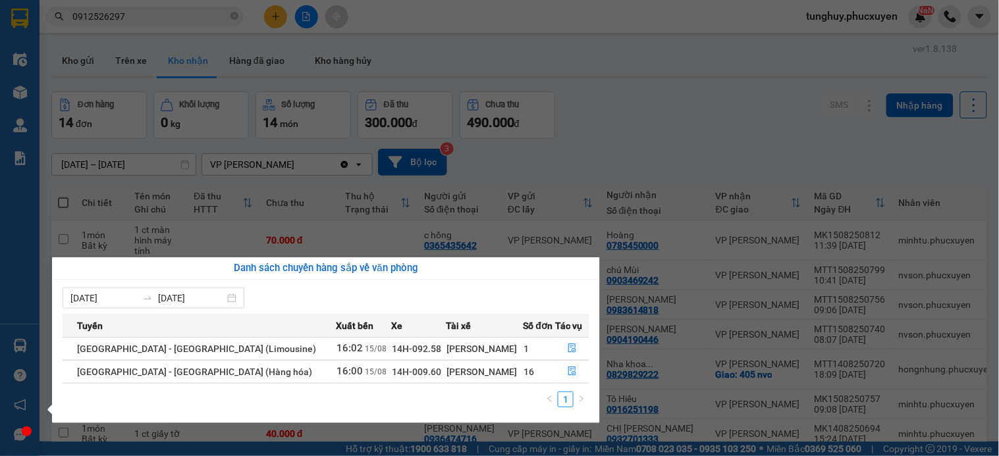
click at [346, 150] on section "Kết quả tìm kiếm ( 2 ) Bộ lọc Mã ĐH Trạng thái Món hàng Thu hộ Tổng cước Chưa c…" at bounding box center [499, 228] width 999 height 456
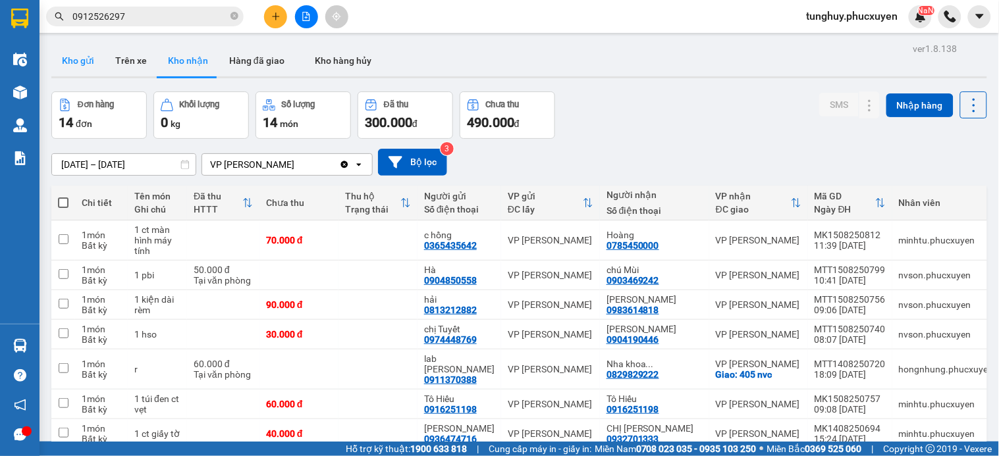
click at [77, 61] on button "Kho gửi" at bounding box center [77, 61] width 53 height 32
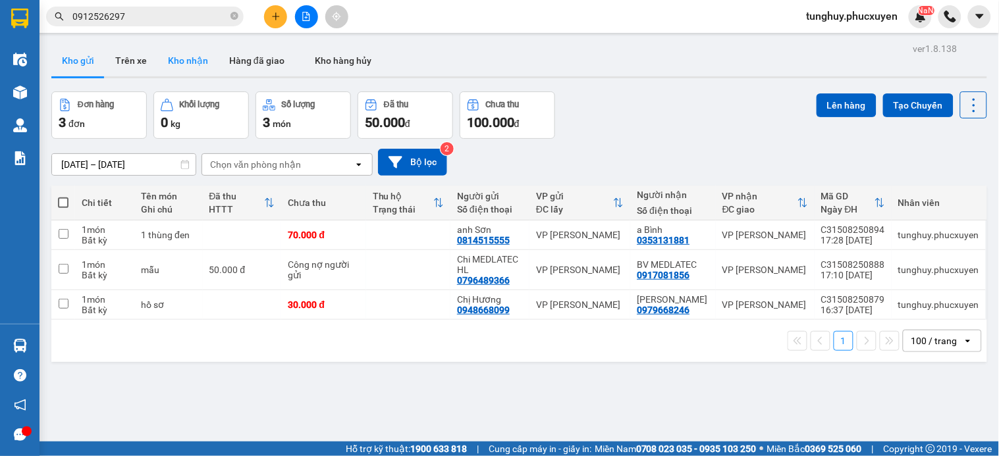
click at [169, 51] on button "Kho nhận" at bounding box center [187, 61] width 61 height 32
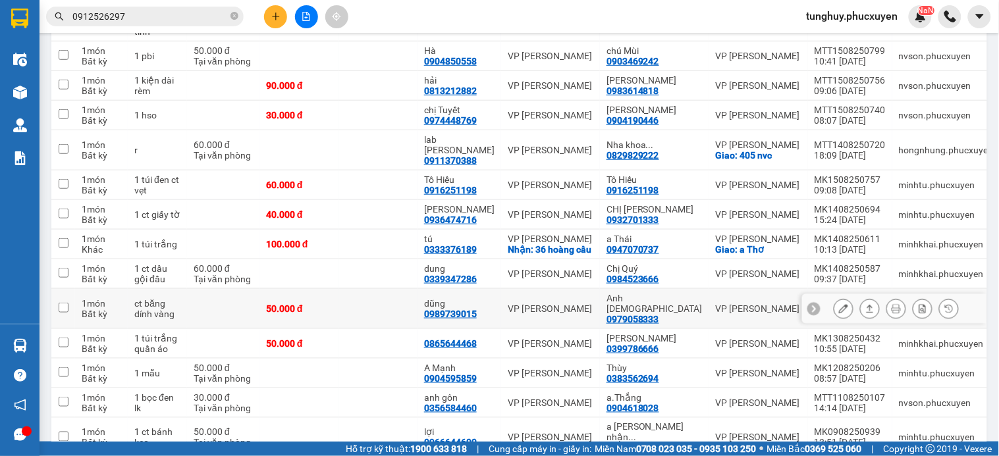
scroll to position [146, 0]
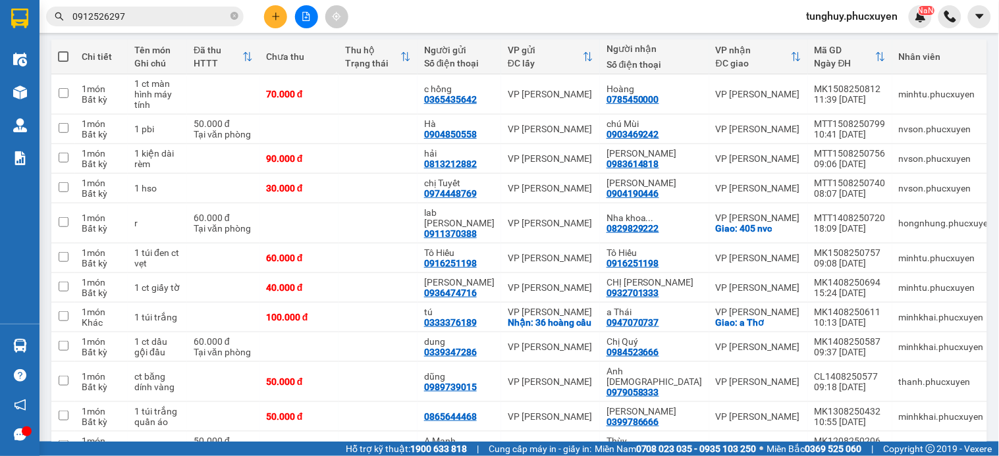
click at [162, 22] on input "0912526297" at bounding box center [149, 16] width 155 height 14
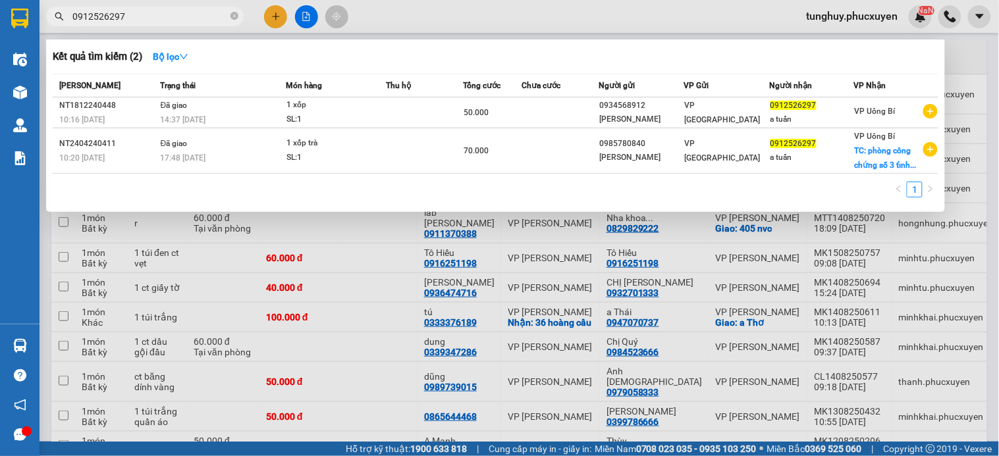
click at [163, 22] on input "0912526297" at bounding box center [149, 16] width 155 height 14
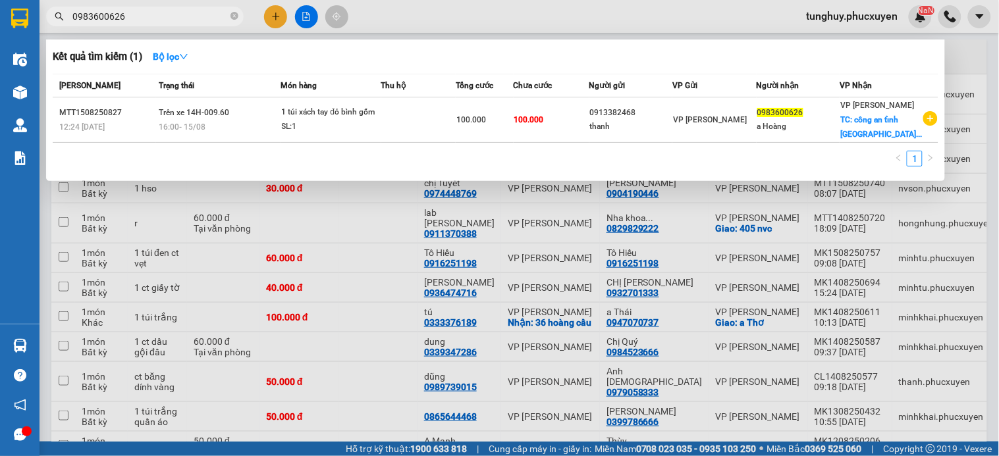
type input "0983600626"
click at [521, 217] on div at bounding box center [499, 228] width 999 height 456
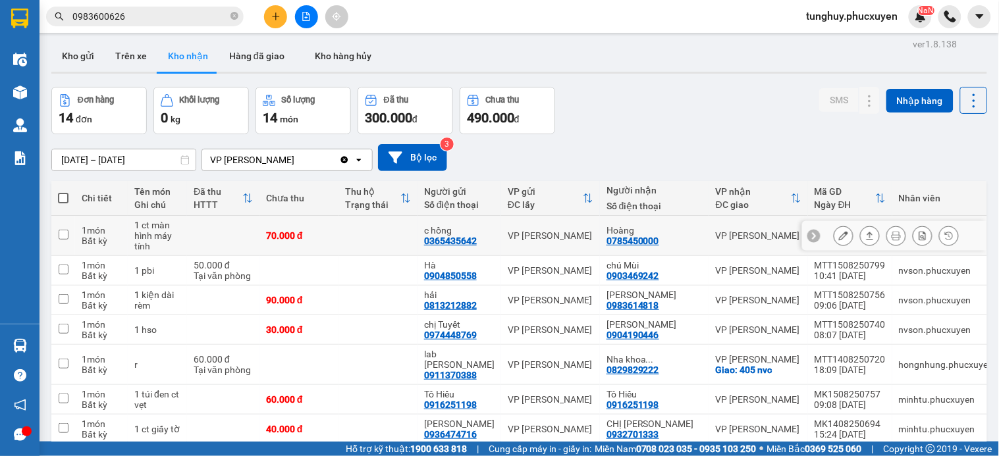
scroll to position [0, 0]
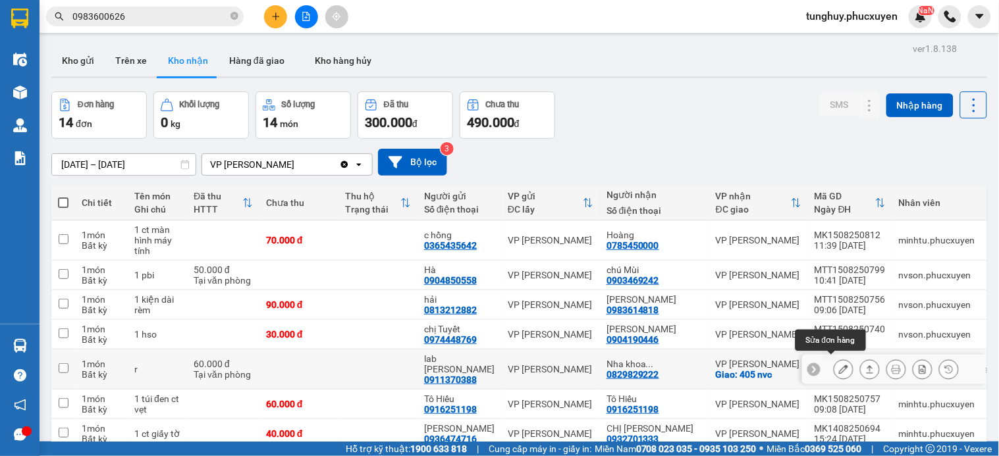
click at [839, 365] on icon at bounding box center [843, 369] width 9 height 9
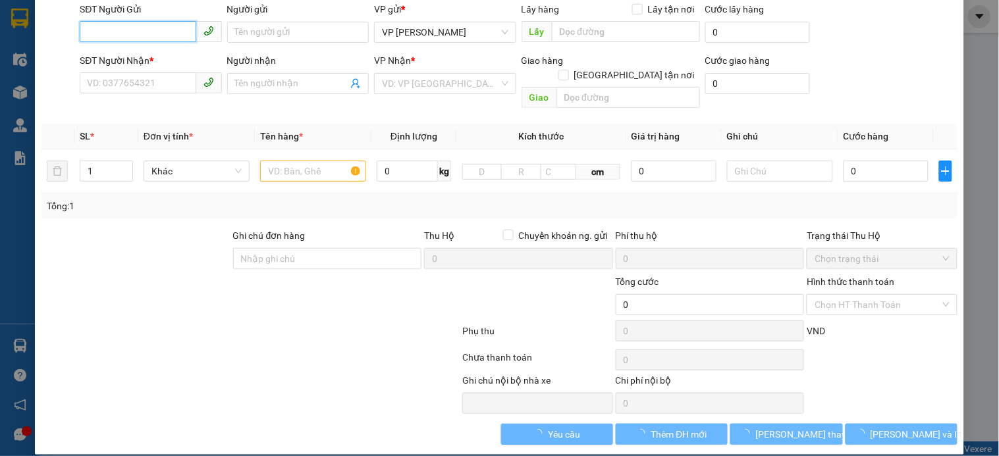
type input "0911370388"
type input "lab Hùng Hân"
type input "0829829222"
type input "Nha khoa Athena"
checkbox input "true"
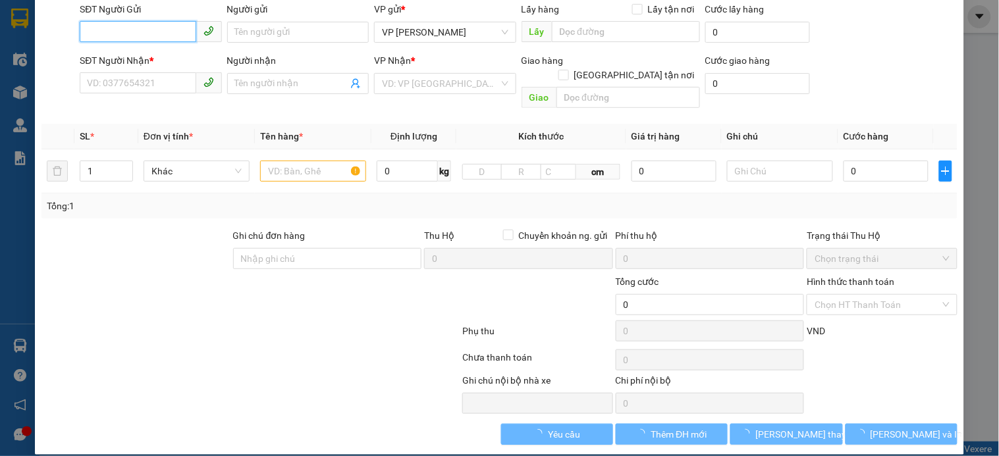
type input "405 nvc"
type input "60.000"
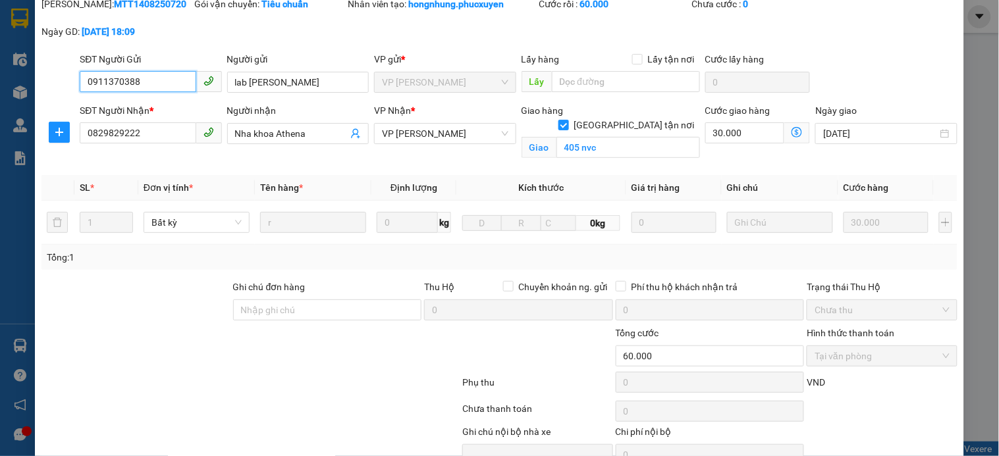
scroll to position [117, 0]
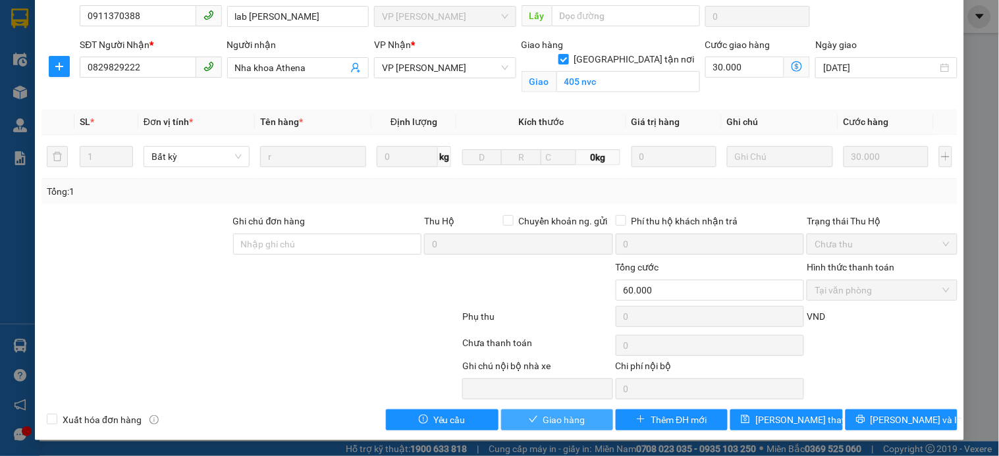
drag, startPoint x: 568, startPoint y: 424, endPoint x: 582, endPoint y: 440, distance: 21.4
click at [567, 430] on button "Giao hàng" at bounding box center [557, 420] width 112 height 21
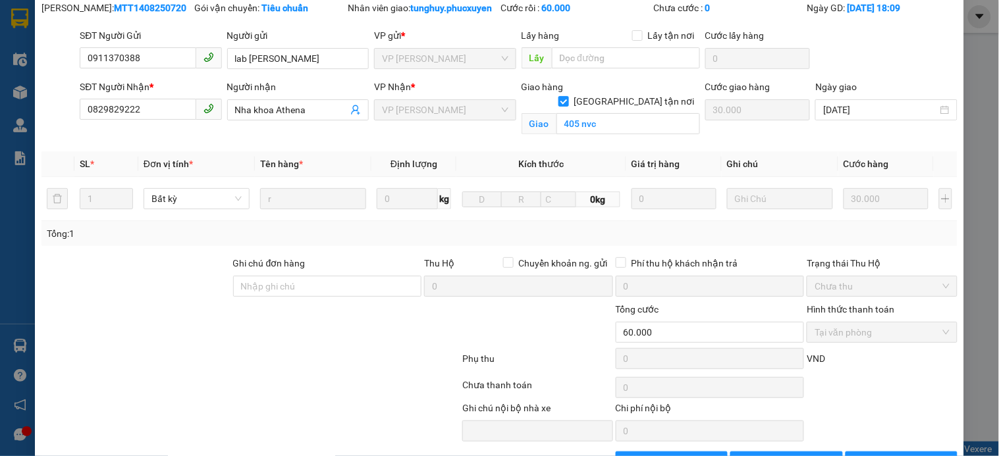
scroll to position [0, 0]
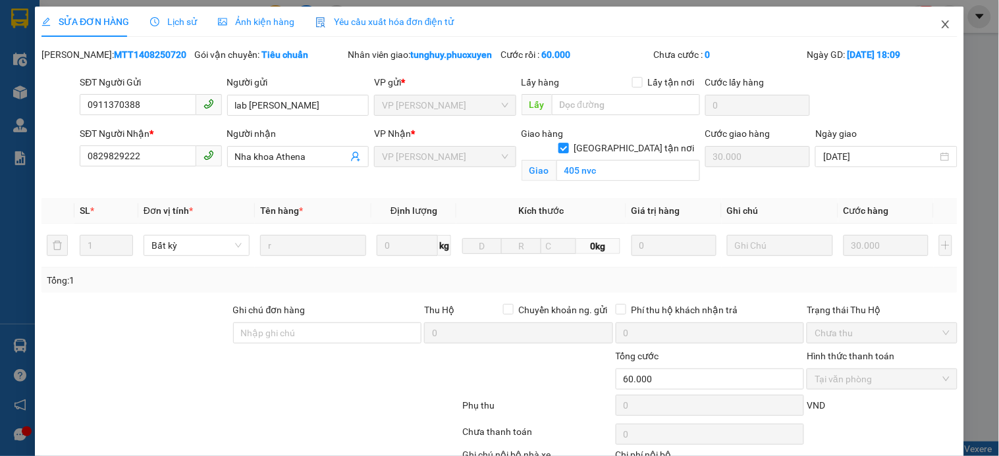
click at [927, 27] on span "Close" at bounding box center [945, 25] width 37 height 37
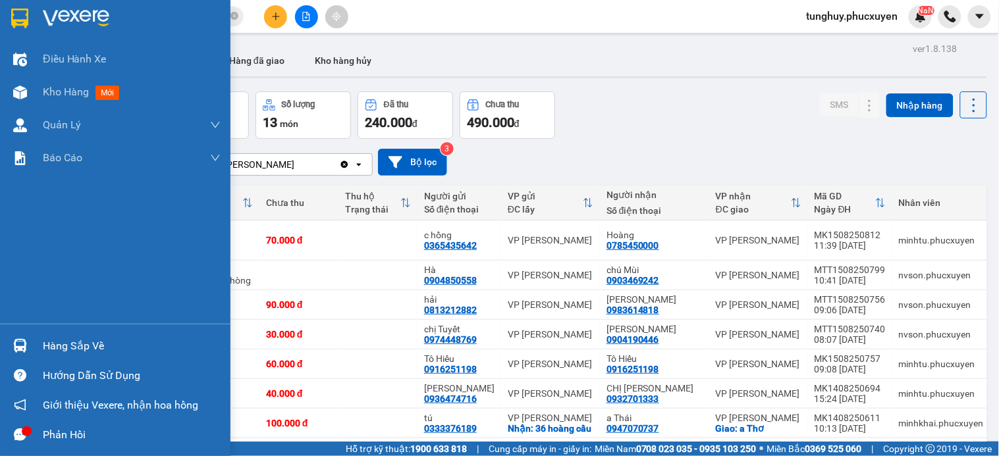
click at [20, 350] on img at bounding box center [20, 346] width 14 height 14
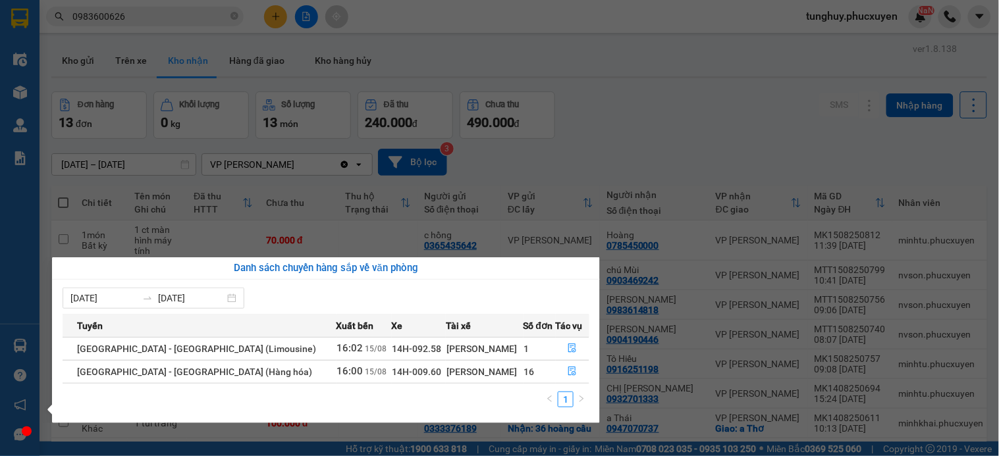
click at [196, 175] on section "Kết quả tìm kiếm ( 1 ) Bộ lọc Mã ĐH Trạng thái Món hàng Thu hộ Tổng cước Chưa c…" at bounding box center [499, 228] width 999 height 456
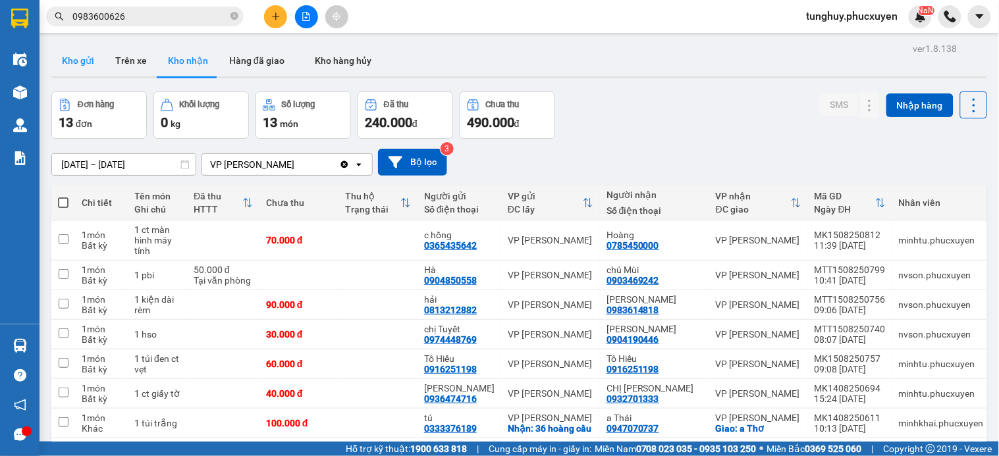
click at [66, 55] on button "Kho gửi" at bounding box center [77, 61] width 53 height 32
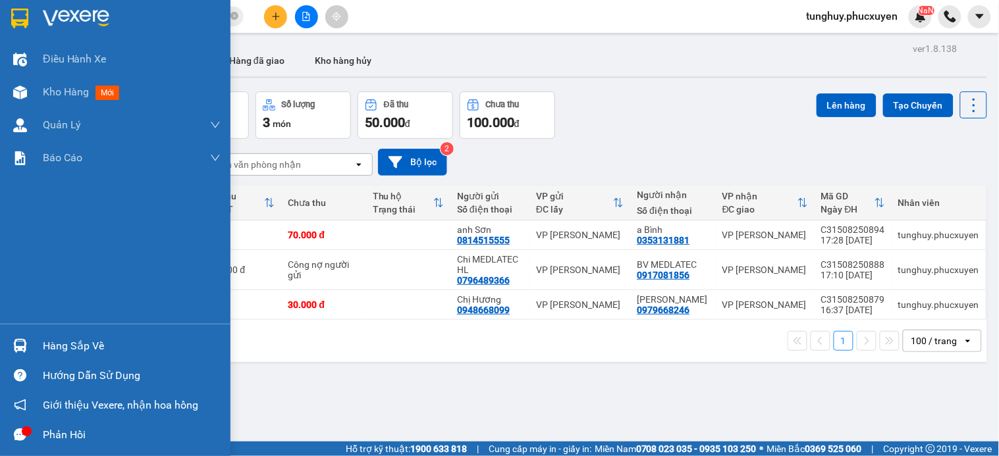
click at [22, 340] on img at bounding box center [20, 346] width 14 height 14
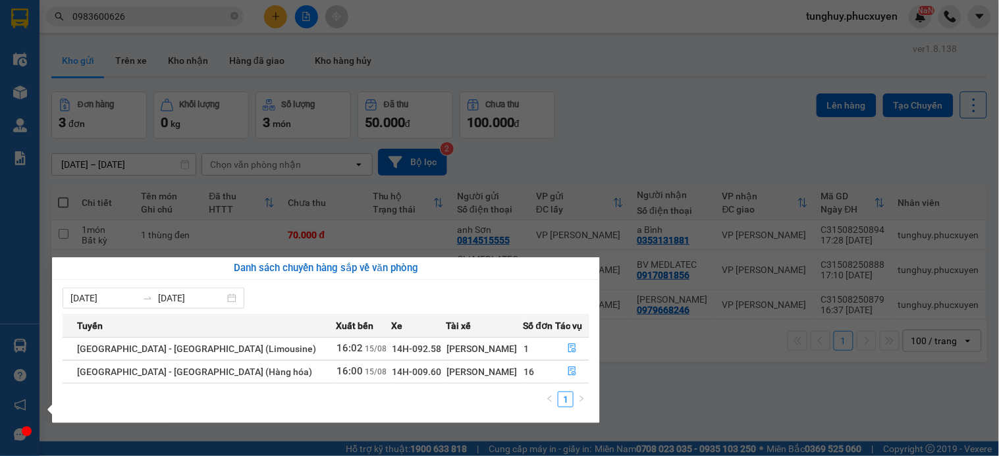
click at [170, 13] on section "Kết quả tìm kiếm ( 1 ) Bộ lọc Mã ĐH Trạng thái Món hàng Thu hộ Tổng cước Chưa c…" at bounding box center [499, 228] width 999 height 456
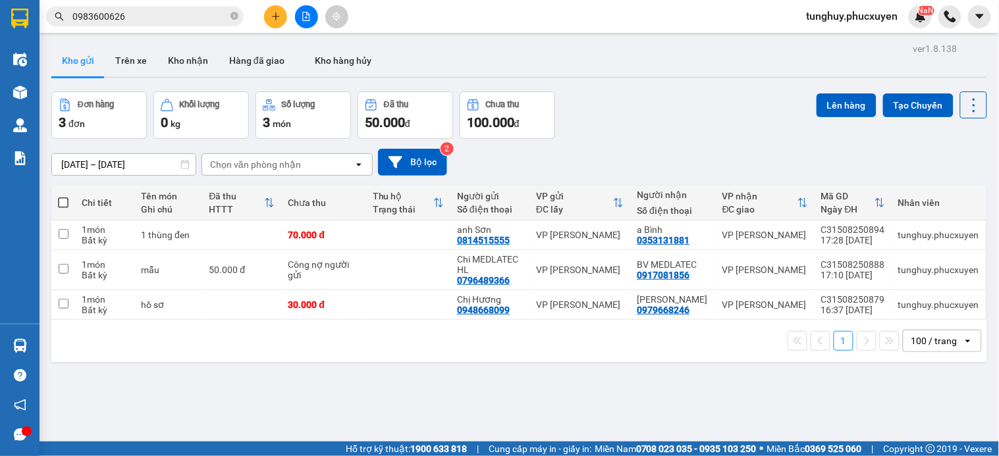
click at [170, 13] on input "0983600626" at bounding box center [149, 16] width 155 height 14
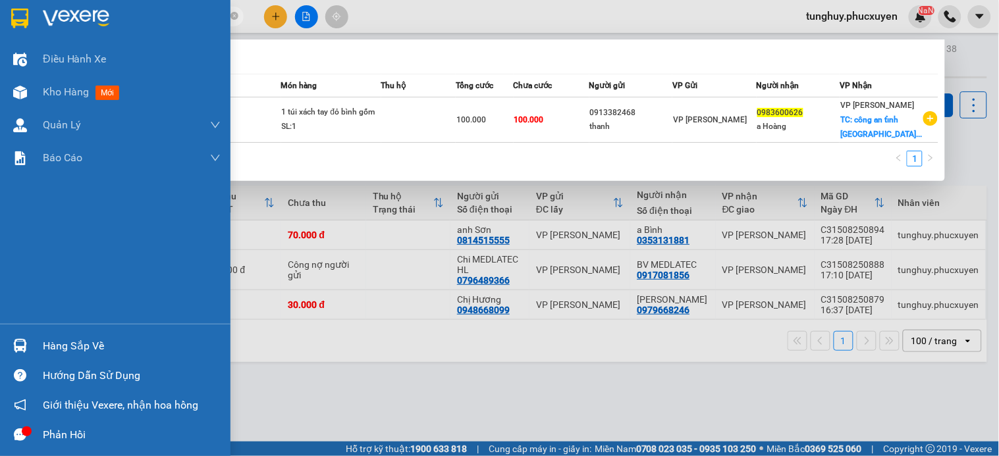
click at [13, 336] on div at bounding box center [20, 345] width 23 height 23
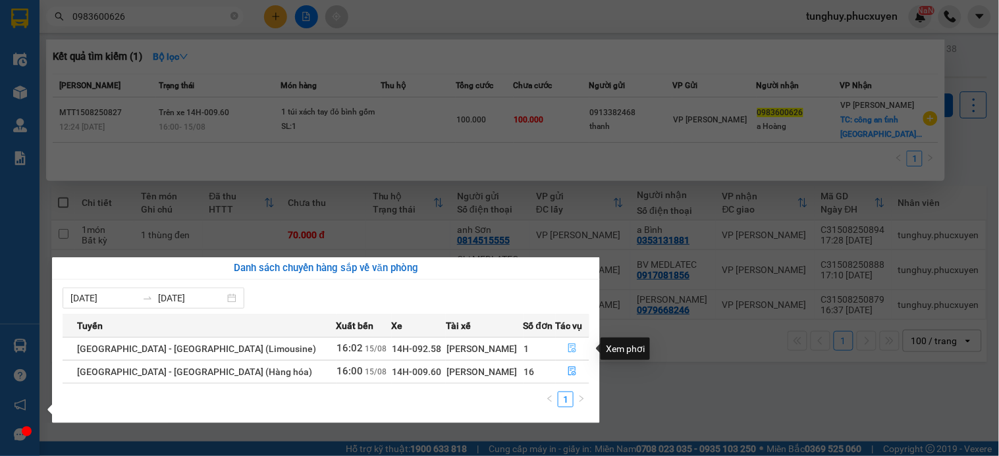
click at [569, 344] on icon "file-done" at bounding box center [572, 348] width 9 height 9
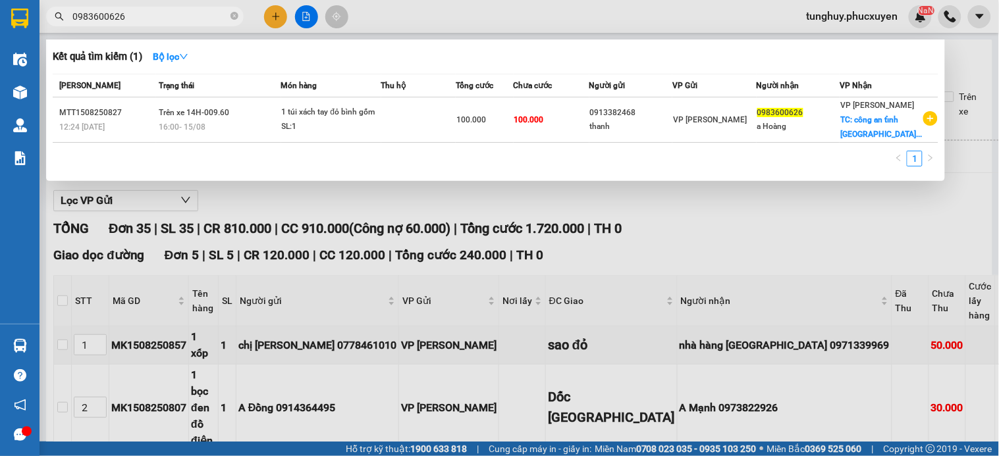
click at [670, 257] on div at bounding box center [499, 228] width 999 height 456
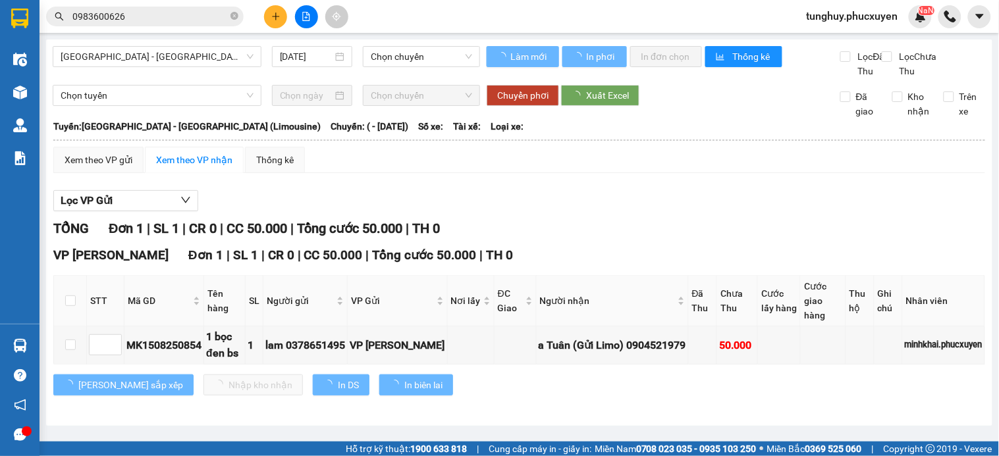
scroll to position [5, 0]
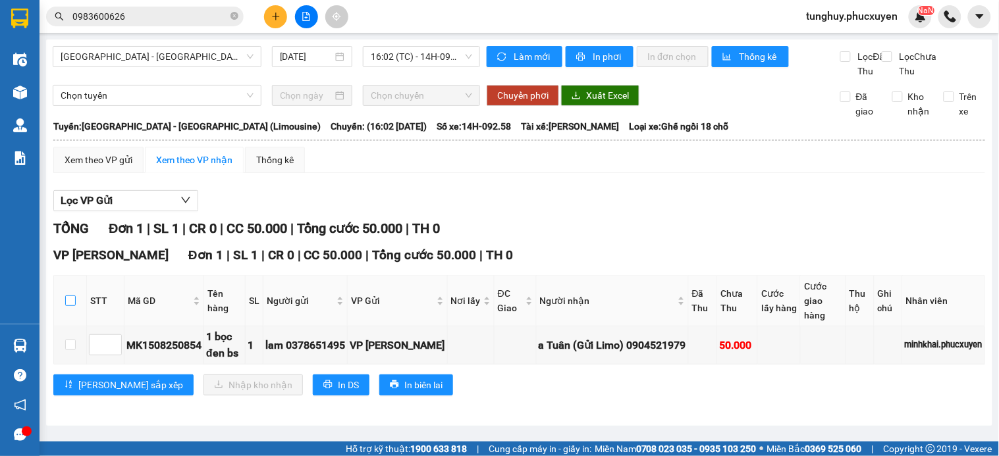
drag, startPoint x: 68, startPoint y: 313, endPoint x: 120, endPoint y: 319, distance: 51.8
click at [70, 306] on input "checkbox" at bounding box center [70, 301] width 11 height 11
checkbox input "true"
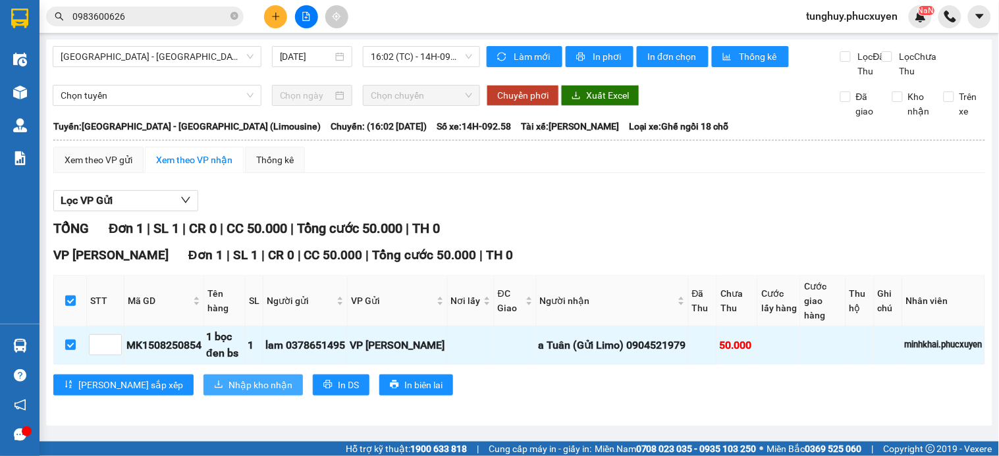
click at [228, 392] on span "Nhập kho nhận" at bounding box center [260, 385] width 64 height 14
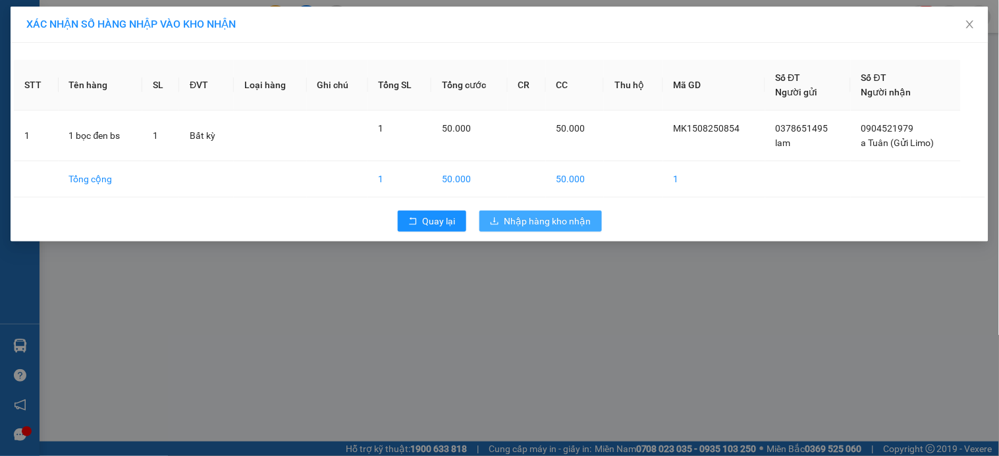
click at [563, 217] on span "Nhập hàng kho nhận" at bounding box center [547, 221] width 87 height 14
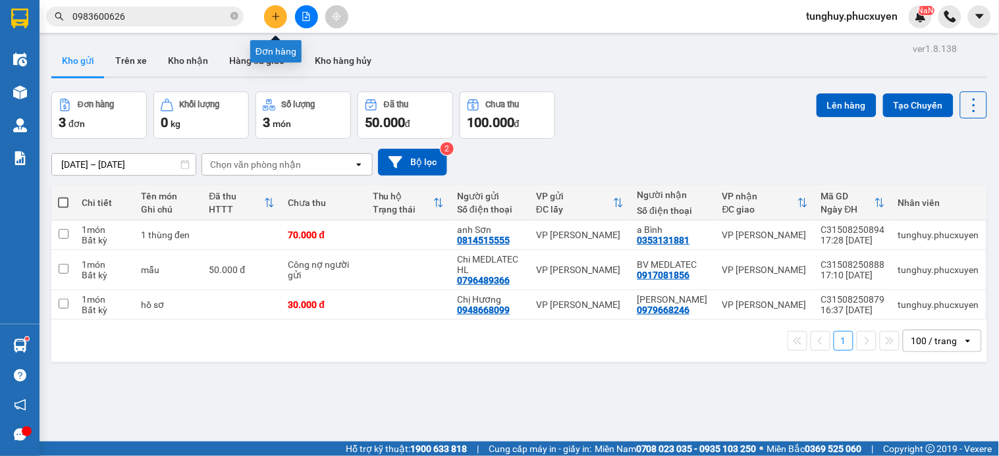
click at [273, 15] on icon "plus" at bounding box center [275, 16] width 9 height 9
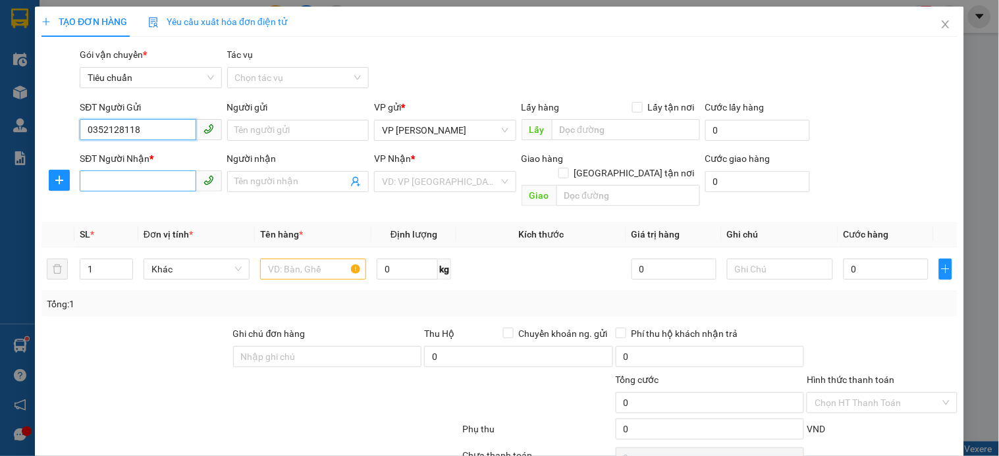
type input "0352128118"
click at [152, 180] on input "SĐT Người Nhận *" at bounding box center [138, 181] width 116 height 21
type input "02432080599"
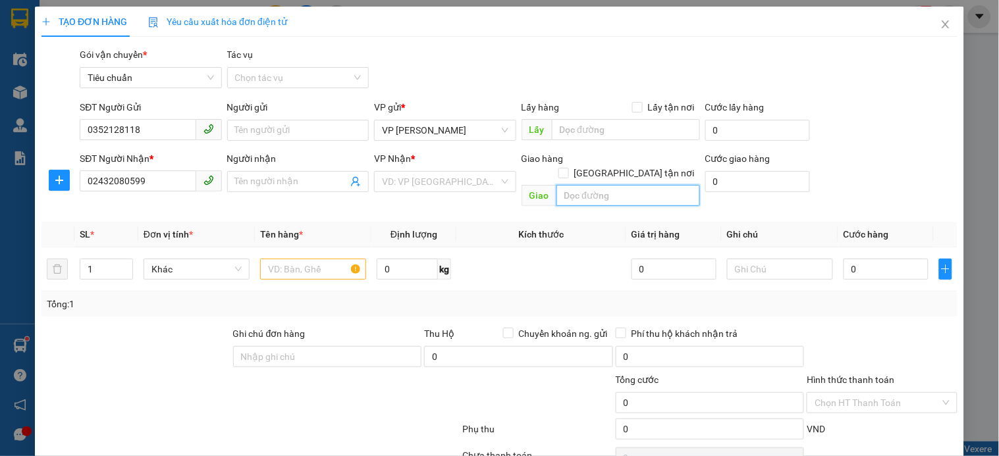
click at [586, 188] on input "text" at bounding box center [628, 195] width 144 height 21
paste input "Tầng 2, Tổ hợp TMDV và Căn hộ The Pride, KĐT mới An Hưng, Hà Đông, Hà Nội 10000…"
type input "Tầng 2, Tổ hợp TMDV và Căn hộ The Pride, KĐT mới An Hưng, Hà Đông, Hà Nội 10000…"
drag, startPoint x: 627, startPoint y: 156, endPoint x: 628, endPoint y: 120, distance: 36.2
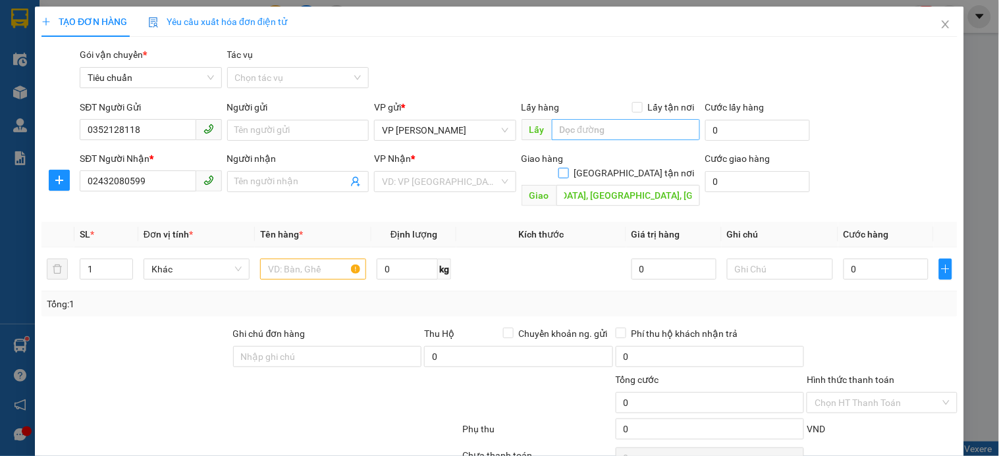
click at [627, 148] on form "SĐT Người Gửi 0352128118 Người gửi Tên người gửi VP gửi * VP Hạ Long Lấy hàng L…" at bounding box center [499, 156] width 916 height 112
drag, startPoint x: 467, startPoint y: 188, endPoint x: 471, endPoint y: 179, distance: 9.2
click at [469, 187] on input "search" at bounding box center [440, 182] width 117 height 20
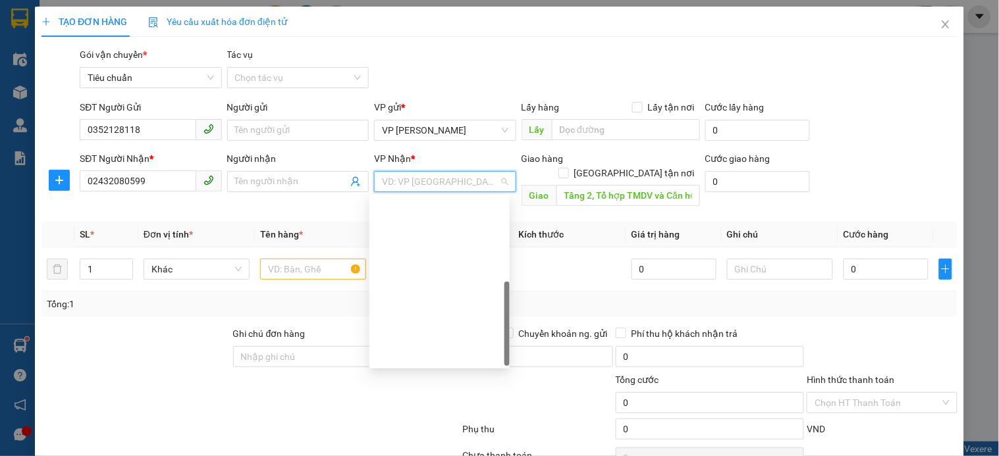
scroll to position [211, 0]
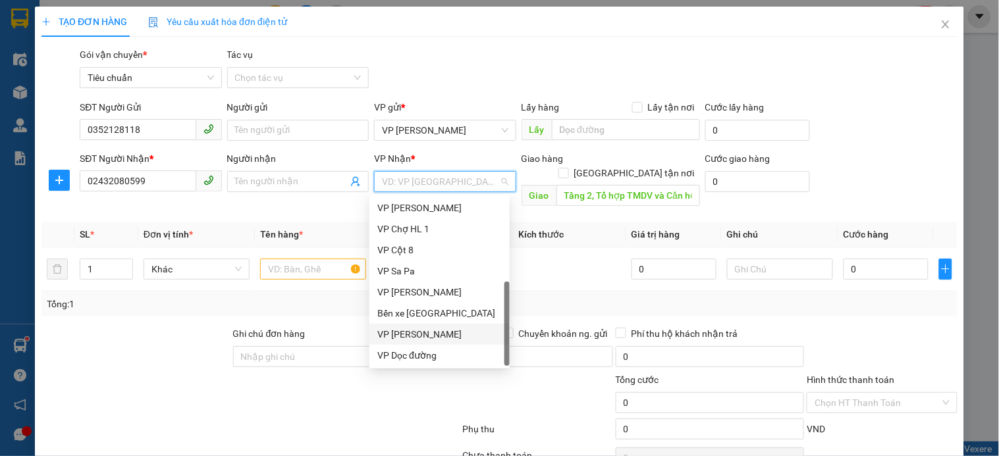
drag, startPoint x: 440, startPoint y: 337, endPoint x: 413, endPoint y: 285, distance: 58.6
click at [440, 336] on div "VP [PERSON_NAME]" at bounding box center [439, 334] width 124 height 14
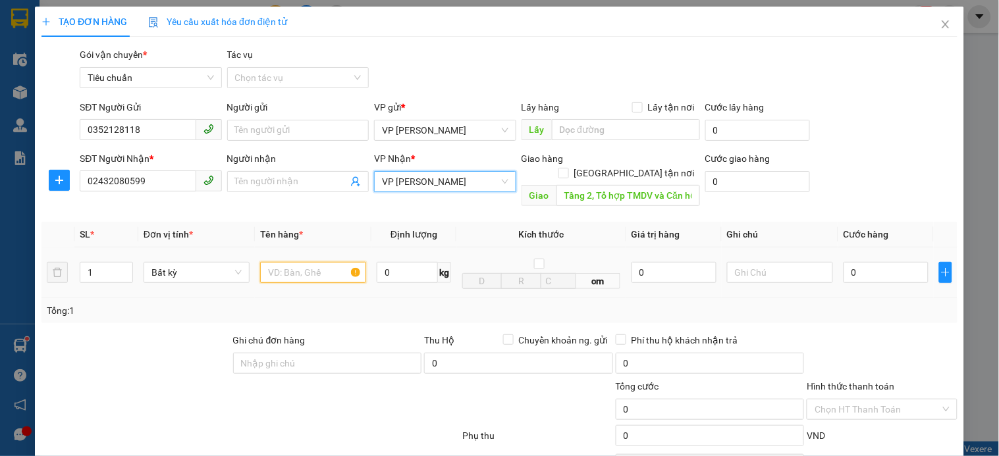
click at [287, 262] on input "text" at bounding box center [313, 272] width 106 height 21
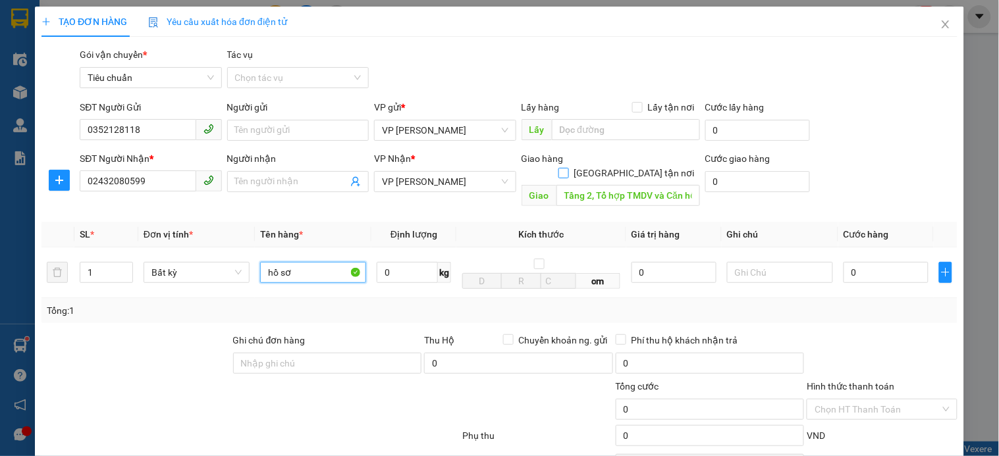
type input "hồ sơ"
click at [568, 168] on input "[GEOGRAPHIC_DATA] tận nơi" at bounding box center [562, 172] width 9 height 9
checkbox input "true"
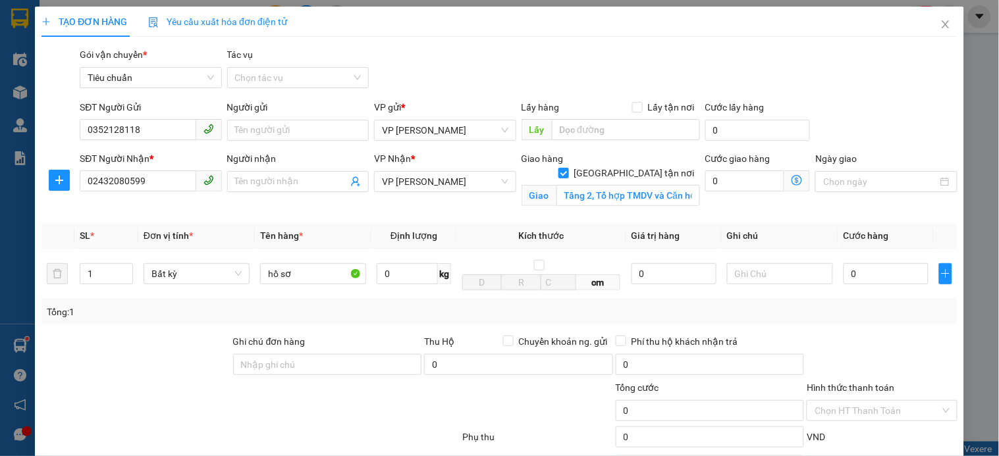
click at [791, 175] on icon "dollar-circle" at bounding box center [796, 180] width 11 height 11
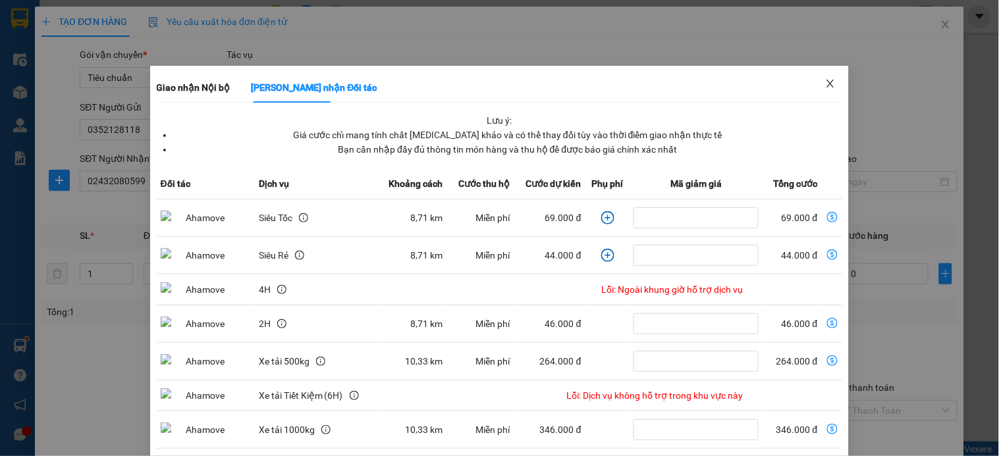
click at [831, 84] on span "Close" at bounding box center [830, 84] width 37 height 37
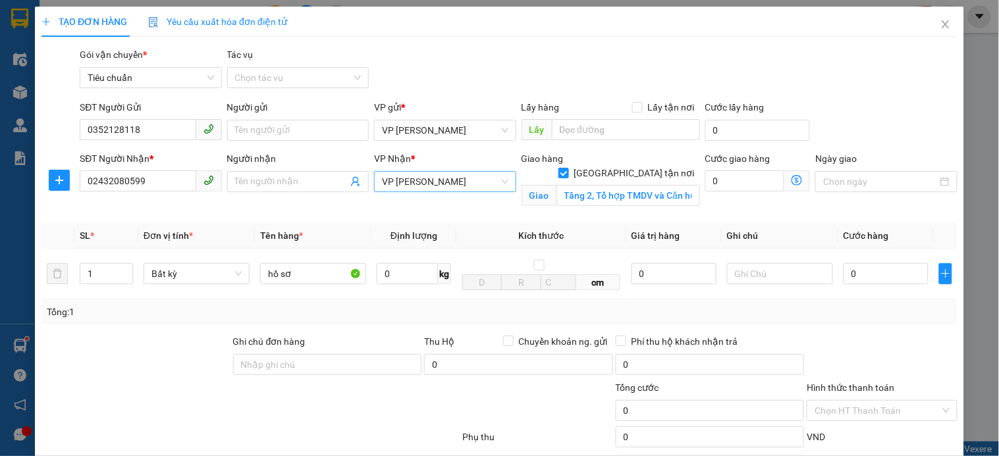
click at [404, 172] on span "VP [PERSON_NAME]" at bounding box center [445, 182] width 126 height 20
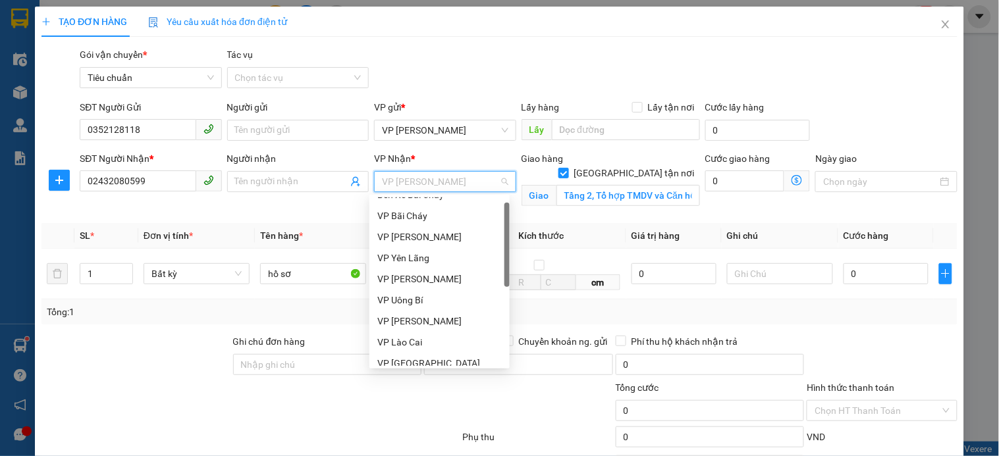
scroll to position [13, 0]
click at [460, 275] on div "VP [PERSON_NAME]" at bounding box center [439, 279] width 124 height 14
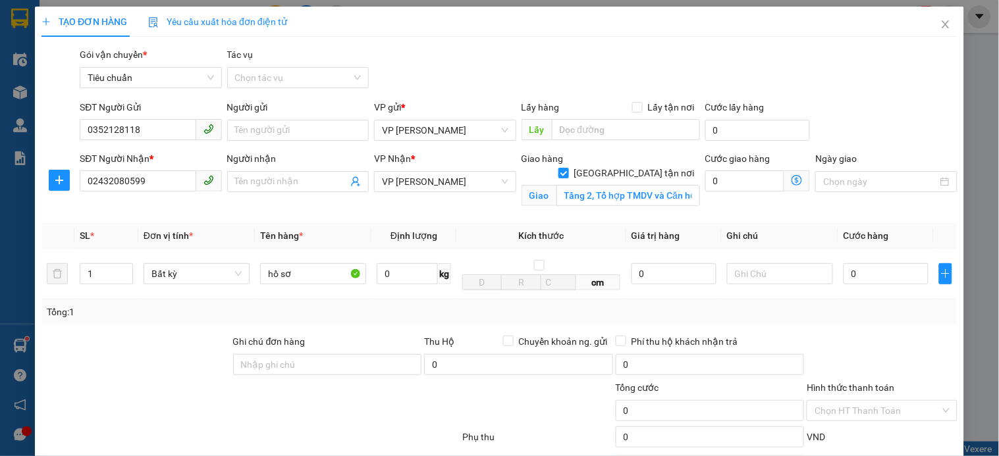
click at [791, 182] on icon "dollar-circle" at bounding box center [796, 180] width 11 height 11
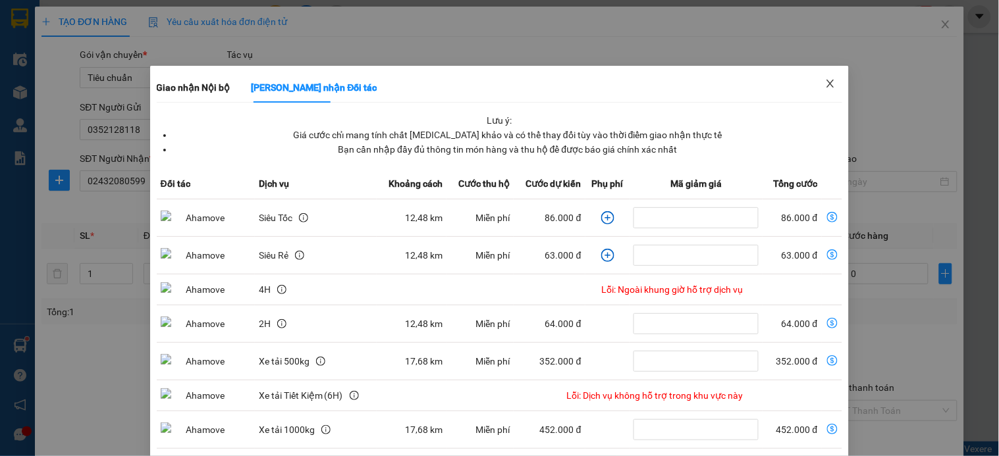
click at [831, 76] on span "Close" at bounding box center [830, 84] width 37 height 37
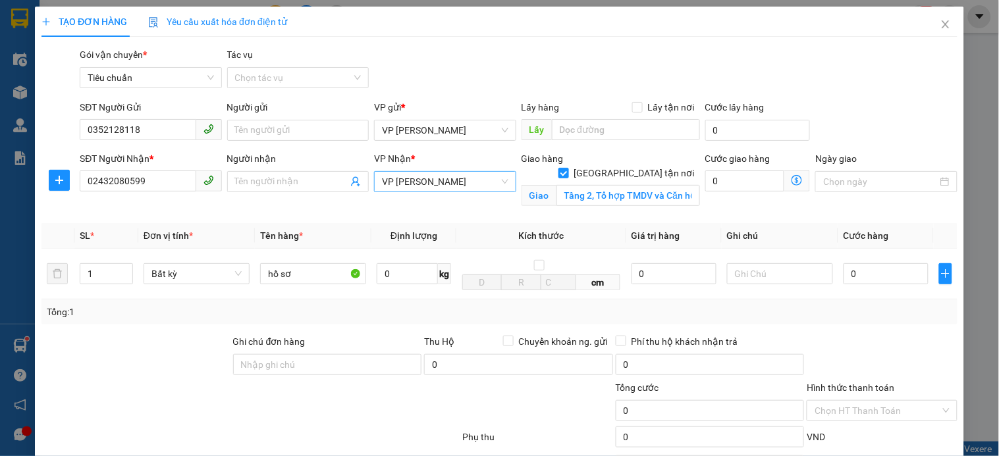
click at [497, 183] on span "VP [PERSON_NAME]" at bounding box center [445, 182] width 126 height 20
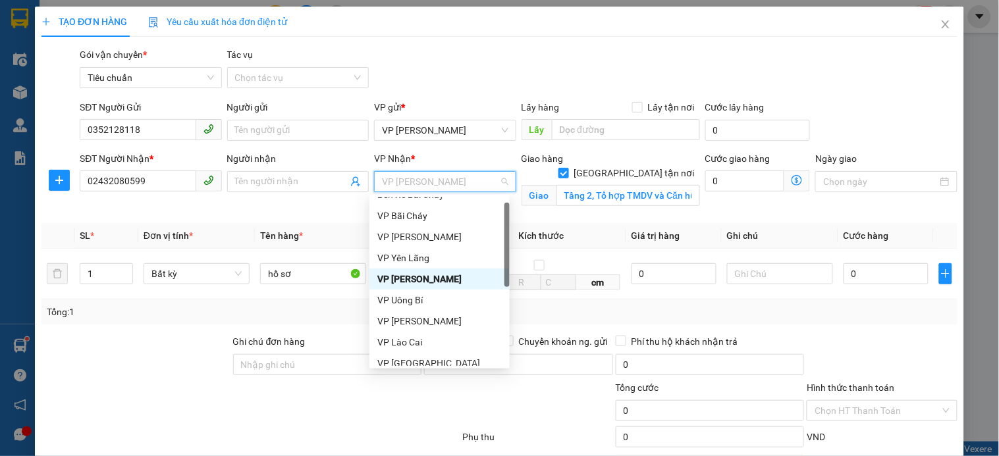
scroll to position [211, 0]
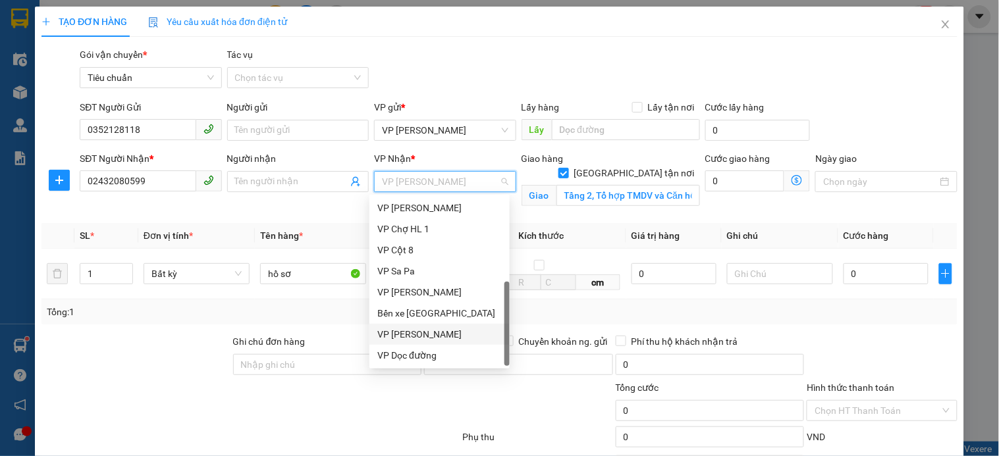
click at [439, 333] on div "VP [PERSON_NAME]" at bounding box center [439, 334] width 124 height 14
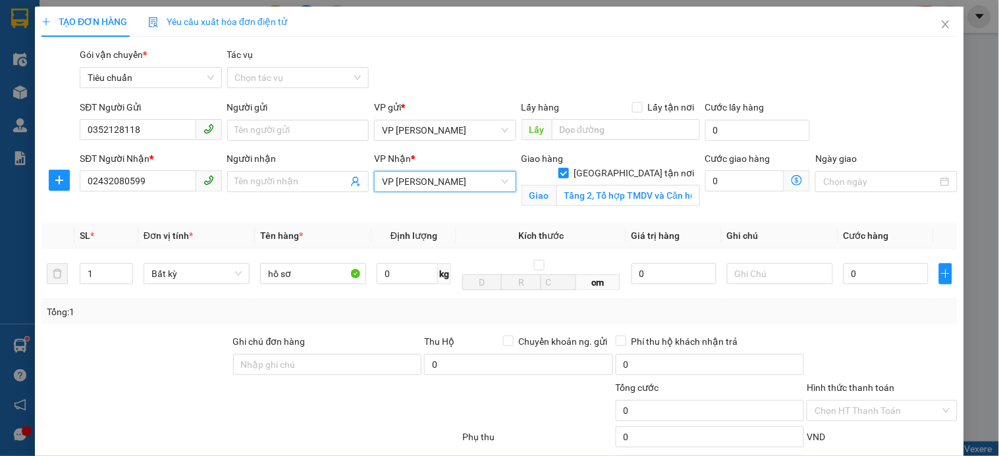
click at [791, 182] on icon "dollar-circle" at bounding box center [796, 180] width 11 height 11
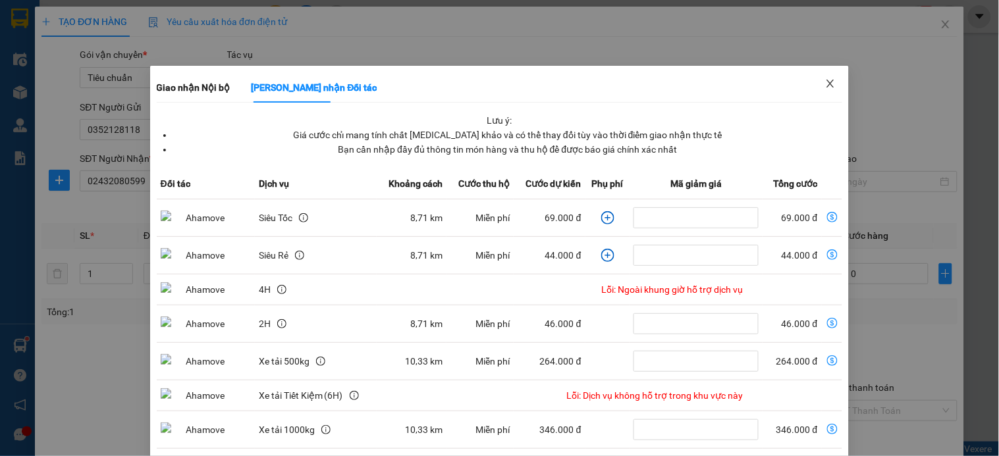
click at [820, 76] on span "Close" at bounding box center [830, 84] width 37 height 37
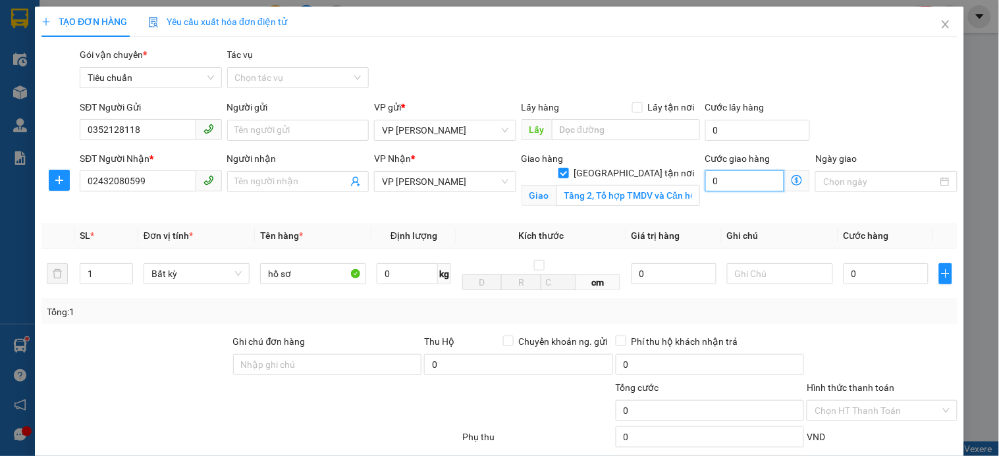
click at [734, 184] on input "0" at bounding box center [745, 181] width 80 height 21
type input "8"
type input "80"
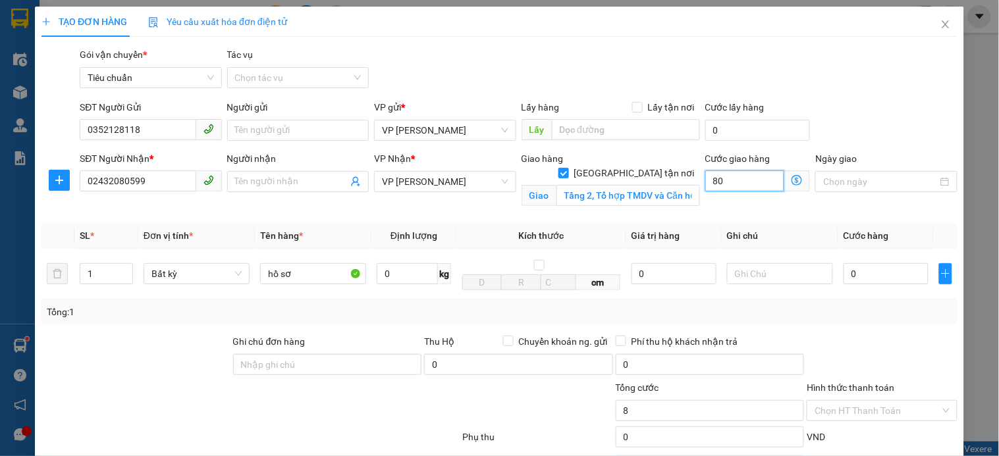
type input "80"
click at [868, 270] on input "0" at bounding box center [885, 273] width 85 height 21
type input "80.000"
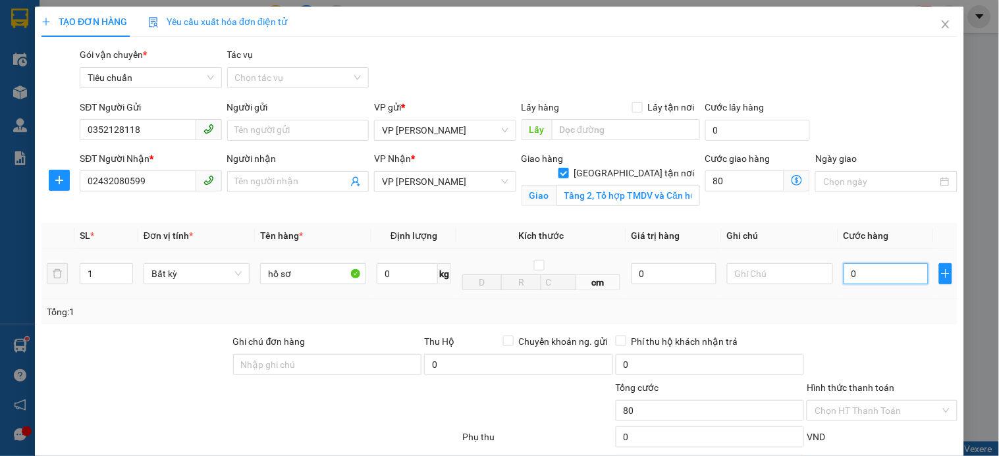
type input "80.000"
type input "6"
type input "80.006"
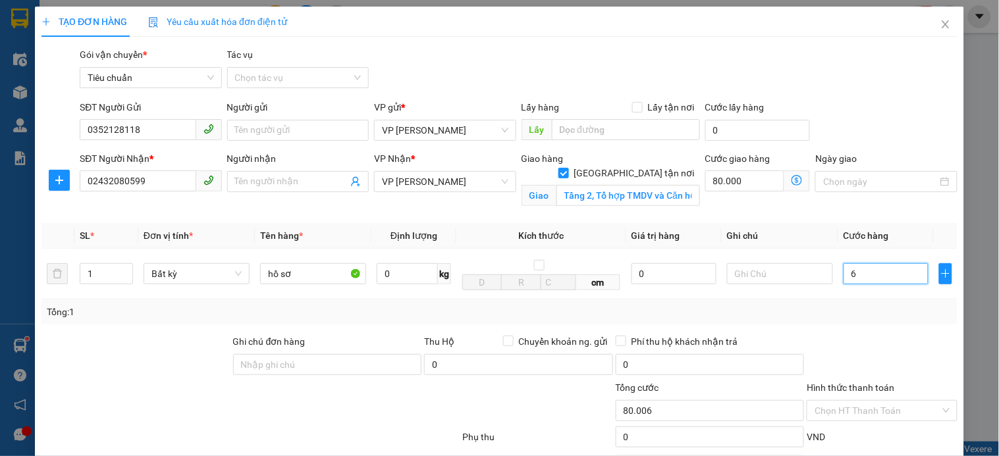
type input "60"
type input "80.060"
type input "6"
type input "80.006"
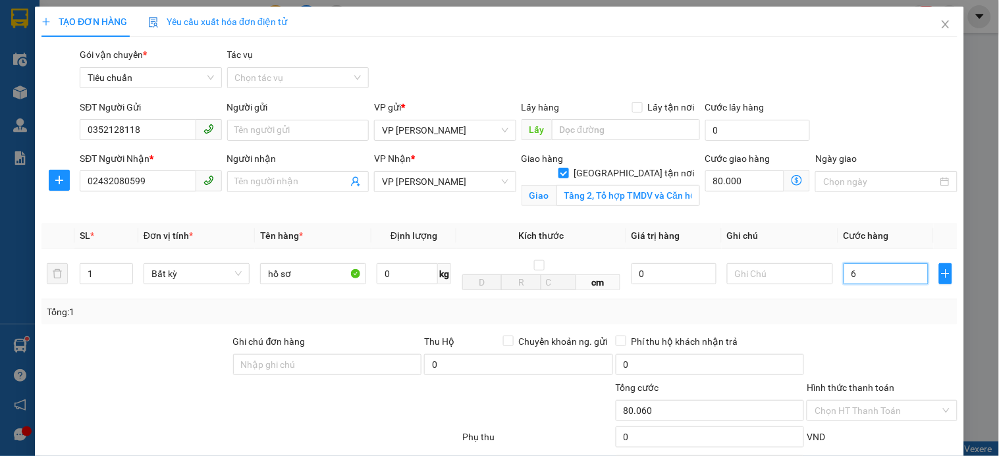
type input "80.006"
type input "0"
type input "80.000"
type input "03"
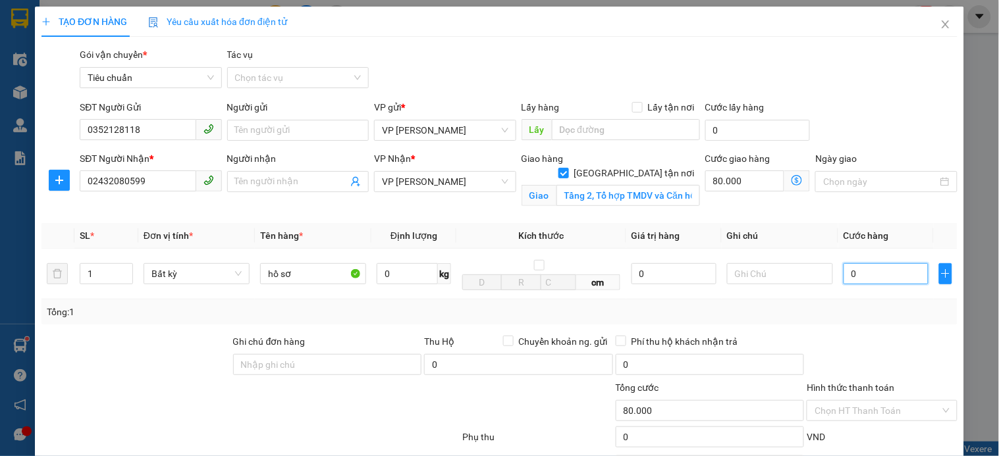
type input "80.003"
type input "030"
type input "80.030"
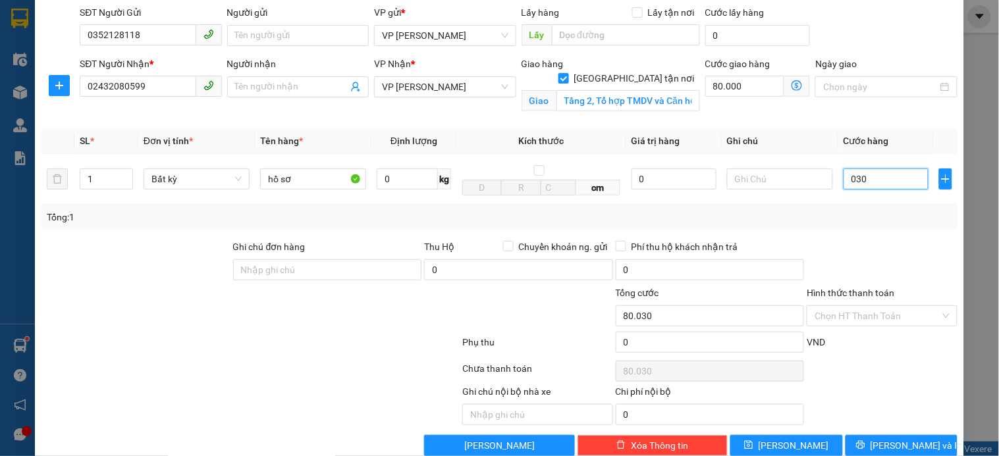
scroll to position [122, 0]
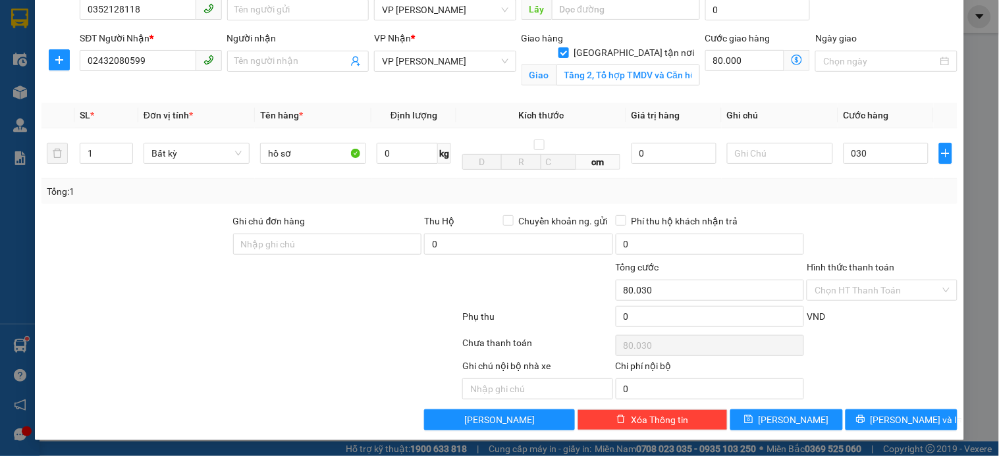
click at [891, 225] on div at bounding box center [881, 237] width 153 height 46
type input "30.000"
type input "110.000"
click at [847, 298] on input "Hình thức thanh toán" at bounding box center [876, 290] width 125 height 20
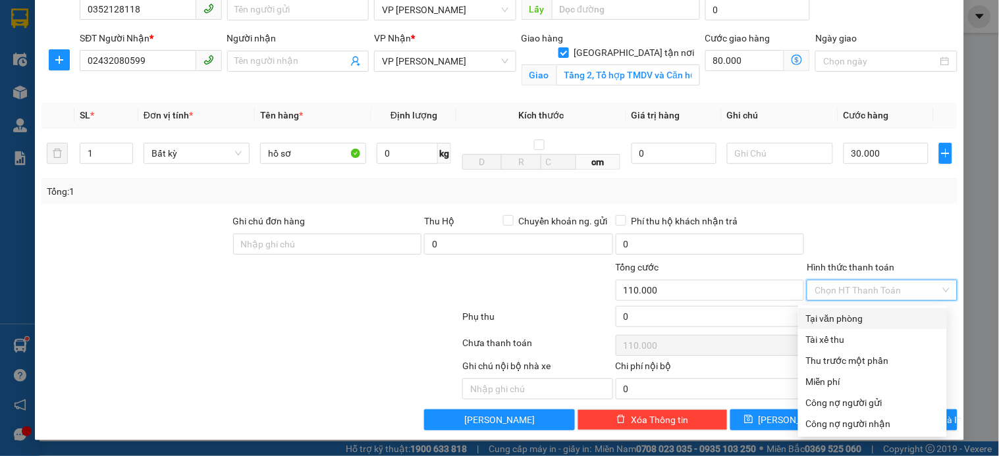
click at [851, 311] on div "Tại văn phòng" at bounding box center [872, 318] width 133 height 14
type input "0"
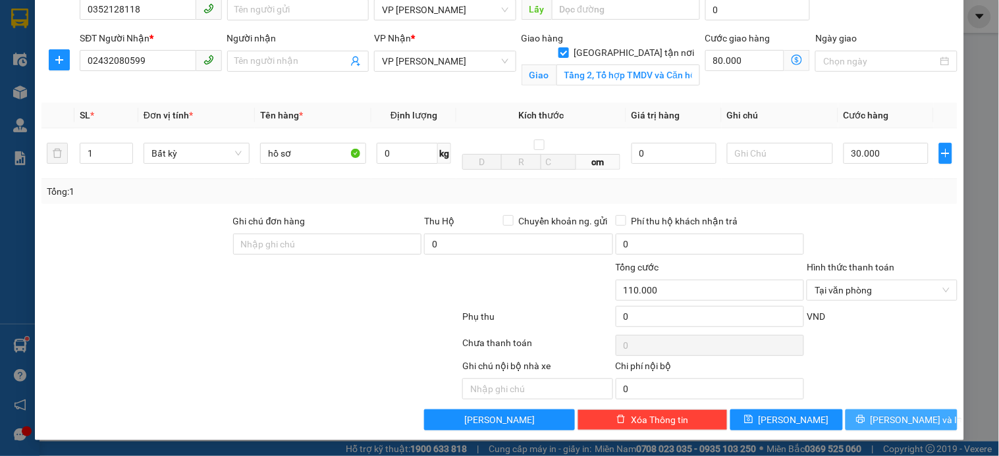
click at [897, 418] on span "[PERSON_NAME] và In" at bounding box center [916, 420] width 92 height 14
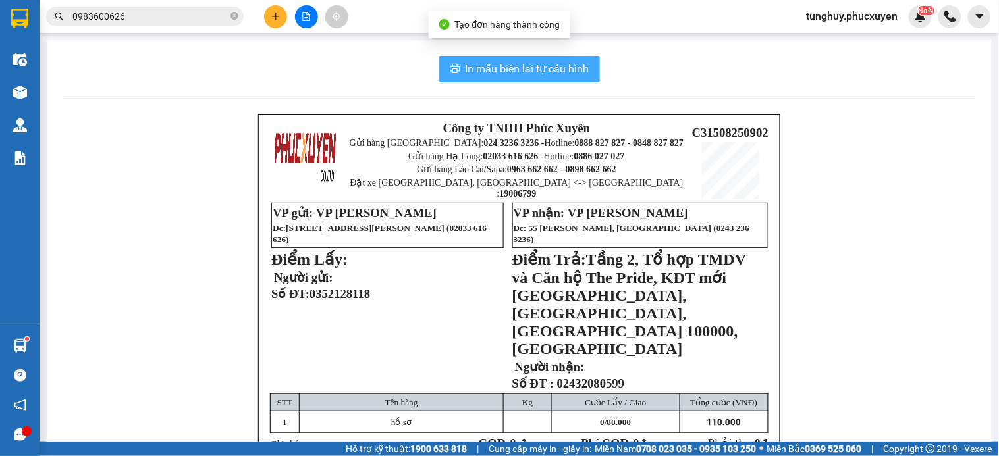
click at [556, 70] on span "In mẫu biên lai tự cấu hình" at bounding box center [528, 69] width 124 height 16
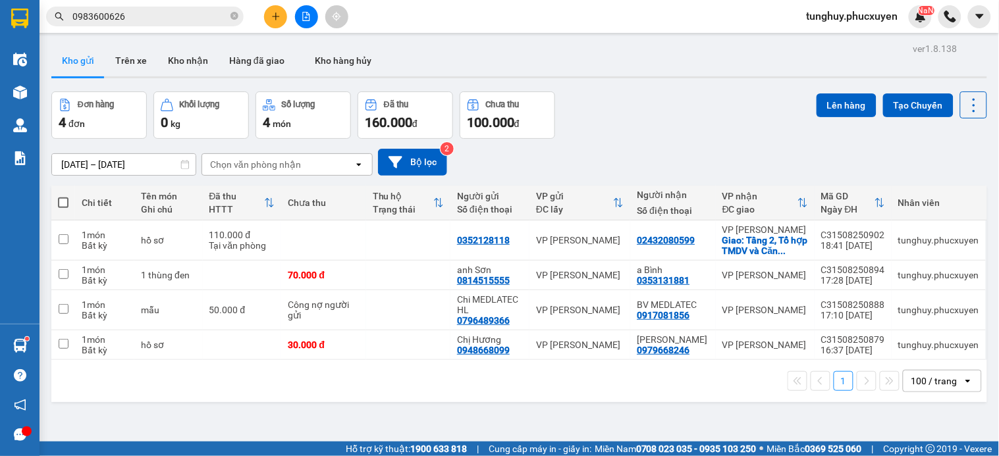
click at [193, 16] on input "0983600626" at bounding box center [149, 16] width 155 height 14
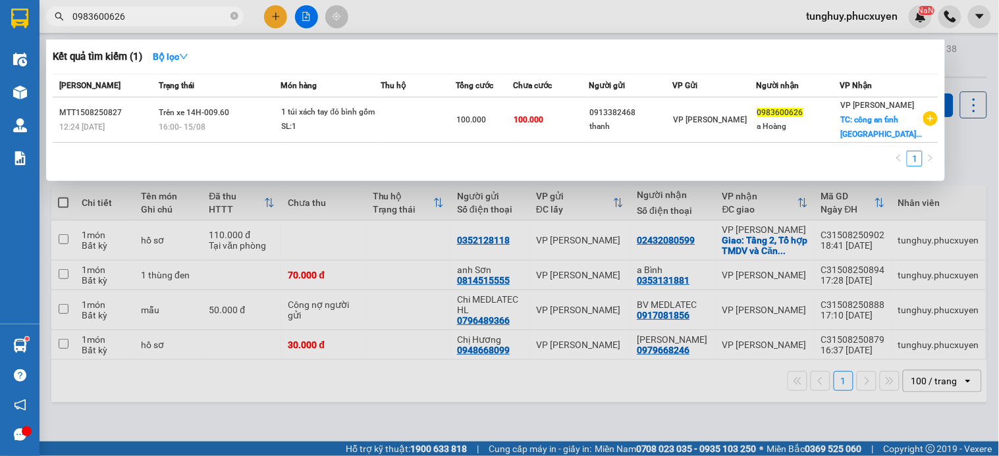
click at [193, 16] on input "0983600626" at bounding box center [149, 16] width 155 height 14
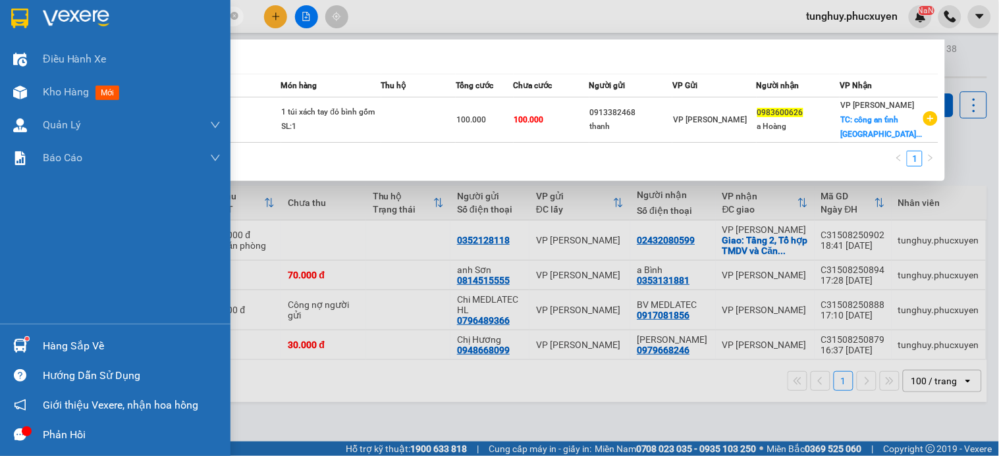
click at [23, 354] on div at bounding box center [20, 345] width 23 height 23
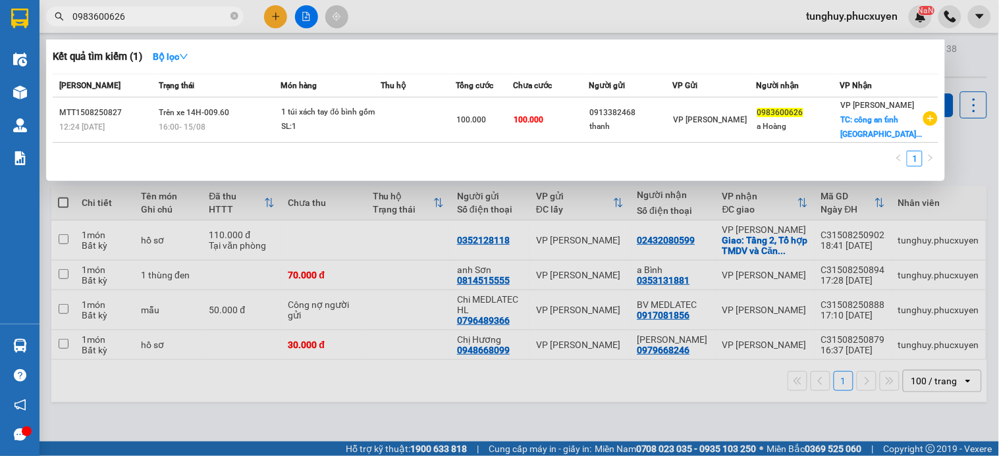
click at [622, 234] on section "Kết quả tìm kiếm ( 1 ) Bộ lọc Mã ĐH Trạng thái Món hàng Thu hộ Tổng cước Chưa c…" at bounding box center [499, 228] width 999 height 456
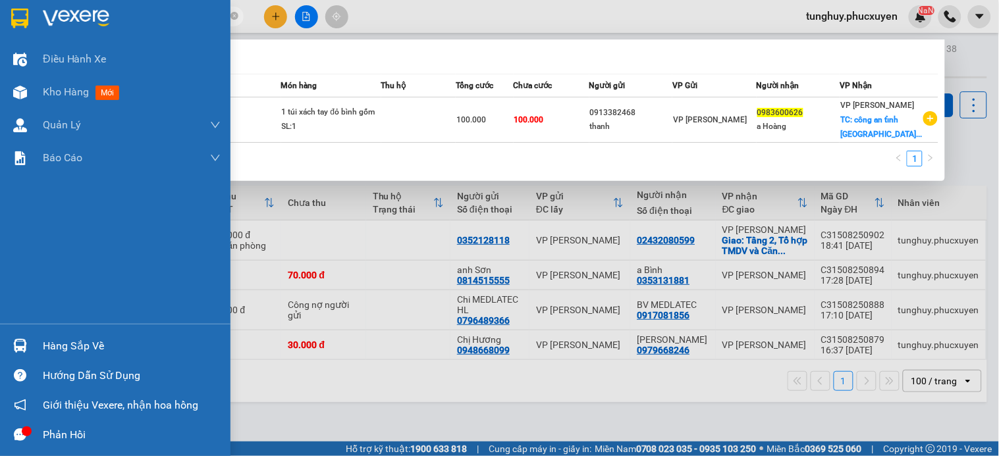
click at [18, 344] on img at bounding box center [20, 346] width 14 height 14
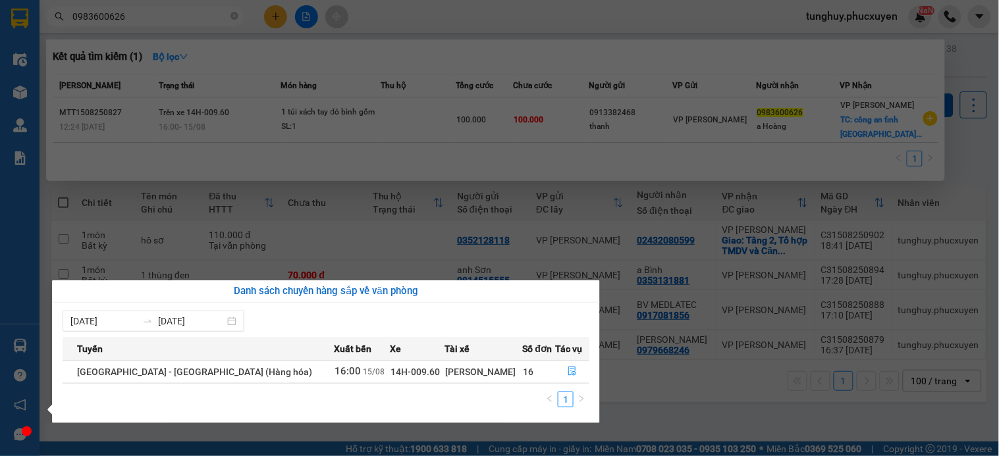
click at [229, 230] on section "Kết quả tìm kiếm ( 1 ) Bộ lọc Mã ĐH Trạng thái Món hàng Thu hộ Tổng cước Chưa c…" at bounding box center [499, 228] width 999 height 456
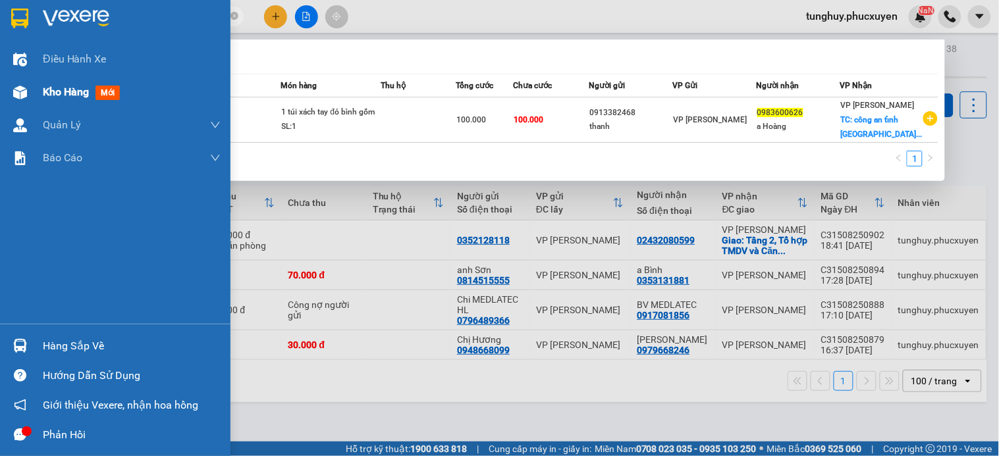
click at [20, 97] on img at bounding box center [20, 93] width 14 height 14
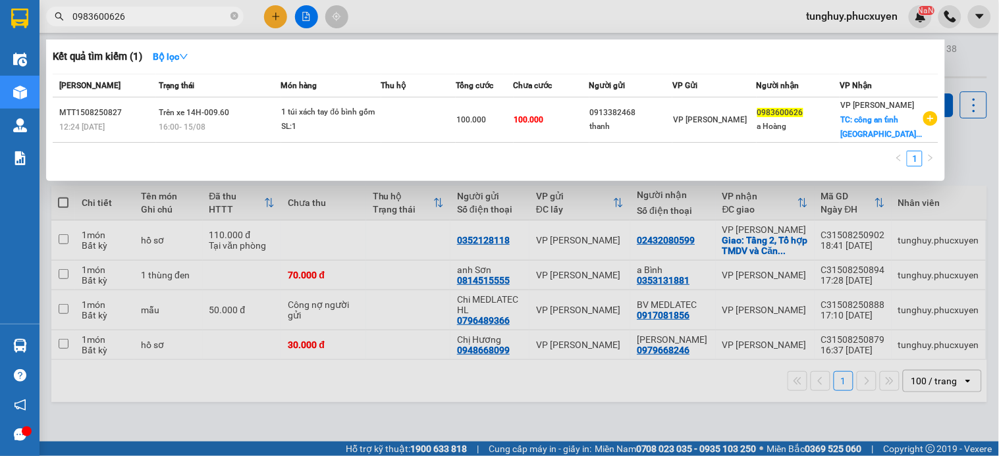
click at [330, 221] on div at bounding box center [499, 228] width 999 height 456
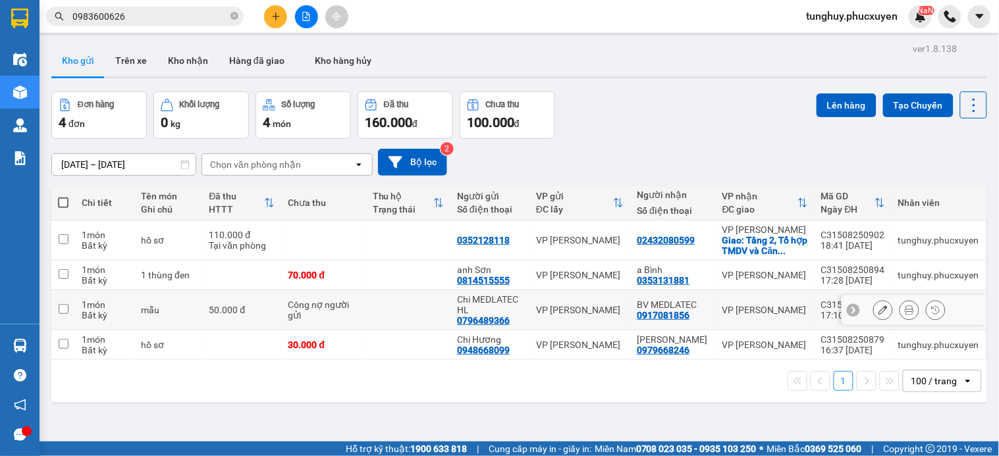
click at [380, 319] on td at bounding box center [408, 310] width 84 height 40
checkbox input "true"
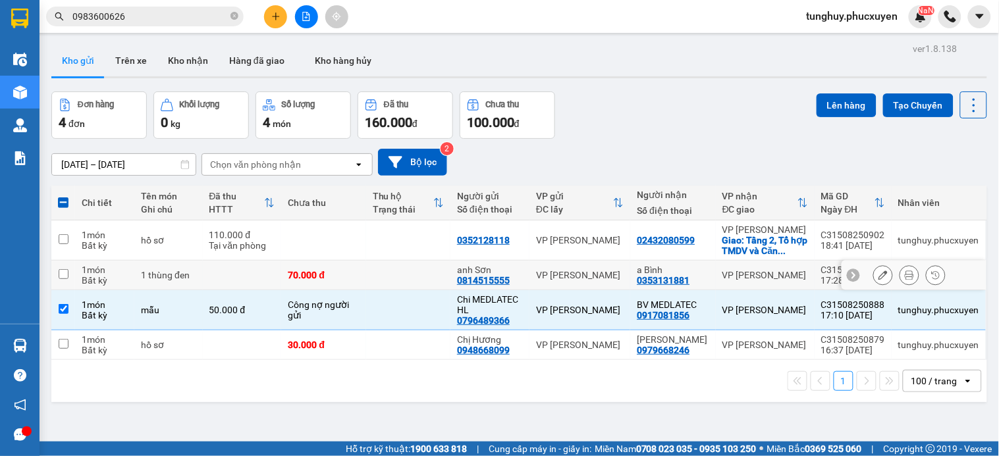
click at [400, 288] on td at bounding box center [408, 276] width 84 height 30
checkbox input "true"
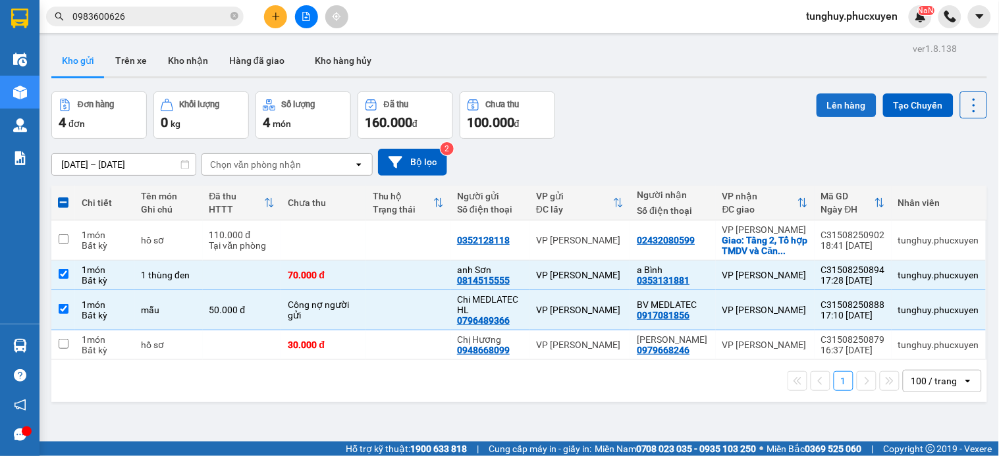
click at [857, 100] on button "Lên hàng" at bounding box center [846, 105] width 60 height 24
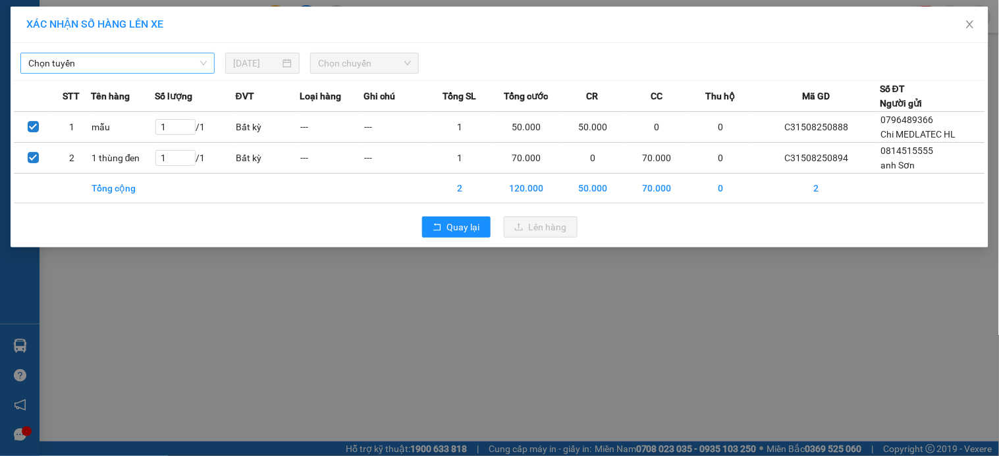
click at [186, 57] on span "Chọn tuyến" at bounding box center [117, 63] width 178 height 20
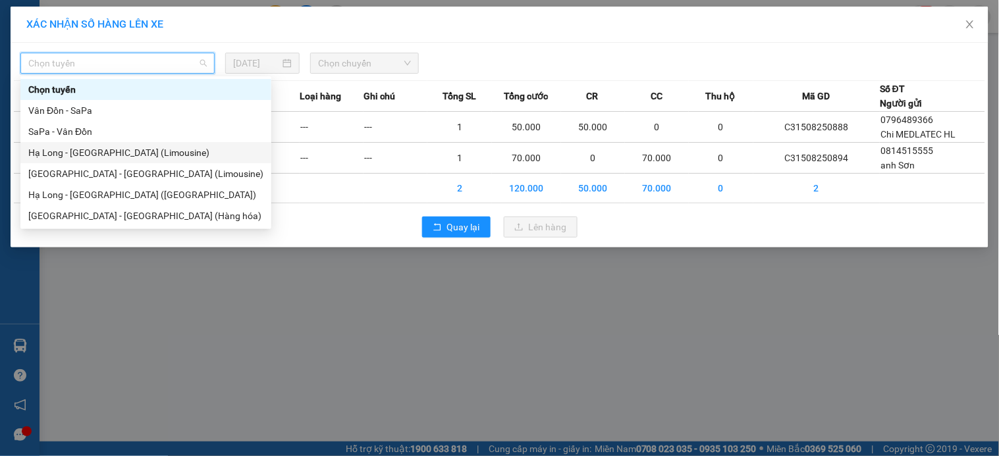
click at [156, 152] on div "Hạ Long - Hà Nội (Limousine)" at bounding box center [145, 153] width 235 height 14
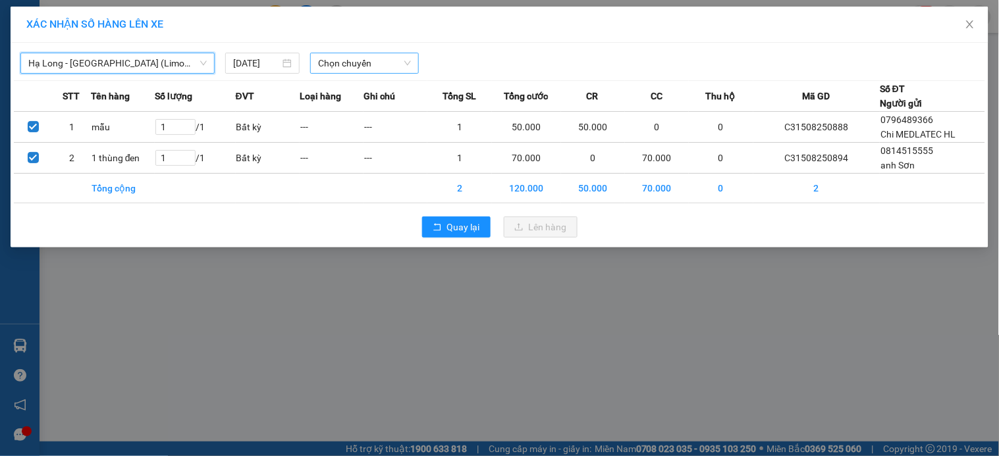
click at [359, 68] on span "Chọn chuyến" at bounding box center [364, 63] width 93 height 20
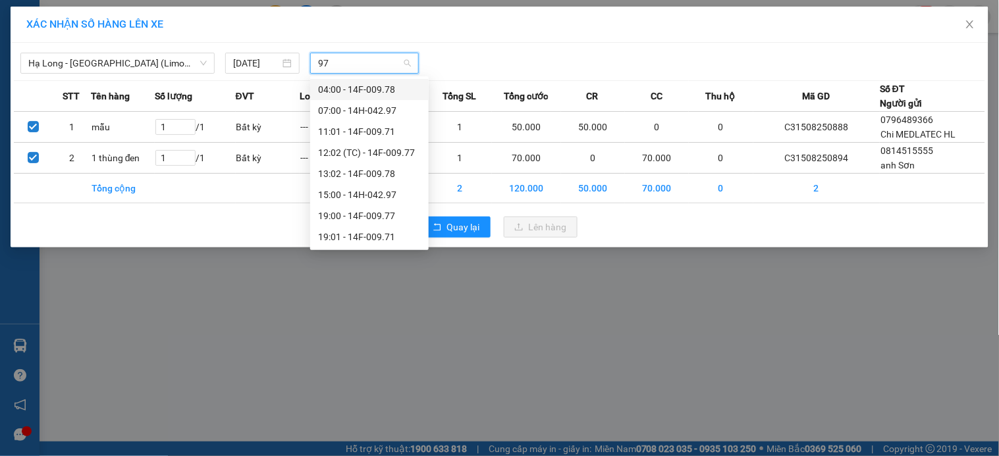
type input "977"
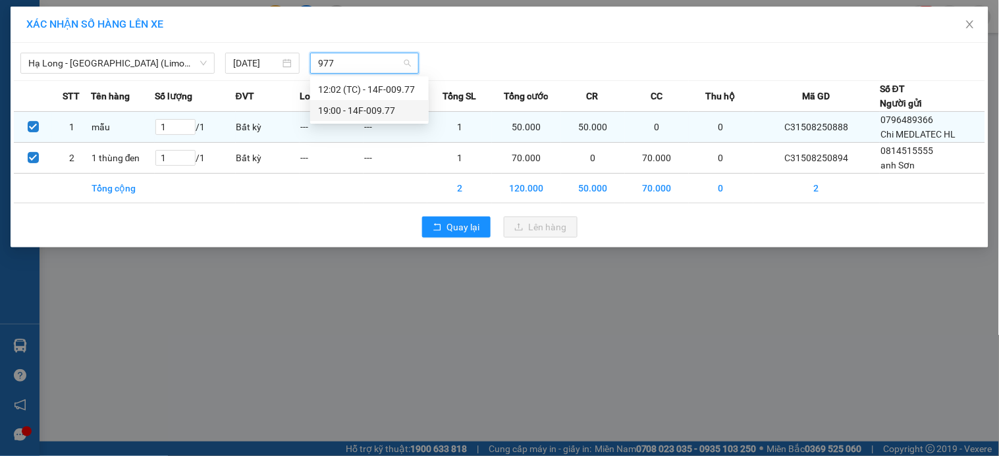
click at [383, 107] on div "19:00 - 14F-009.77" at bounding box center [369, 110] width 103 height 14
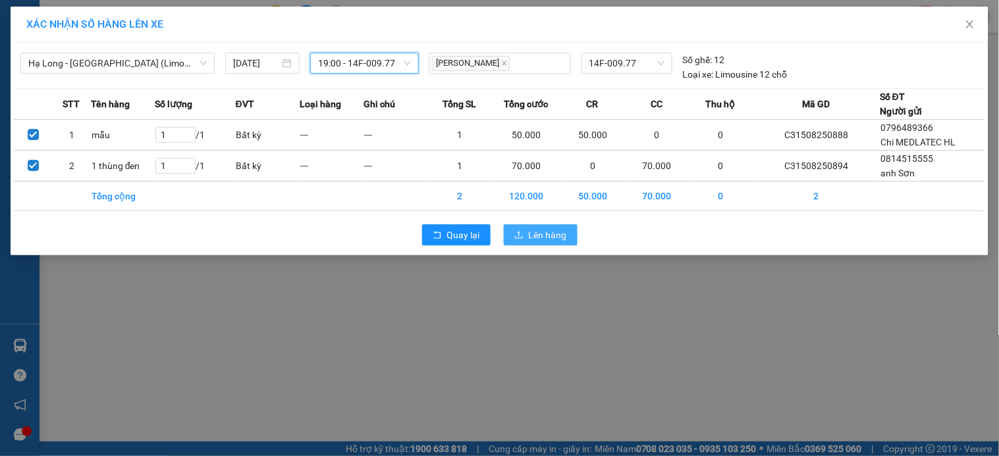
click at [566, 239] on span "Lên hàng" at bounding box center [548, 235] width 38 height 14
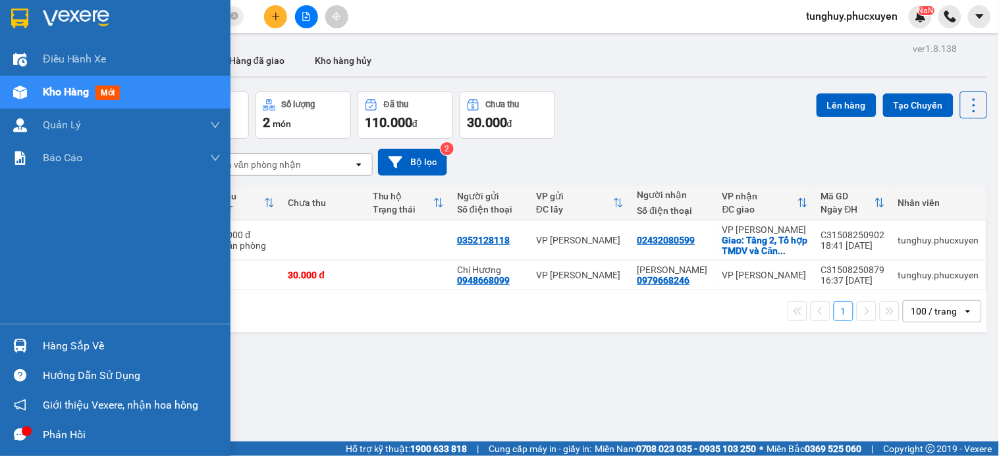
click at [31, 349] on div "Hàng sắp về" at bounding box center [115, 346] width 230 height 30
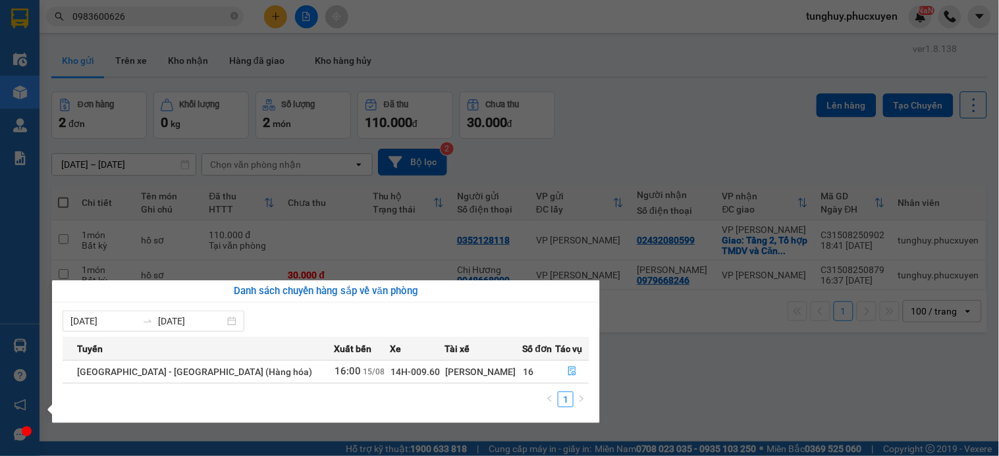
click at [590, 255] on section "Kết quả tìm kiếm ( 1 ) Bộ lọc Mã ĐH Trạng thái Món hàng Thu hộ Tổng cước Chưa c…" at bounding box center [499, 228] width 999 height 456
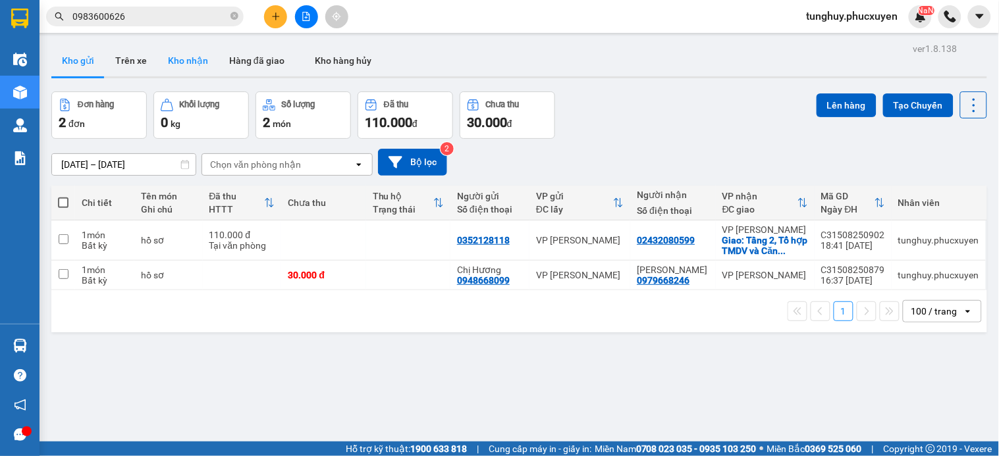
click at [187, 57] on button "Kho nhận" at bounding box center [187, 61] width 61 height 32
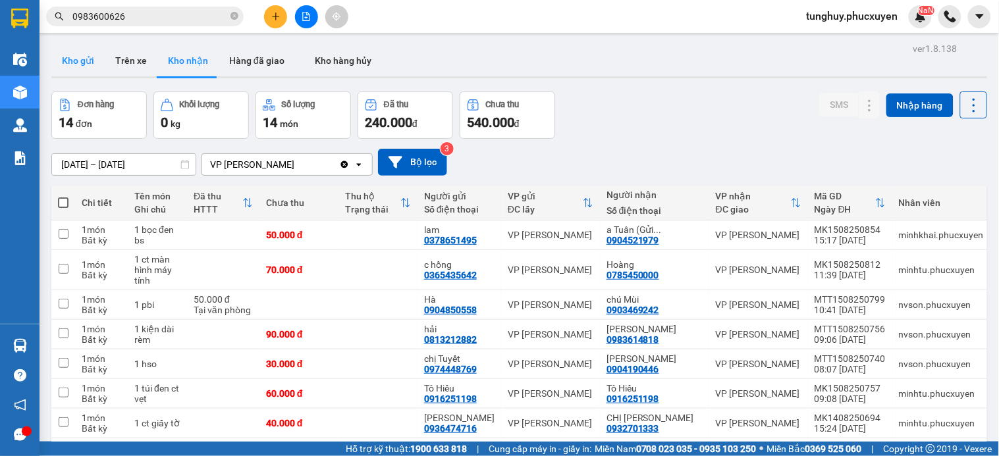
click at [83, 63] on button "Kho gửi" at bounding box center [77, 61] width 53 height 32
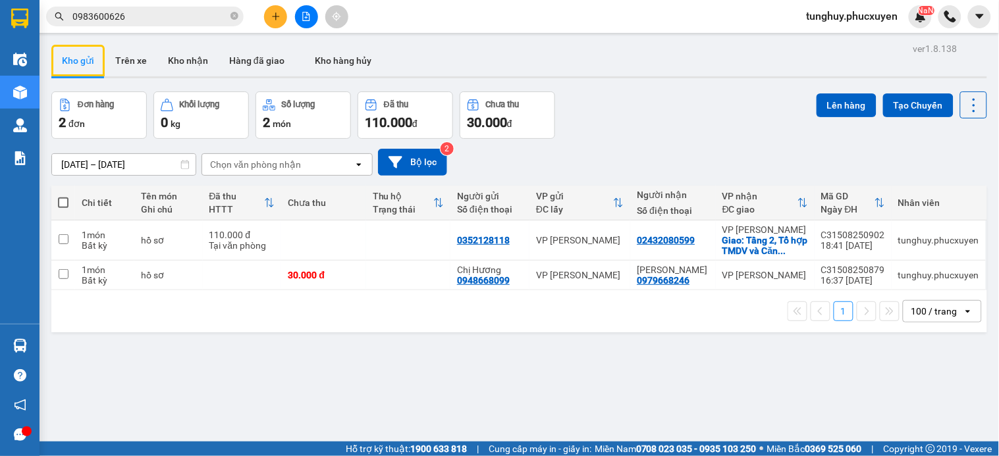
click at [172, 16] on input "0983600626" at bounding box center [149, 16] width 155 height 14
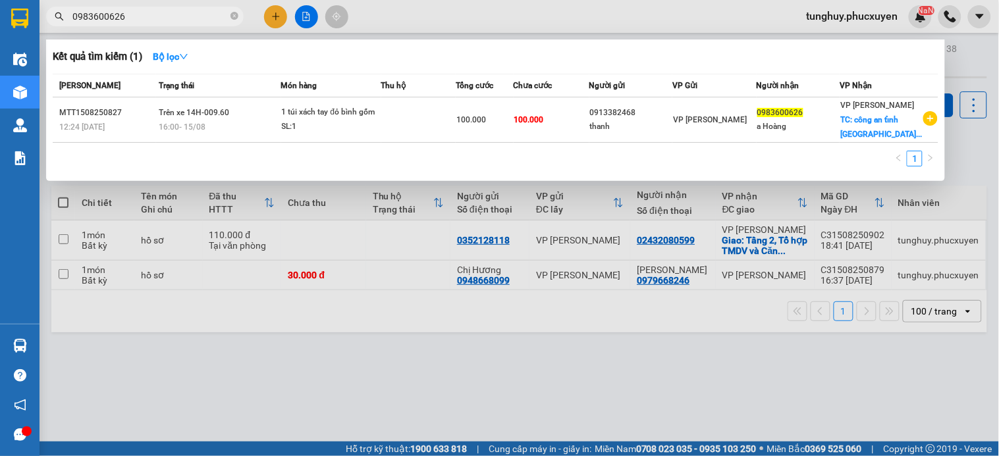
click at [172, 16] on input "0983600626" at bounding box center [149, 16] width 155 height 14
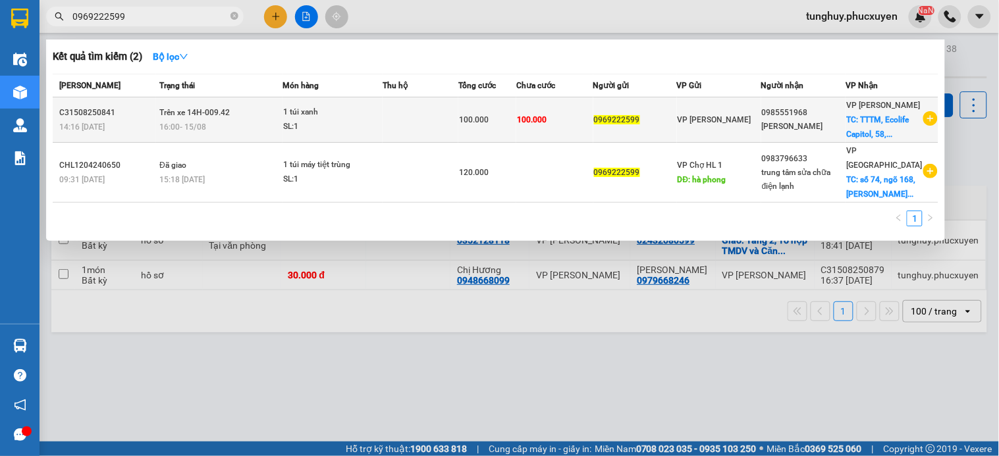
type input "0969222599"
click at [377, 119] on div "1 túi xanh" at bounding box center [332, 112] width 99 height 14
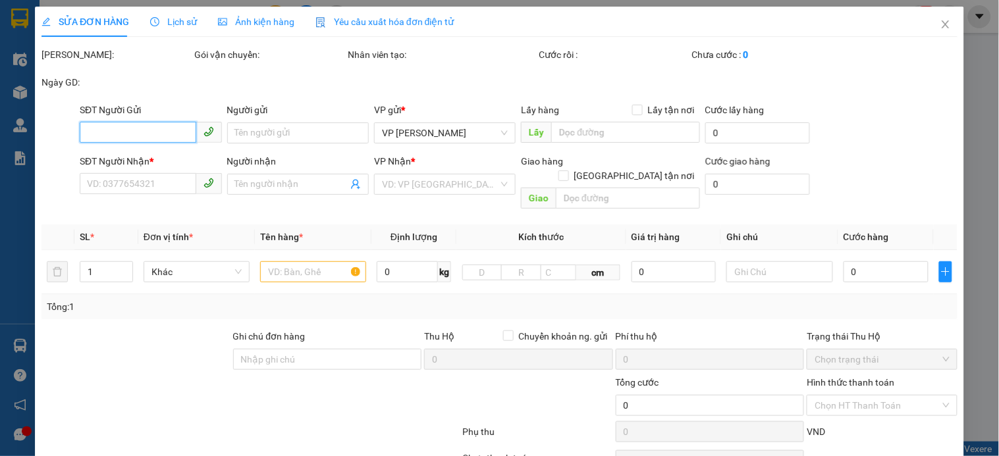
type input "0969222599"
type input "0985551968"
type input "Anh Hùng"
checkbox input "true"
type input "TTTM, Ecolife Capitol, 58, P. Tố Hữu, Trung Văn, Nam Từ Liêm, Hà Nội 10000, Việ…"
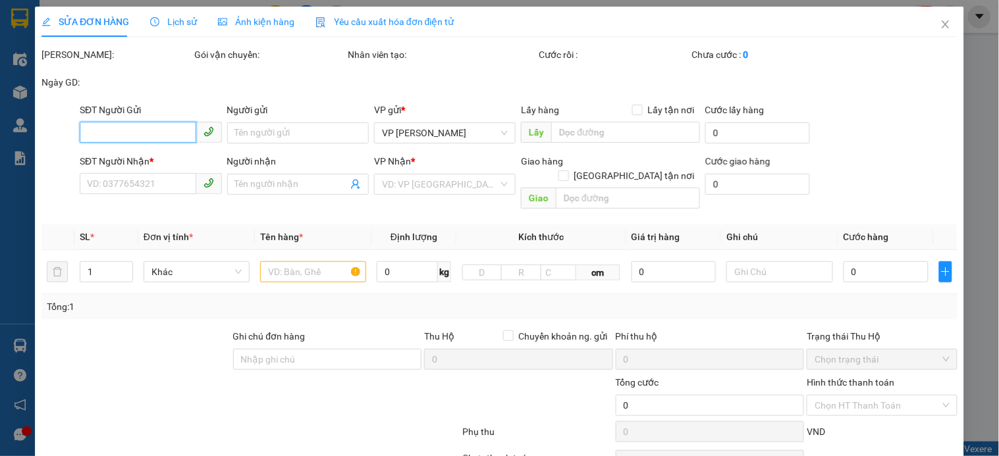
type input "100.000"
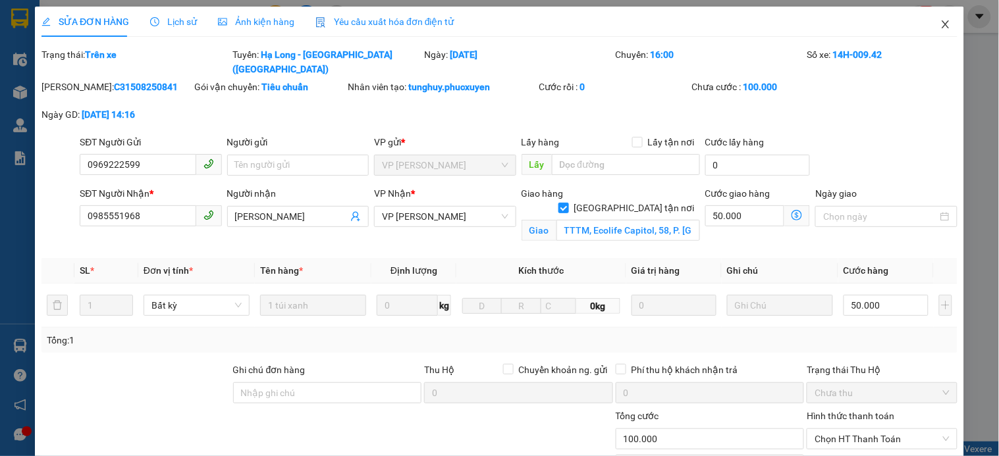
click at [936, 18] on span "Close" at bounding box center [945, 25] width 37 height 37
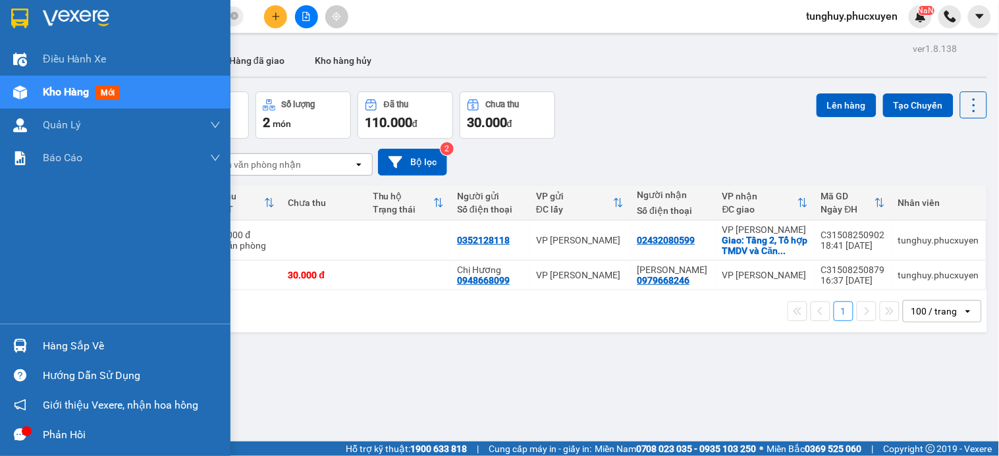
click at [29, 337] on div at bounding box center [20, 345] width 23 height 23
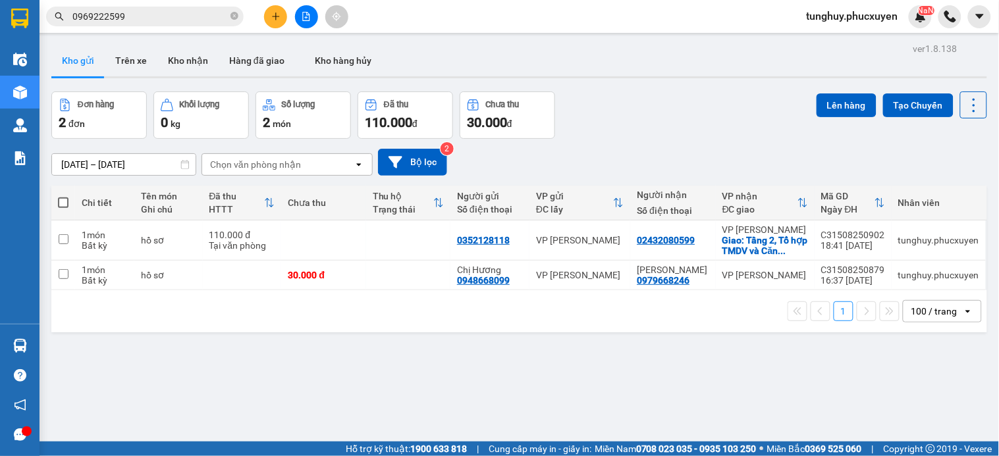
drag, startPoint x: 238, startPoint y: 54, endPoint x: 202, endPoint y: 105, distance: 62.5
click at [235, 55] on section "Kết quả tìm kiếm ( 2 ) Bộ lọc Mã ĐH Trạng thái Món hàng Thu hộ Tổng cước Chưa c…" at bounding box center [499, 228] width 999 height 456
click at [191, 63] on button "Kho nhận" at bounding box center [187, 61] width 61 height 32
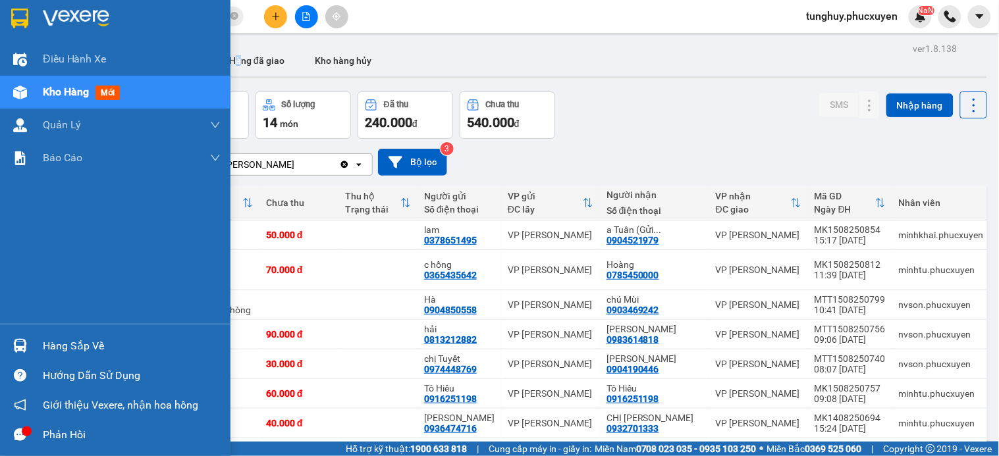
click at [63, 338] on div "Hàng sắp về" at bounding box center [132, 346] width 178 height 20
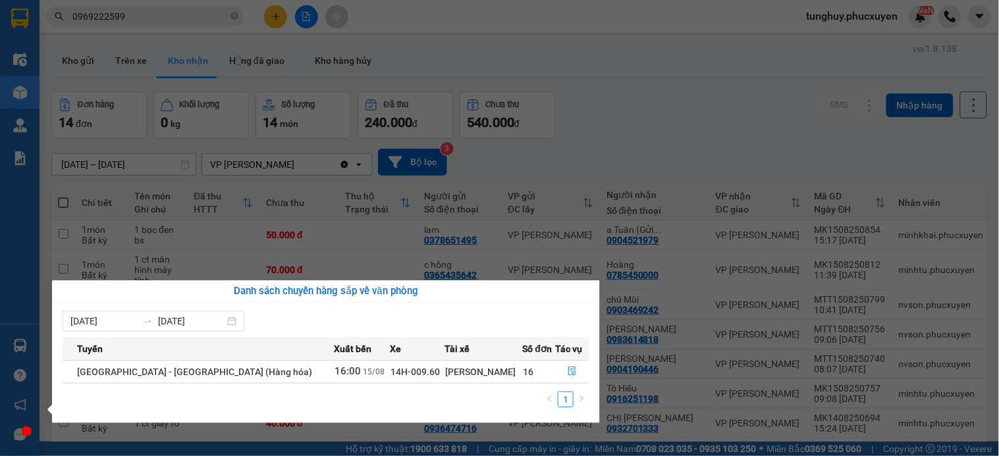
click at [657, 378] on section "Kết quả tìm kiếm ( 2 ) Bộ lọc Mã ĐH Trạng thái Món hàng Thu hộ Tổng cước Chưa c…" at bounding box center [499, 228] width 999 height 456
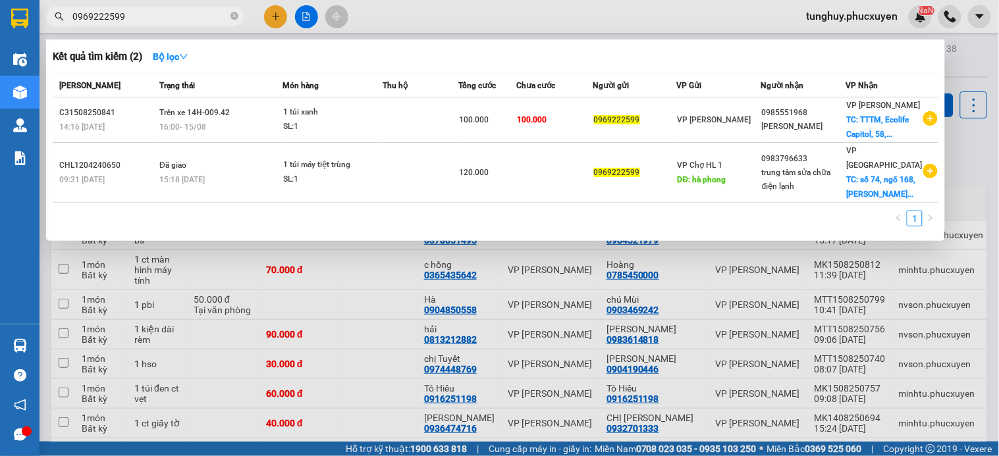
click at [186, 22] on input "0969222599" at bounding box center [149, 16] width 155 height 14
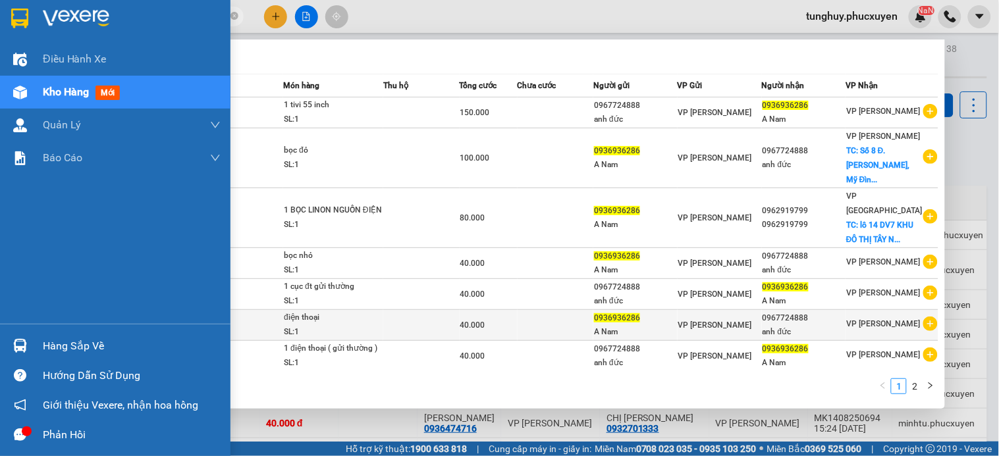
click at [20, 372] on icon "question-circle" at bounding box center [20, 375] width 13 height 13
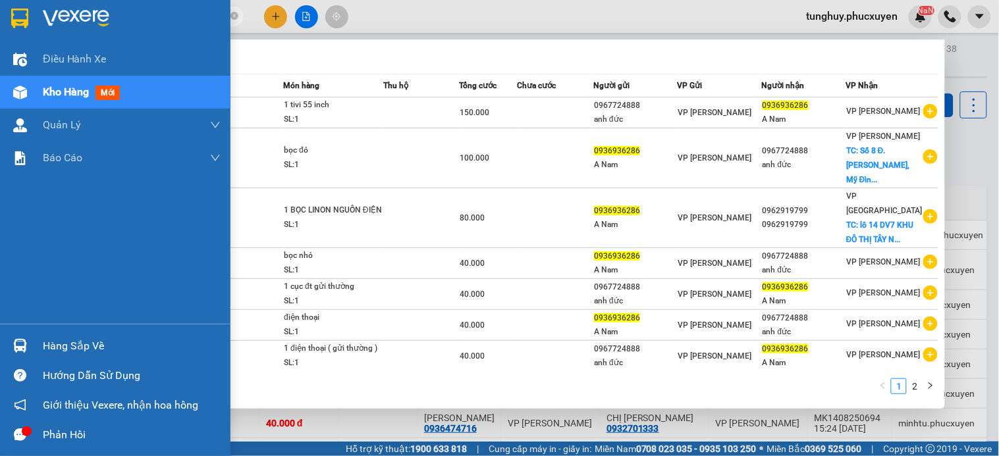
click at [14, 339] on img at bounding box center [20, 346] width 14 height 14
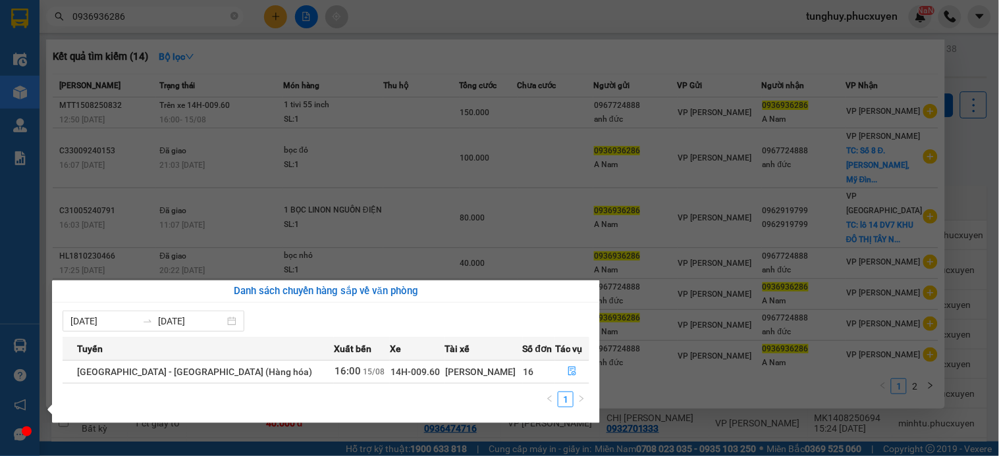
click at [770, 365] on section "Kết quả tìm kiếm ( 14 ) Bộ lọc Mã ĐH Trạng thái Món hàng Thu hộ Tổng cước Chưa …" at bounding box center [499, 228] width 999 height 456
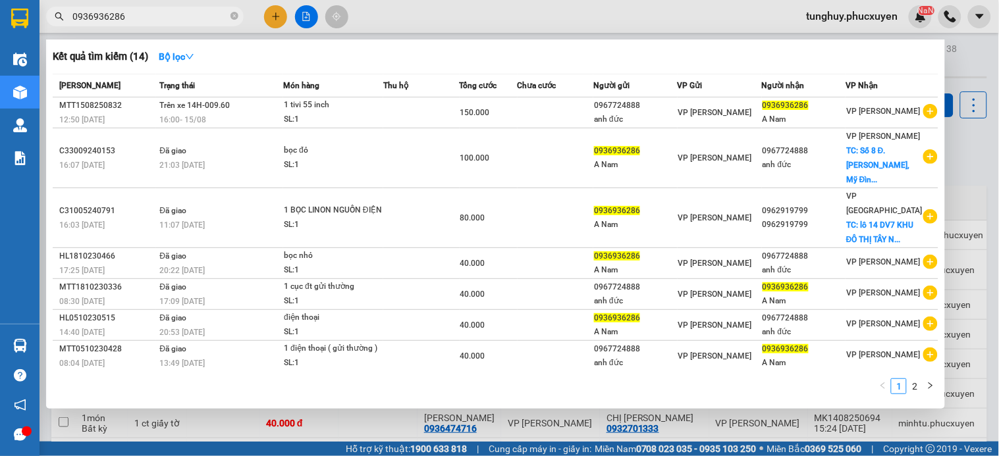
drag, startPoint x: 670, startPoint y: 417, endPoint x: 323, endPoint y: 450, distance: 347.8
click at [668, 418] on div at bounding box center [499, 228] width 999 height 456
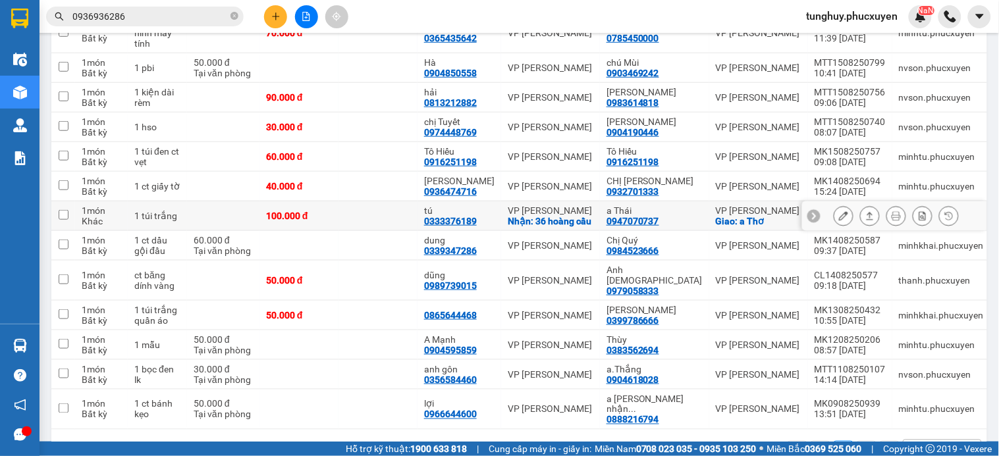
scroll to position [259, 0]
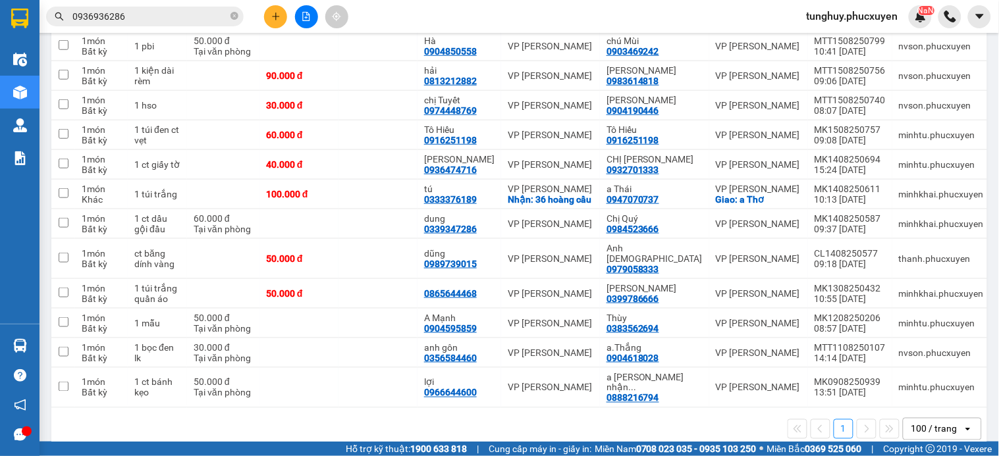
click at [157, 18] on input "0936936286" at bounding box center [149, 16] width 155 height 14
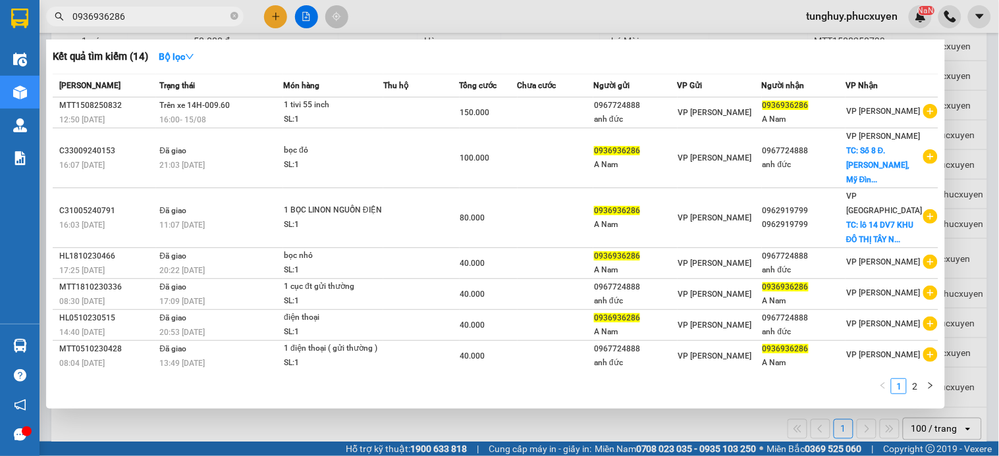
click at [159, 18] on input "0936936286" at bounding box center [149, 16] width 155 height 14
click at [163, 9] on input "0936936286" at bounding box center [149, 16] width 155 height 14
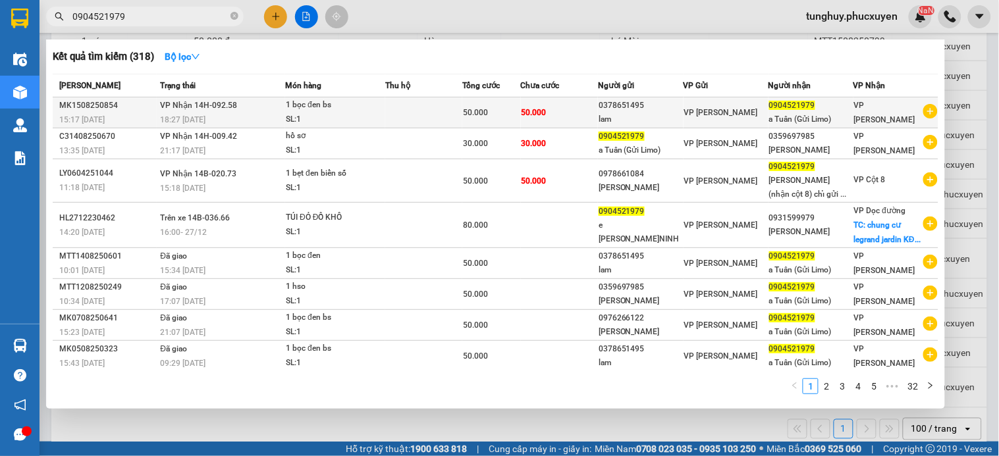
type input "0904521979"
click at [601, 109] on div "0378651495" at bounding box center [641, 106] width 84 height 14
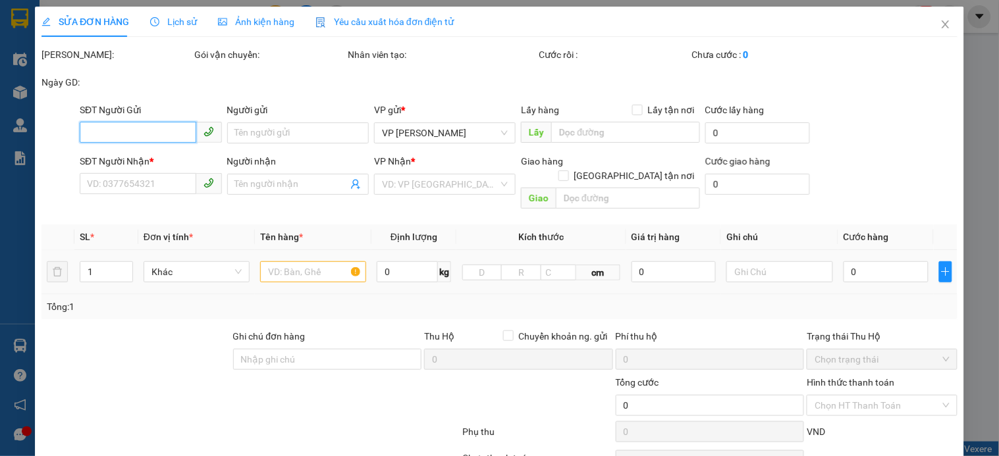
type input "0378651495"
type input "lam"
type input "0904521979"
type input "a Tuân (Gửi Limo)"
type input "50.000"
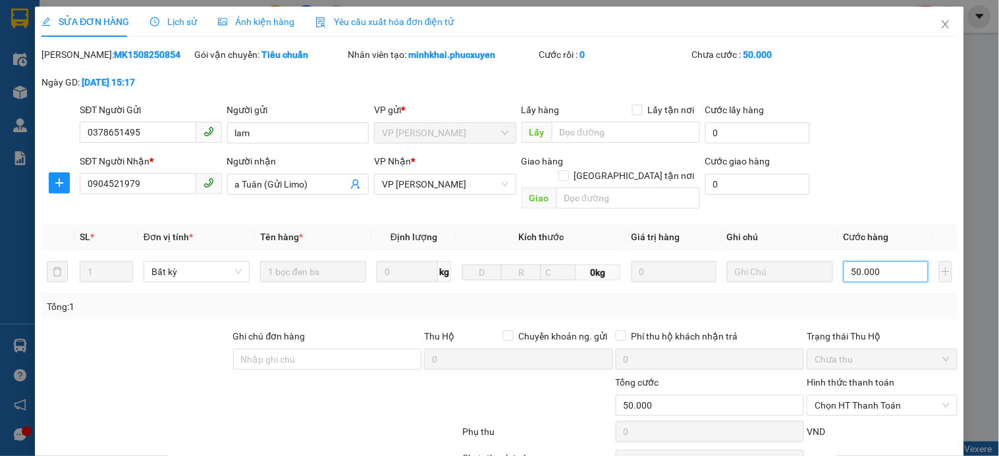
click at [849, 261] on input "50.000" at bounding box center [885, 271] width 85 height 21
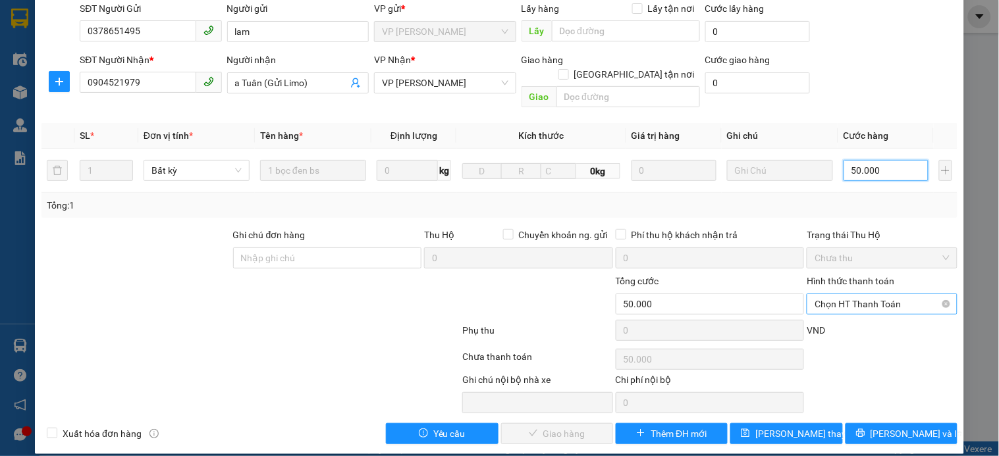
click at [868, 294] on span "Chọn HT Thanh Toán" at bounding box center [881, 304] width 134 height 20
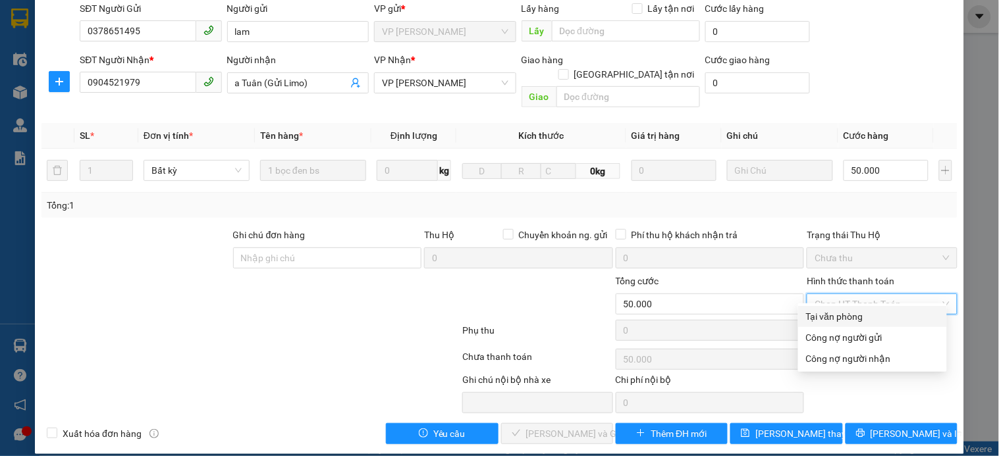
click at [853, 314] on div "Tại văn phòng" at bounding box center [872, 316] width 133 height 14
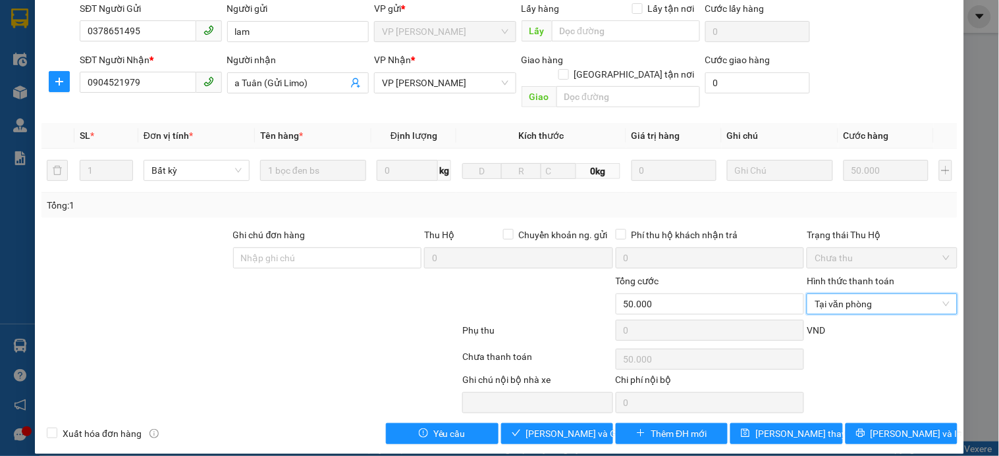
type input "0"
click at [570, 427] on span "[PERSON_NAME] và Giao hàng" at bounding box center [589, 434] width 126 height 14
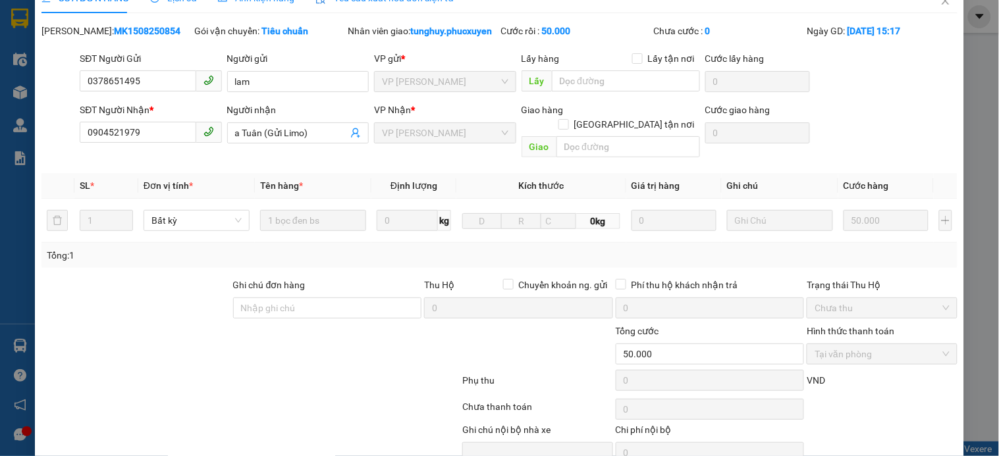
scroll to position [0, 0]
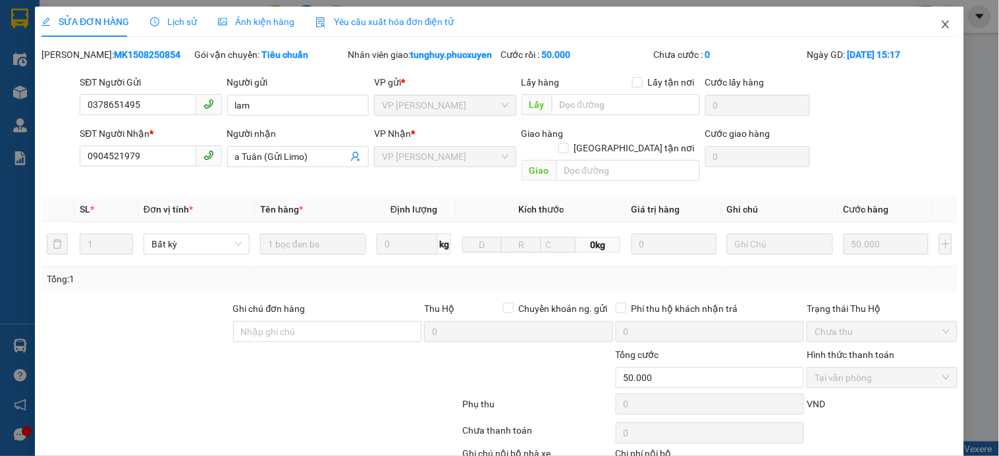
click at [927, 26] on span "Close" at bounding box center [945, 25] width 37 height 37
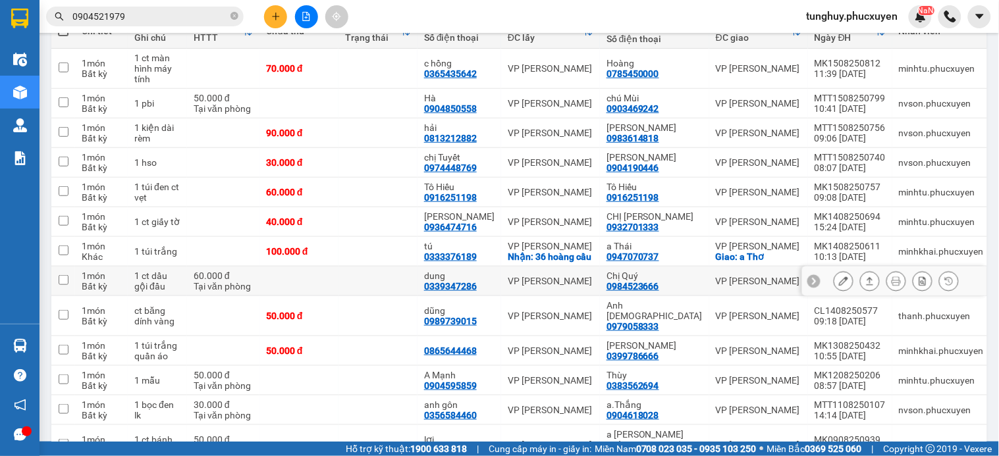
scroll to position [146, 0]
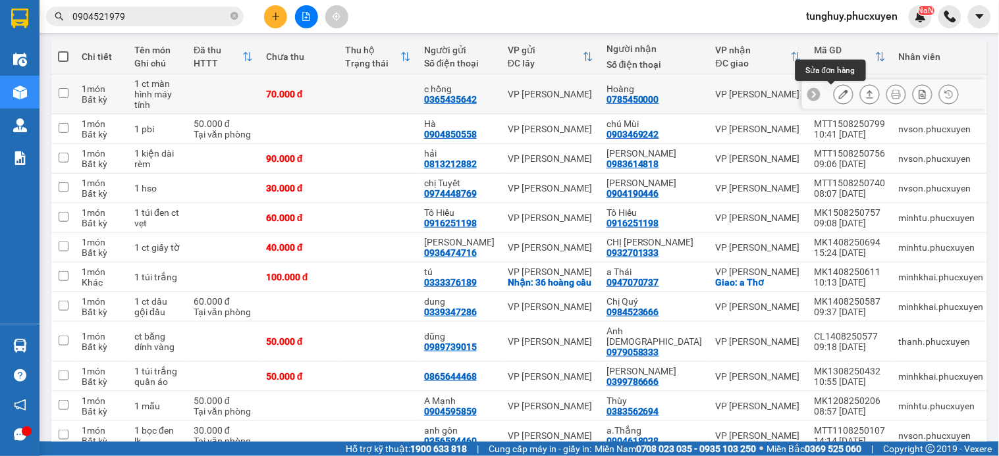
click at [861, 96] on button at bounding box center [870, 94] width 18 height 23
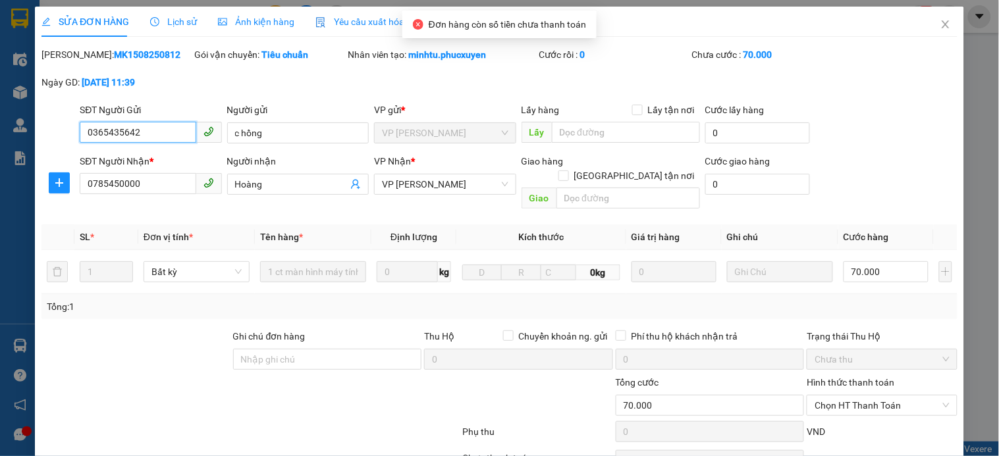
type input "0365435642"
type input "c hồng"
type input "0785450000"
type input "Hoàng"
type input "70.000"
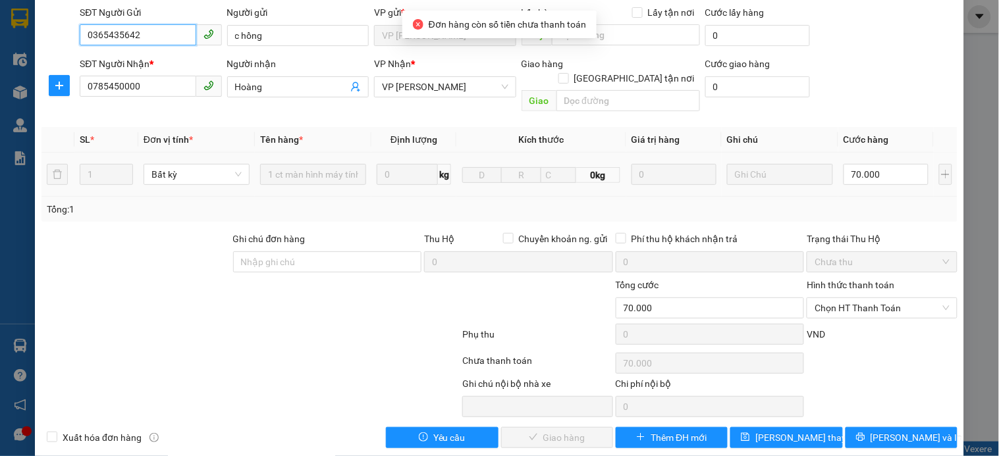
scroll to position [101, 0]
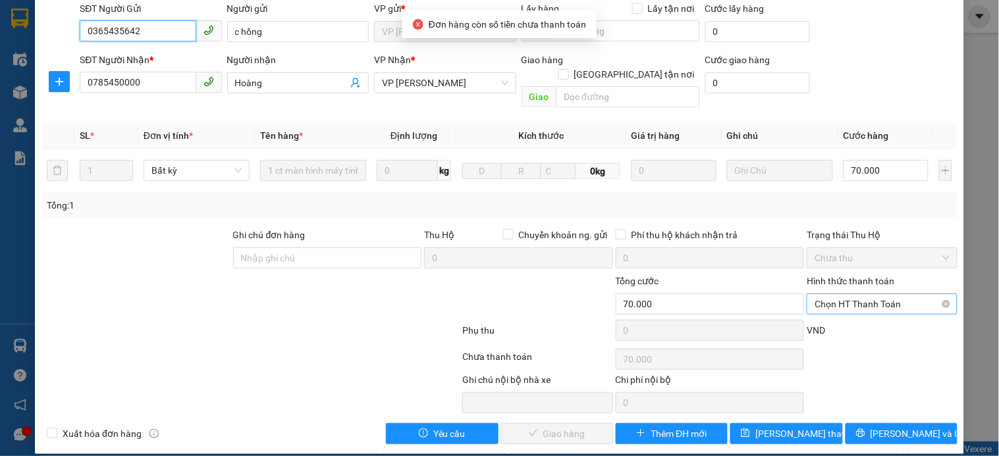
click at [860, 294] on span "Chọn HT Thanh Toán" at bounding box center [881, 304] width 134 height 20
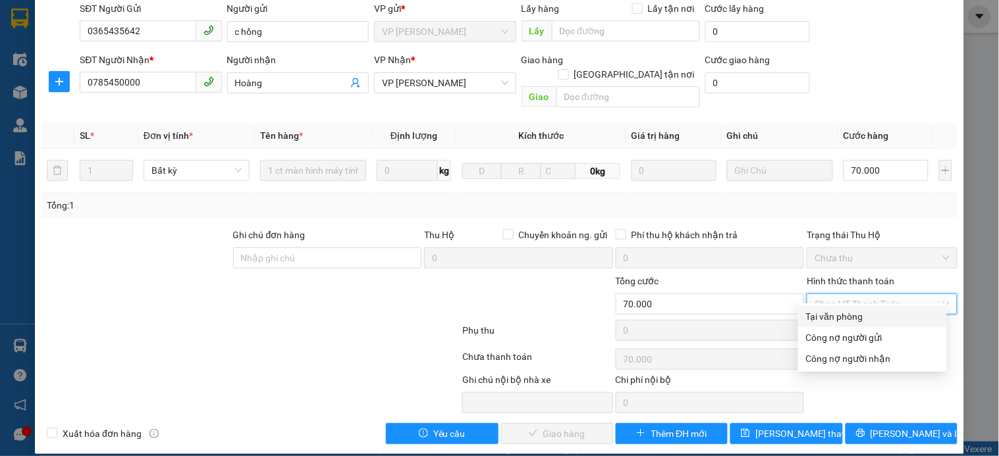
click at [860, 315] on div "Tại văn phòng" at bounding box center [872, 316] width 133 height 14
type input "0"
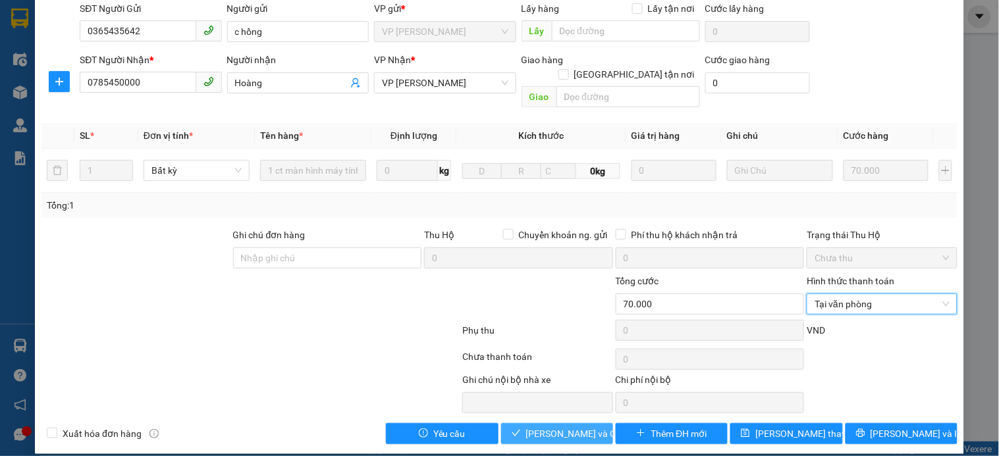
click at [573, 427] on span "[PERSON_NAME] và Giao hàng" at bounding box center [589, 434] width 126 height 14
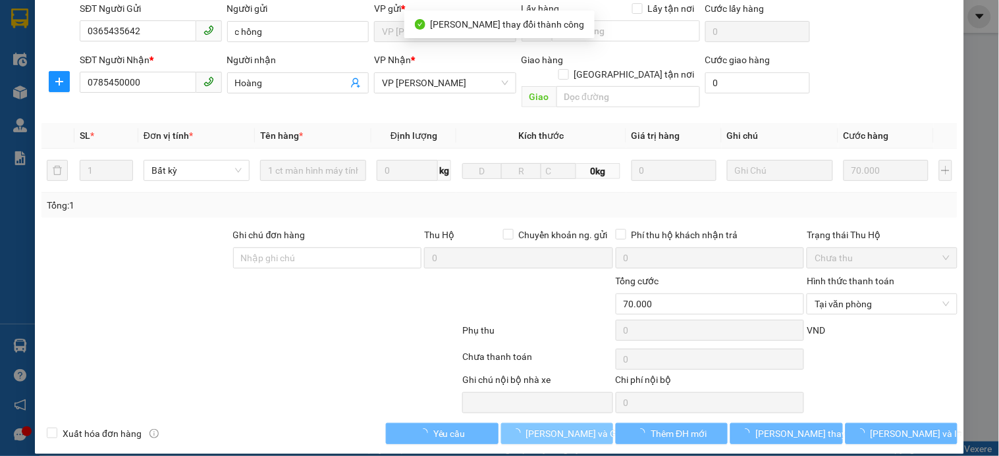
scroll to position [0, 0]
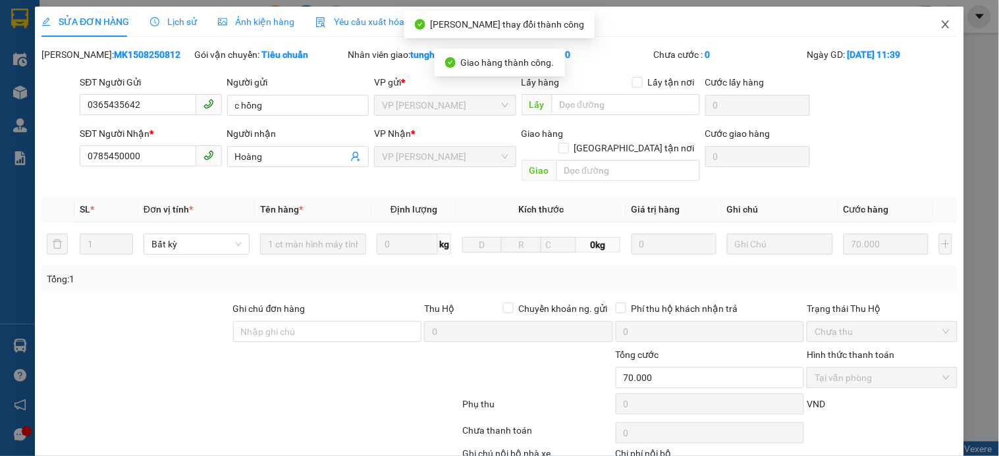
click at [940, 21] on icon "close" at bounding box center [945, 24] width 11 height 11
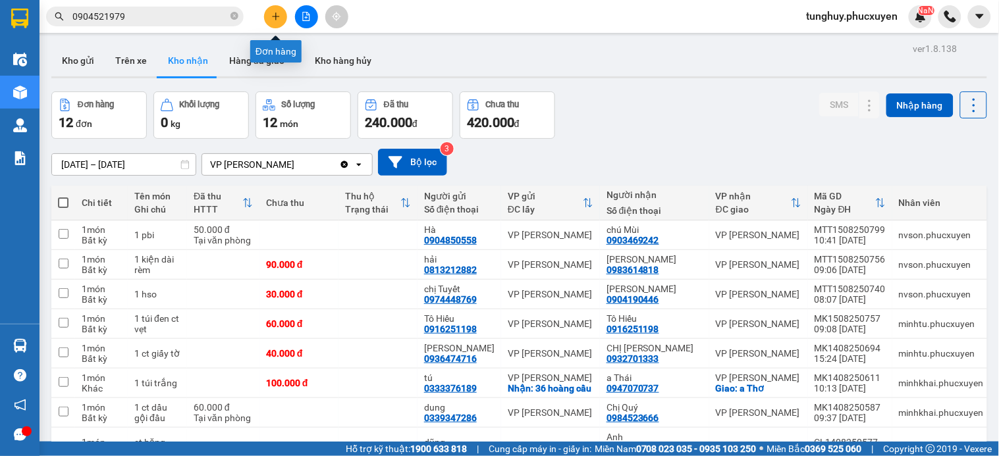
click at [275, 15] on icon "plus" at bounding box center [275, 16] width 1 height 7
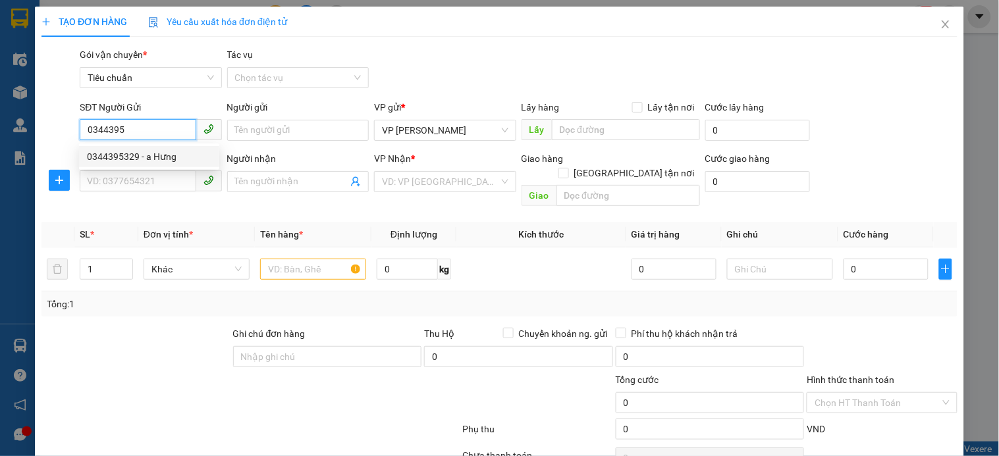
click at [144, 167] on div "0344395329 - a Hưng" at bounding box center [149, 156] width 140 height 21
type input "0344395329"
type input "a Hưng"
type input "0344395329"
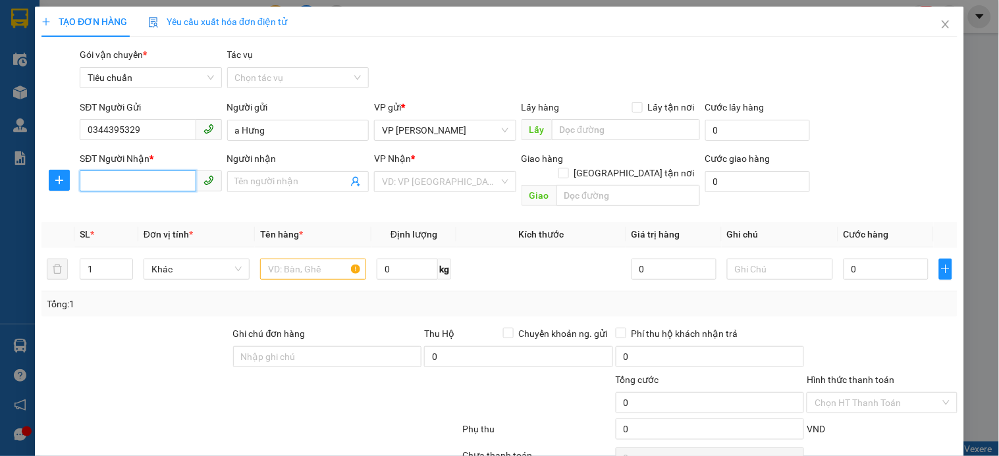
click at [153, 174] on input "SĐT Người Nhận *" at bounding box center [138, 181] width 116 height 21
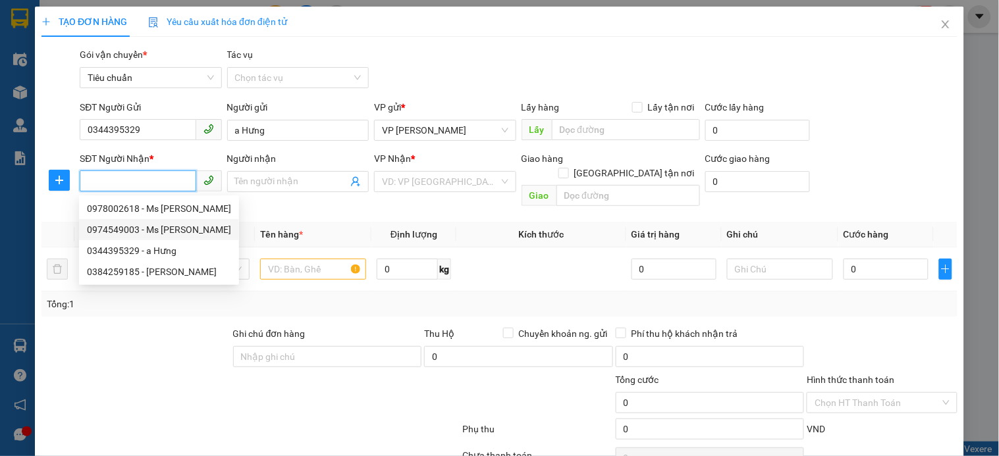
click at [185, 233] on div "0974549003 - Ms [PERSON_NAME]" at bounding box center [159, 230] width 144 height 14
type input "0974549003"
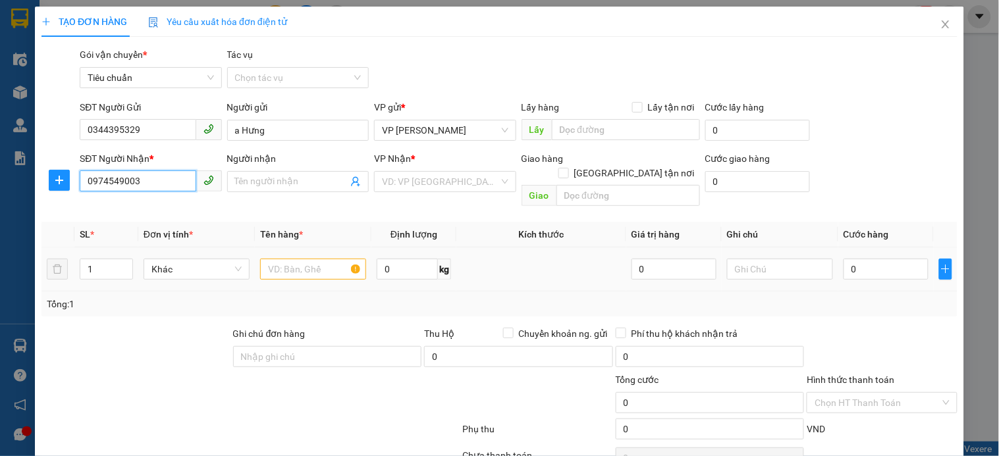
type input "Ms [PERSON_NAME]"
click at [312, 259] on input "text" at bounding box center [313, 269] width 106 height 21
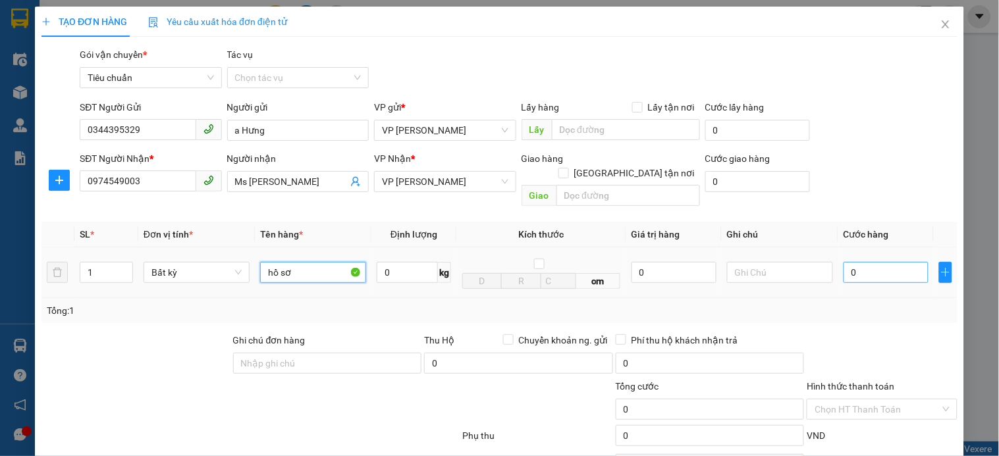
type input "hồ sơ"
click at [848, 262] on input "0" at bounding box center [885, 272] width 85 height 21
type input "3"
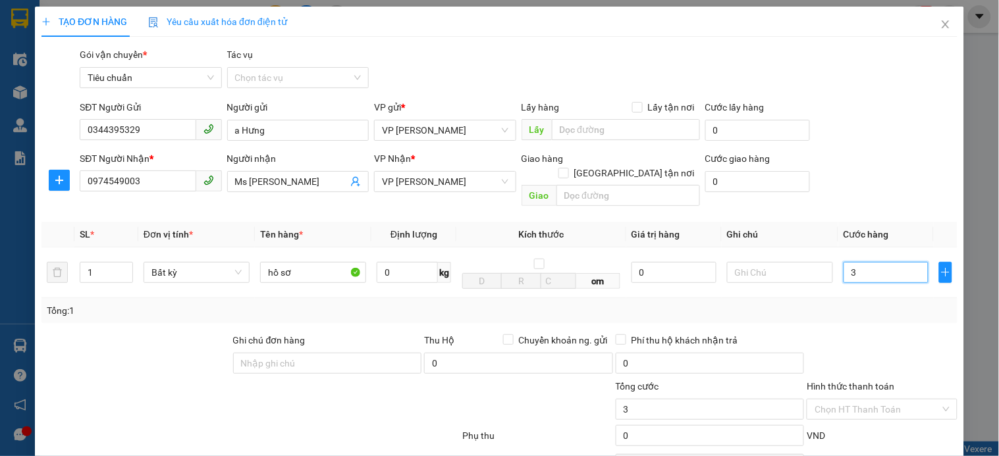
type input "30"
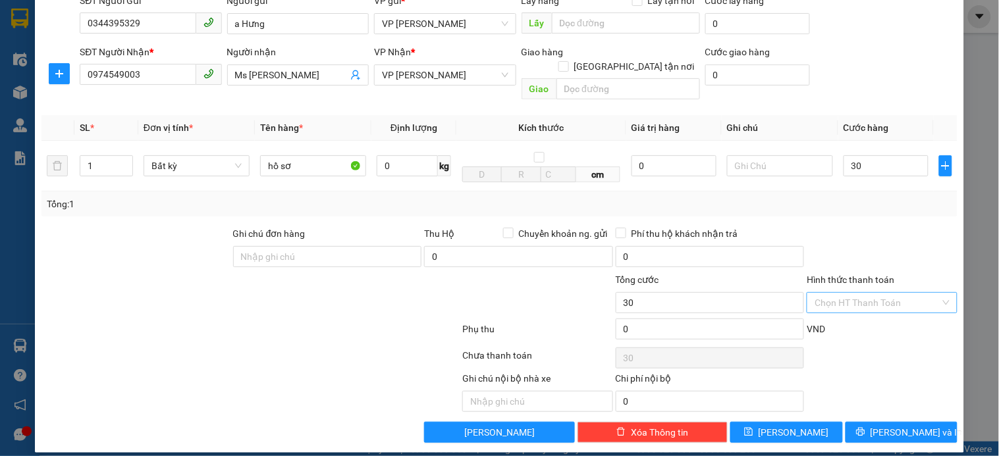
click at [881, 296] on input "Hình thức thanh toán" at bounding box center [876, 303] width 125 height 20
type input "30.000"
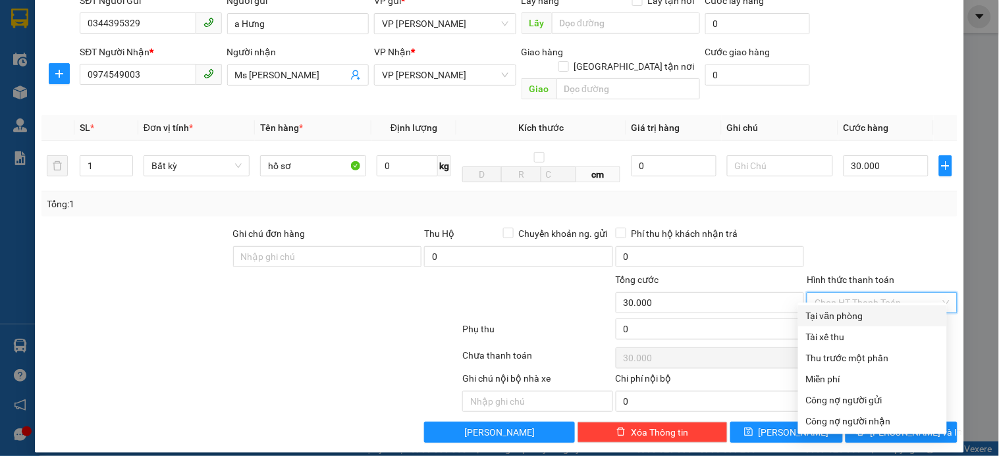
click at [835, 252] on div at bounding box center [881, 249] width 153 height 46
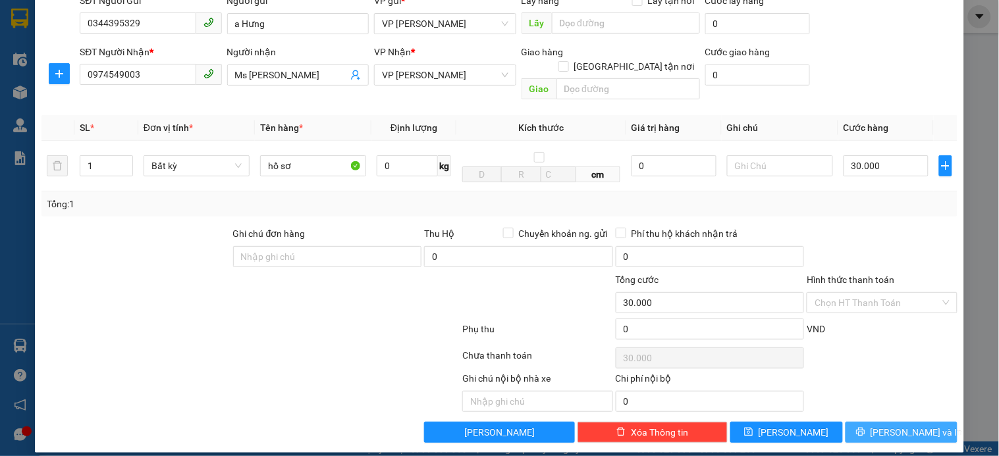
click at [883, 425] on span "[PERSON_NAME] và In" at bounding box center [916, 432] width 92 height 14
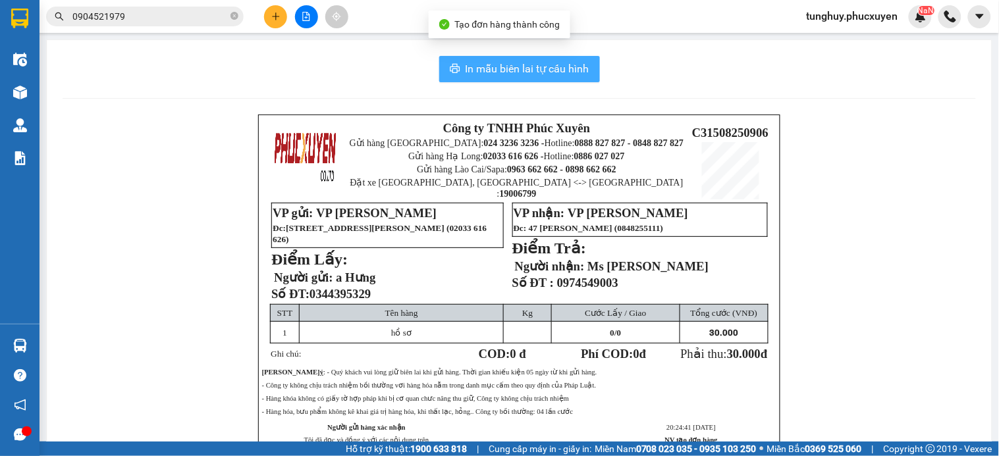
click at [498, 69] on span "In mẫu biên lai tự cấu hình" at bounding box center [528, 69] width 124 height 16
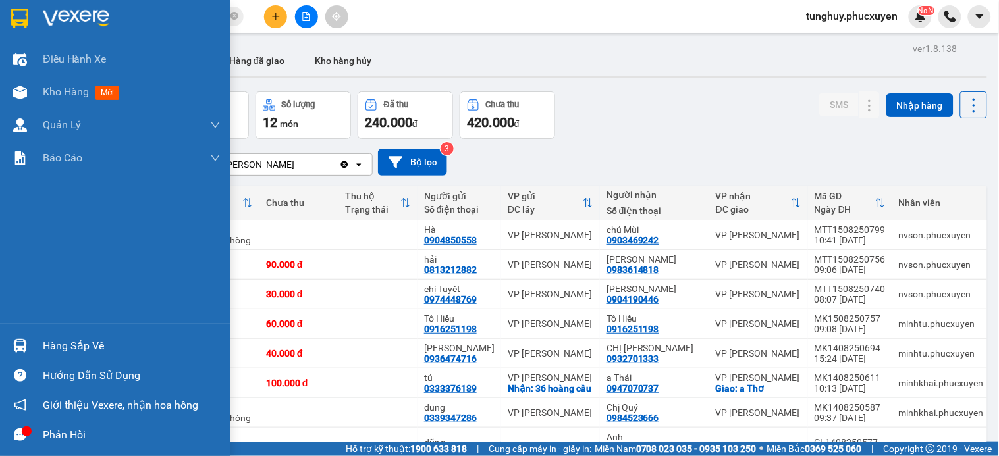
click at [5, 344] on div "Hàng sắp về" at bounding box center [115, 346] width 230 height 30
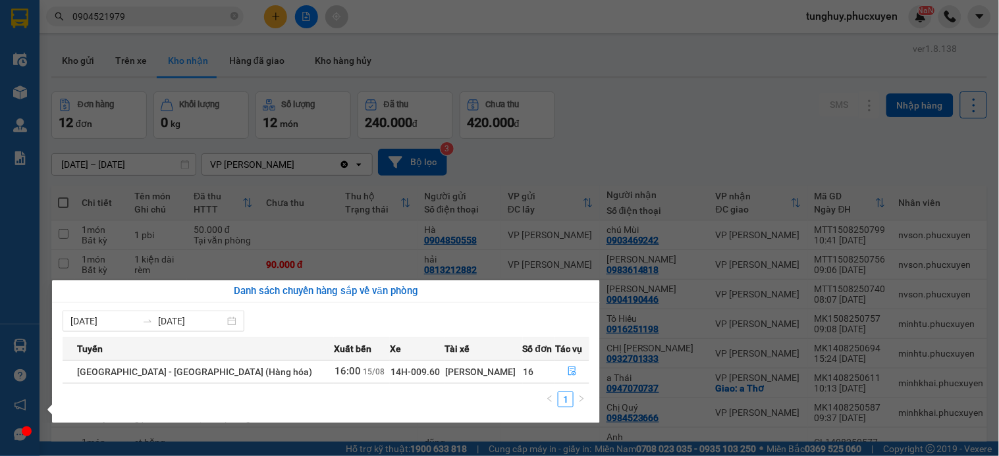
drag, startPoint x: 633, startPoint y: 182, endPoint x: 525, endPoint y: 155, distance: 111.5
click at [632, 182] on section "Kết quả tìm kiếm ( 318 ) Bộ lọc Mã ĐH Trạng thái Món hàng Thu hộ Tổng cước Chưa…" at bounding box center [499, 228] width 999 height 456
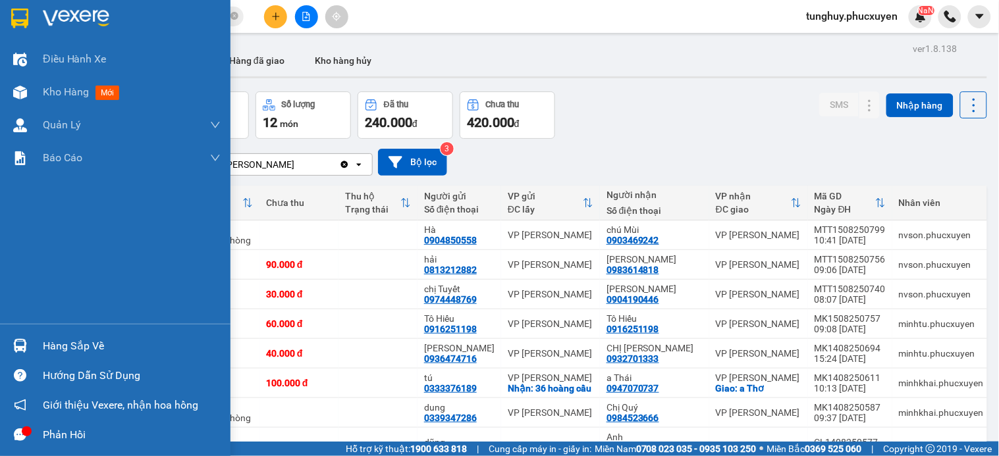
click at [24, 345] on img at bounding box center [20, 346] width 14 height 14
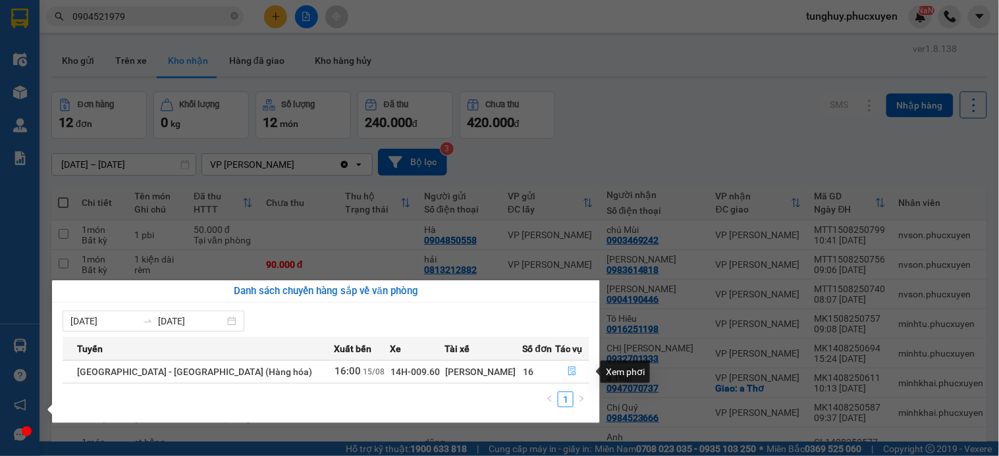
click at [558, 370] on button "button" at bounding box center [572, 371] width 33 height 21
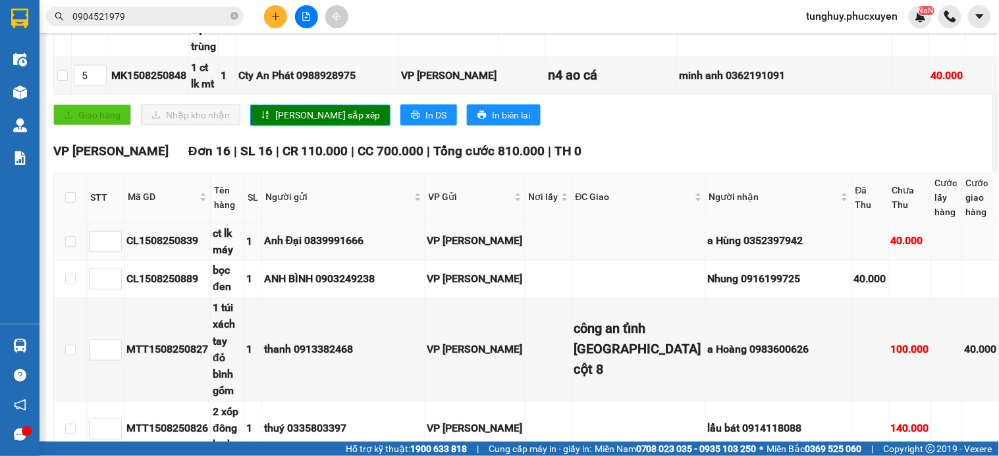
scroll to position [585, 0]
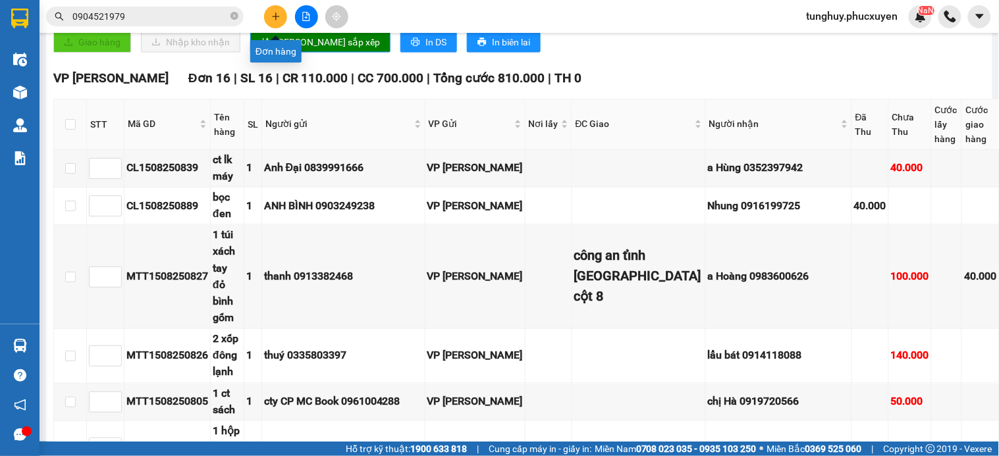
click at [273, 17] on icon "plus" at bounding box center [275, 16] width 9 height 9
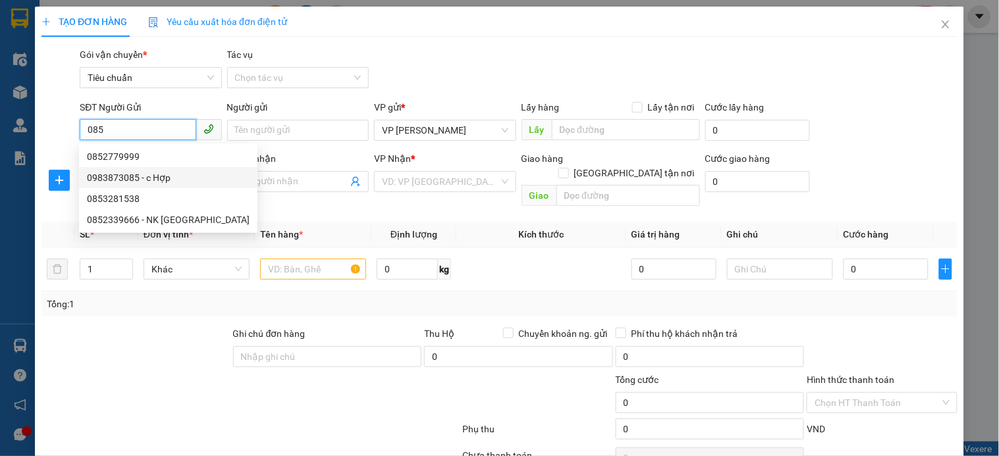
click at [175, 174] on div "0983873085 - c Hợp" at bounding box center [168, 178] width 163 height 14
type input "0983873085"
type input "c Hợp"
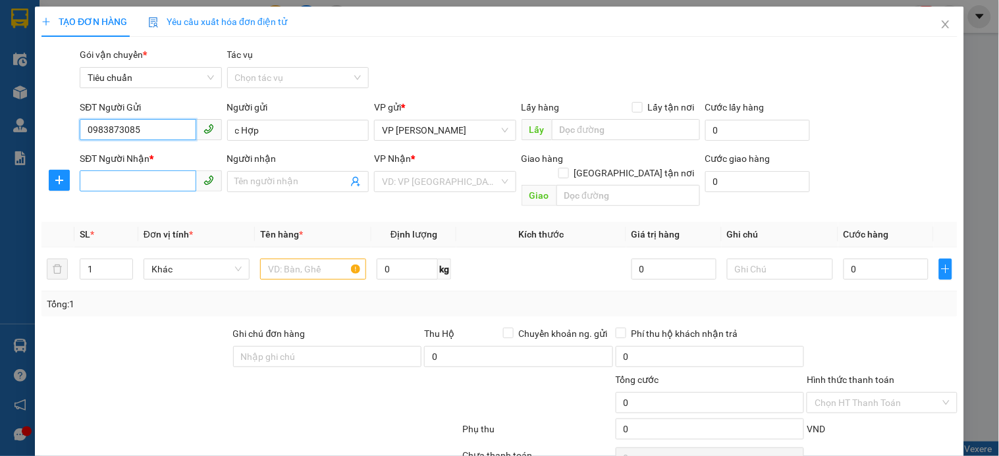
type input "0983873085"
click at [161, 185] on input "SĐT Người Nhận *" at bounding box center [138, 181] width 116 height 21
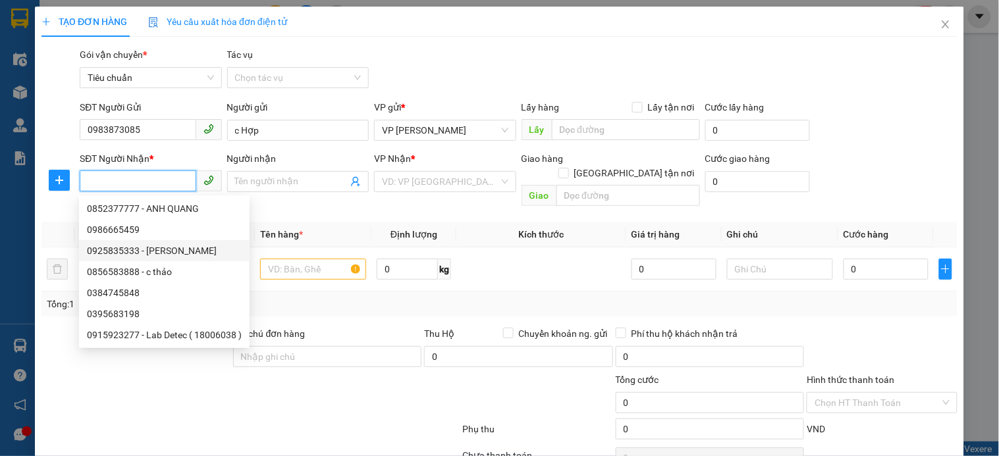
click at [178, 247] on div "0925835333 - [PERSON_NAME]" at bounding box center [164, 251] width 155 height 14
type input "0925835333"
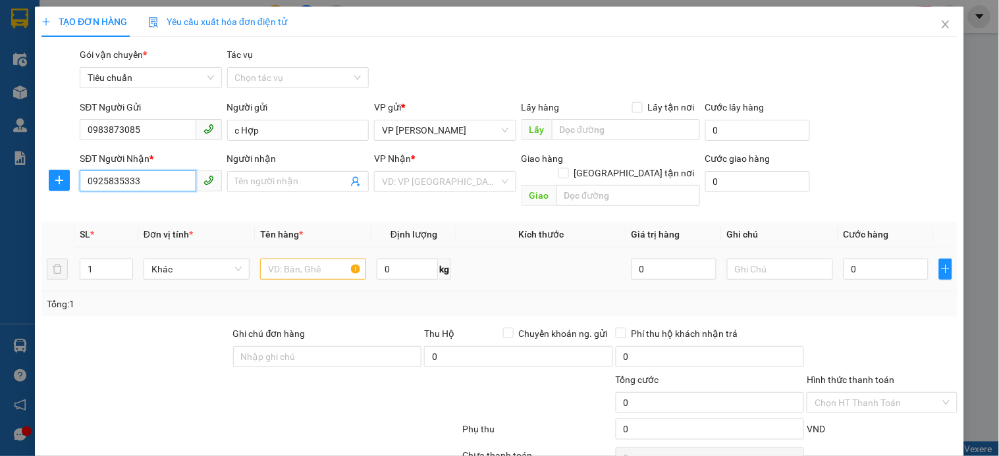
type input "[PERSON_NAME]"
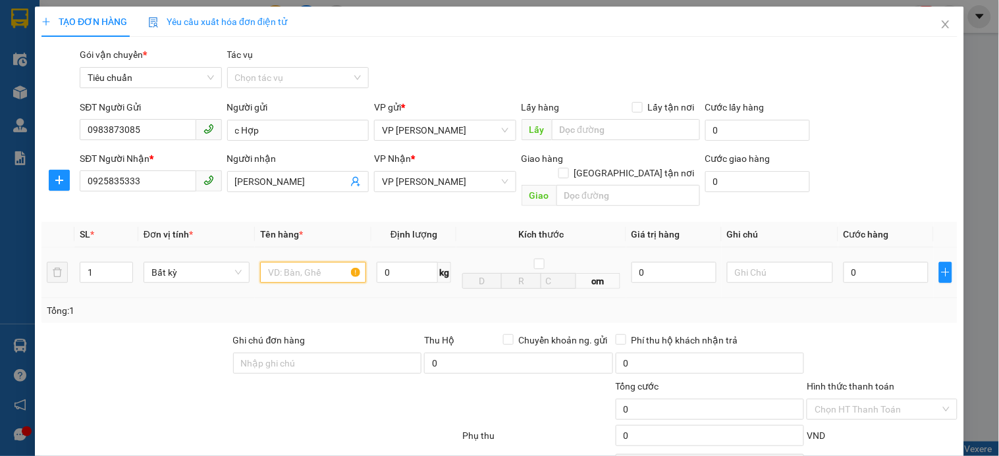
click at [313, 262] on input "text" at bounding box center [313, 272] width 106 height 21
type input "mẫu"
click at [884, 267] on input "0" at bounding box center [885, 272] width 85 height 21
type input "3"
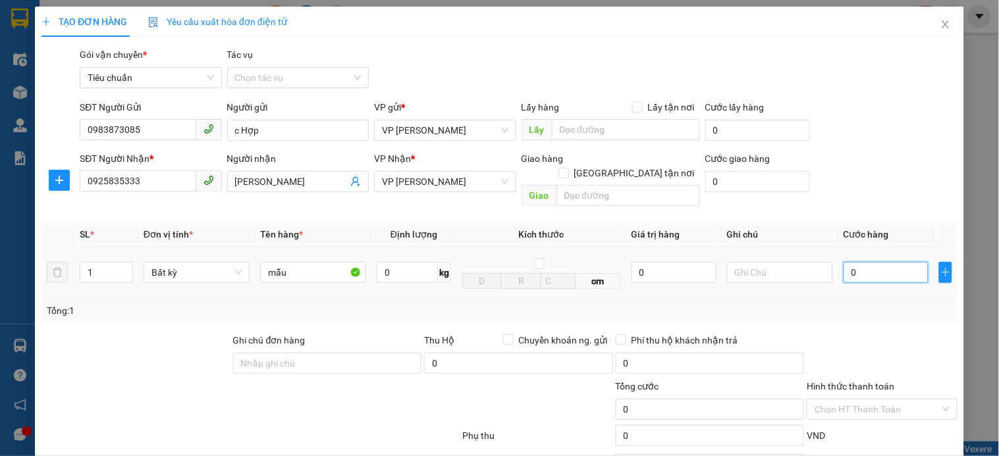
type input "3"
type input "30"
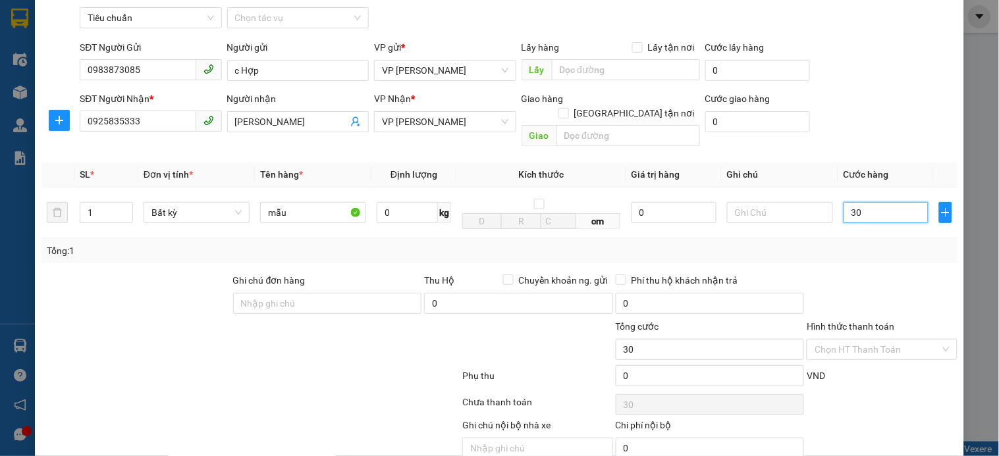
scroll to position [107, 0]
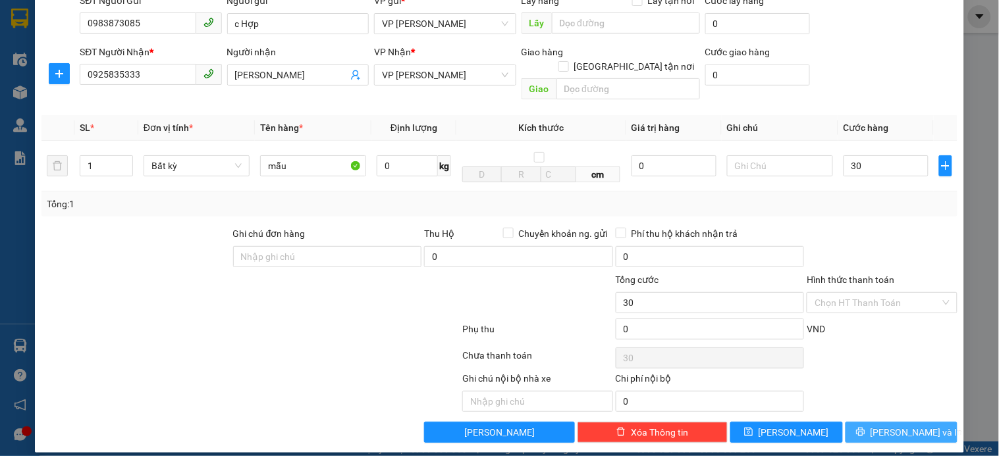
click at [879, 425] on span "[PERSON_NAME] và In" at bounding box center [916, 432] width 92 height 14
type input "30.000"
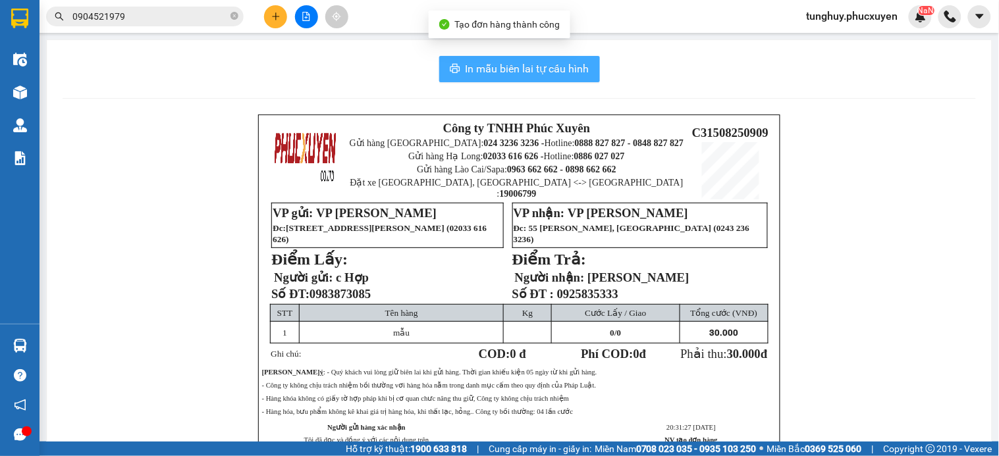
click at [549, 70] on span "In mẫu biên lai tự cấu hình" at bounding box center [528, 69] width 124 height 16
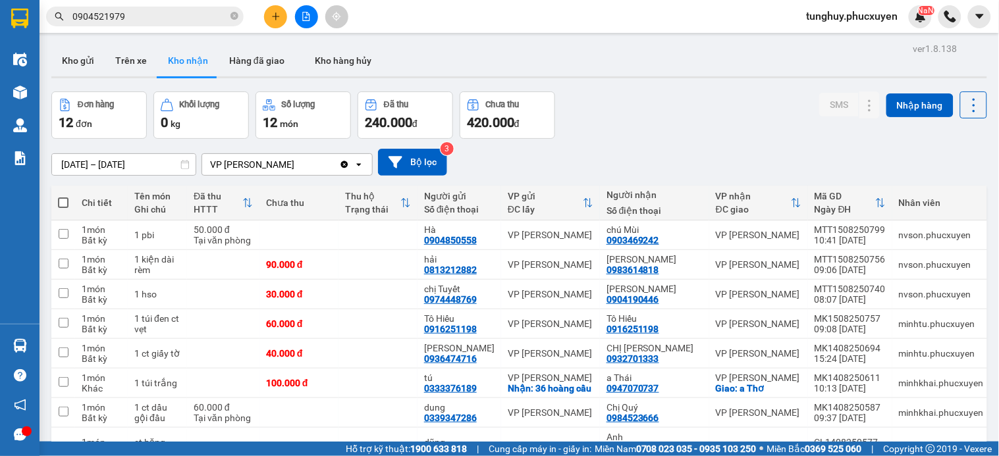
click at [275, 22] on button at bounding box center [275, 16] width 23 height 23
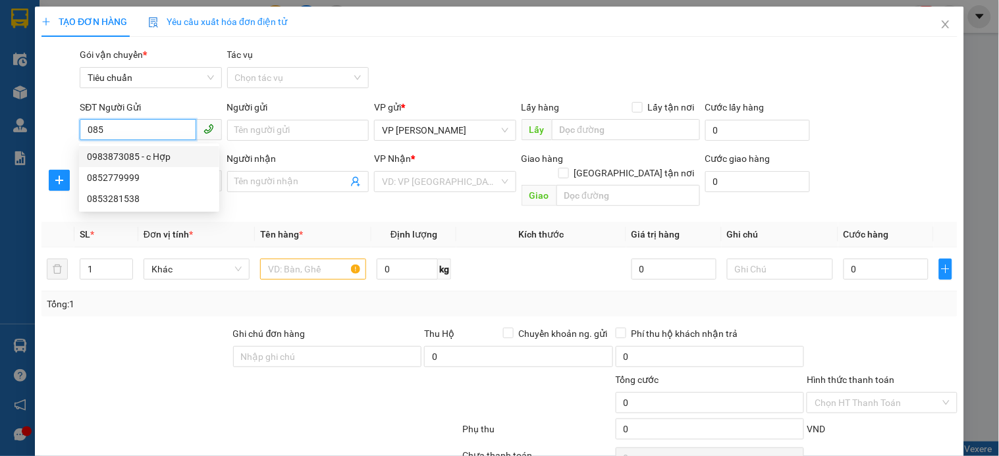
click at [205, 160] on div "0983873085 - c Hợp" at bounding box center [149, 156] width 124 height 14
type input "0983873085"
type input "c Hợp"
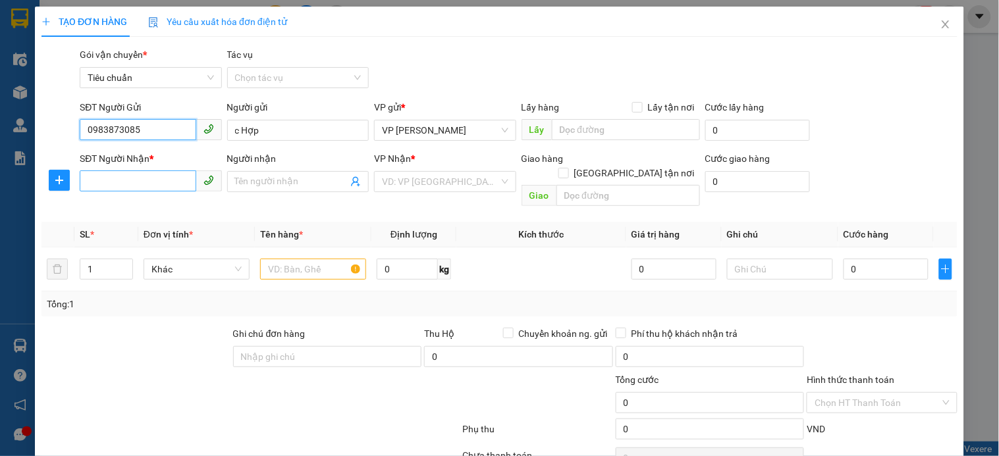
type input "0983873085"
click at [161, 176] on input "SĐT Người Nhận *" at bounding box center [138, 181] width 116 height 21
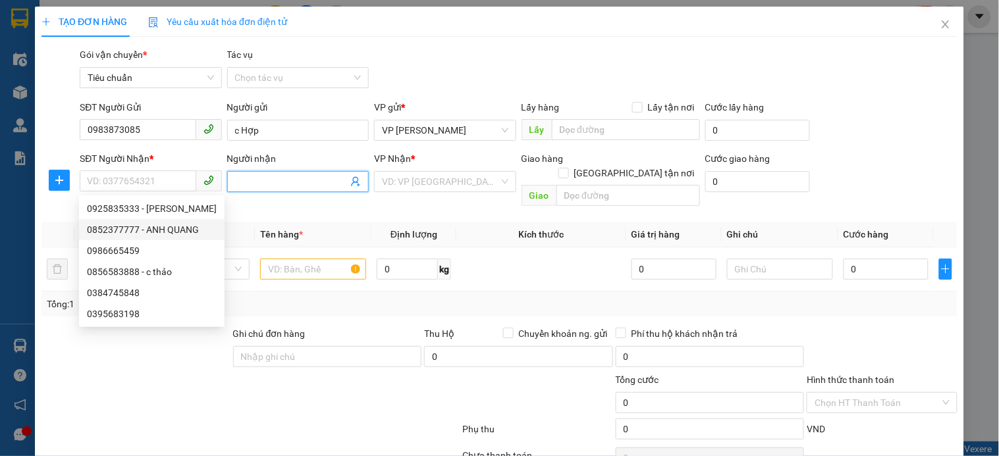
click at [351, 184] on icon "user-add" at bounding box center [355, 181] width 11 height 11
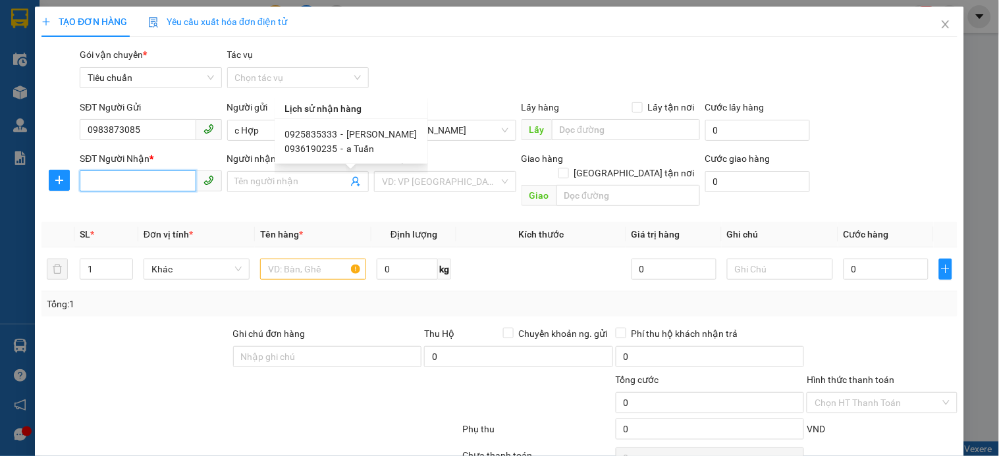
click at [167, 178] on input "SĐT Người Nhận *" at bounding box center [138, 181] width 116 height 21
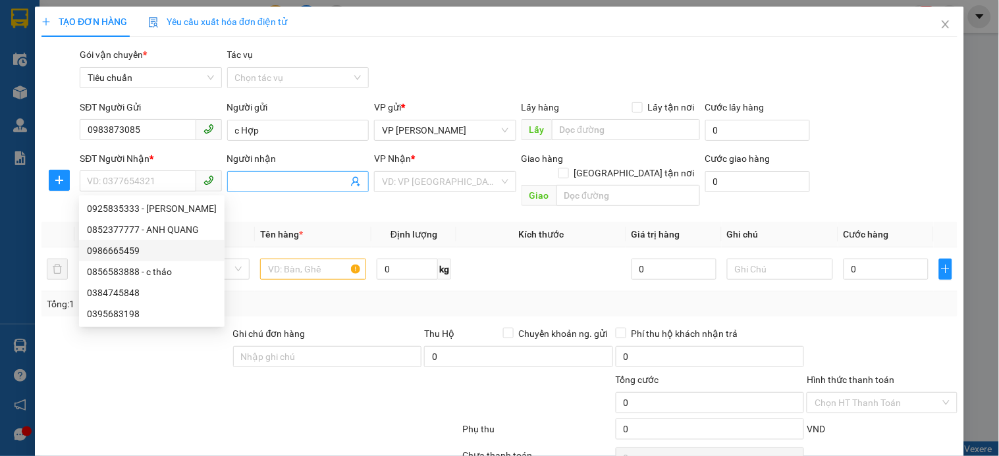
click at [352, 182] on icon "user-add" at bounding box center [355, 182] width 9 height 10
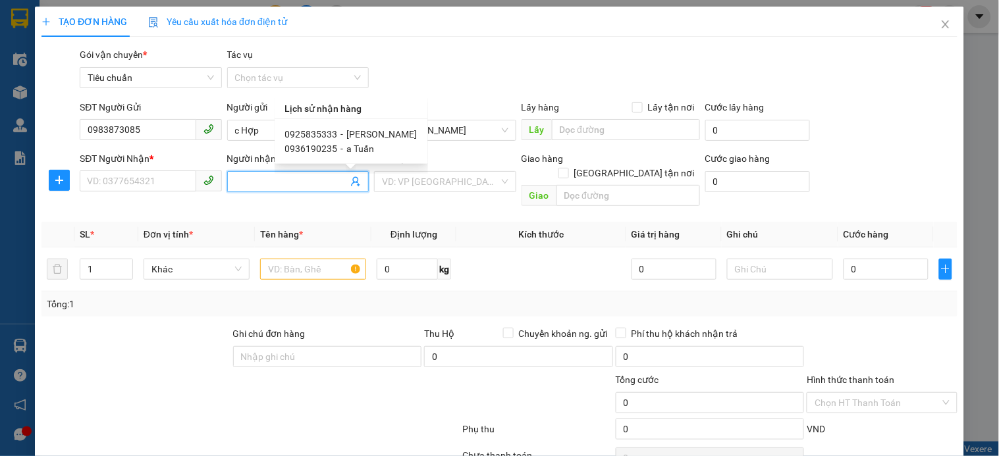
click at [352, 152] on span "a Tuấn" at bounding box center [361, 149] width 28 height 11
type input "0936190235"
type input "a Tuấn"
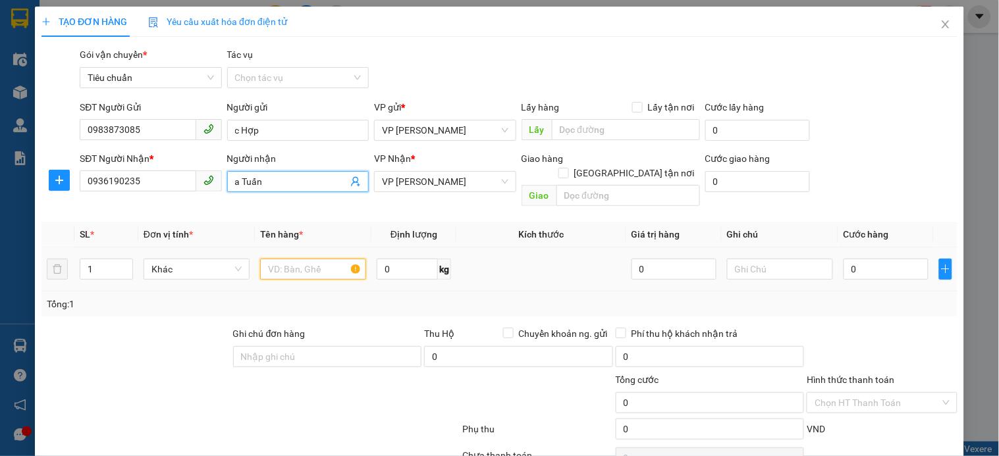
click at [306, 259] on input "text" at bounding box center [313, 269] width 106 height 21
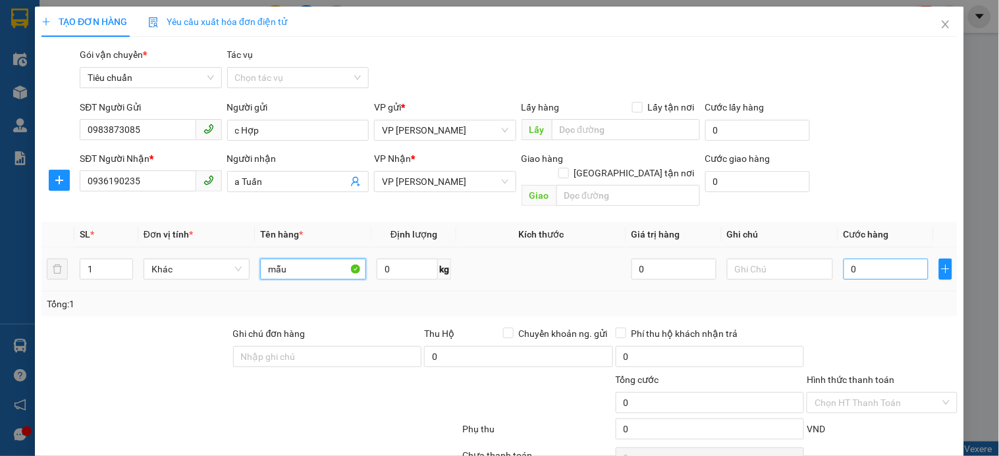
type input "mẫu"
click at [866, 259] on input "0" at bounding box center [885, 269] width 85 height 21
type input "3"
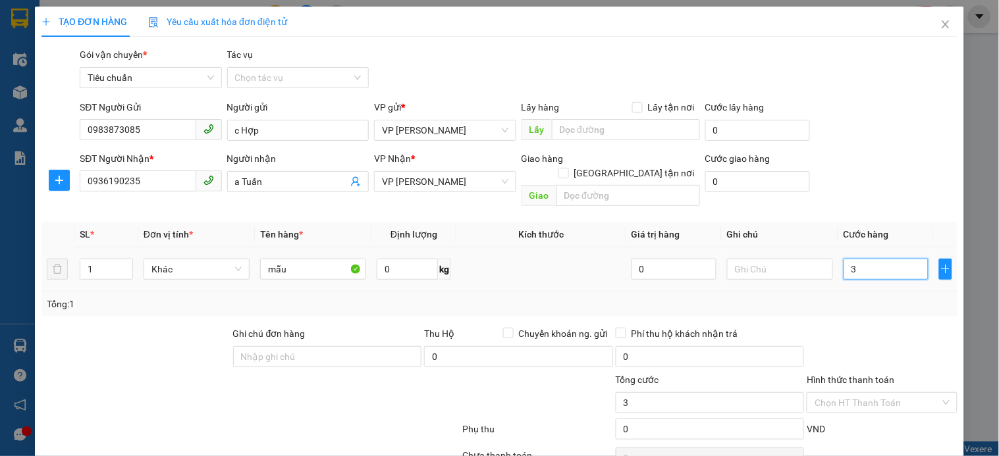
type input "30"
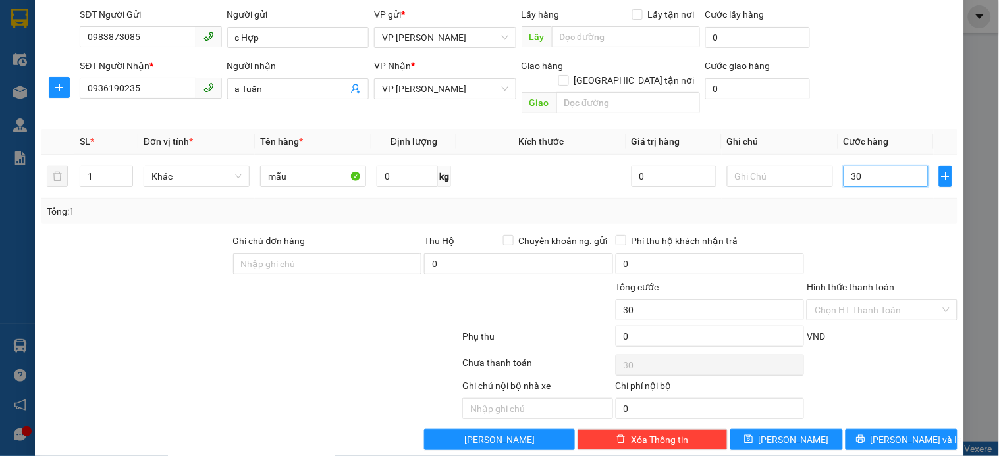
scroll to position [99, 0]
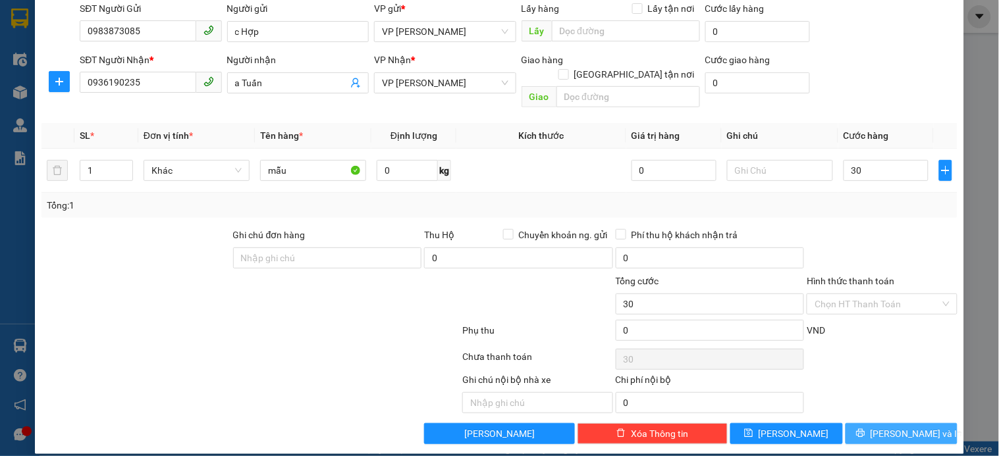
type input "30.000"
click at [884, 423] on button "[PERSON_NAME] và In" at bounding box center [901, 433] width 112 height 21
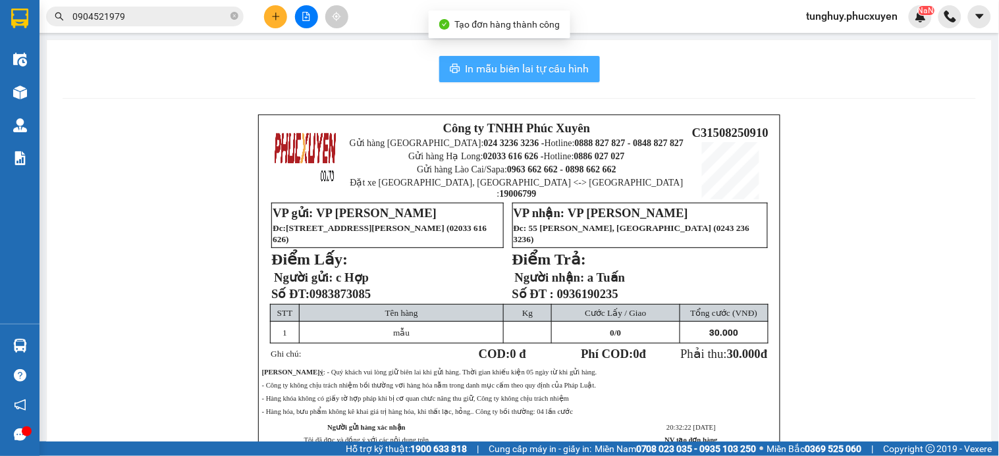
click at [591, 70] on button "In mẫu biên lai tự cấu hình" at bounding box center [519, 69] width 161 height 26
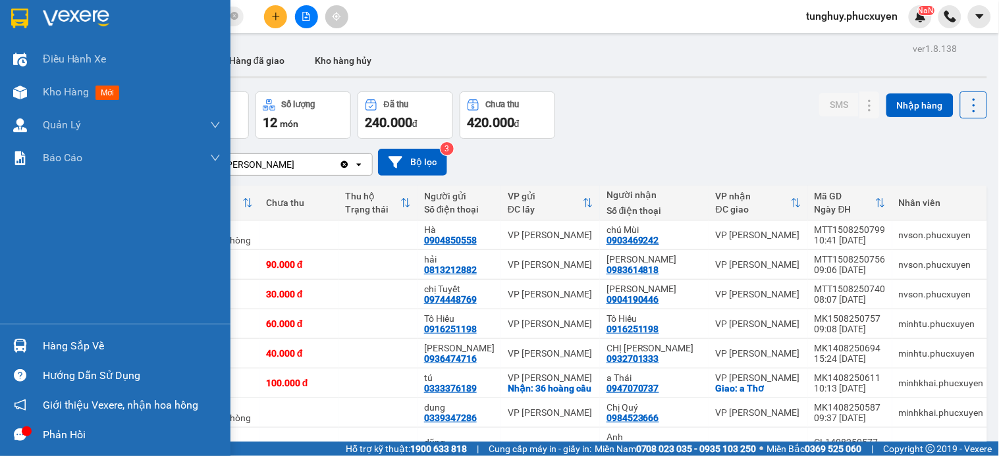
drag, startPoint x: 32, startPoint y: 343, endPoint x: 38, endPoint y: 344, distance: 6.7
click at [32, 343] on div "Hàng sắp về" at bounding box center [115, 346] width 230 height 30
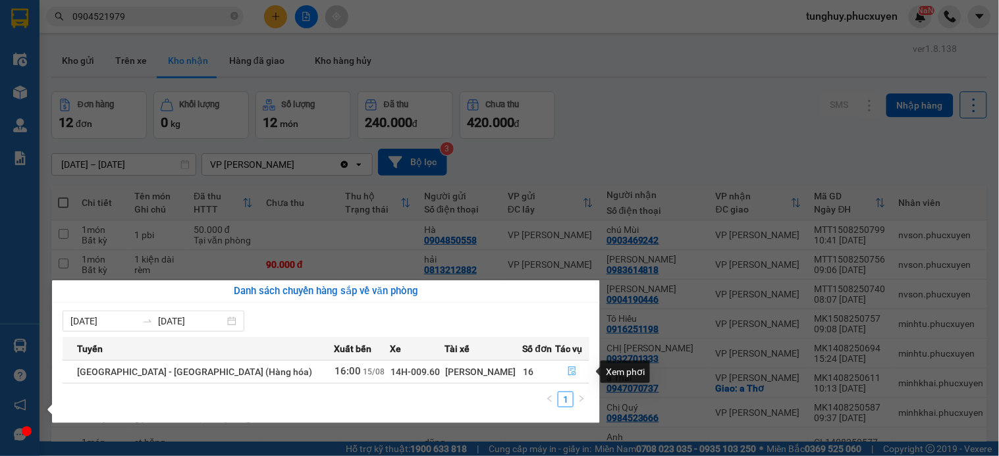
click at [560, 372] on button "button" at bounding box center [572, 371] width 33 height 21
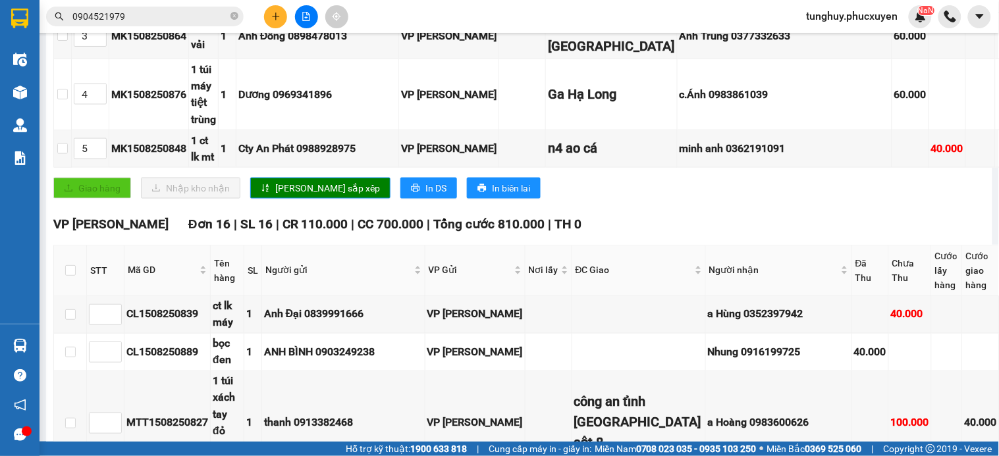
scroll to position [512, 0]
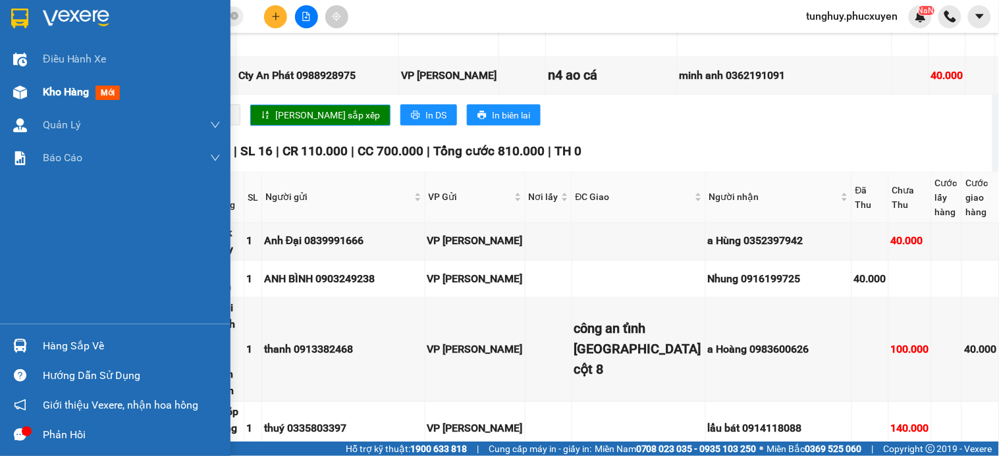
click at [16, 95] on img at bounding box center [20, 93] width 14 height 14
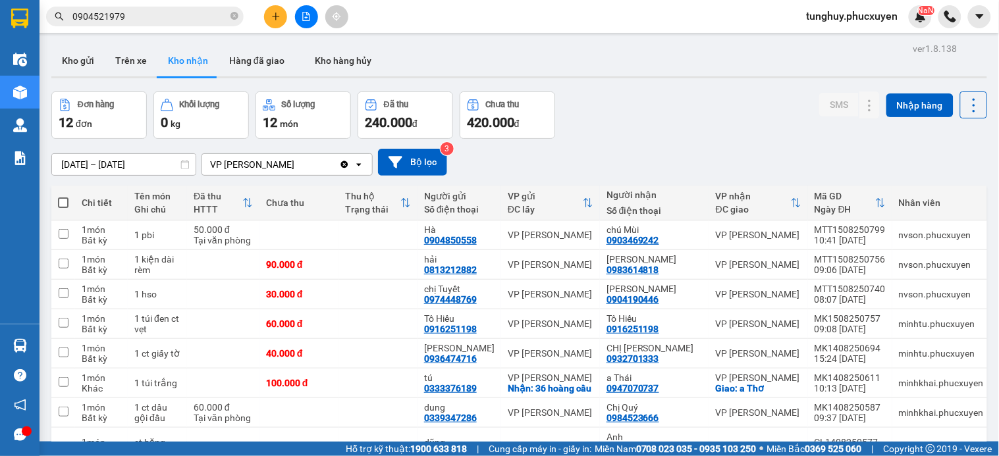
click at [195, 63] on button "Kho nhận" at bounding box center [187, 61] width 61 height 32
click at [91, 68] on button "Kho gửi" at bounding box center [77, 61] width 53 height 32
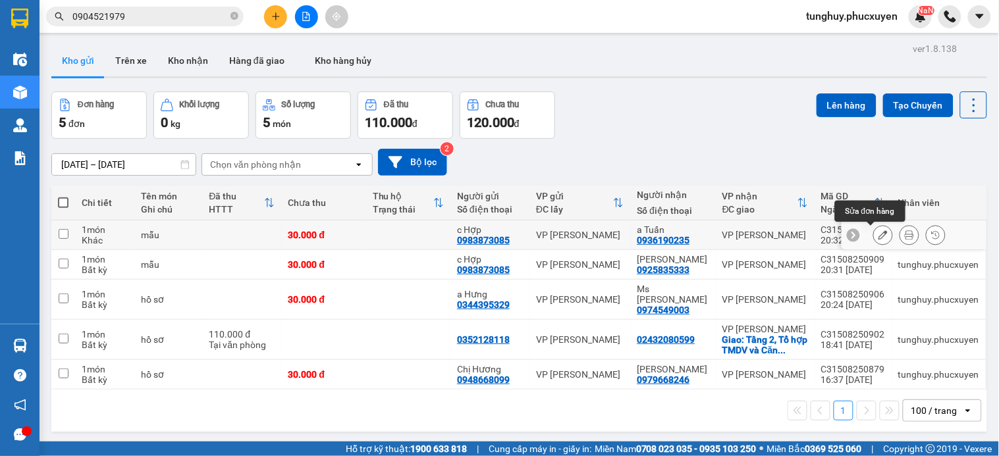
click at [878, 233] on icon at bounding box center [882, 234] width 9 height 9
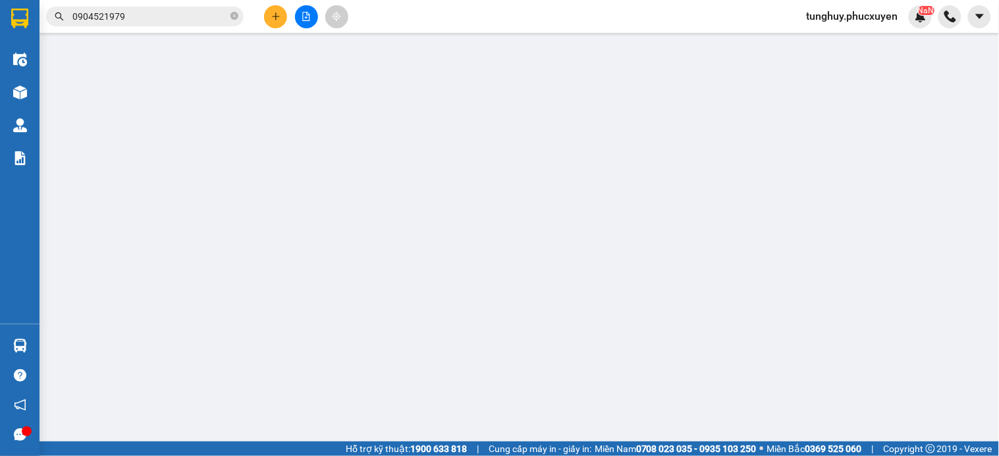
type input "0983873085"
type input "c Hợp"
type input "0936190235"
type input "a Tuấn"
type input "30.000"
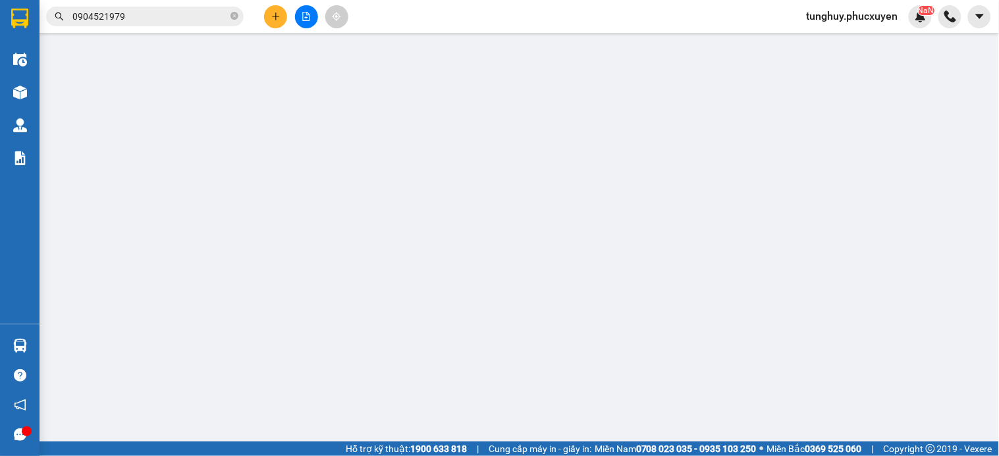
type input "30.000"
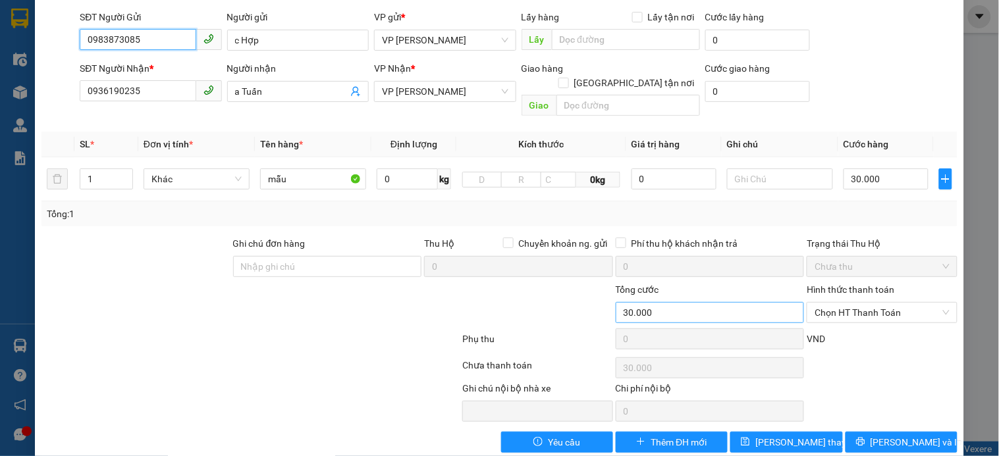
scroll to position [101, 0]
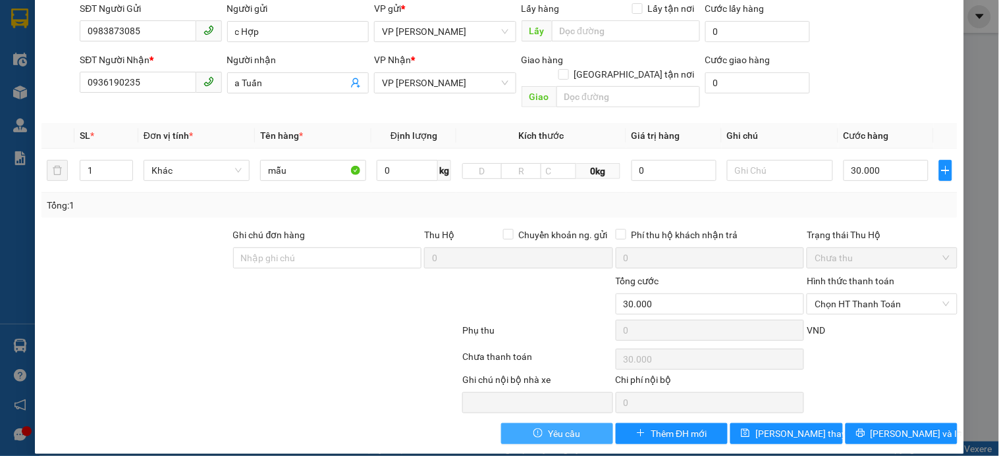
click at [571, 430] on button "Yêu cầu" at bounding box center [557, 433] width 112 height 21
click at [535, 429] on icon "exclamation-circle" at bounding box center [537, 433] width 9 height 9
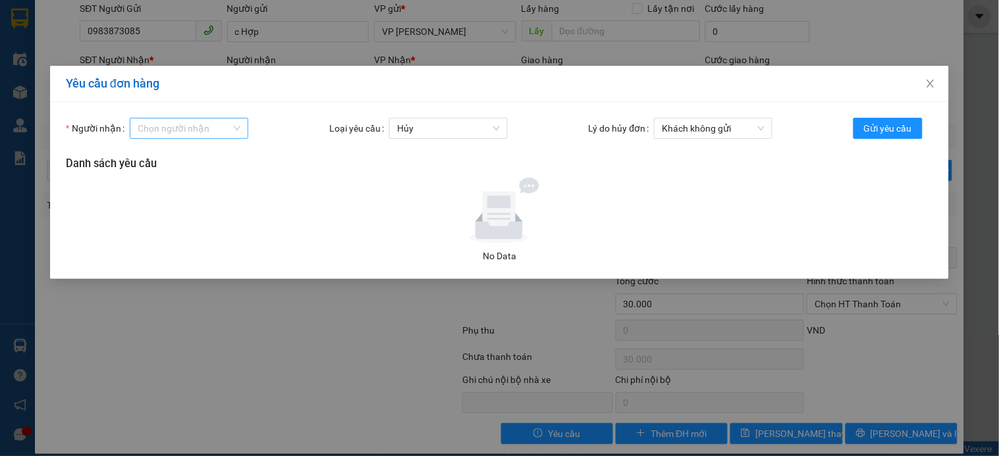
click at [220, 124] on input "Người nhận" at bounding box center [184, 129] width 93 height 20
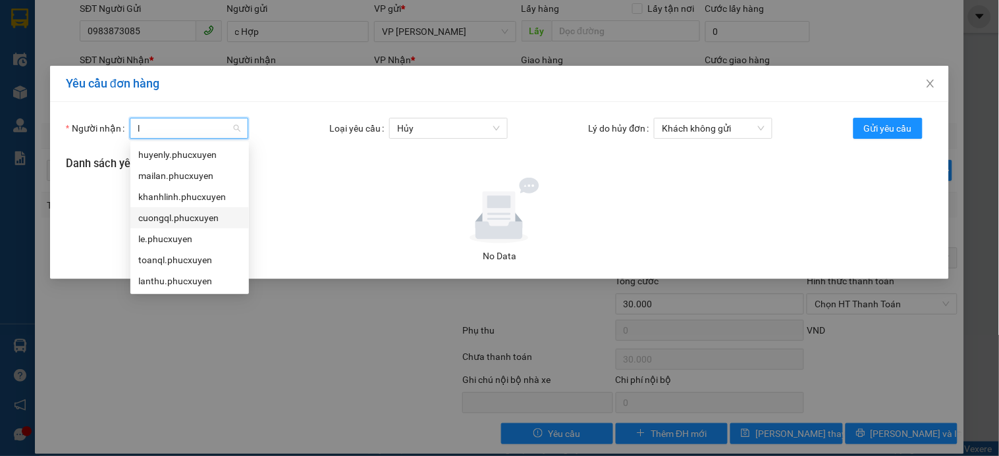
type input "ly"
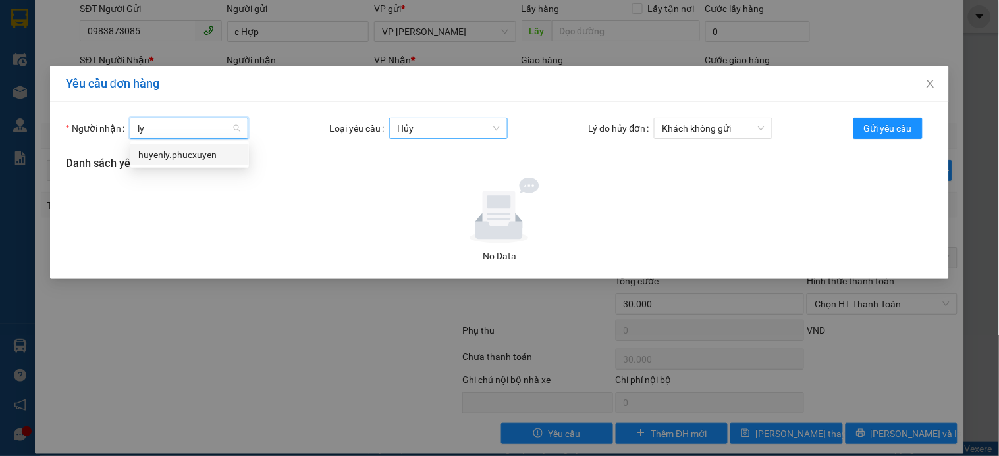
drag, startPoint x: 203, startPoint y: 153, endPoint x: 435, endPoint y: 128, distance: 233.8
click at [204, 153] on div "huyenly.phucxuyen" at bounding box center [189, 154] width 103 height 14
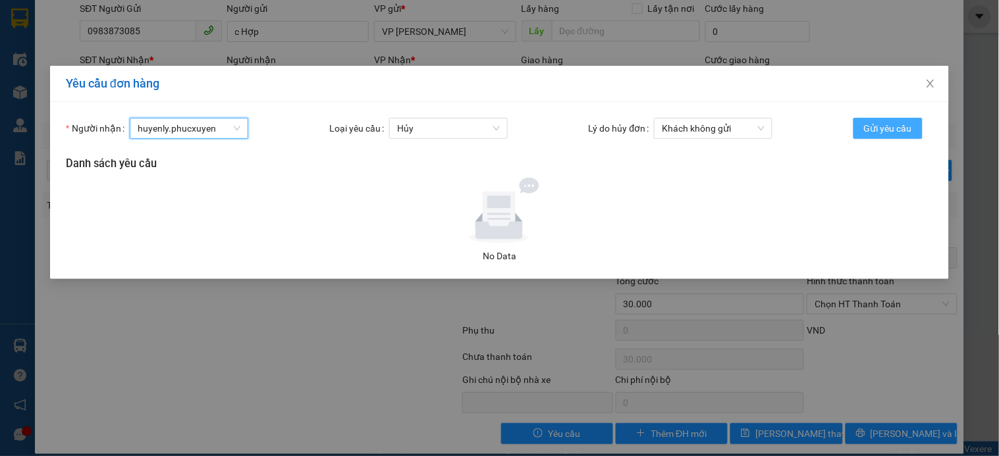
click at [882, 120] on button "Gửi yêu cầu" at bounding box center [887, 128] width 69 height 21
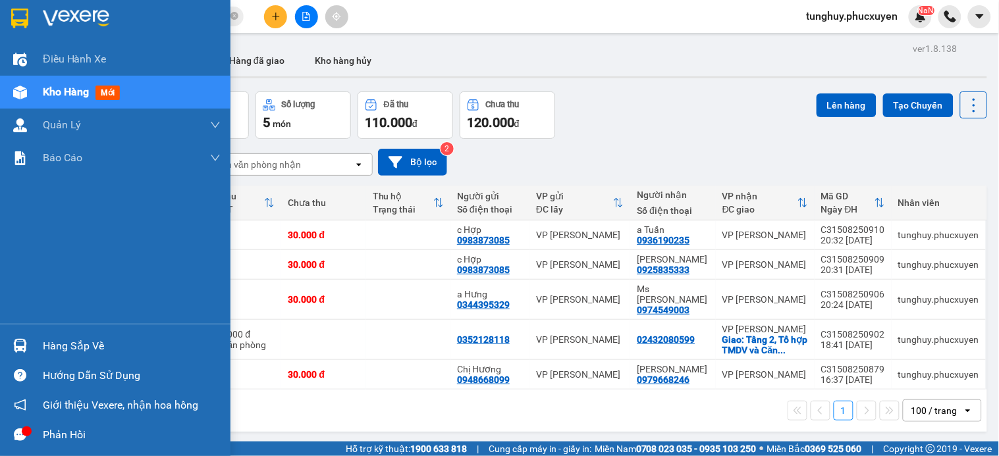
click at [15, 342] on img at bounding box center [20, 346] width 14 height 14
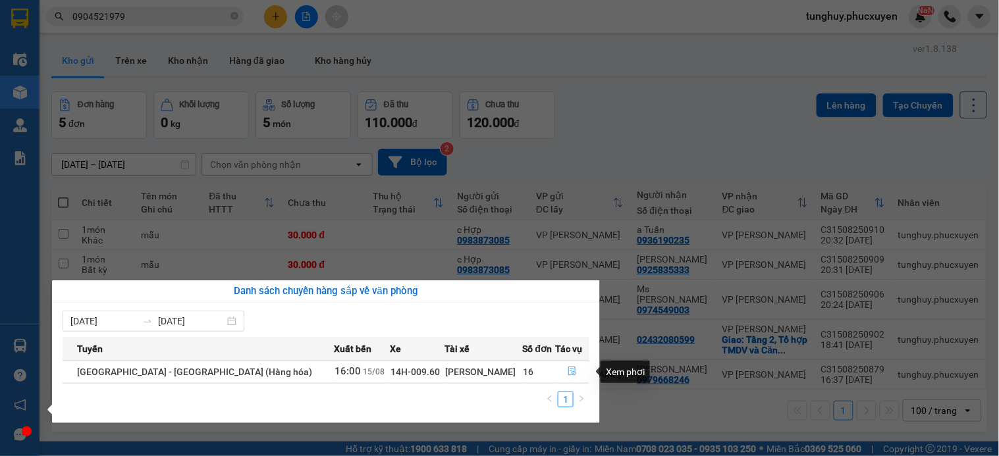
click at [556, 371] on button "button" at bounding box center [572, 371] width 33 height 21
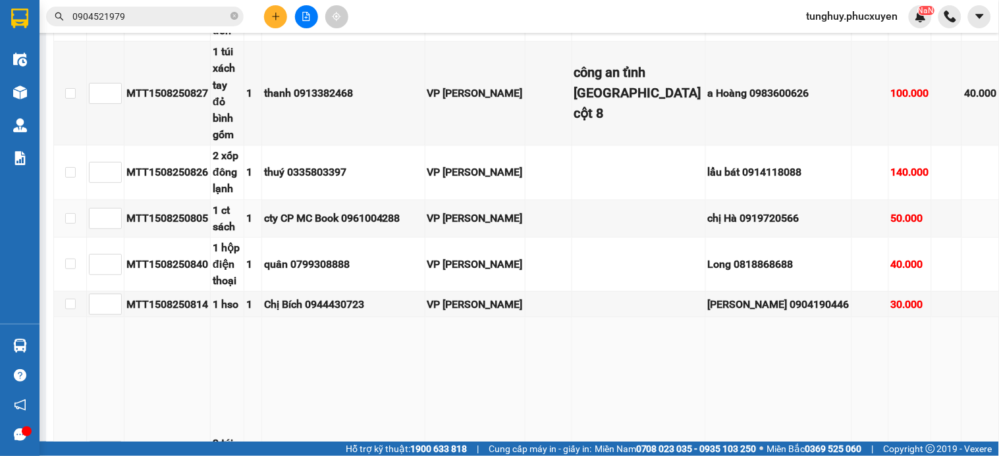
scroll to position [805, 0]
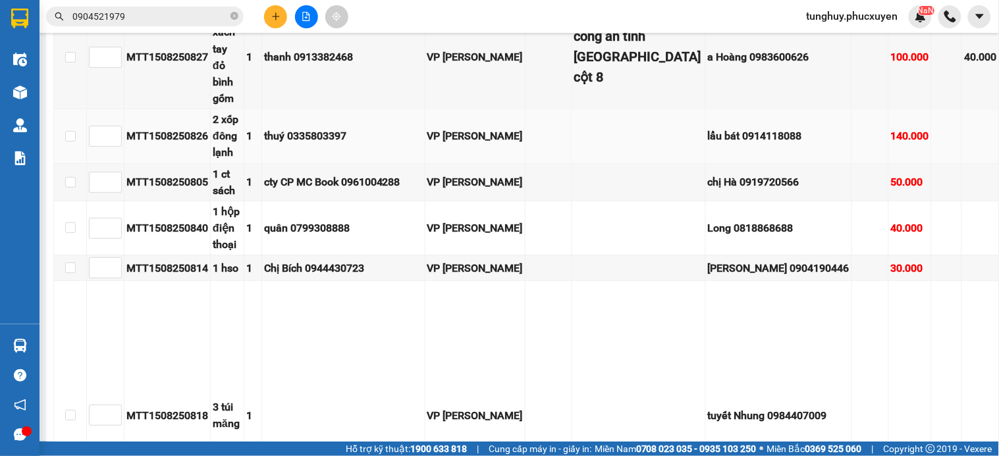
click at [706, 109] on td "lẩu bát 0914118088" at bounding box center [779, 136] width 146 height 54
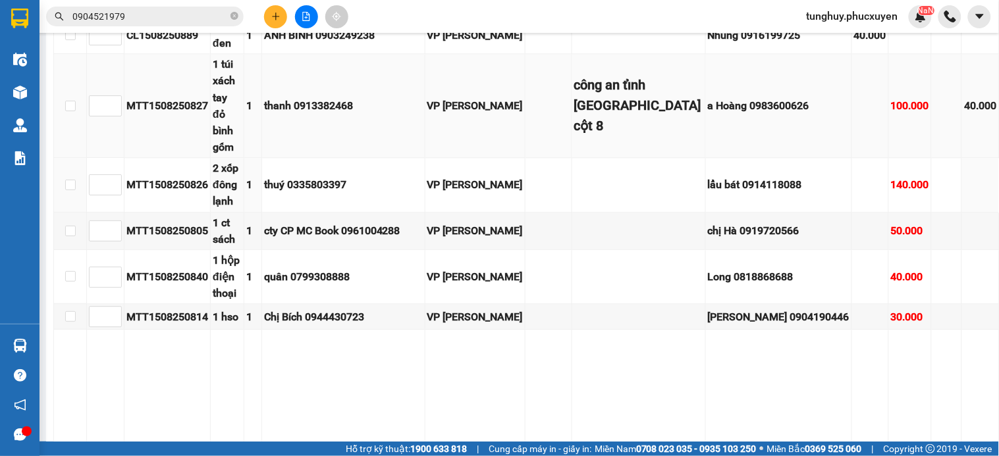
scroll to position [732, 0]
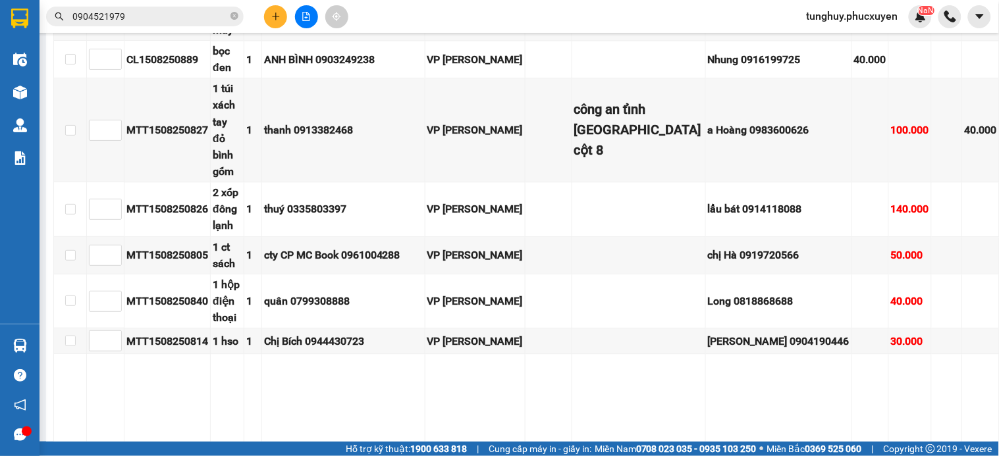
click at [140, 15] on input "0904521979" at bounding box center [149, 16] width 155 height 14
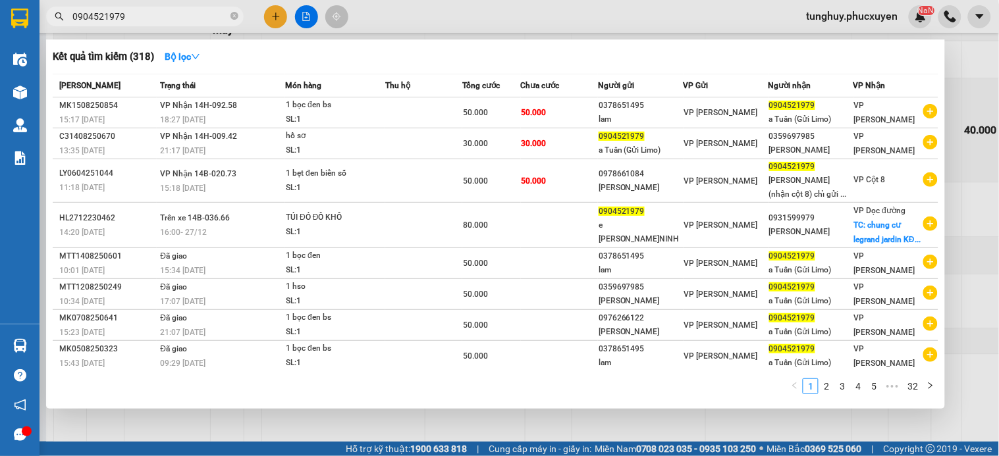
drag, startPoint x: 206, startPoint y: 5, endPoint x: 204, endPoint y: 14, distance: 9.4
click at [206, 7] on div "Kết quả tìm kiếm ( 318 ) Bộ lọc Mã ĐH Trạng thái Món hàng Thu hộ Tổng cước Chưa…" at bounding box center [128, 16] width 257 height 23
click at [204, 14] on input "0904521979" at bounding box center [149, 16] width 155 height 14
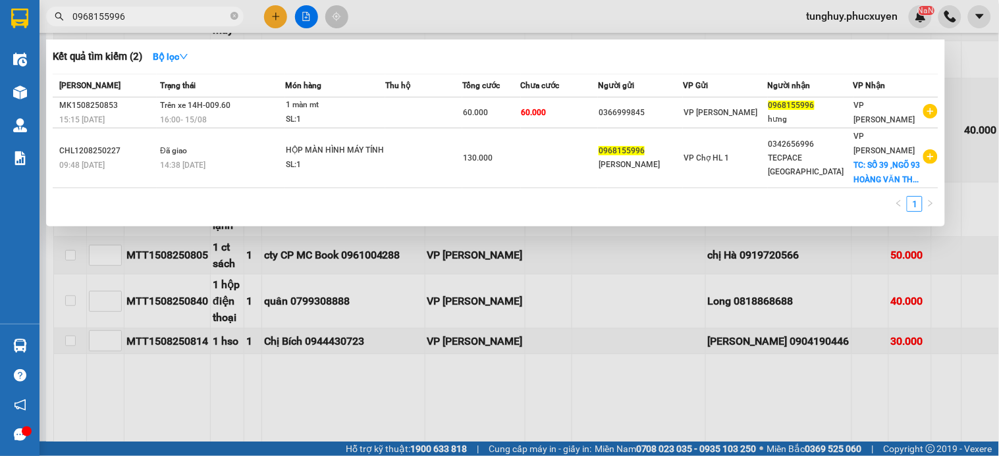
type input "0968155996"
click at [504, 227] on div at bounding box center [499, 228] width 999 height 456
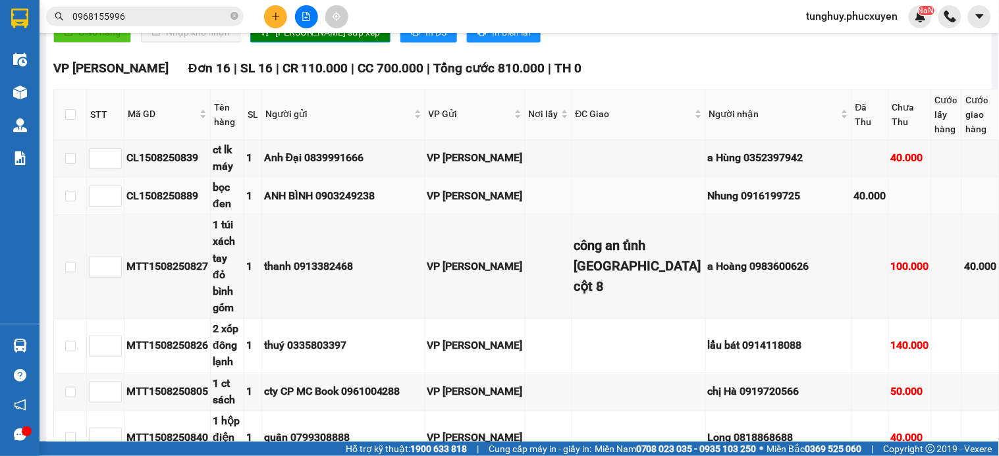
scroll to position [302, 0]
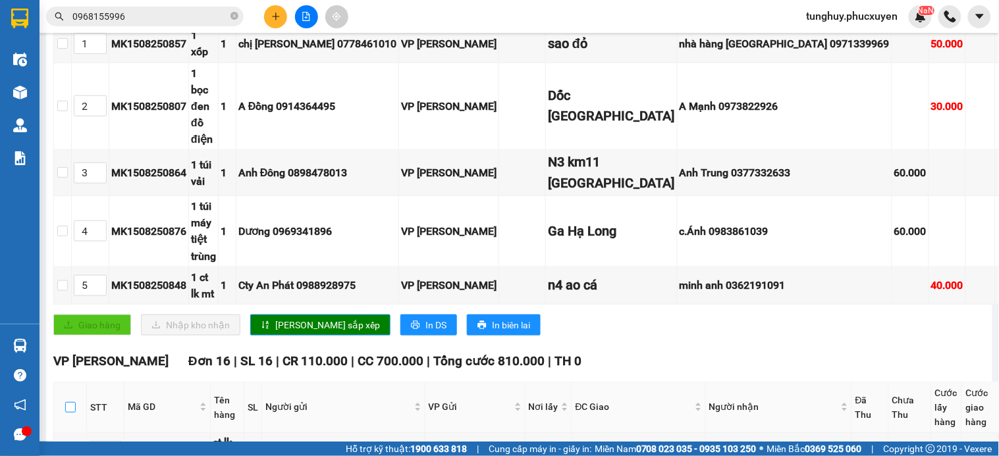
click at [68, 402] on input "checkbox" at bounding box center [70, 407] width 11 height 11
checkbox input "true"
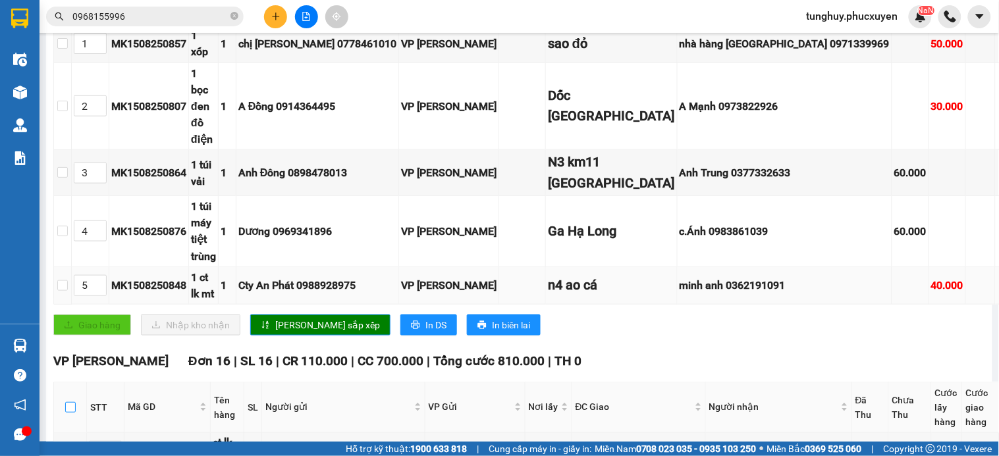
checkbox input "true"
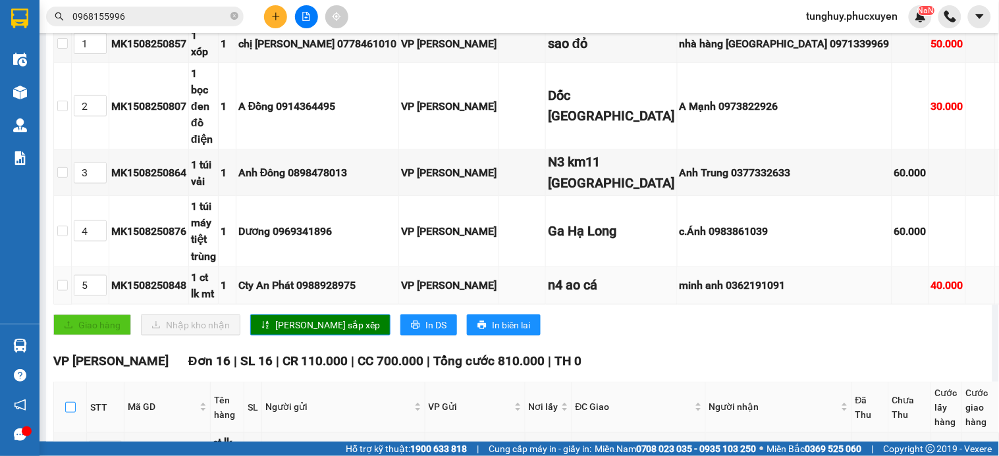
checkbox input "true"
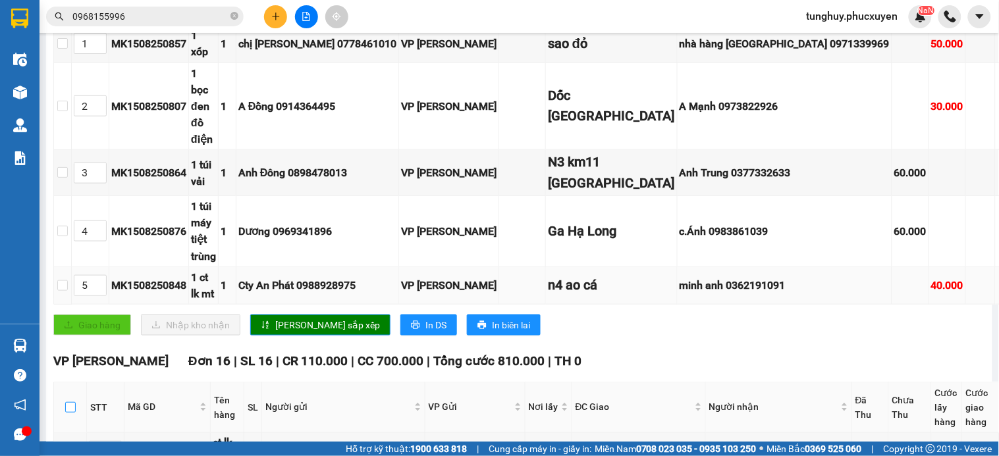
checkbox input "true"
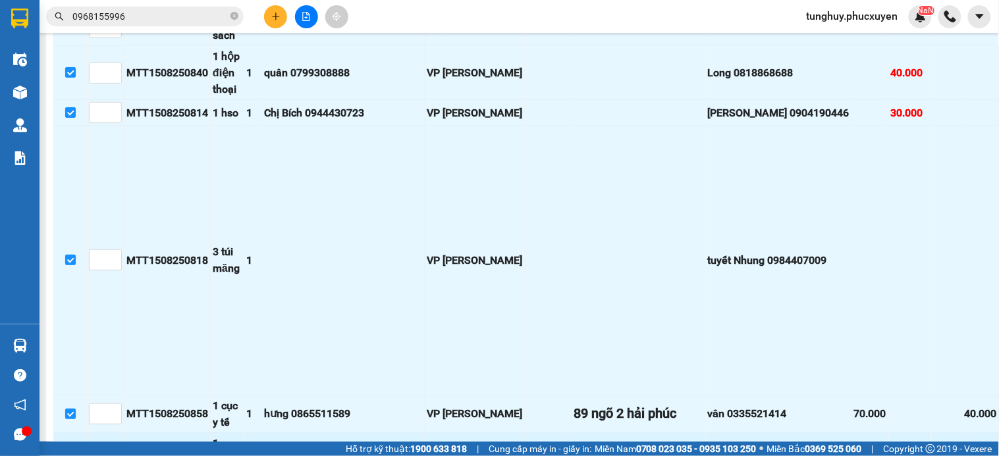
scroll to position [1326, 0]
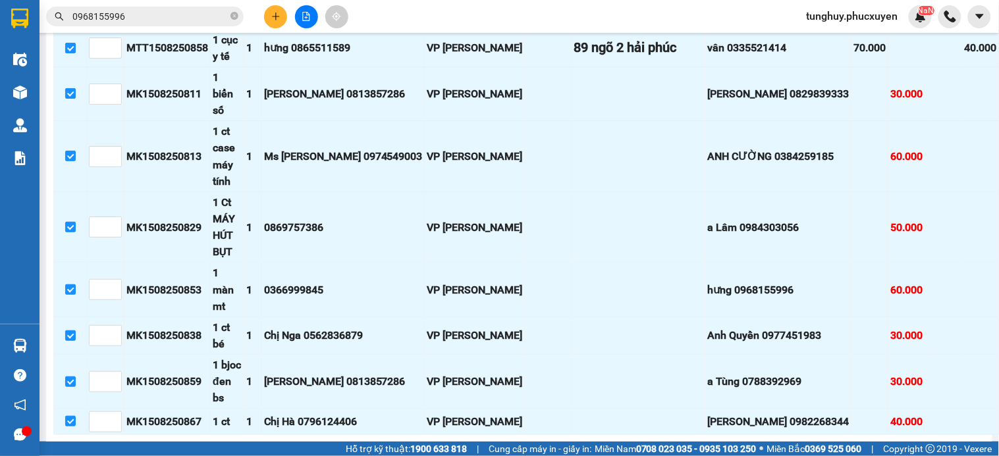
click at [228, 448] on span "Nhập kho nhận" at bounding box center [260, 455] width 64 height 14
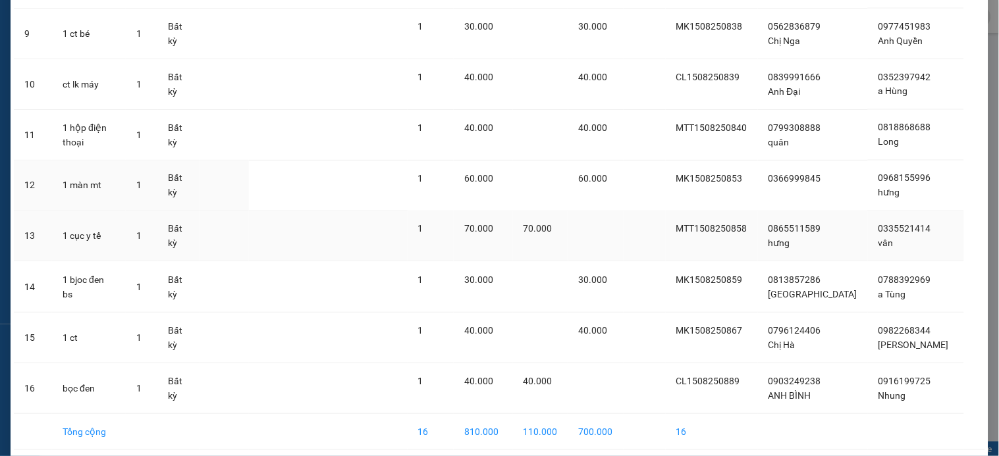
scroll to position [591, 0]
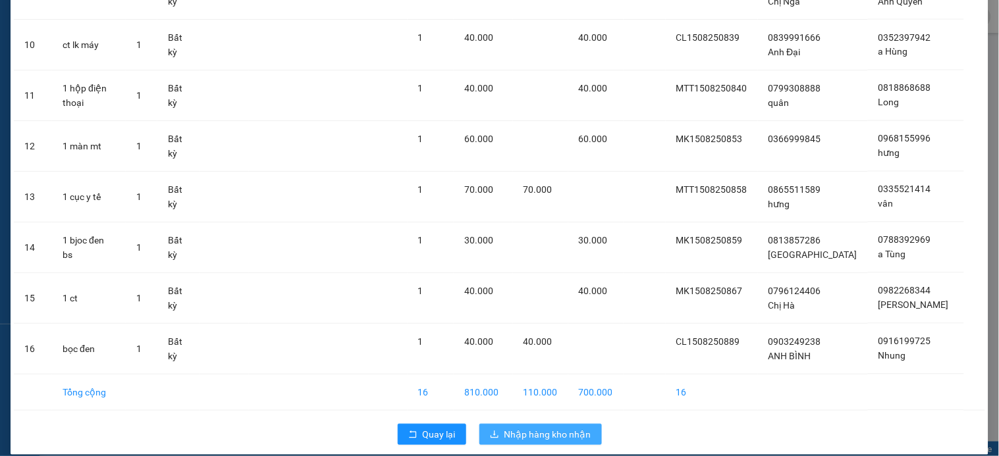
click at [573, 427] on span "Nhập hàng kho nhận" at bounding box center [547, 434] width 87 height 14
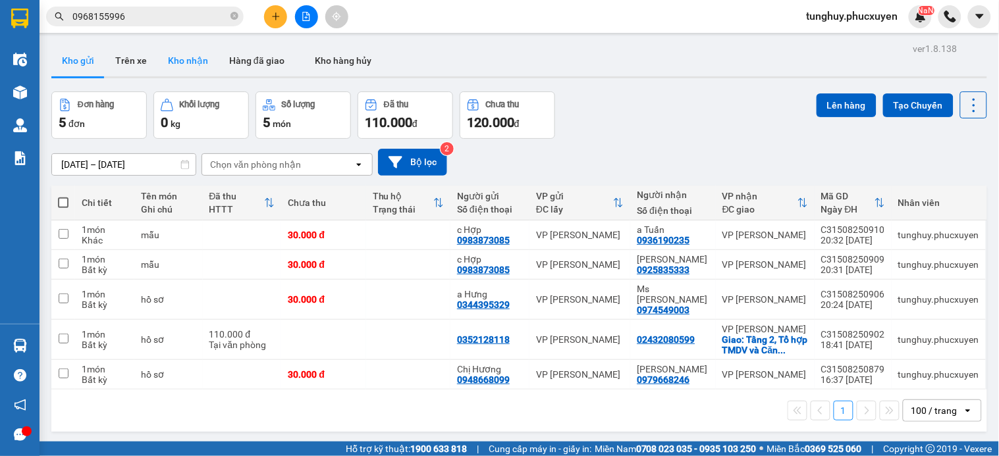
click at [185, 62] on button "Kho nhận" at bounding box center [187, 61] width 61 height 32
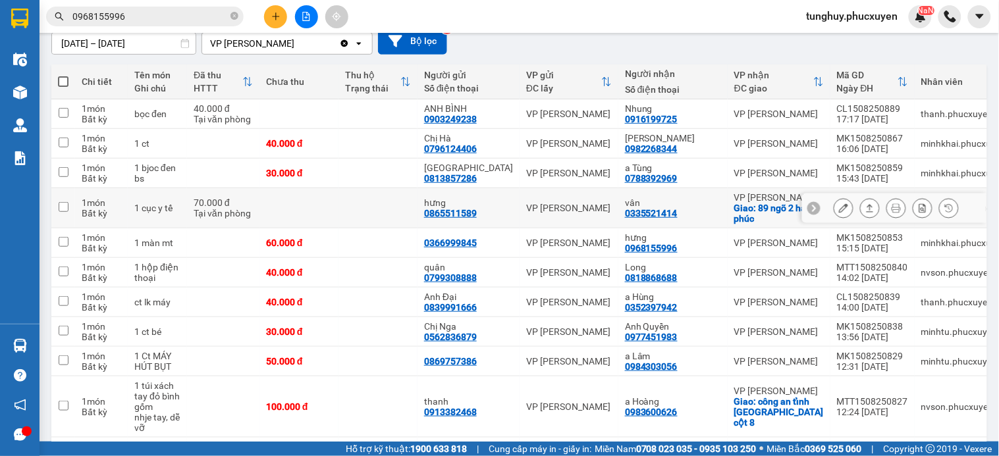
scroll to position [146, 0]
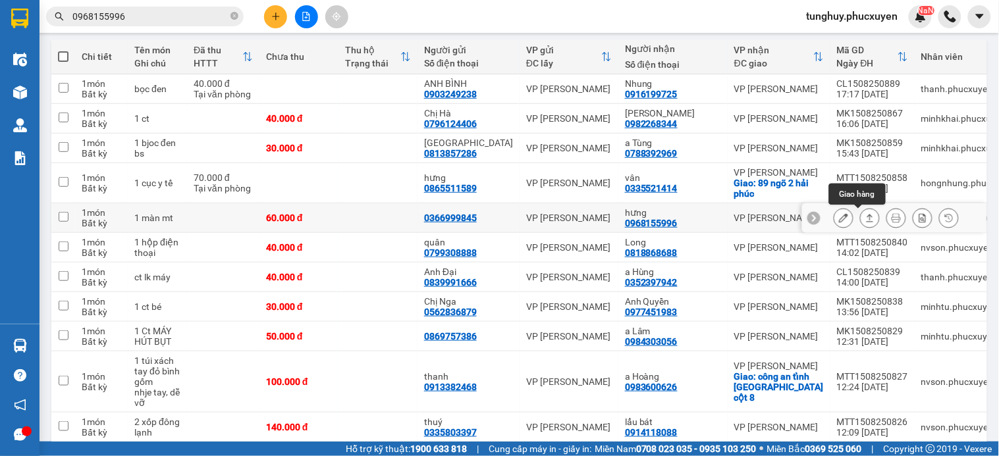
click at [861, 218] on button at bounding box center [870, 218] width 18 height 23
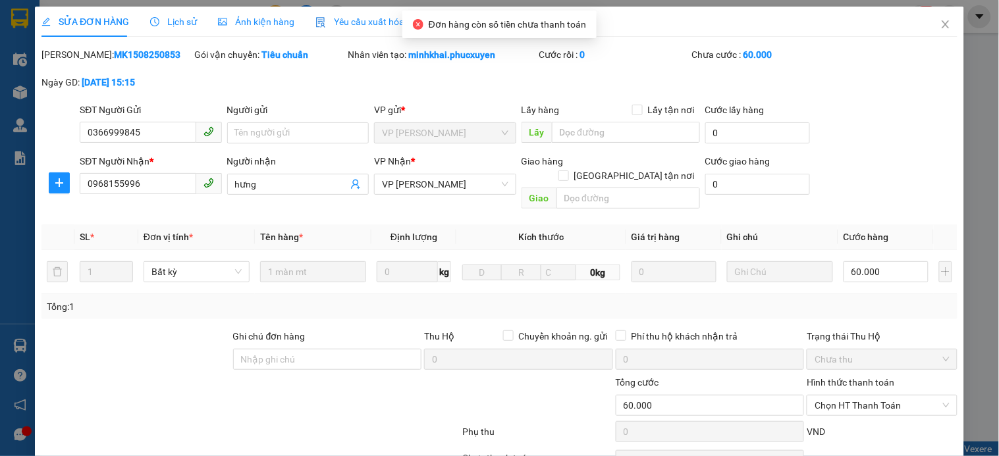
type input "0366999845"
type input "0968155996"
type input "hưng"
type input "60.000"
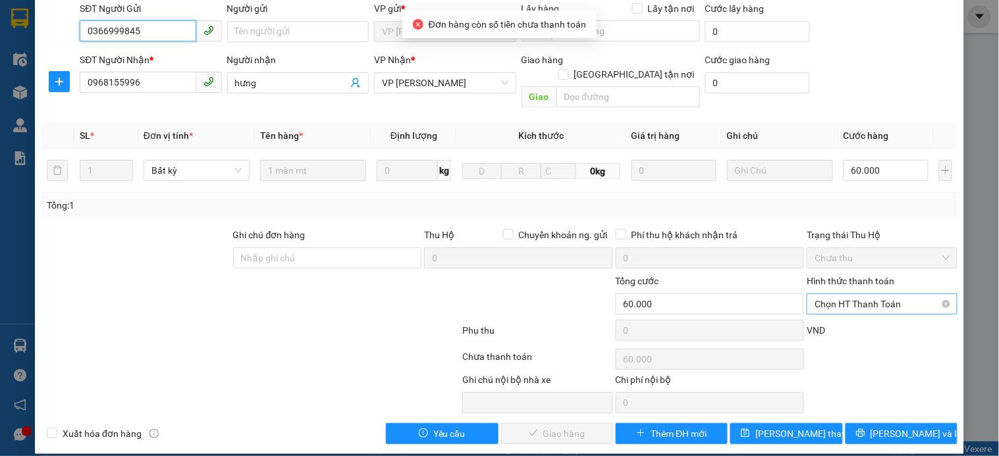
click at [822, 294] on span "Chọn HT Thanh Toán" at bounding box center [881, 304] width 134 height 20
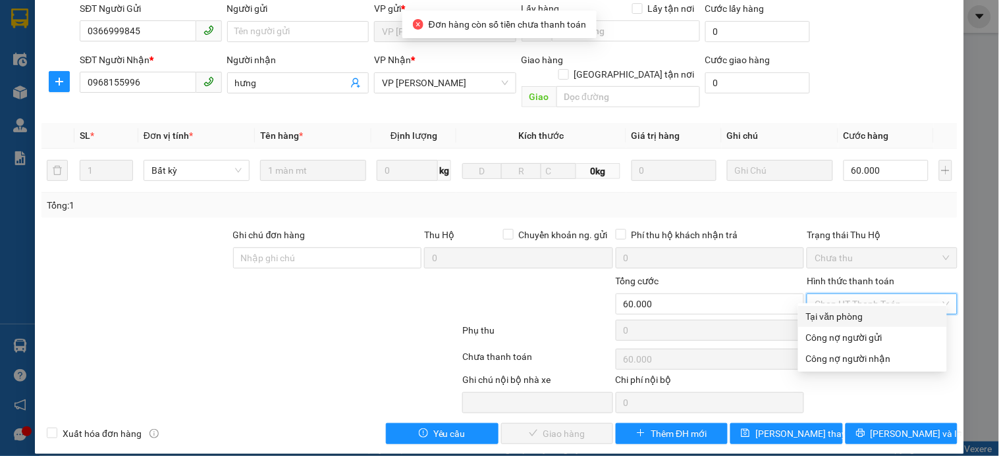
click at [825, 317] on div "Tại văn phòng" at bounding box center [872, 316] width 133 height 14
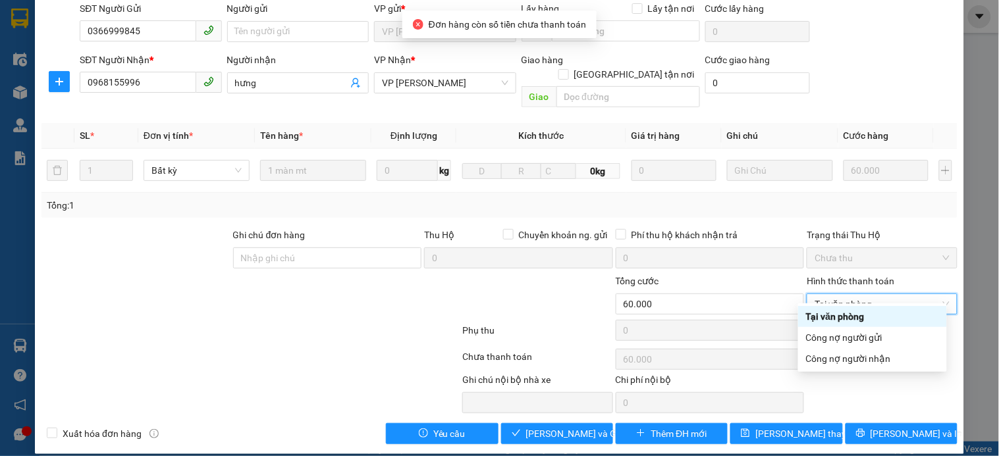
type input "0"
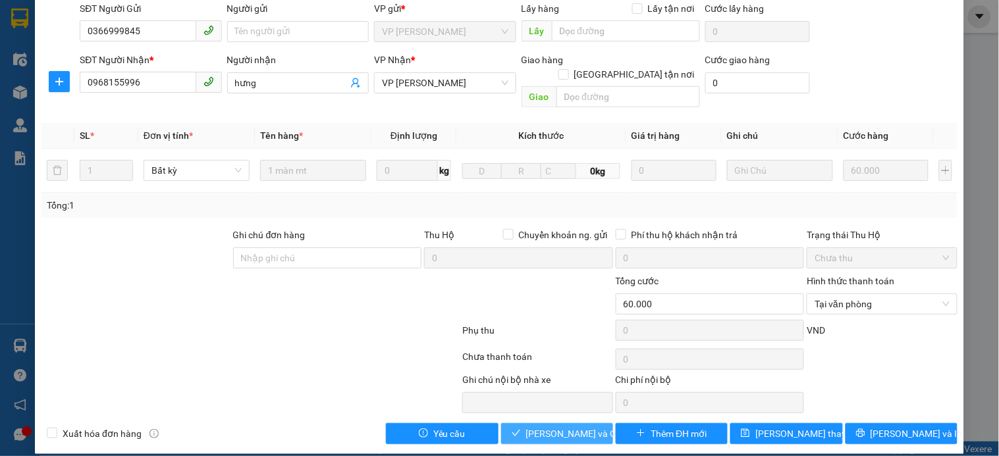
drag, startPoint x: 566, startPoint y: 409, endPoint x: 568, endPoint y: 423, distance: 14.0
click at [566, 412] on div "Total Paid Fee 0 Total UnPaid Fee 60.000 Cash Collection Total Fee Mã ĐH: MK150…" at bounding box center [499, 195] width 916 height 498
click at [572, 427] on span "[PERSON_NAME] và Giao hàng" at bounding box center [589, 434] width 126 height 14
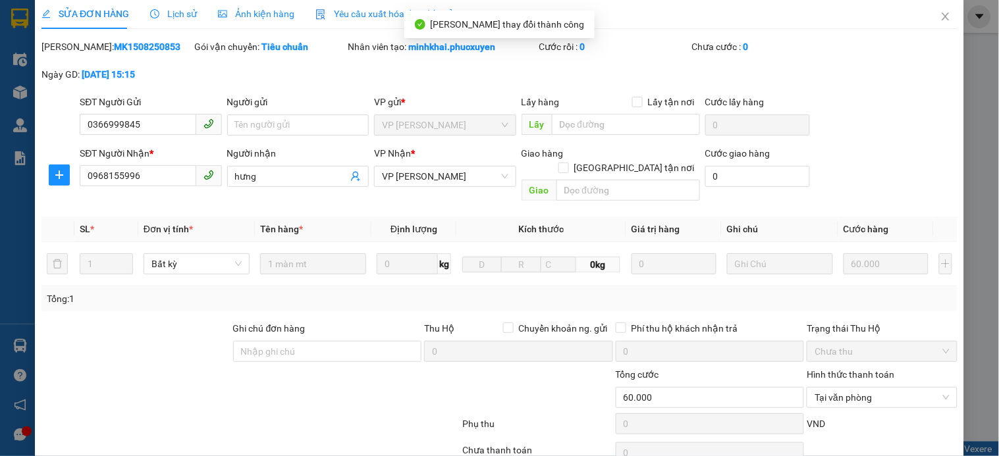
scroll to position [0, 0]
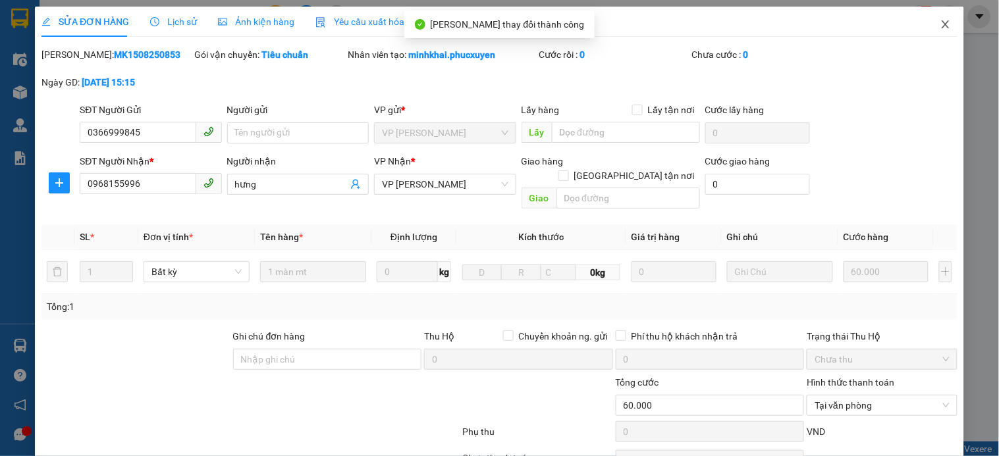
click at [930, 30] on span "Close" at bounding box center [945, 25] width 37 height 37
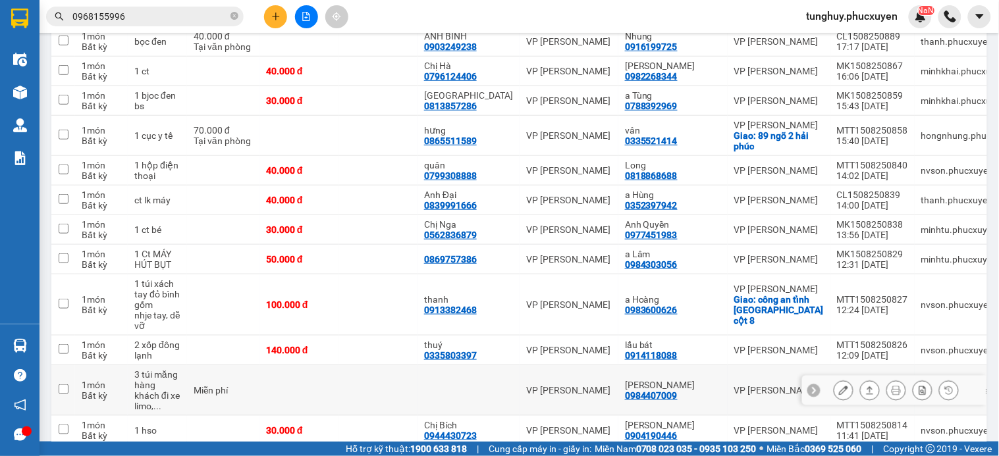
scroll to position [219, 0]
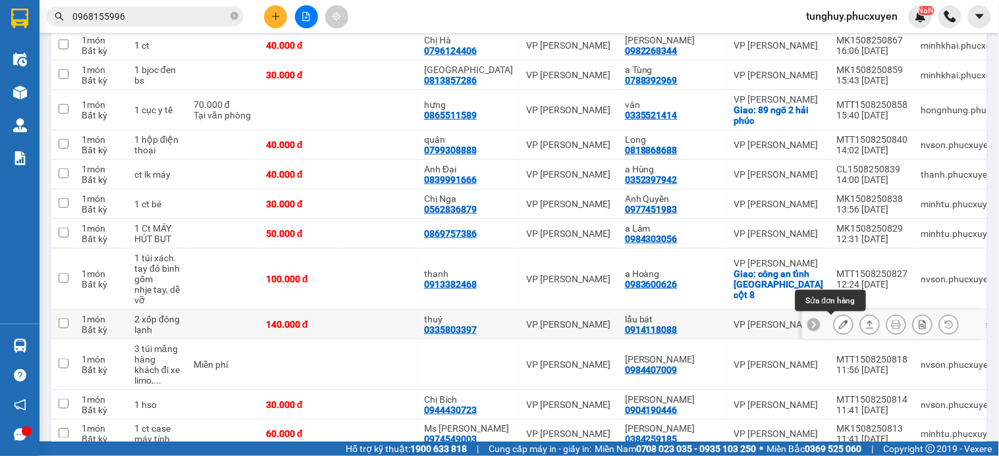
click at [839, 325] on icon at bounding box center [843, 324] width 9 height 9
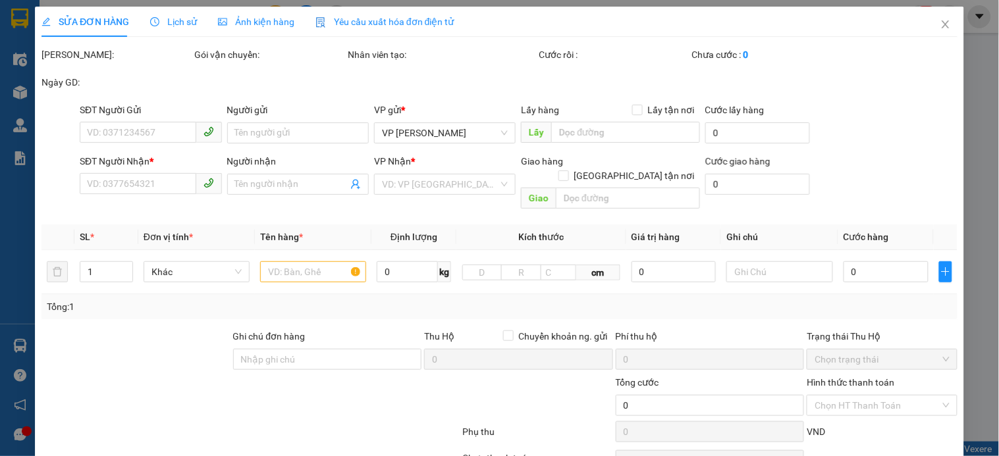
type input "0335803397"
type input "thuý"
type input "0914118088"
type input "lẩu bát"
type input "140.000"
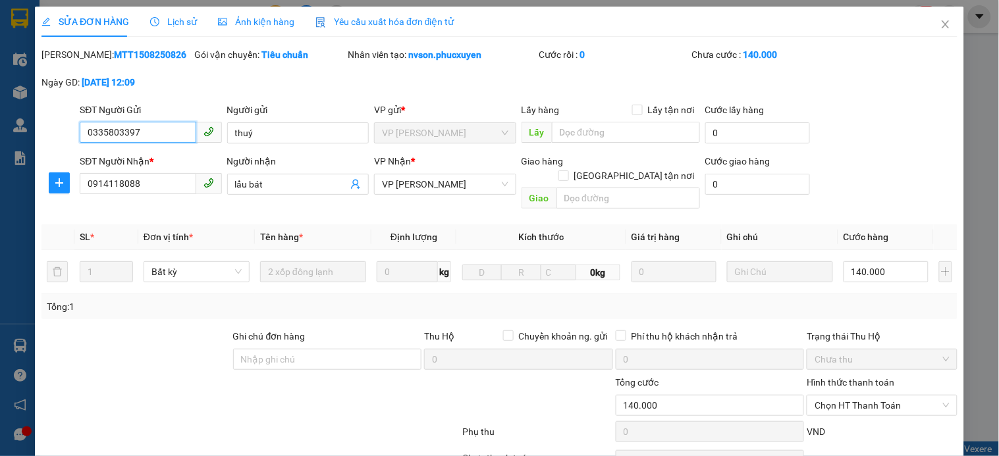
scroll to position [79, 0]
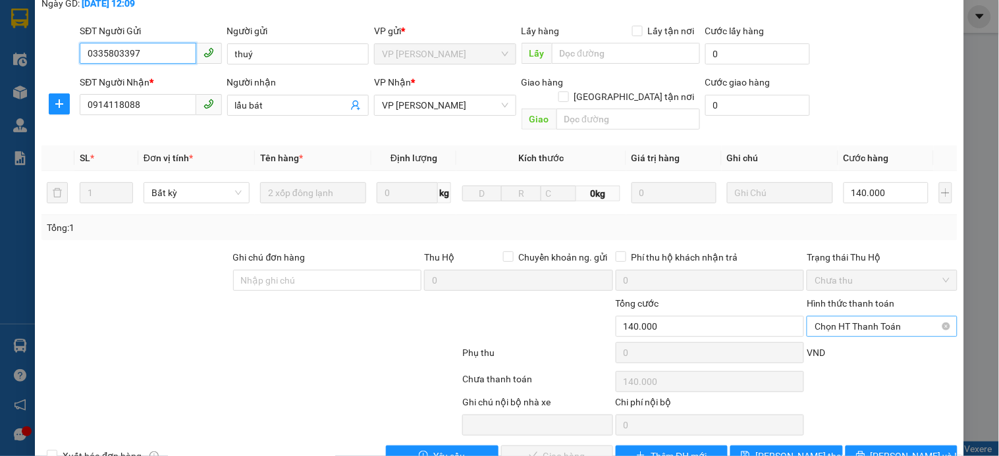
click at [824, 317] on span "Chọn HT Thanh Toán" at bounding box center [881, 327] width 134 height 20
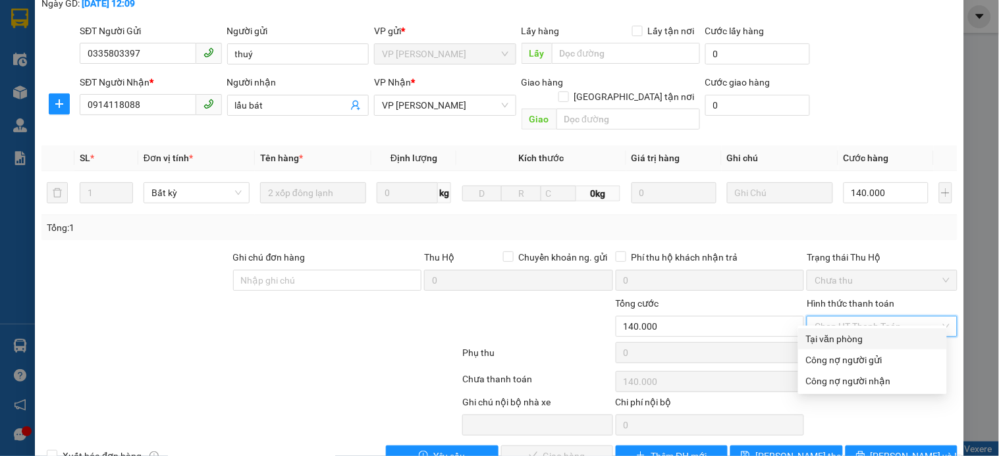
click at [780, 348] on input "0" at bounding box center [710, 352] width 189 height 21
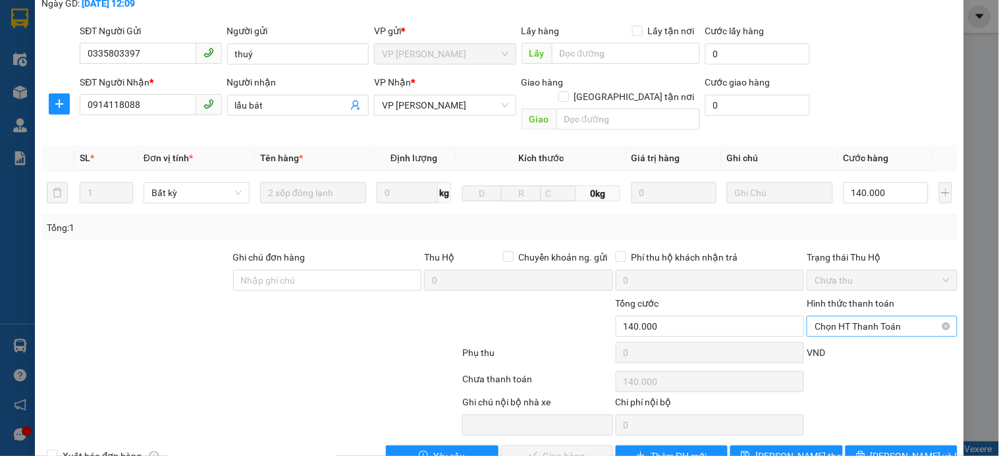
click at [835, 323] on div "Chọn HT Thanh Toán" at bounding box center [882, 326] width 150 height 21
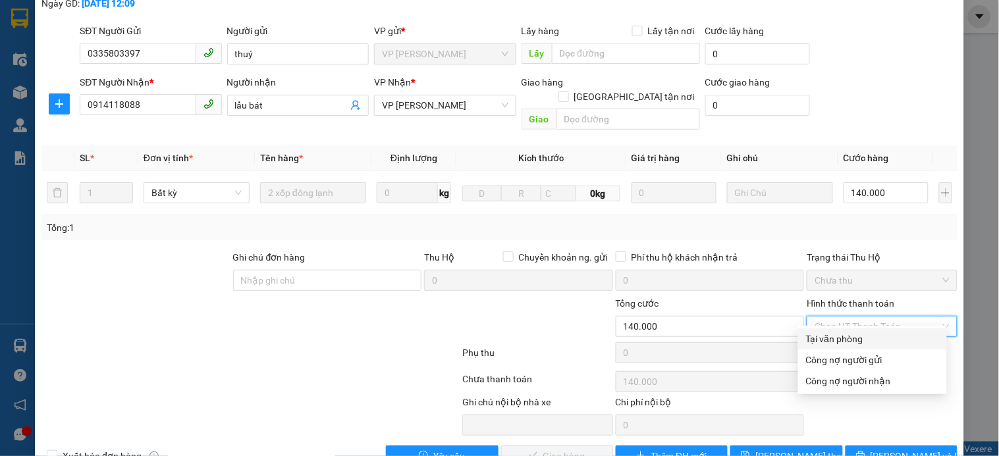
drag, startPoint x: 836, startPoint y: 337, endPoint x: 613, endPoint y: 399, distance: 231.6
click at [834, 338] on div "Tại văn phòng" at bounding box center [872, 339] width 133 height 14
type input "0"
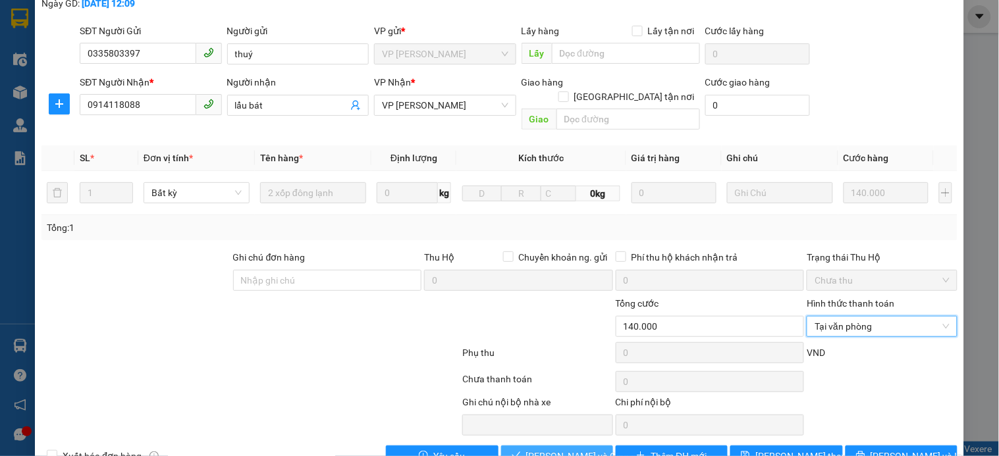
click at [538, 449] on span "[PERSON_NAME] và Giao hàng" at bounding box center [589, 456] width 126 height 14
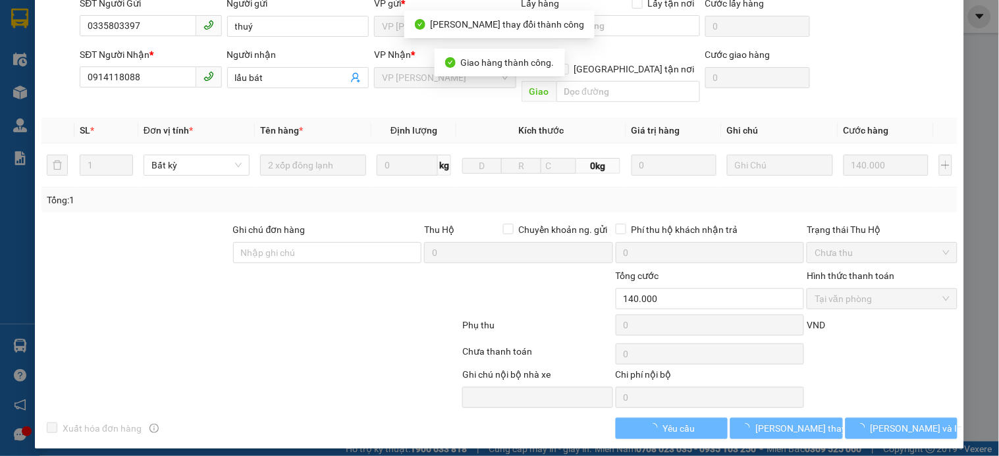
scroll to position [0, 0]
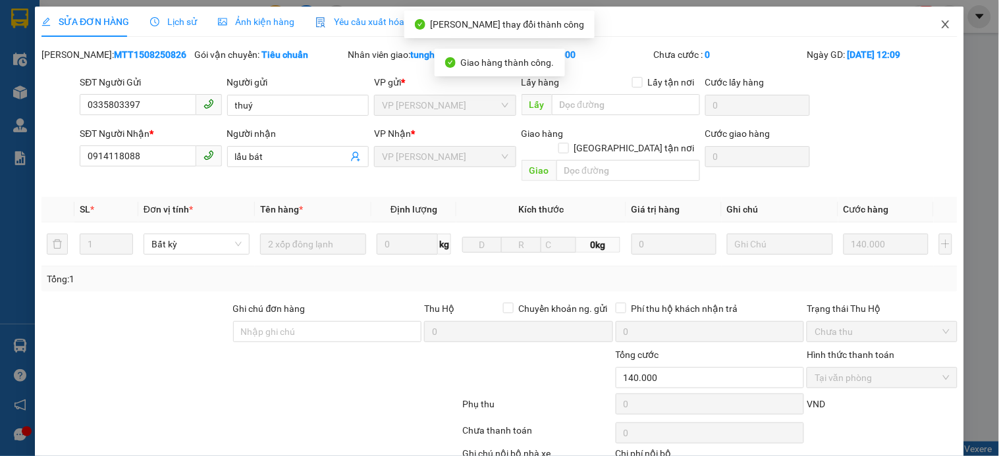
click at [940, 20] on icon "close" at bounding box center [945, 24] width 11 height 11
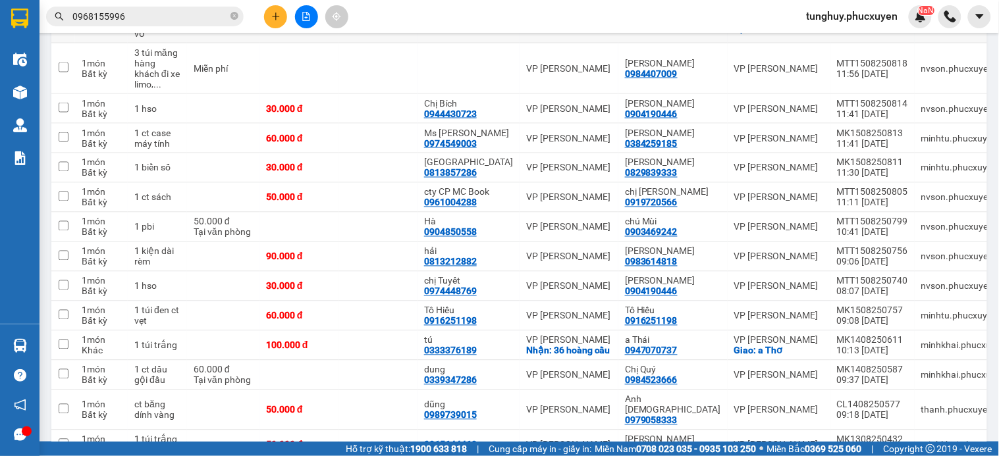
scroll to position [512, 0]
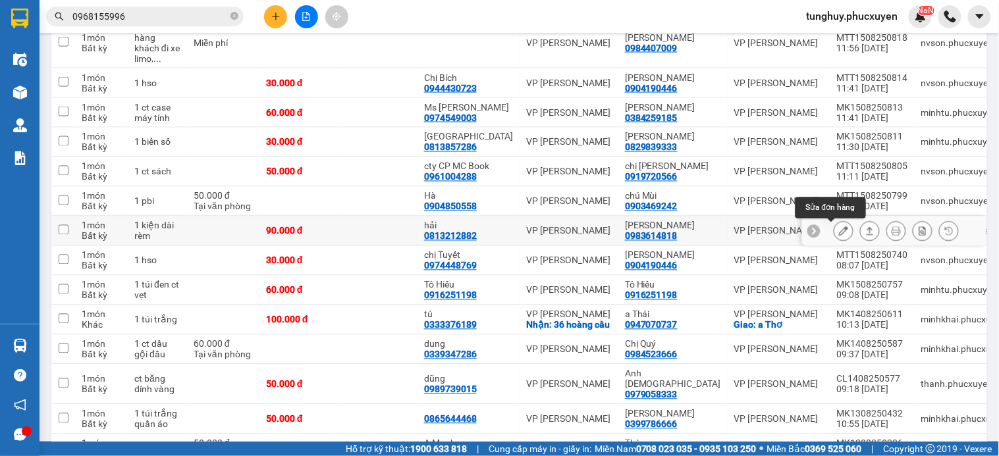
click at [839, 232] on icon at bounding box center [843, 230] width 9 height 9
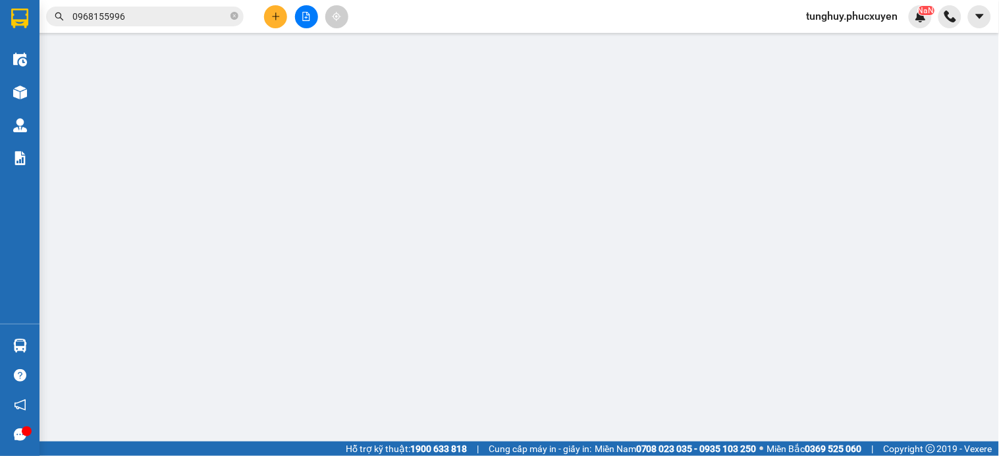
type input "0813212882"
type input "hải"
type input "0983614818"
type input "[PERSON_NAME]"
type input "90.000"
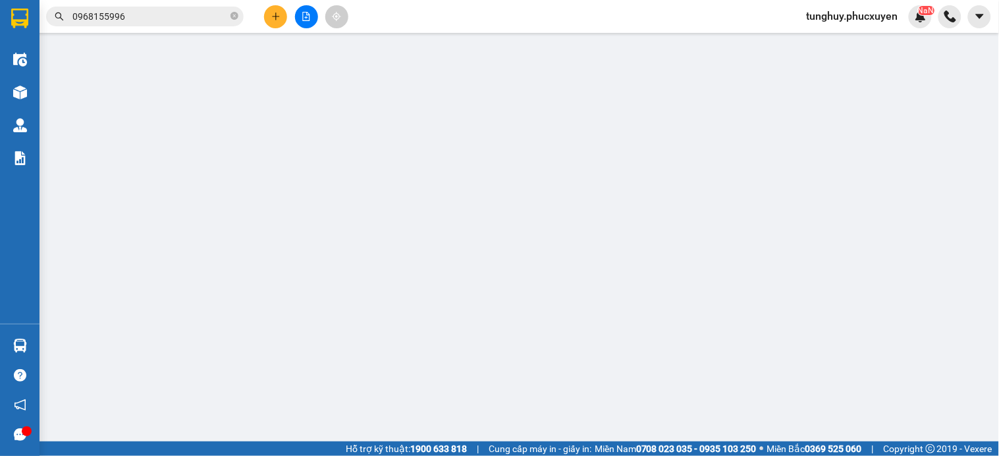
type input "90.000"
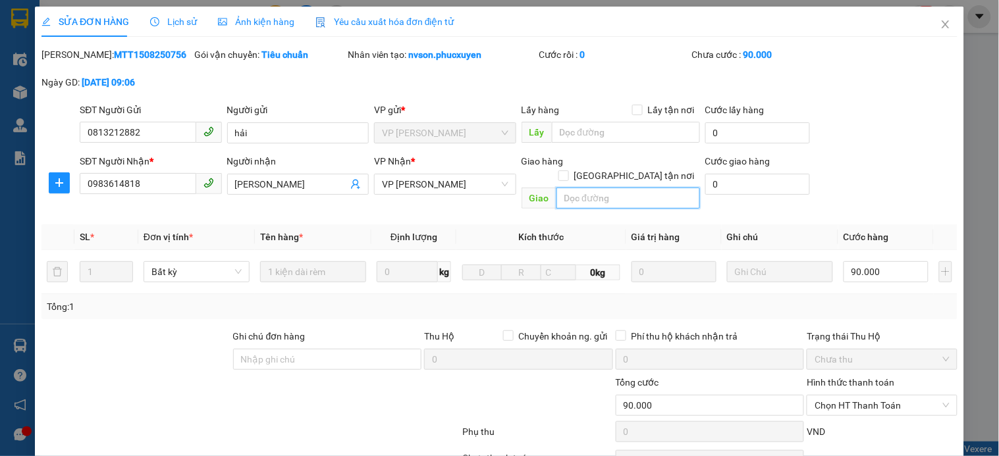
click at [663, 192] on input "text" at bounding box center [628, 198] width 144 height 21
type input "N"
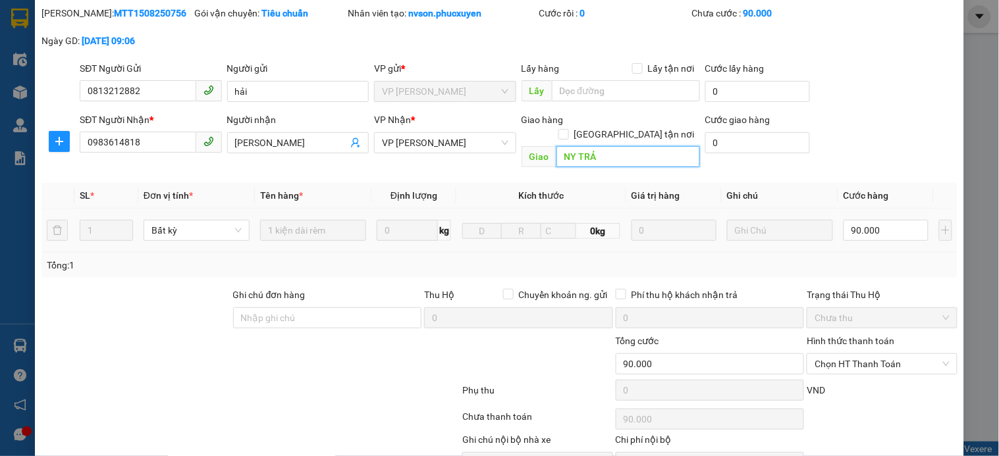
scroll to position [101, 0]
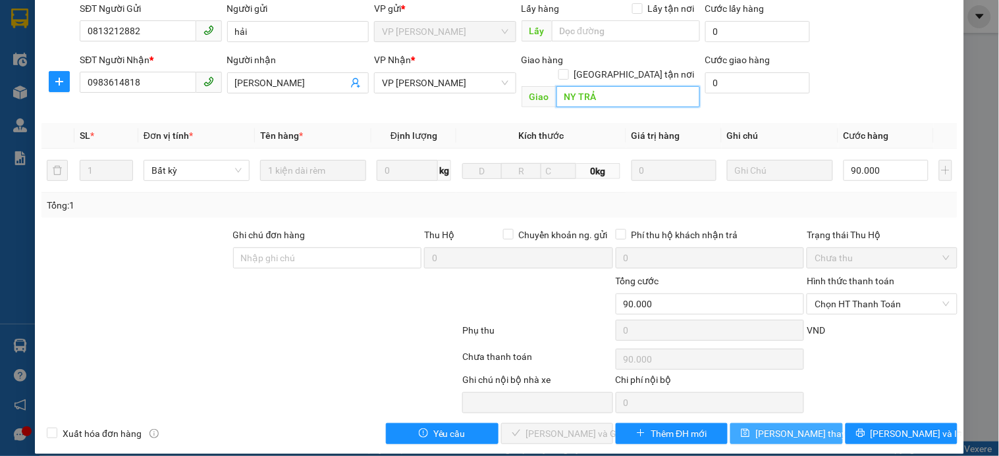
type input "NY TRẢ"
click at [797, 427] on span "[PERSON_NAME] thay đổi" at bounding box center [807, 434] width 105 height 14
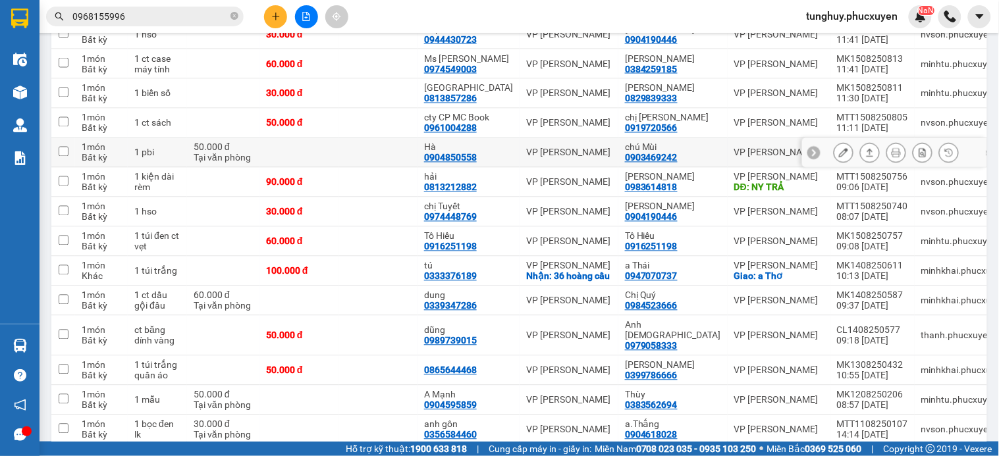
scroll to position [585, 0]
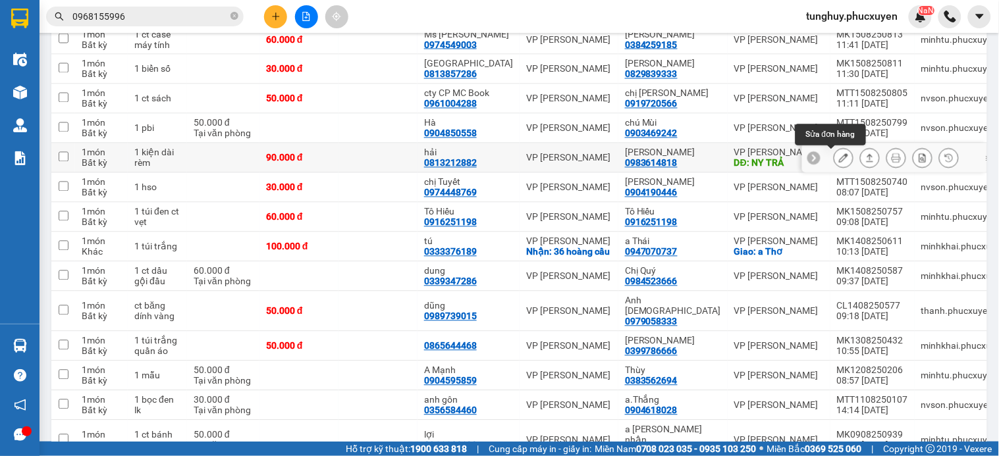
click at [839, 160] on icon at bounding box center [843, 157] width 9 height 9
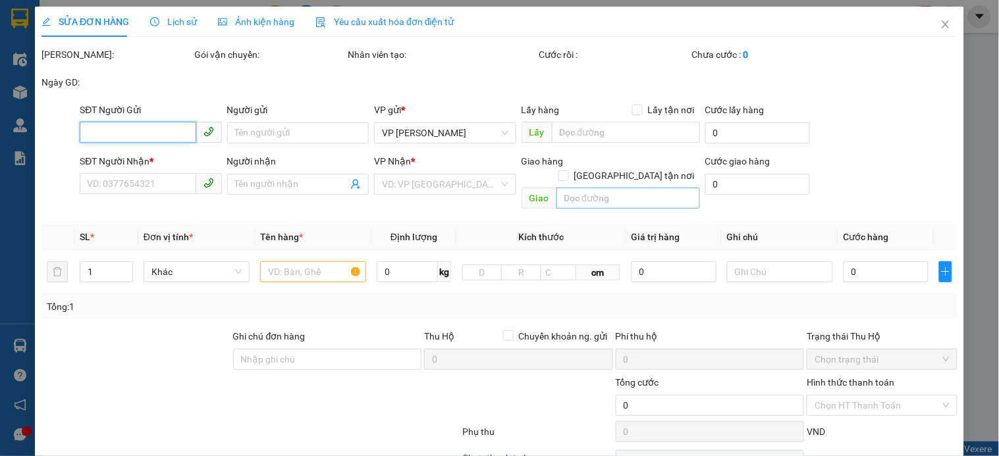
type input "0813212882"
type input "hải"
type input "0983614818"
type input "[PERSON_NAME]"
type input "NY TRẢ"
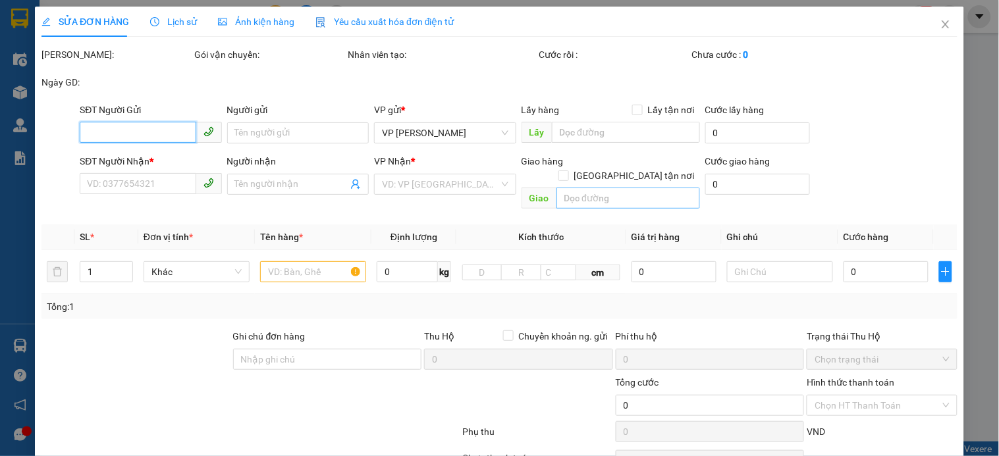
type input "90.000"
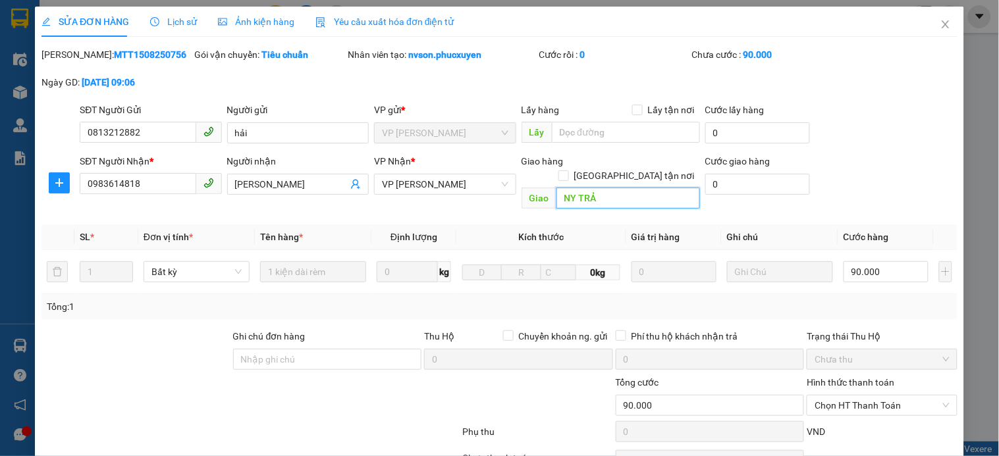
click at [650, 188] on input "NY TRẢ" at bounding box center [628, 198] width 144 height 21
click at [652, 188] on input "NY TRẢ" at bounding box center [628, 198] width 144 height 21
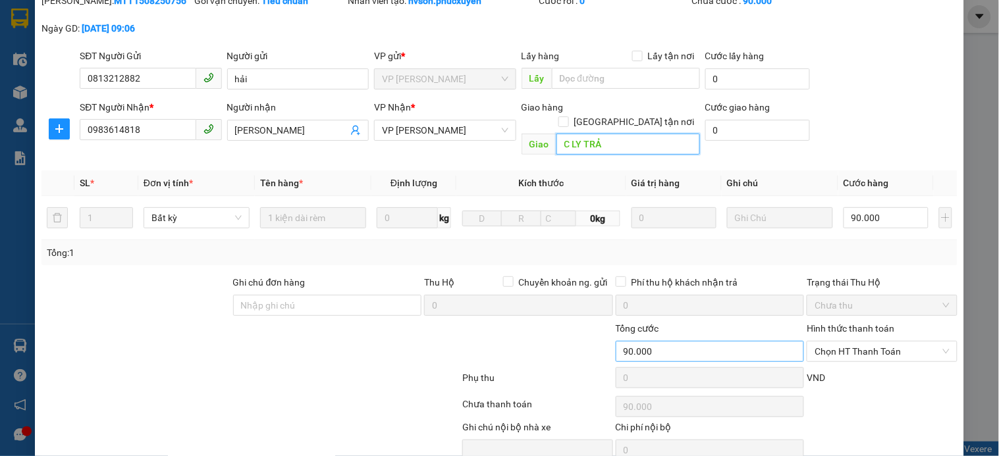
scroll to position [101, 0]
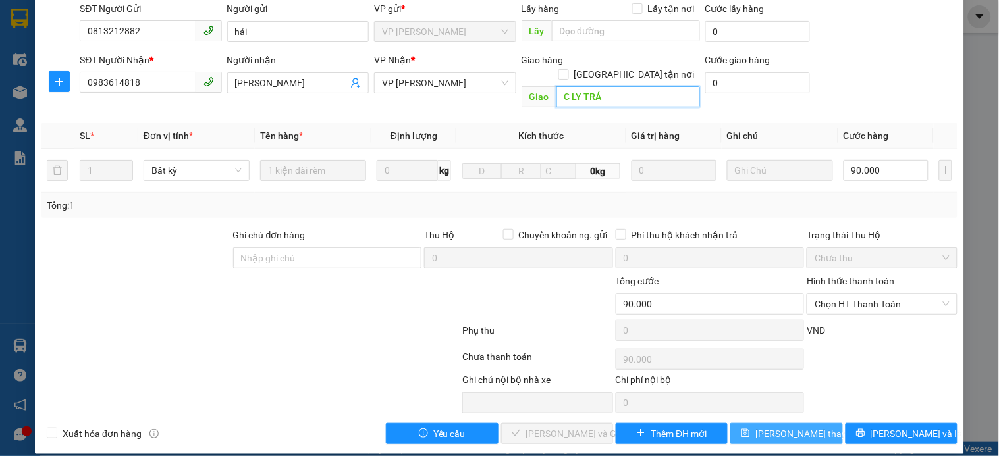
type input "C LY TRẢ"
click at [765, 427] on span "[PERSON_NAME] thay đổi" at bounding box center [807, 434] width 105 height 14
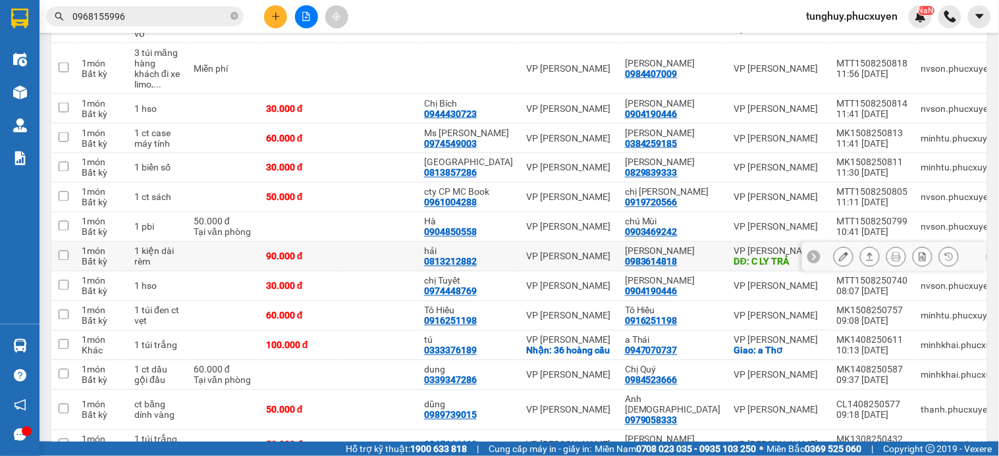
scroll to position [512, 0]
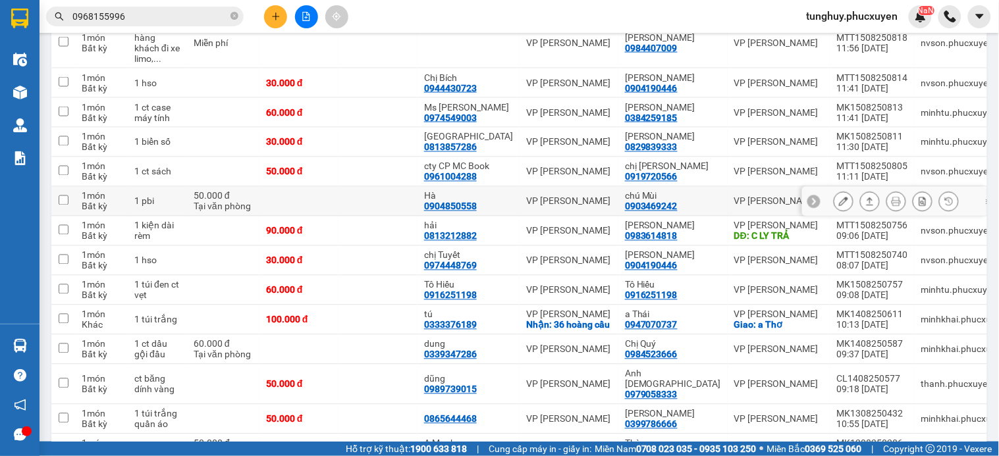
click at [865, 201] on icon at bounding box center [869, 201] width 9 height 9
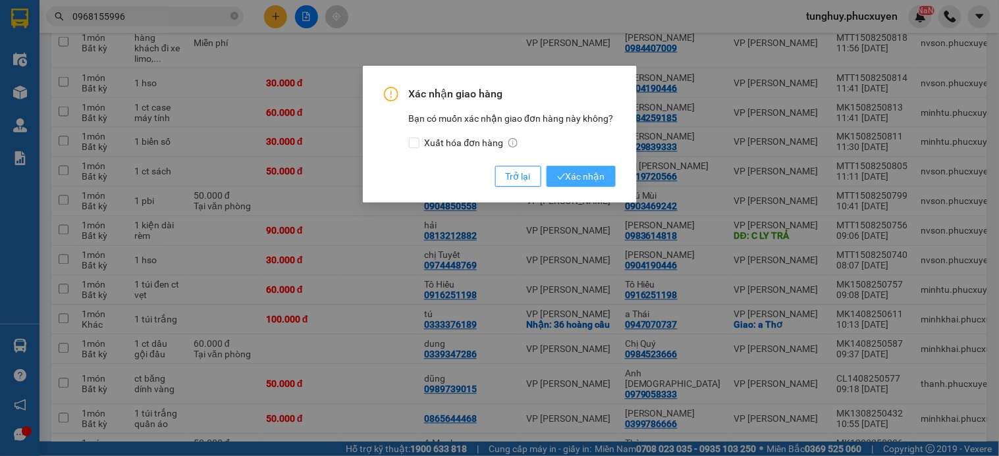
click at [600, 179] on span "Xác nhận" at bounding box center [581, 176] width 48 height 14
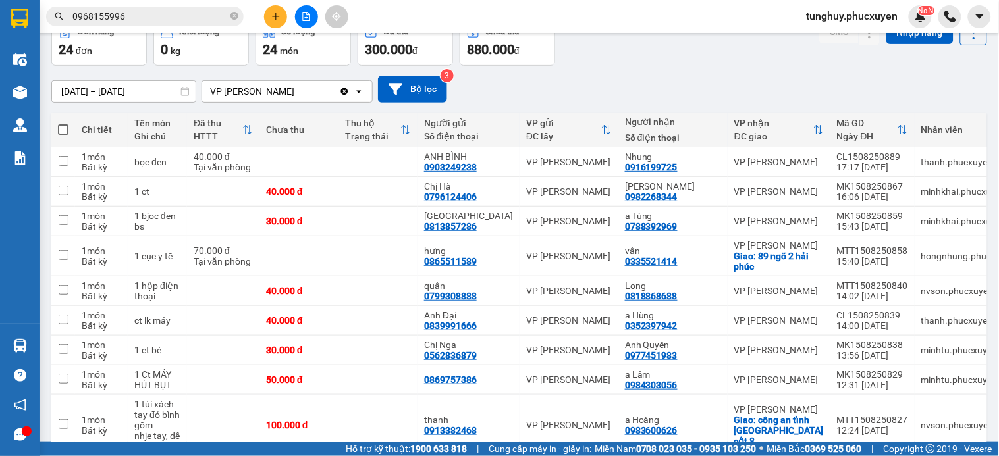
scroll to position [146, 0]
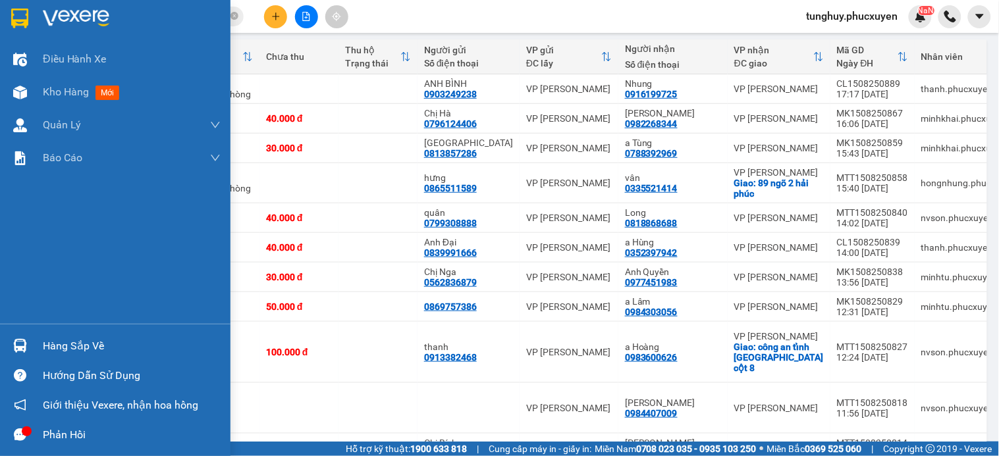
click at [35, 350] on div "Hàng sắp về" at bounding box center [115, 346] width 230 height 30
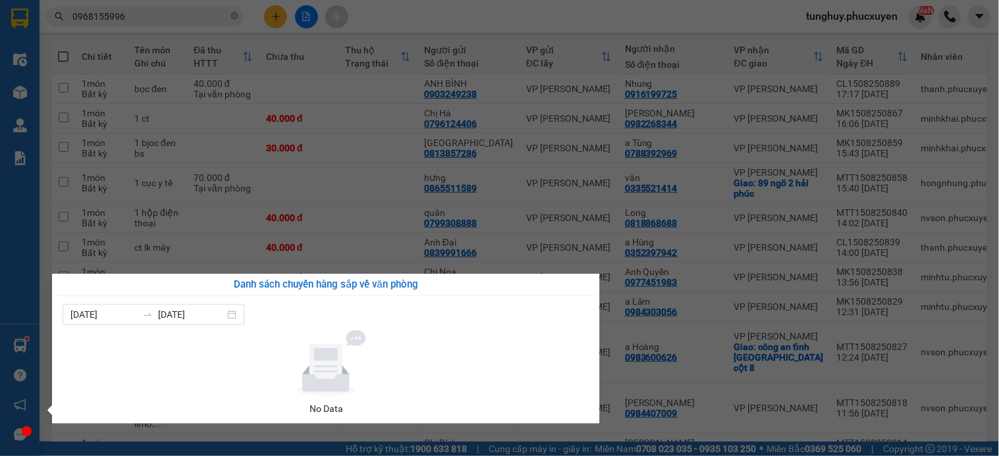
click at [759, 115] on section "Kết quả tìm kiếm ( 2 ) Bộ lọc Mã ĐH Trạng thái Món hàng Thu hộ Tổng cước Chưa c…" at bounding box center [499, 228] width 999 height 456
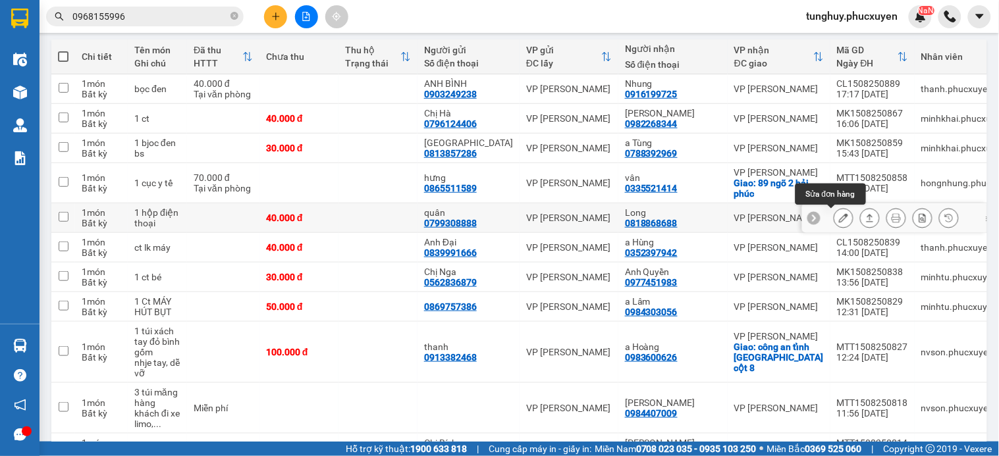
click at [839, 217] on icon at bounding box center [843, 217] width 9 height 9
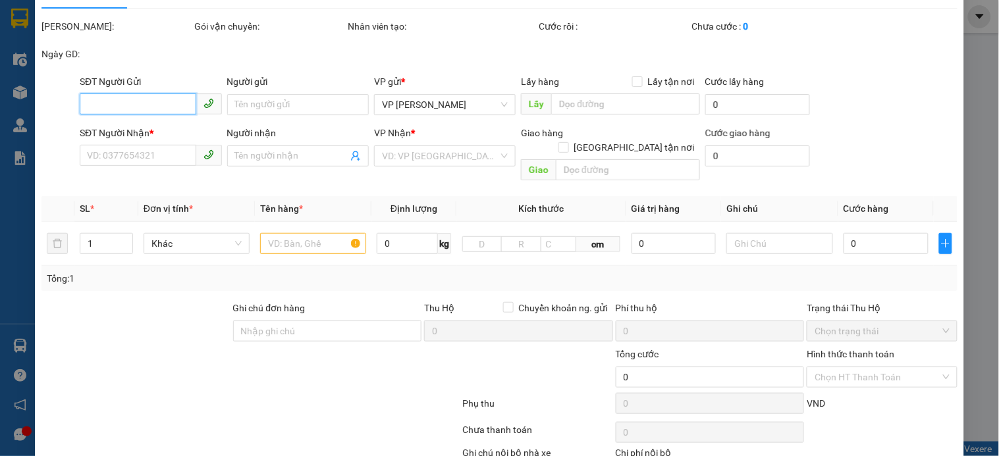
scroll to position [94, 0]
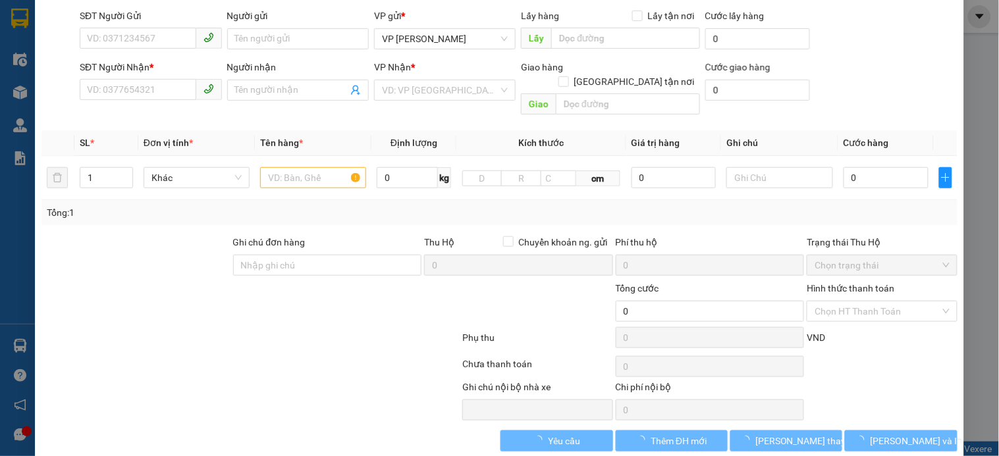
type input "0799308888"
type input "quân"
type input "0818868688"
type input "Long"
type input "40.000"
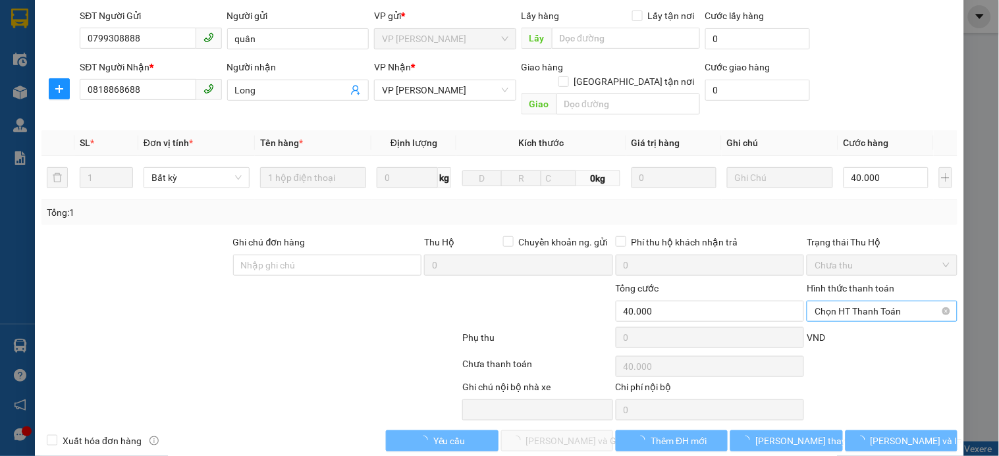
drag, startPoint x: 730, startPoint y: 274, endPoint x: 838, endPoint y: 300, distance: 111.6
click at [872, 301] on div "Chọn HT Thanh Toán" at bounding box center [882, 311] width 150 height 21
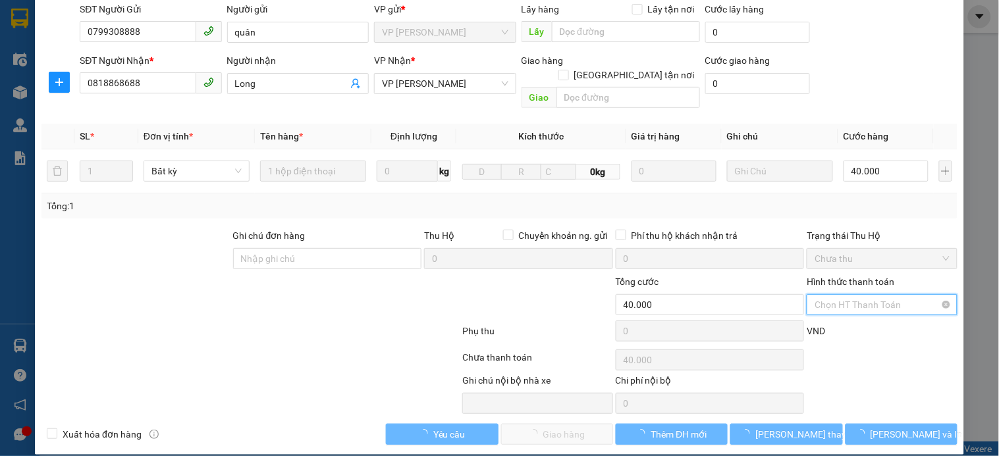
drag, startPoint x: 841, startPoint y: 290, endPoint x: 841, endPoint y: 280, distance: 9.2
click at [841, 295] on span "Chọn HT Thanh Toán" at bounding box center [881, 305] width 134 height 20
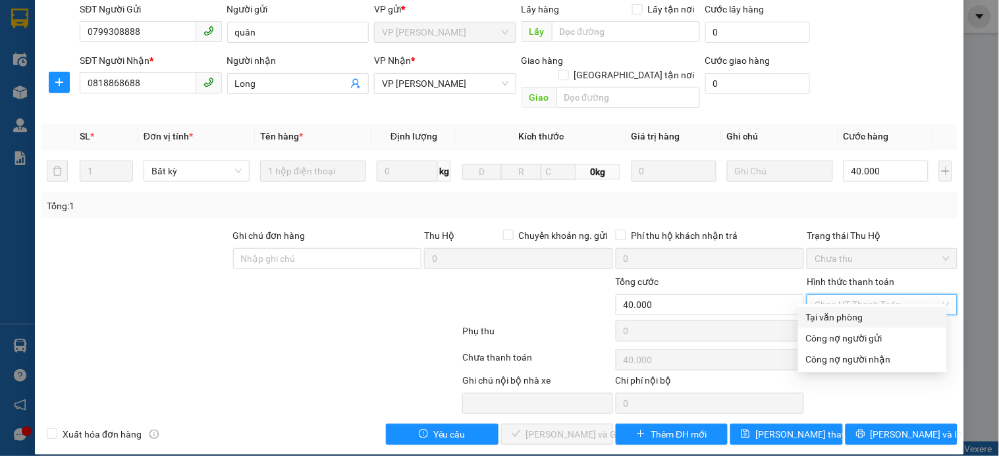
click at [845, 316] on div "Tại văn phòng" at bounding box center [872, 317] width 133 height 14
type input "0"
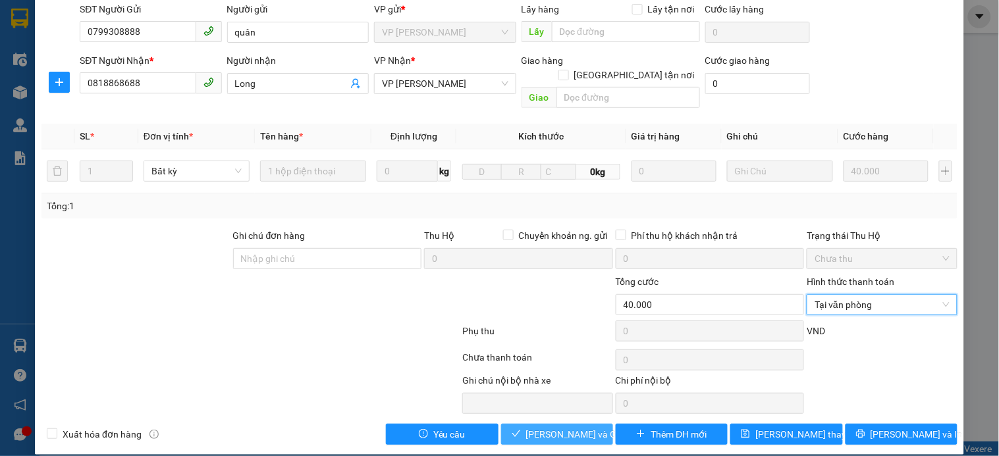
click at [588, 427] on span "[PERSON_NAME] và Giao hàng" at bounding box center [589, 434] width 126 height 14
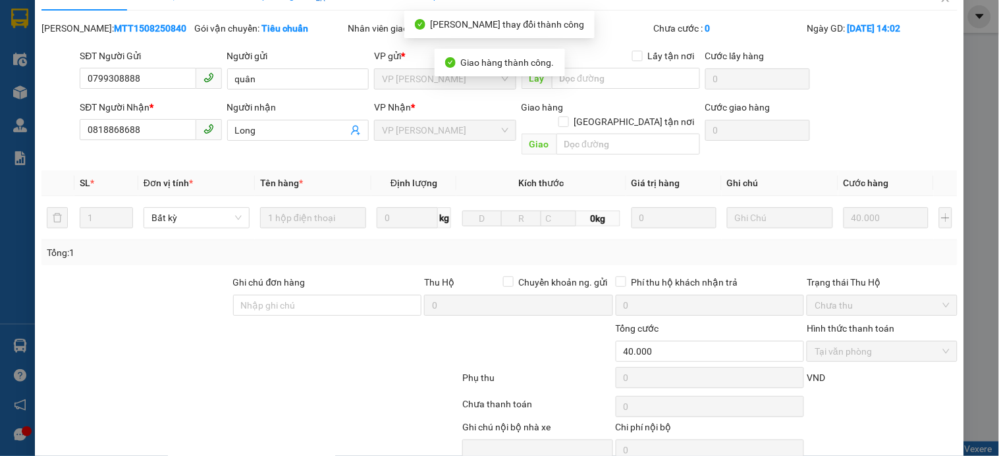
scroll to position [0, 0]
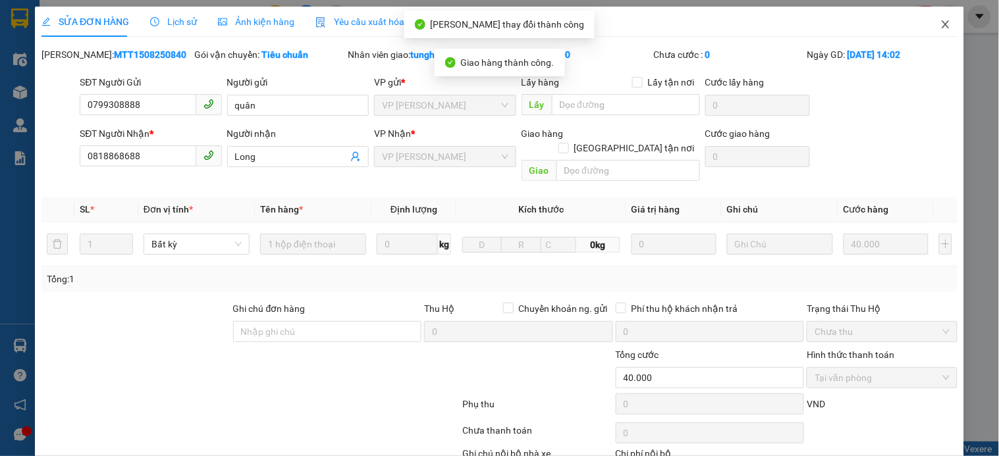
click at [940, 23] on icon "close" at bounding box center [945, 24] width 11 height 11
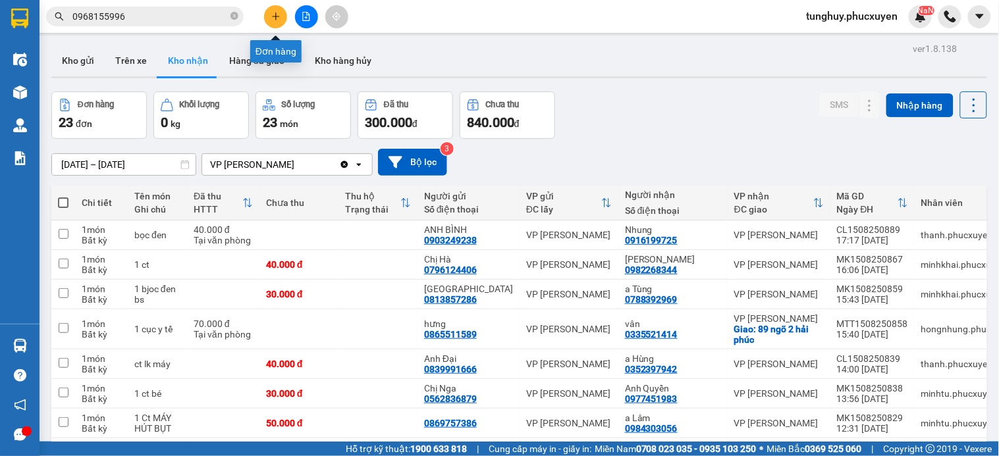
click at [279, 10] on button at bounding box center [275, 16] width 23 height 23
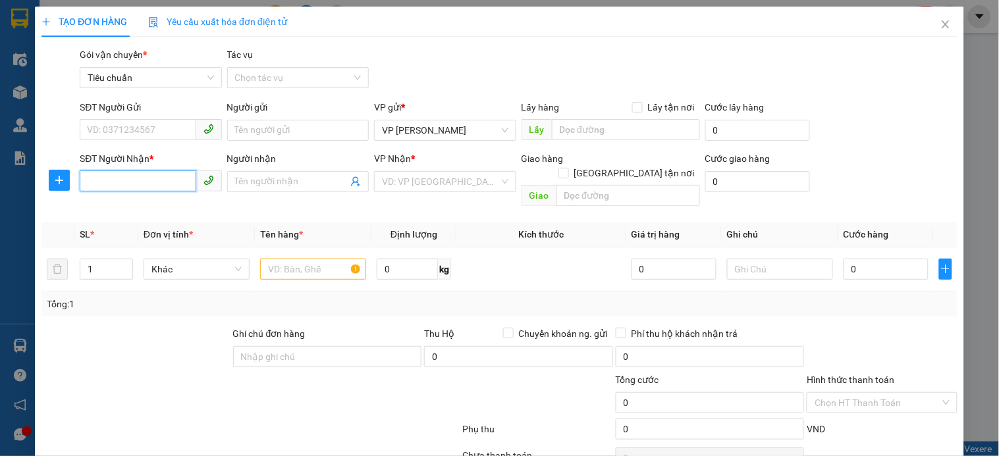
click at [159, 180] on input "SĐT Người Nhận *" at bounding box center [138, 181] width 116 height 21
click at [115, 174] on input "SĐT Người Nhận *" at bounding box center [138, 181] width 116 height 21
click at [169, 182] on input "0912" at bounding box center [138, 181] width 116 height 21
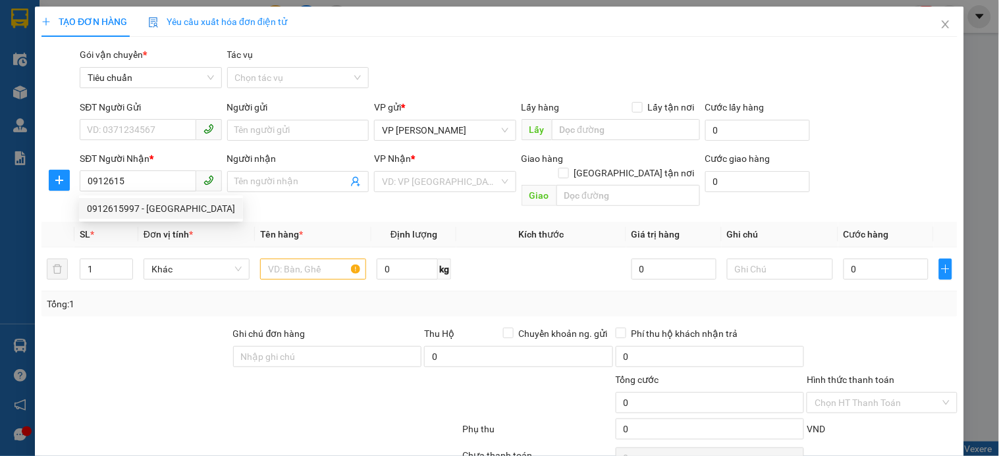
click at [174, 219] on div "0912615997 0912615997 - Green Lab" at bounding box center [161, 209] width 164 height 26
click at [176, 222] on th "Đơn vị tính *" at bounding box center [196, 235] width 117 height 26
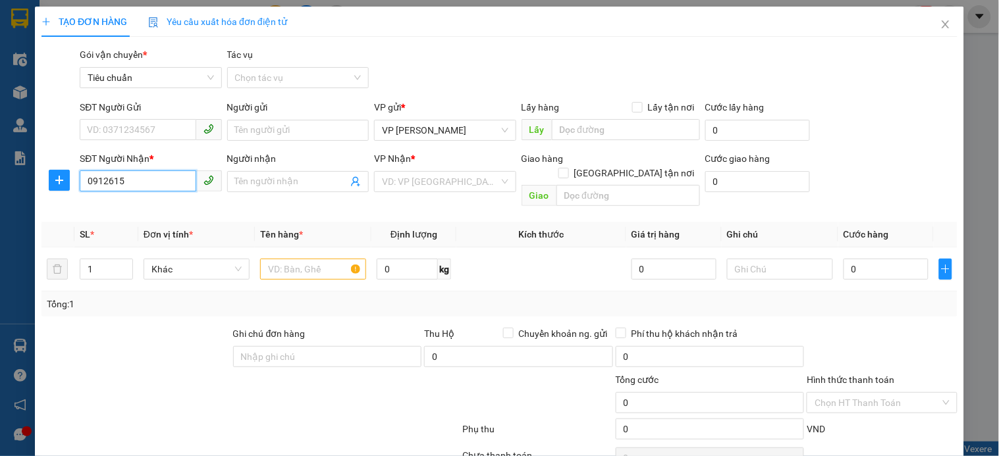
click at [150, 176] on input "0912615" at bounding box center [138, 181] width 116 height 21
click at [188, 211] on div "0912615997 - [GEOGRAPHIC_DATA]" at bounding box center [161, 208] width 148 height 14
type input "0912615997"
type input "Green Lab"
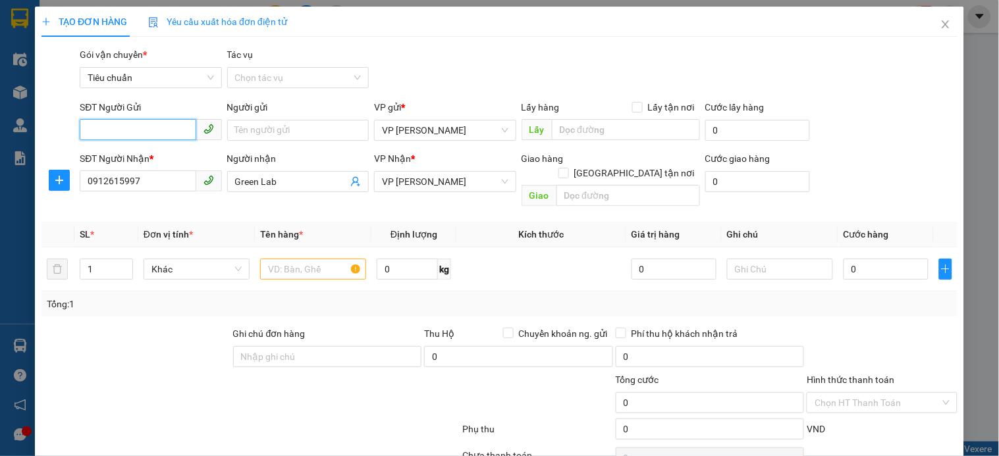
drag, startPoint x: 162, startPoint y: 126, endPoint x: 220, endPoint y: 125, distance: 58.0
click at [174, 125] on input "SĐT Người Gửi" at bounding box center [138, 129] width 116 height 21
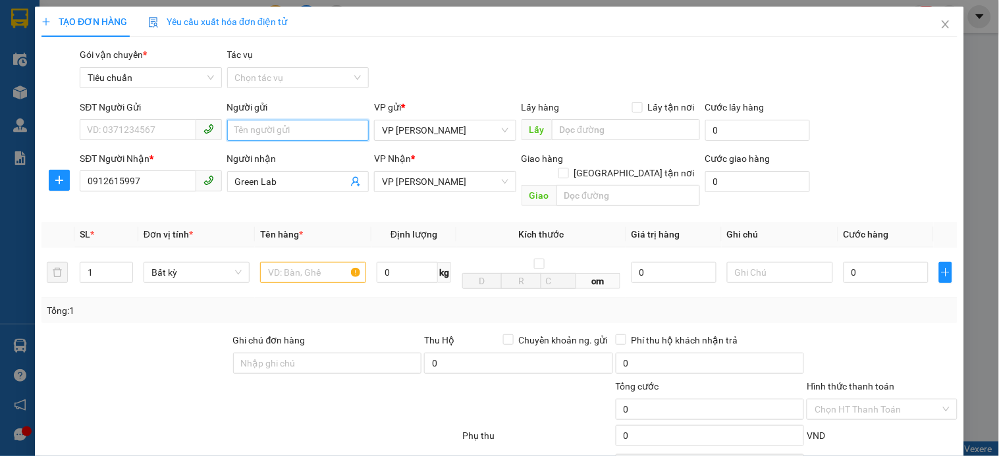
click at [281, 125] on input "Người gửi" at bounding box center [298, 130] width 142 height 21
click at [174, 137] on input "SĐT Người Gửi" at bounding box center [138, 129] width 116 height 21
click at [255, 130] on input "Người gửi" at bounding box center [298, 130] width 142 height 21
click at [168, 134] on input "SĐT Người Gửi" at bounding box center [138, 129] width 116 height 21
drag, startPoint x: 221, startPoint y: 320, endPoint x: 194, endPoint y: 226, distance: 97.8
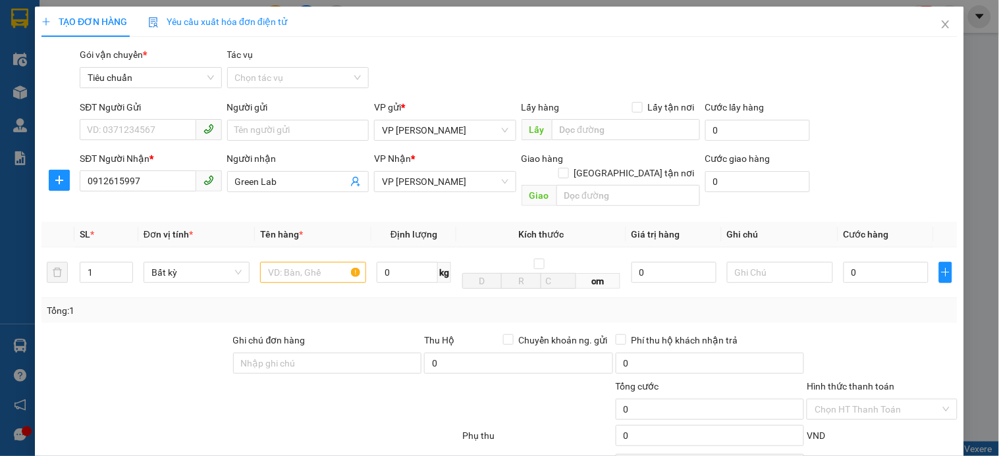
click at [221, 311] on div "Transit Pickup Surcharge Ids Transit Deliver Surcharge Ids Transit Deliver Surc…" at bounding box center [499, 298] width 916 height 502
click at [163, 140] on input "SĐT Người Gửi" at bounding box center [138, 129] width 116 height 21
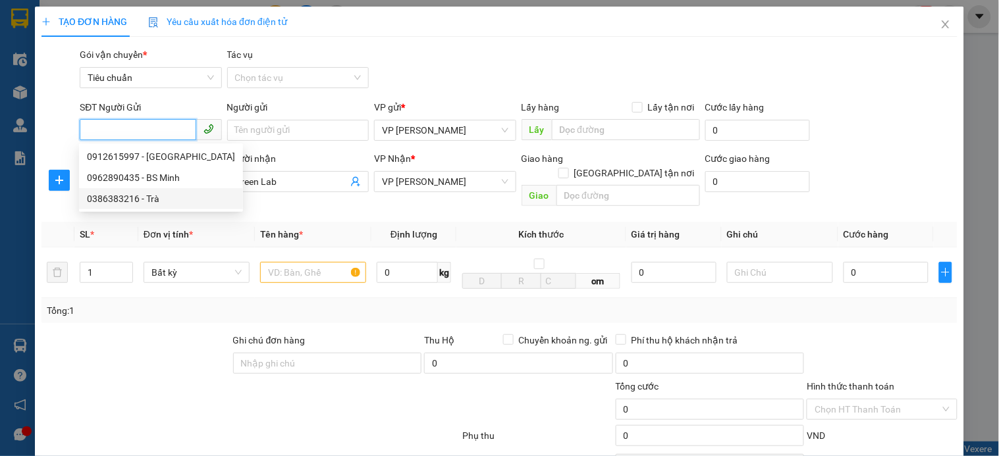
click at [151, 192] on div "0386383216 - Trà" at bounding box center [161, 199] width 148 height 14
type input "0386383216"
type input "Trà"
type input "ub"
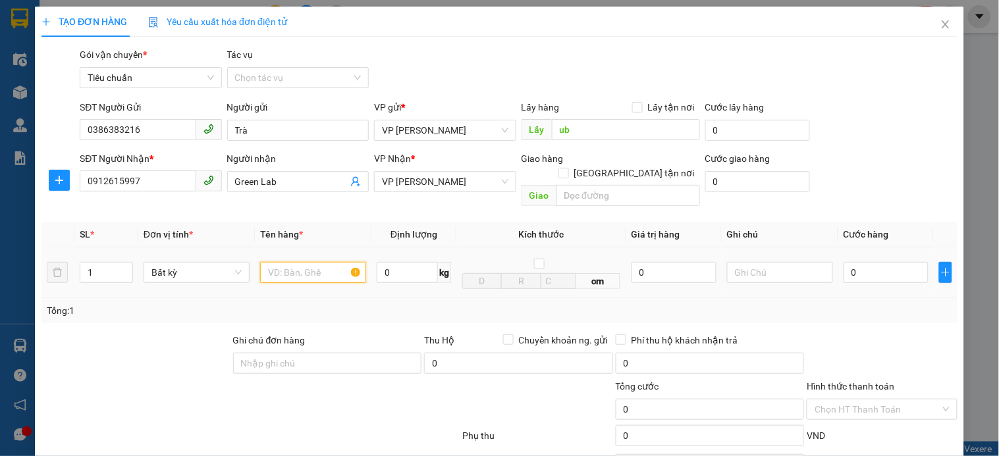
click at [312, 262] on input "text" at bounding box center [313, 272] width 106 height 21
type input "mẫu"
click at [866, 262] on input "0" at bounding box center [885, 272] width 85 height 21
type input "3"
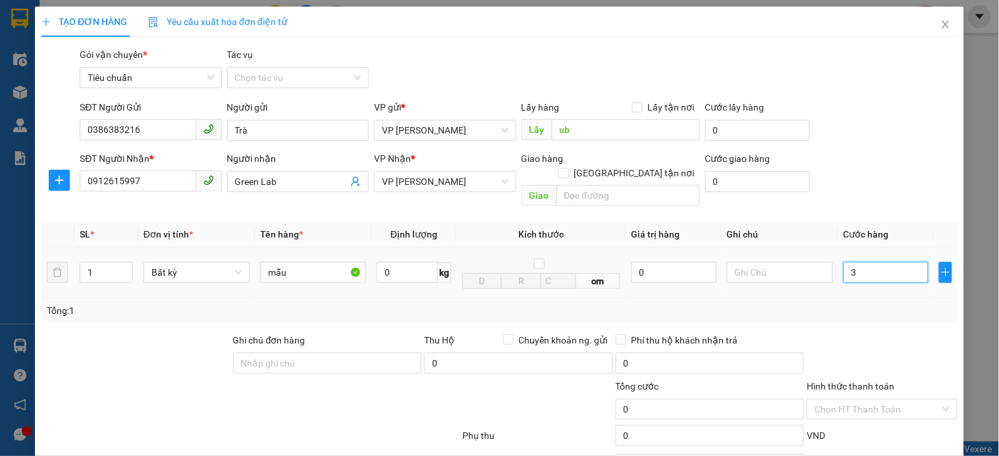
type input "3"
type input "30"
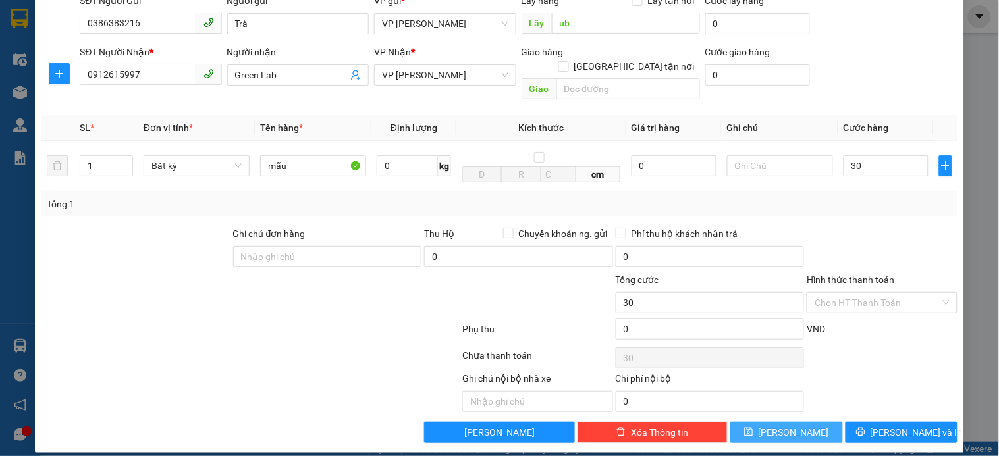
click at [793, 422] on button "[PERSON_NAME]" at bounding box center [786, 432] width 112 height 21
type input "30.000"
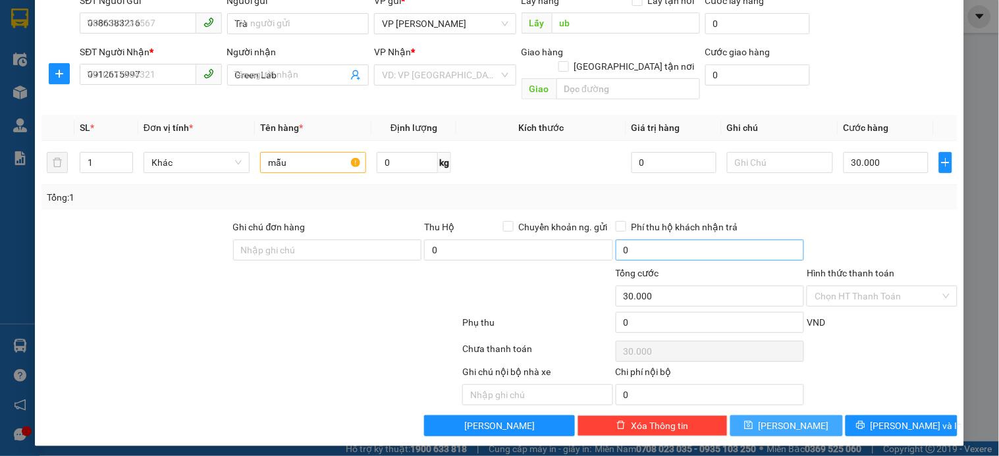
type input "0"
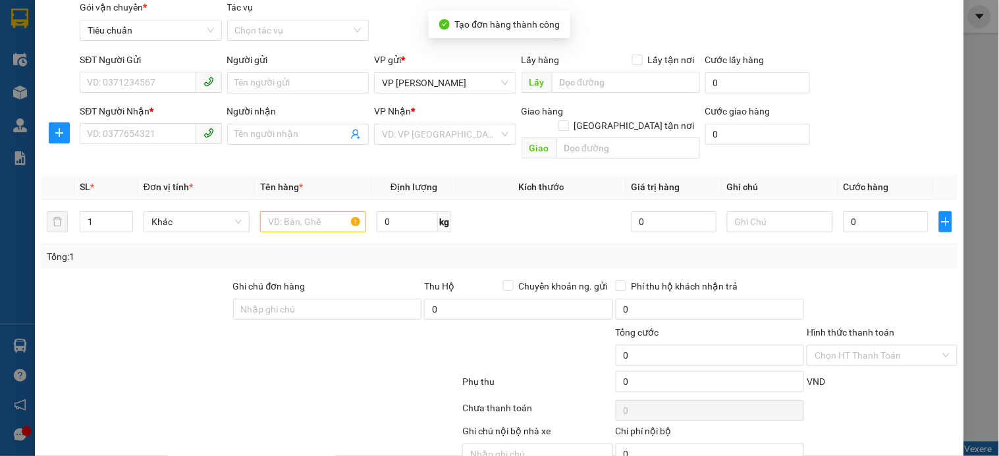
scroll to position [0, 0]
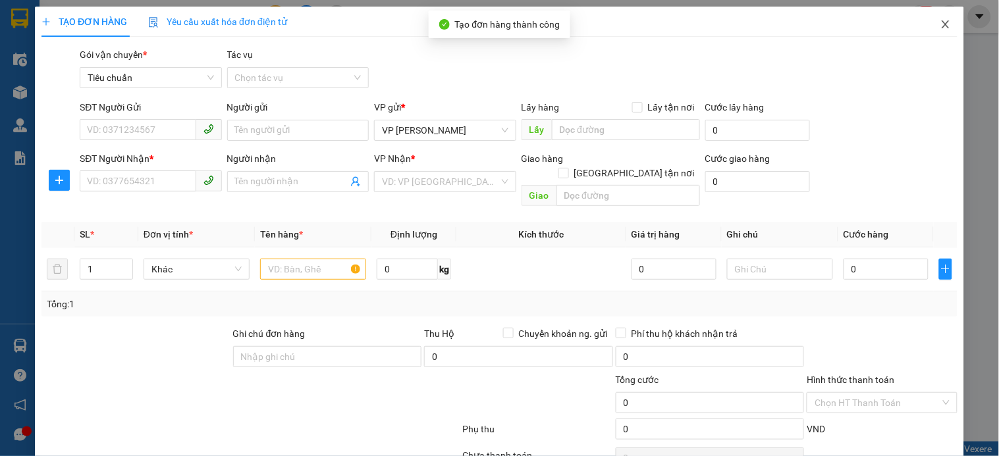
click at [940, 28] on icon "close" at bounding box center [945, 24] width 11 height 11
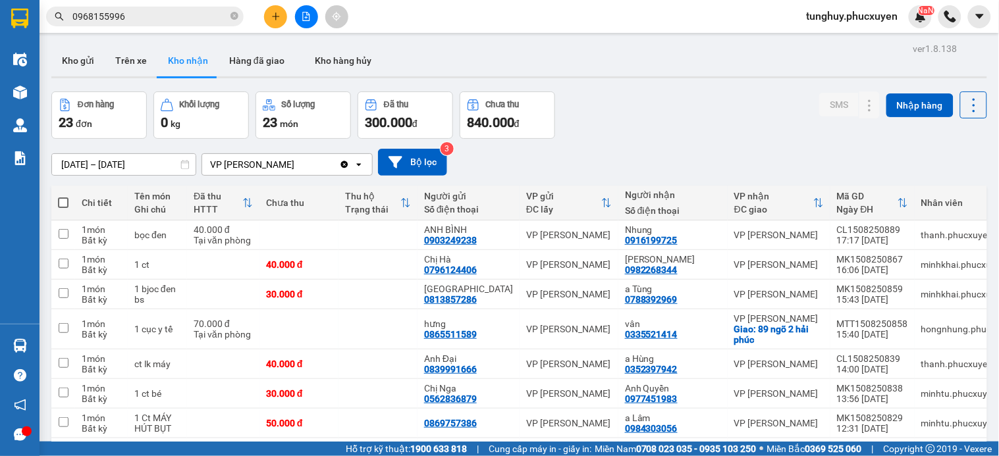
drag, startPoint x: 70, startPoint y: 68, endPoint x: 998, endPoint y: 313, distance: 959.5
click at [76, 65] on button "Kho gửi" at bounding box center [77, 61] width 53 height 32
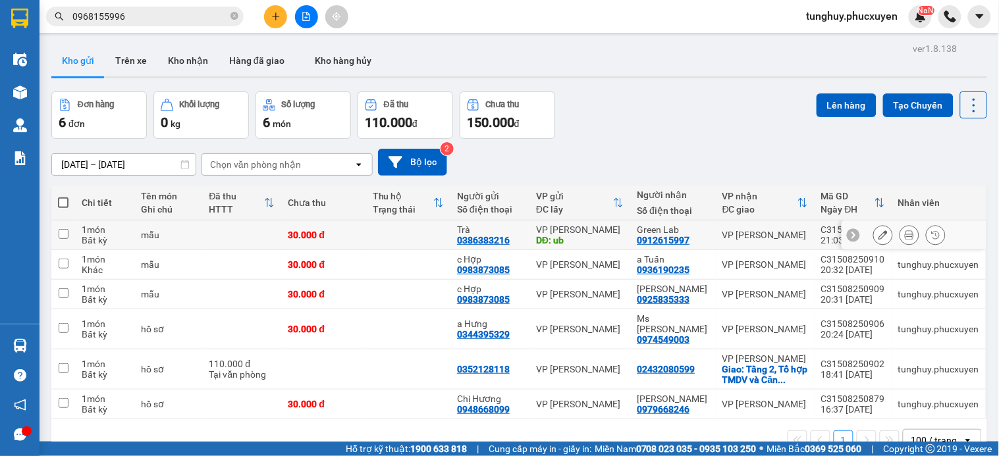
click at [606, 239] on div "DĐ: ub" at bounding box center [580, 240] width 88 height 11
checkbox input "true"
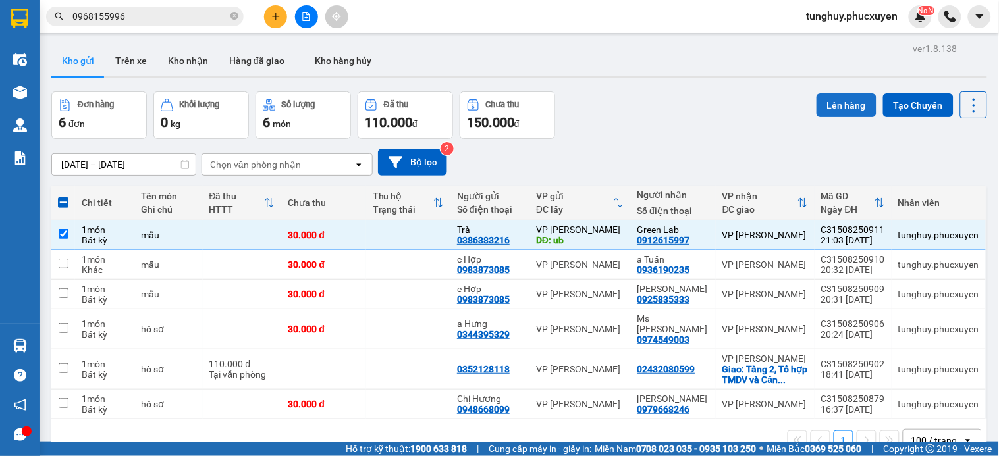
click at [845, 109] on button "Lên hàng" at bounding box center [846, 105] width 60 height 24
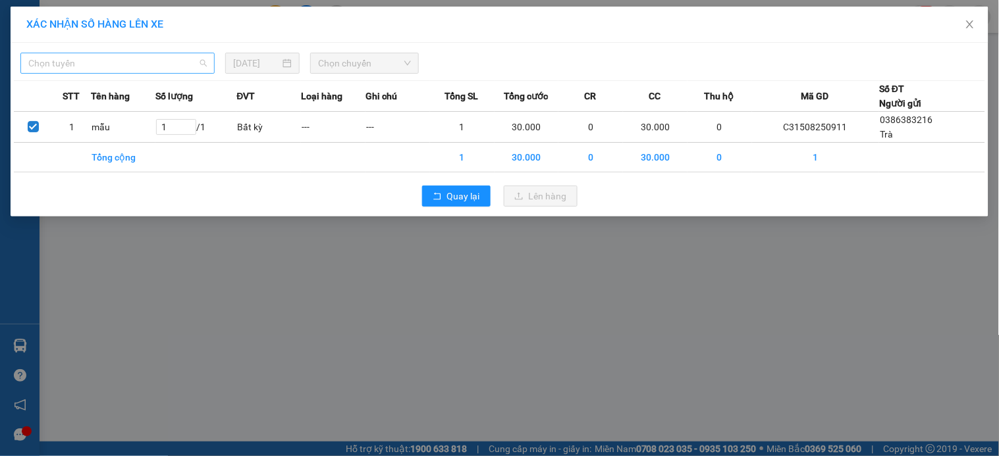
drag, startPoint x: 176, startPoint y: 59, endPoint x: 0, endPoint y: 219, distance: 237.3
click at [176, 58] on span "Chọn tuyến" at bounding box center [117, 63] width 178 height 20
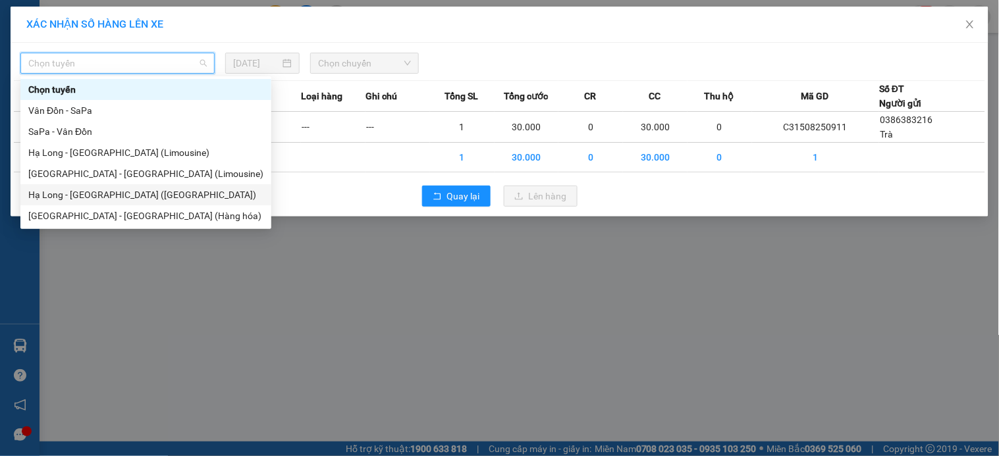
click at [146, 196] on div "Hạ Long - [GEOGRAPHIC_DATA] ([GEOGRAPHIC_DATA])" at bounding box center [145, 195] width 235 height 14
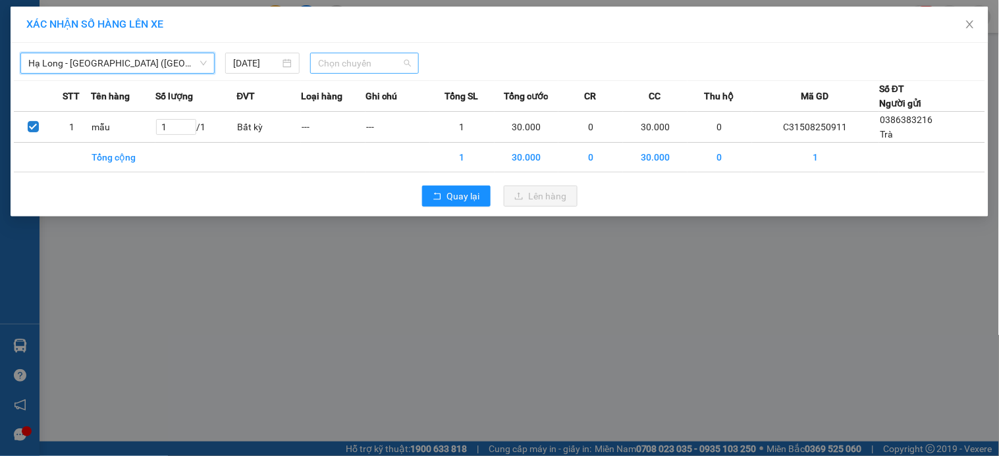
click at [383, 55] on span "Chọn chuyến" at bounding box center [364, 63] width 93 height 20
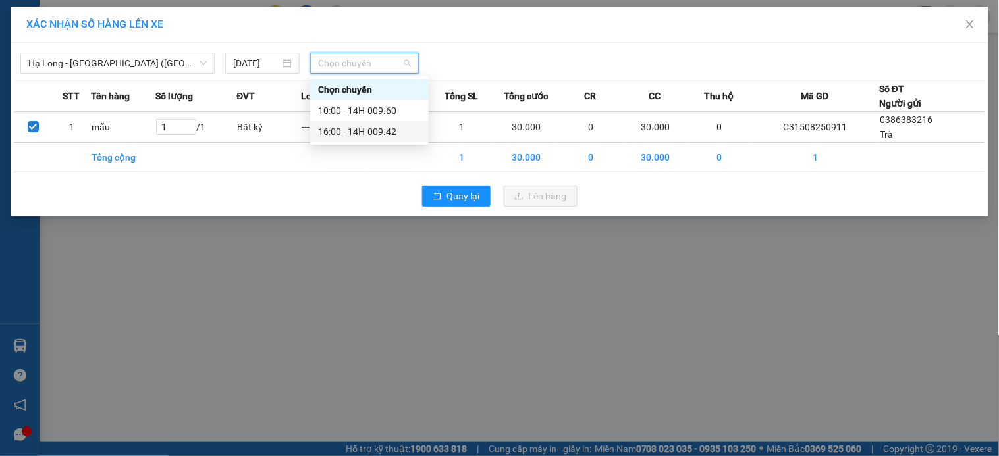
drag, startPoint x: 412, startPoint y: 133, endPoint x: 628, endPoint y: 201, distance: 227.2
click at [413, 133] on div "16:00 - 14H-009.42" at bounding box center [369, 131] width 103 height 14
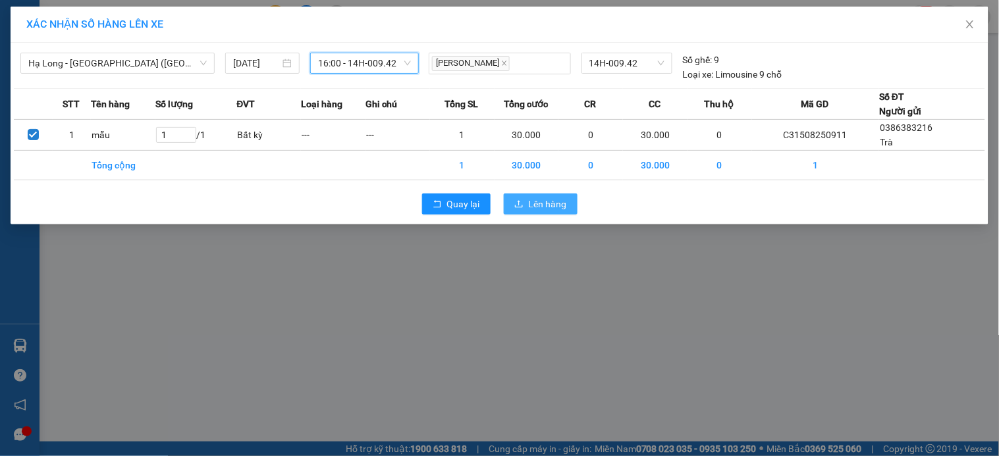
click at [543, 206] on span "Lên hàng" at bounding box center [548, 204] width 38 height 14
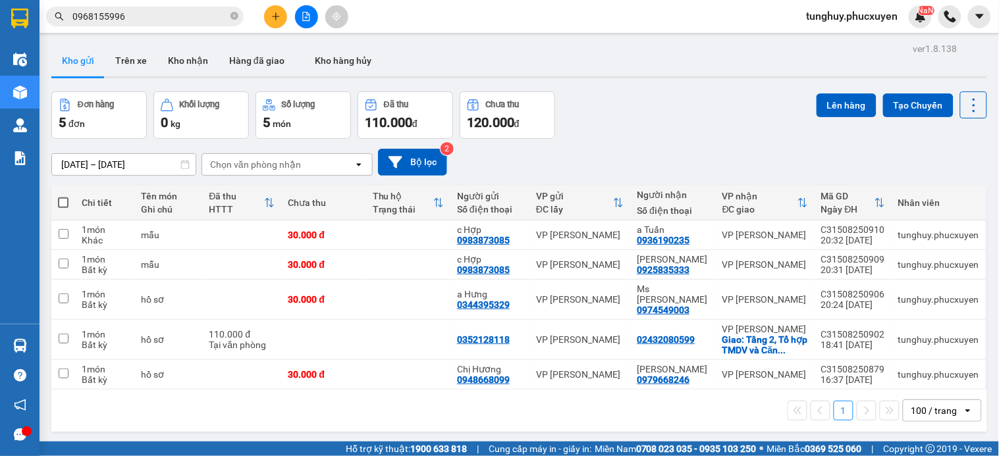
drag, startPoint x: 739, startPoint y: 84, endPoint x: 569, endPoint y: 91, distance: 170.0
click at [739, 84] on div "ver 1.8.138 Kho gửi Trên xe Kho nhận Hàng đã giao Kho hàng hủy Đơn hàng 5 đơn K…" at bounding box center [519, 268] width 946 height 456
click at [192, 61] on button "Kho nhận" at bounding box center [187, 61] width 61 height 32
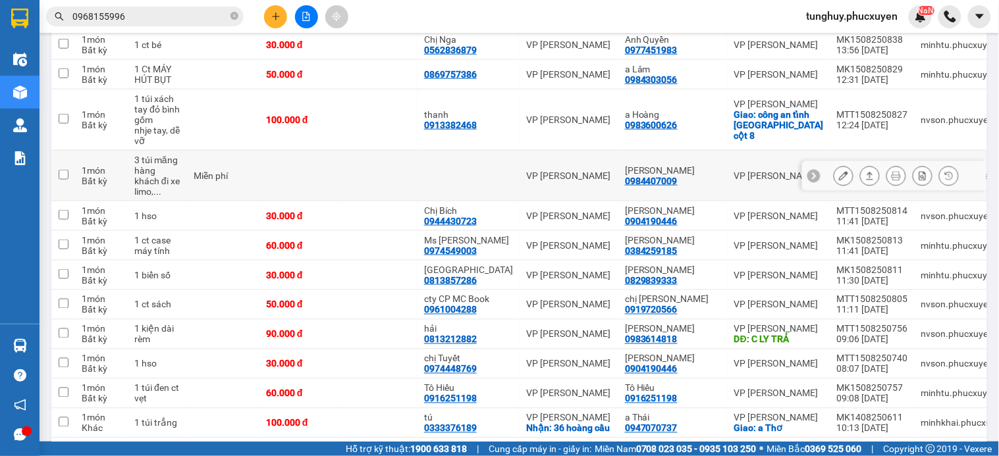
scroll to position [365, 0]
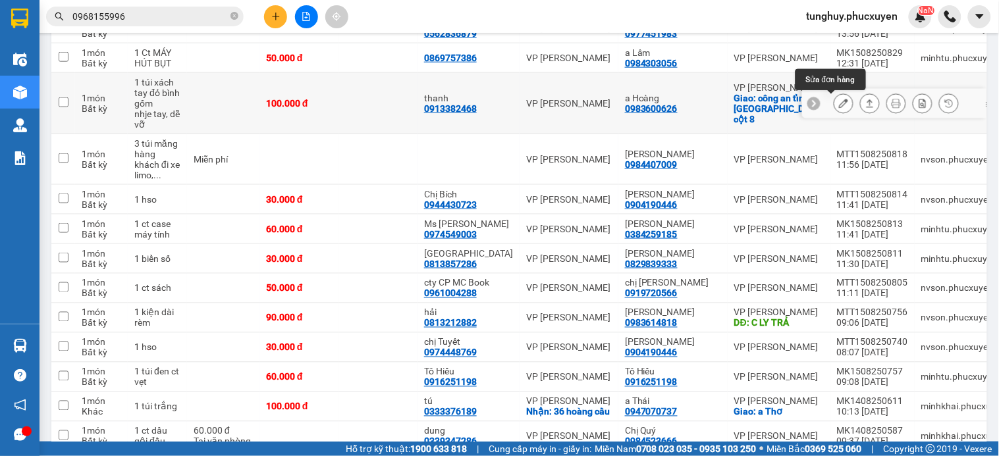
click at [839, 104] on icon at bounding box center [843, 103] width 9 height 9
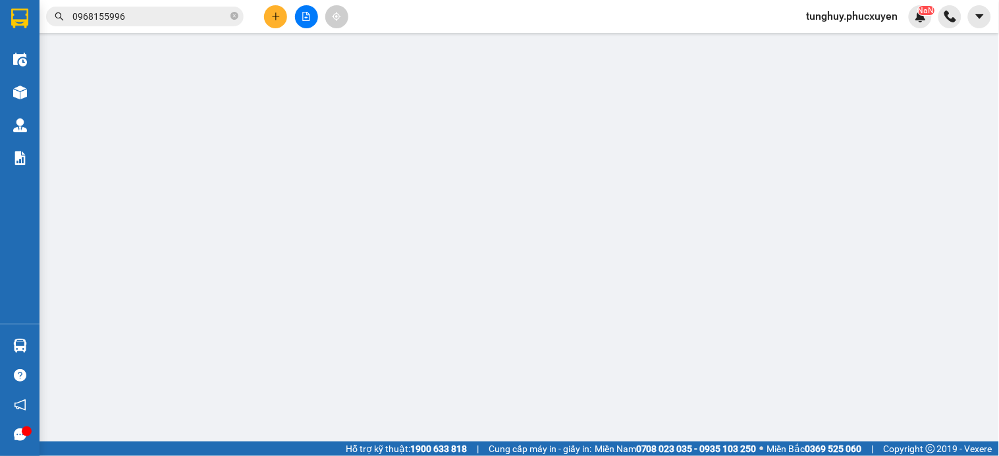
type input "0913382468"
type input "thanh"
type input "0983600626"
type input "a Hoàng"
checkbox input "true"
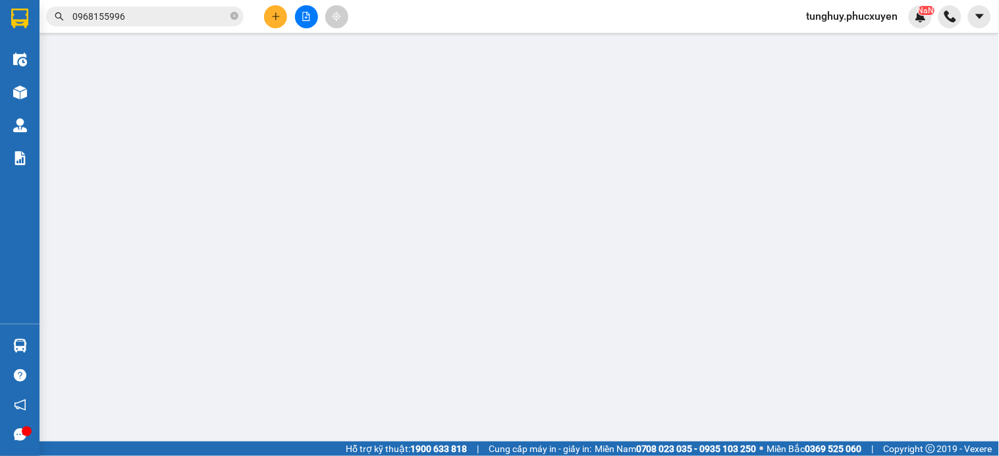
type input "công an tỉnh [GEOGRAPHIC_DATA] cột 8"
type input "100.000"
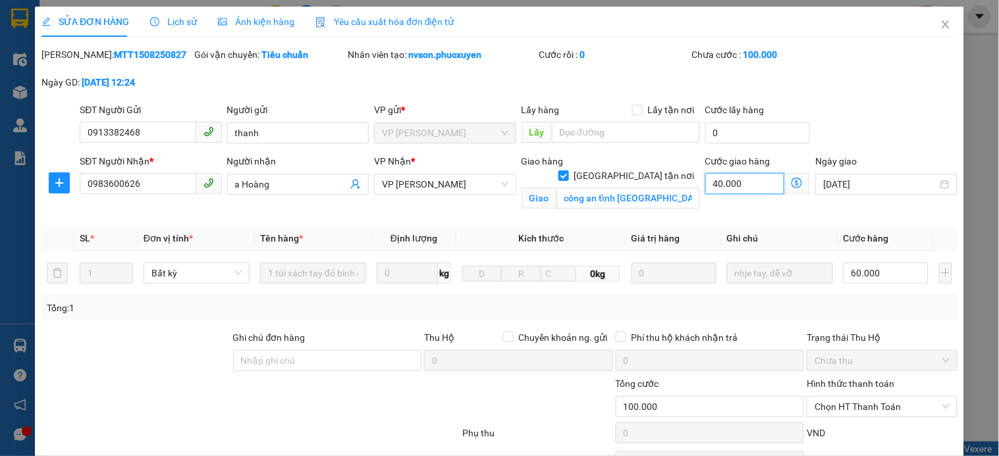
click at [747, 188] on input "40.000" at bounding box center [745, 183] width 80 height 21
type input "0"
type input "60.000"
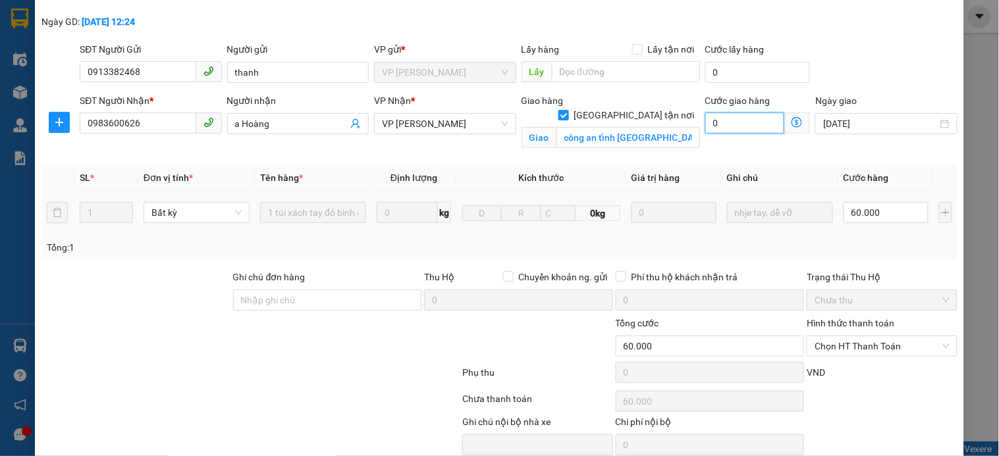
scroll to position [117, 0]
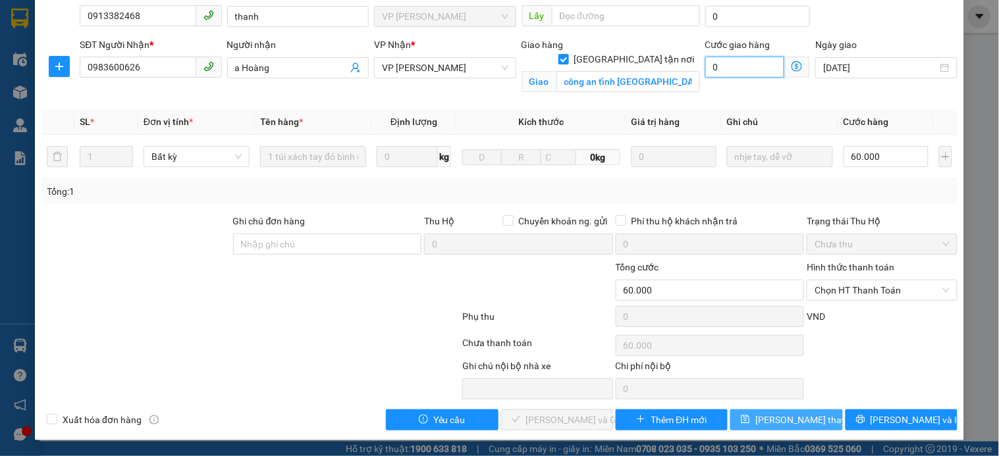
type input "0"
click at [797, 415] on span "[PERSON_NAME] thay đổi" at bounding box center [807, 420] width 105 height 14
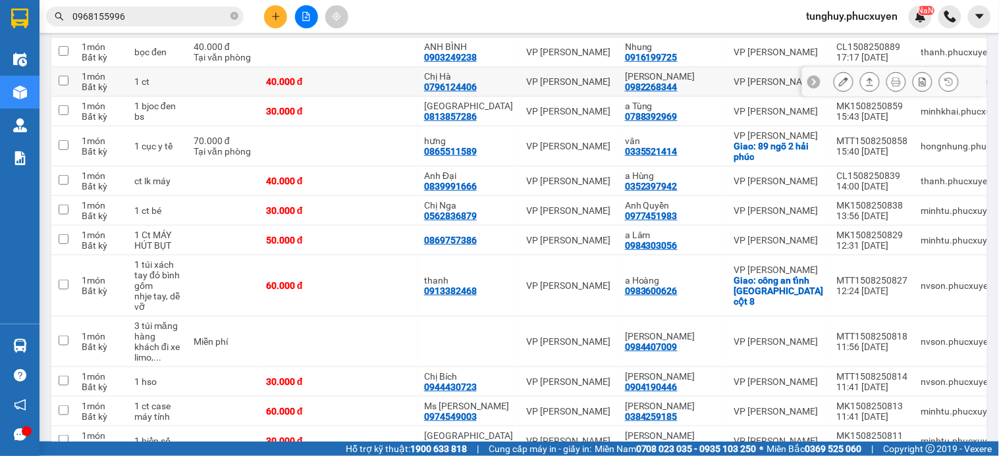
scroll to position [219, 0]
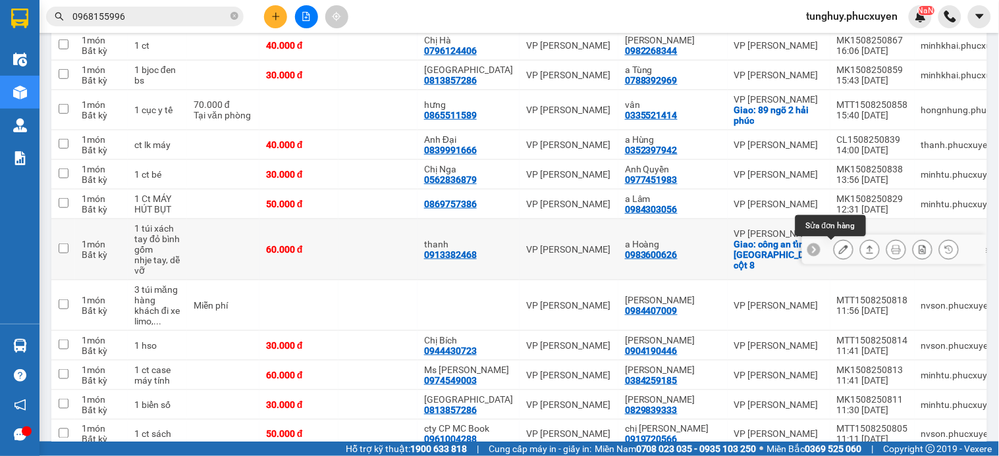
click at [839, 251] on icon at bounding box center [843, 249] width 9 height 9
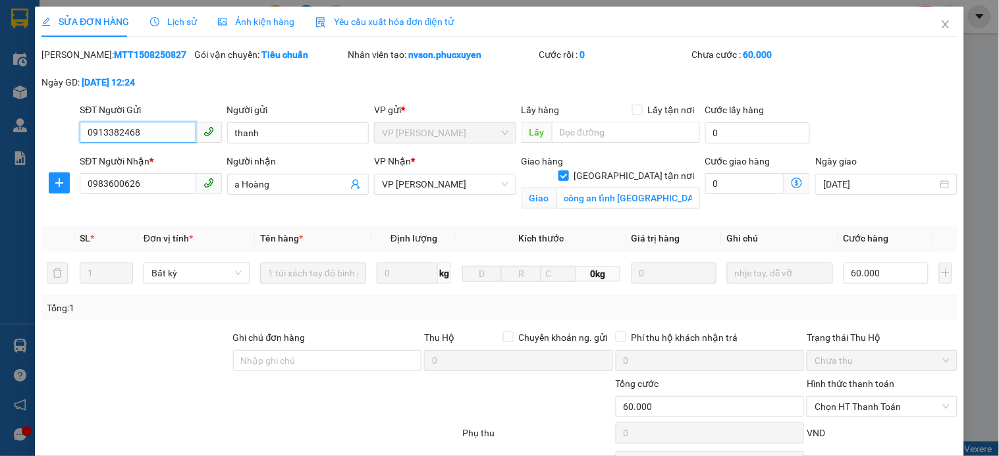
type input "0913382468"
type input "thanh"
type input "0983600626"
type input "a Hoàng"
checkbox input "true"
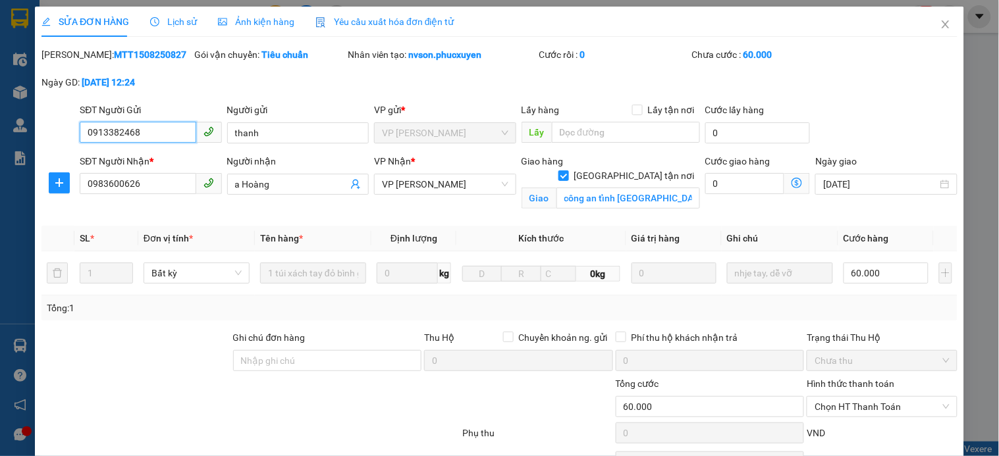
type input "công an tỉnh [GEOGRAPHIC_DATA] cột 8"
type input "60.000"
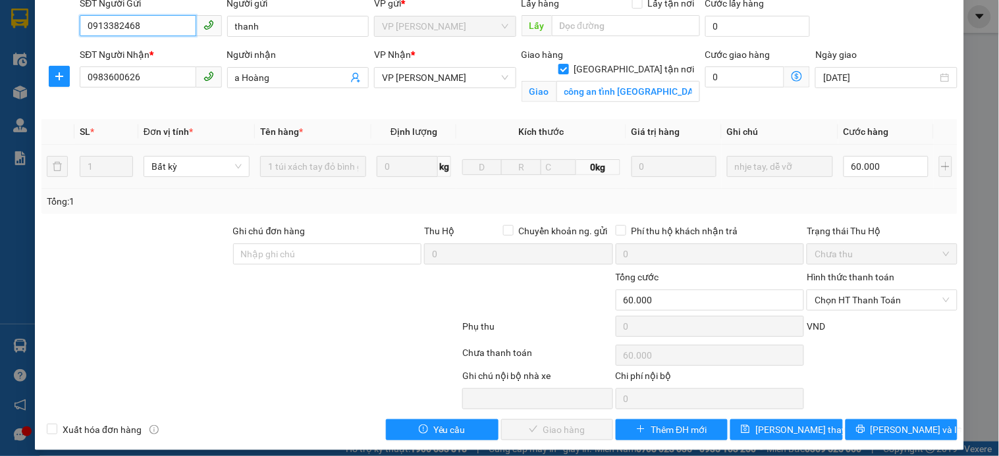
scroll to position [117, 0]
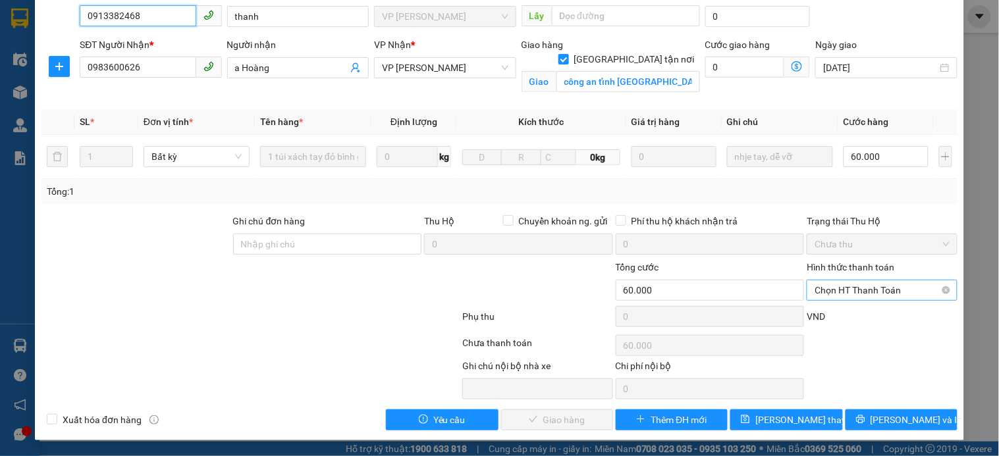
click at [845, 293] on span "Chọn HT Thanh Toán" at bounding box center [881, 290] width 134 height 20
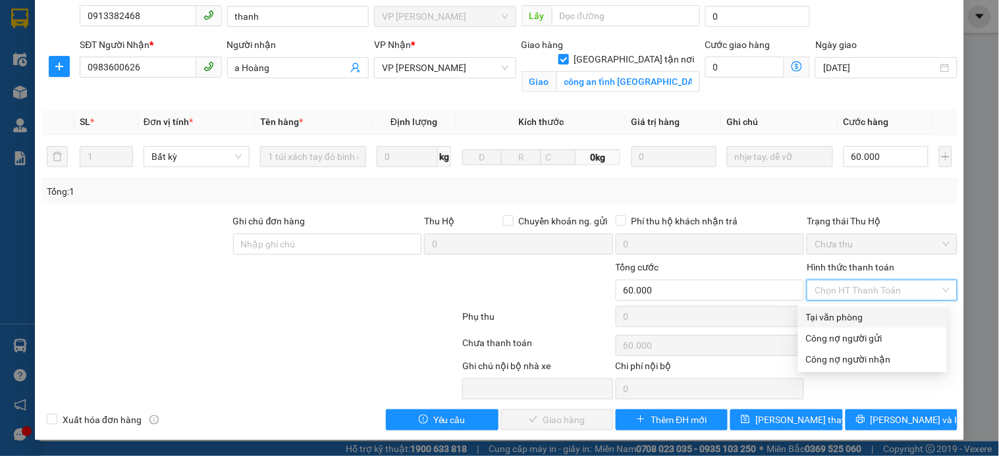
click at [850, 307] on div "Tại văn phòng" at bounding box center [872, 317] width 149 height 21
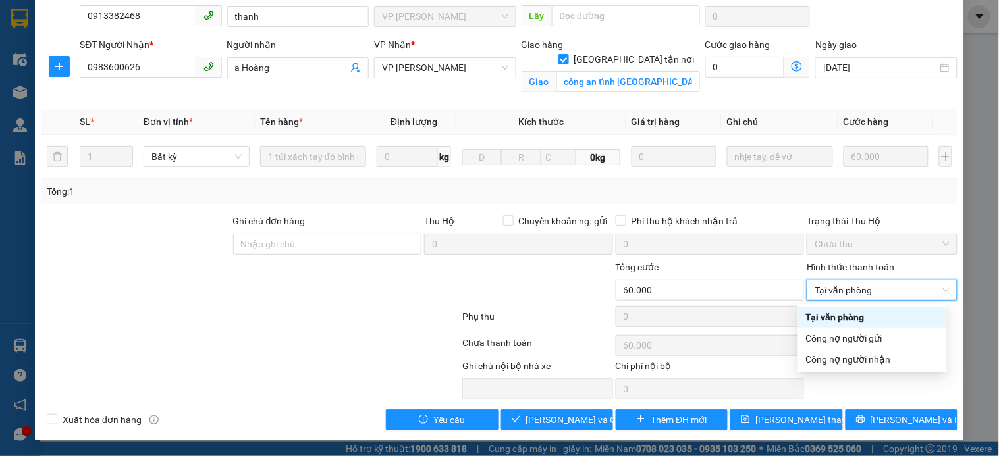
type input "0"
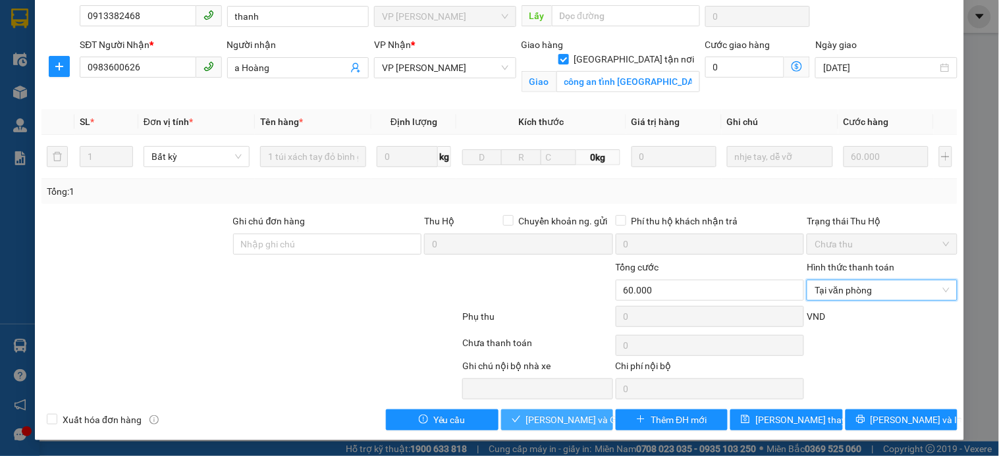
drag, startPoint x: 558, startPoint y: 428, endPoint x: 568, endPoint y: 421, distance: 11.9
click at [560, 429] on button "[PERSON_NAME] và Giao hàng" at bounding box center [557, 420] width 112 height 21
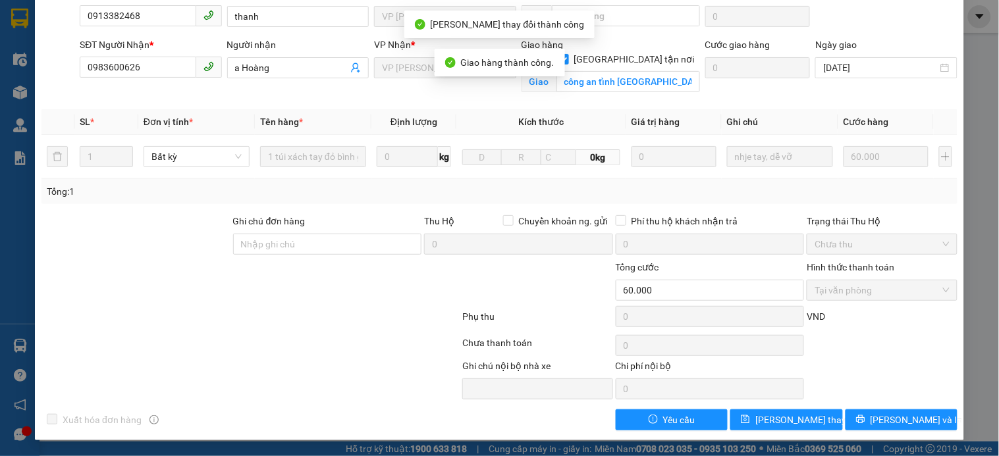
scroll to position [0, 0]
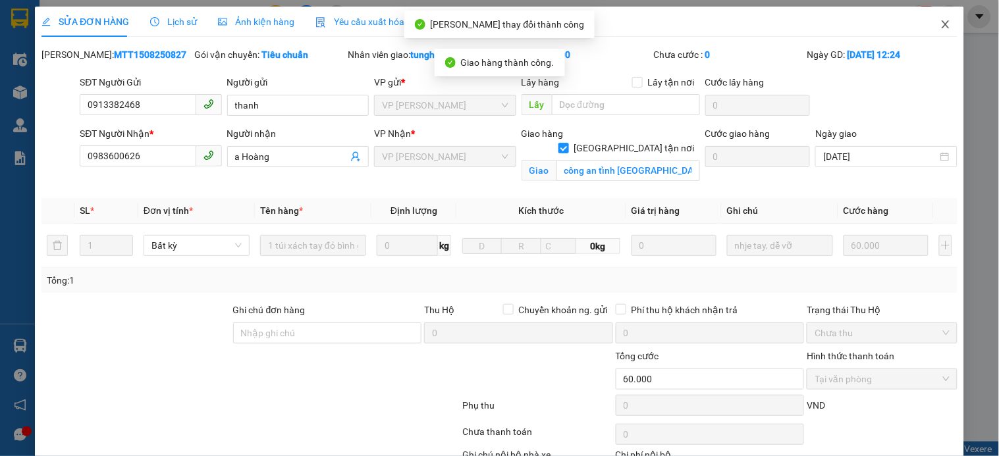
click at [940, 25] on icon "close" at bounding box center [945, 24] width 11 height 11
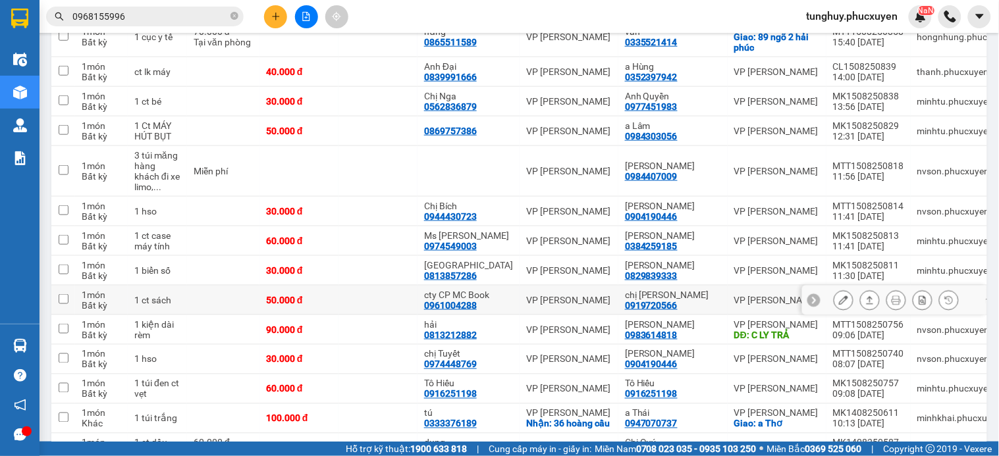
scroll to position [365, 0]
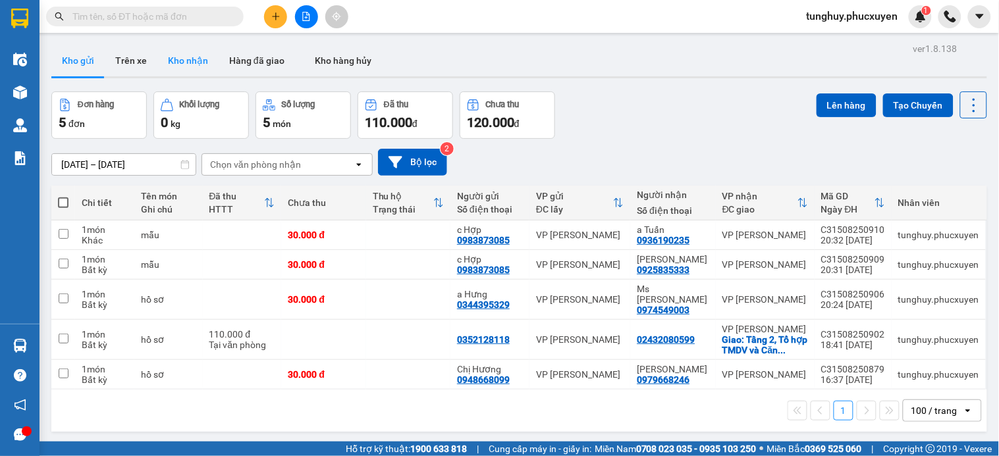
click at [200, 51] on button "Kho nhận" at bounding box center [187, 61] width 61 height 32
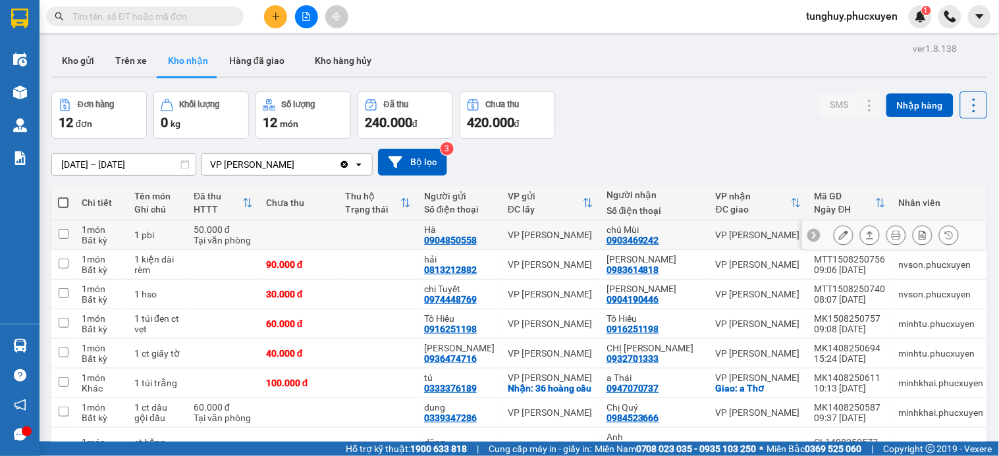
scroll to position [73, 0]
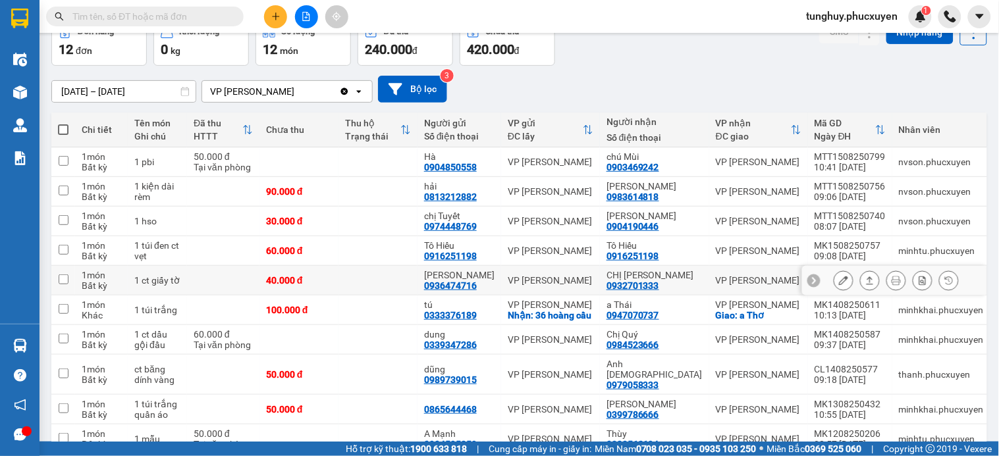
click at [839, 281] on icon at bounding box center [843, 280] width 9 height 9
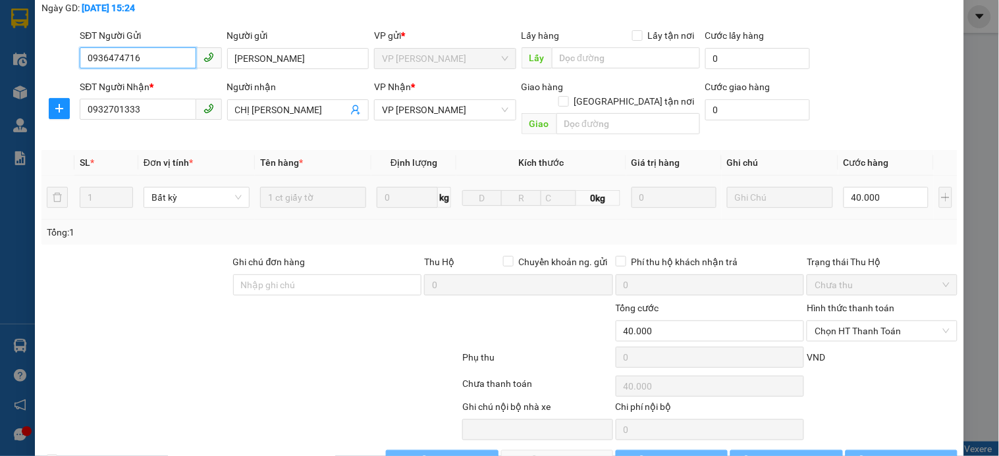
type input "0936474716"
type input "[PERSON_NAME]"
type input "0932701333"
type input "CHỊ [PERSON_NAME]"
type input "40.000"
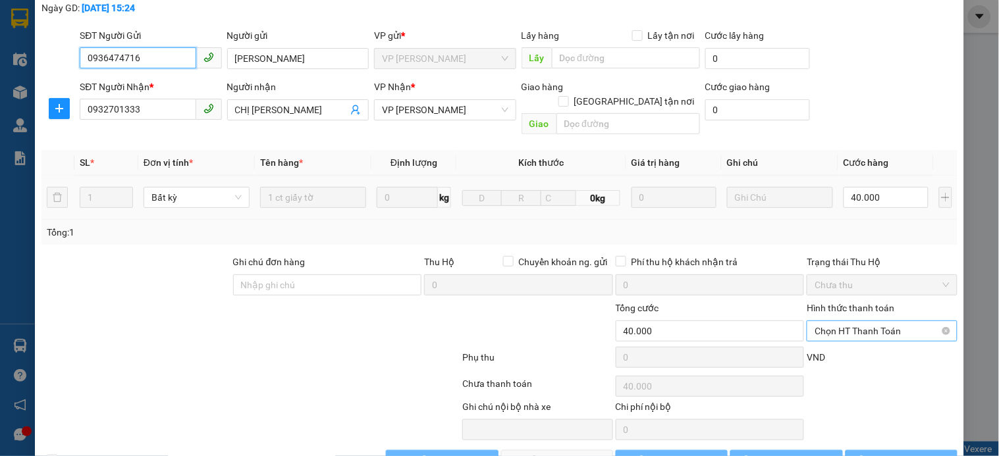
scroll to position [101, 0]
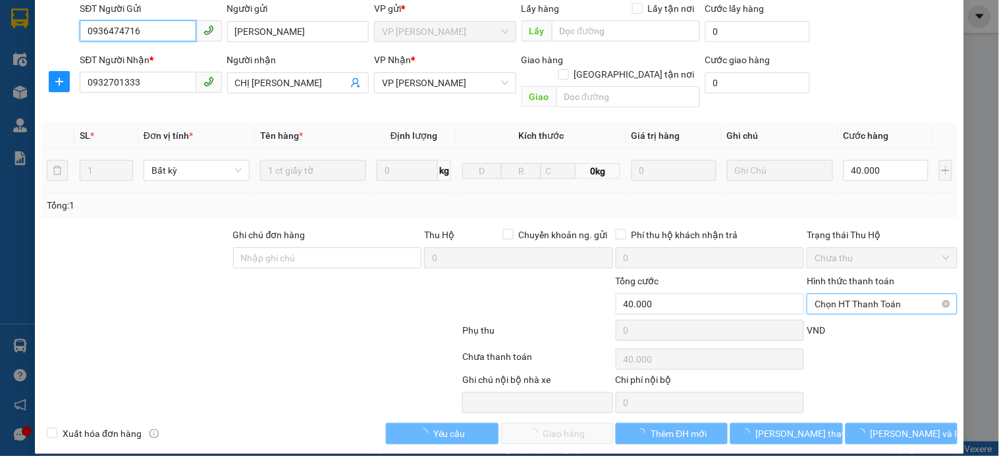
click at [866, 294] on span "Chọn HT Thanh Toán" at bounding box center [881, 304] width 134 height 20
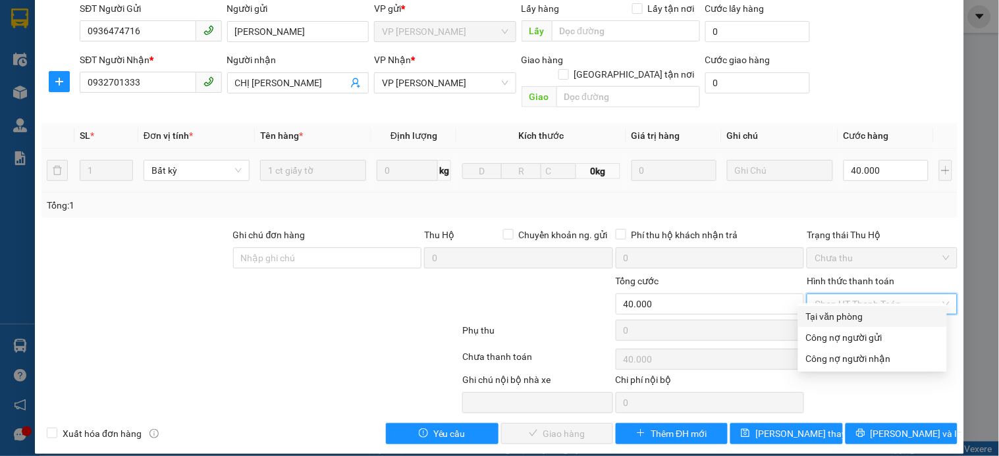
click at [857, 318] on div "Tại văn phòng" at bounding box center [872, 316] width 133 height 14
type input "0"
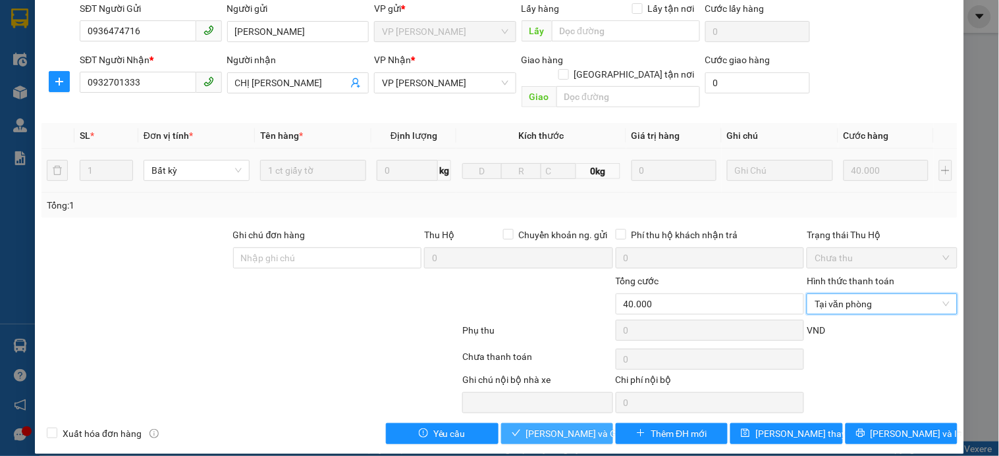
click at [578, 427] on span "[PERSON_NAME] và Giao hàng" at bounding box center [589, 434] width 126 height 14
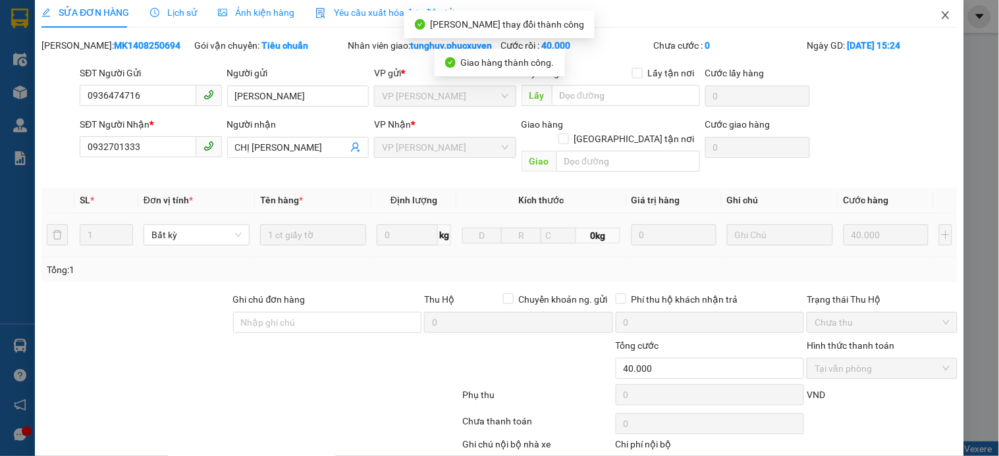
scroll to position [0, 0]
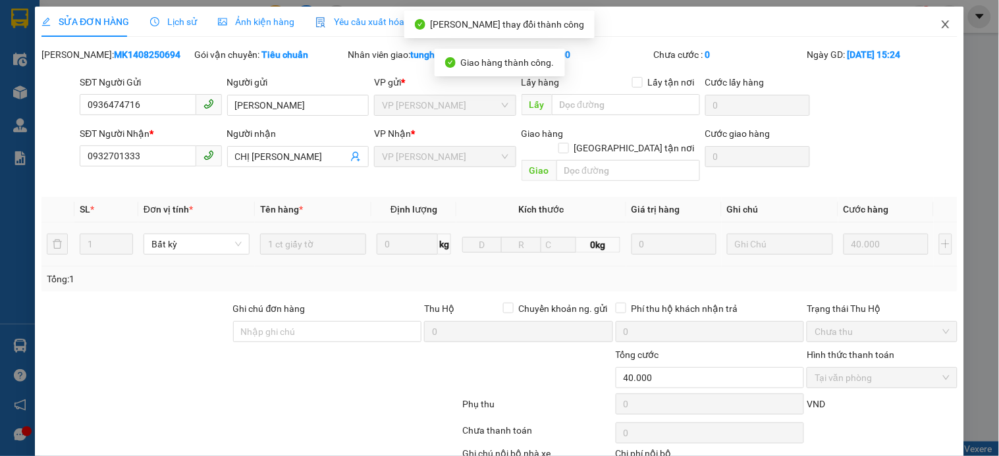
click at [929, 30] on span "Close" at bounding box center [945, 25] width 37 height 37
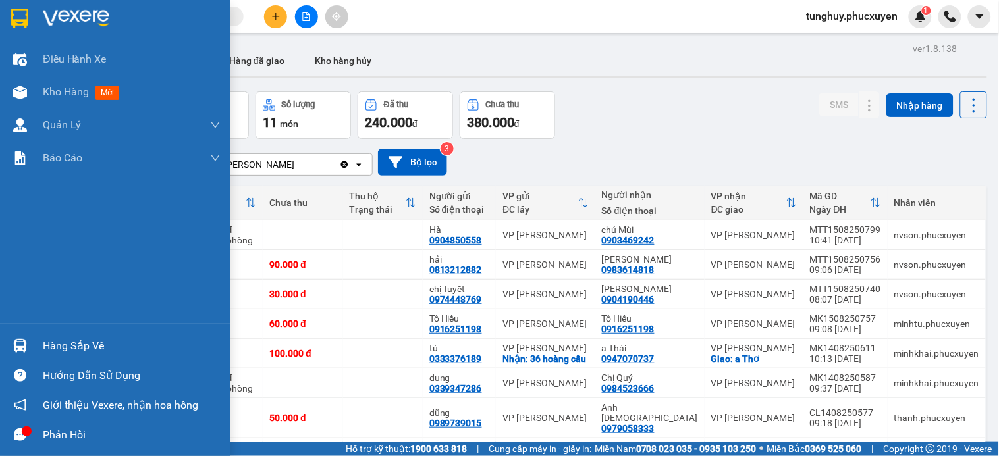
click at [35, 351] on div "Hàng sắp về" at bounding box center [115, 346] width 230 height 30
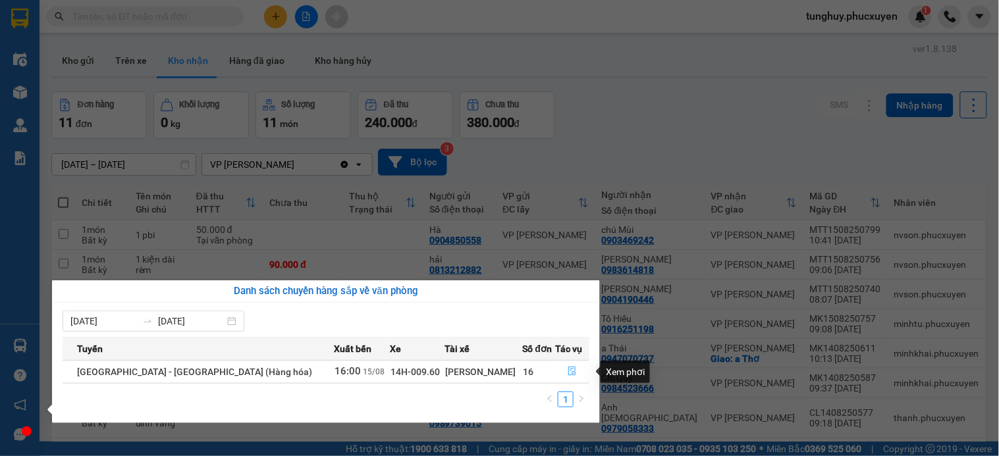
click at [568, 367] on icon "file-done" at bounding box center [572, 371] width 9 height 9
